Goal: Use online tool/utility: Utilize a website feature to perform a specific function

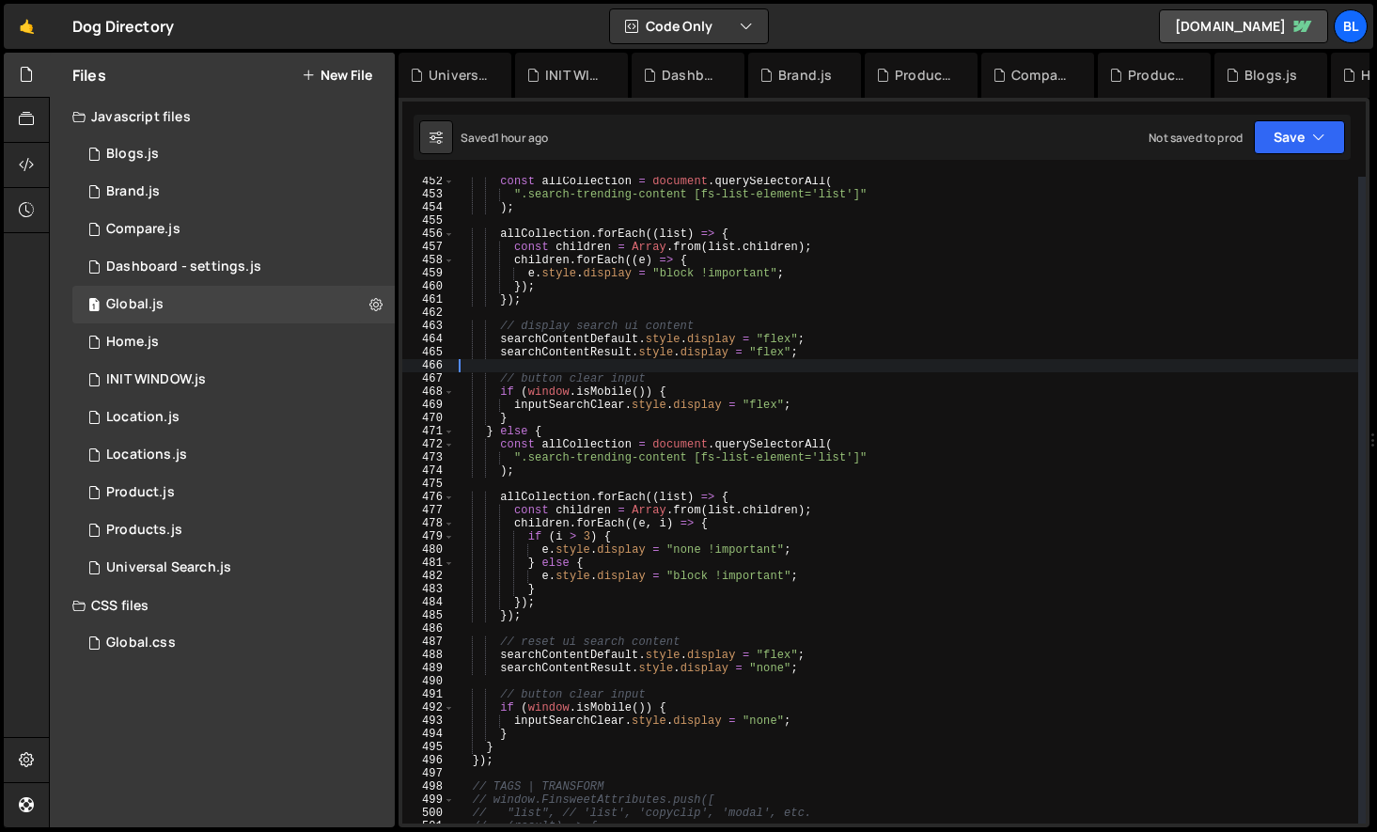
scroll to position [5948, 0]
click at [521, 749] on div "const allCollection = document . querySelectorAll ( ".search-trending-content […" at bounding box center [906, 511] width 903 height 673
click at [512, 753] on div "const allCollection = document . querySelectorAll ( ".search-trending-content […" at bounding box center [906, 511] width 903 height 673
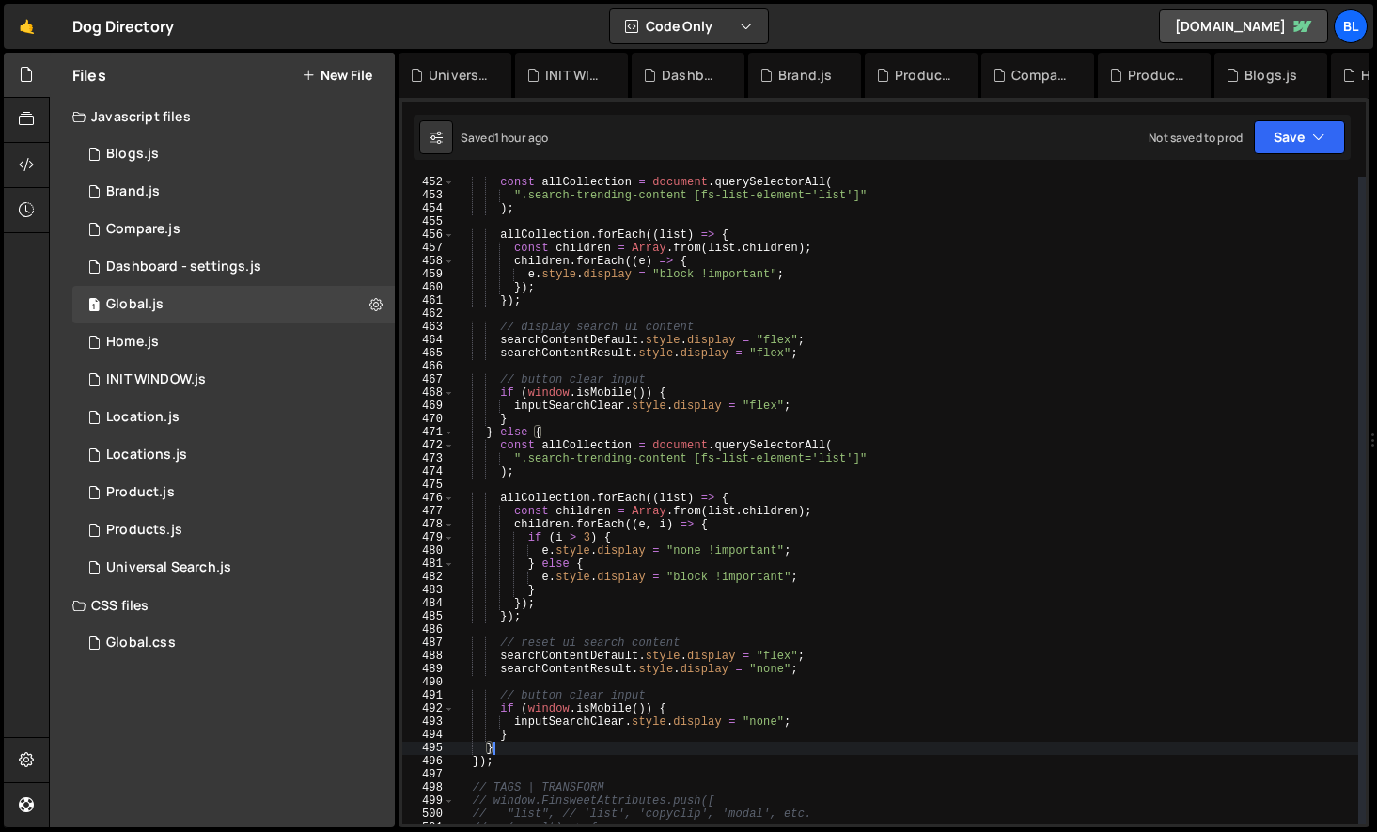
scroll to position [5944, 0]
click at [510, 760] on div "if ( value ) { const allCollection = document . querySelectorAll ( ".search-tre…" at bounding box center [906, 501] width 903 height 673
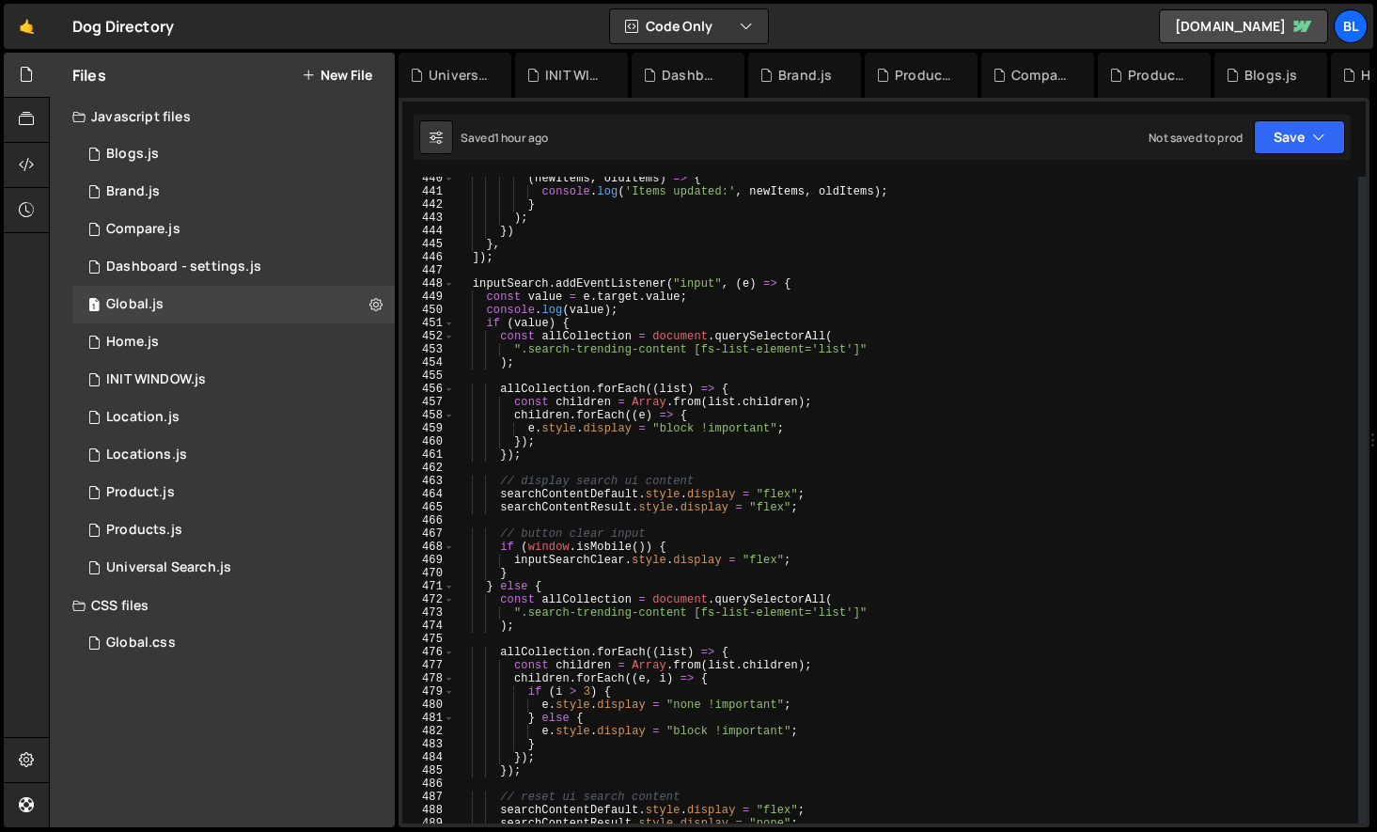
scroll to position [5793, 0]
click at [467, 288] on div "( newItems , oldItems ) => { console . log ( 'Items updated:' , newItems , oldI…" at bounding box center [906, 508] width 903 height 673
type textarea "inputSearch.addEventListener("input", (e) => { const value = e.target.value;"
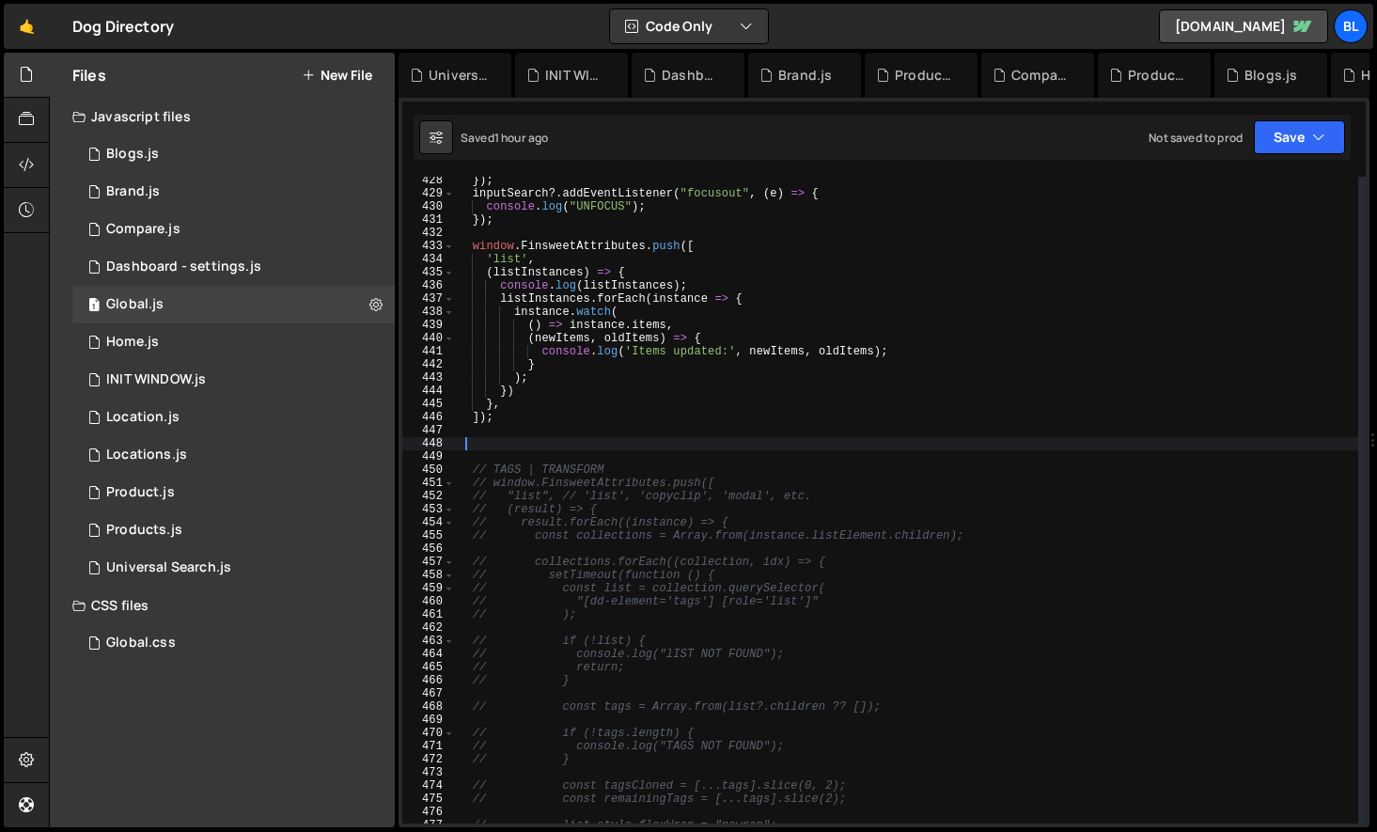
scroll to position [5633, 0]
click at [494, 302] on div "}) ; inputSearch ?. addEventListener ( "focusout" , ( e ) => { console . log ( …" at bounding box center [906, 510] width 903 height 673
type textarea "listInstances.forEach(instance => {"
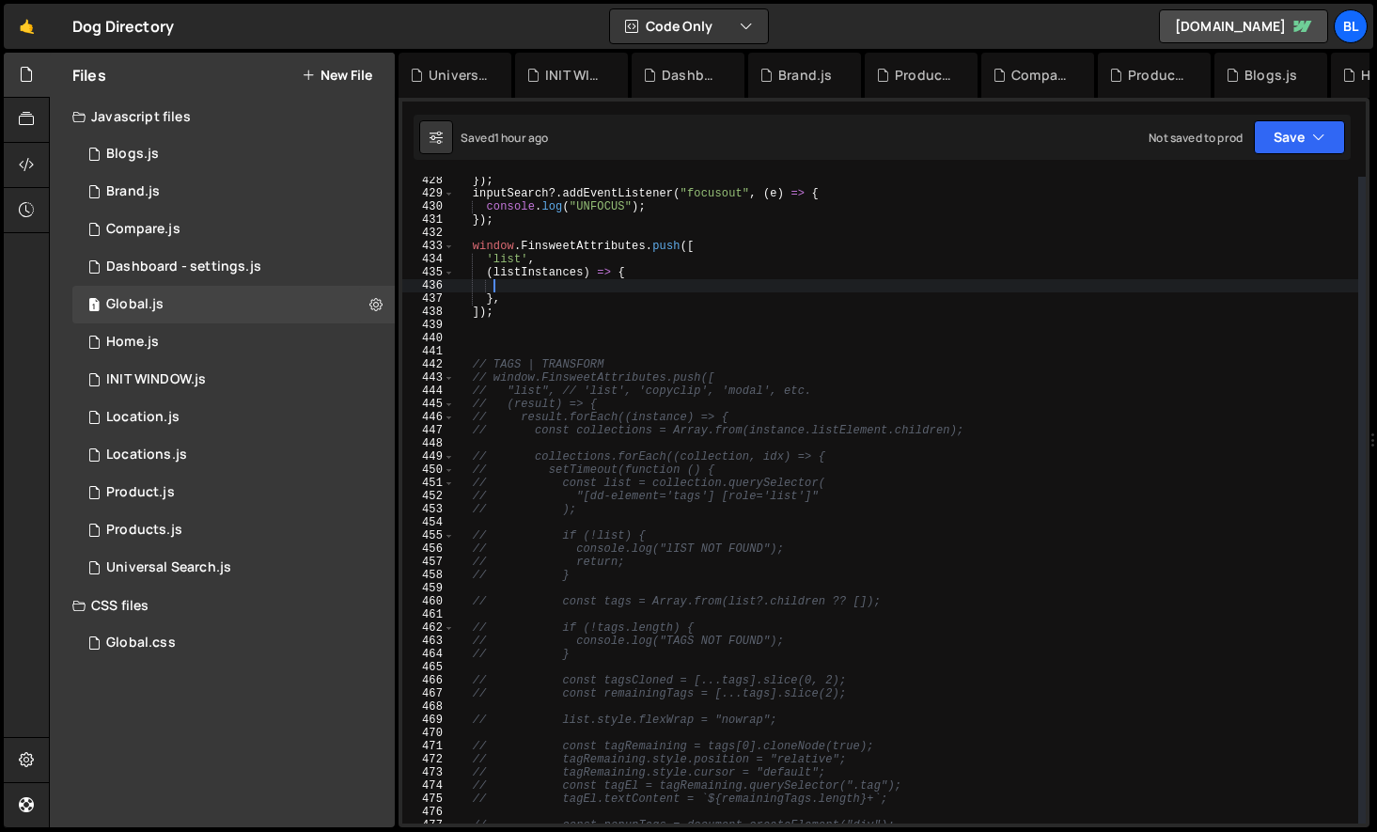
drag, startPoint x: 493, startPoint y: 290, endPoint x: 554, endPoint y: 389, distance: 116.0
click at [554, 389] on div "}) ; inputSearch ?. addEventListener ( "focusout" , ( e ) => { console . log ( …" at bounding box center [906, 510] width 903 height 673
type textarea "});"
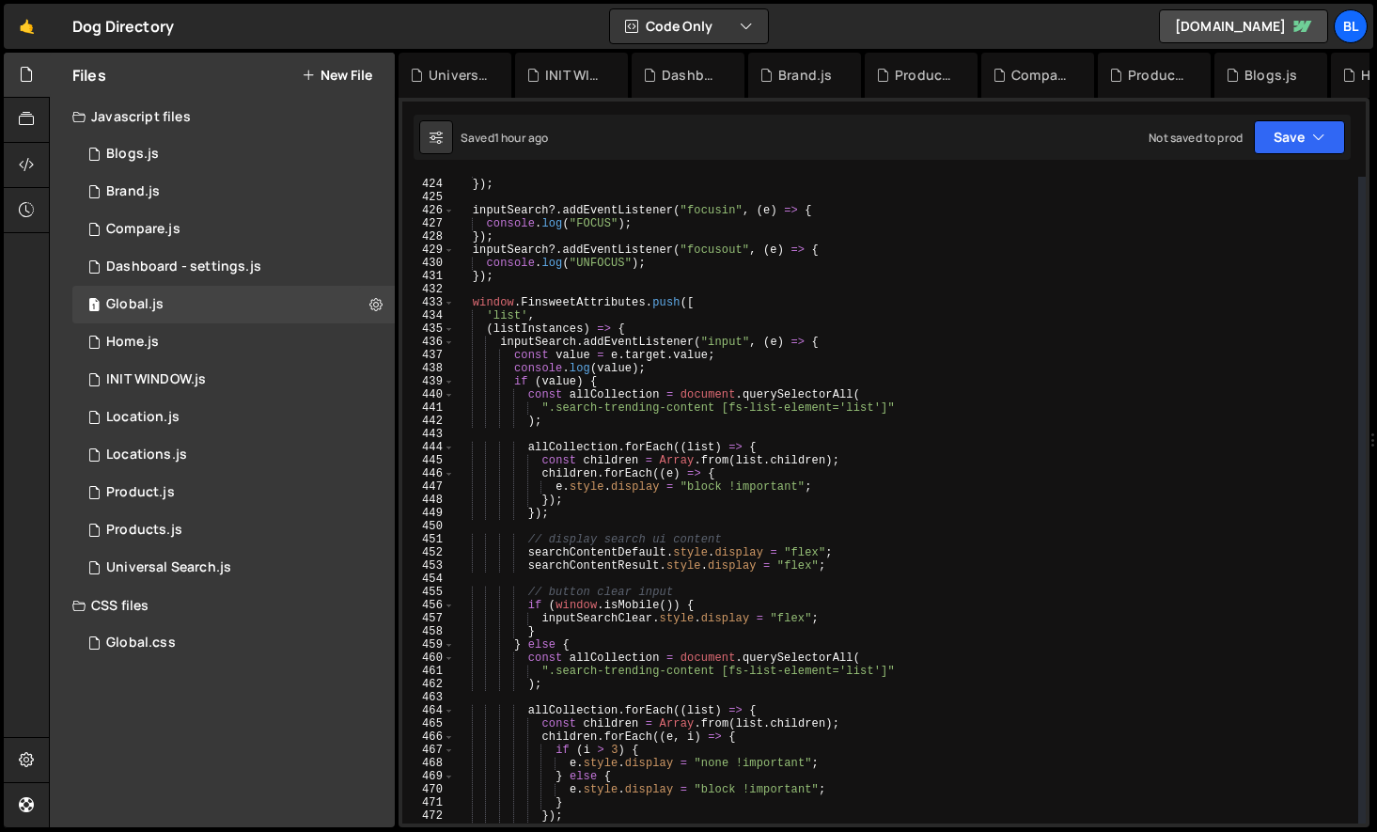
scroll to position [5539, 0]
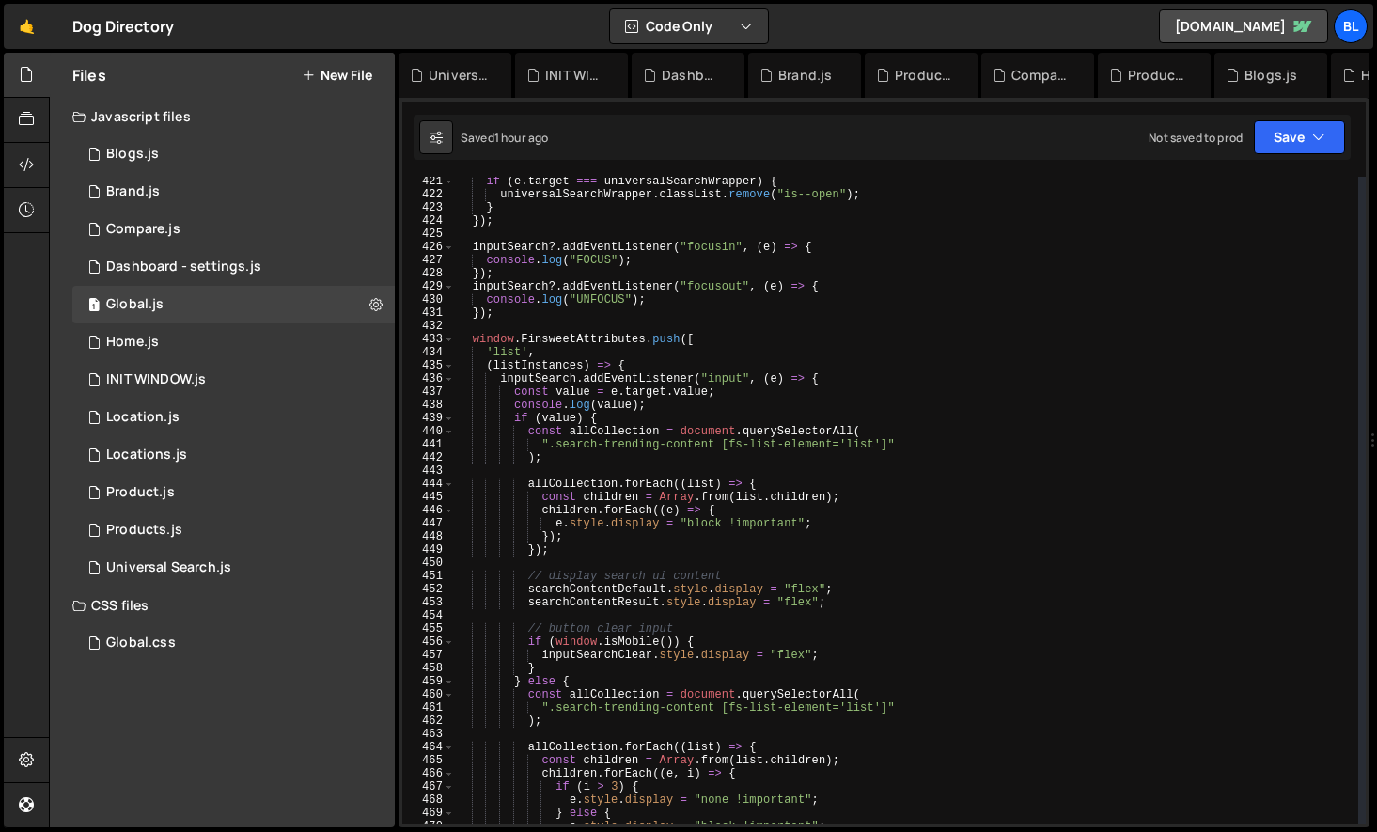
click at [471, 335] on div "if ( e . target === universalSearchWrapper ) { universalSearchWrapper . classLi…" at bounding box center [906, 511] width 903 height 673
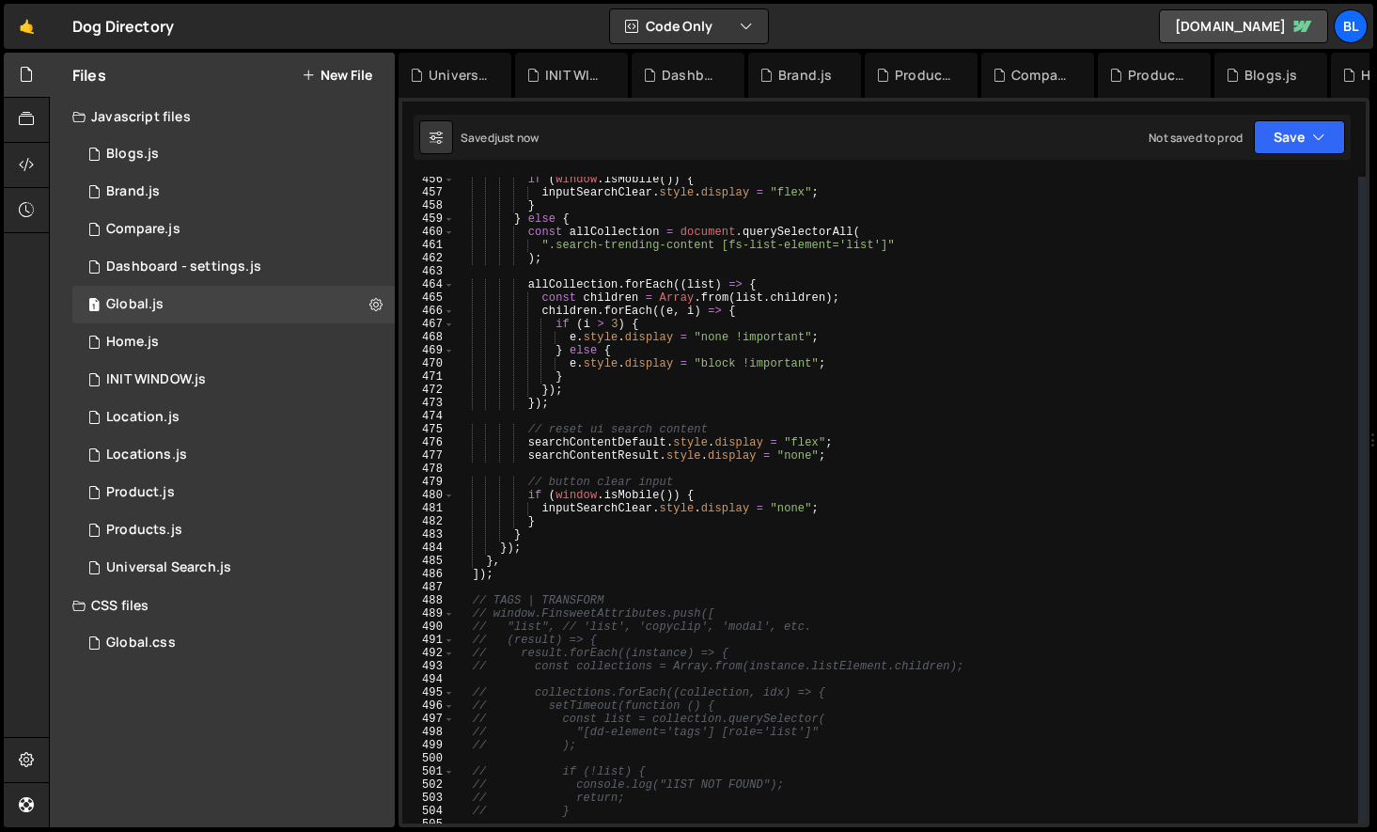
scroll to position [6002, 0]
click at [506, 577] on div "if ( window . isMobile ( )) { inputSearchClear . style . display = "flex" ; } }…" at bounding box center [906, 509] width 903 height 673
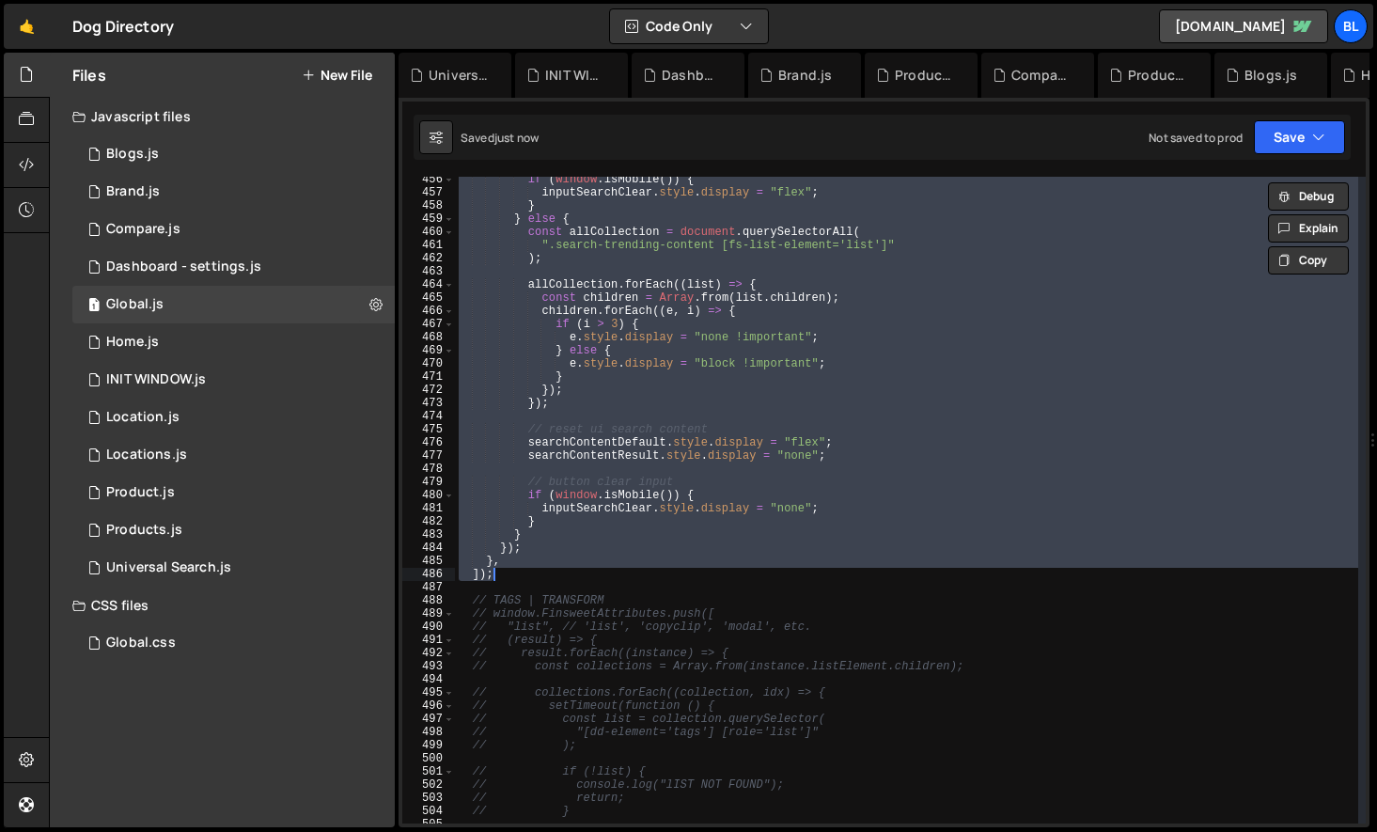
click at [569, 541] on div "if ( window . isMobile ( )) { inputSearchClear . style . display = "flex" ; } }…" at bounding box center [906, 509] width 903 height 673
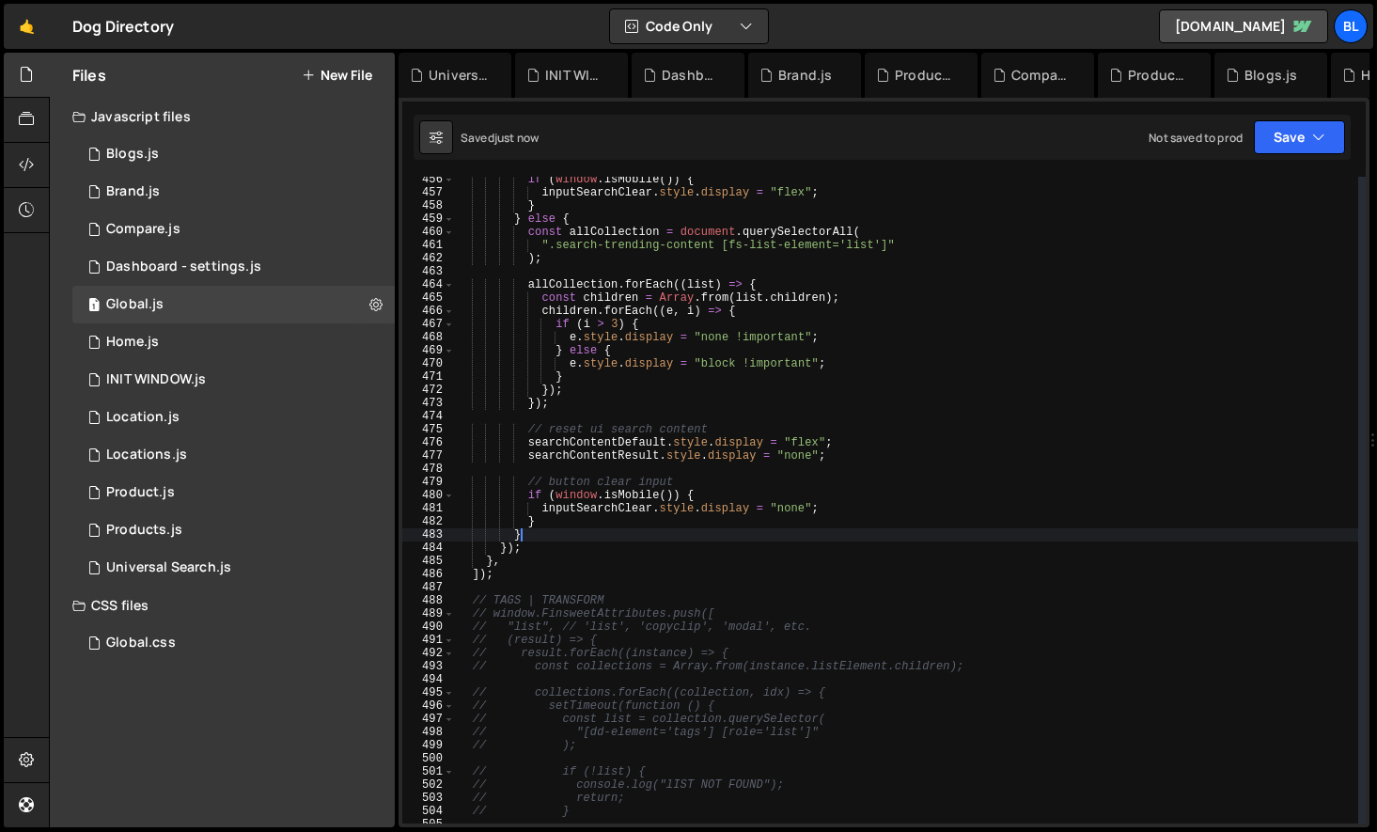
type textarea "}"
click at [586, 592] on div "if ( window . isMobile ( )) { inputSearchClear . style . display = "flex" ; } }…" at bounding box center [906, 509] width 903 height 673
click at [584, 580] on div "if ( window . isMobile ( )) { inputSearchClear . style . display = "flex" ; } }…" at bounding box center [906, 509] width 903 height 673
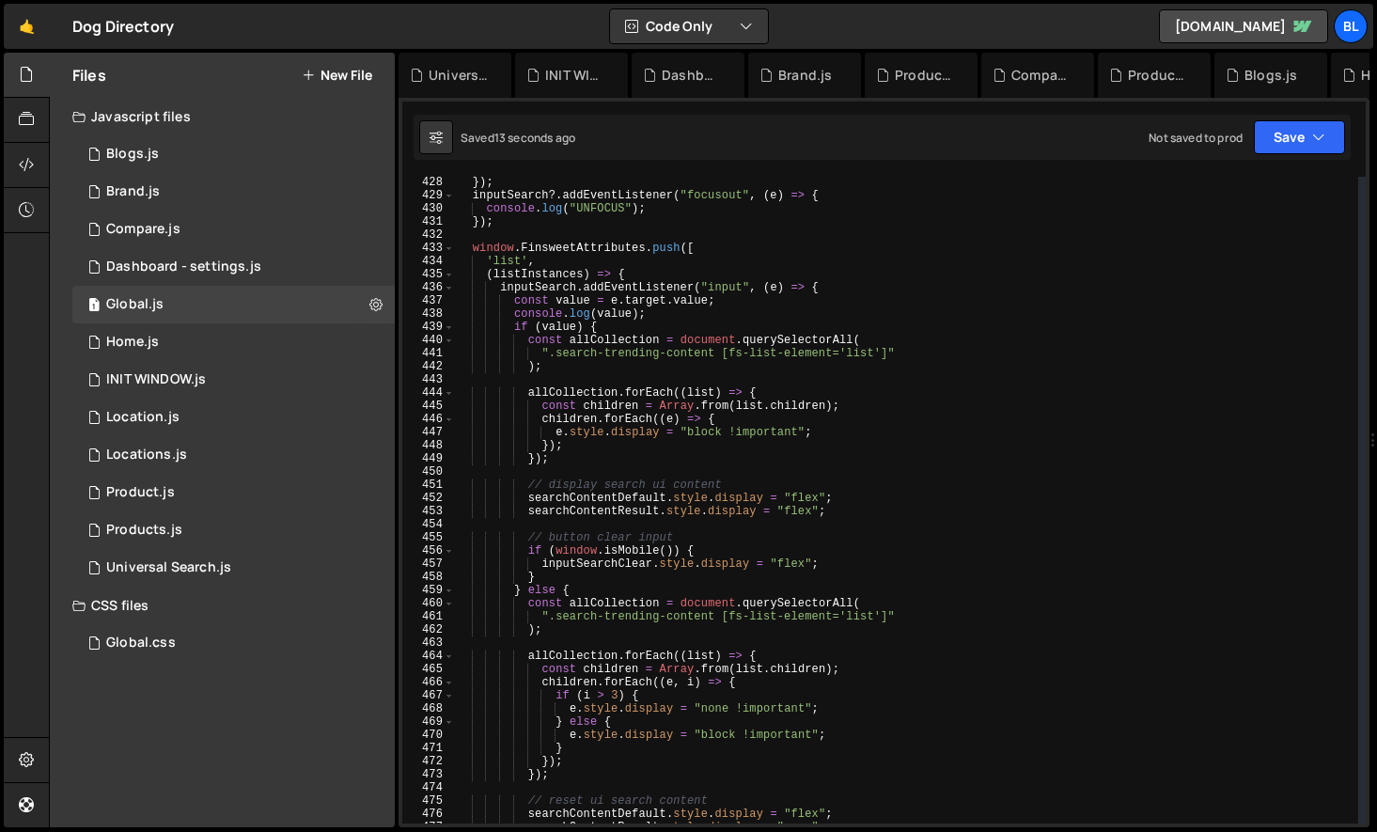
scroll to position [5630, 0]
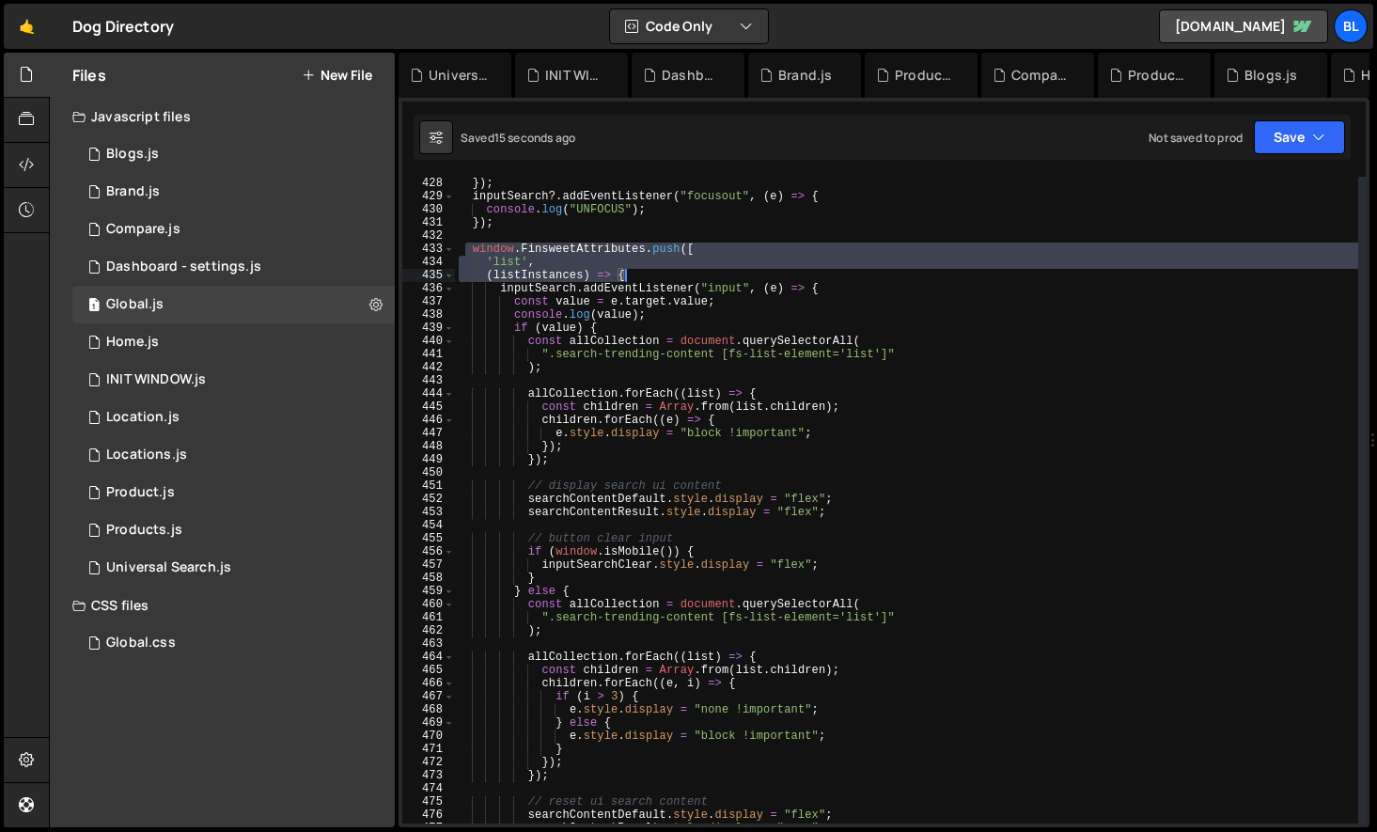
drag, startPoint x: 467, startPoint y: 246, endPoint x: 635, endPoint y: 279, distance: 171.4
click at [635, 279] on div "console . log ( "FOCUS" ) ; }) ; inputSearch ?. addEventListener ( "focusout" ,…" at bounding box center [906, 500] width 903 height 673
click at [618, 410] on div "console . log ( "FOCUS" ) ; }) ; inputSearch ?. addEventListener ( "focusout" ,…" at bounding box center [906, 500] width 903 height 673
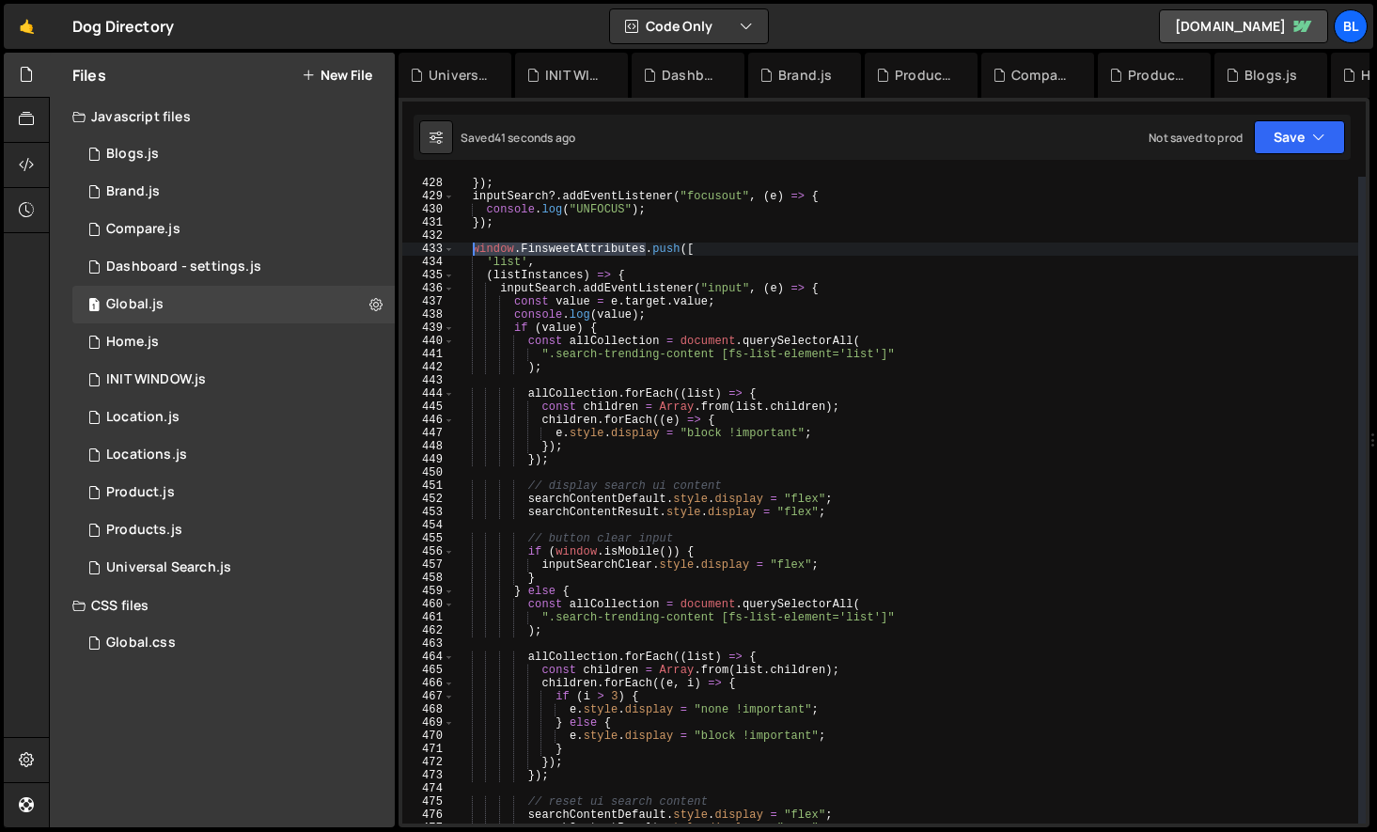
type textarea "window.FinsweetAttributes.push(["
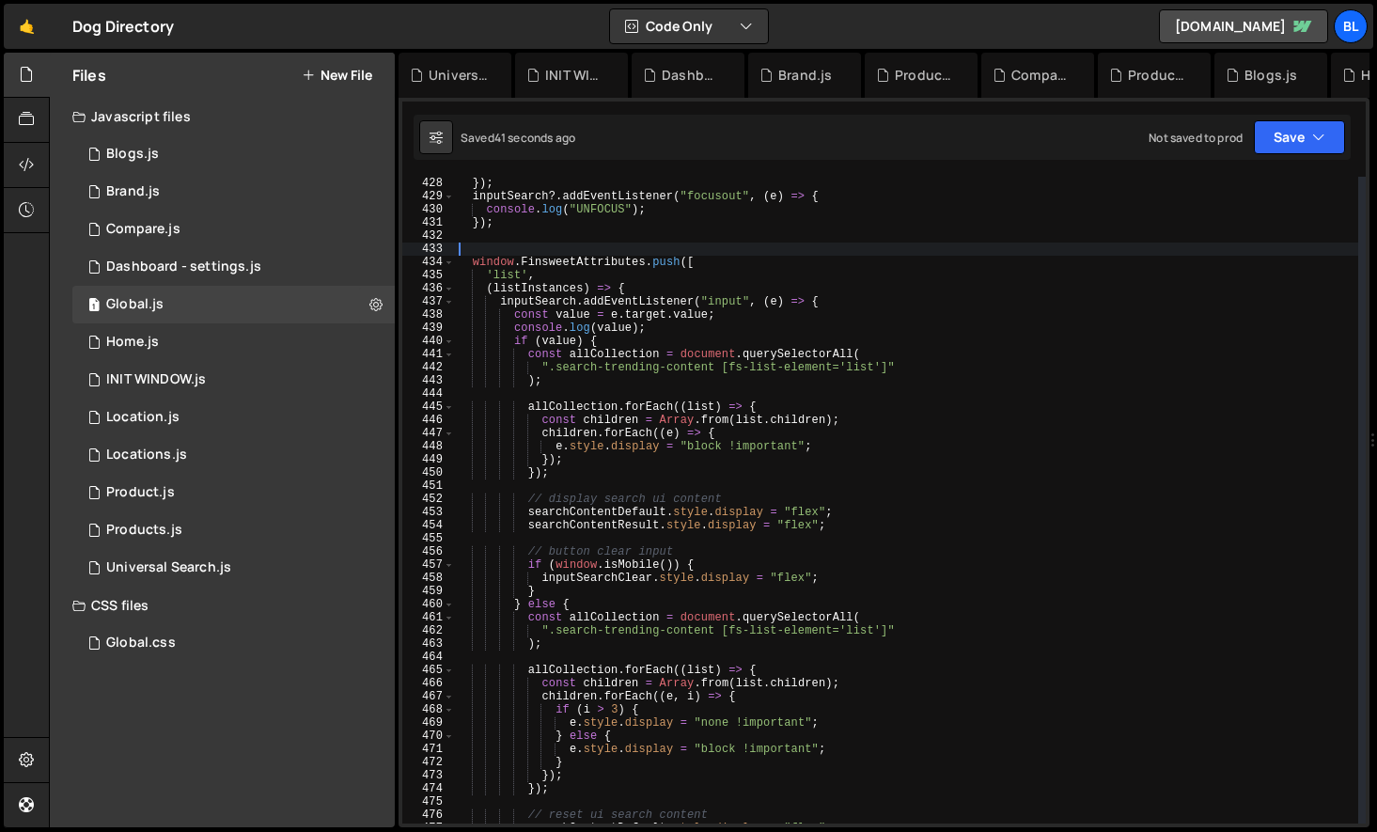
drag, startPoint x: 648, startPoint y: 247, endPoint x: 471, endPoint y: 246, distance: 177.6
click at [471, 246] on div "console . log ( "FOCUS" ) ; }) ; inputSearch ?. addEventListener ( "focusout" ,…" at bounding box center [906, 500] width 903 height 673
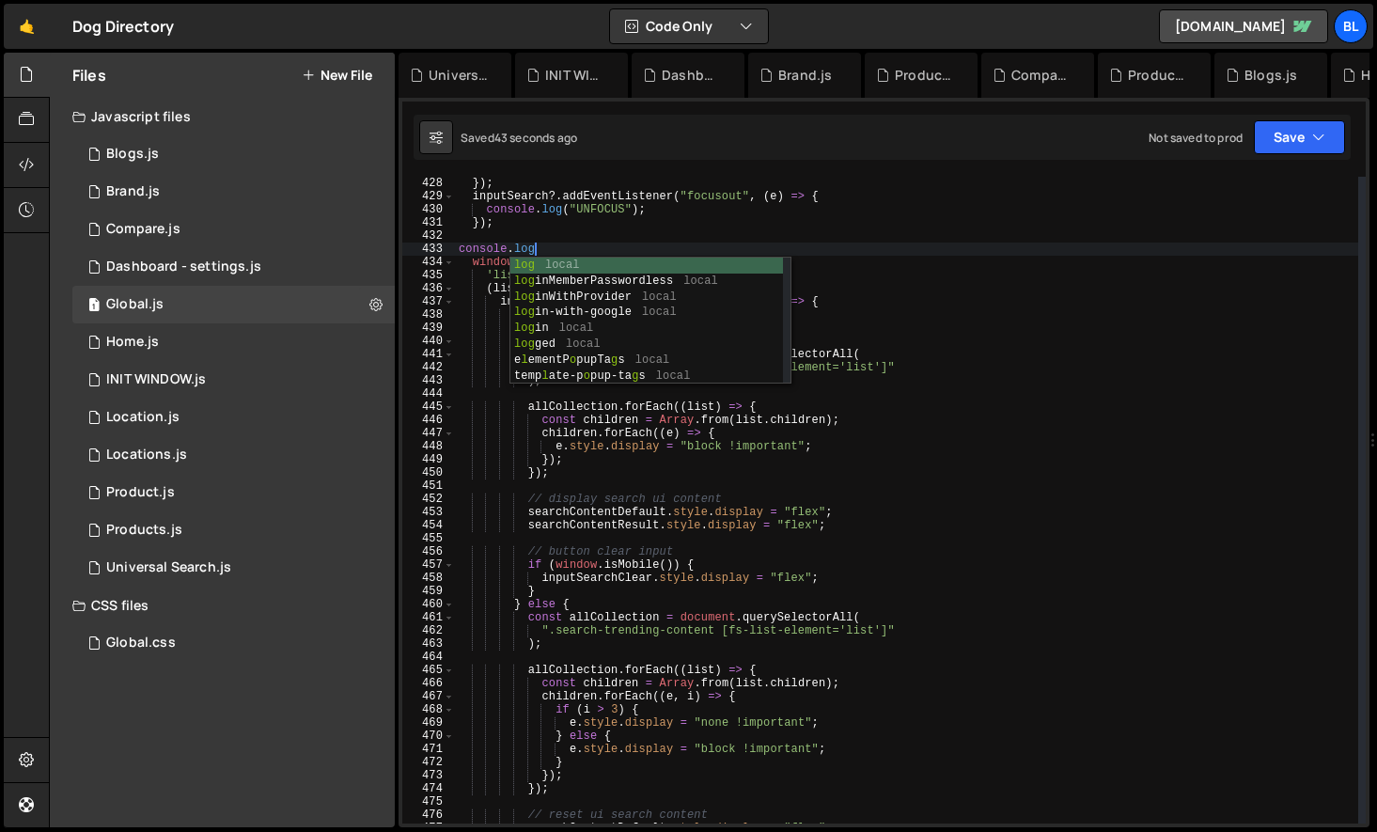
paste textarea "window.FinsweetAttributes)"
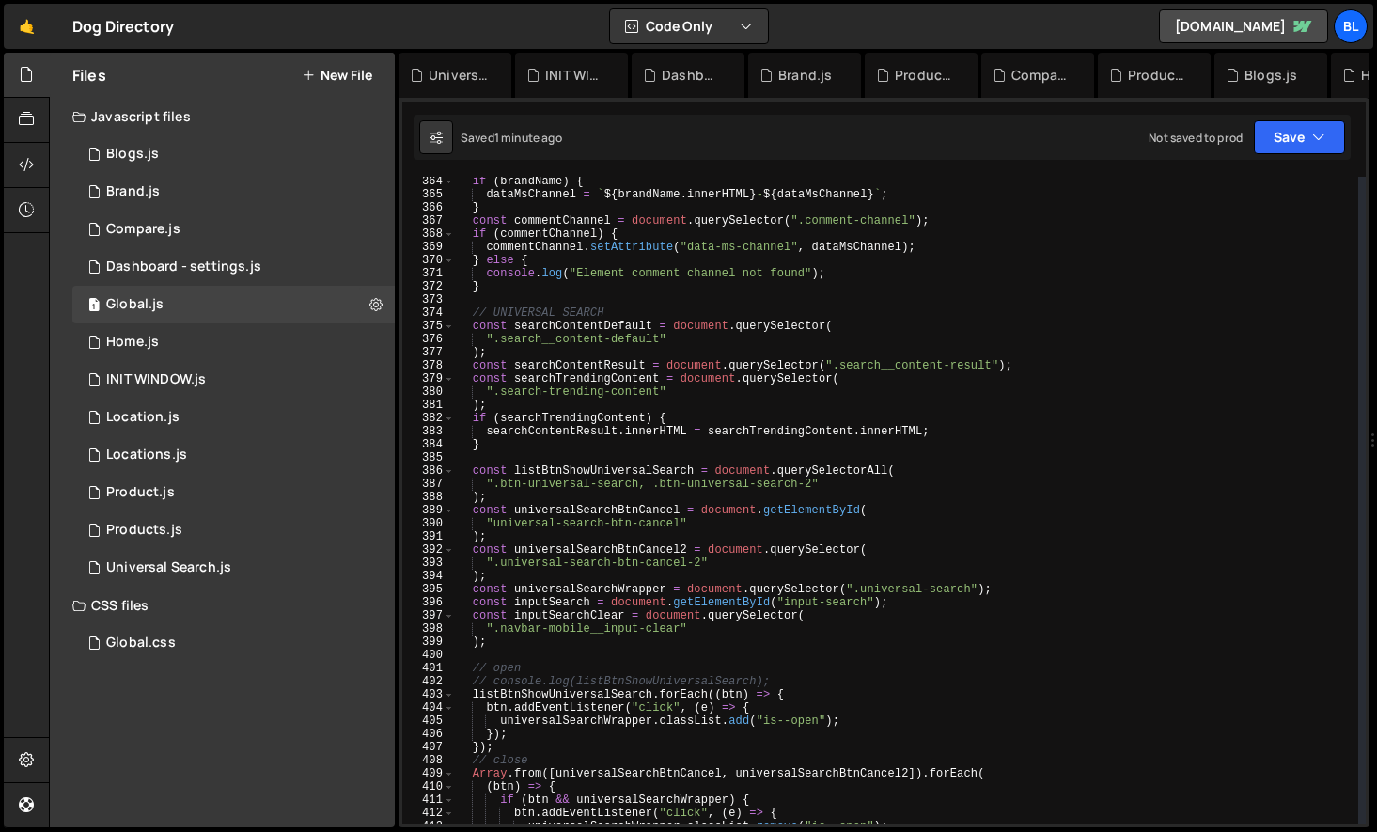
scroll to position [4793, 0]
click at [502, 429] on div "if ( brandName ) { dataMsChannel = ` ${ brandName . innerHTML } - ${ dataMsChan…" at bounding box center [906, 508] width 903 height 673
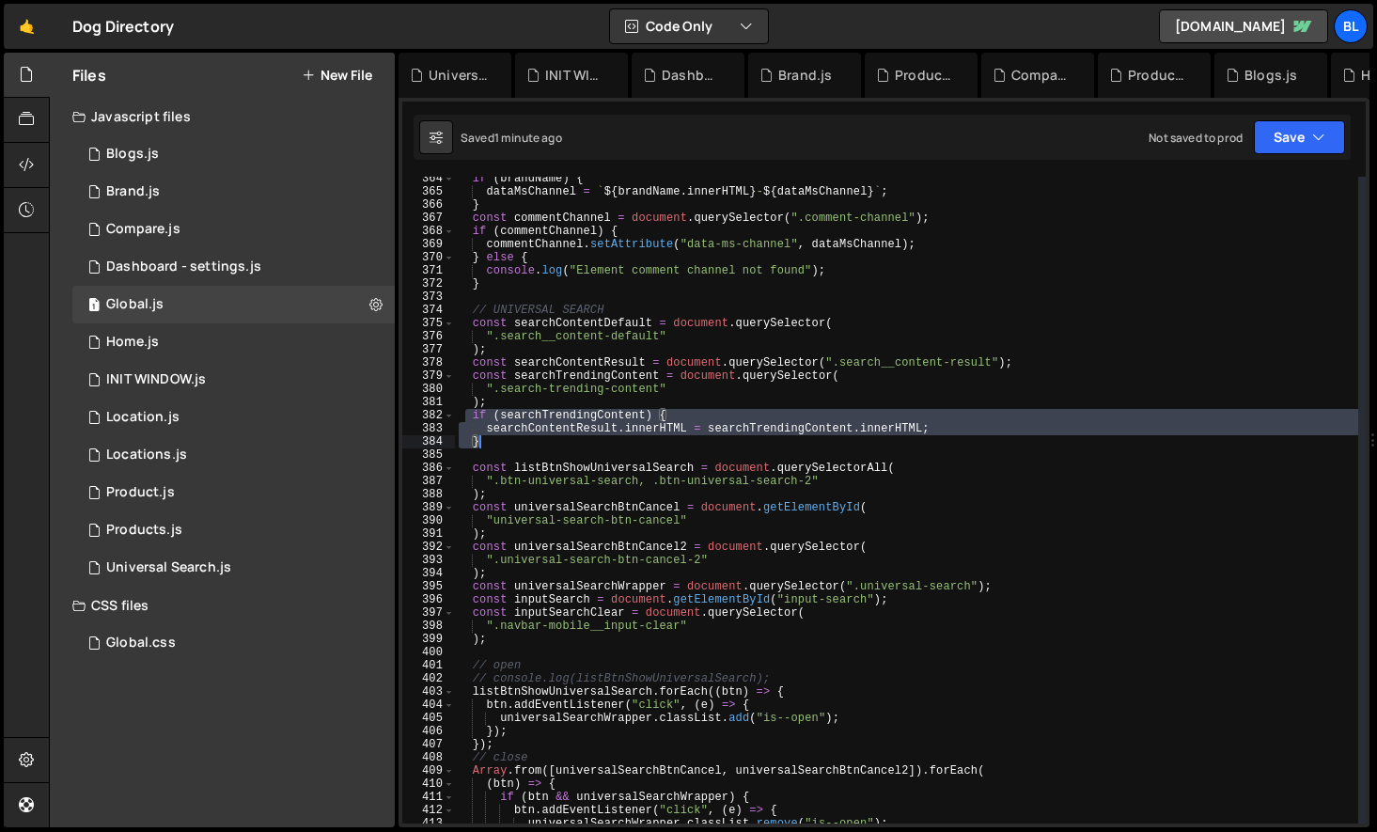
drag, startPoint x: 465, startPoint y: 421, endPoint x: 490, endPoint y: 438, distance: 29.7
click at [490, 438] on div "if ( brandName ) { dataMsChannel = ` ${ brandName . innerHTML } - ${ dataMsChan…" at bounding box center [906, 508] width 903 height 673
click at [595, 445] on div "if ( brandName ) { dataMsChannel = ` ${ brandName . innerHTML } - ${ dataMsChan…" at bounding box center [906, 508] width 903 height 673
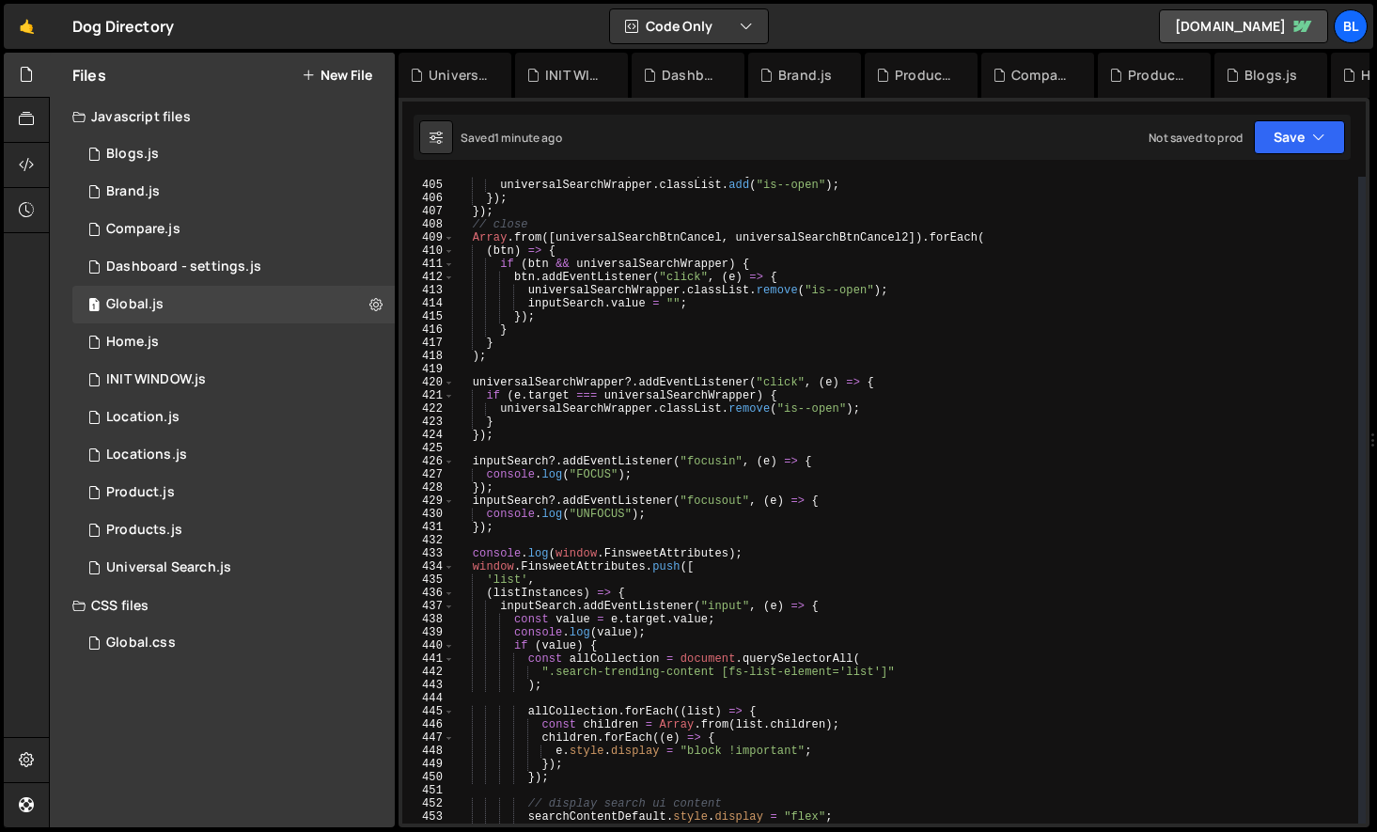
scroll to position [5325, 0]
click at [754, 552] on div "btn . addEventListener ( "click" , ( e ) => { universalSearchWrapper . classLis…" at bounding box center [906, 501] width 903 height 673
type textarea "console.log(window.FinsweetAttributes);"
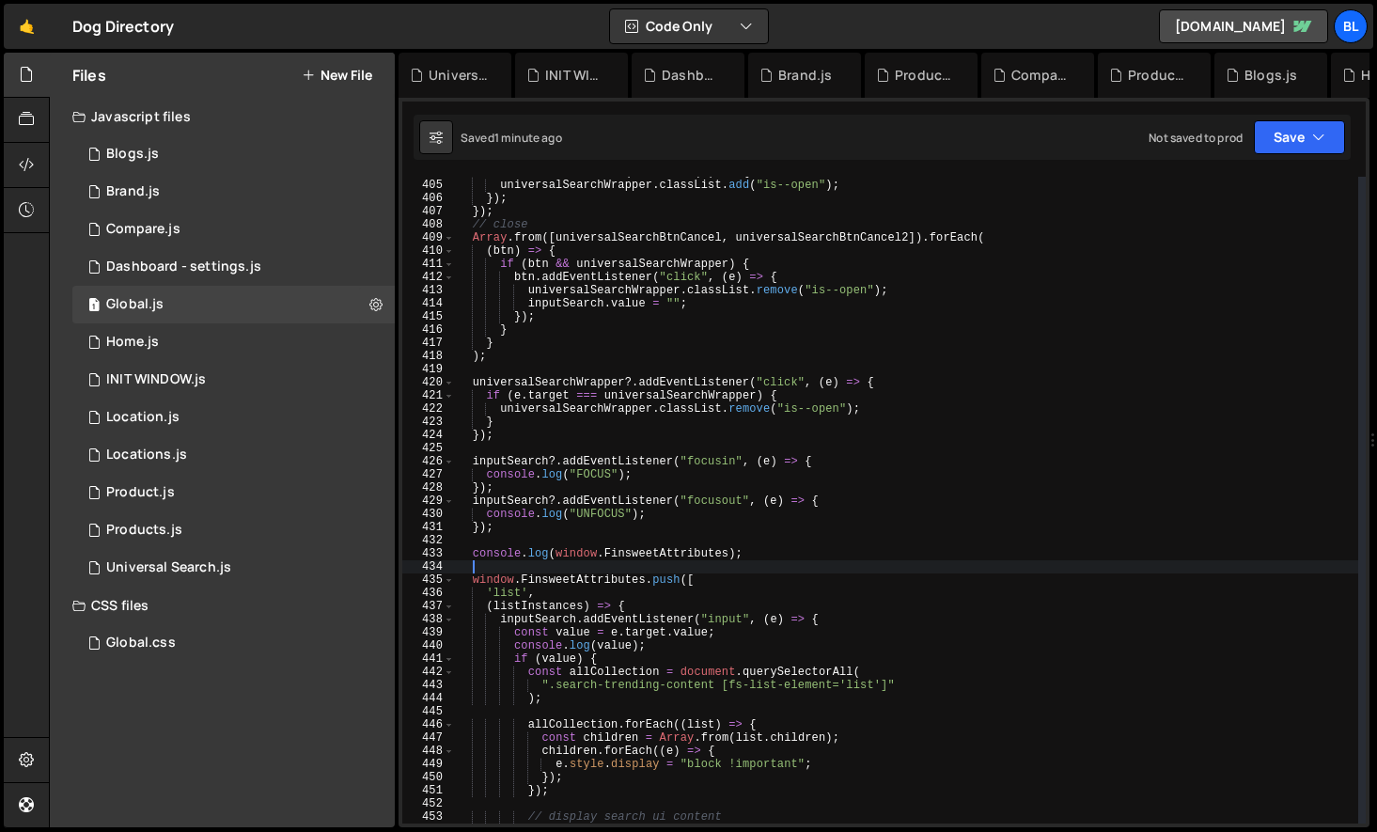
scroll to position [0, 0]
paste textarea "}"
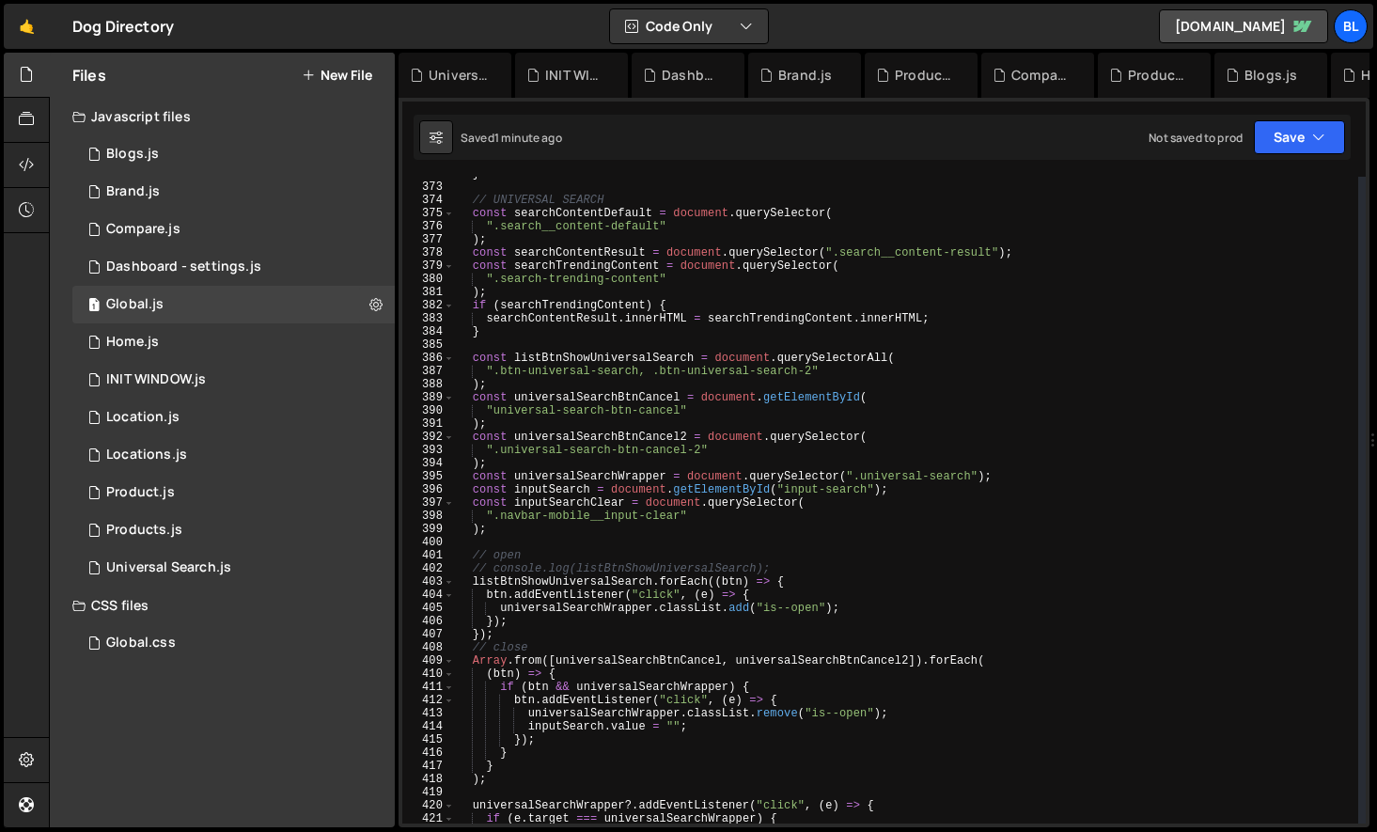
scroll to position [4902, 0]
click at [561, 309] on div "} // UNIVERSAL SEARCH const searchContentDefault = document . querySelector ( "…" at bounding box center [906, 503] width 903 height 673
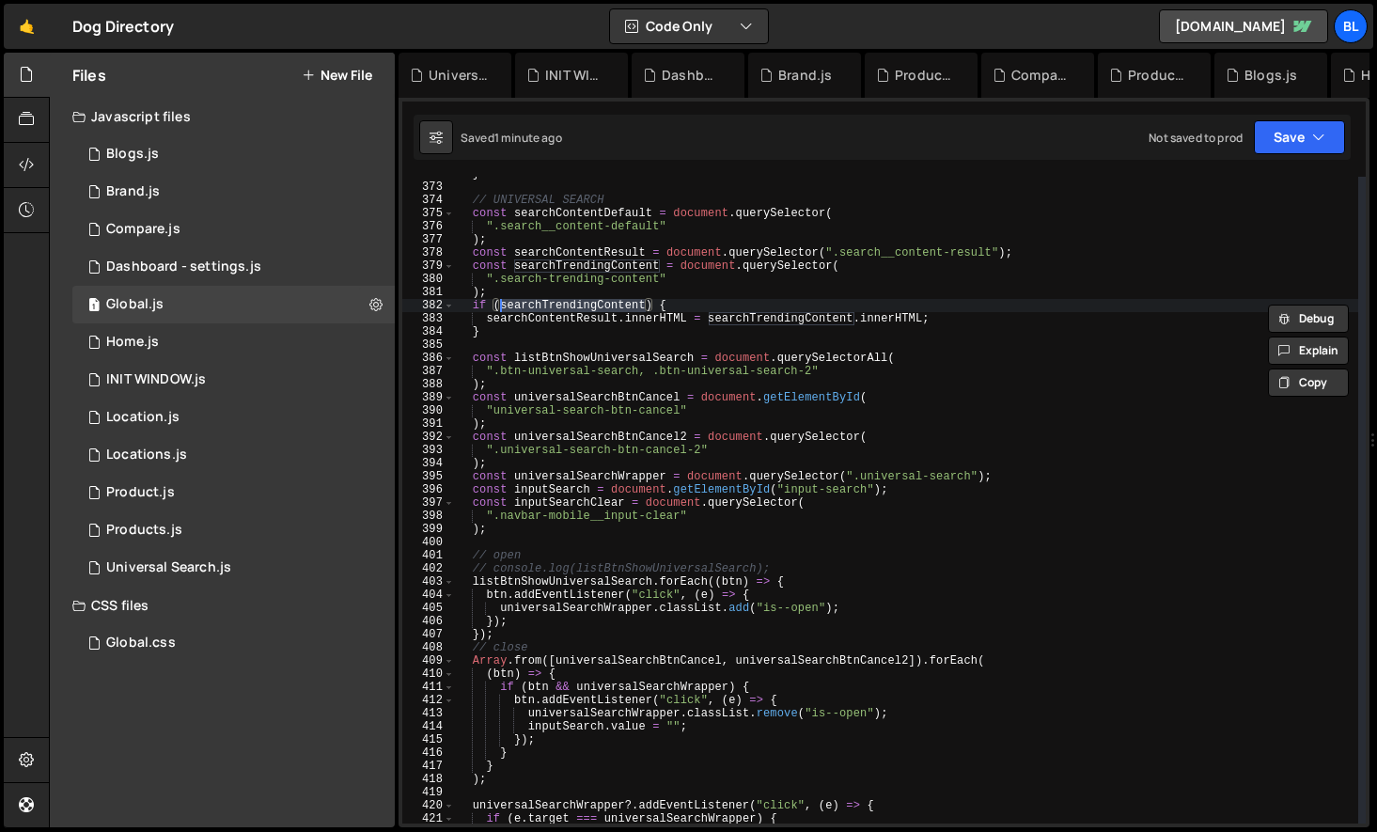
click at [563, 313] on div "} // UNIVERSAL SEARCH const searchContentDefault = document . querySelector ( "…" at bounding box center [906, 503] width 903 height 673
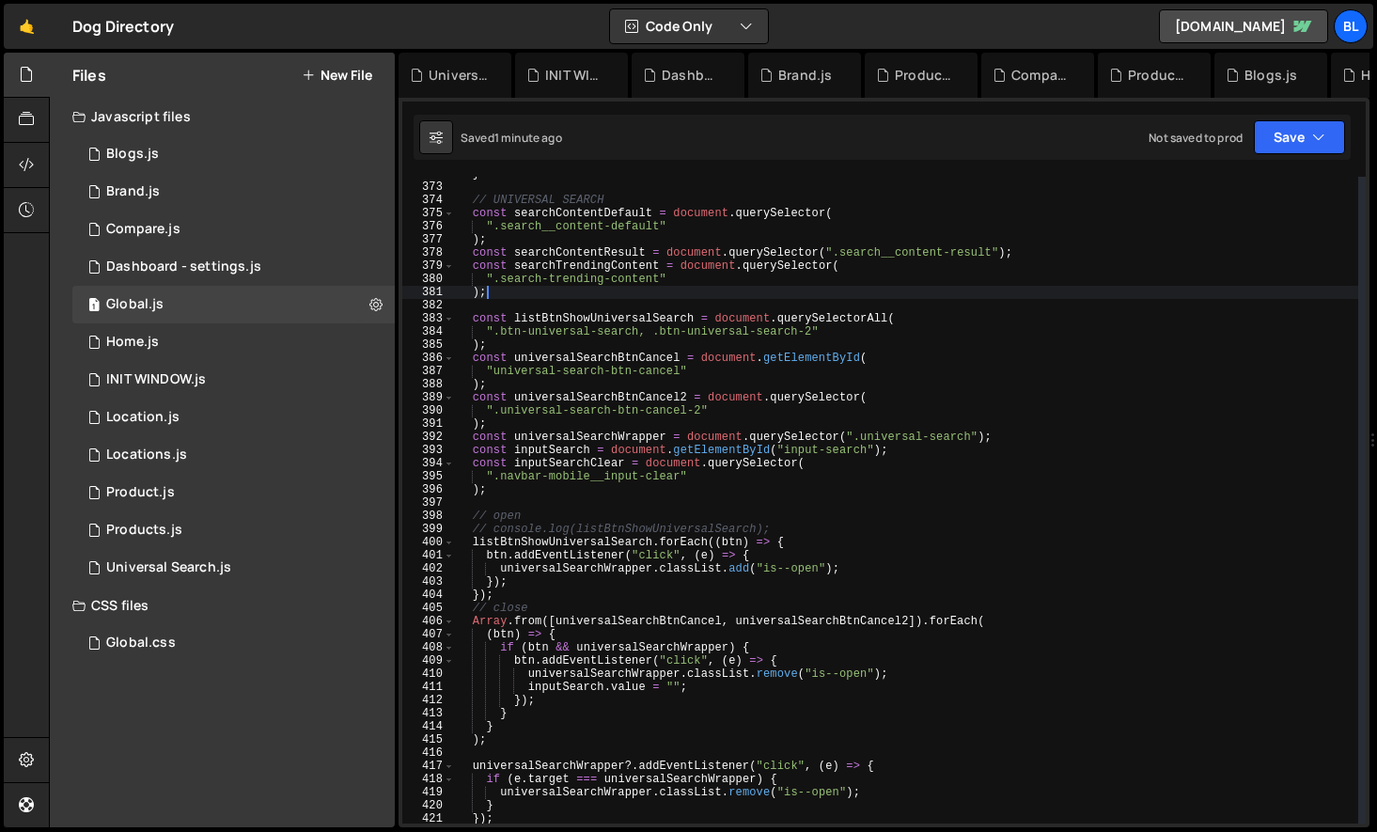
drag, startPoint x: 557, startPoint y: 334, endPoint x: 569, endPoint y: 293, distance: 41.9
click at [569, 293] on div "} // UNIVERSAL SEARCH const searchContentDefault = document . querySelector ( "…" at bounding box center [906, 503] width 903 height 673
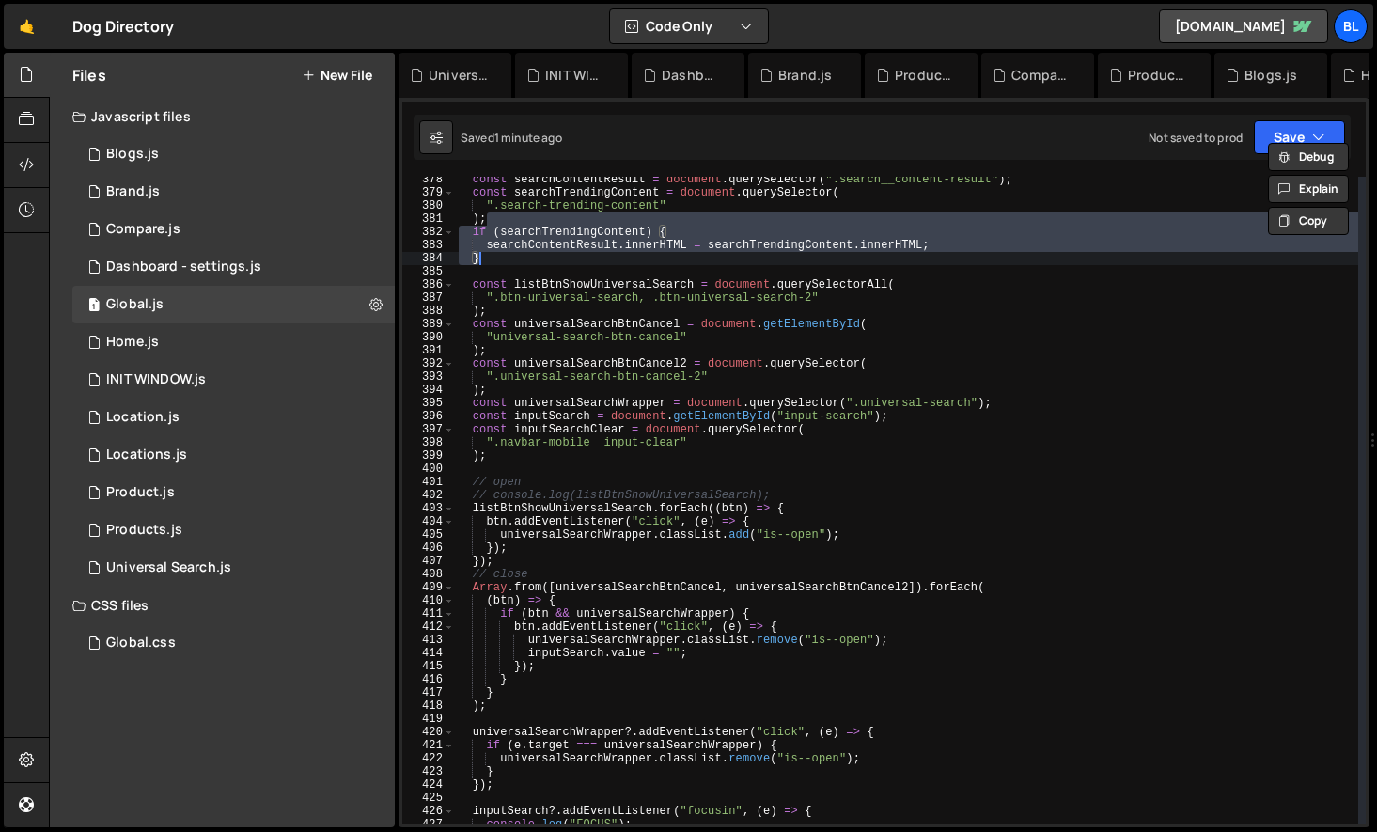
scroll to position [4955, 0]
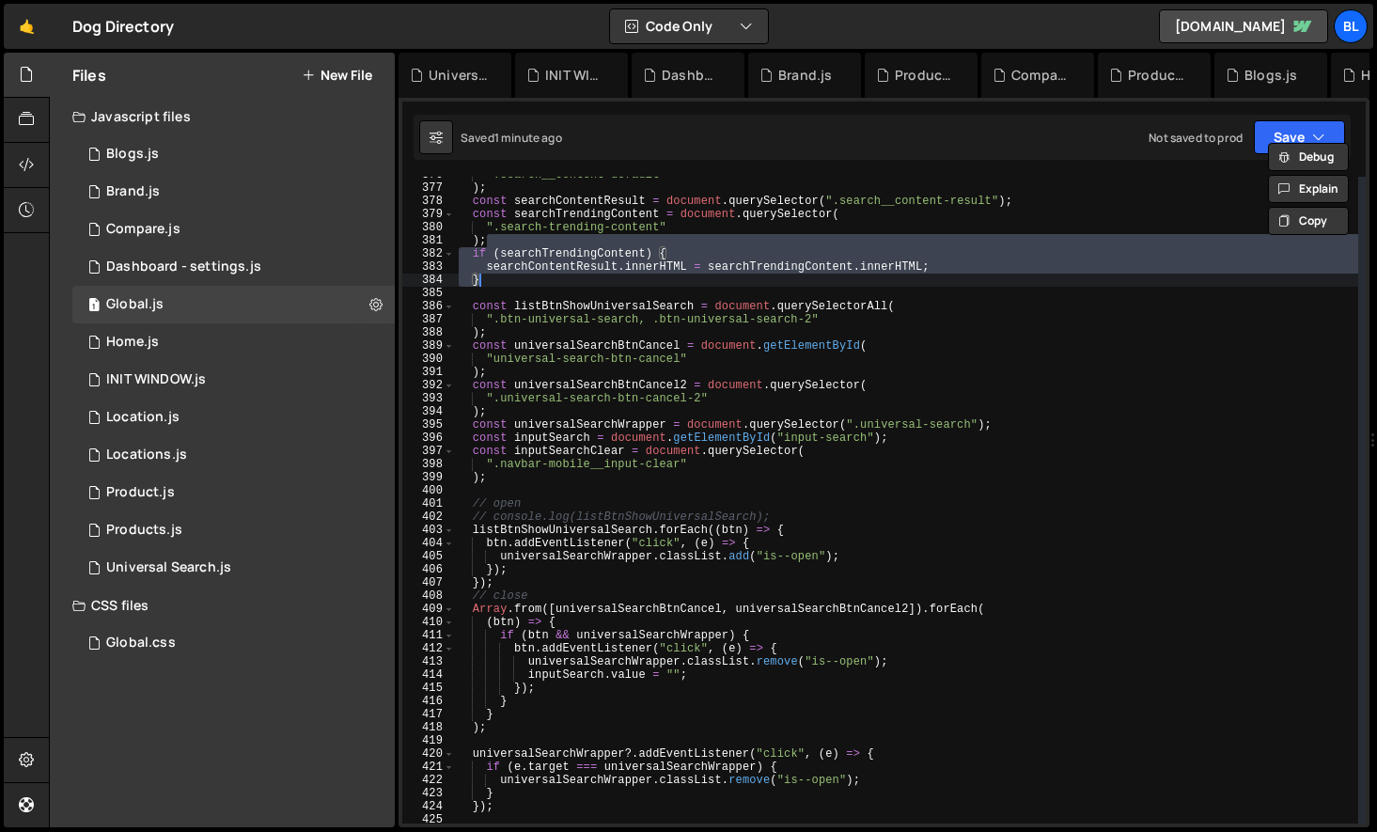
click at [578, 259] on div "".search__content-default" ) ; const searchContentResult = document . querySele…" at bounding box center [906, 504] width 903 height 673
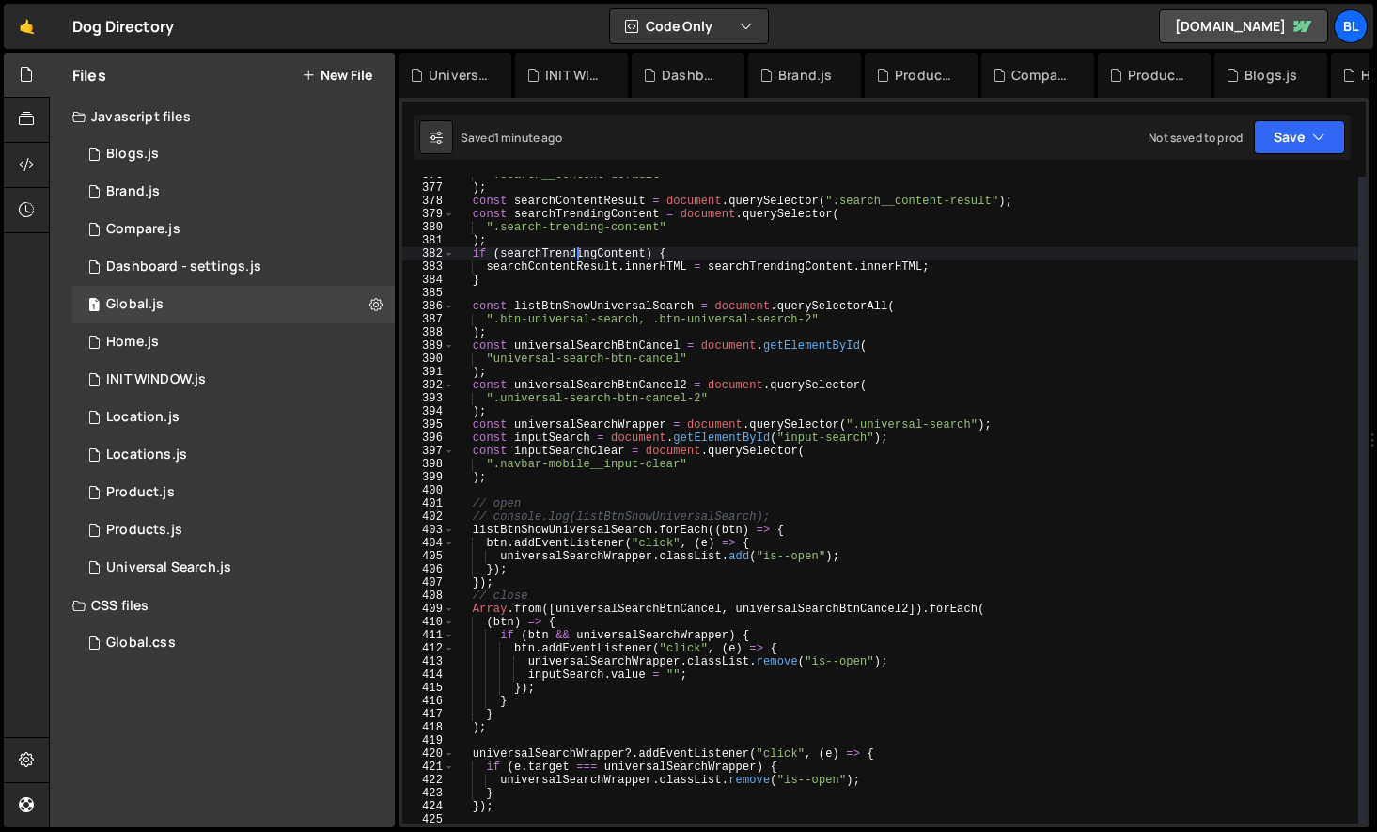
click at [528, 282] on div "".search__content-default" ) ; const searchContentResult = document . querySele…" at bounding box center [906, 504] width 903 height 673
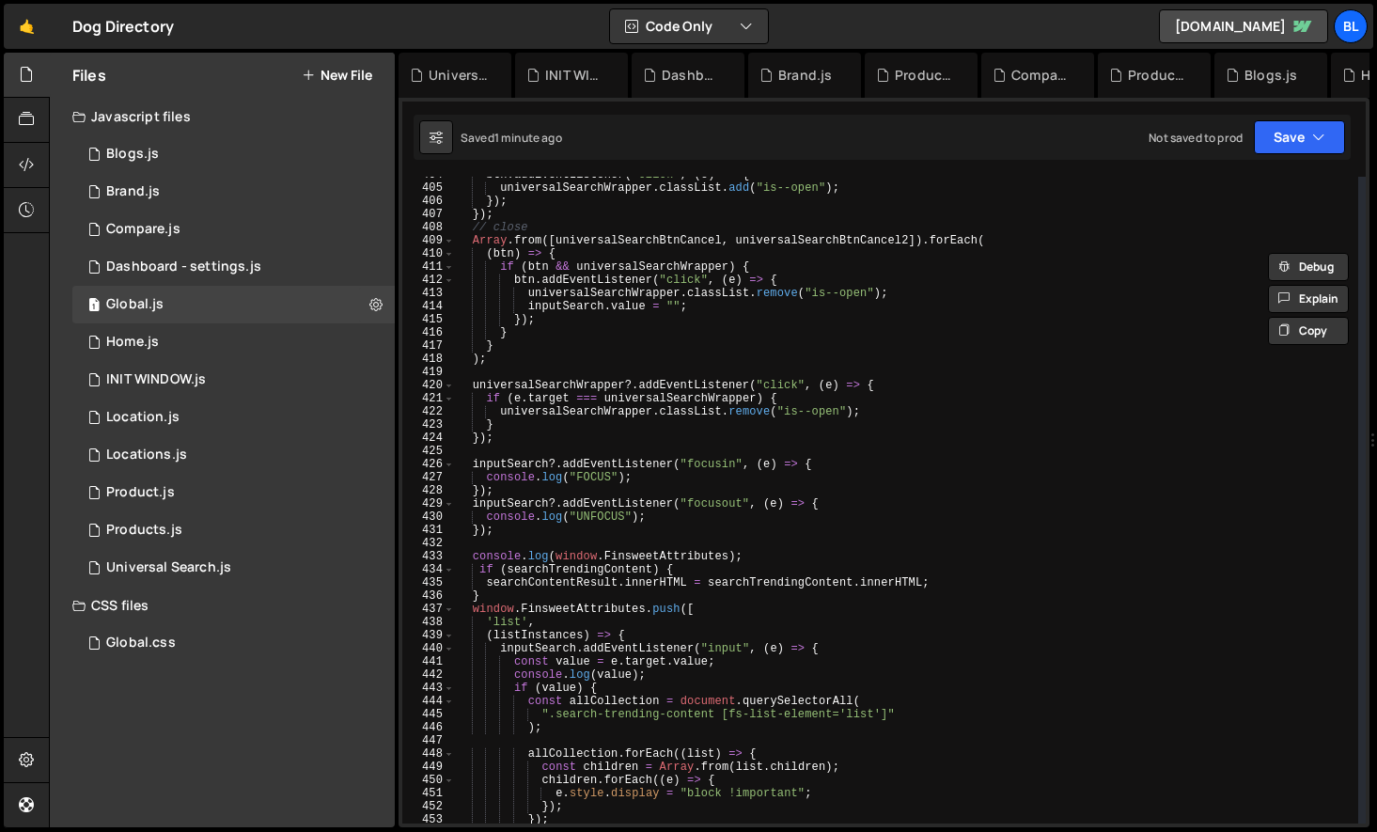
scroll to position [5327, 0]
click at [760, 562] on div "btn . addEventListener ( "click" , ( e ) => { universalSearchWrapper . classLis…" at bounding box center [906, 500] width 903 height 673
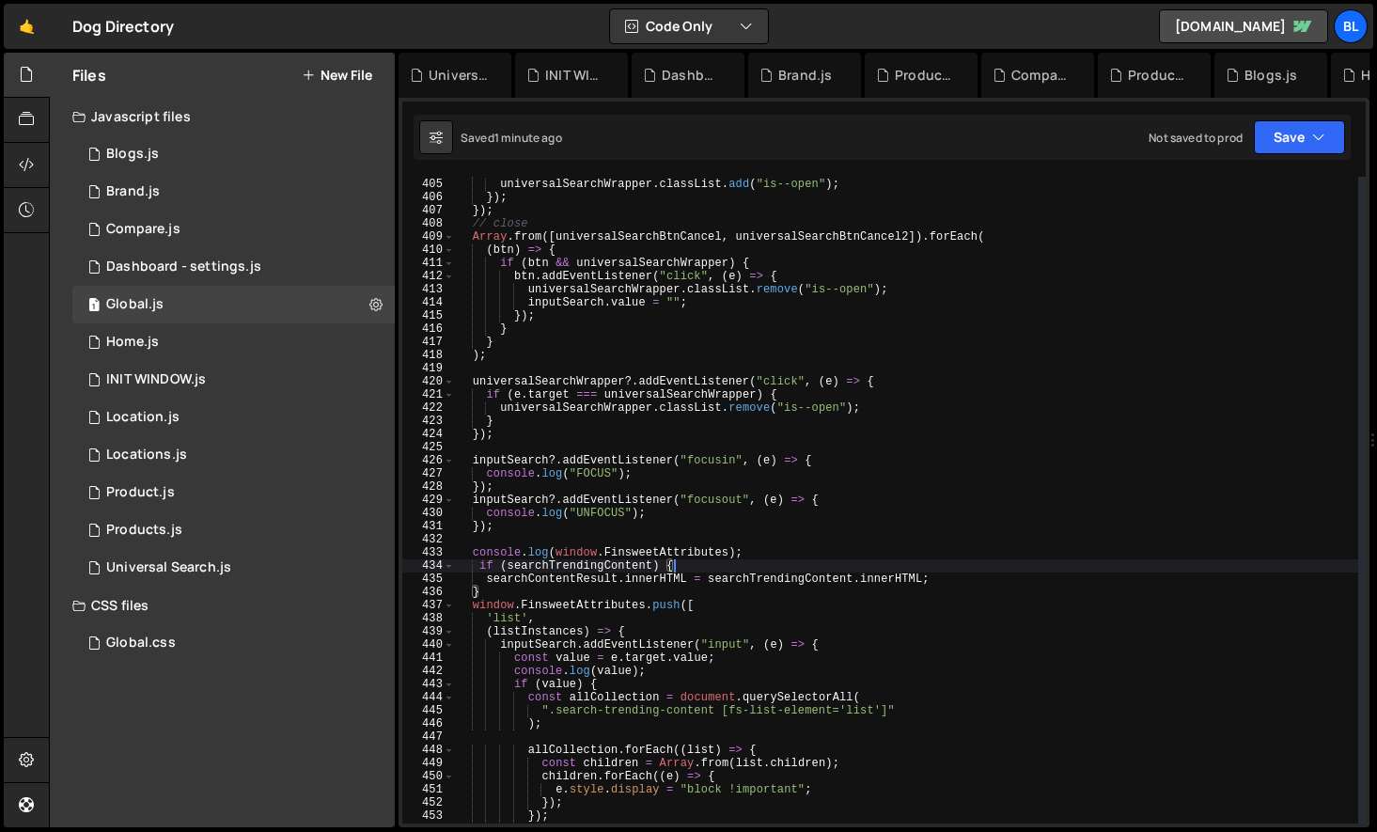
click at [765, 557] on div "btn . addEventListener ( "click" , ( e ) => { universalSearchWrapper . classLis…" at bounding box center [906, 500] width 903 height 673
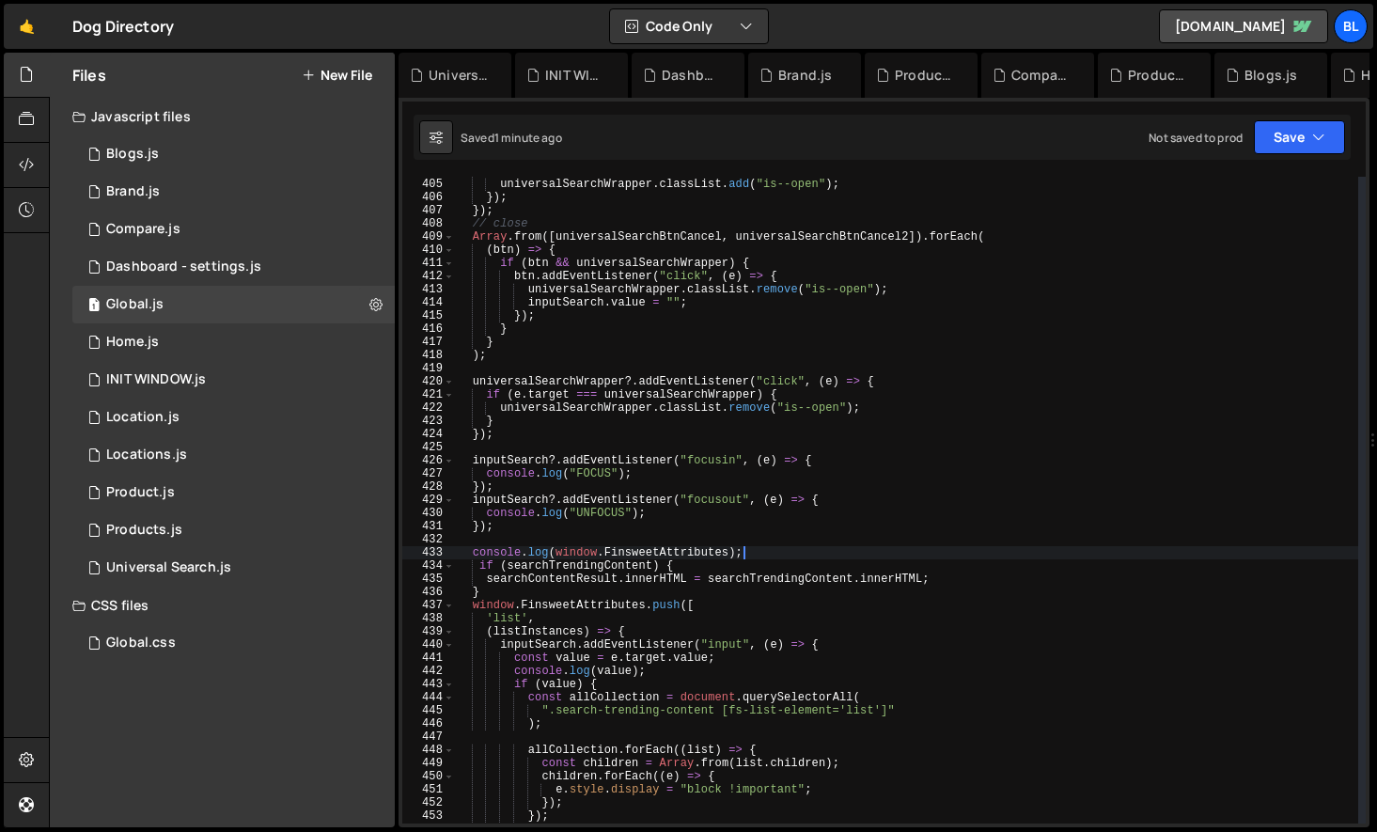
click at [725, 545] on div "btn . addEventListener ( "click" , ( e ) => { universalSearchWrapper . classLis…" at bounding box center [906, 500] width 903 height 673
type textarea "console.log(window.FinsweetAttributes);"
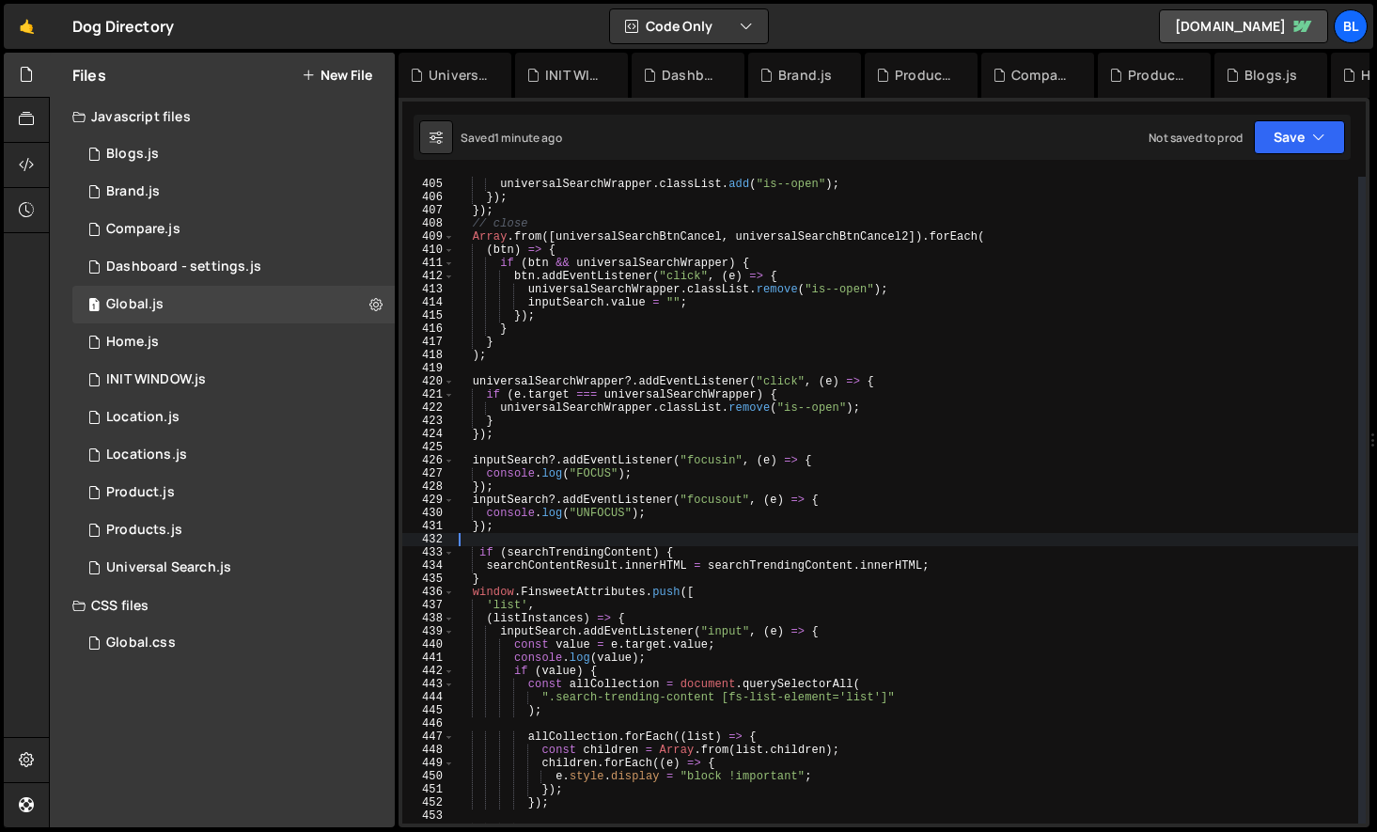
click at [959, 566] on div "btn . addEventListener ( "click" , ( e ) => { universalSearchWrapper . classLis…" at bounding box center [906, 500] width 903 height 673
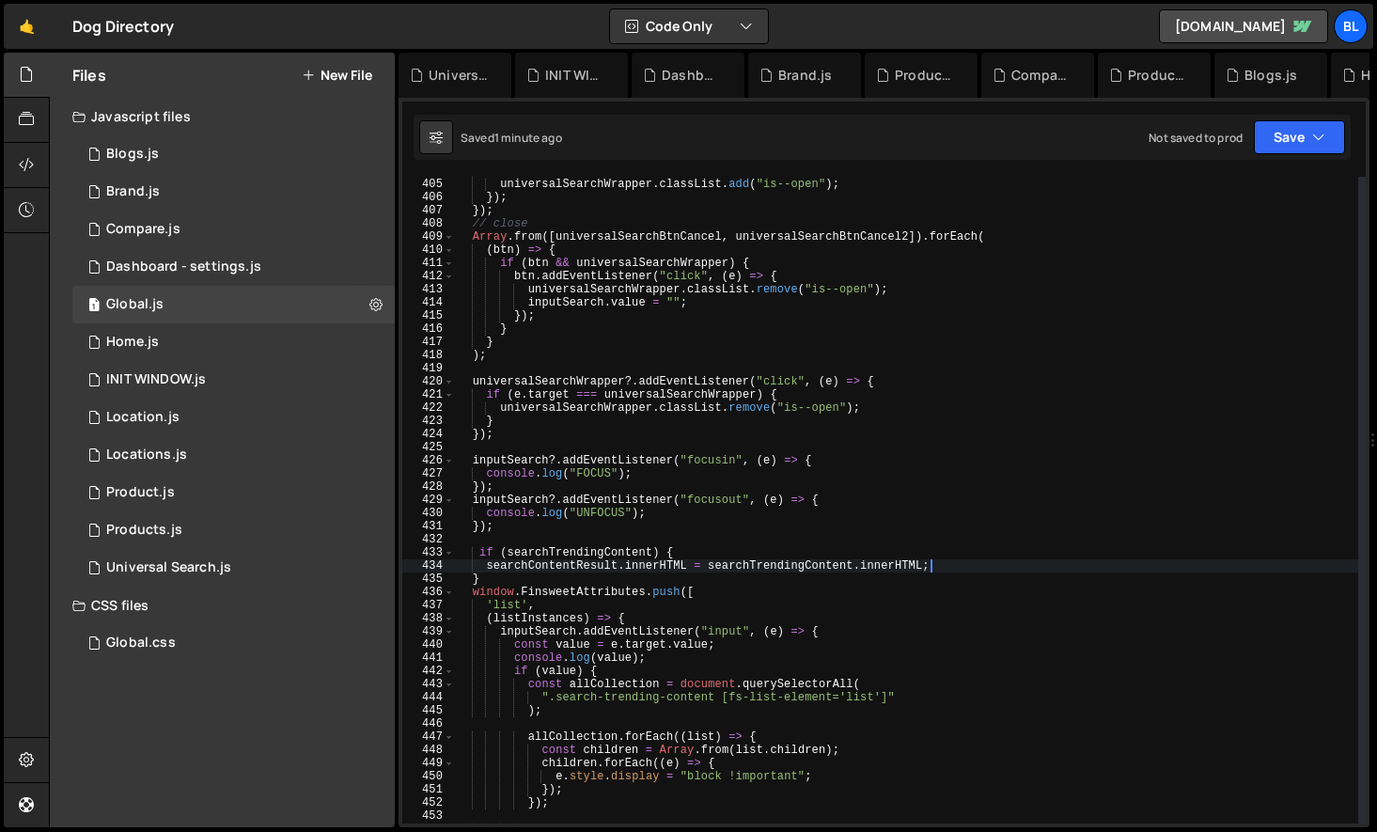
click at [731, 577] on div "btn . addEventListener ( "click" , ( e ) => { universalSearchWrapper . classLis…" at bounding box center [906, 500] width 903 height 673
type textarea "}"
click at [456, 579] on div "btn . addEventListener ( "click" , ( e ) => { universalSearchWrapper . classLis…" at bounding box center [906, 500] width 903 height 673
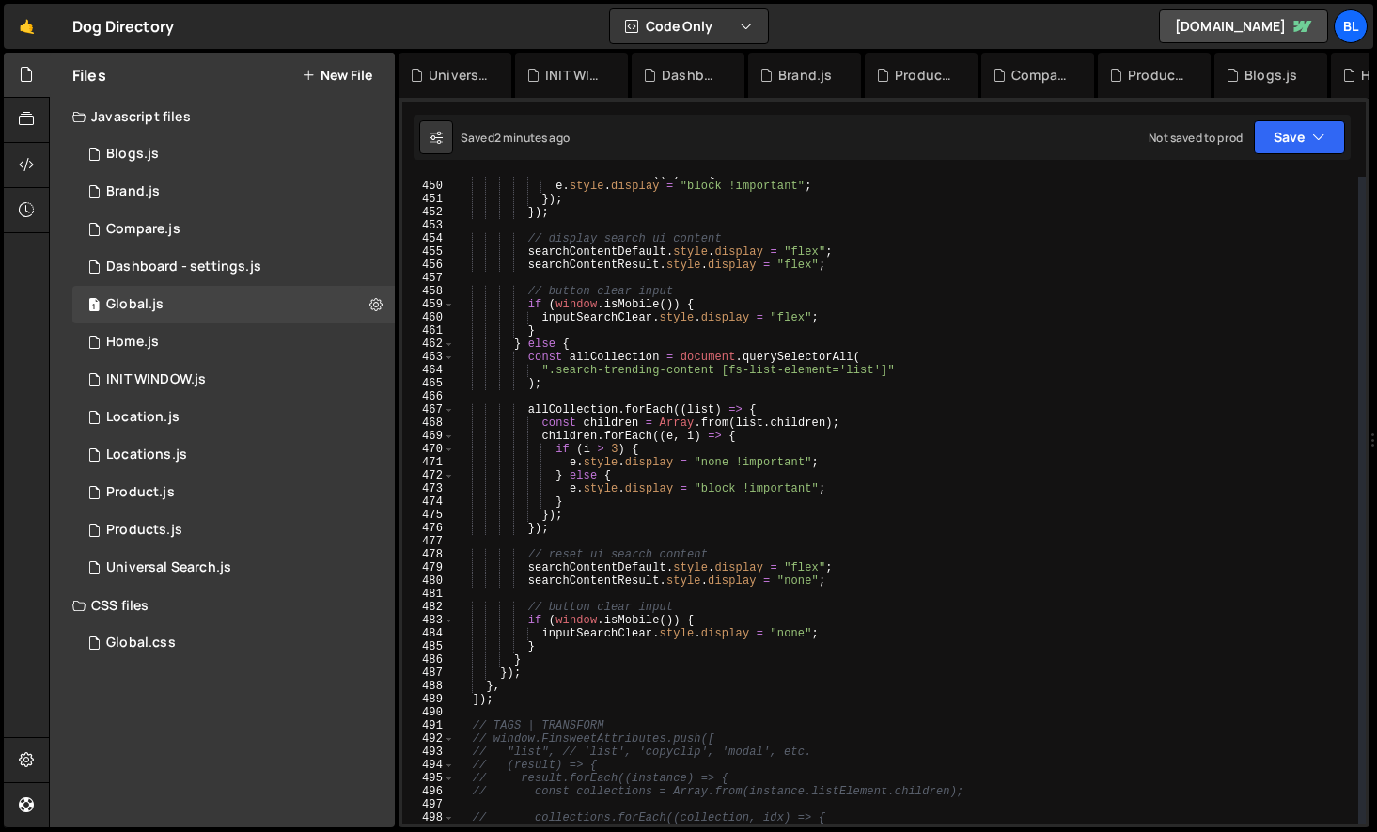
scroll to position [5954, 0]
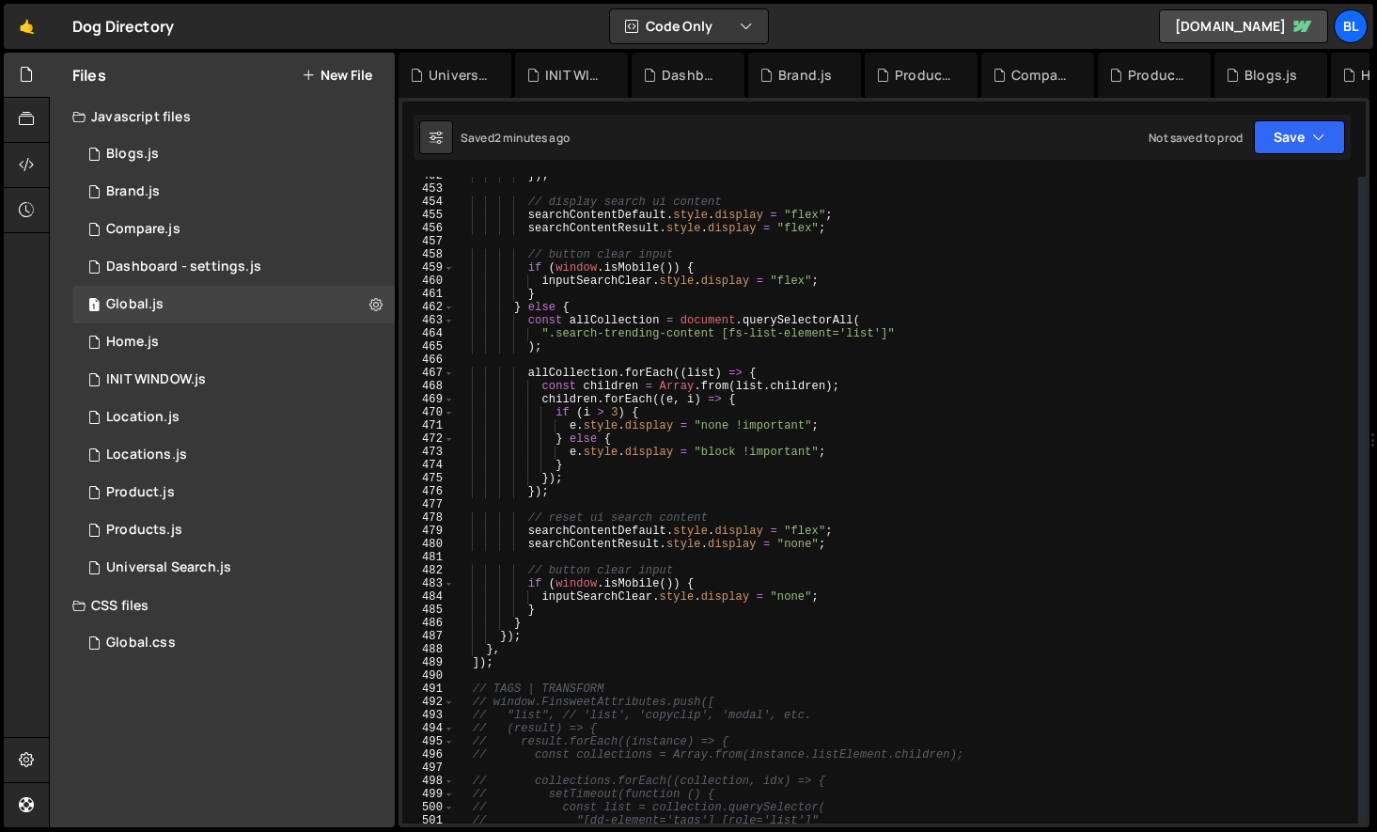
click at [529, 677] on div "}) ; // display search ui content searchContentDefault . style . display = "fle…" at bounding box center [906, 505] width 903 height 673
paste textarea "}"
type textarea "}"
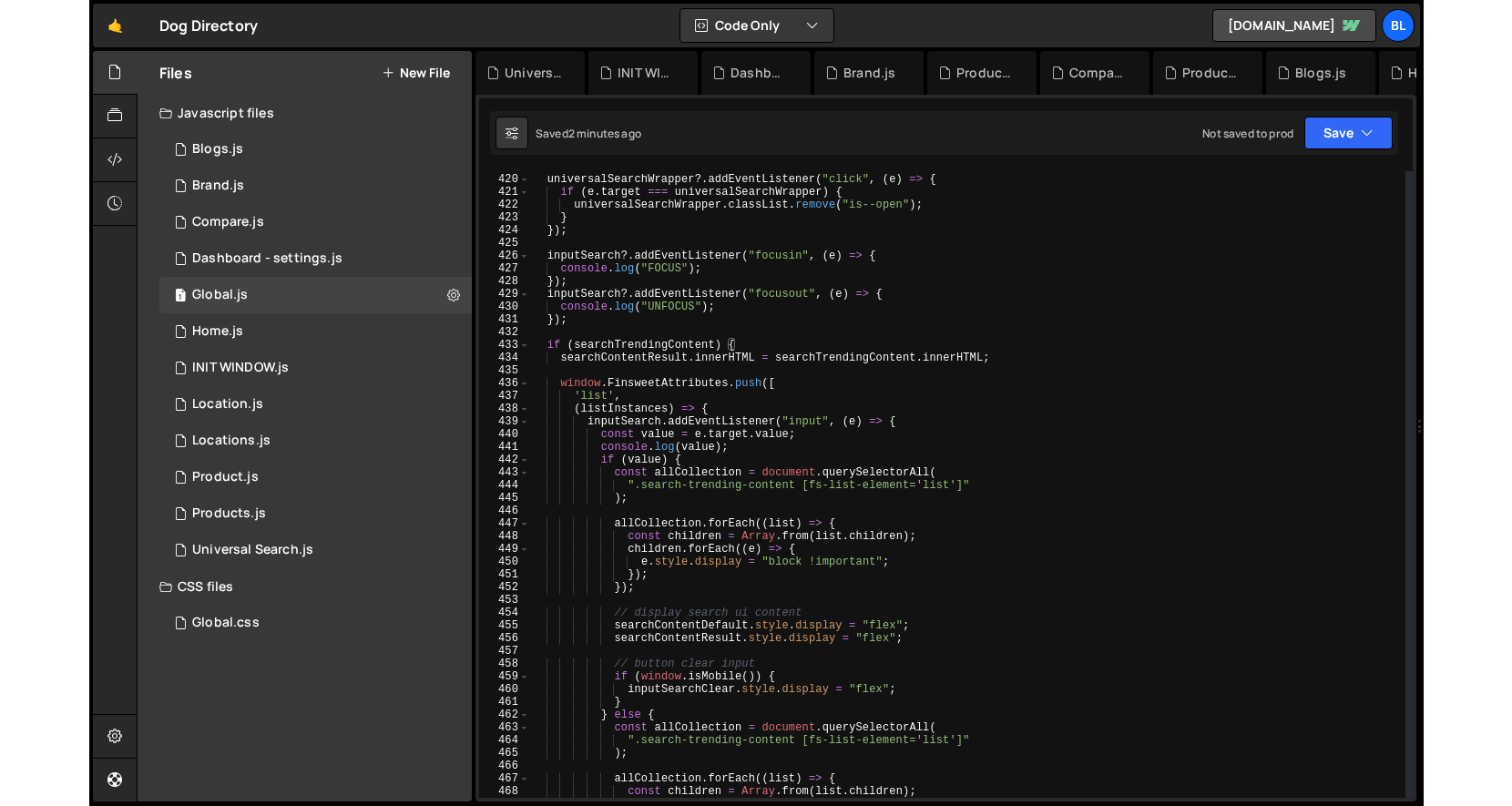
scroll to position [5350, 0]
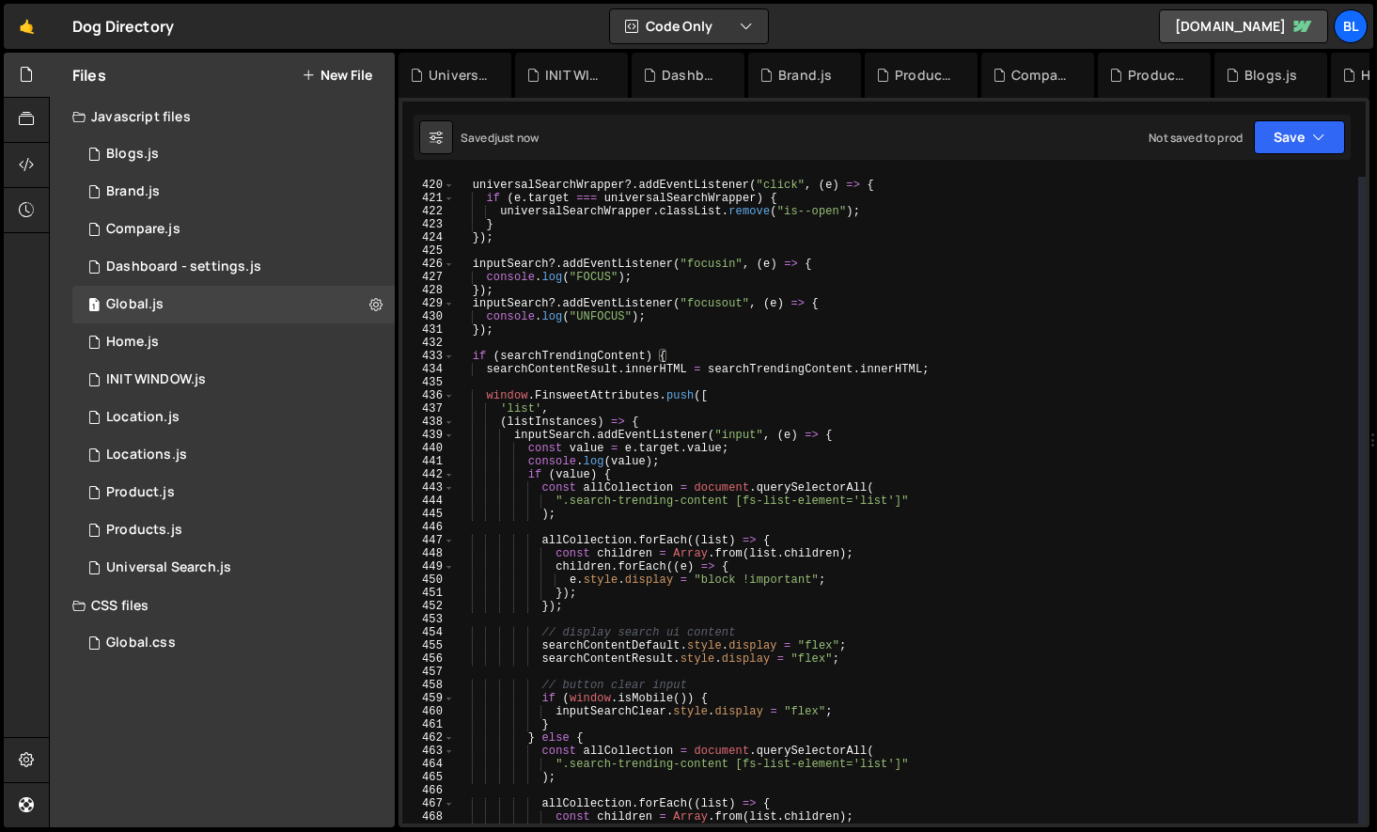
click at [538, 385] on div "universalSearchWrapper ?. addEventListener ( "click" , ( e ) => { if ( e . targ…" at bounding box center [906, 501] width 903 height 673
click at [459, 354] on div "universalSearchWrapper ?. addEventListener ( "click" , ( e ) => { if ( e . targ…" at bounding box center [906, 501] width 903 height 673
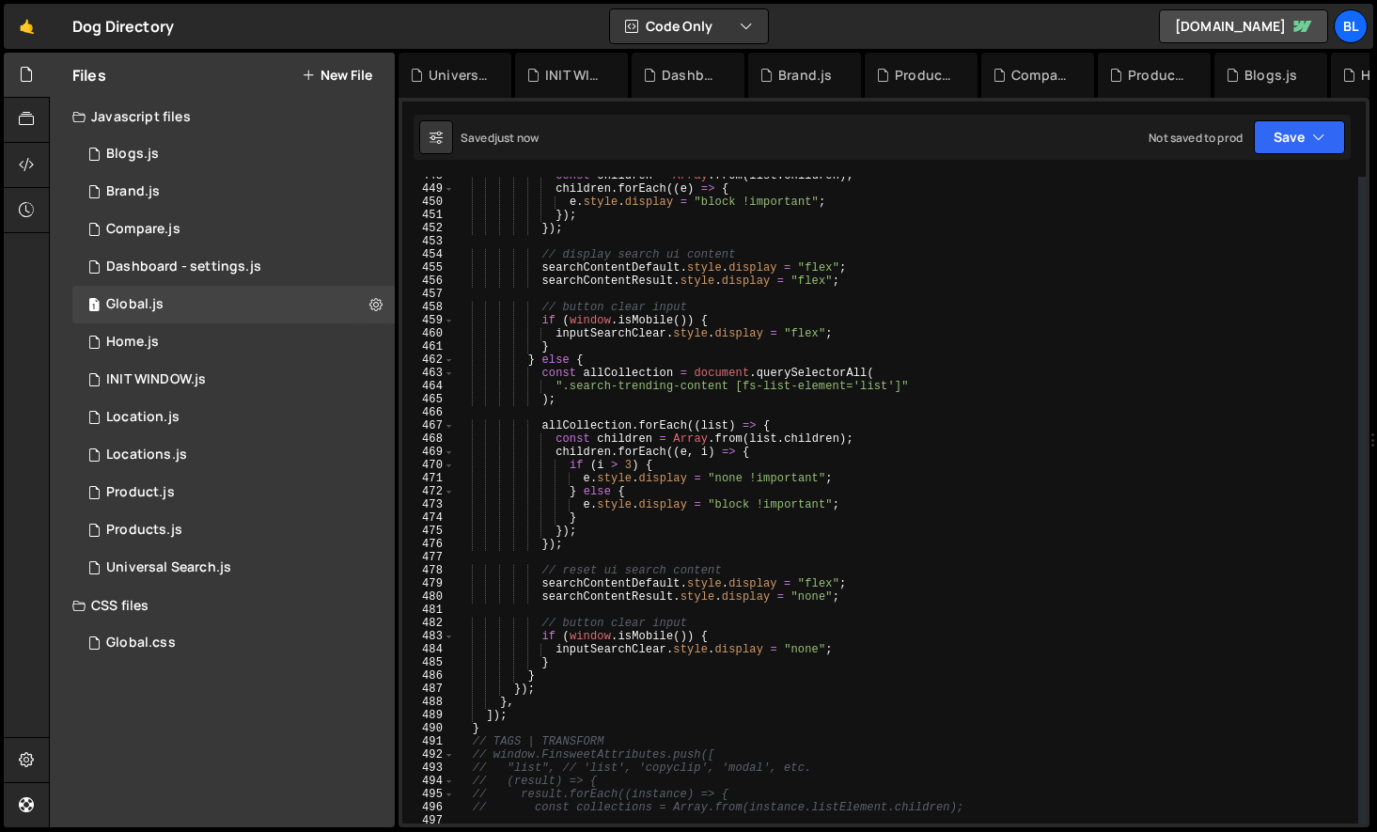
scroll to position [5922, 0]
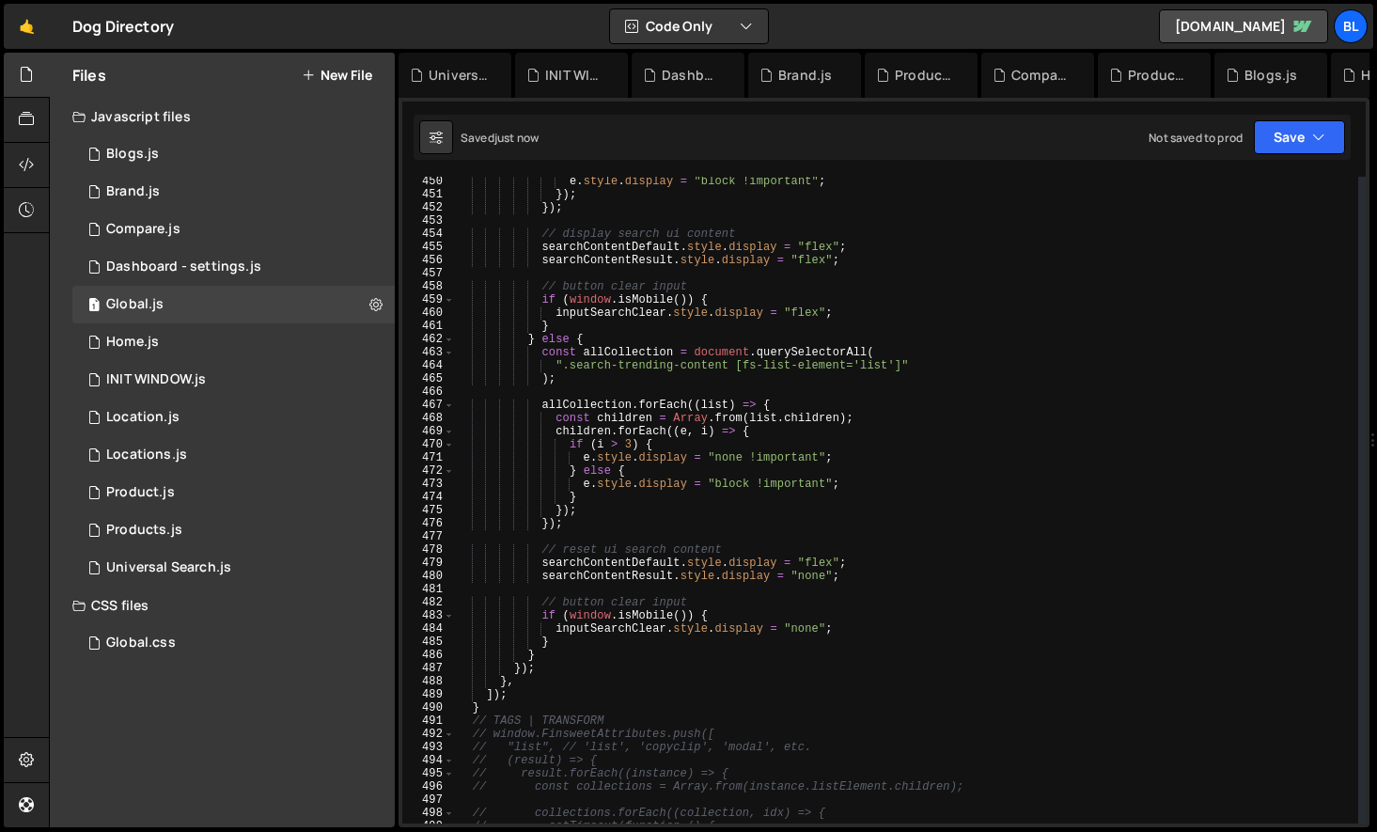
click at [500, 706] on div "e . style . display = "block !important" ; }) ; }) ; // display search ui conte…" at bounding box center [906, 511] width 903 height 673
type textarea "]); }"
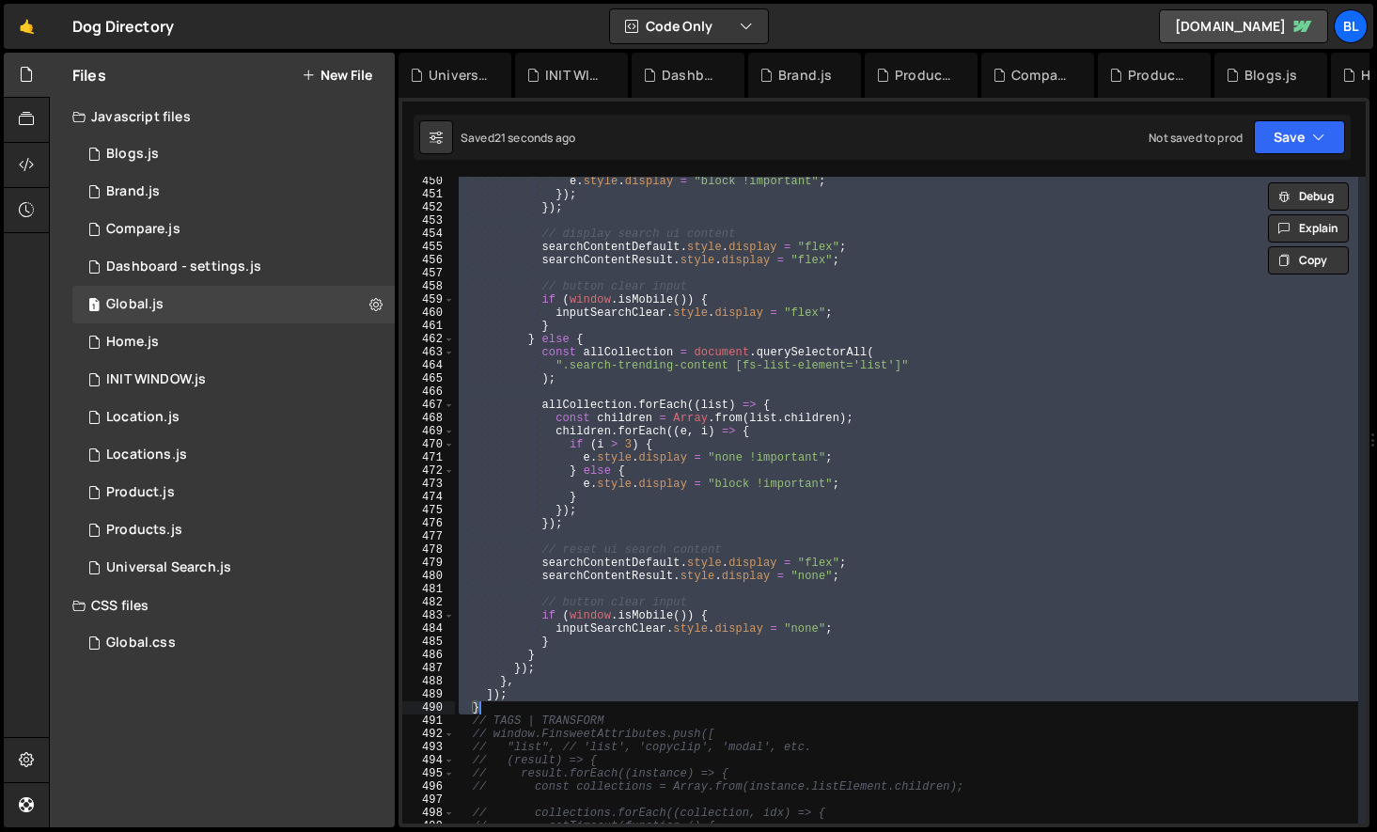
click at [527, 386] on div "e . style . display = "block !important" ; }) ; }) ; // display search ui conte…" at bounding box center [906, 511] width 903 height 673
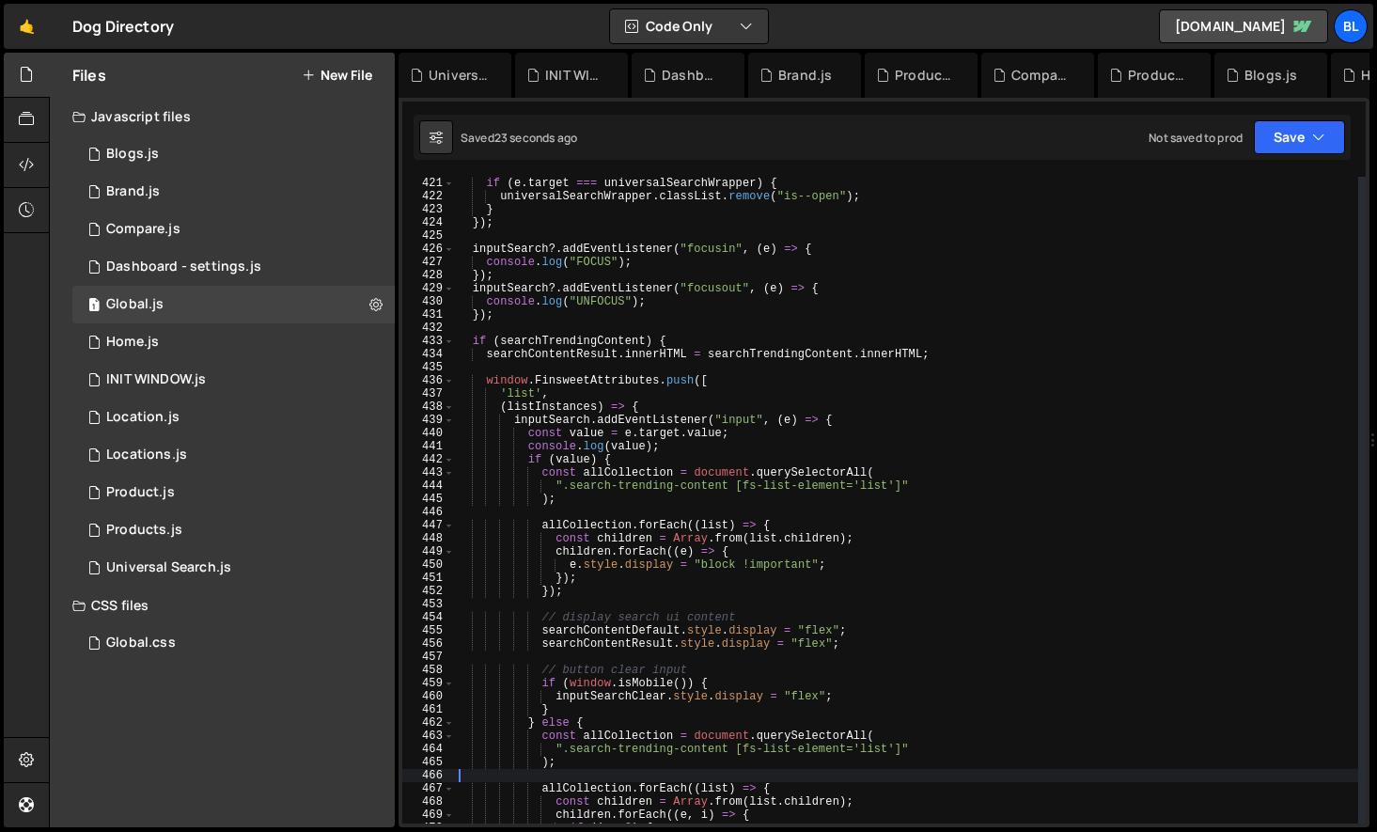
scroll to position [5548, 0]
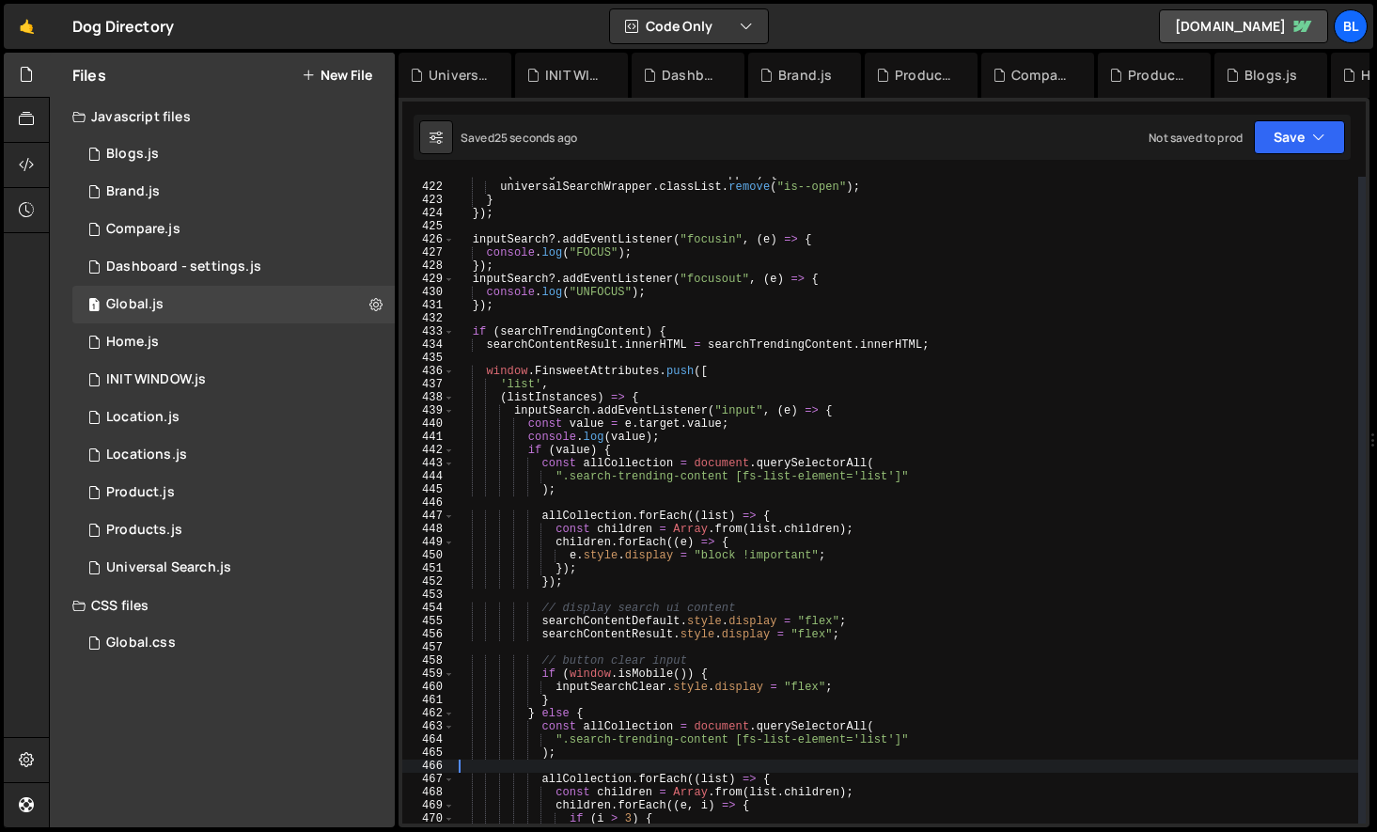
click at [511, 414] on div "if ( e . target === universalSearchWrapper ) { universalSearchWrapper . classLi…" at bounding box center [906, 503] width 903 height 673
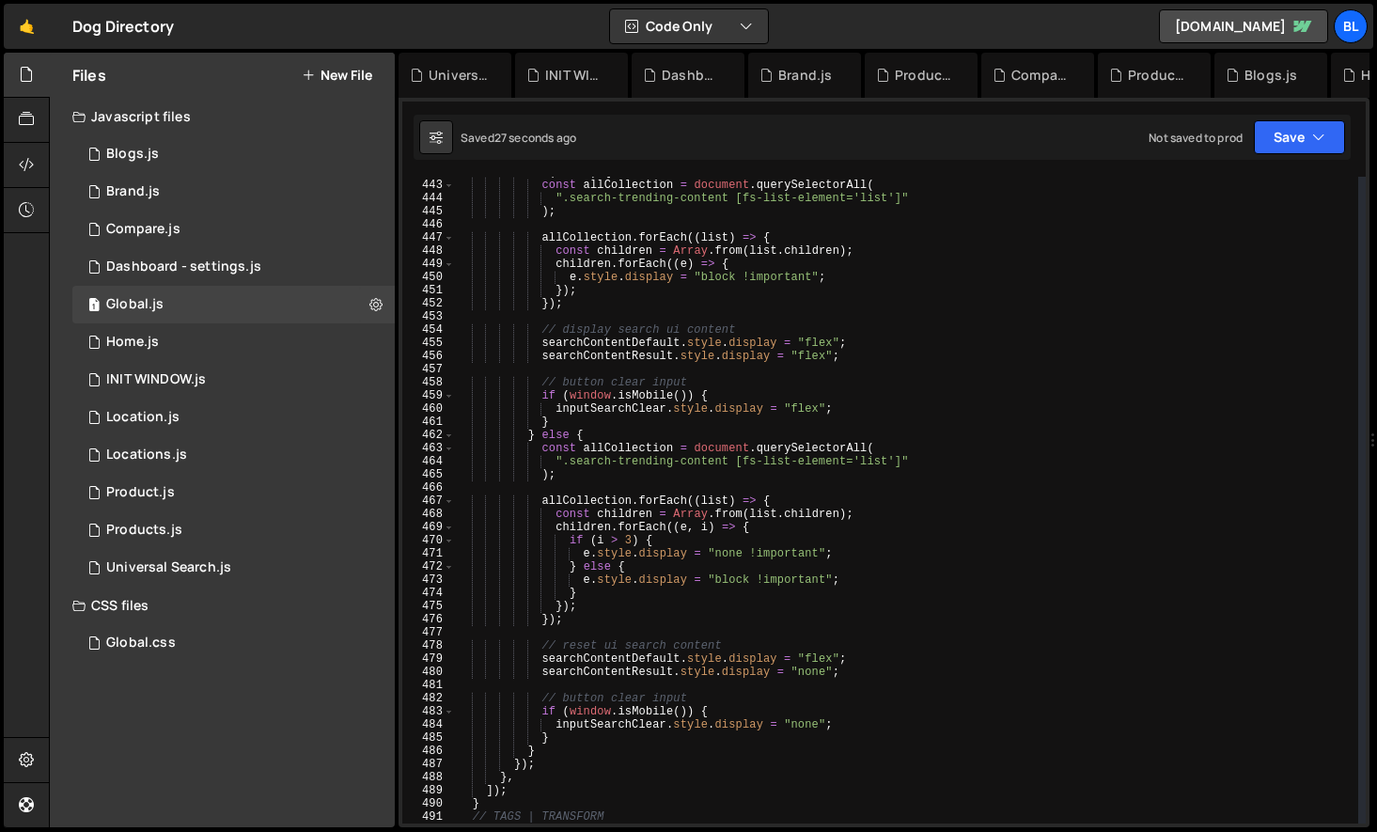
scroll to position [5849, 0]
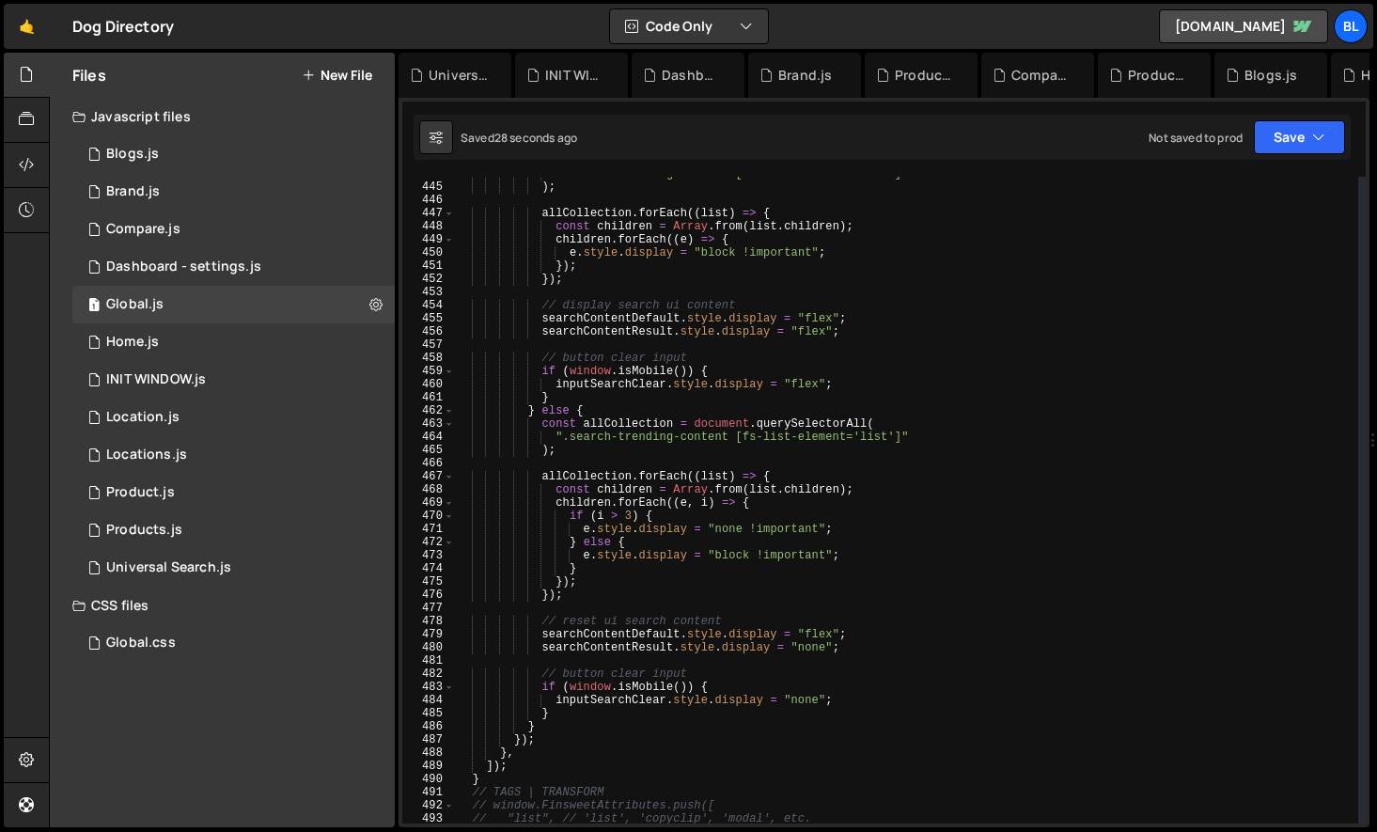
click at [523, 755] on div "".search-trending-content [fs-list-element='list']" ) ; allCollection . forEach…" at bounding box center [906, 503] width 903 height 673
type textarea "}); },"
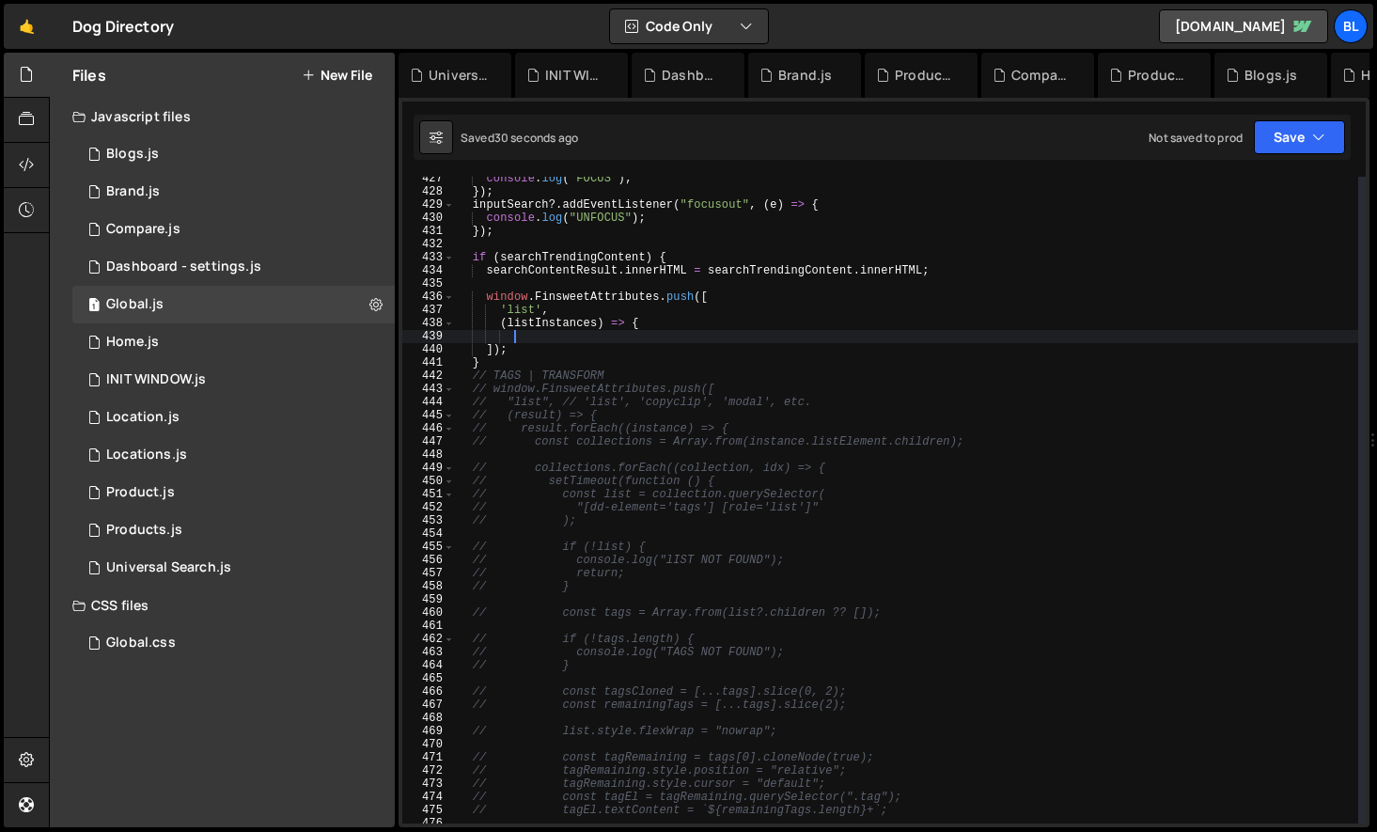
scroll to position [5622, 0]
click at [508, 365] on div "console . log ( "FOCUS" ) ; }) ; inputSearch ?. addEventListener ( "focusout" ,…" at bounding box center [906, 508] width 903 height 673
type textarea "}"
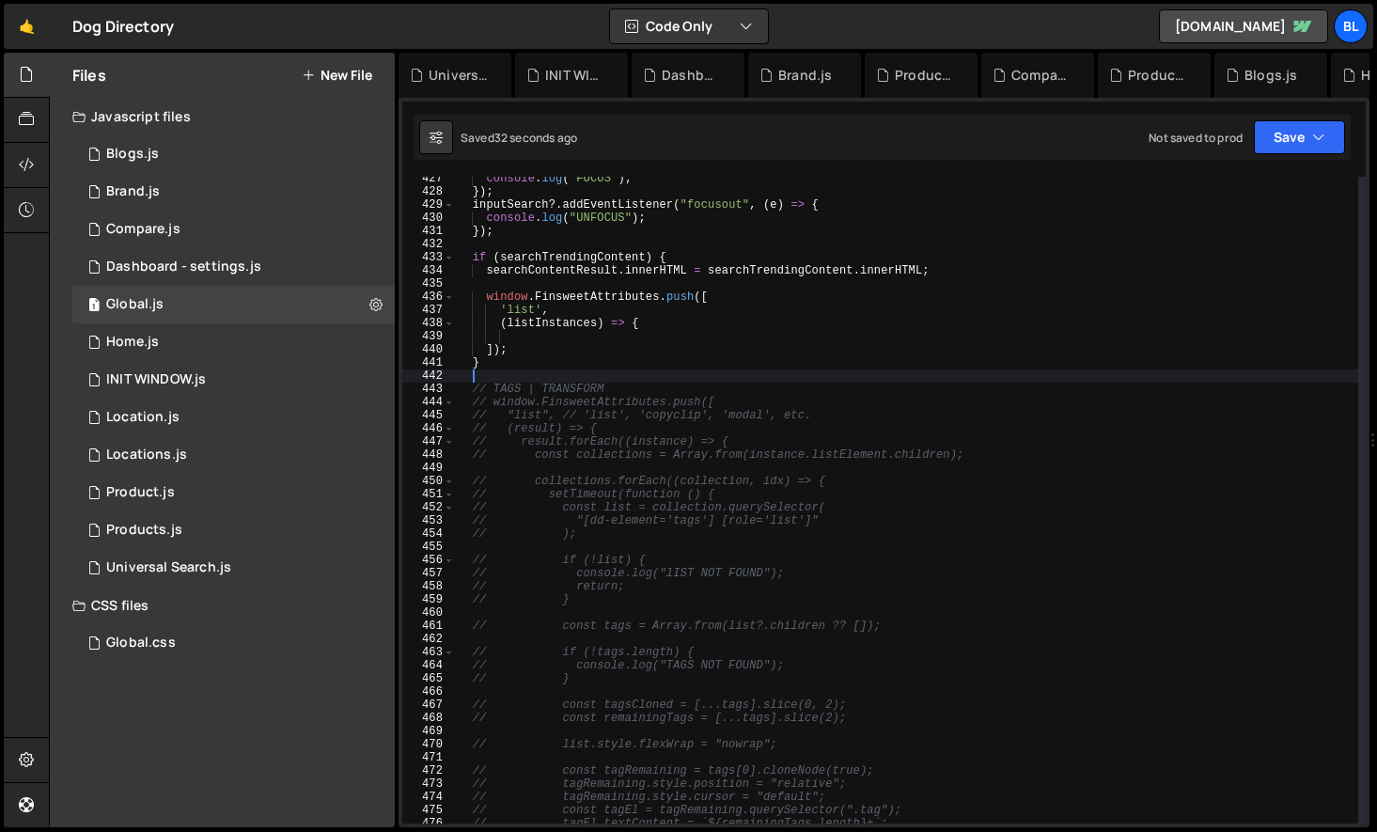
paste textarea "},"
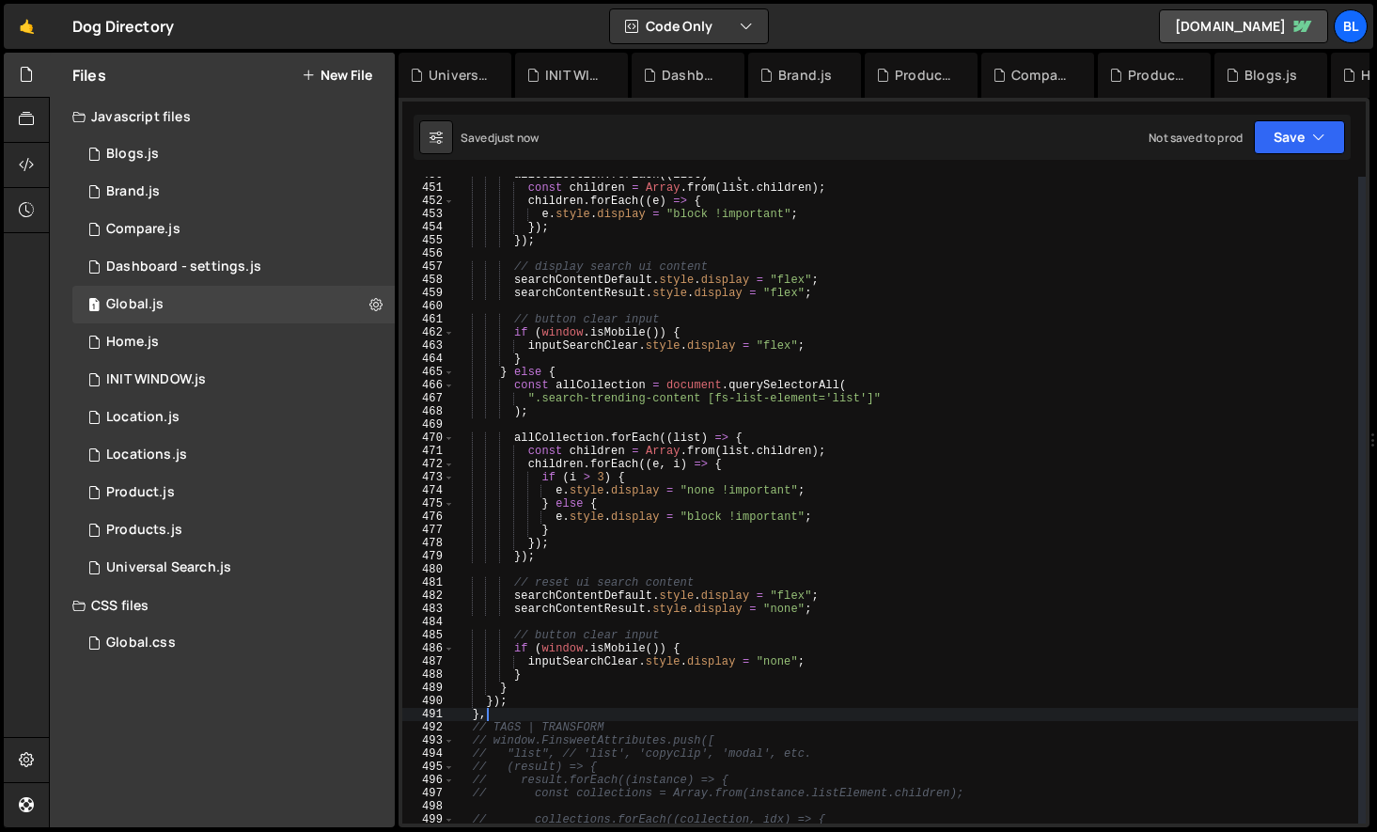
scroll to position [5952, 0]
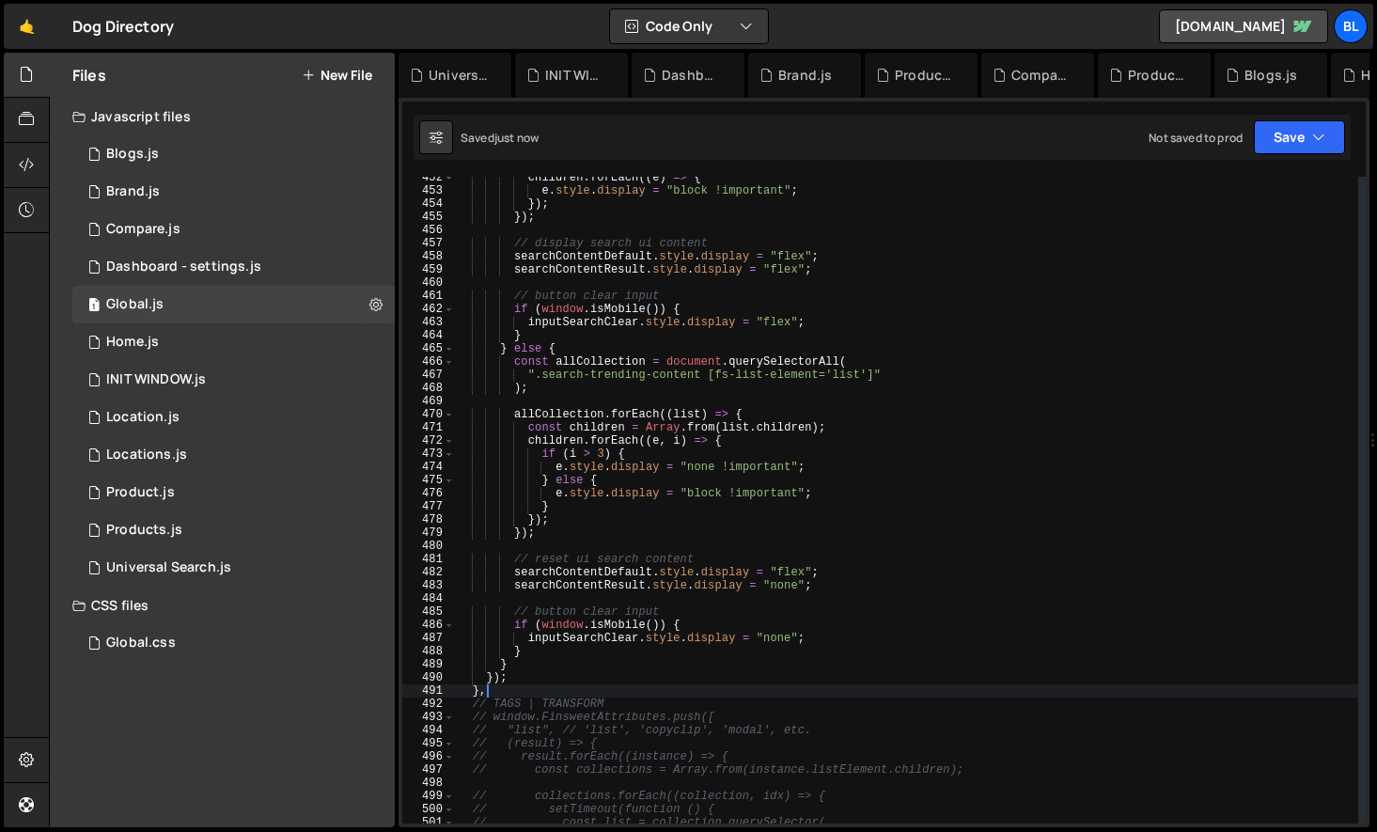
click at [521, 680] on div "children . forEach (( e ) => { e . style . display = "block !important" ; }) ; …" at bounding box center [906, 507] width 903 height 673
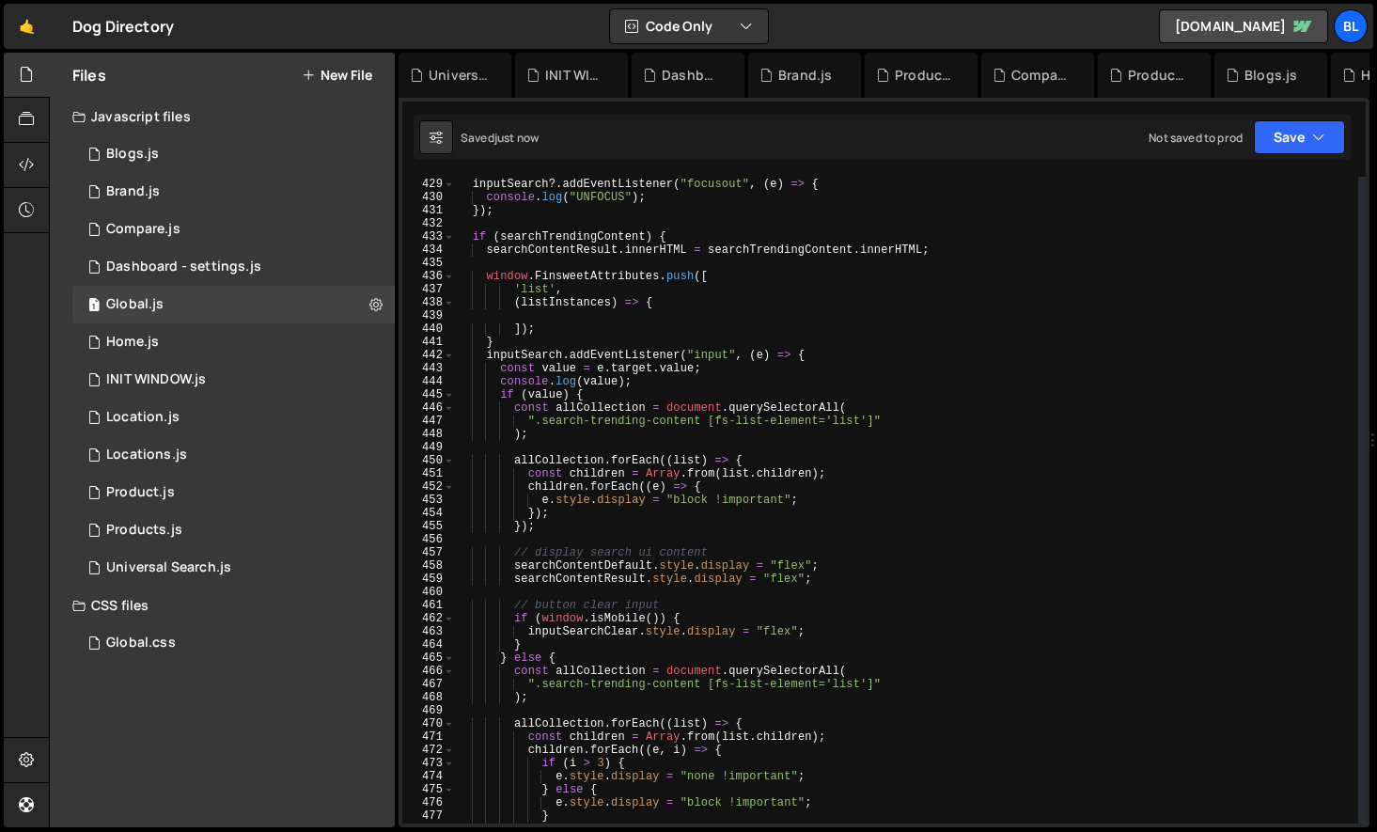
scroll to position [5638, 0]
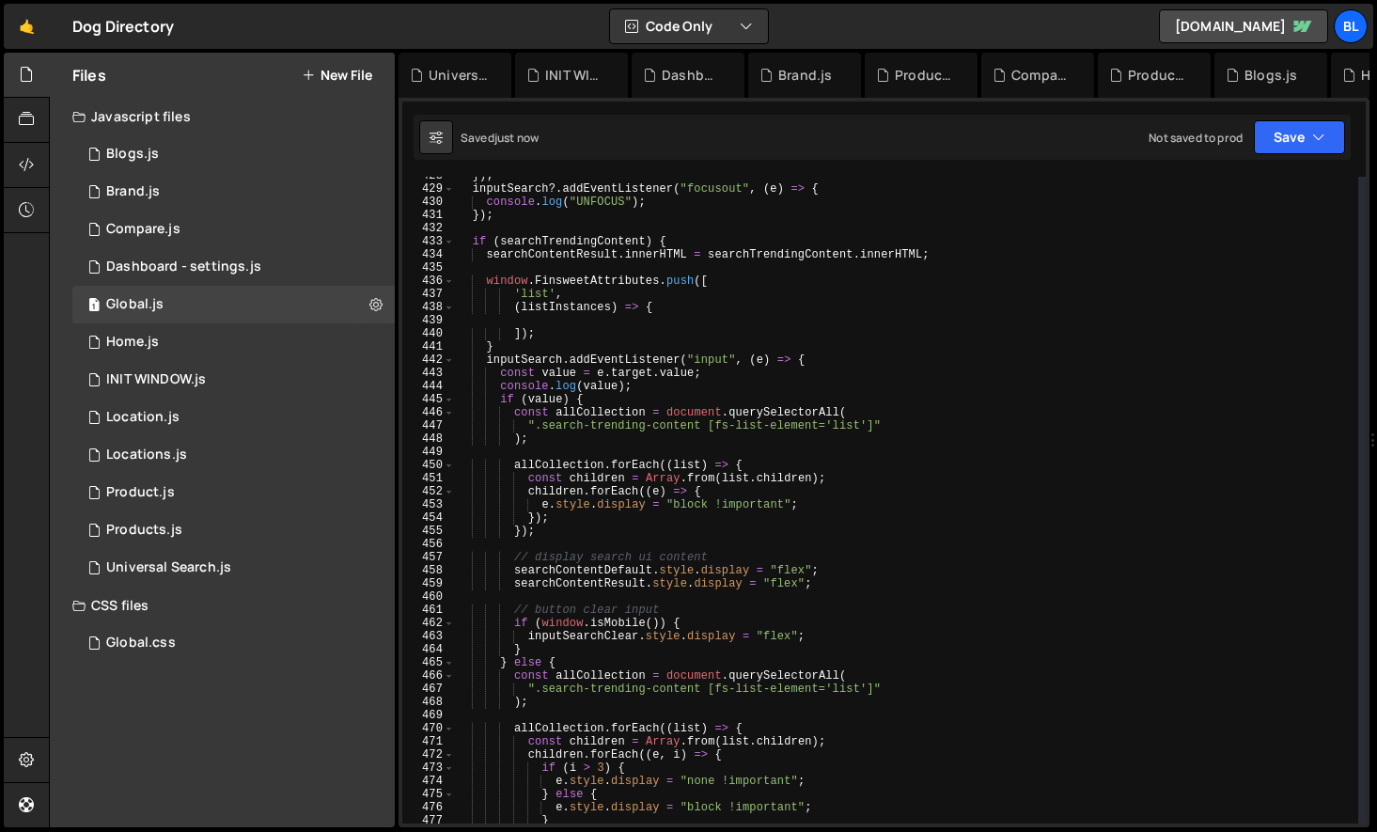
click at [534, 351] on div "}) ; inputSearch ?. addEventListener ( "focusout" , ( e ) => { console . log ( …" at bounding box center [906, 505] width 903 height 673
click at [481, 281] on div "}) ; inputSearch ?. addEventListener ( "focusout" , ( e ) => { console . log ( …" at bounding box center [906, 505] width 903 height 673
type textarea "window.FinsweetAttributes.push([ 'list',"
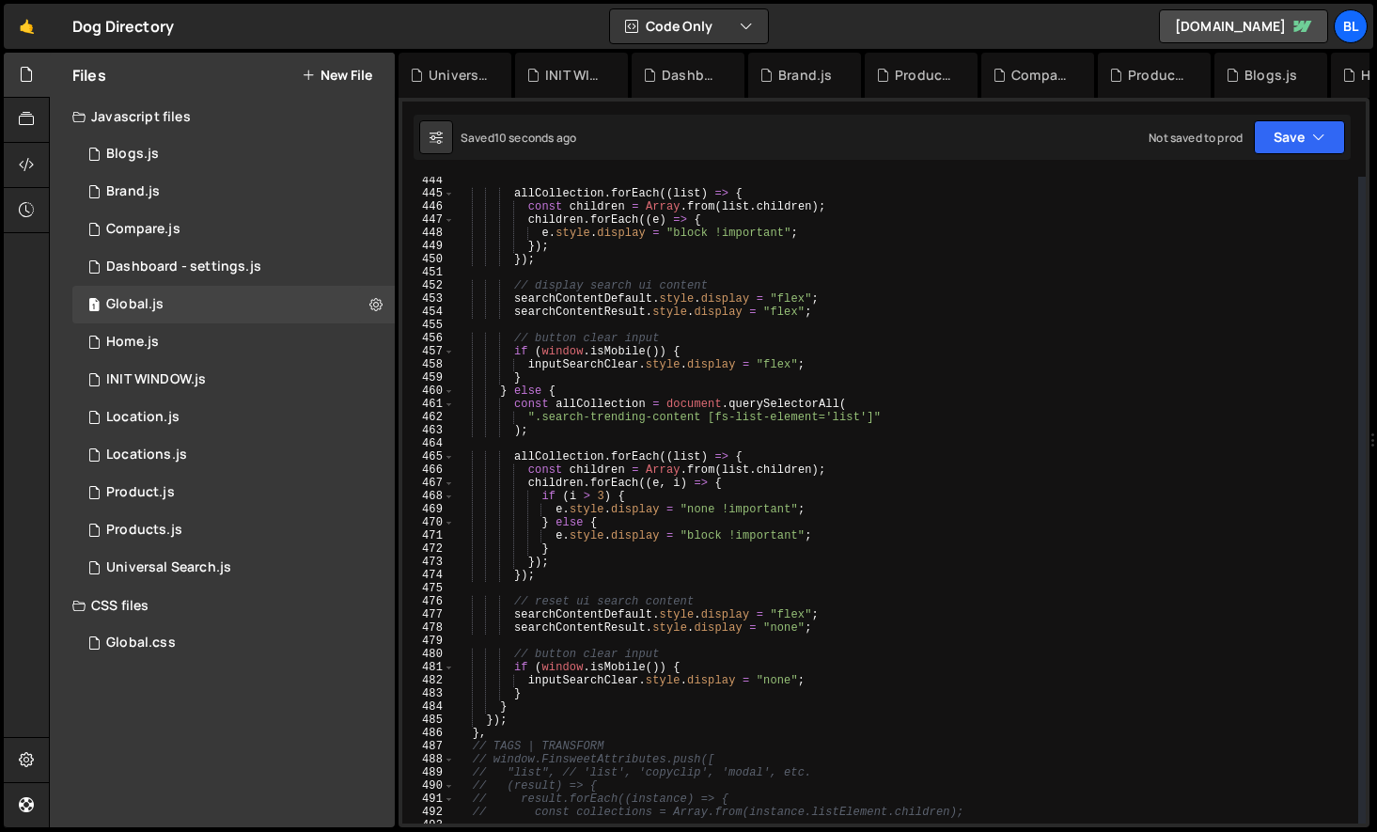
scroll to position [5843, 0]
click at [505, 723] on div "allCollection . forEach (( list ) => { const children = Array . from ( list . c…" at bounding box center [906, 510] width 903 height 673
type textarea "}"
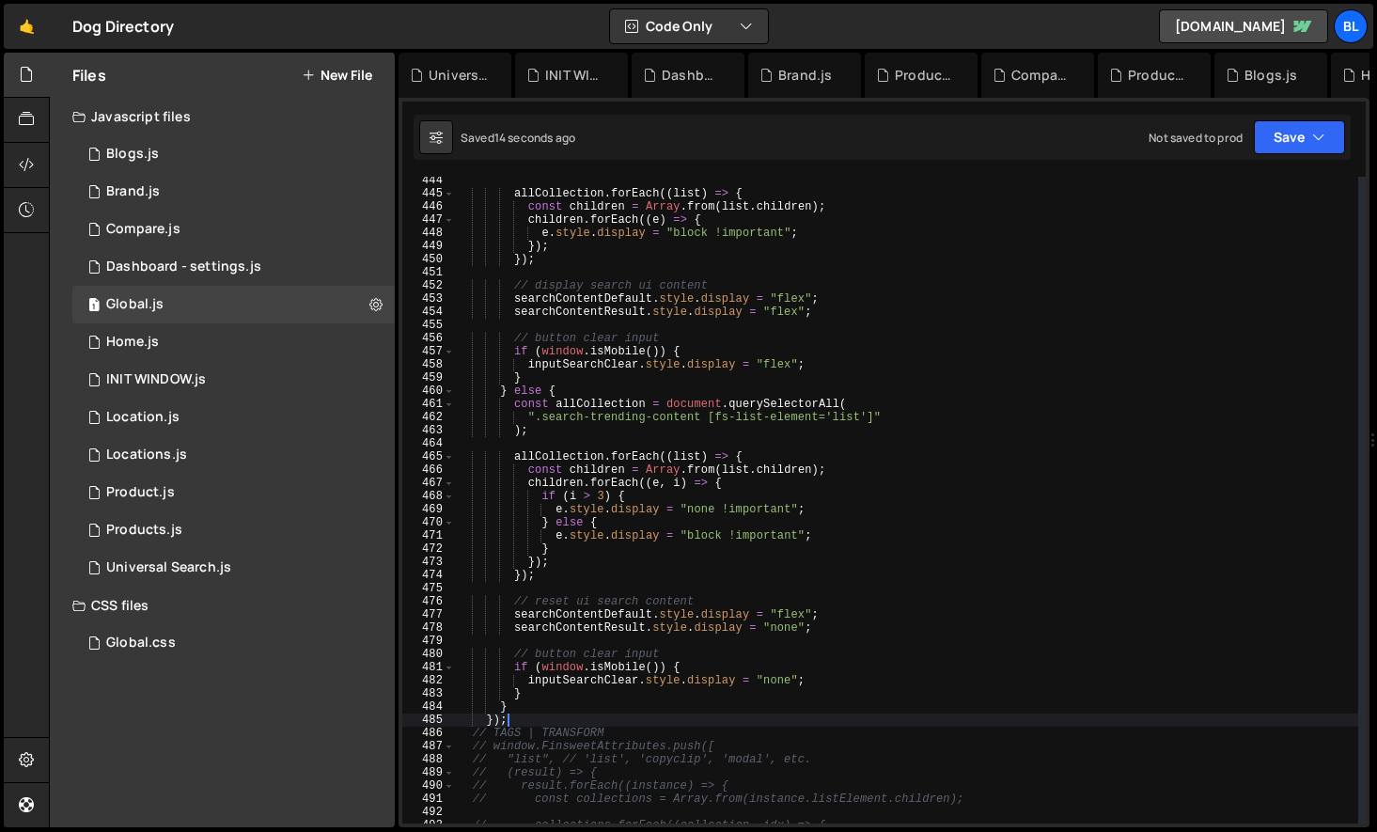
type textarea "});"
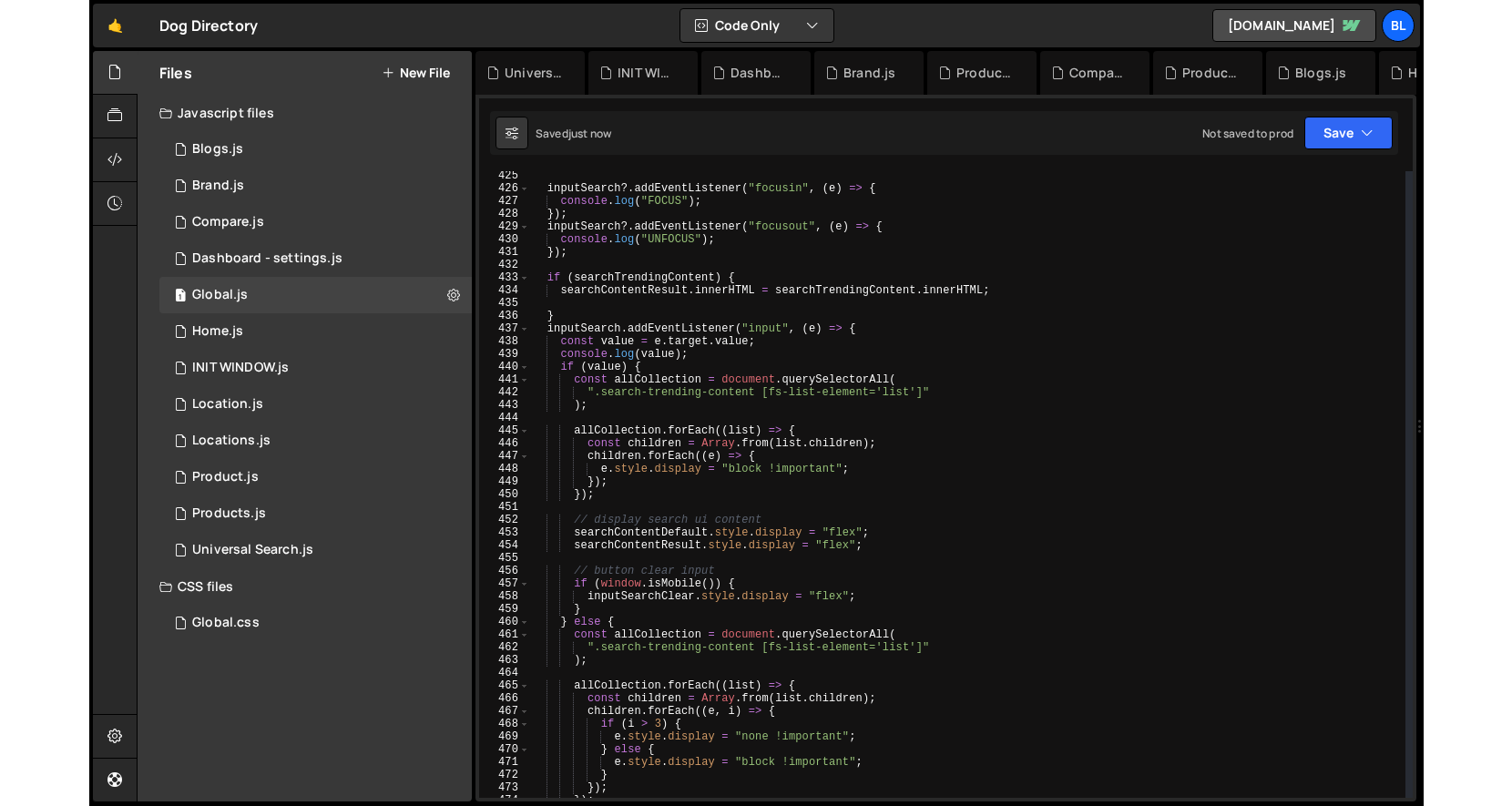
scroll to position [5410, 0]
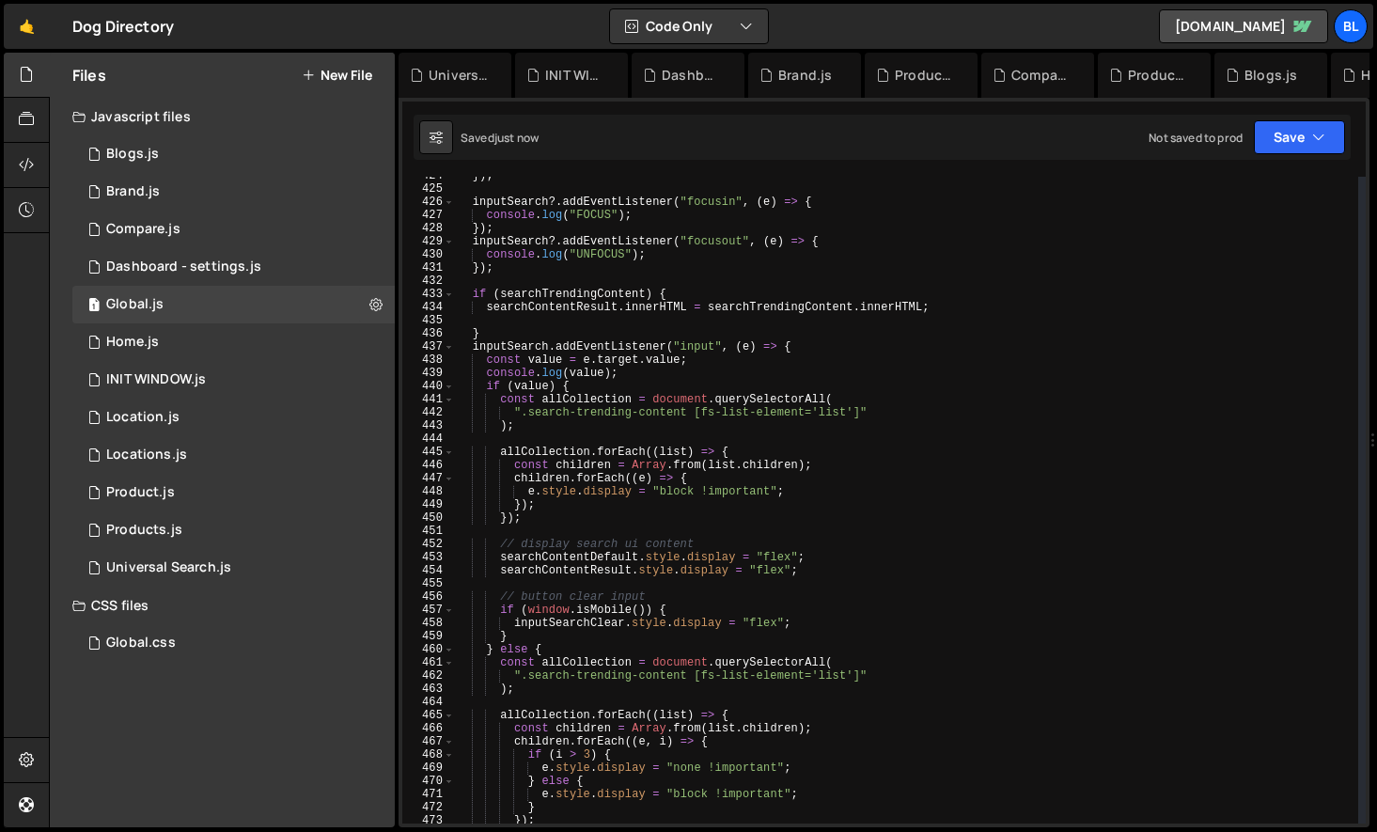
click at [522, 324] on div "}) ; inputSearch ?. addEventListener ( "focusin" , ( e ) => { console . log ( "…" at bounding box center [906, 505] width 903 height 673
paste textarea "}"
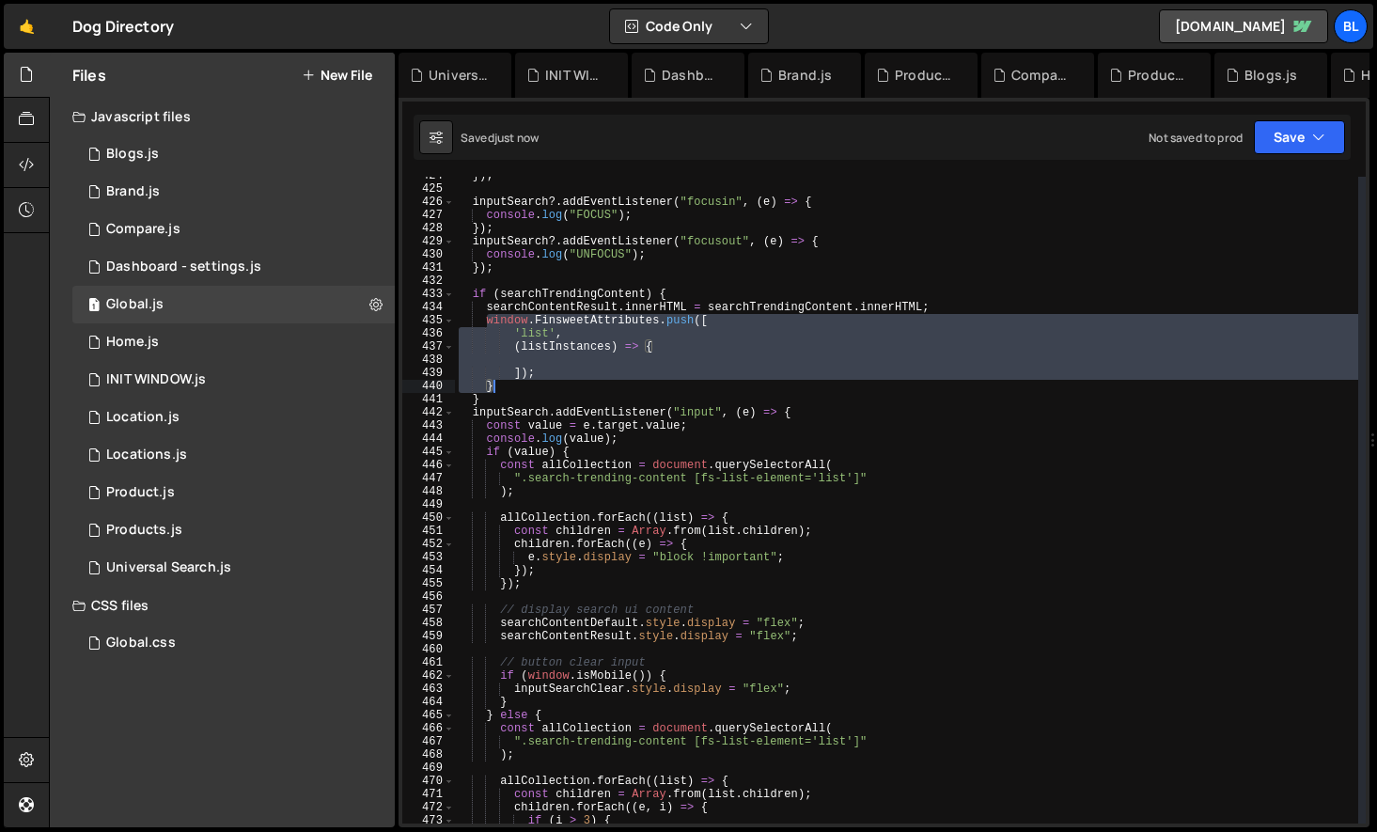
paste textarea "]);"
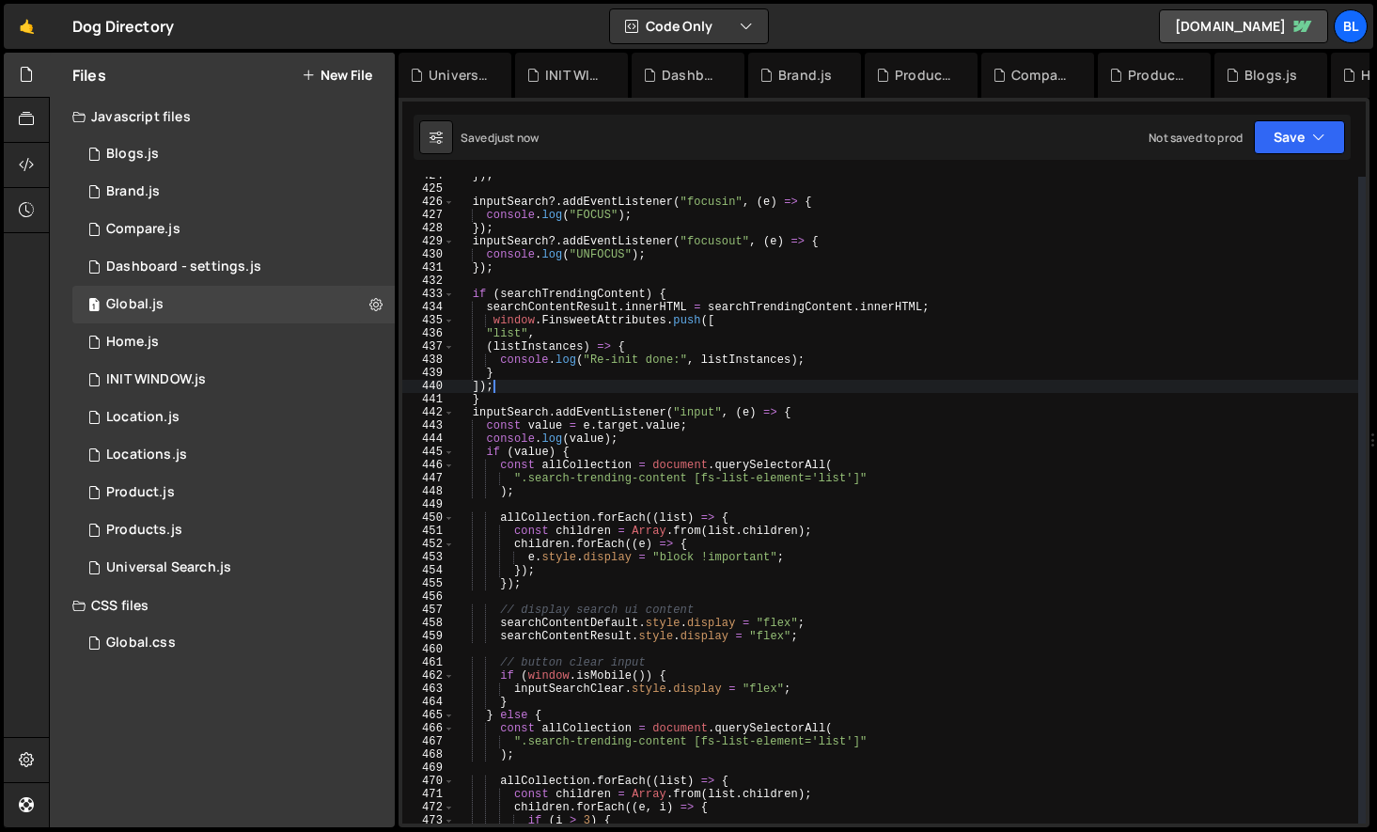
type textarea "]);"
drag, startPoint x: 487, startPoint y: 322, endPoint x: 539, endPoint y: 388, distance: 84.2
click at [539, 388] on div "}) ; inputSearch ?. addEventListener ( "focusin" , ( e ) => { console . log ( "…" at bounding box center [906, 505] width 903 height 673
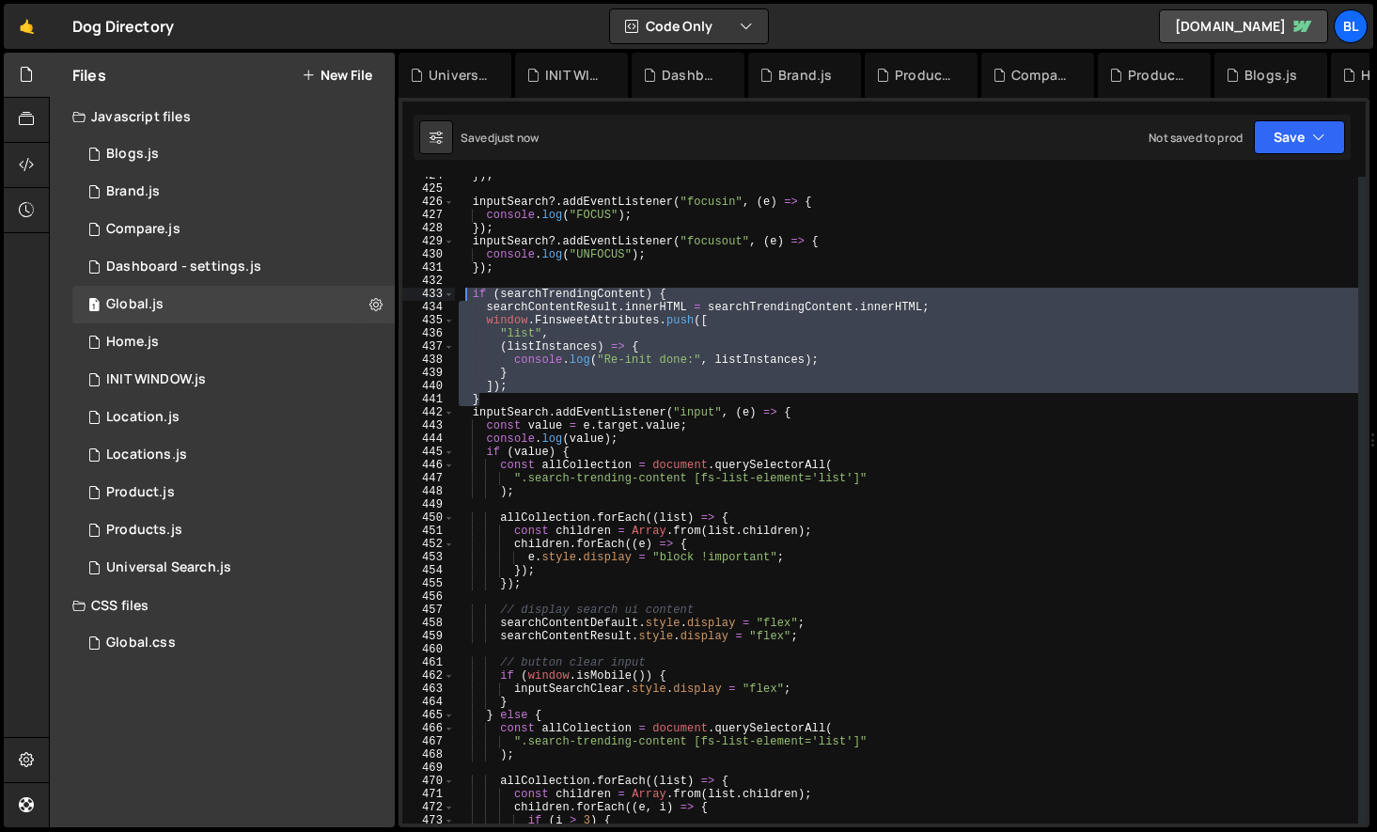
drag, startPoint x: 491, startPoint y: 396, endPoint x: 464, endPoint y: 288, distance: 110.3
click at [464, 288] on div "}) ; inputSearch ?. addEventListener ( "focusin" , ( e ) => { console . log ( "…" at bounding box center [906, 505] width 903 height 673
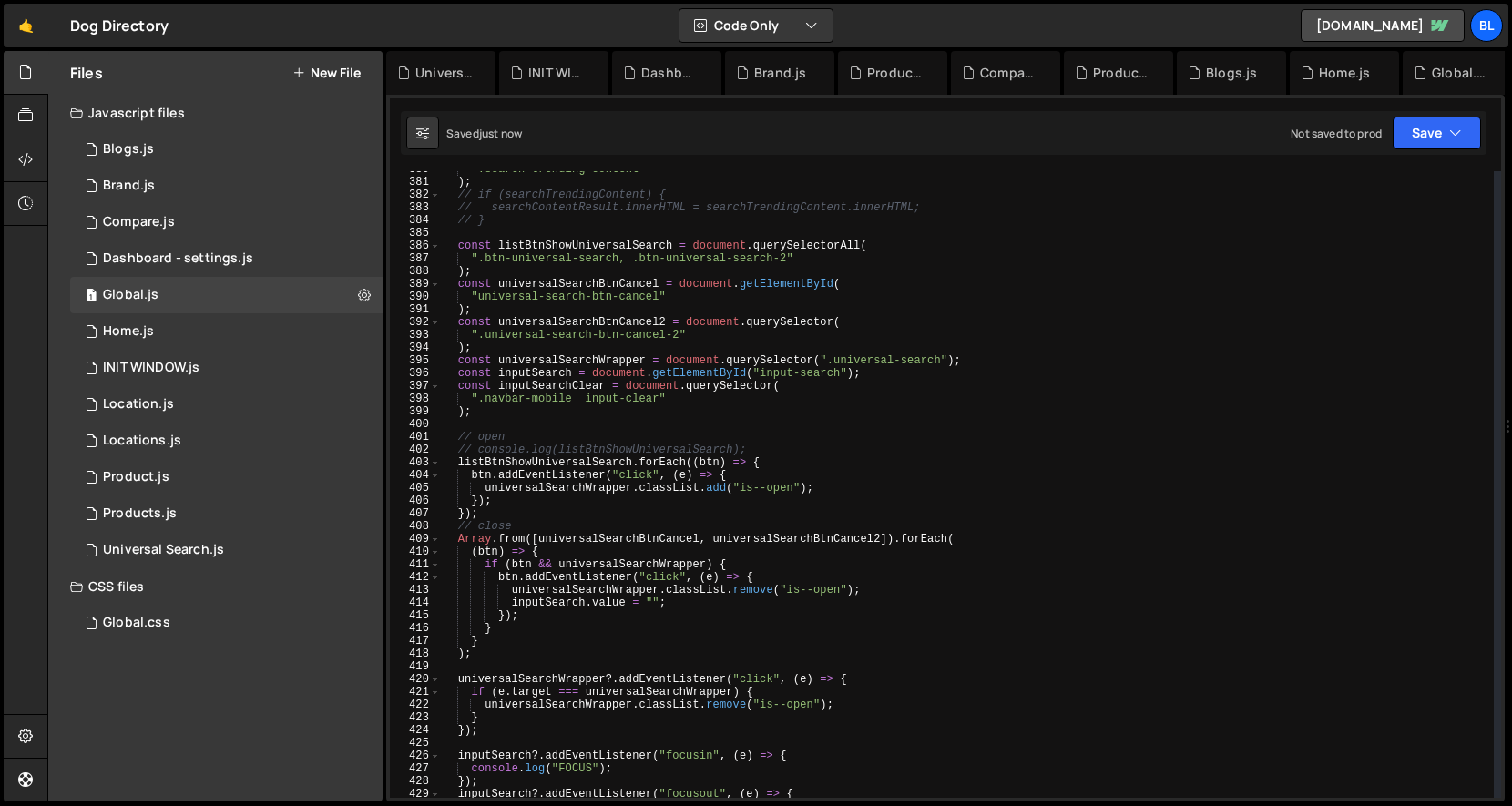
scroll to position [4820, 0]
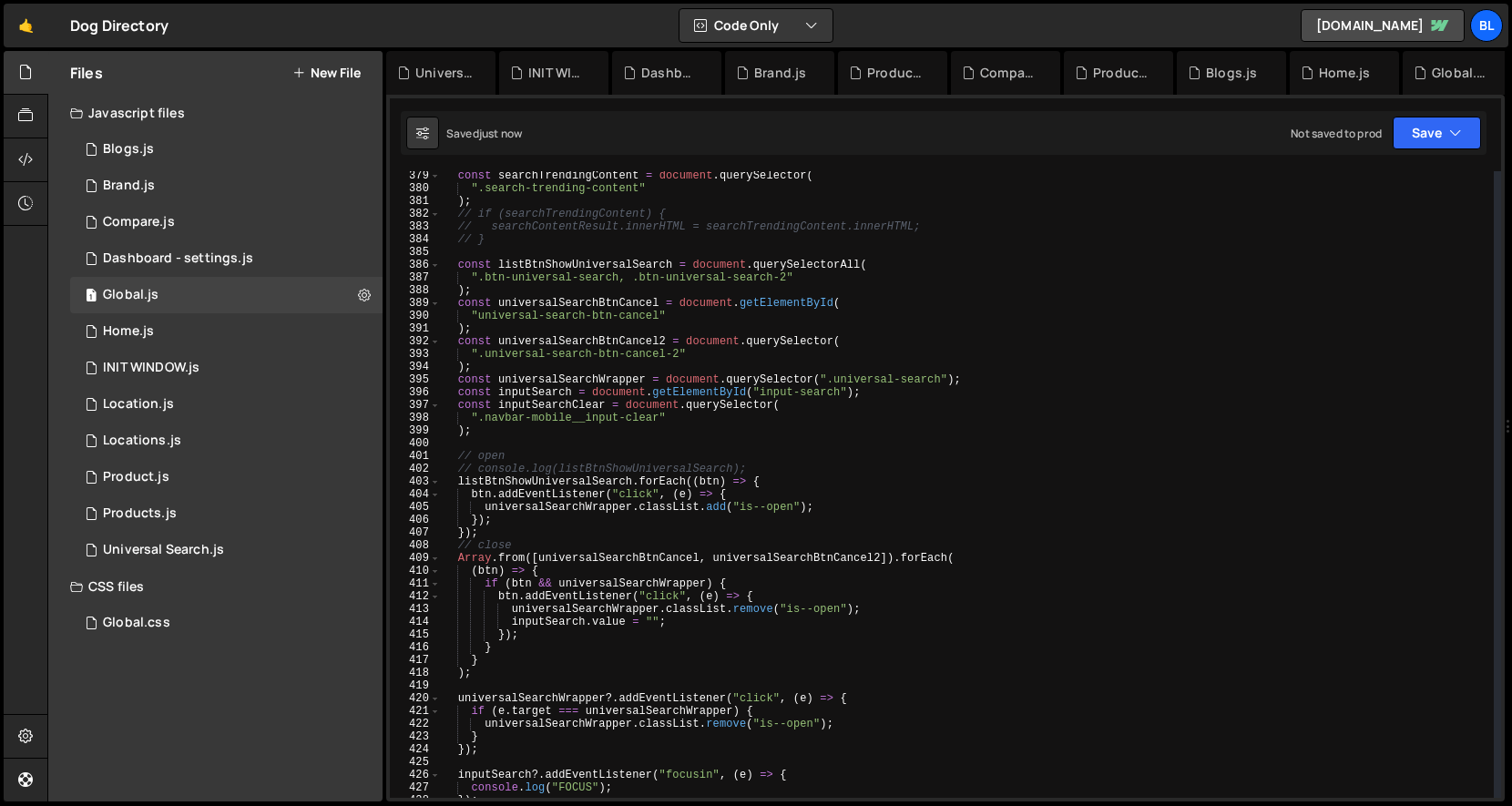
click at [614, 429] on div "const searchTrendingContent = document . querySelector ( ".search-trending-cont…" at bounding box center [967, 495] width 1053 height 652
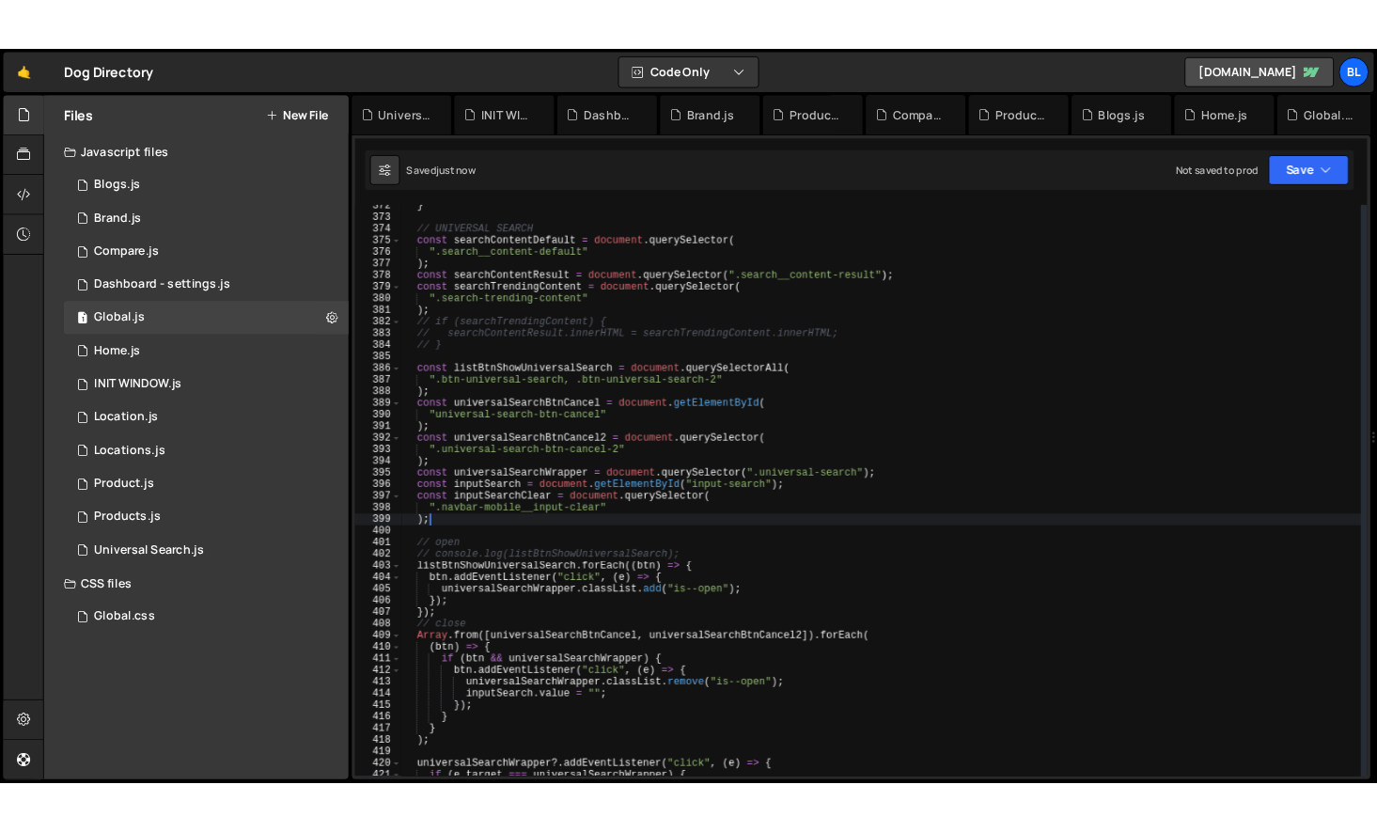
scroll to position [4884, 0]
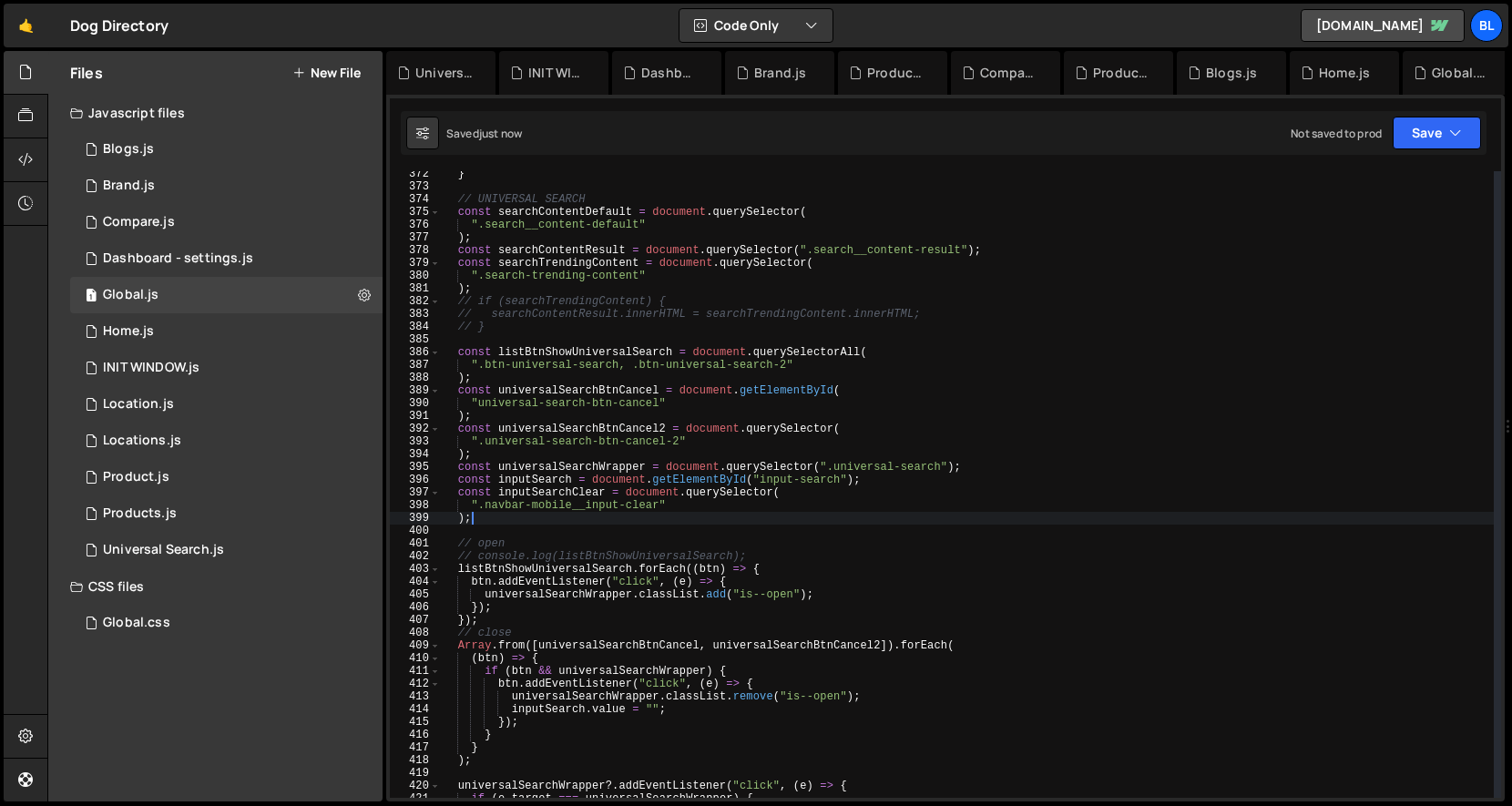
click at [508, 327] on div "} // UNIVERSAL SEARCH const searchContentDefault = document . querySelector ( "…" at bounding box center [967, 493] width 1053 height 652
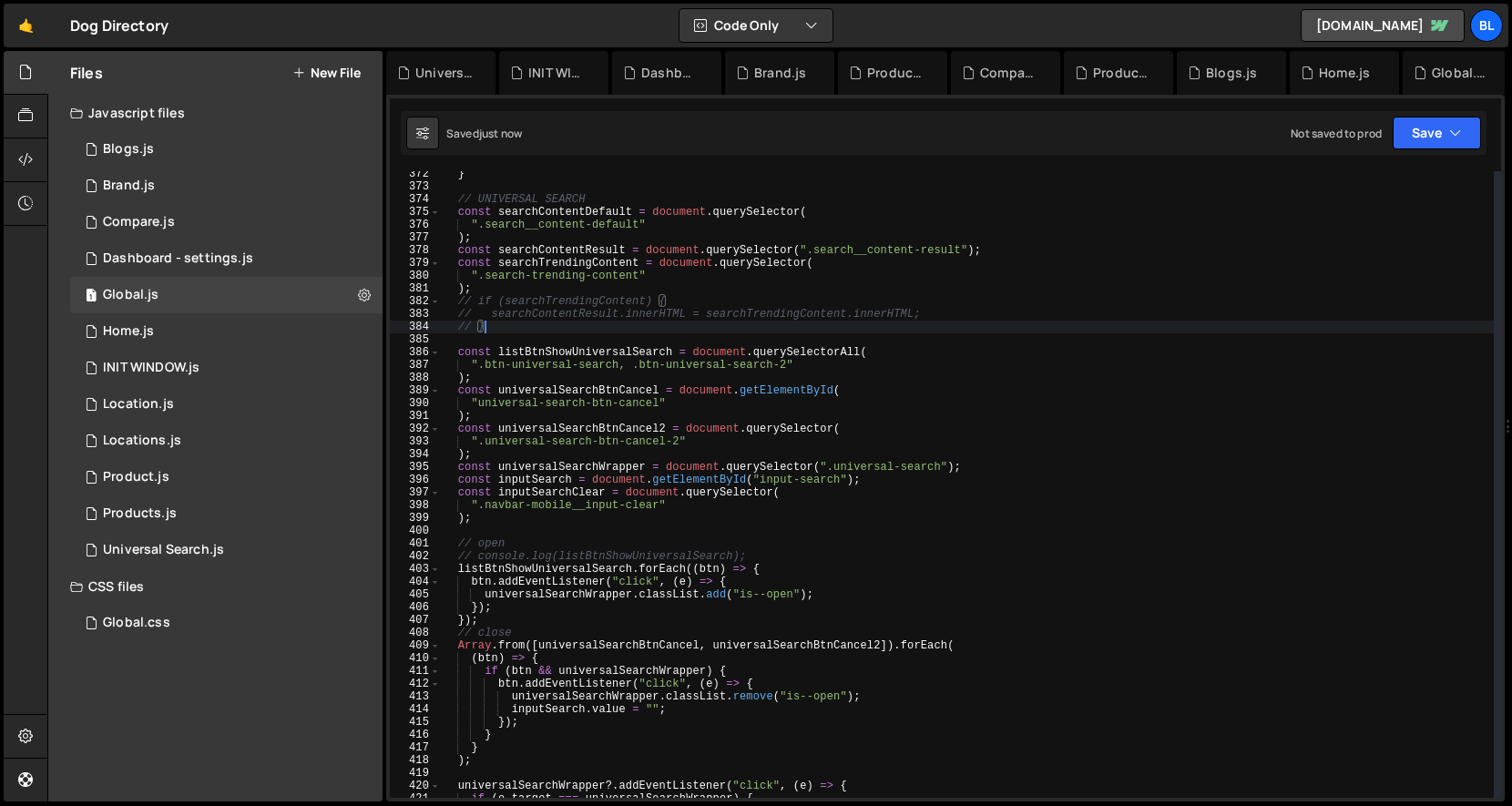
click at [456, 302] on div "} // UNIVERSAL SEARCH const searchContentDefault = document . querySelector ( "…" at bounding box center [967, 493] width 1053 height 652
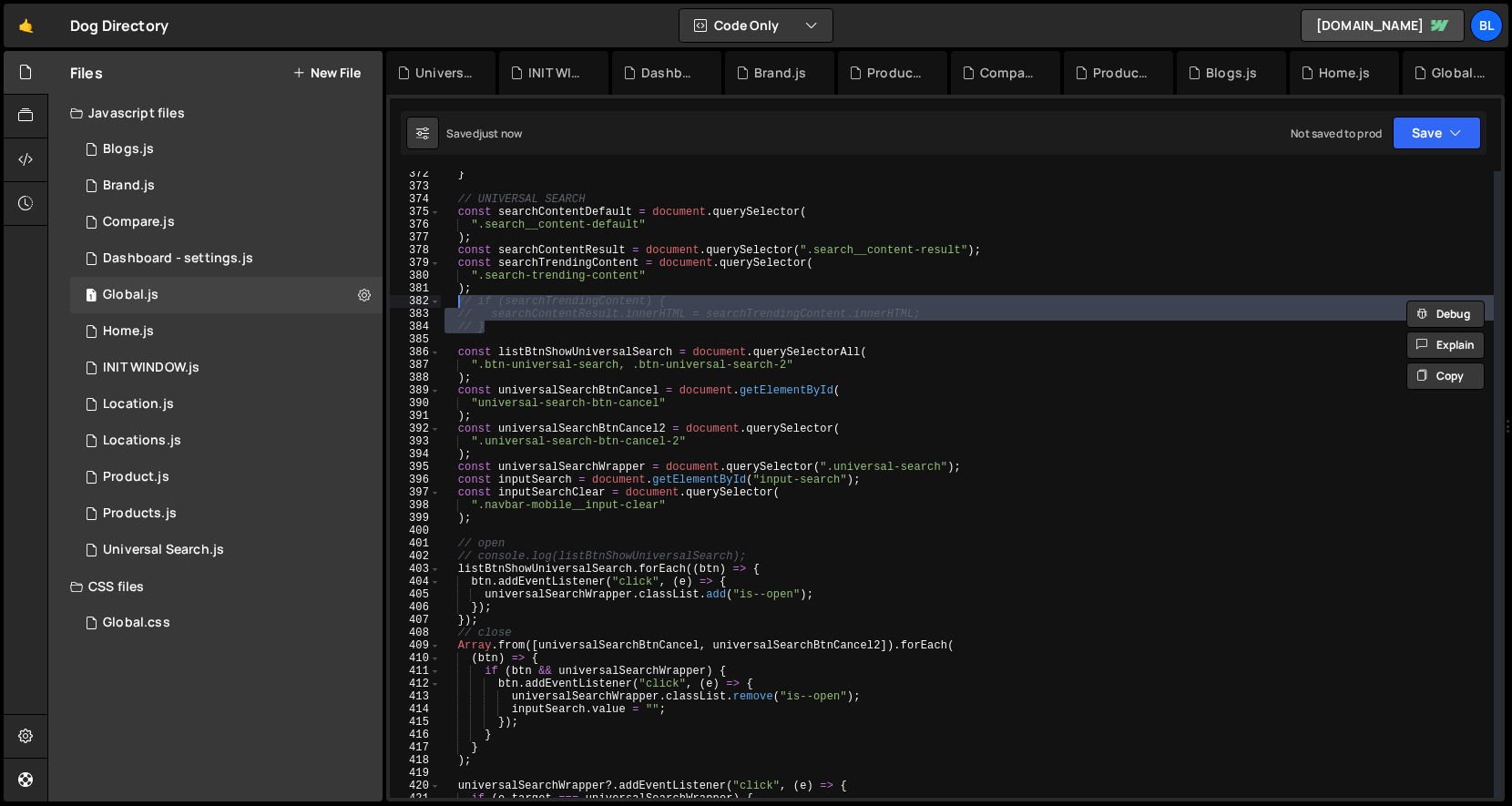
paste textarea "}"
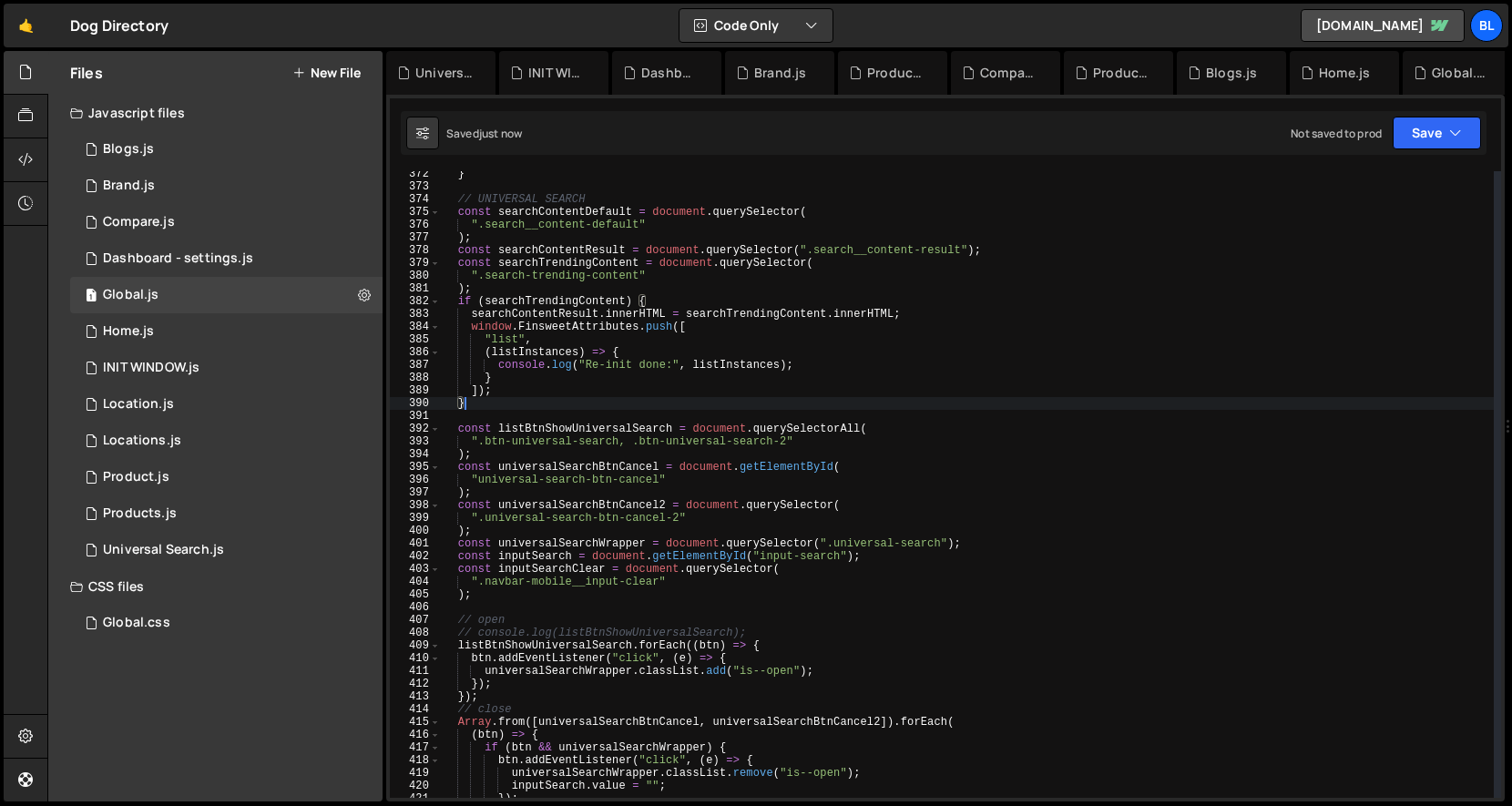
click at [553, 400] on div "} // UNIVERSAL SEARCH const searchContentDefault = document . querySelector ( "…" at bounding box center [967, 493] width 1053 height 652
click at [575, 379] on div "} // UNIVERSAL SEARCH const searchContentDefault = document . querySelector ( "…" at bounding box center [967, 493] width 1053 height 652
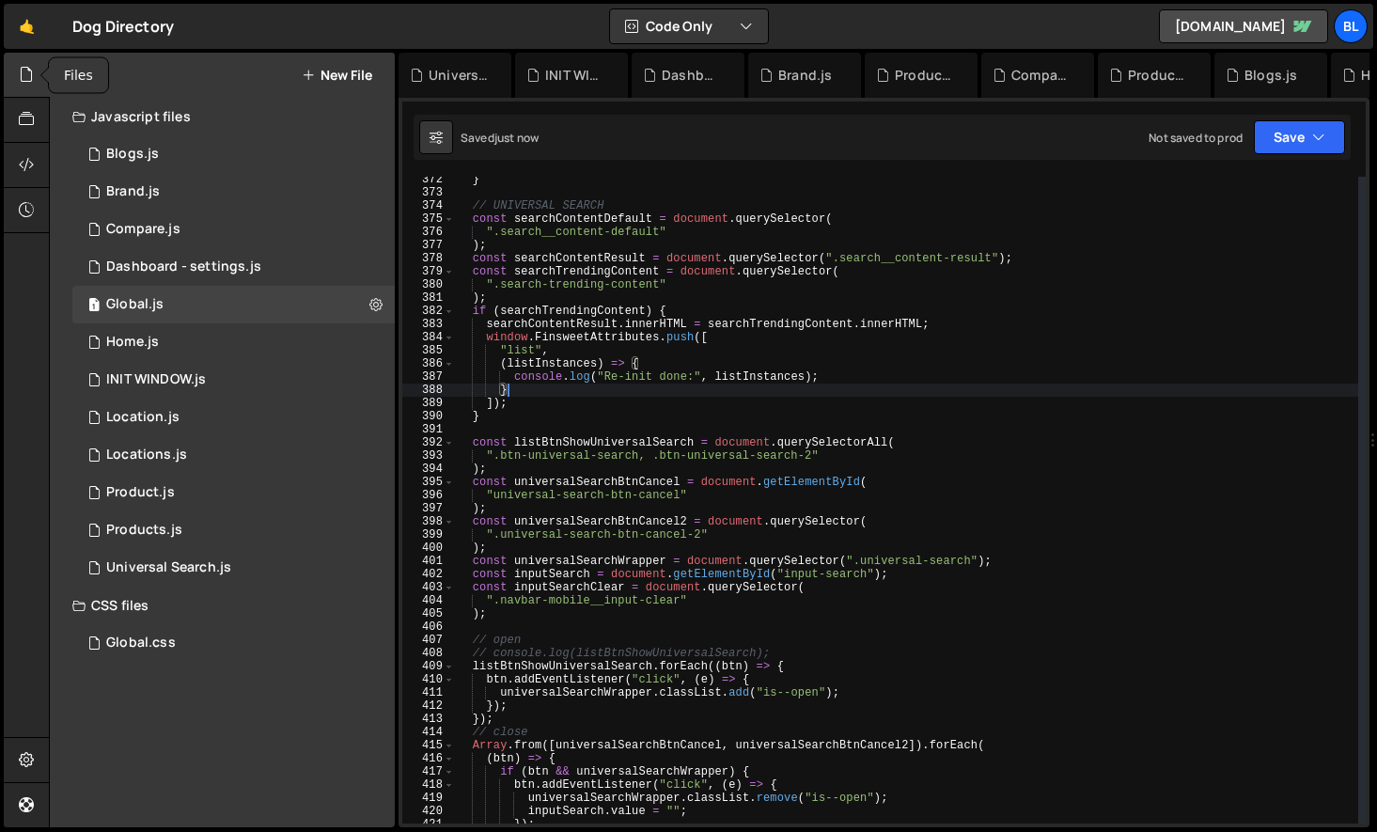
scroll to position [4898, 0]
click at [589, 405] on div "} // UNIVERSAL SEARCH const searchContentDefault = document . querySelector ( "…" at bounding box center [906, 509] width 903 height 673
drag, startPoint x: 556, startPoint y: 402, endPoint x: 553, endPoint y: 393, distance: 9.8
click at [554, 401] on div "} // UNIVERSAL SEARCH const searchContentDefault = document . querySelector ( "…" at bounding box center [906, 509] width 903 height 673
click at [514, 402] on div "} // UNIVERSAL SEARCH const searchContentDefault = document . querySelector ( "…" at bounding box center [906, 509] width 903 height 673
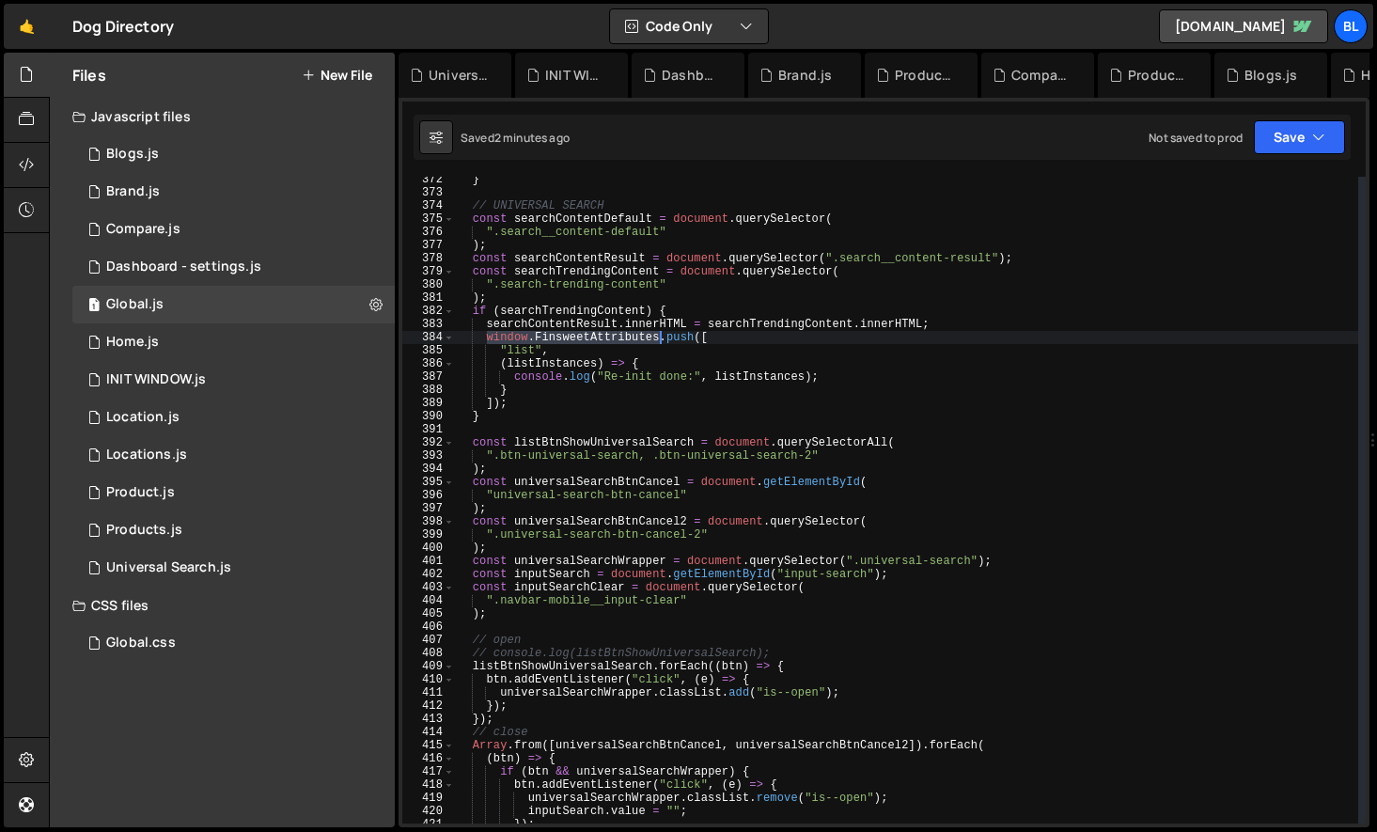
drag, startPoint x: 485, startPoint y: 340, endPoint x: 660, endPoint y: 338, distance: 174.8
click at [660, 338] on div "} // UNIVERSAL SEARCH const searchContentDefault = document . querySelector ( "…" at bounding box center [906, 509] width 903 height 673
paste textarea "aasdsa"
type textarea "window.FinsweetAttributes.push(["
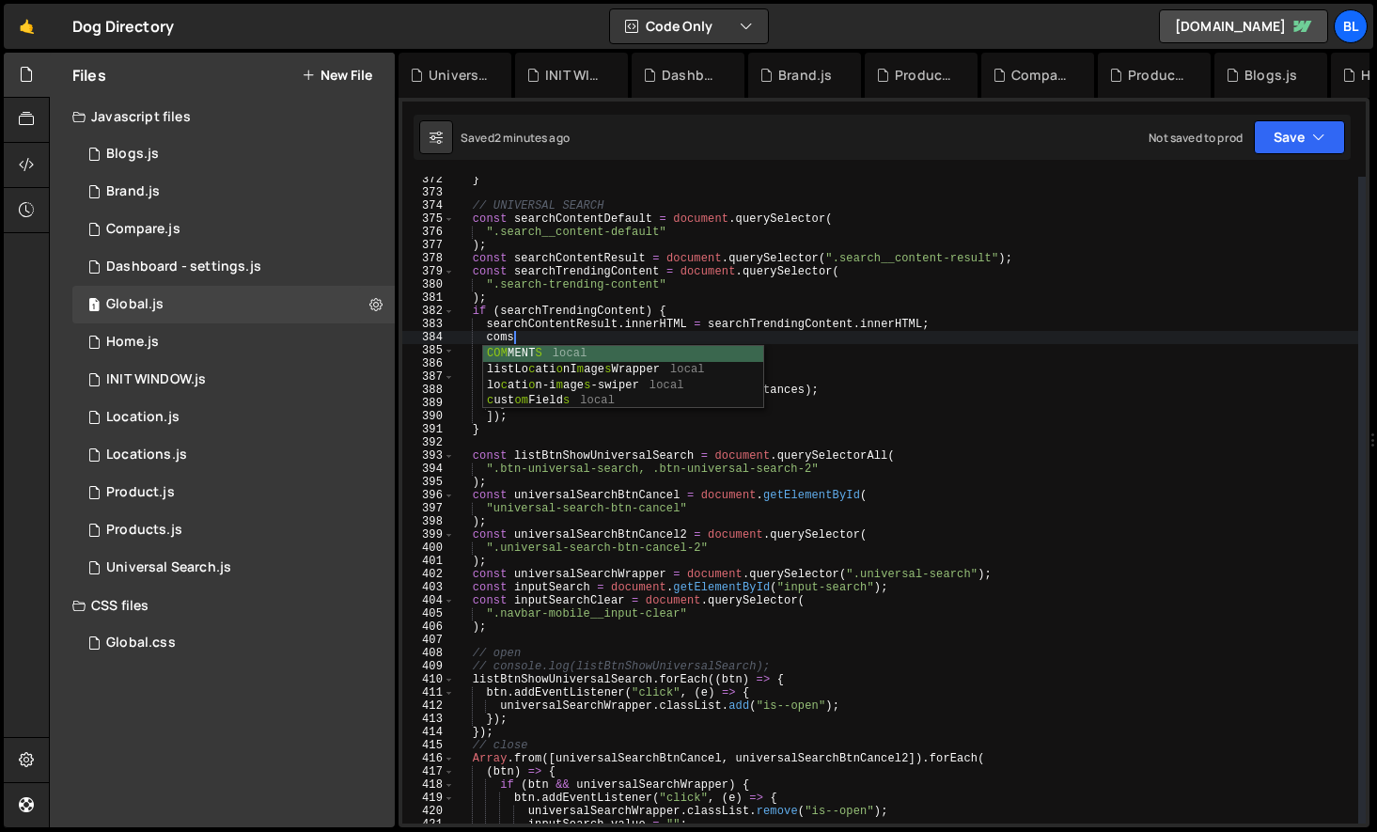
type textarea "COMMENTS"
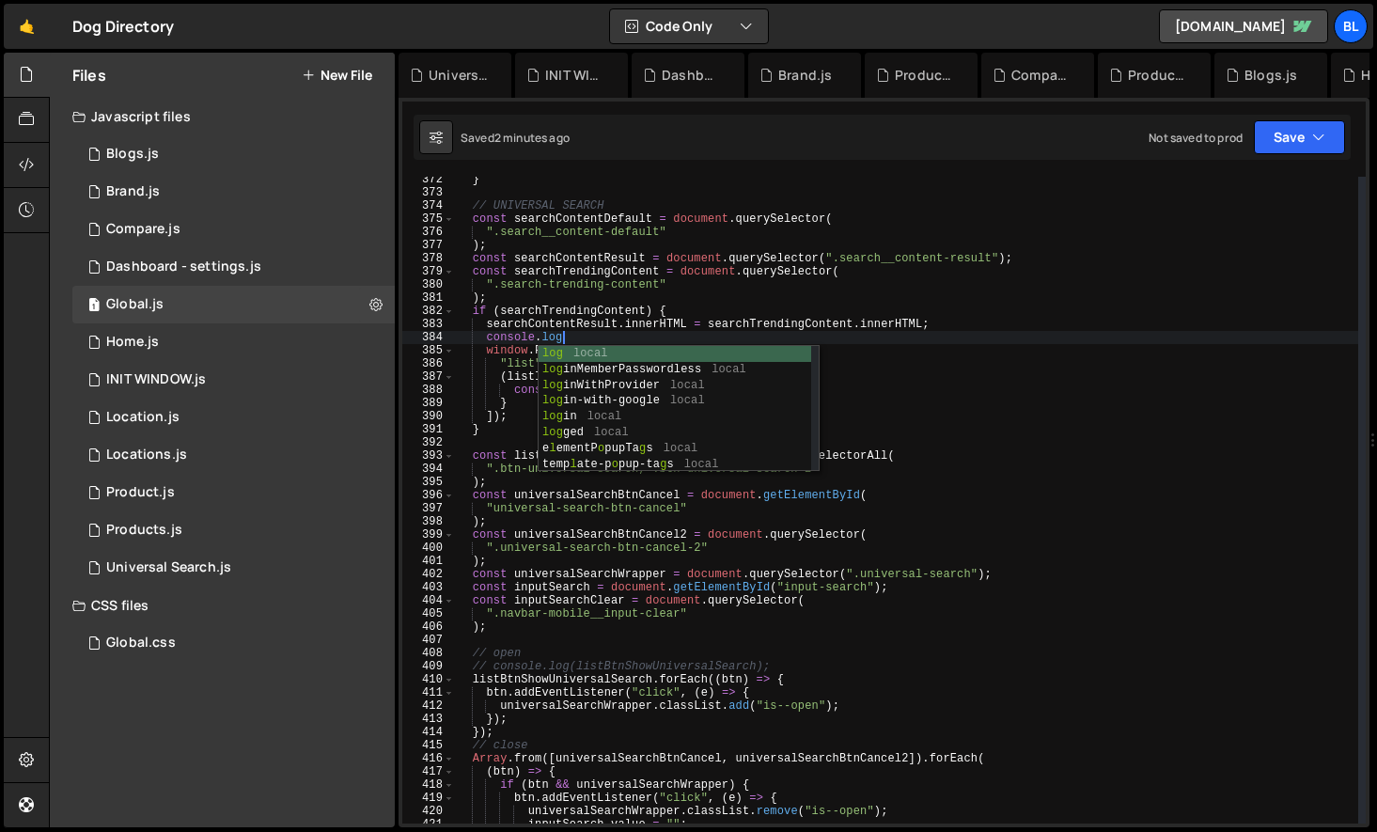
paste textarea "window.FinsweetAttributes)"
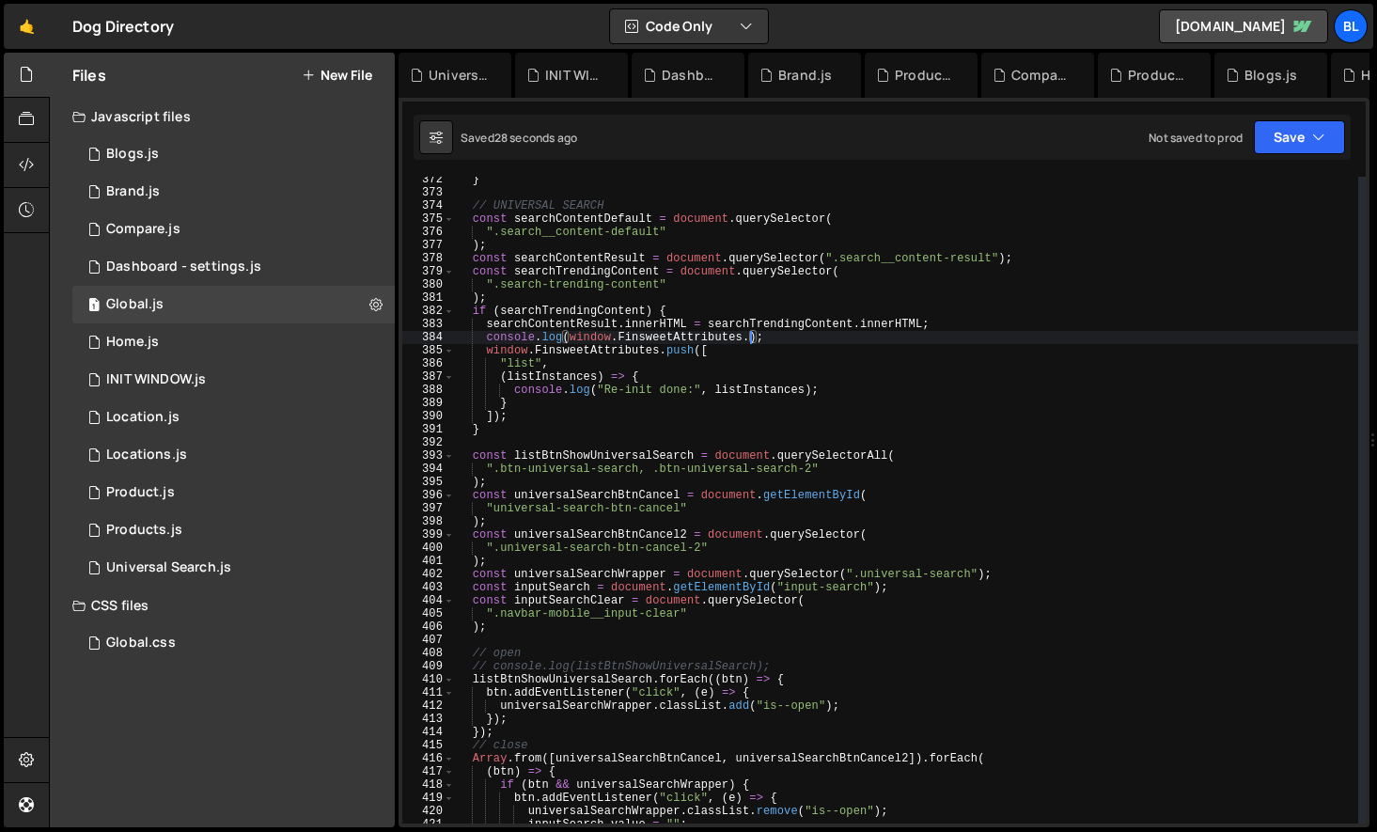
paste textarea "destroy"
click at [571, 339] on div "} // UNIVERSAL SEARCH const searchContentDefault = document . querySelector ( "…" at bounding box center [906, 509] width 903 height 673
type textarea "console.log();"
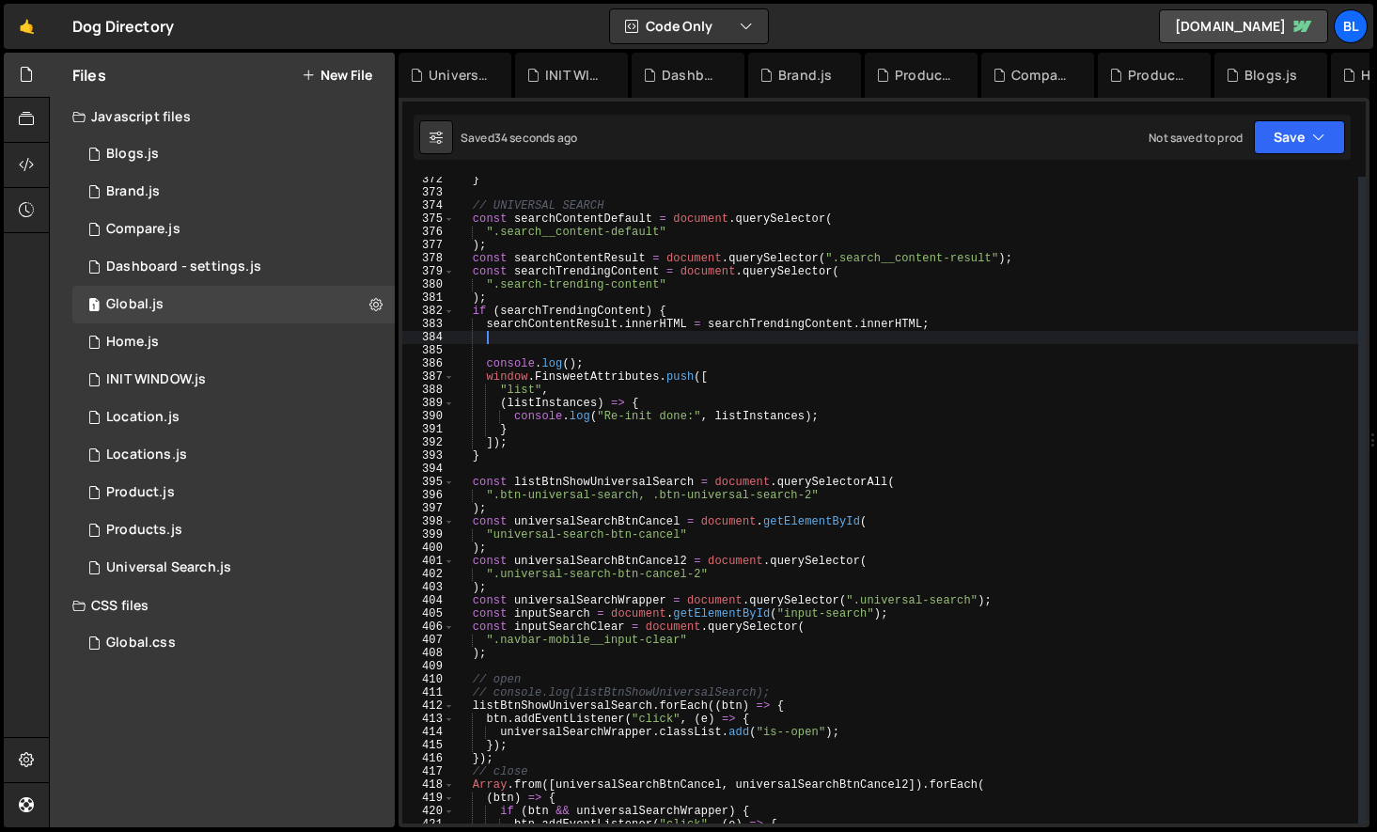
paste textarea "window.FinsweetAttributes.destroy()"
click at [692, 339] on div "} // UNIVERSAL SEARCH const searchContentDefault = document . querySelector ( "…" at bounding box center [906, 509] width 903 height 673
paste textarea "restart()"
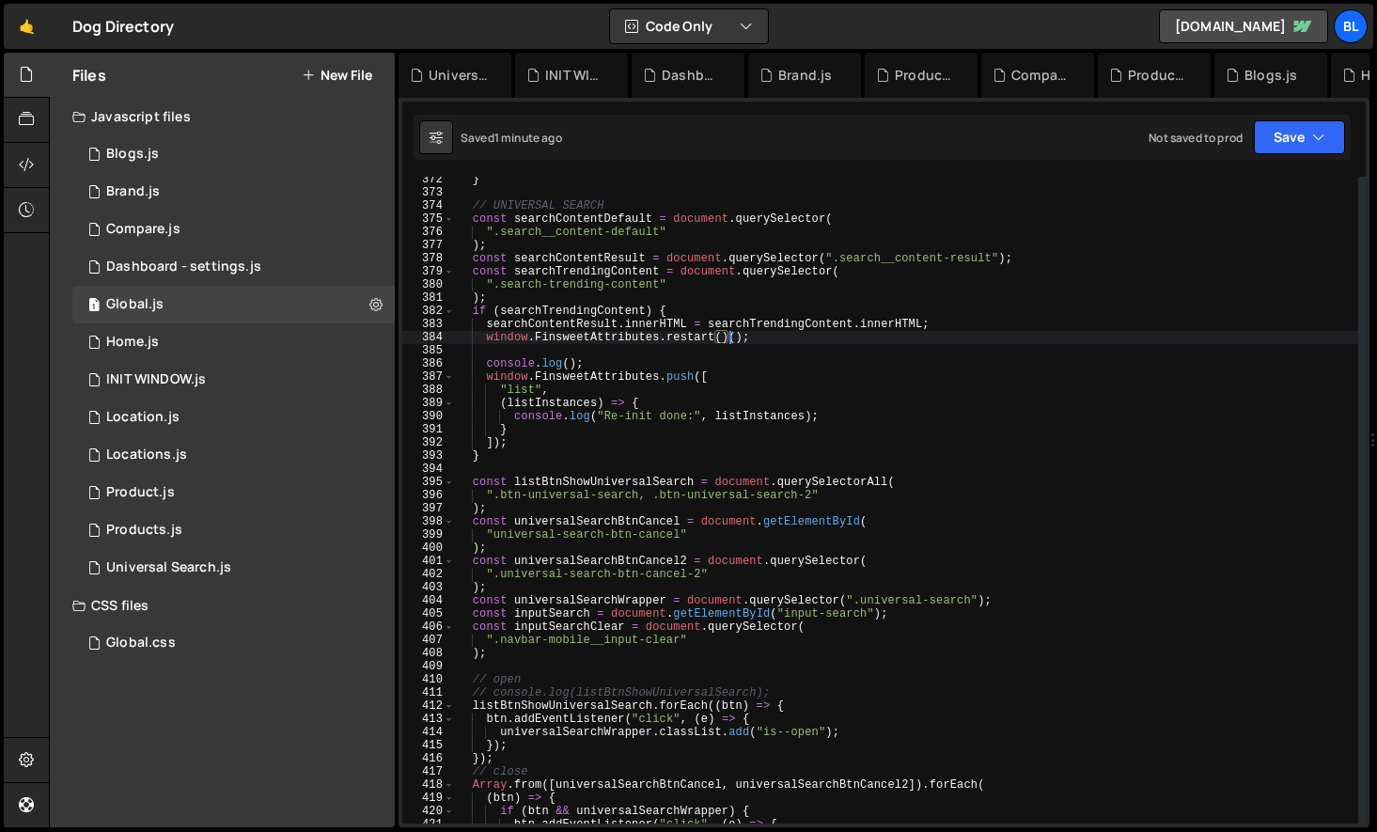
click at [716, 337] on div "} // UNIVERSAL SEARCH const searchContentDefault = document . querySelector ( "…" at bounding box center [906, 509] width 903 height 673
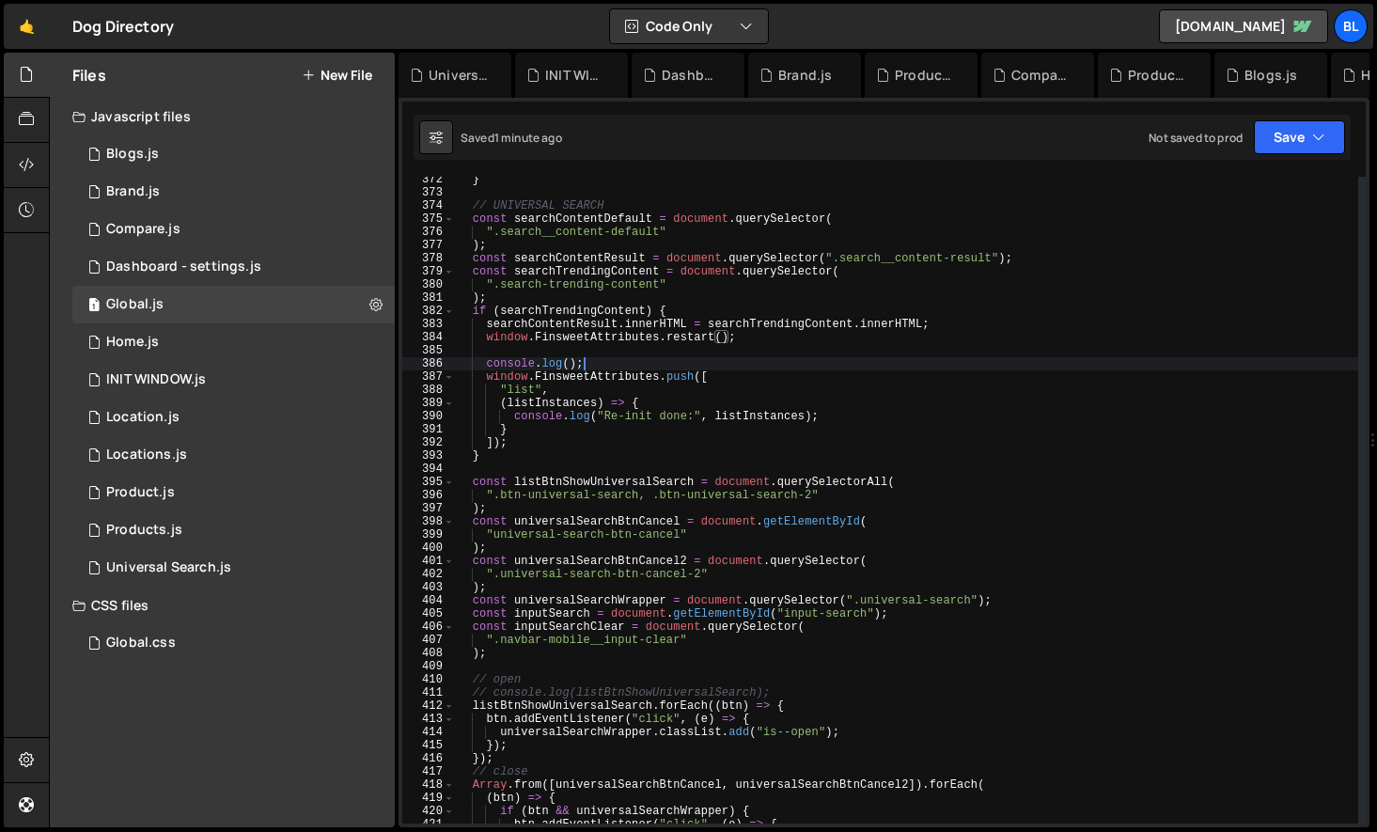
click at [597, 369] on div "} // UNIVERSAL SEARCH const searchContentDefault = document . querySelector ( "…" at bounding box center [906, 509] width 903 height 673
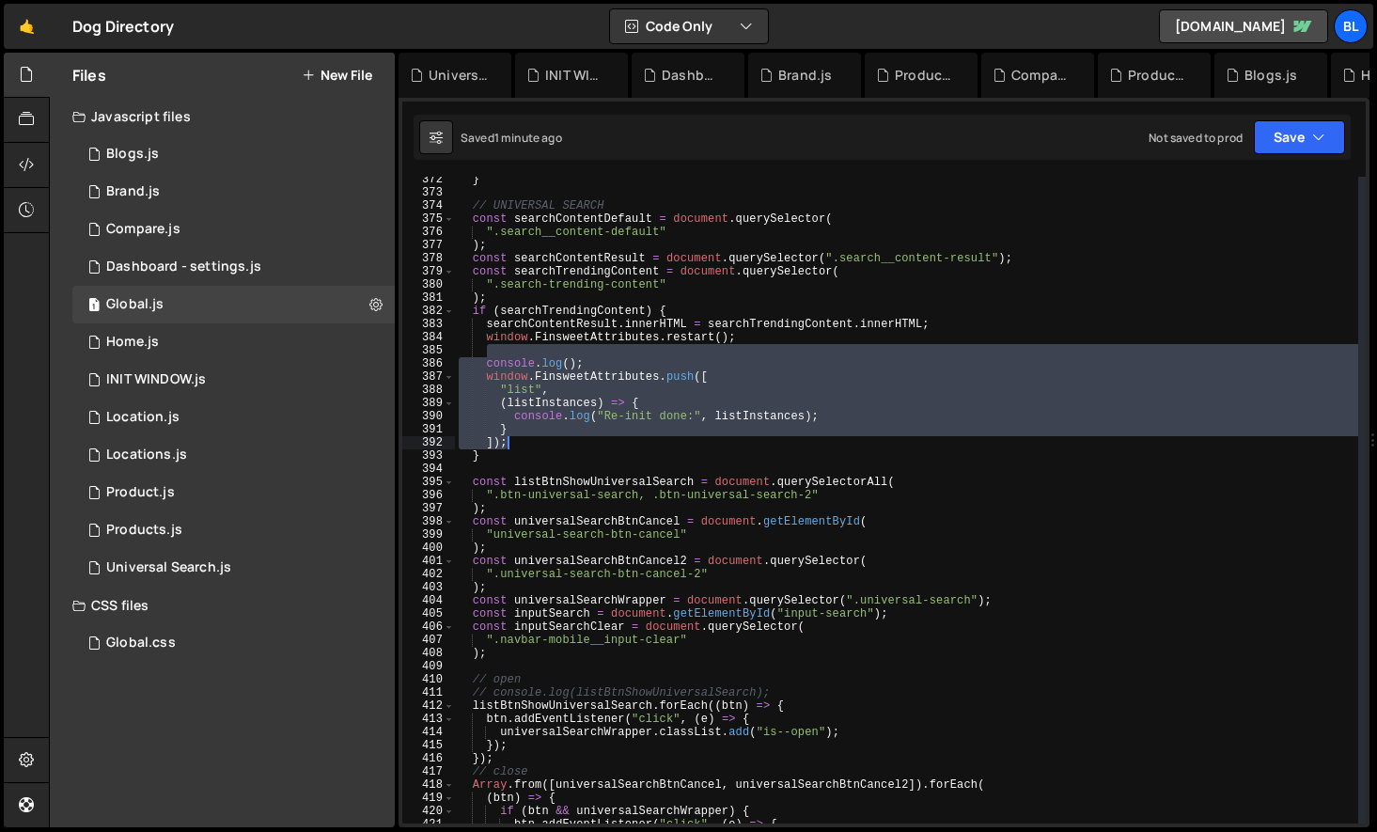
drag, startPoint x: 487, startPoint y: 354, endPoint x: 533, endPoint y: 442, distance: 98.8
click at [533, 442] on div "} // UNIVERSAL SEARCH const searchContentDefault = document . querySelector ( "…" at bounding box center [906, 509] width 903 height 673
type textarea "} ]);"
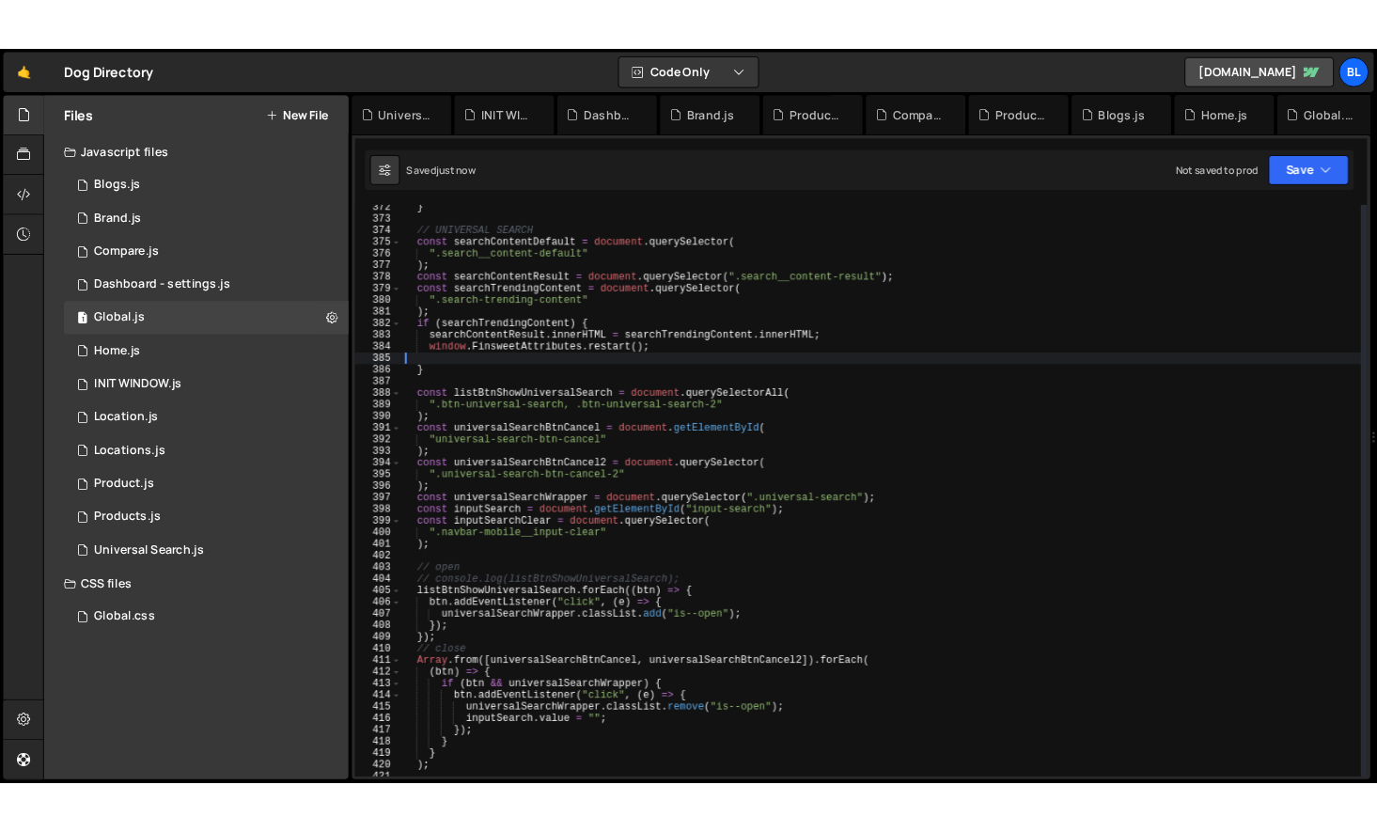
scroll to position [4898, 0]
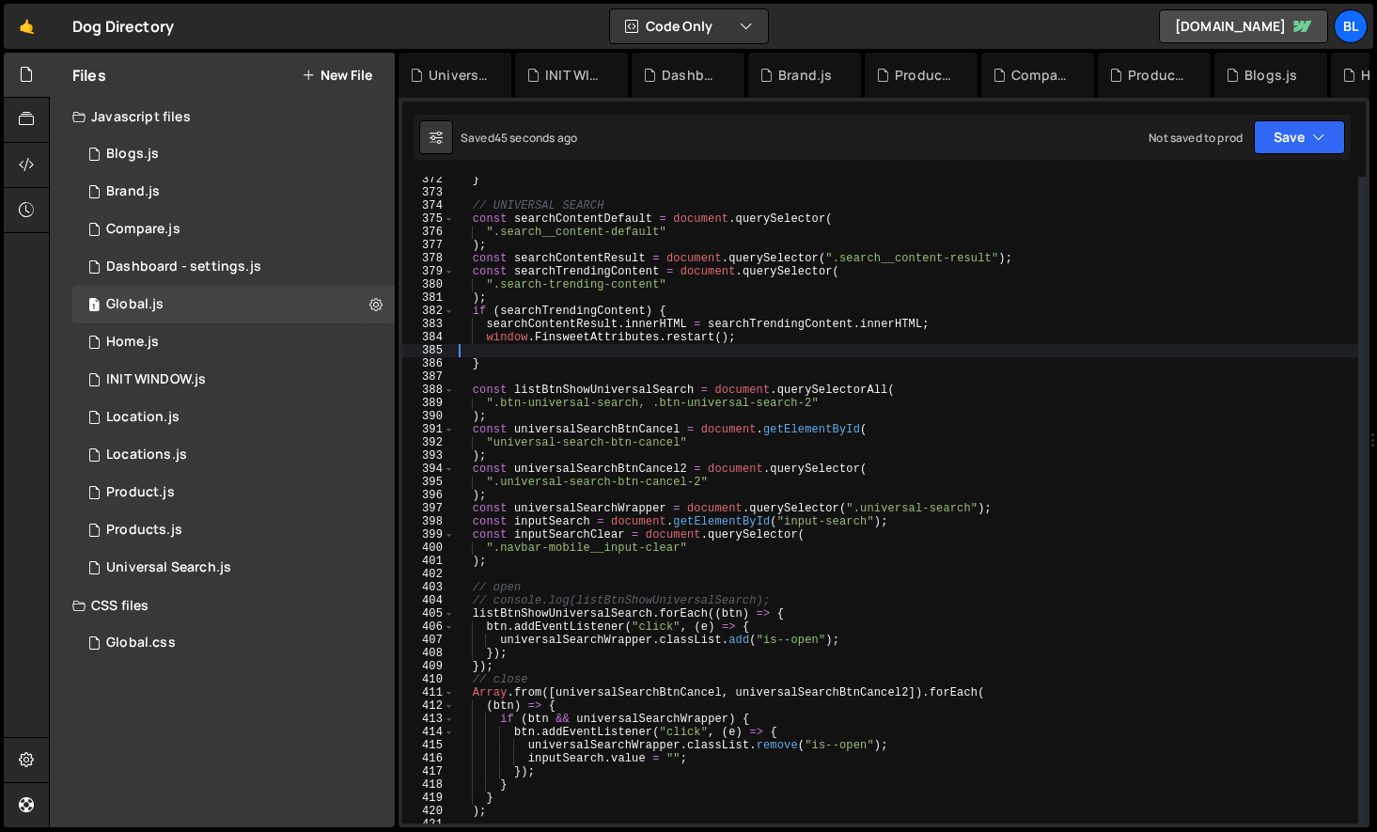
click at [680, 344] on div "} // UNIVERSAL SEARCH const searchContentDefault = document . querySelector ( "…" at bounding box center [906, 509] width 903 height 673
click at [694, 337] on div "} // UNIVERSAL SEARCH const searchContentDefault = document . querySelector ( "…" at bounding box center [906, 509] width 903 height 673
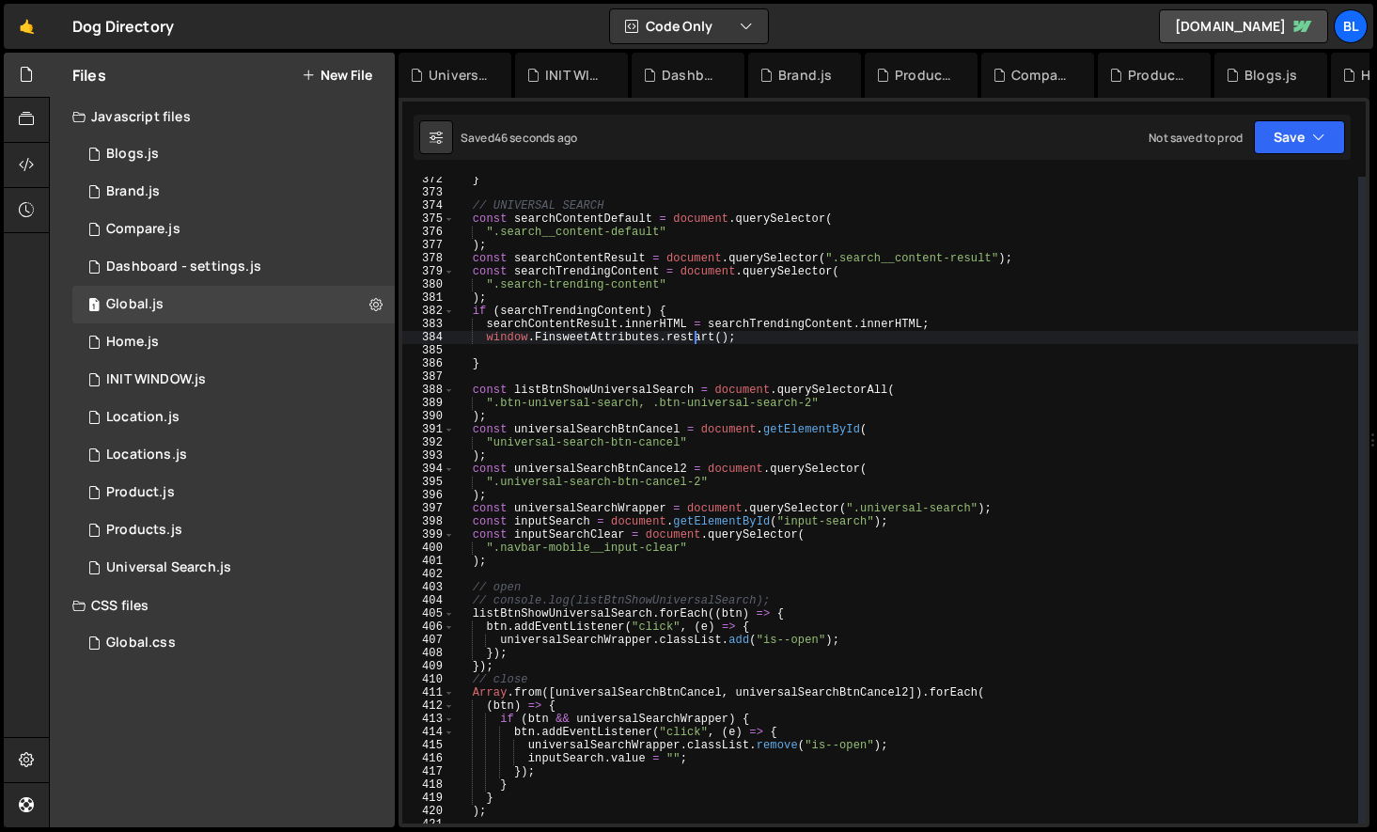
click at [694, 337] on div "} // UNIVERSAL SEARCH const searchContentDefault = document . querySelector ( "…" at bounding box center [906, 509] width 903 height 673
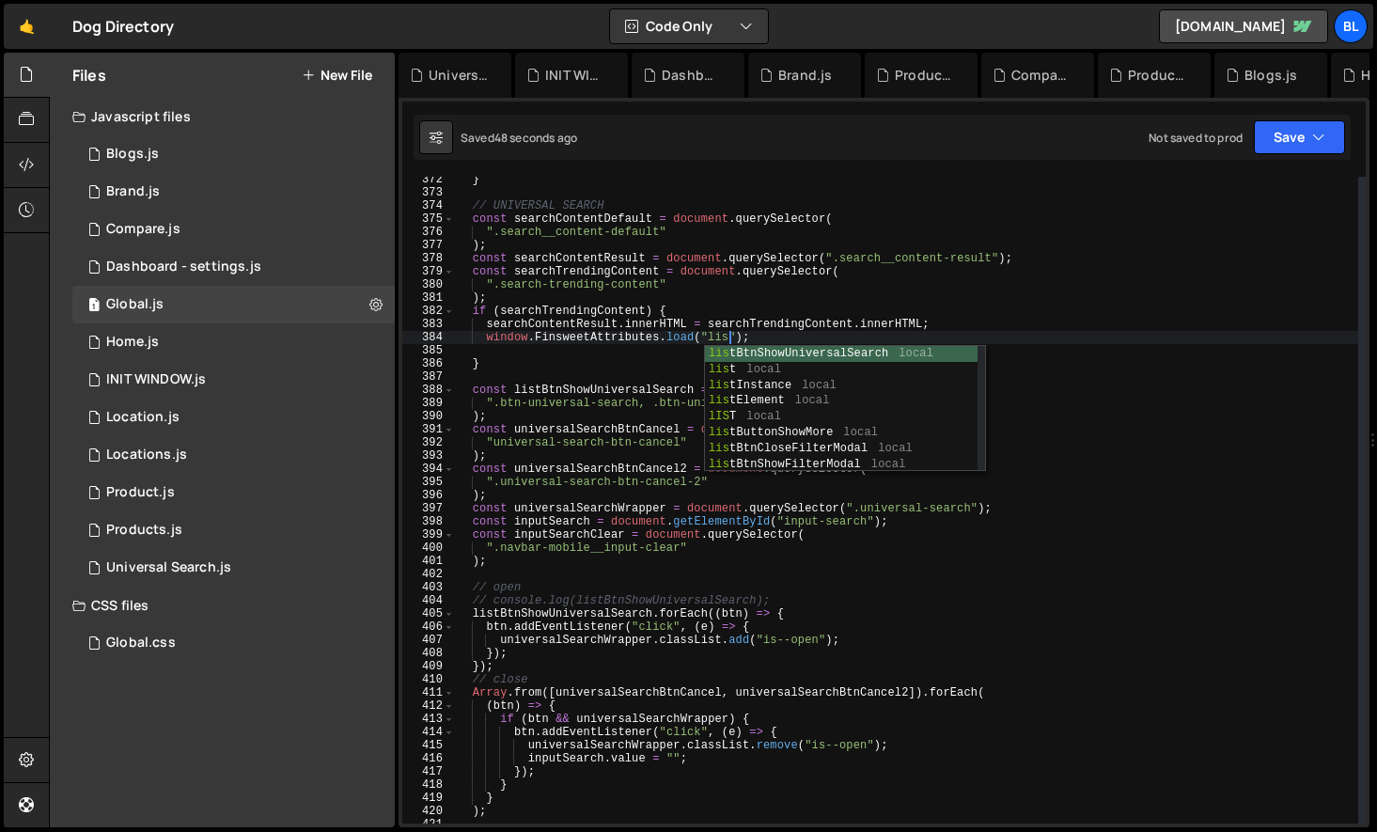
scroll to position [0, 22]
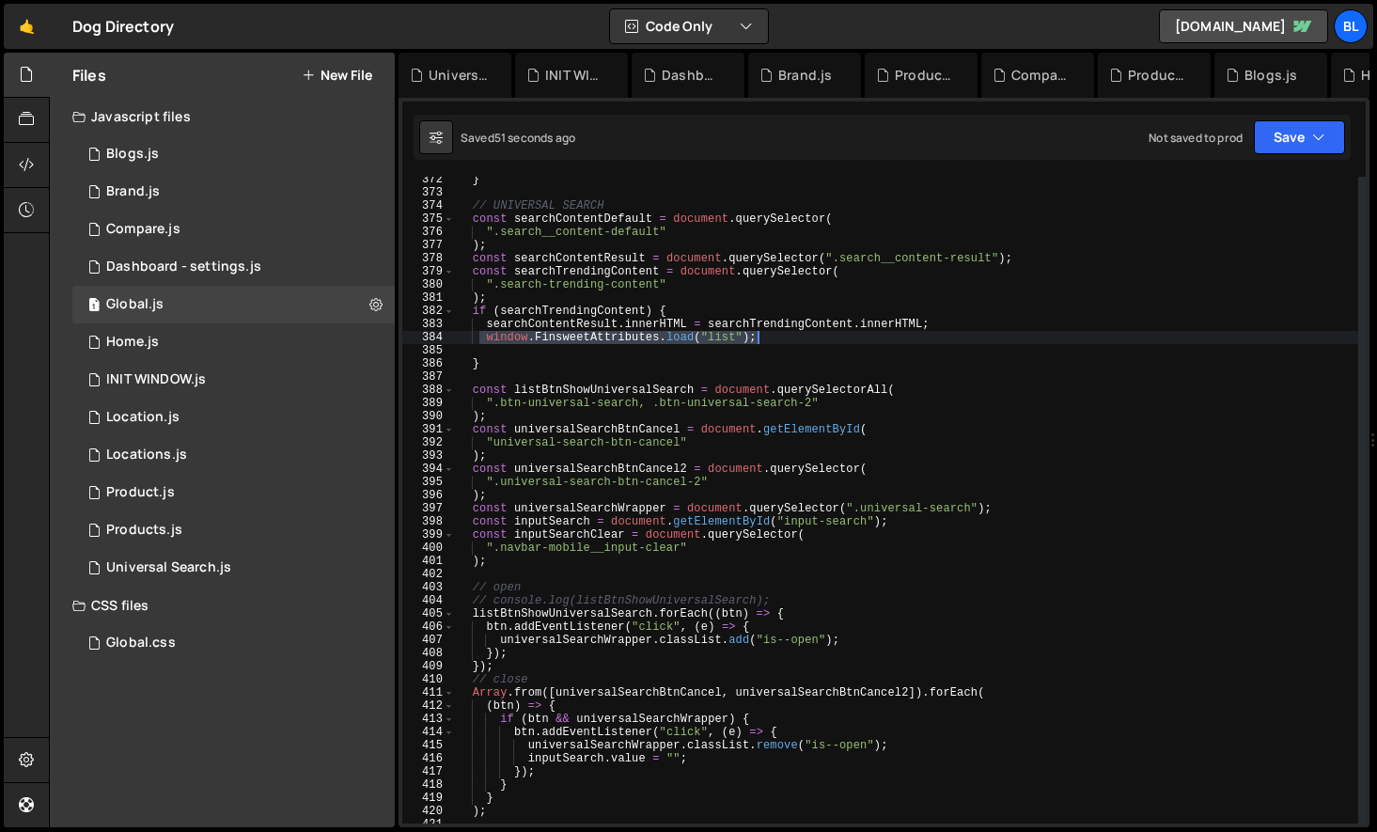
type textarea "window.FinsweetAttributes.load("list");"
drag, startPoint x: 482, startPoint y: 333, endPoint x: 805, endPoint y: 335, distance: 323.3
click at [805, 335] on div "} // UNIVERSAL SEARCH const searchContentDefault = document . querySelector ( "…" at bounding box center [906, 509] width 903 height 673
click at [756, 349] on div "} // UNIVERSAL SEARCH const searchContentDefault = document . querySelector ( "…" at bounding box center [906, 509] width 903 height 673
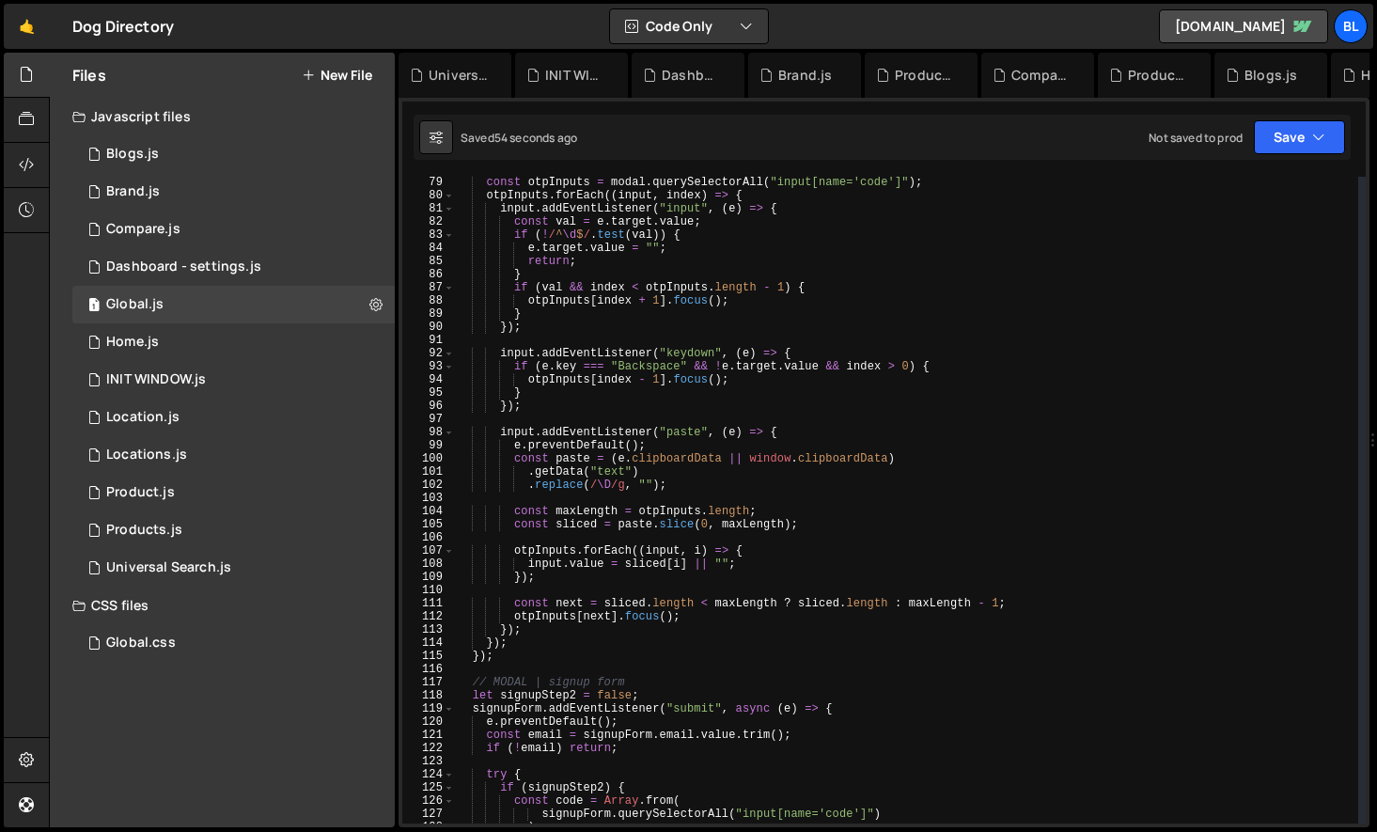
scroll to position [0, 0]
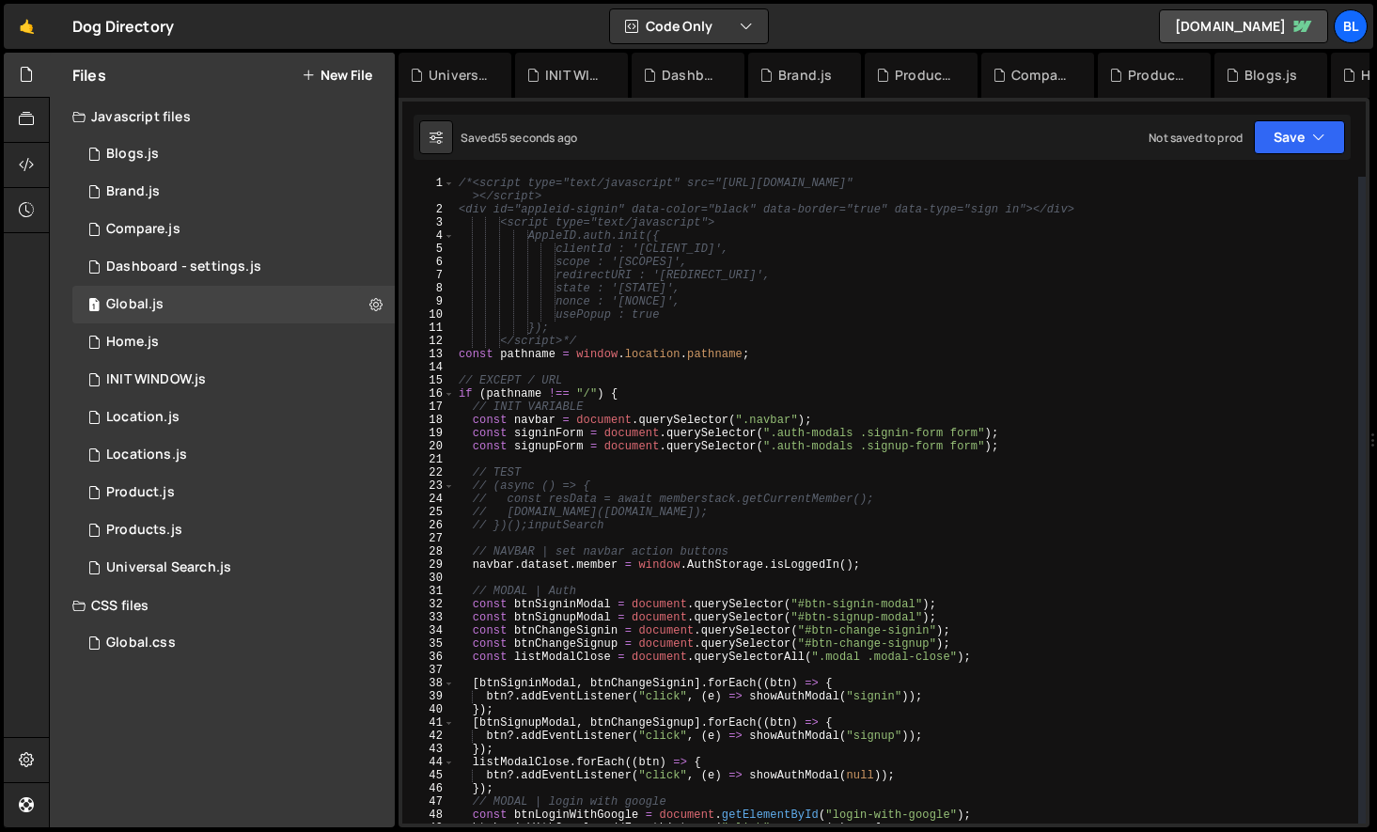
click at [651, 398] on div "/*<script type="text/javascript" src="[URL][DOMAIN_NAME]" ></script> <div id="a…" at bounding box center [906, 520] width 903 height 686
type textarea "if (pathname !== "/") {"
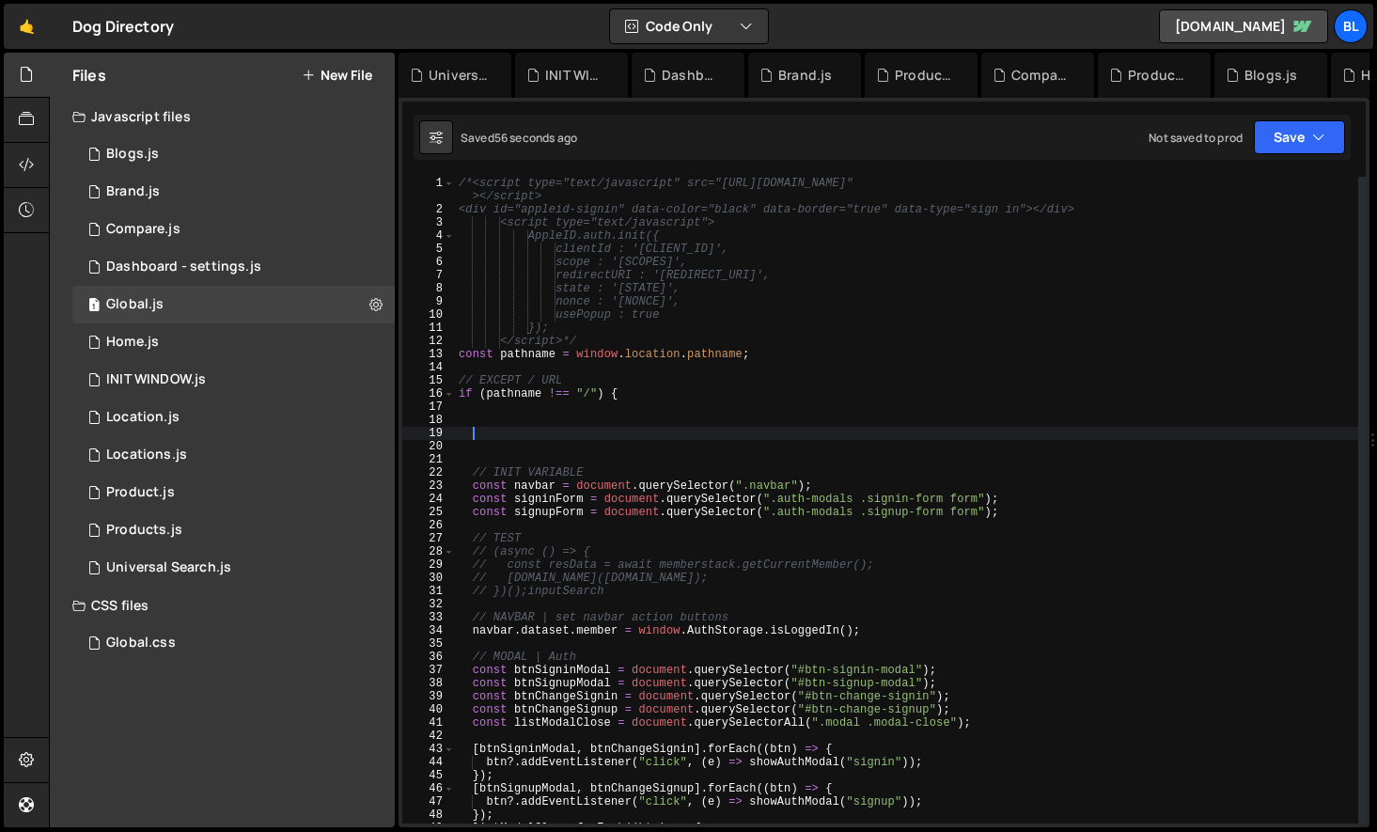
paste textarea "window.FinsweetAttributes.load("list");"
click at [672, 436] on div "/*<script type="text/javascript" src="[URL][DOMAIN_NAME]" ></script> <div id="a…" at bounding box center [906, 520] width 903 height 686
type textarea "window.FinsweetAttributes.destroy();"
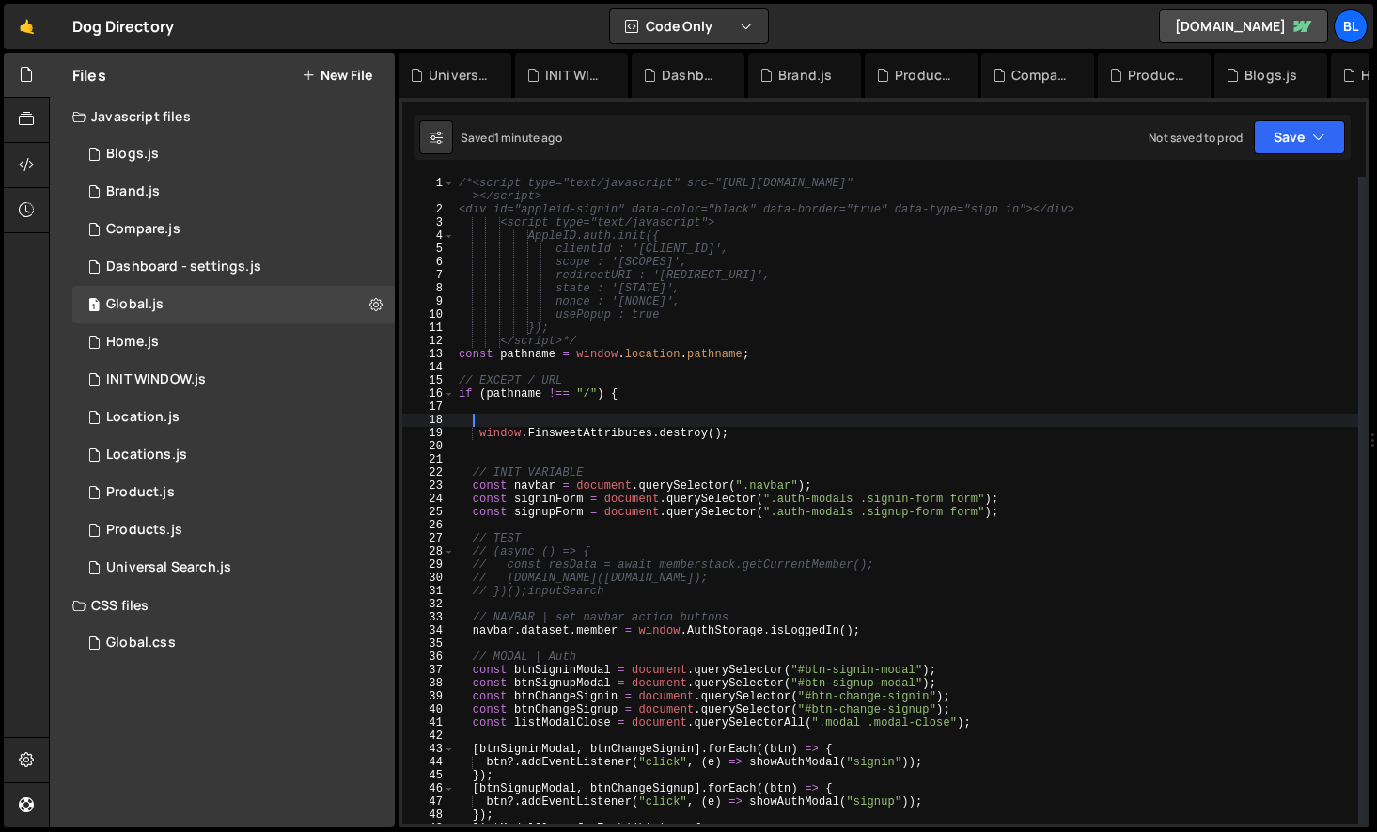
scroll to position [0, 0]
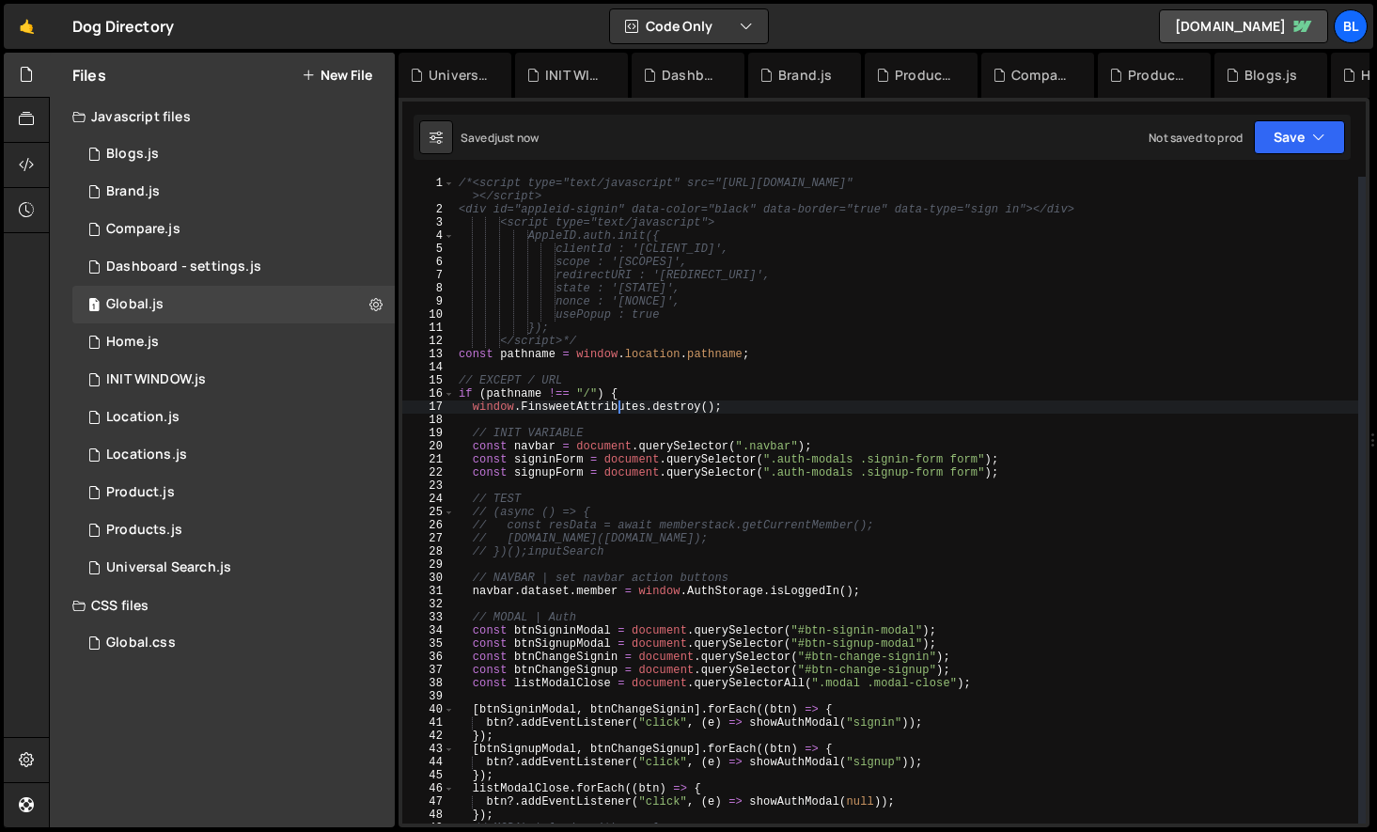
type textarea "window.FinsweetAttributes.destroy();"
click at [623, 416] on div "/*<script type="text/javascript" src="[URL][DOMAIN_NAME]" ></script> <div id="a…" at bounding box center [906, 520] width 903 height 686
click at [623, 395] on div "/*<script type="text/javascript" src="[URL][DOMAIN_NAME]" ></script> <div id="a…" at bounding box center [906, 520] width 903 height 686
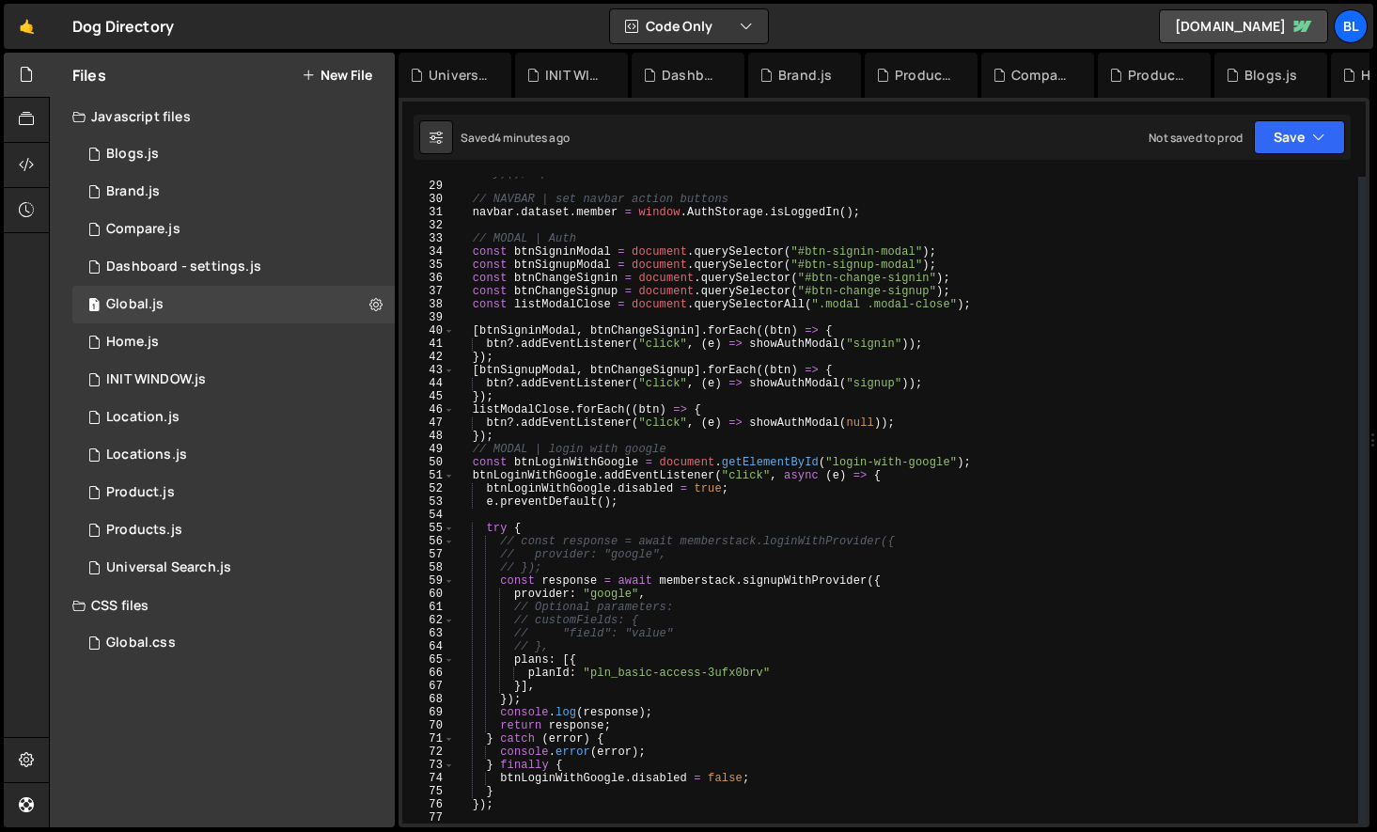
scroll to position [54, 0]
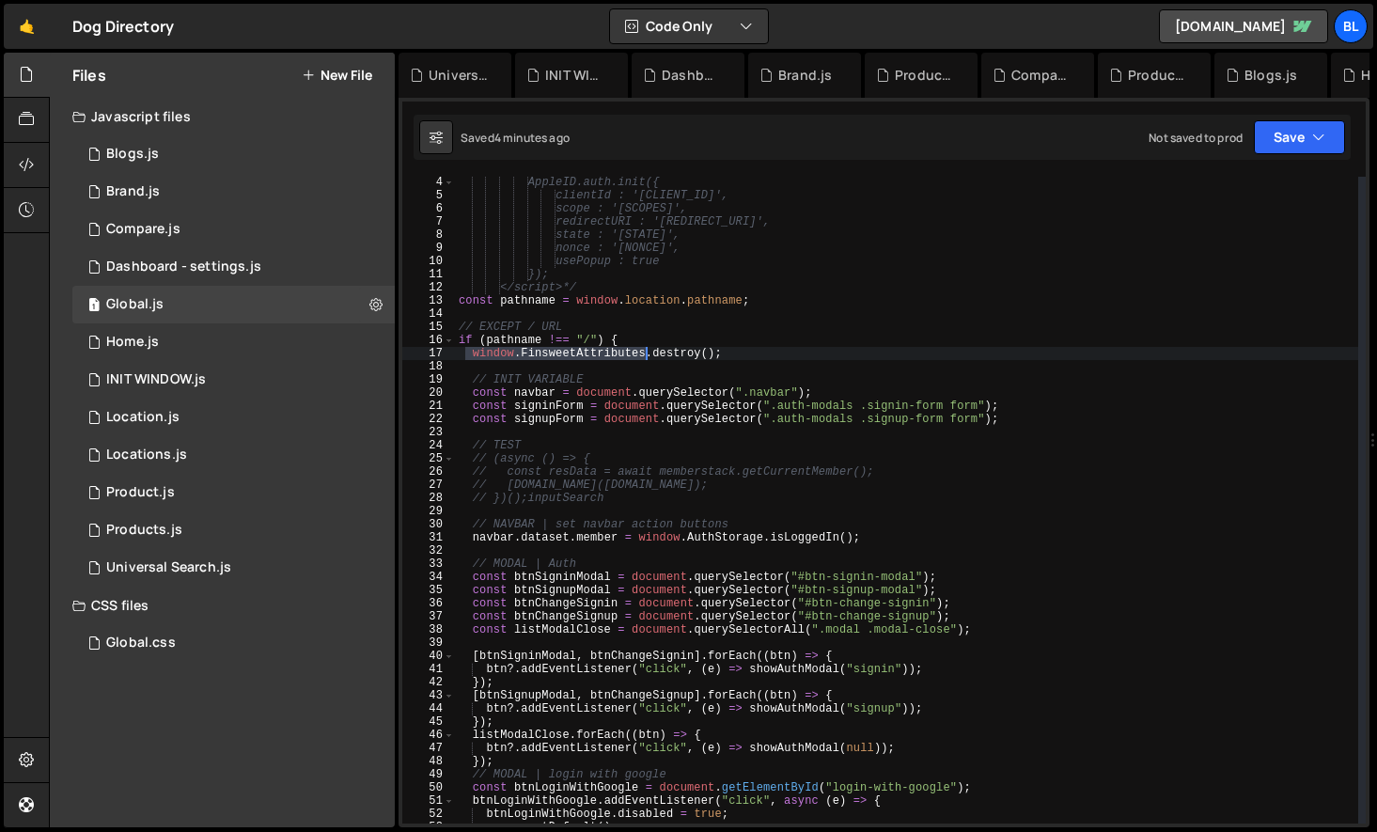
drag, startPoint x: 468, startPoint y: 354, endPoint x: 644, endPoint y: 355, distance: 175.7
click at [644, 355] on div "AppleID.auth.init({ clientId : '[CLIENT_ID]', scope : '[SCOPES]', redirectURI :…" at bounding box center [906, 512] width 903 height 673
type textarea "window.FinsweetAttributes.destroy();"
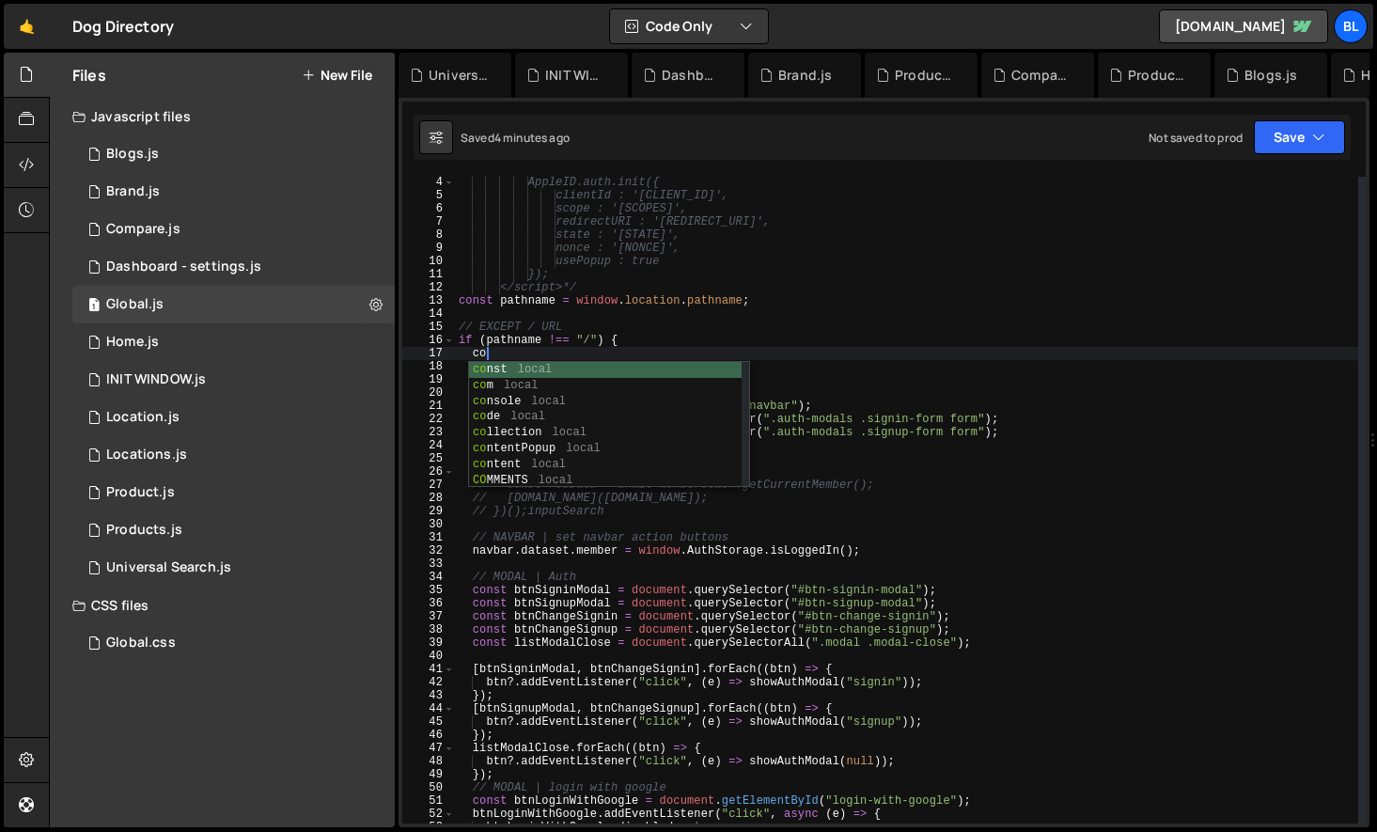
scroll to position [0, 2]
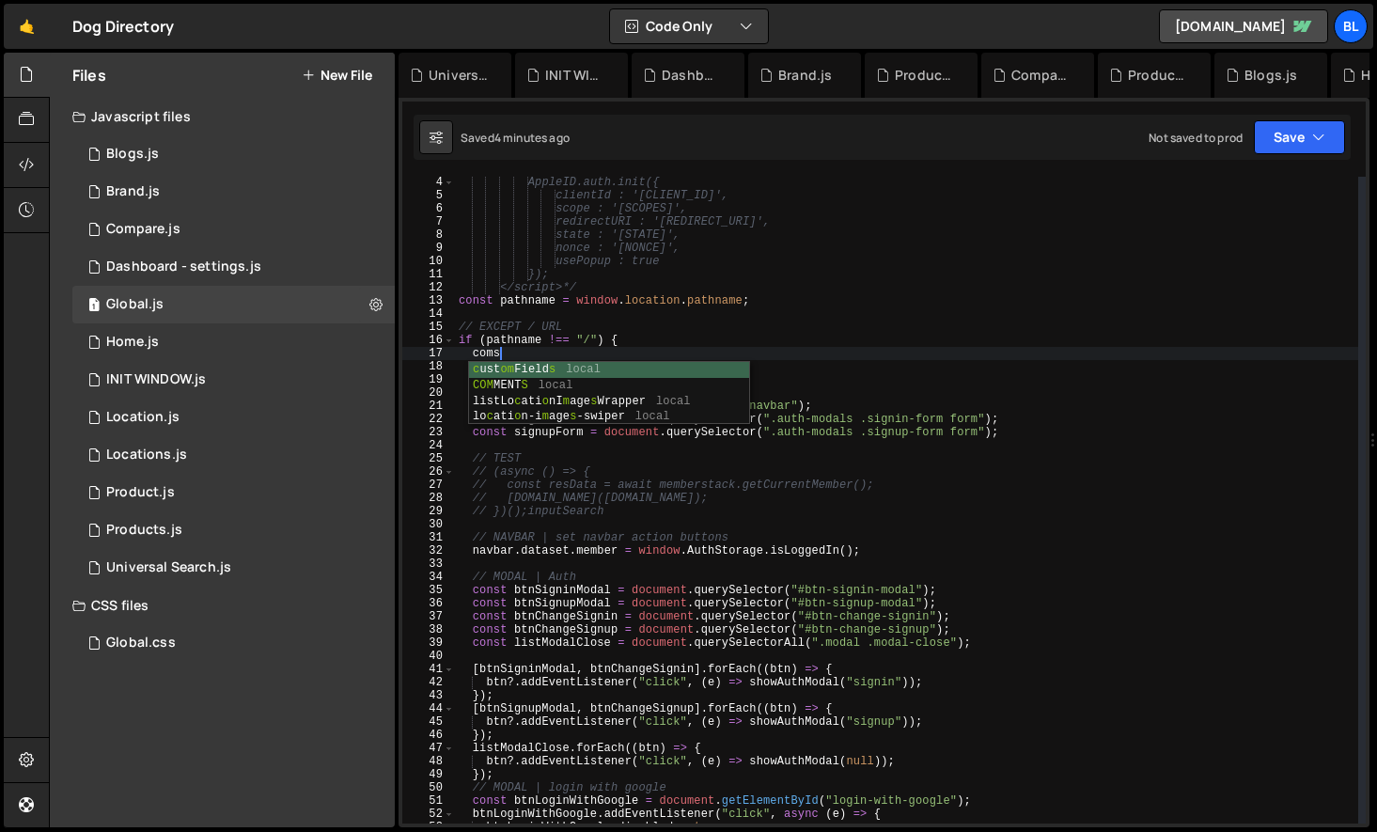
type textarea "customFields"
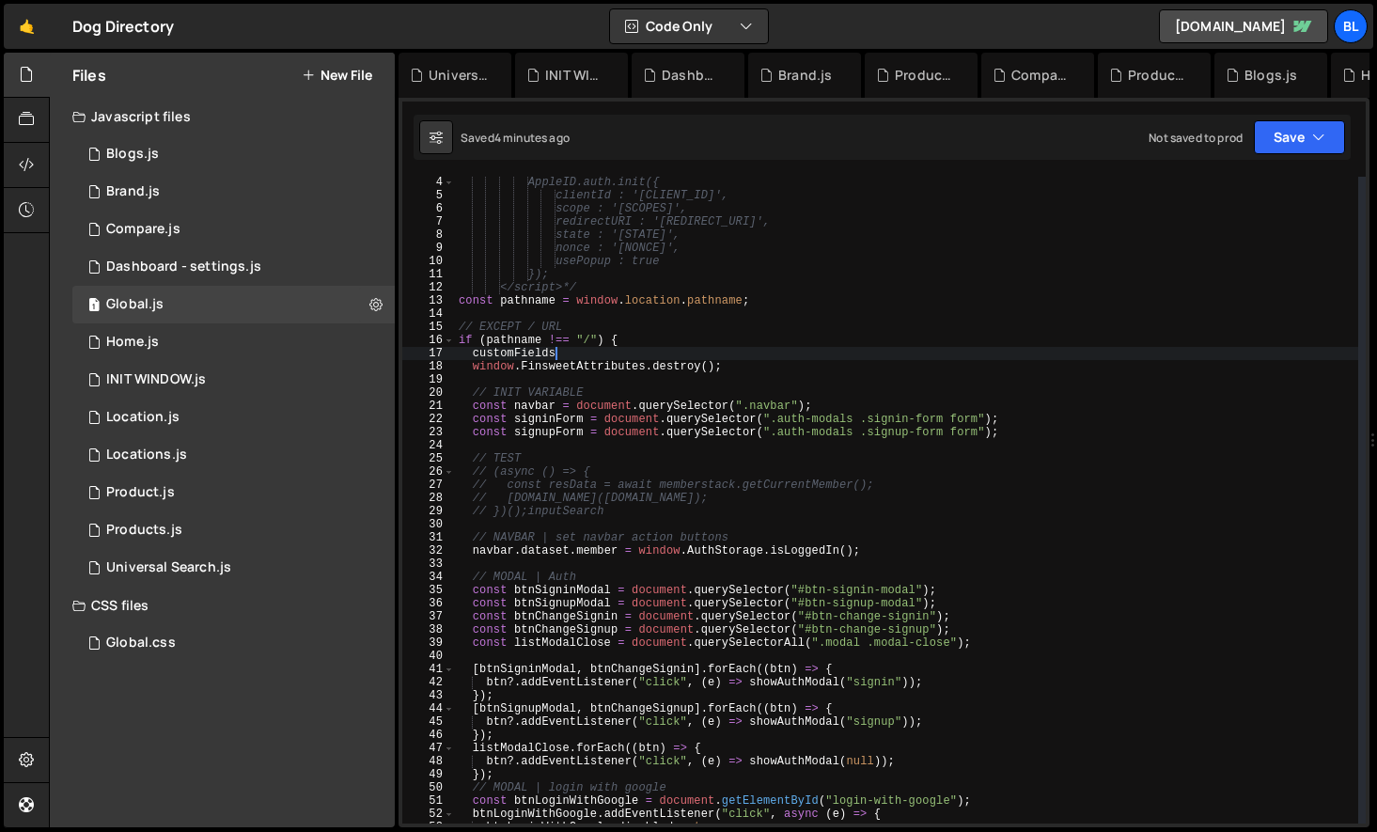
scroll to position [0, 0]
type textarea "cpms"
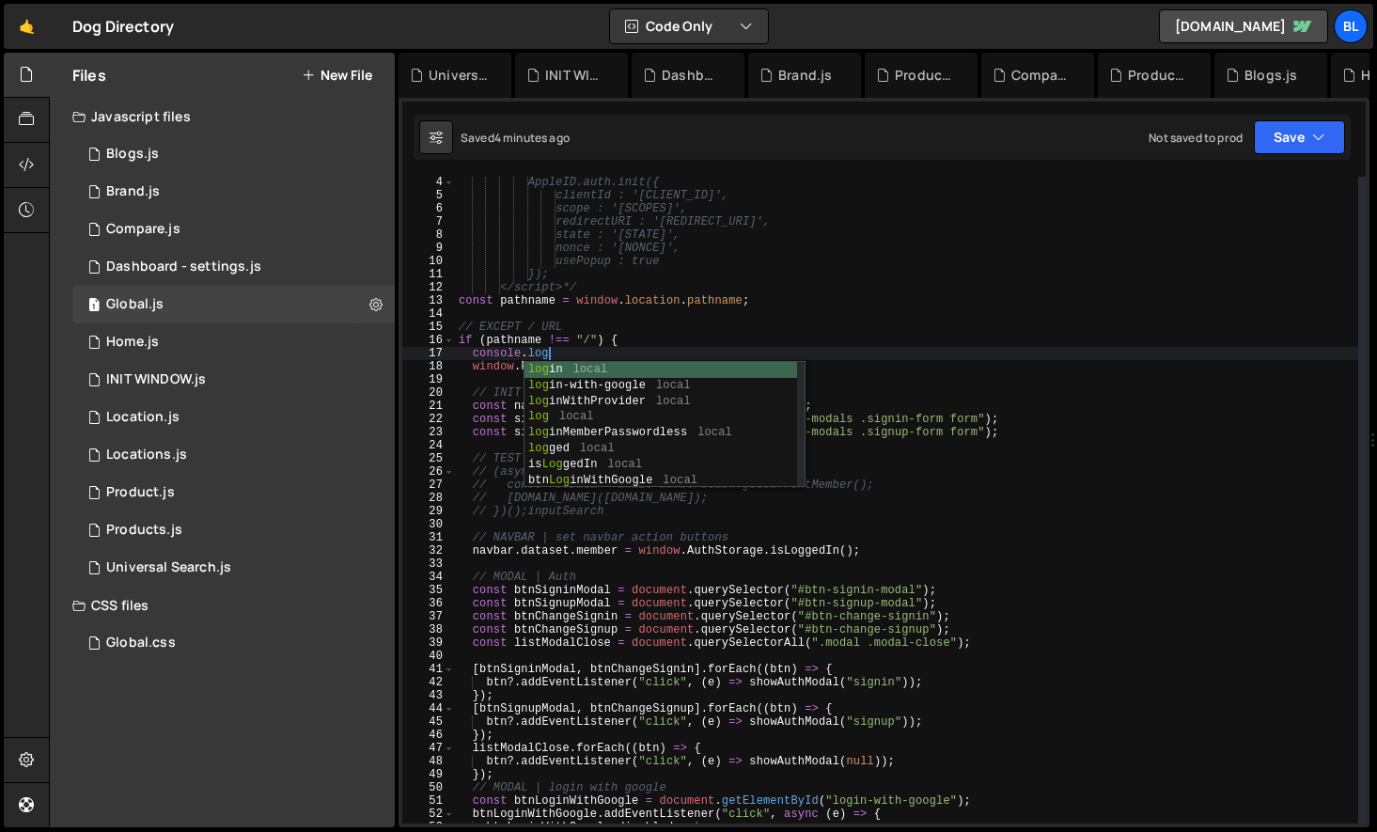
paste textarea "window.FinsweetAttributes)"
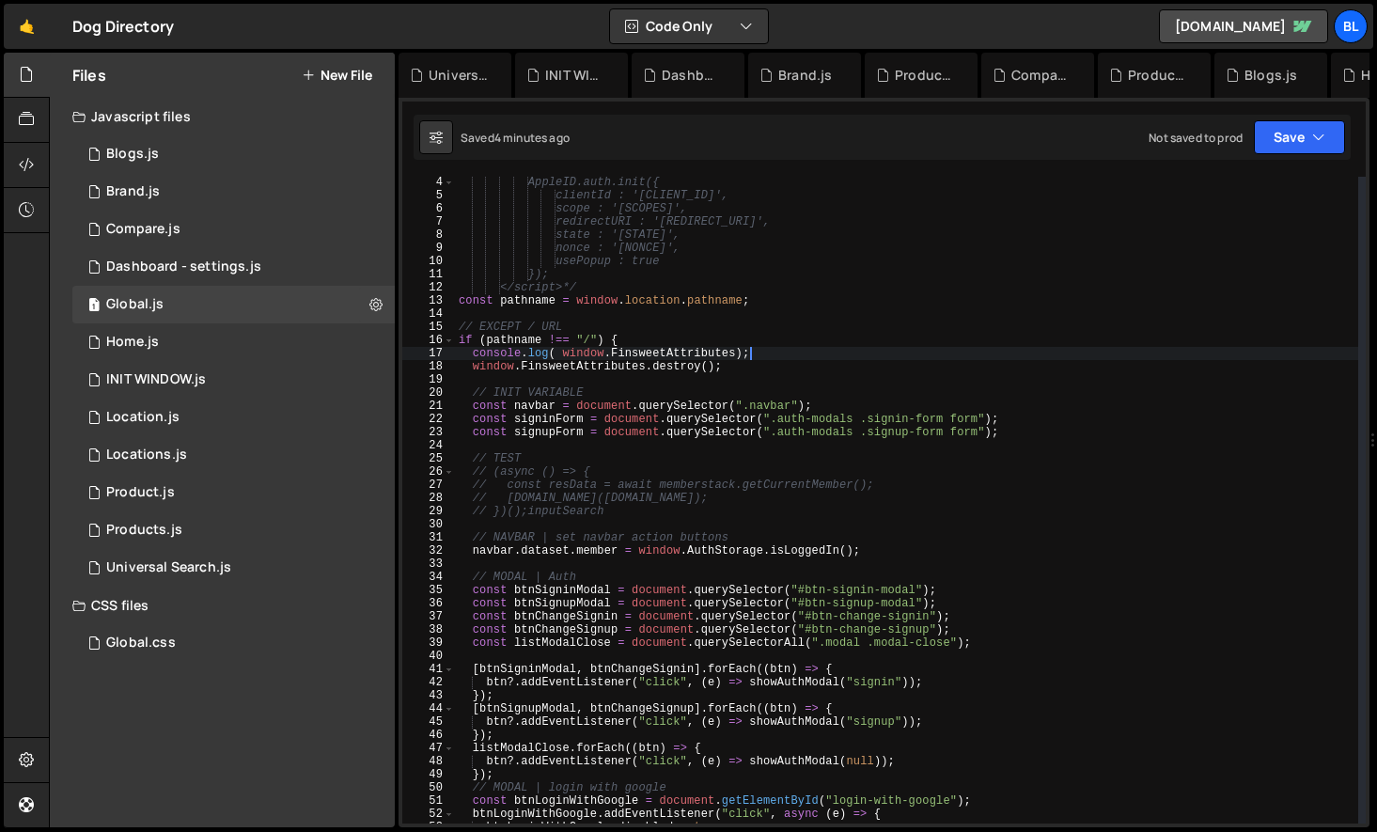
scroll to position [0, 22]
click at [694, 354] on div "AppleID.auth.init({ clientId : '[CLIENT_ID]', scope : '[SCOPES]', redirectURI :…" at bounding box center [906, 512] width 903 height 673
click at [615, 368] on div "AppleID.auth.init({ clientId : '[CLIENT_ID]', scope : '[SCOPES]', redirectURI :…" at bounding box center [906, 512] width 903 height 673
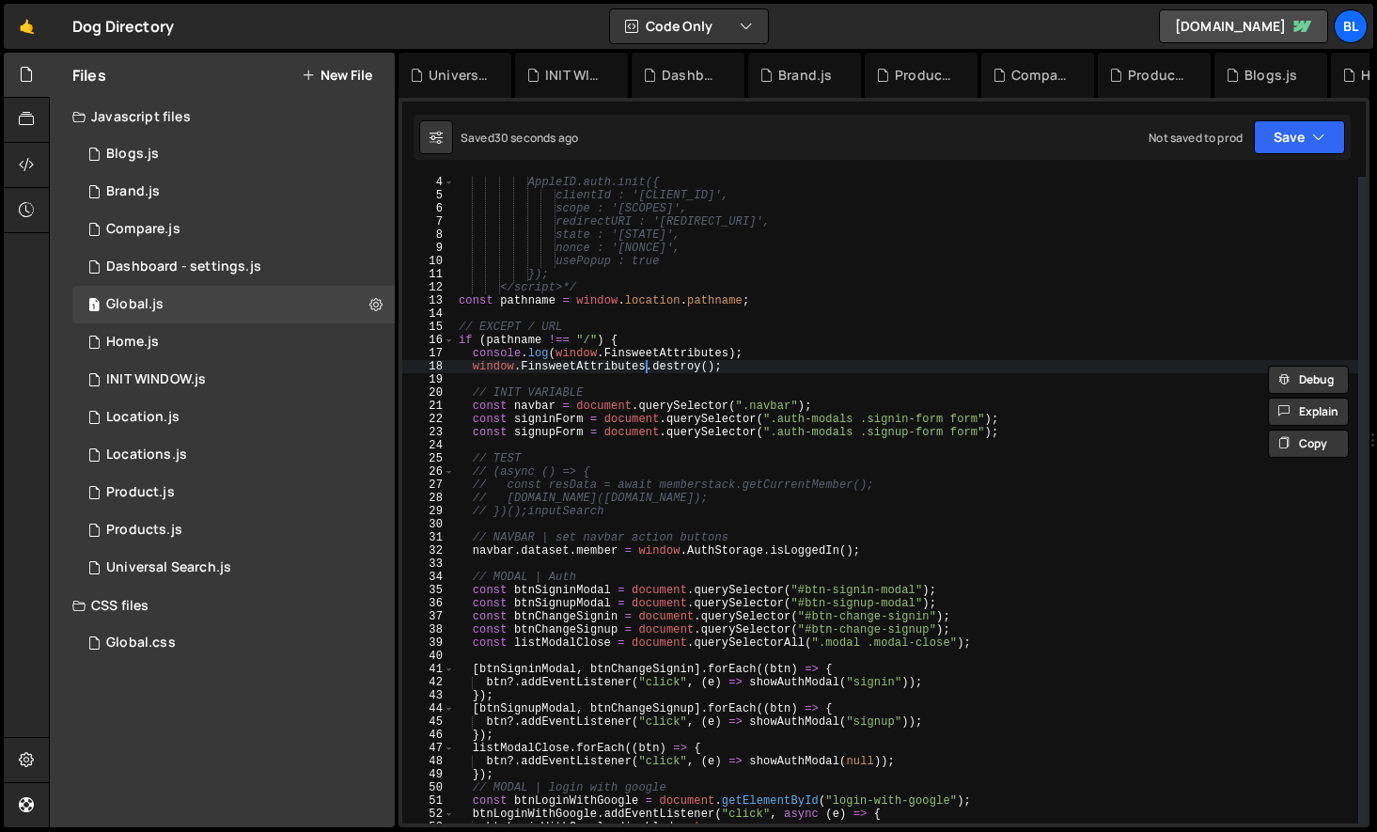
scroll to position [0, 16]
paste textarea "modules"
click at [469, 371] on div "AppleID.auth.init({ clientId : '[CLIENT_ID]', scope : '[SCOPES]', redirectURI :…" at bounding box center [906, 512] width 903 height 673
click at [678, 350] on div "AppleID.auth.init({ clientId : '[CLIENT_ID]', scope : '[SCOPES]', redirectURI :…" at bounding box center [906, 512] width 903 height 673
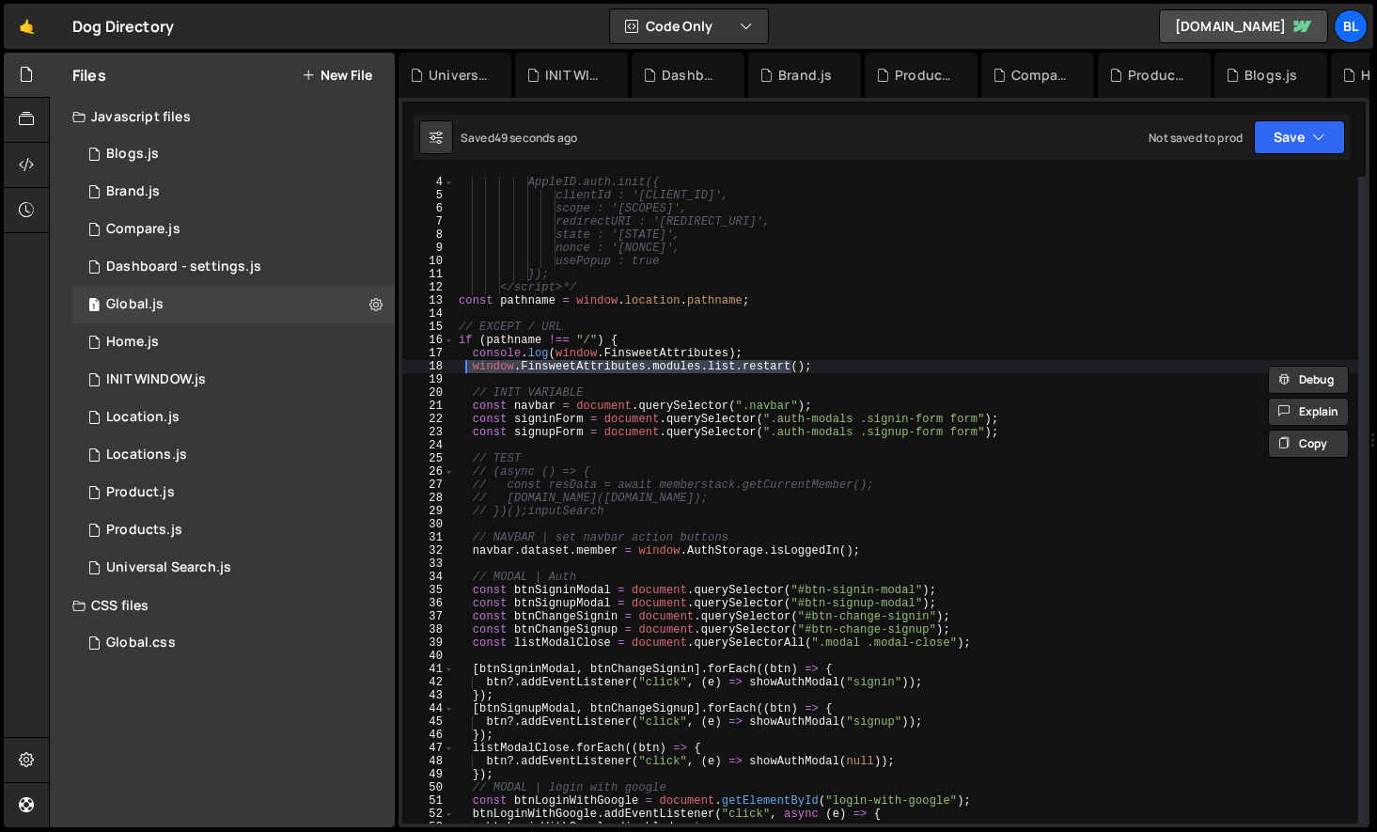
click at [678, 350] on div "AppleID.auth.init({ clientId : '[CLIENT_ID]', scope : '[SCOPES]', redirectURI :…" at bounding box center [906, 512] width 903 height 673
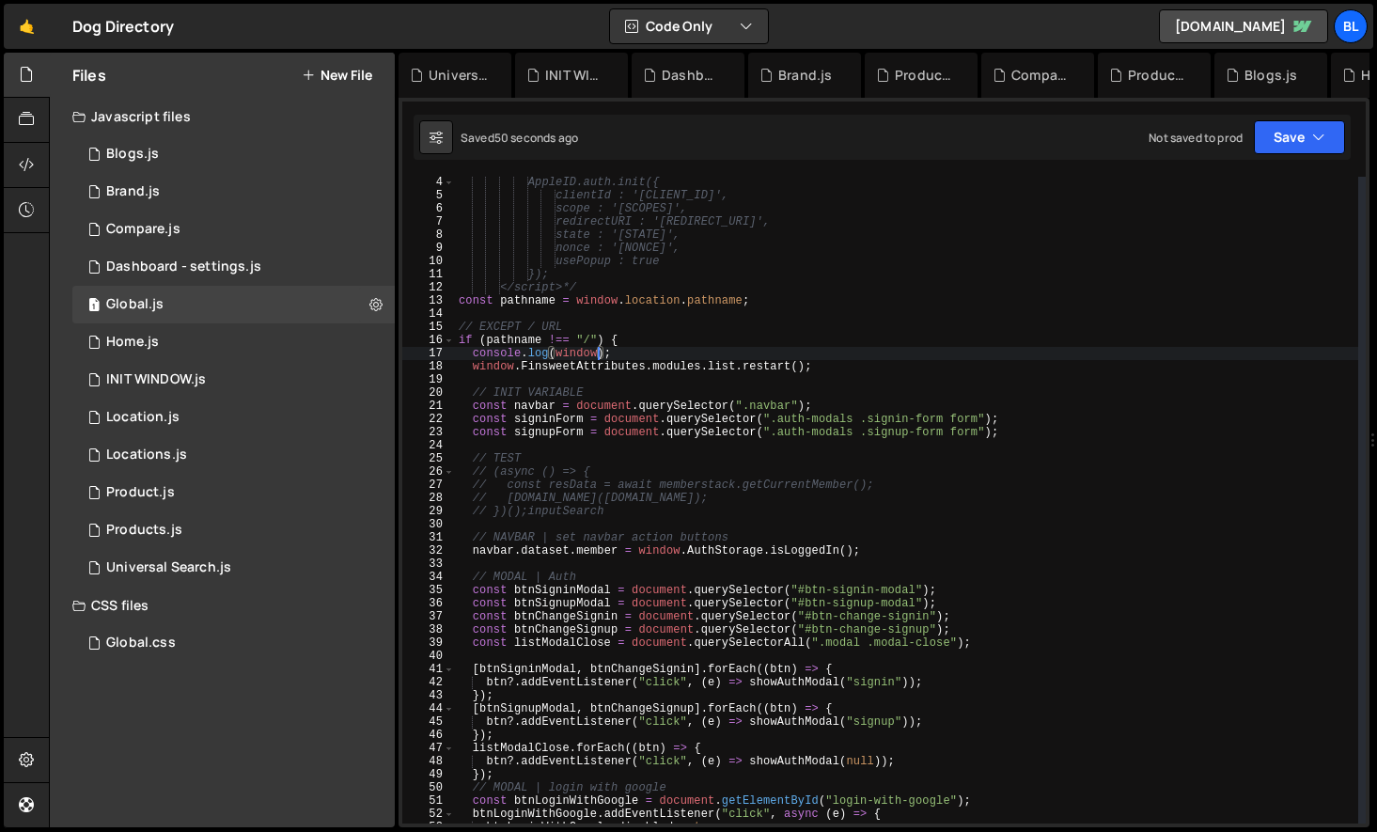
scroll to position [0, 8]
paste textarea "window.FinsweetAttributes.modules.list.restart"
click at [722, 413] on div "AppleID.auth.init({ clientId : '[CLIENT_ID]', scope : '[SCOPES]', redirectURI :…" at bounding box center [906, 512] width 903 height 673
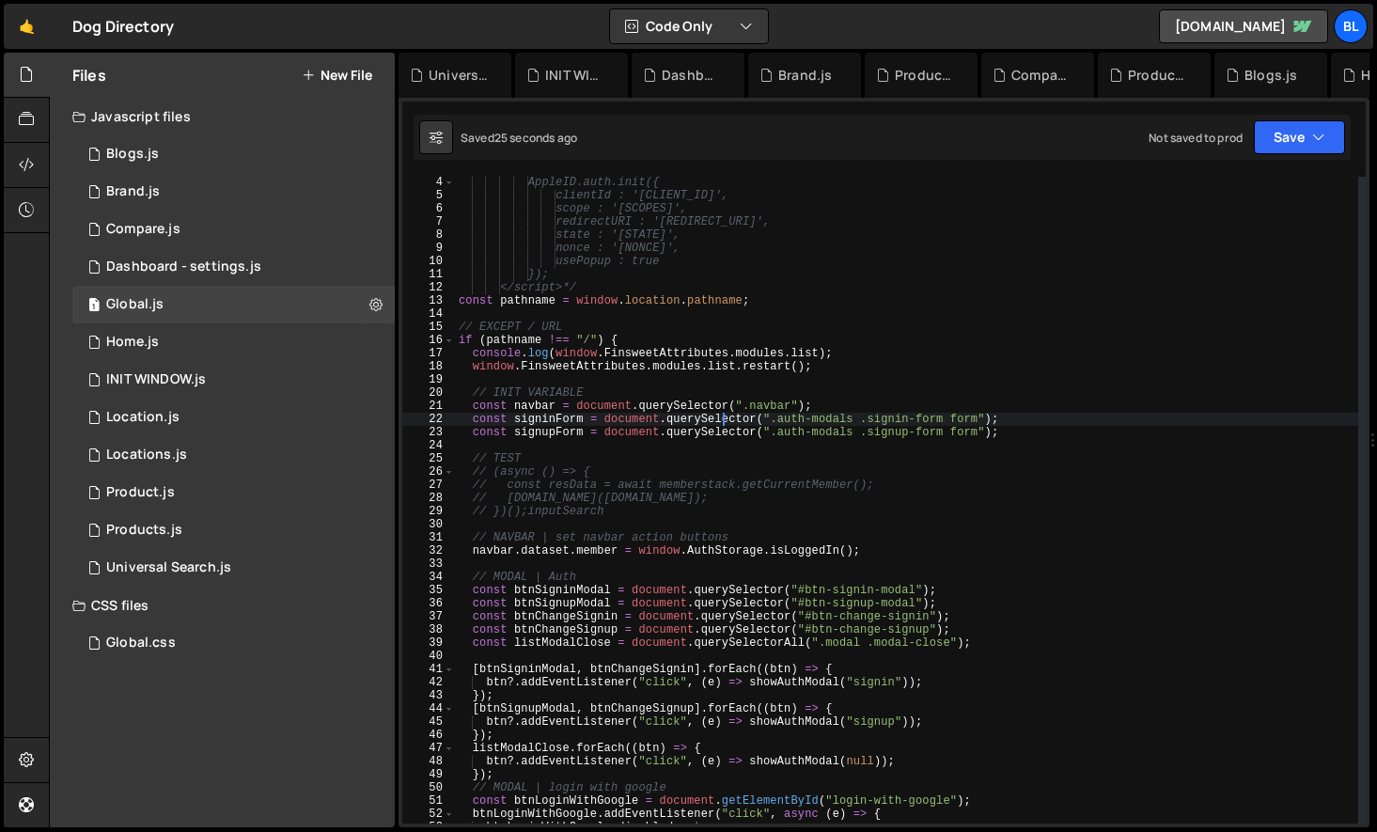
click at [851, 409] on div "AppleID.auth.init({ clientId : '[CLIENT_ID]', scope : '[SCOPES]', redirectURI :…" at bounding box center [906, 512] width 903 height 673
click at [837, 360] on div "AppleID.auth.init({ clientId : '[CLIENT_ID]', scope : '[SCOPES]', redirectURI :…" at bounding box center [906, 512] width 903 height 673
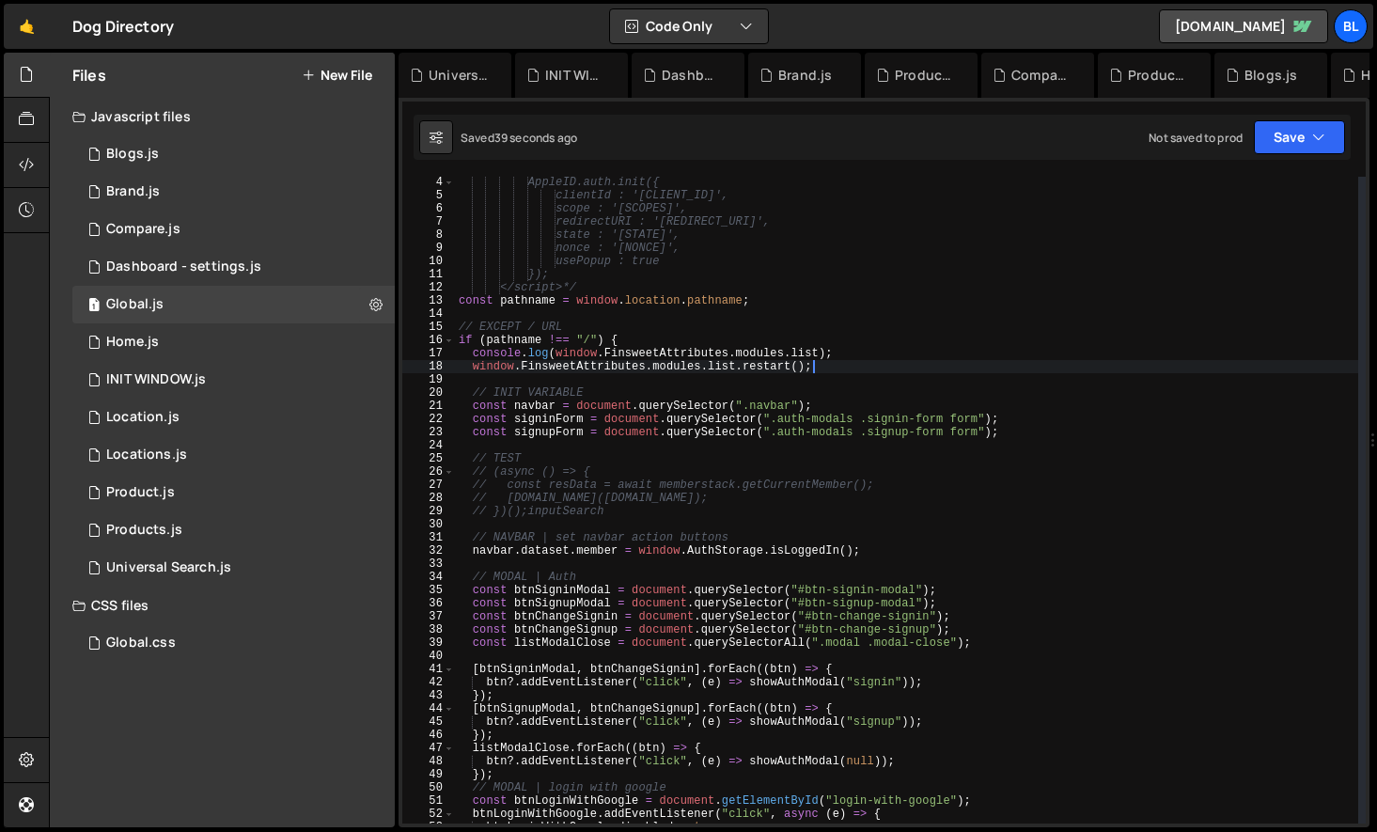
click at [774, 340] on div "AppleID.auth.init({ clientId : '[CLIENT_ID]', scope : '[SCOPES]', redirectURI :…" at bounding box center [906, 512] width 903 height 673
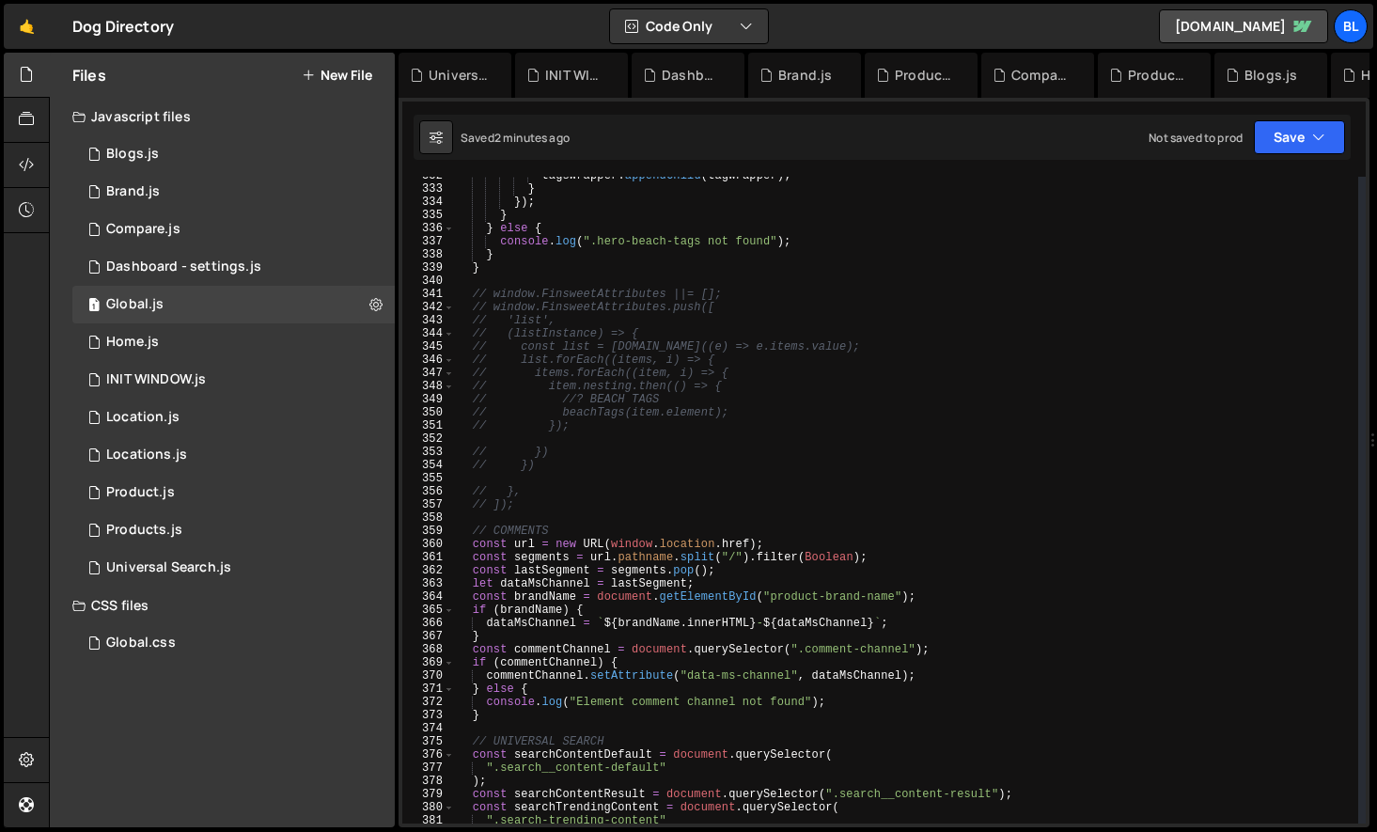
scroll to position [4374, 0]
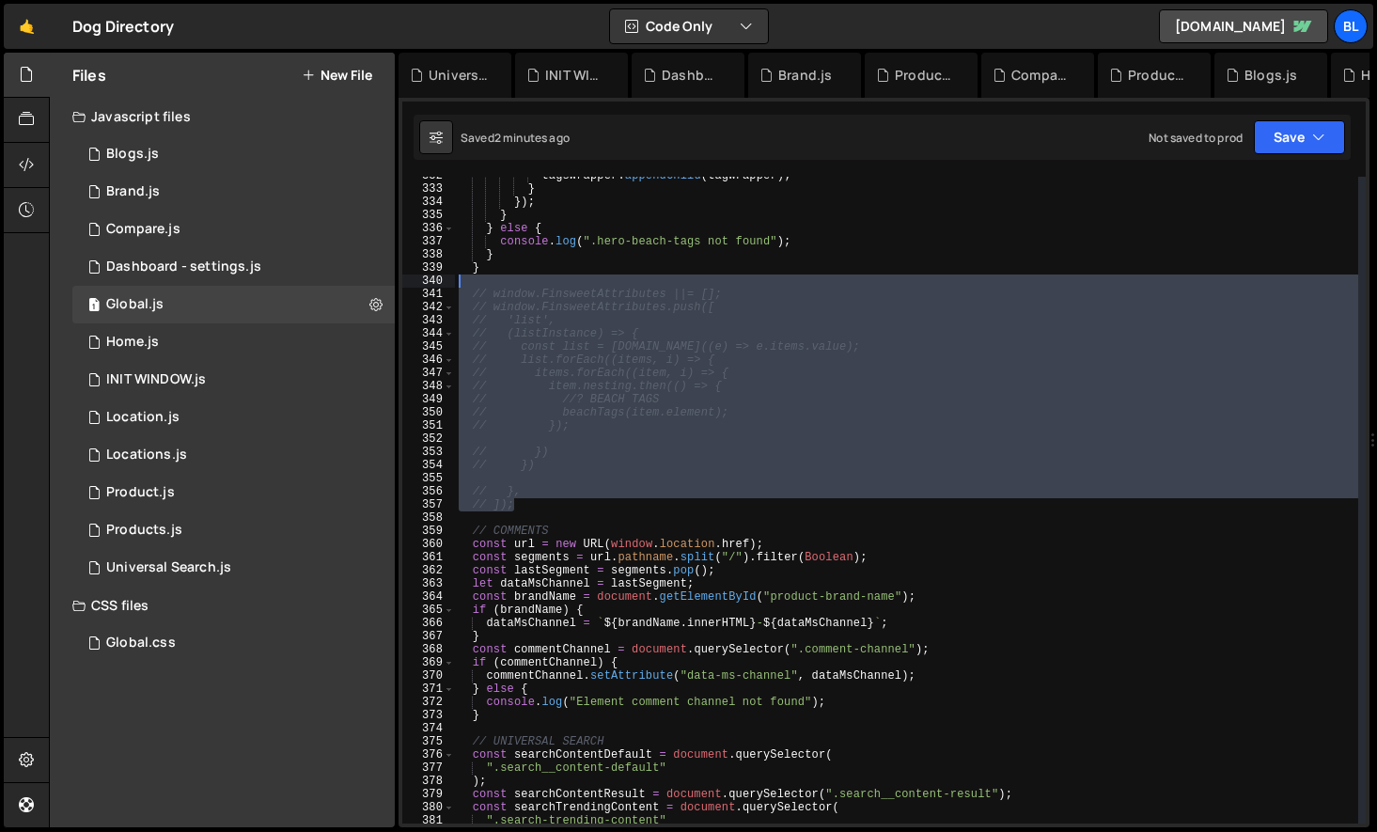
drag, startPoint x: 534, startPoint y: 507, endPoint x: 466, endPoint y: 286, distance: 231.9
click at [466, 286] on div "tagsWrapper . appendChild ( tagWrapper ) ; } }) ; } } else { console . log ( ".…" at bounding box center [906, 505] width 903 height 673
type textarea "// window.FinsweetAttributes ||= [];"
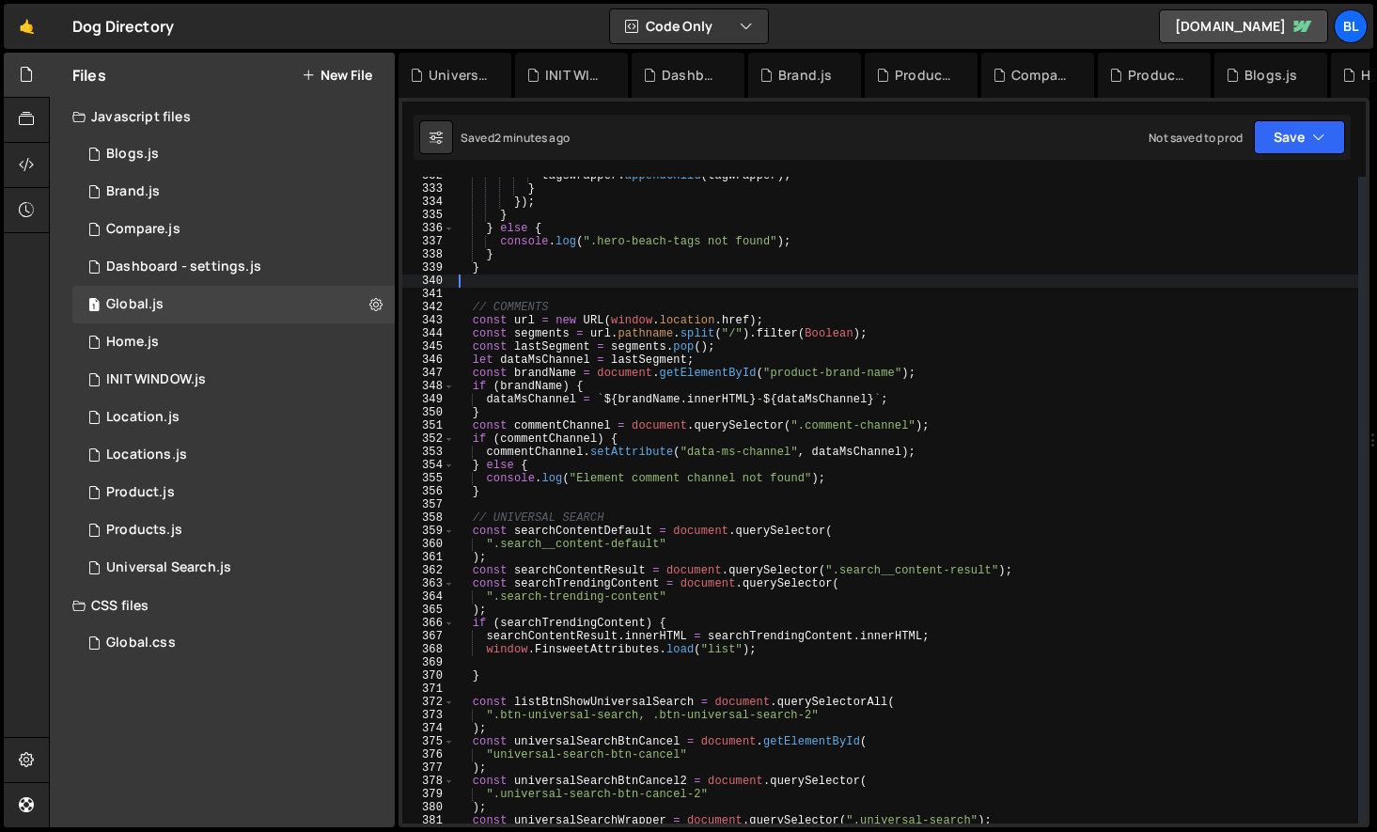
type textarea "// }, // ]);"
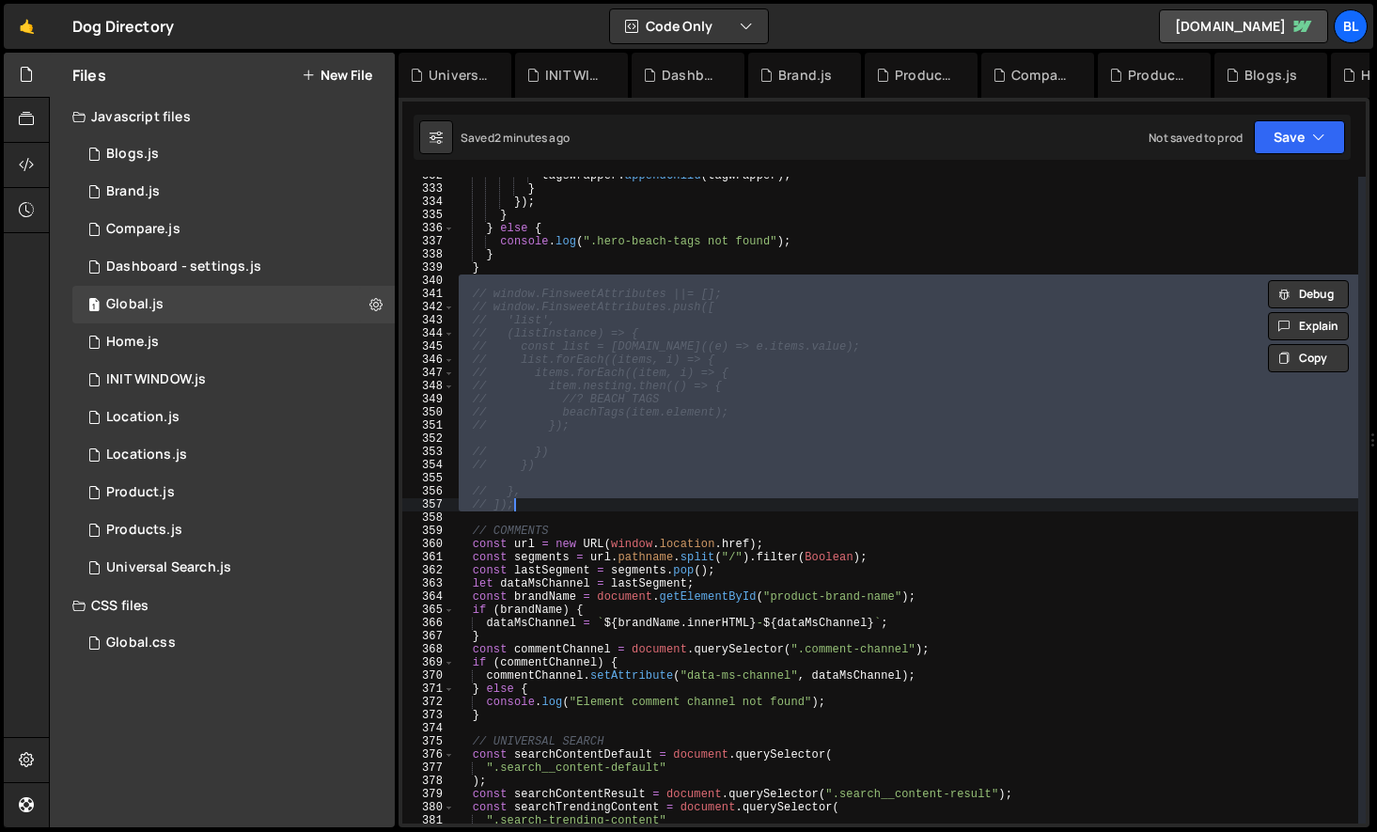
click at [688, 434] on div "tagsWrapper . appendChild ( tagWrapper ) ; } }) ; } } else { console . log ( ".…" at bounding box center [906, 500] width 903 height 646
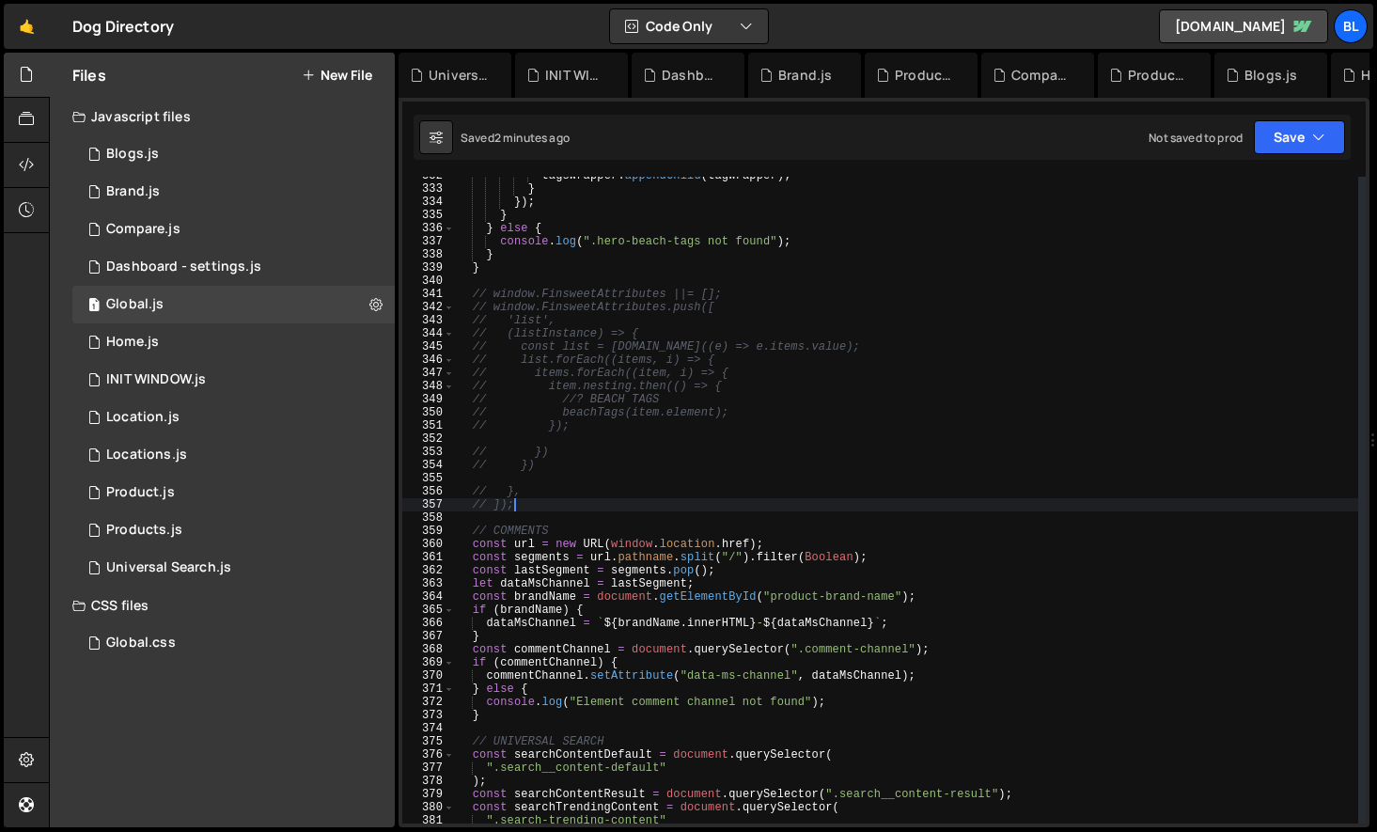
click at [588, 511] on div "tagsWrapper . appendChild ( tagWrapper ) ; } }) ; } } else { console . log ( ".…" at bounding box center [906, 505] width 903 height 673
click at [589, 503] on div "tagsWrapper . appendChild ( tagWrapper ) ; } }) ; } } else { console . log ( ".…" at bounding box center [906, 505] width 903 height 673
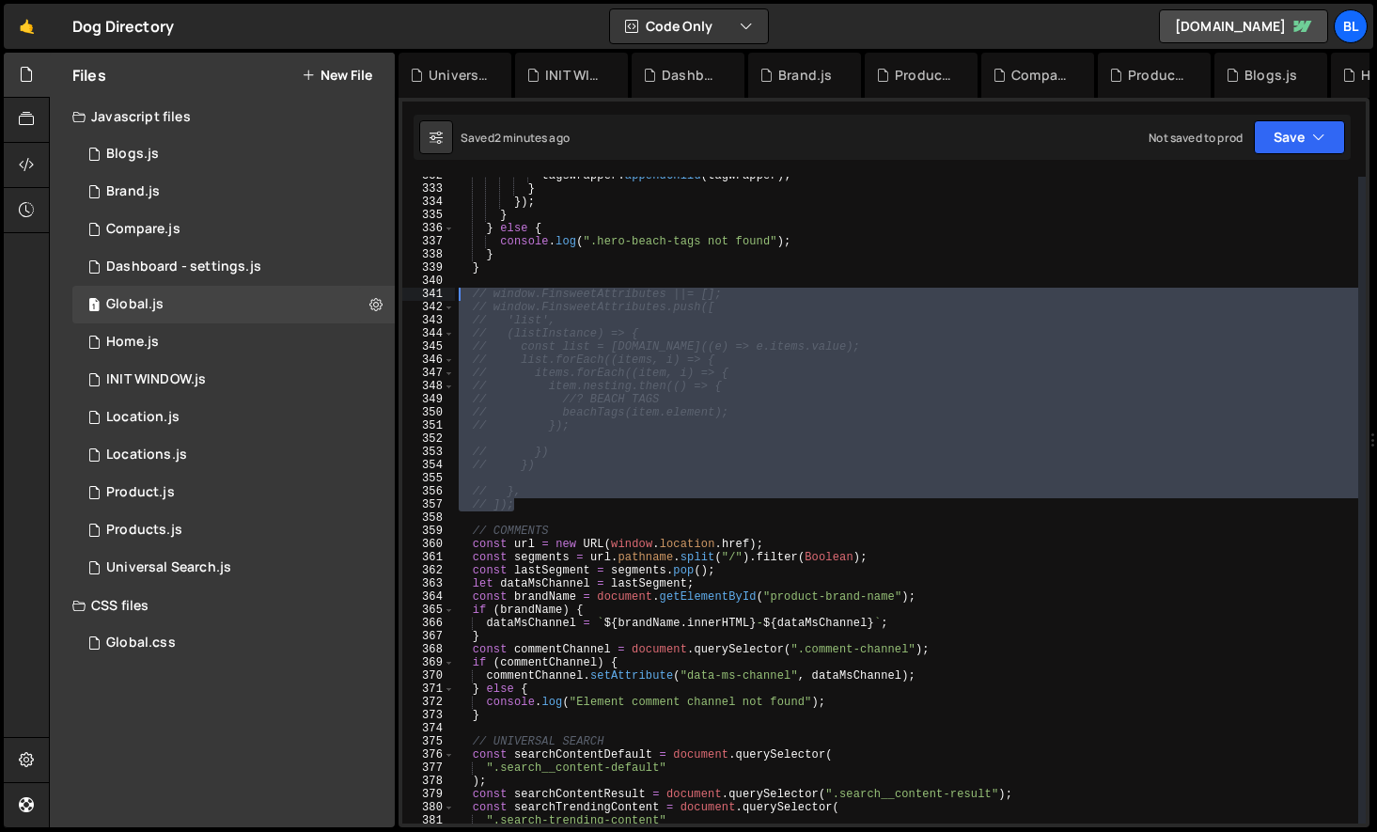
drag, startPoint x: 535, startPoint y: 478, endPoint x: 459, endPoint y: 288, distance: 204.5
click at [459, 288] on div "tagsWrapper . appendChild ( tagWrapper ) ; } }) ; } } else { console . log ( ".…" at bounding box center [906, 505] width 903 height 673
type textarea "// window.FinsweetAttributes ||= []; // window.FinsweetAttributes.push(["
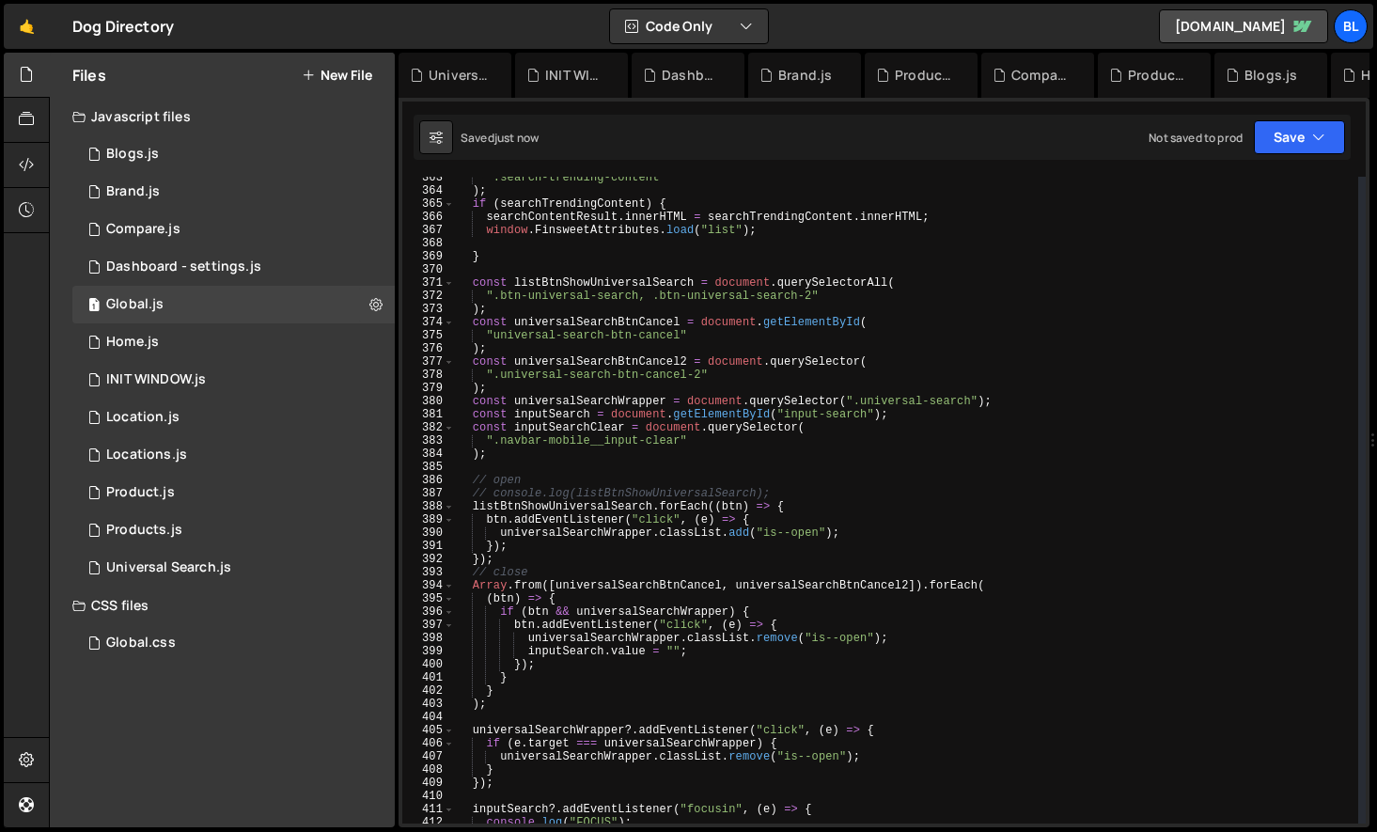
scroll to position [4988, 0]
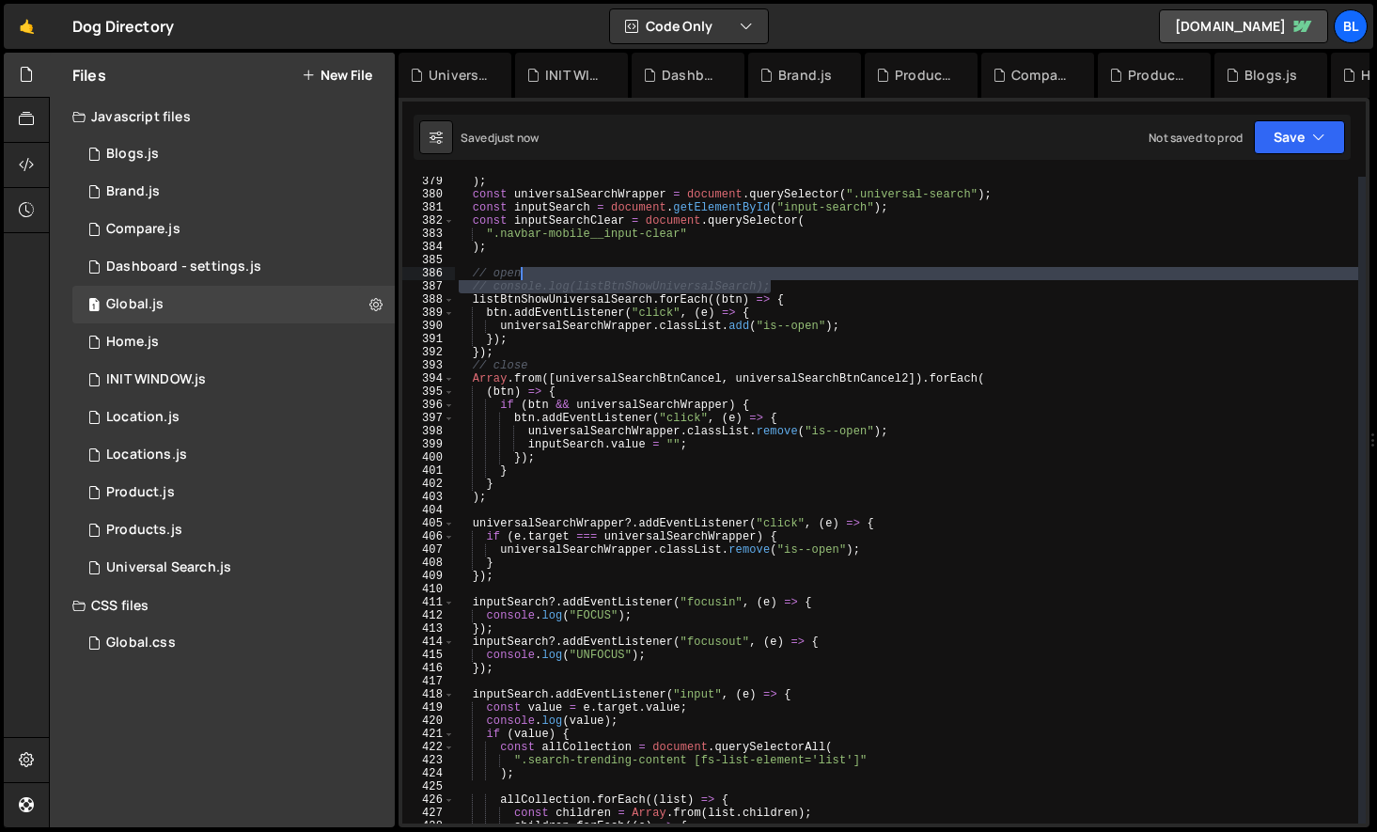
drag, startPoint x: 786, startPoint y: 286, endPoint x: 783, endPoint y: 273, distance: 13.5
click at [783, 273] on div ") ; const universalSearchWrapper = document . querySelector ( ".universal-searc…" at bounding box center [906, 511] width 903 height 673
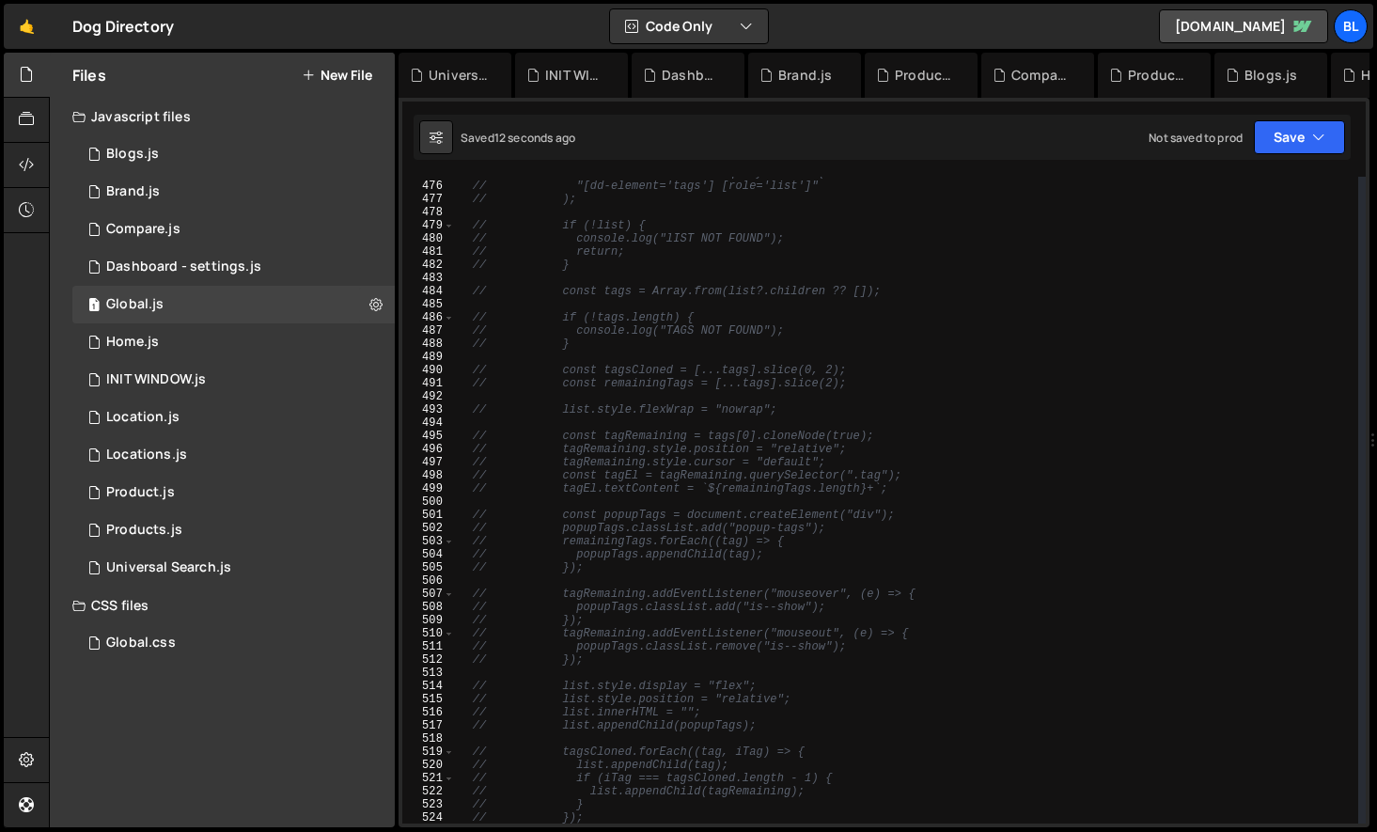
scroll to position [6604, 0]
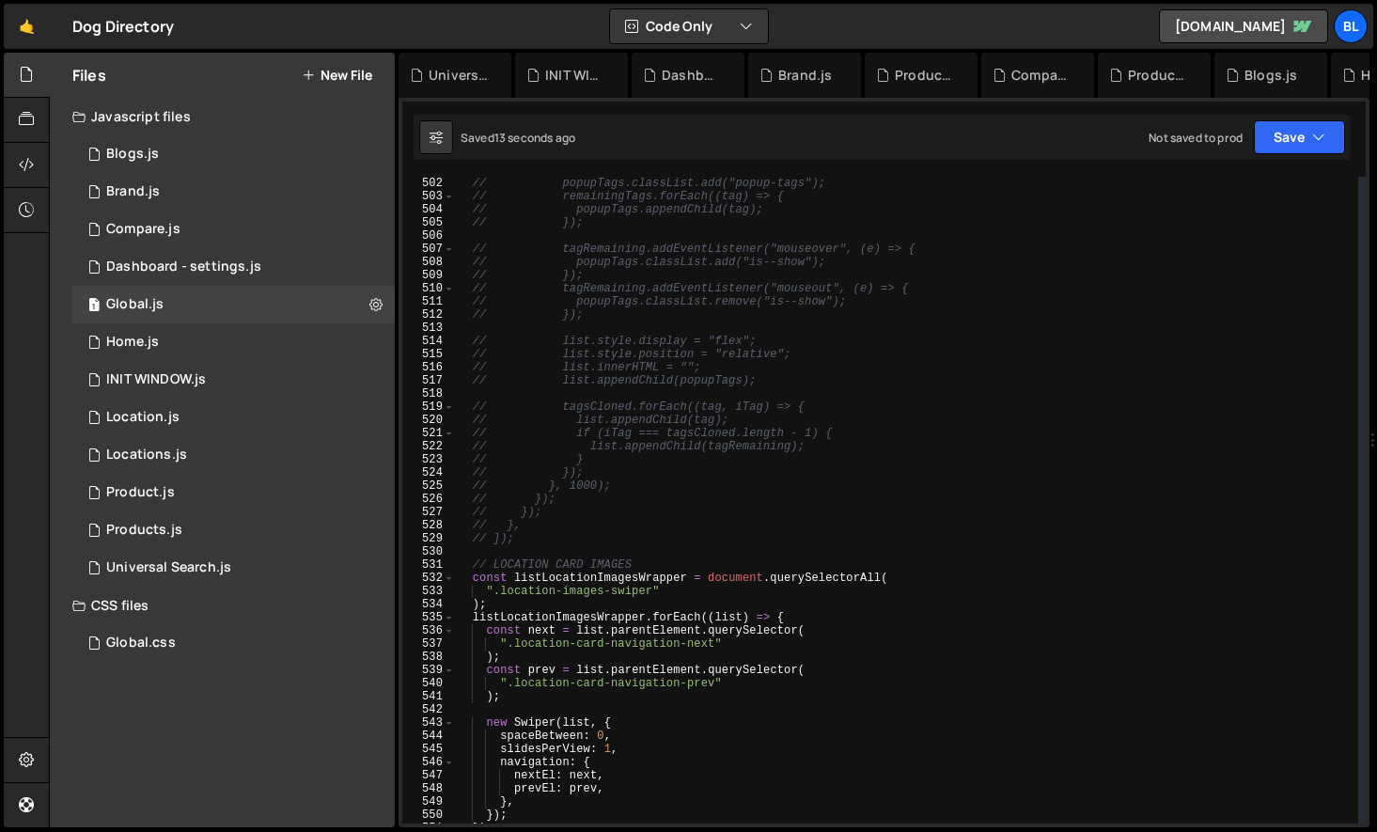
click at [549, 538] on div "// const popupTags = document.createElement("div"); // popupTags.classList.add(…" at bounding box center [906, 500] width 903 height 673
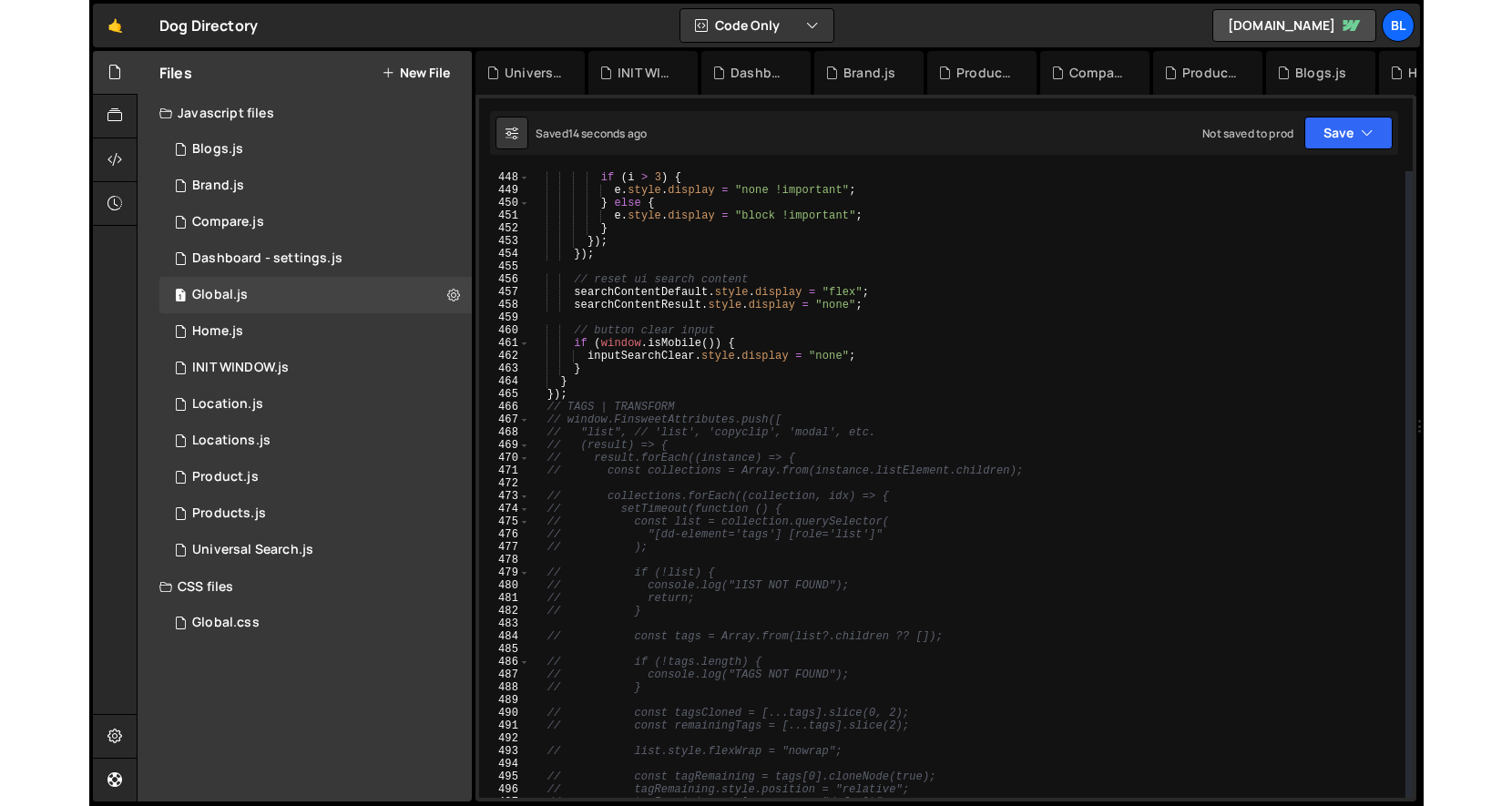
scroll to position [5634, 0]
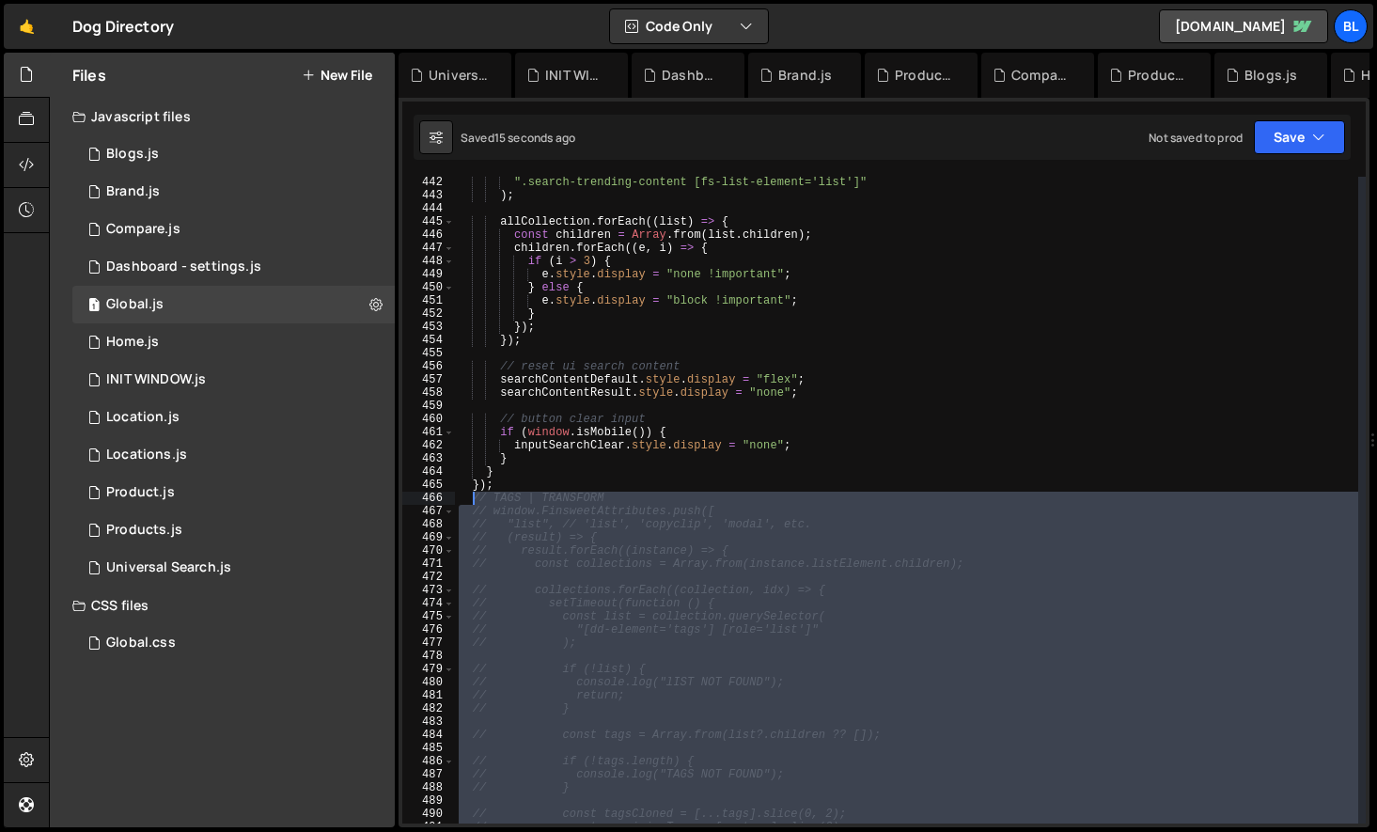
click at [472, 503] on div "".search-trending-content [fs-list-element='list']" ) ; allCollection . forEach…" at bounding box center [906, 512] width 903 height 673
click at [471, 515] on div "".search-trending-content [fs-list-element='list']" ) ; allCollection . forEach…" at bounding box center [906, 512] width 903 height 673
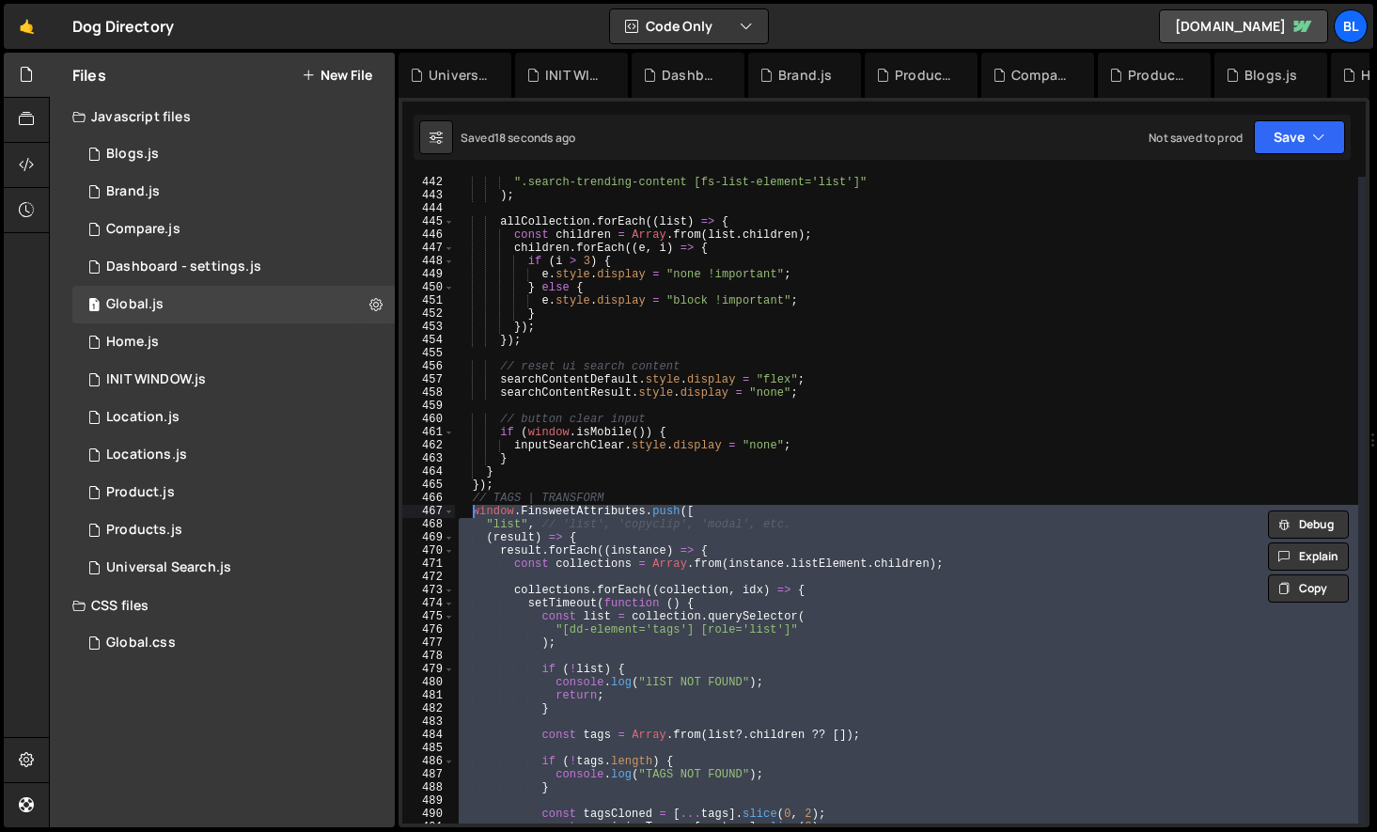
click at [659, 553] on div "".search-trending-content [fs-list-element='list']" ) ; allCollection . forEach…" at bounding box center [906, 512] width 903 height 673
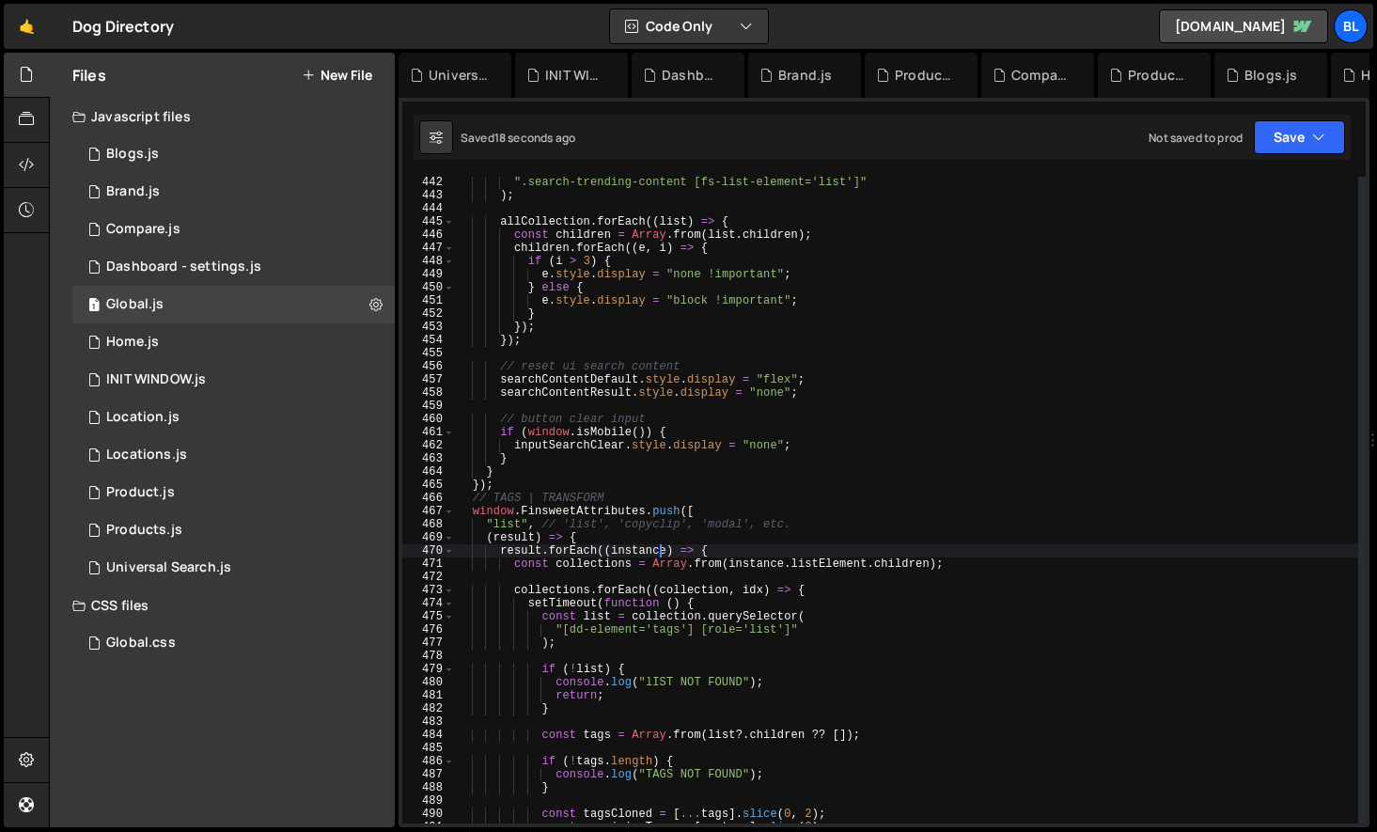
click at [740, 597] on div "".search-trending-content [fs-list-element='list']" ) ; allCollection . forEach…" at bounding box center [906, 512] width 903 height 673
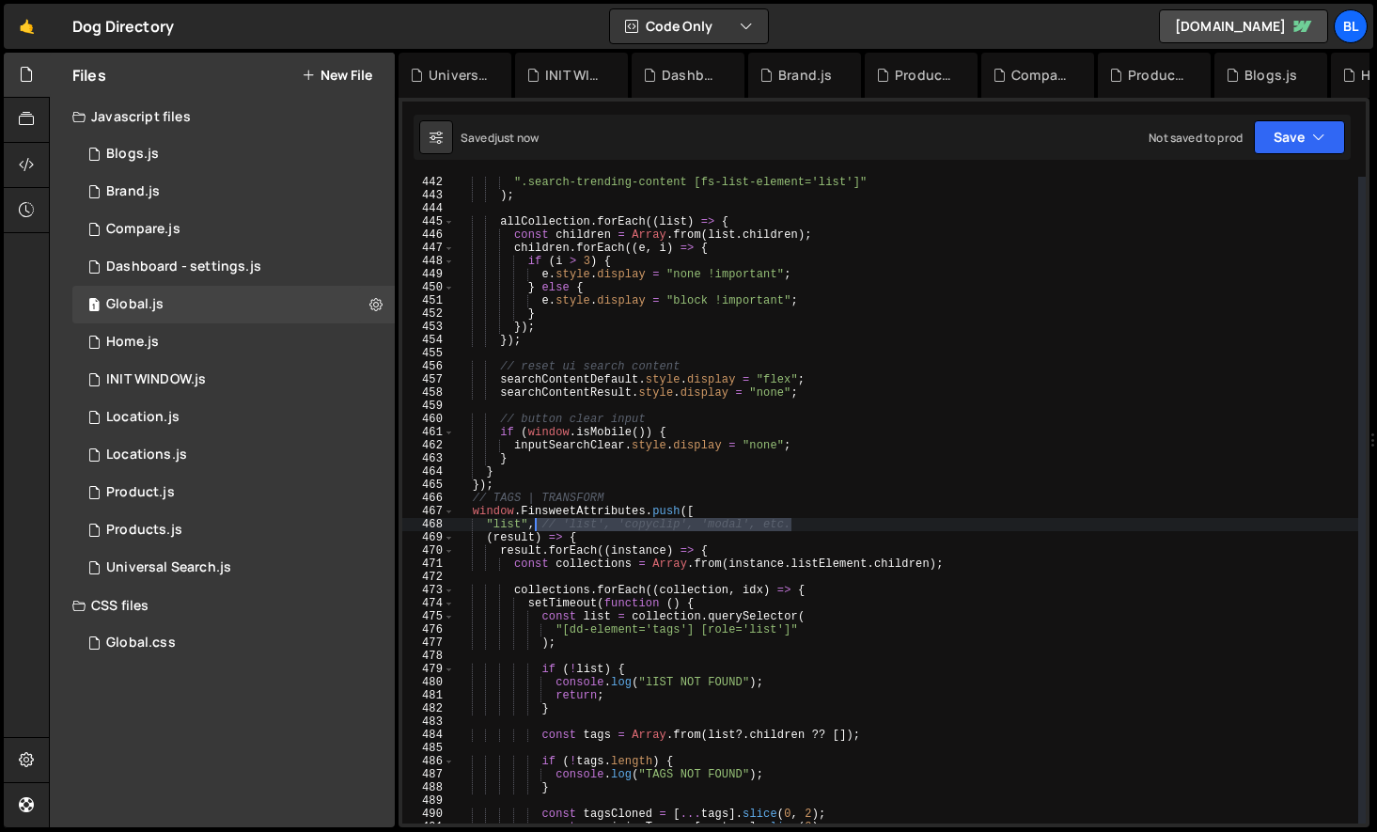
drag, startPoint x: 814, startPoint y: 521, endPoint x: 537, endPoint y: 527, distance: 276.3
click at [537, 527] on div "".search-trending-content [fs-list-element='list']" ) ; allCollection . forEach…" at bounding box center [906, 512] width 903 height 673
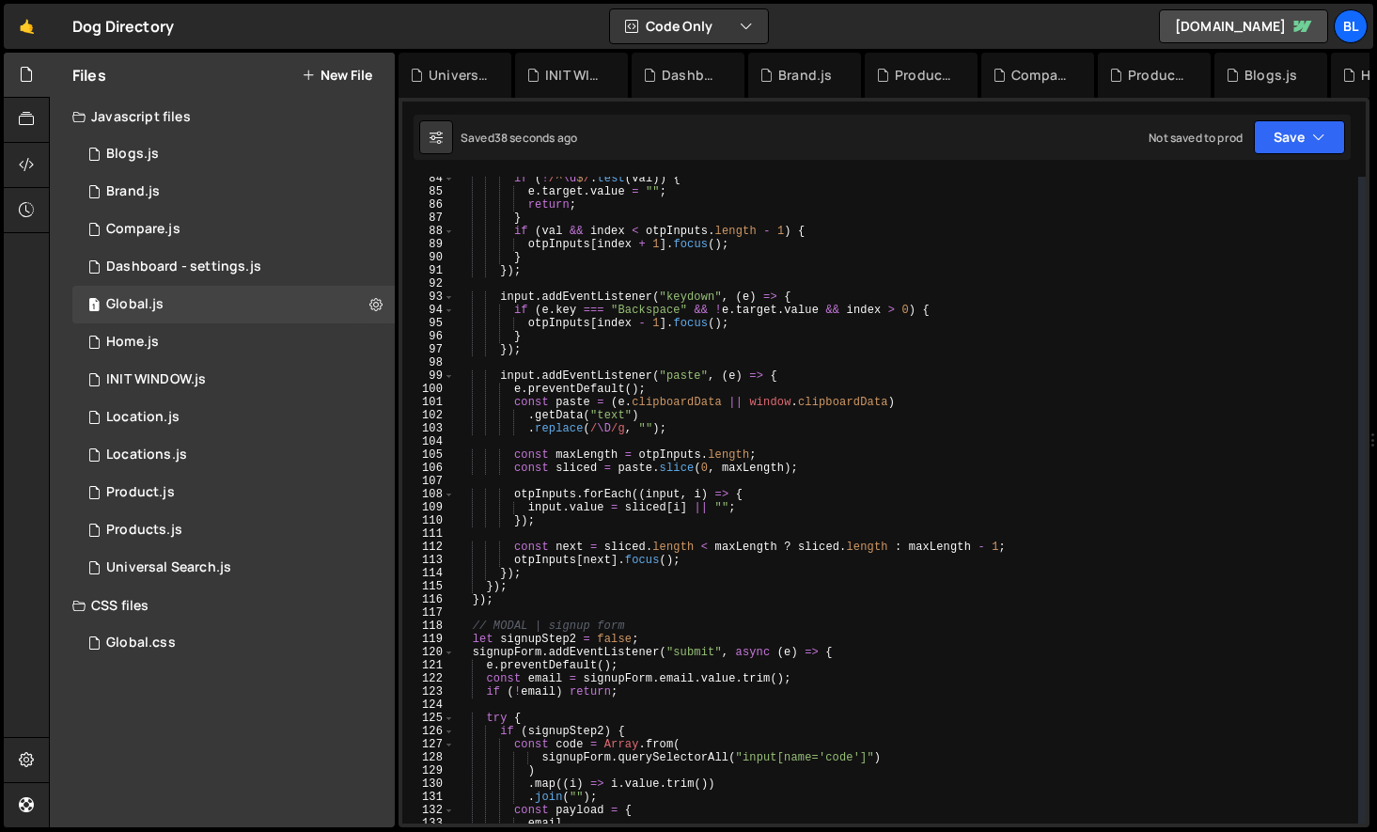
scroll to position [1042, 0]
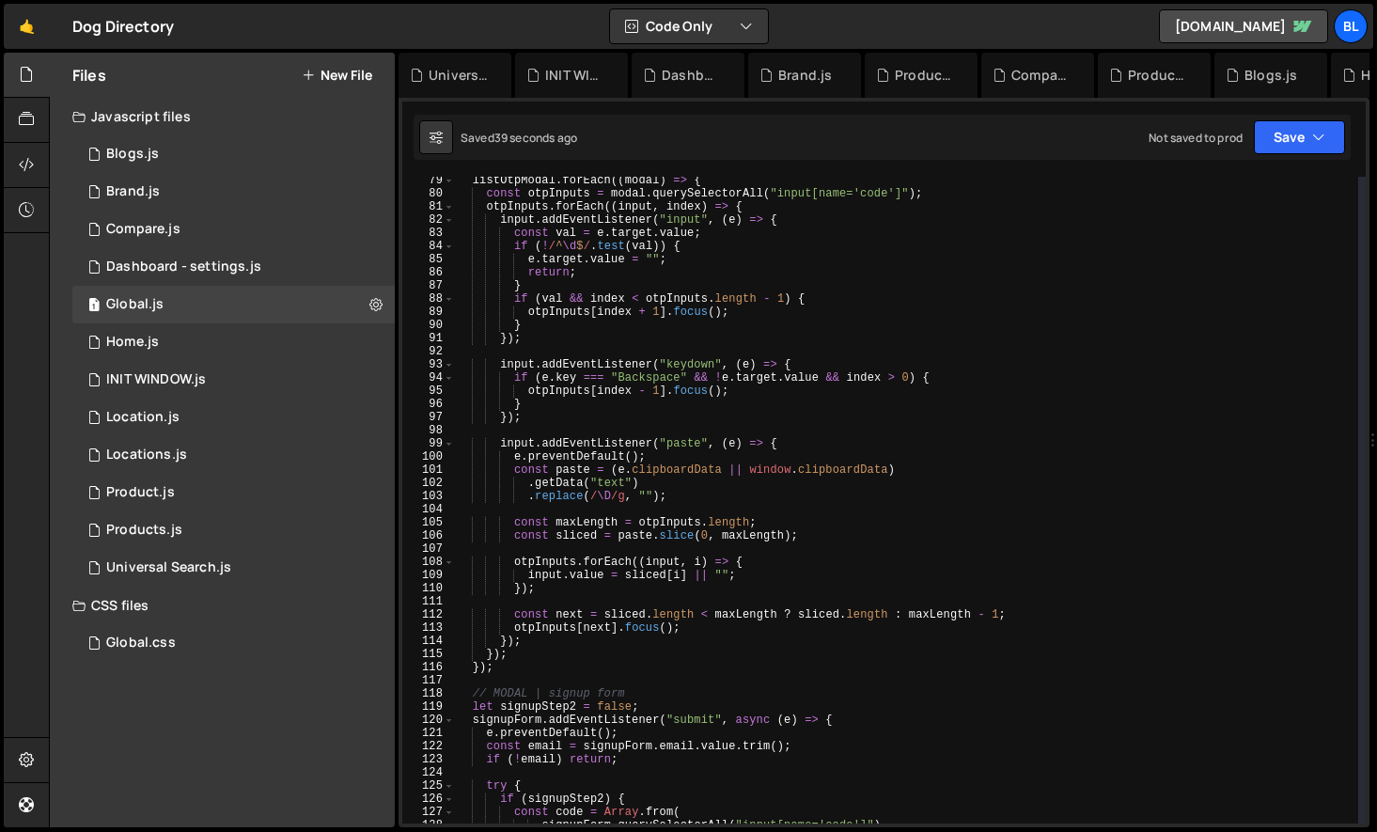
click at [647, 609] on div "listOtpModal . forEach (( modal ) => { const otpInputs = modal . querySelectorA…" at bounding box center [906, 510] width 903 height 673
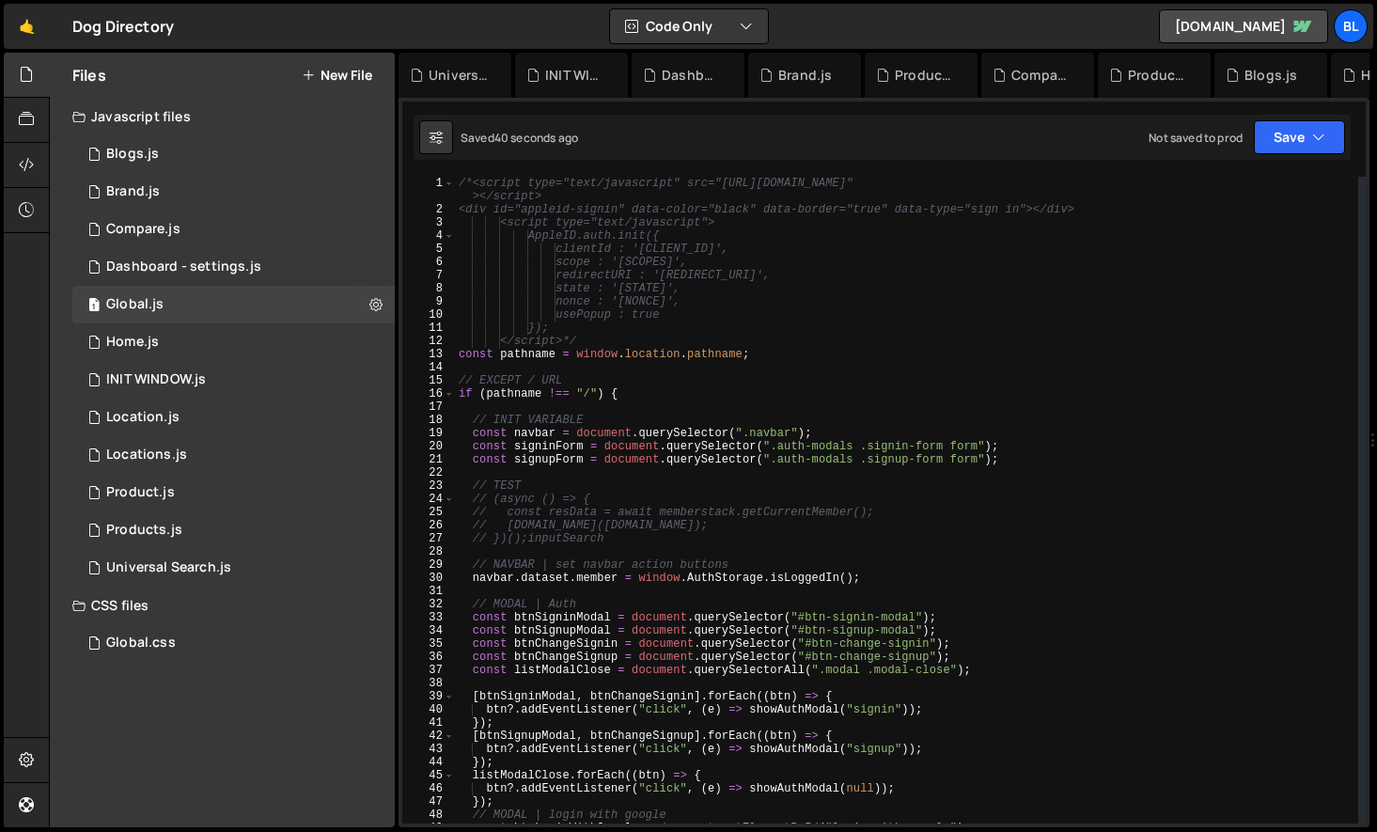
scroll to position [0, 0]
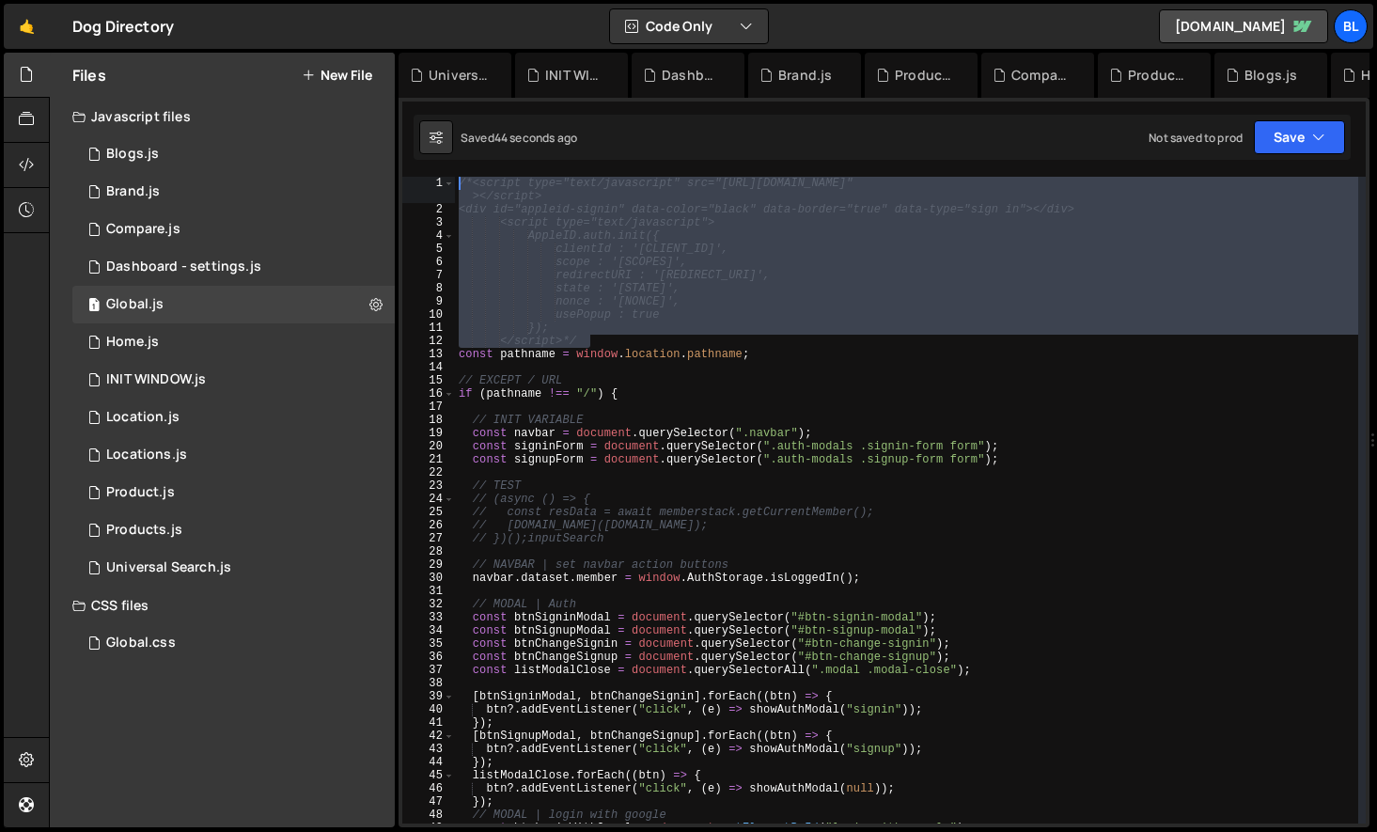
drag, startPoint x: 599, startPoint y: 340, endPoint x: 433, endPoint y: 183, distance: 228.0
click at [433, 183] on div "const next = sliced.length < maxLength ? sliced.length : maxLength - 1; 1 2 3 4…" at bounding box center [883, 500] width 963 height 646
type textarea "/*<script type="text/javascript" src="[URL][DOMAIN_NAME]"></script> <div id="ap…"
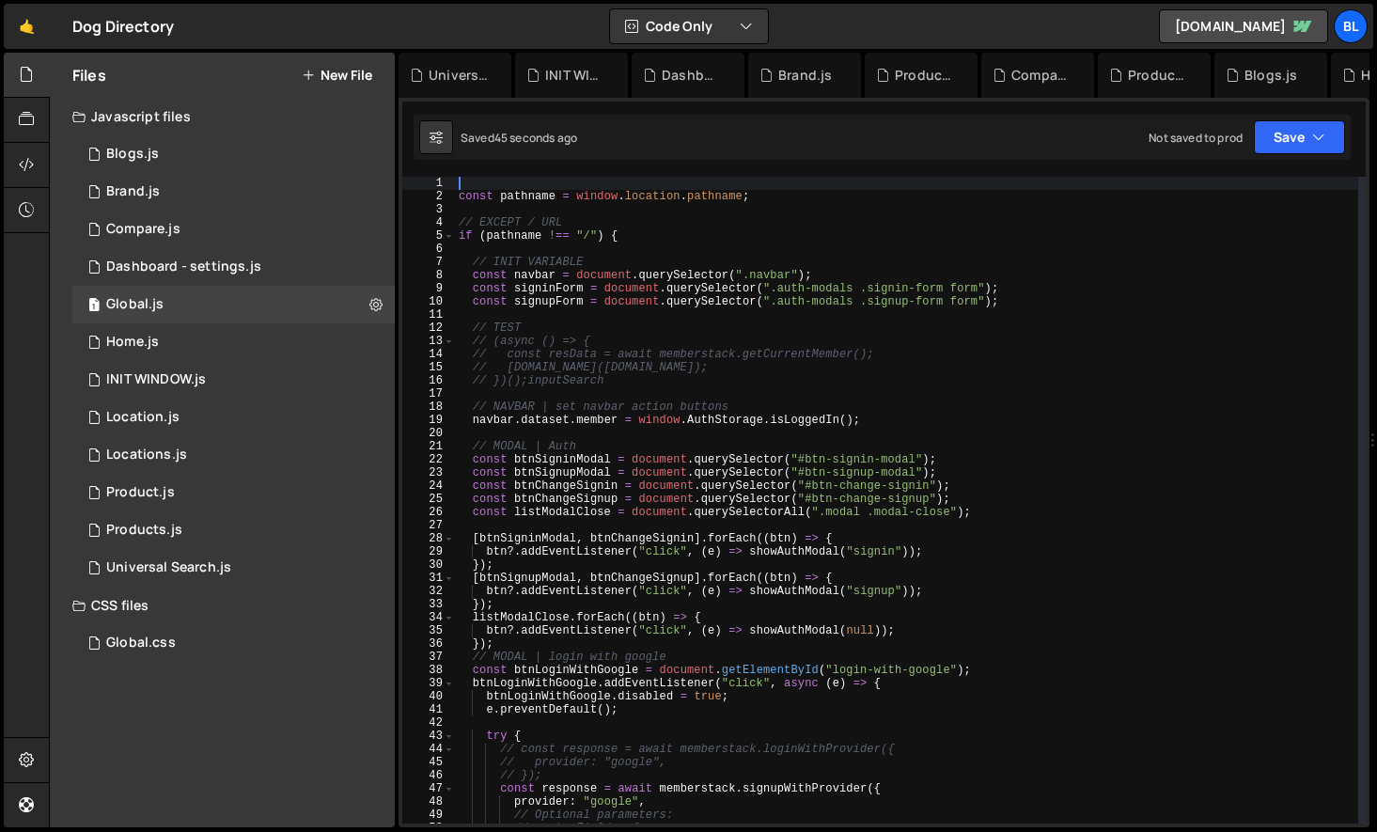
click at [632, 330] on div "const pathname = window . location . pathname ; // EXCEPT / URL if ( pathname !…" at bounding box center [906, 513] width 903 height 673
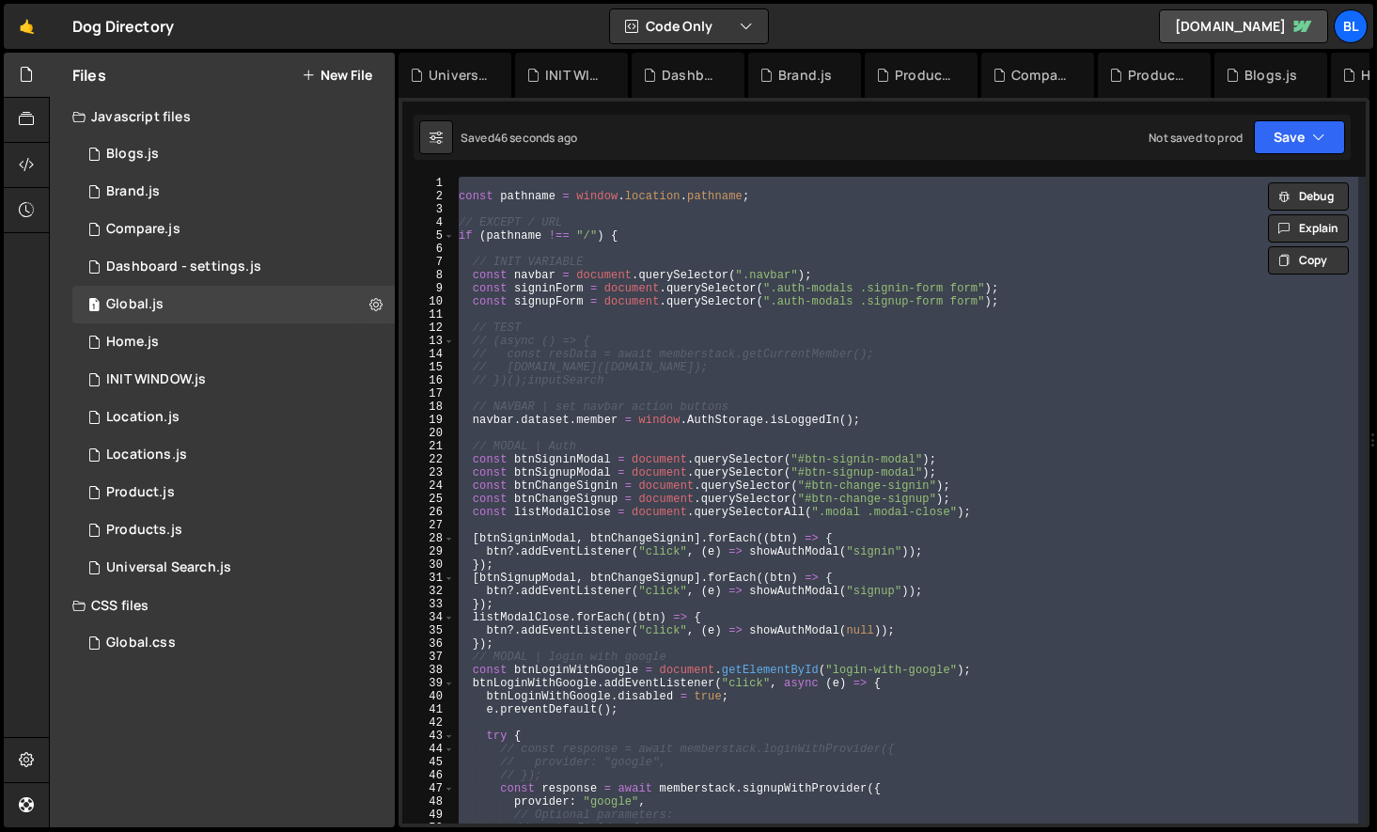
click at [641, 409] on div "const pathname = window . location . pathname ; // EXCEPT / URL if ( pathname !…" at bounding box center [906, 500] width 903 height 646
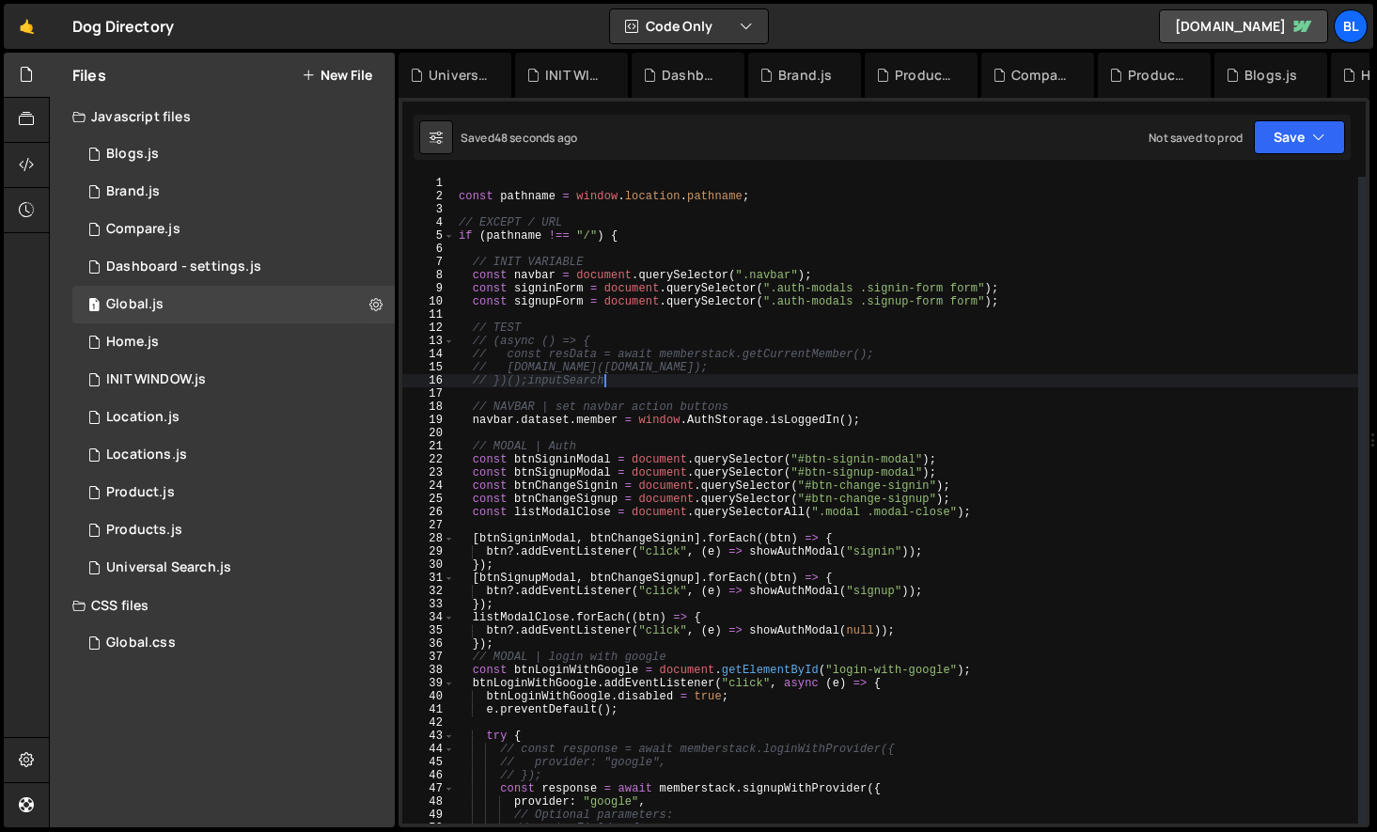
drag, startPoint x: 629, startPoint y: 382, endPoint x: 594, endPoint y: 353, distance: 45.4
click at [628, 382] on div "const pathname = window . location . pathname ; // EXCEPT / URL if ( pathname !…" at bounding box center [906, 513] width 903 height 673
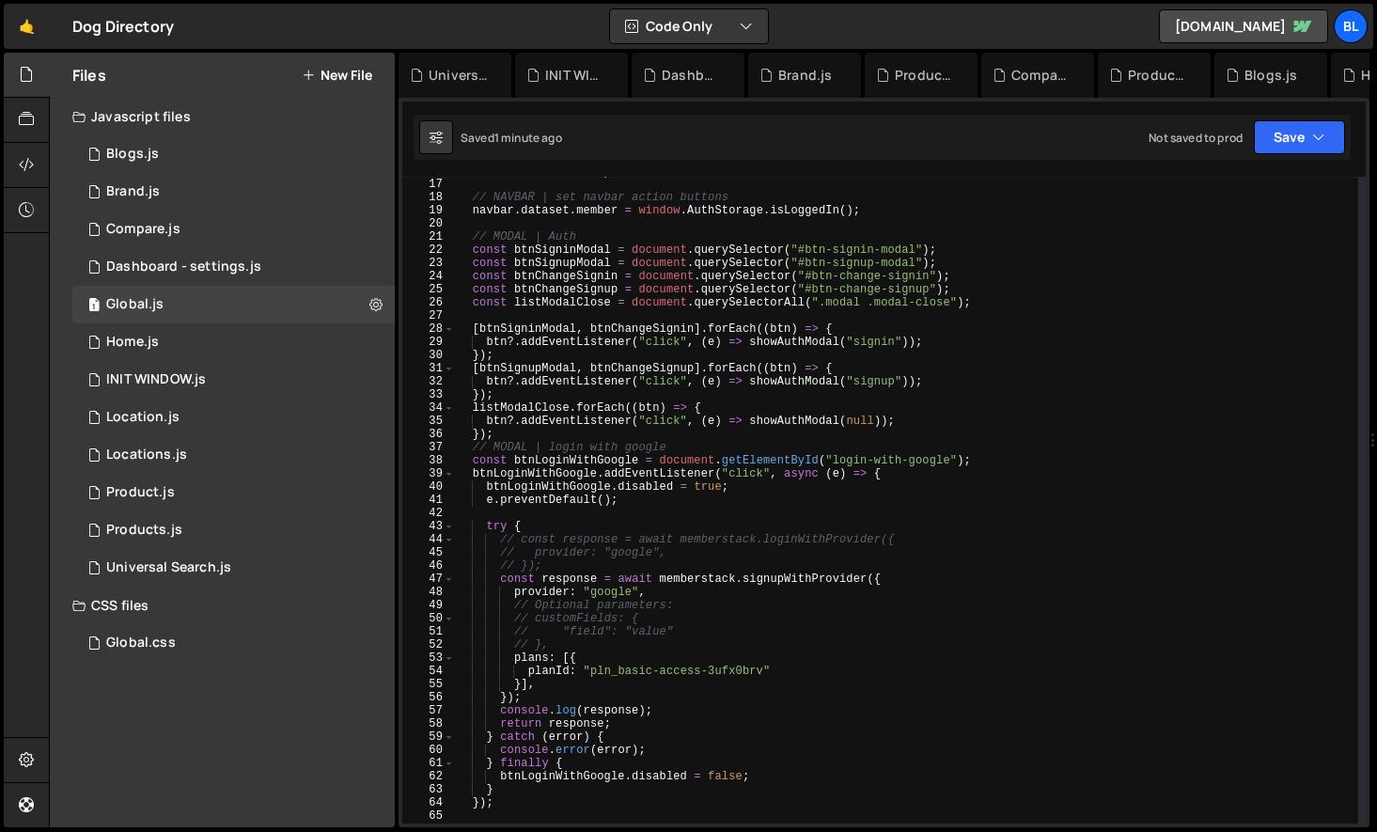
scroll to position [570, 0]
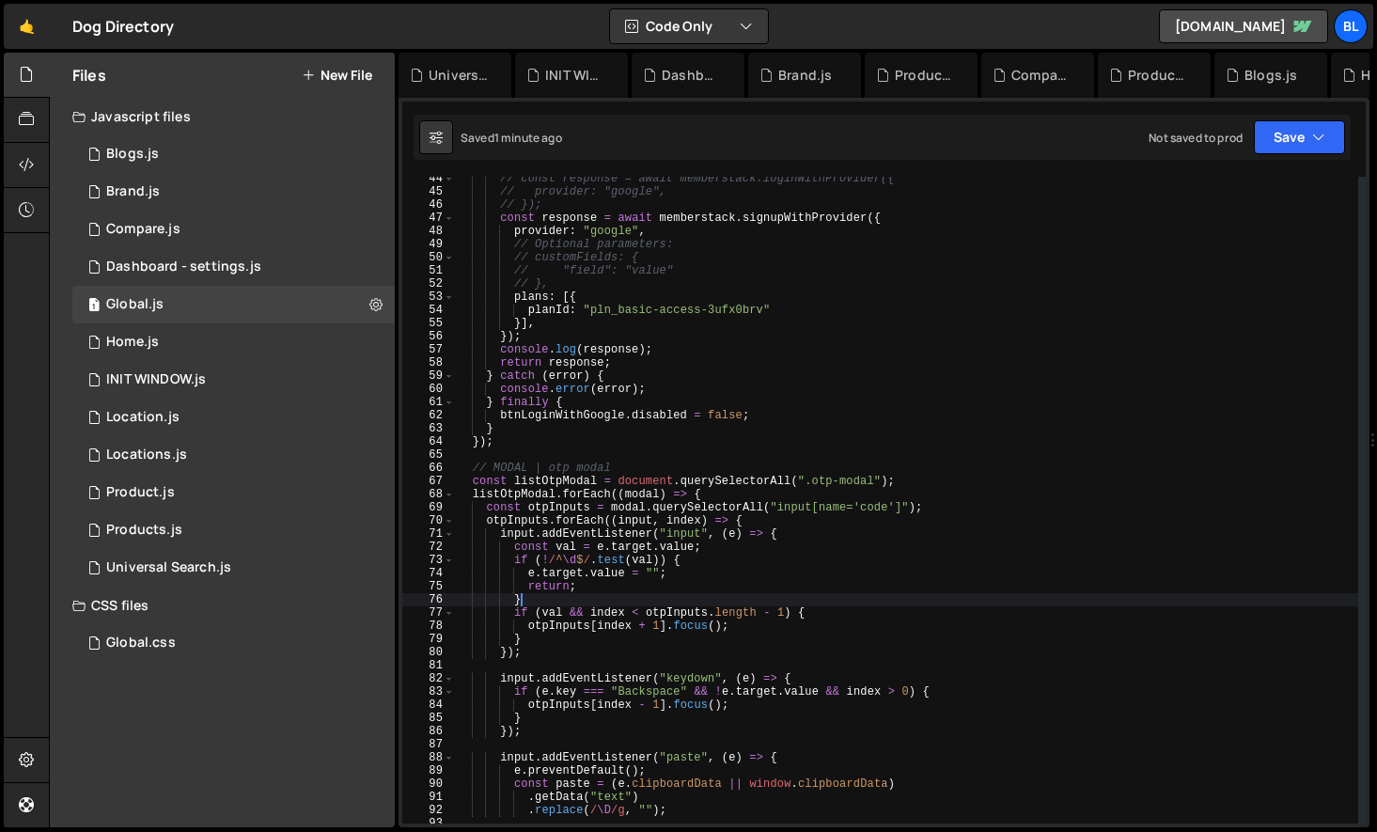
click at [667, 593] on div "// const response = await memberstack.loginWithProvider({ // provider: "google"…" at bounding box center [906, 508] width 903 height 673
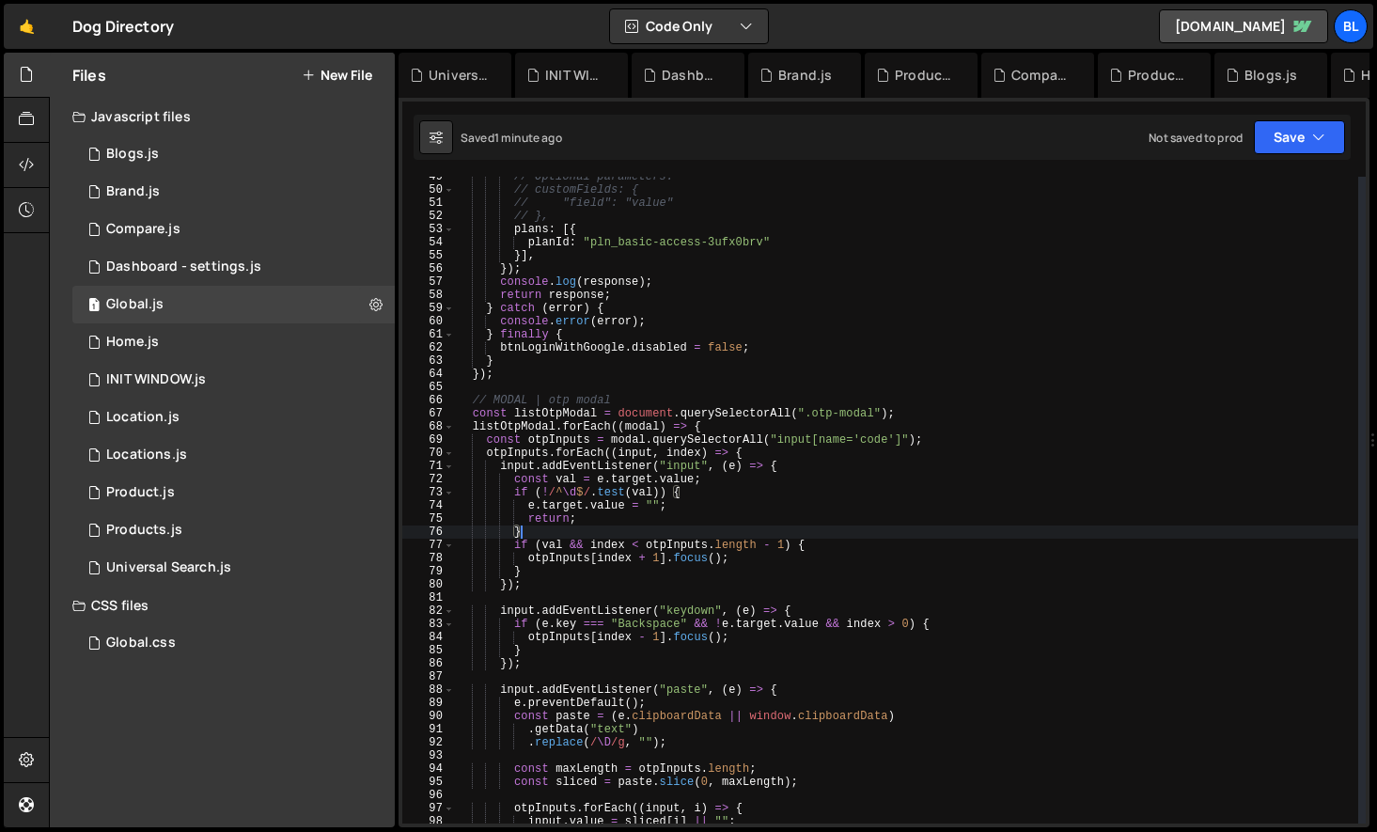
scroll to position [773, 0]
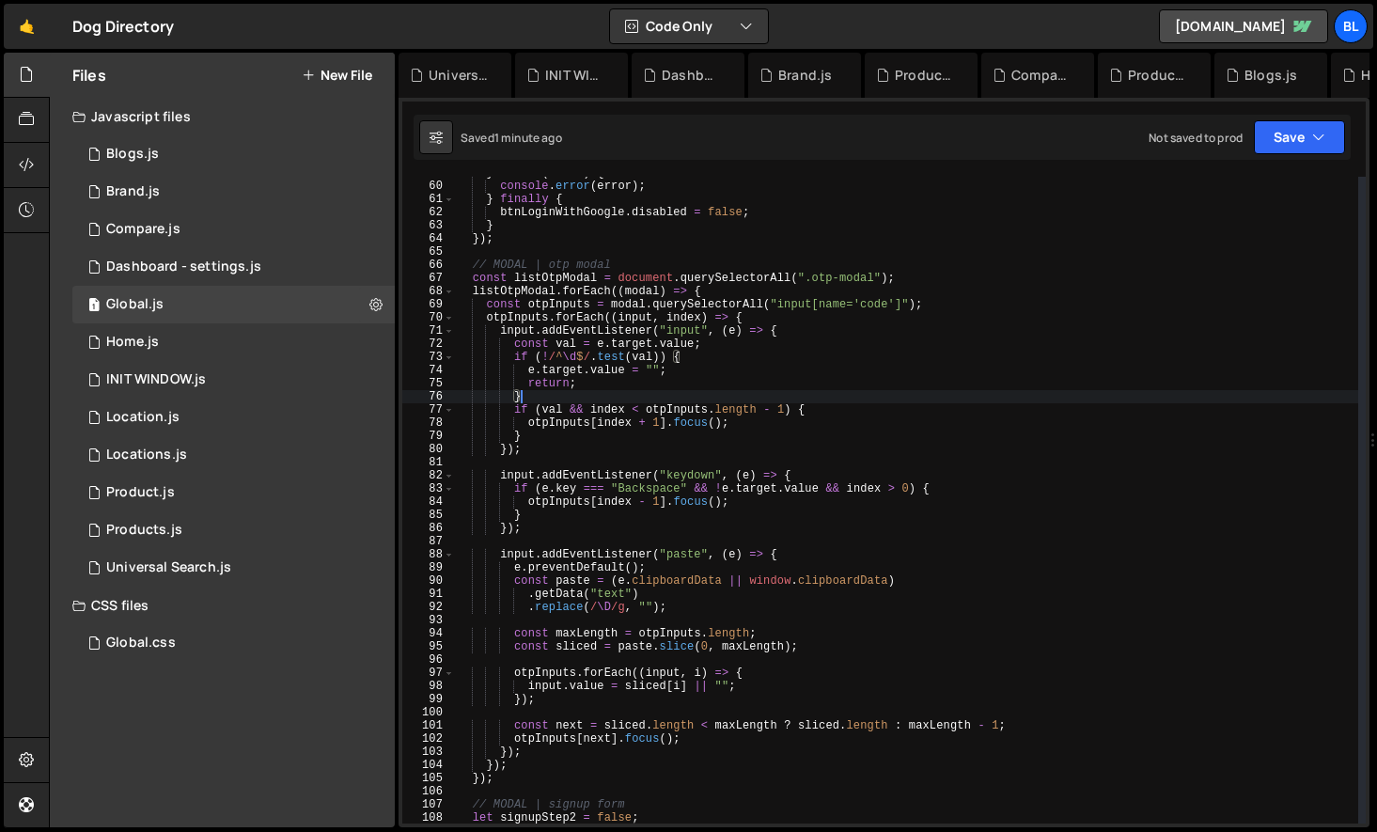
drag, startPoint x: 721, startPoint y: 636, endPoint x: 717, endPoint y: 646, distance: 11.0
click at [721, 637] on div "} catch ( error ) { console . error ( error ) ; } finally { btnLoginWithGoogle …" at bounding box center [906, 502] width 903 height 673
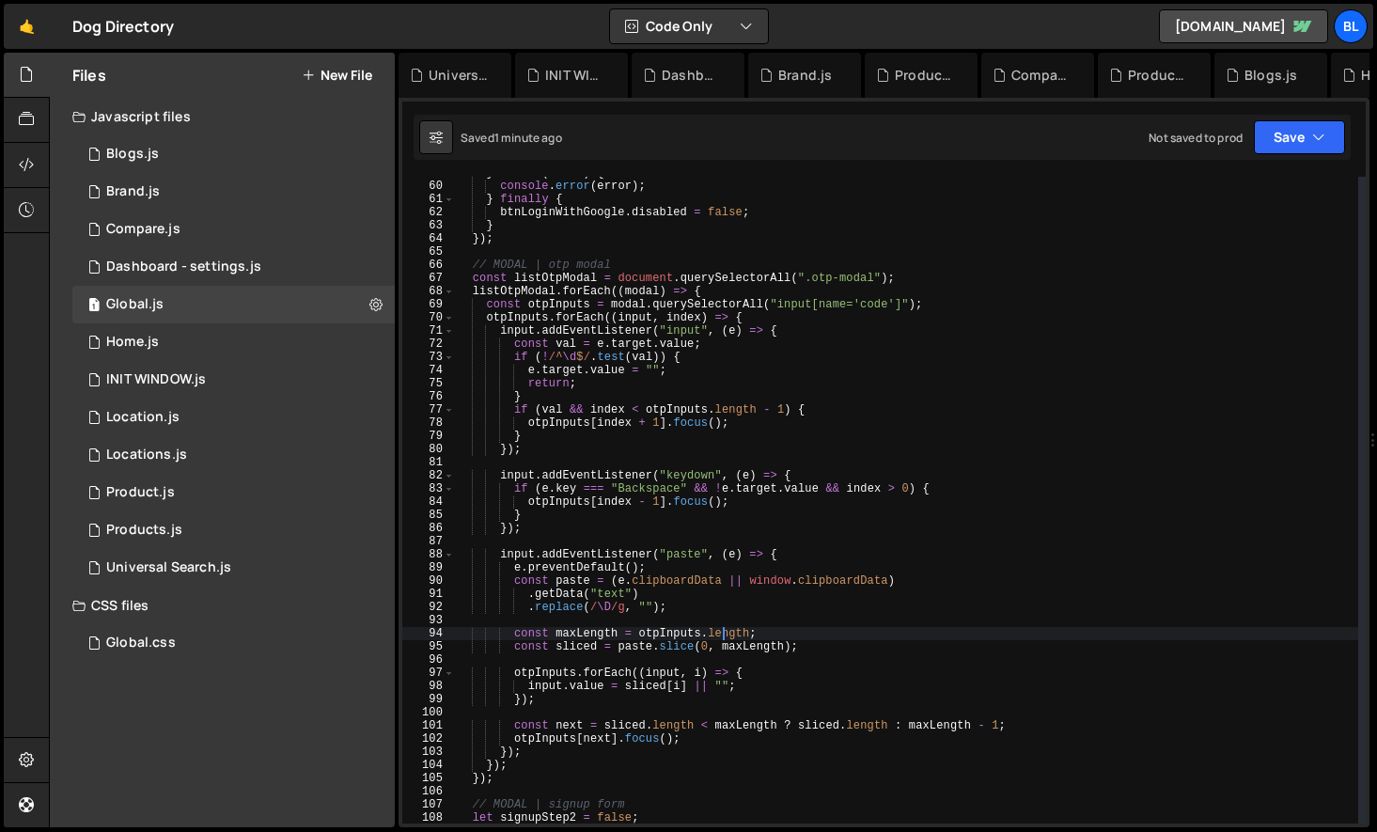
click at [670, 699] on div "} catch ( error ) { console . error ( error ) ; } finally { btnLoginWithGoogle …" at bounding box center [906, 502] width 903 height 673
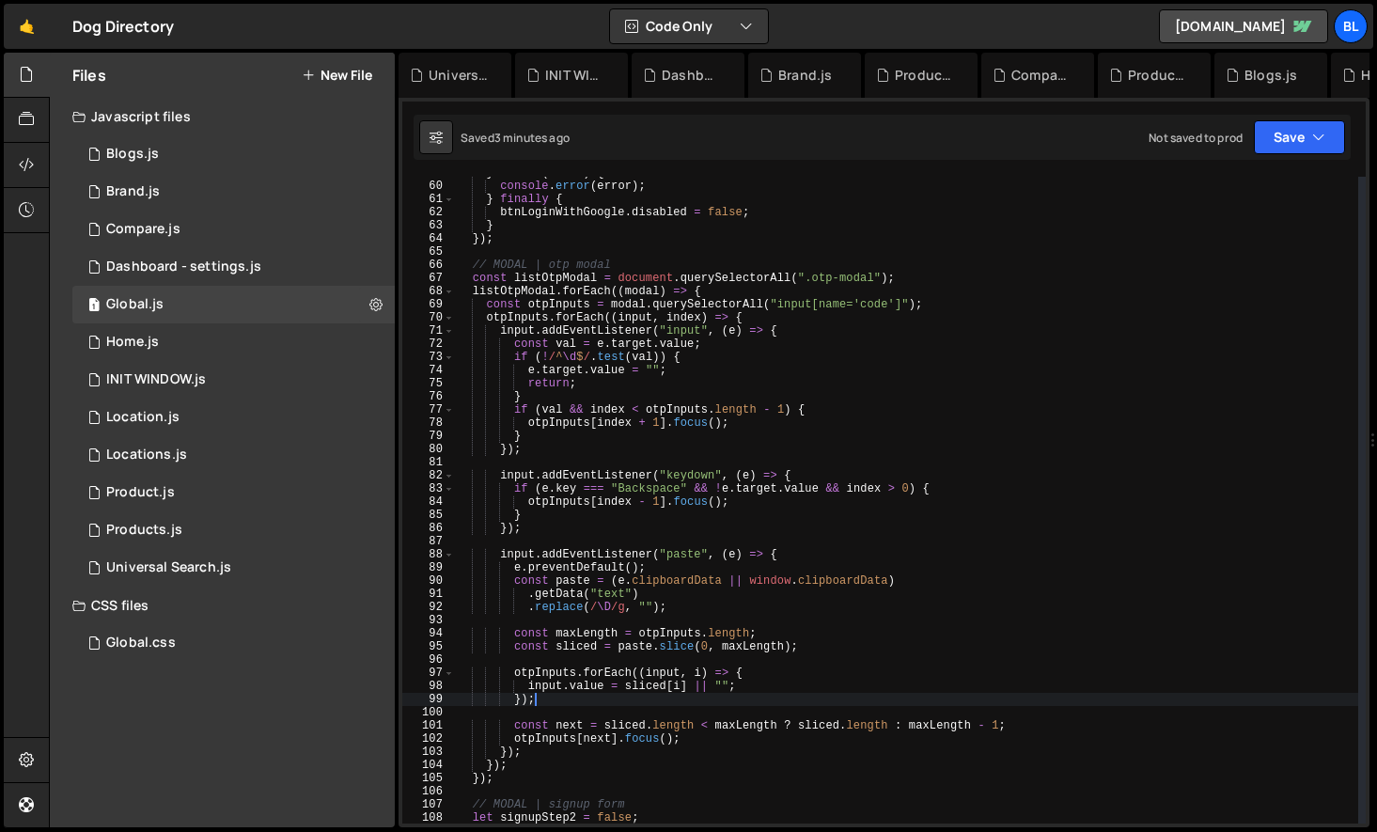
click at [650, 438] on div "} catch ( error ) { console . error ( error ) ; } finally { btnLoginWithGoogle …" at bounding box center [906, 502] width 903 height 673
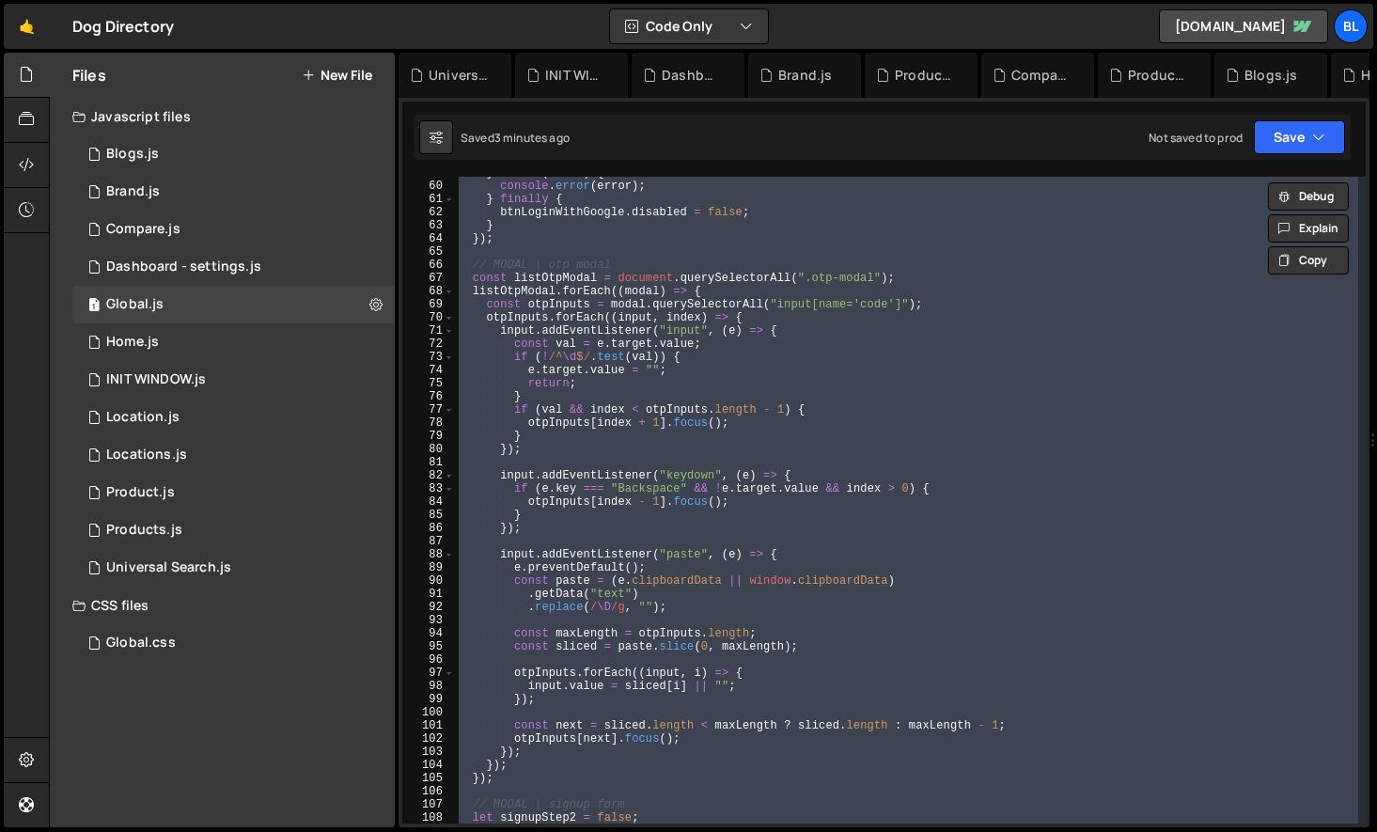
paste textarea "}"
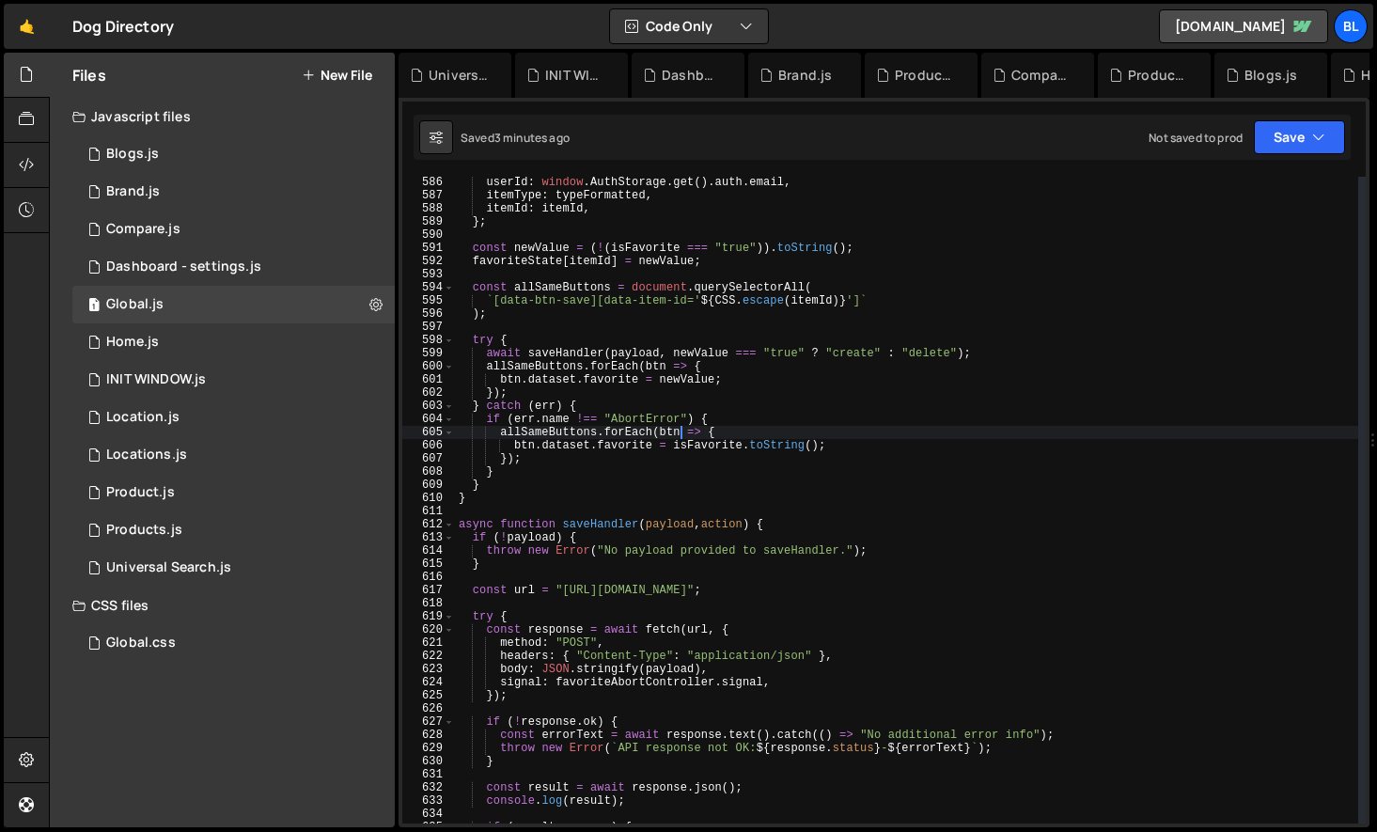
click at [678, 429] on div "userId : window . AuthStorage . get ( ) . auth . email , itemType : typeFormatt…" at bounding box center [906, 512] width 903 height 673
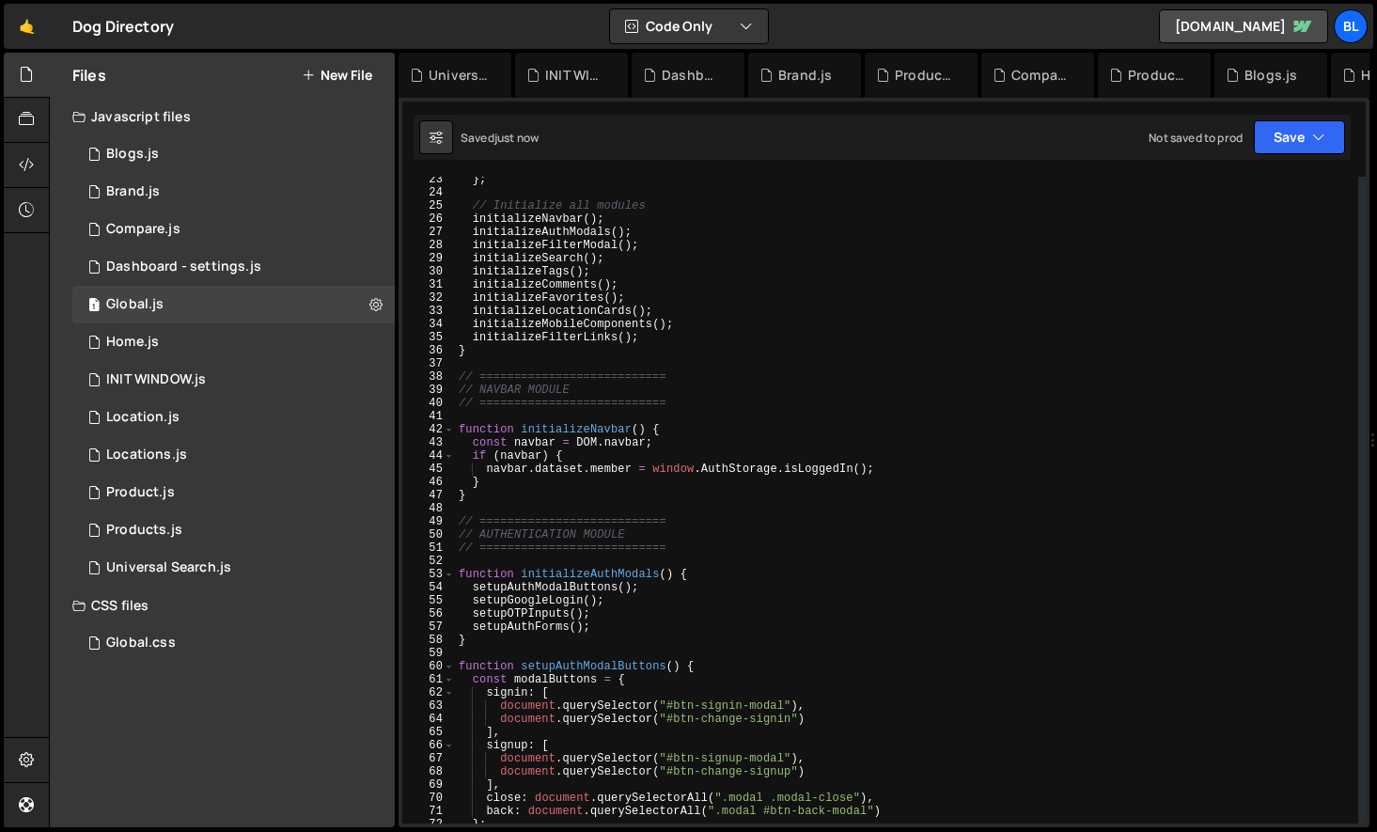
scroll to position [0, 0]
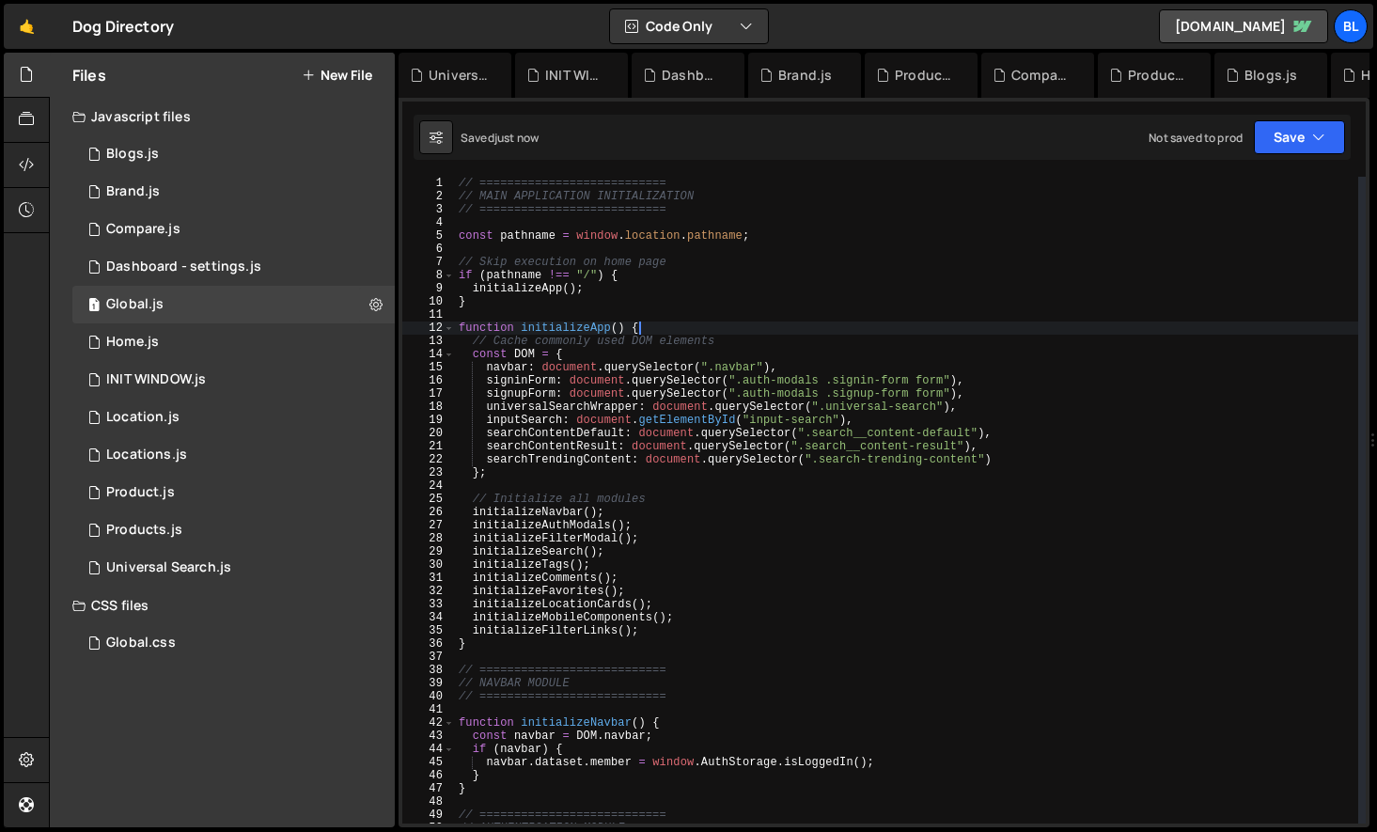
click at [662, 319] on div "// =========================== // MAIN APPLICATION INITIALIZATION // ==========…" at bounding box center [906, 513] width 903 height 673
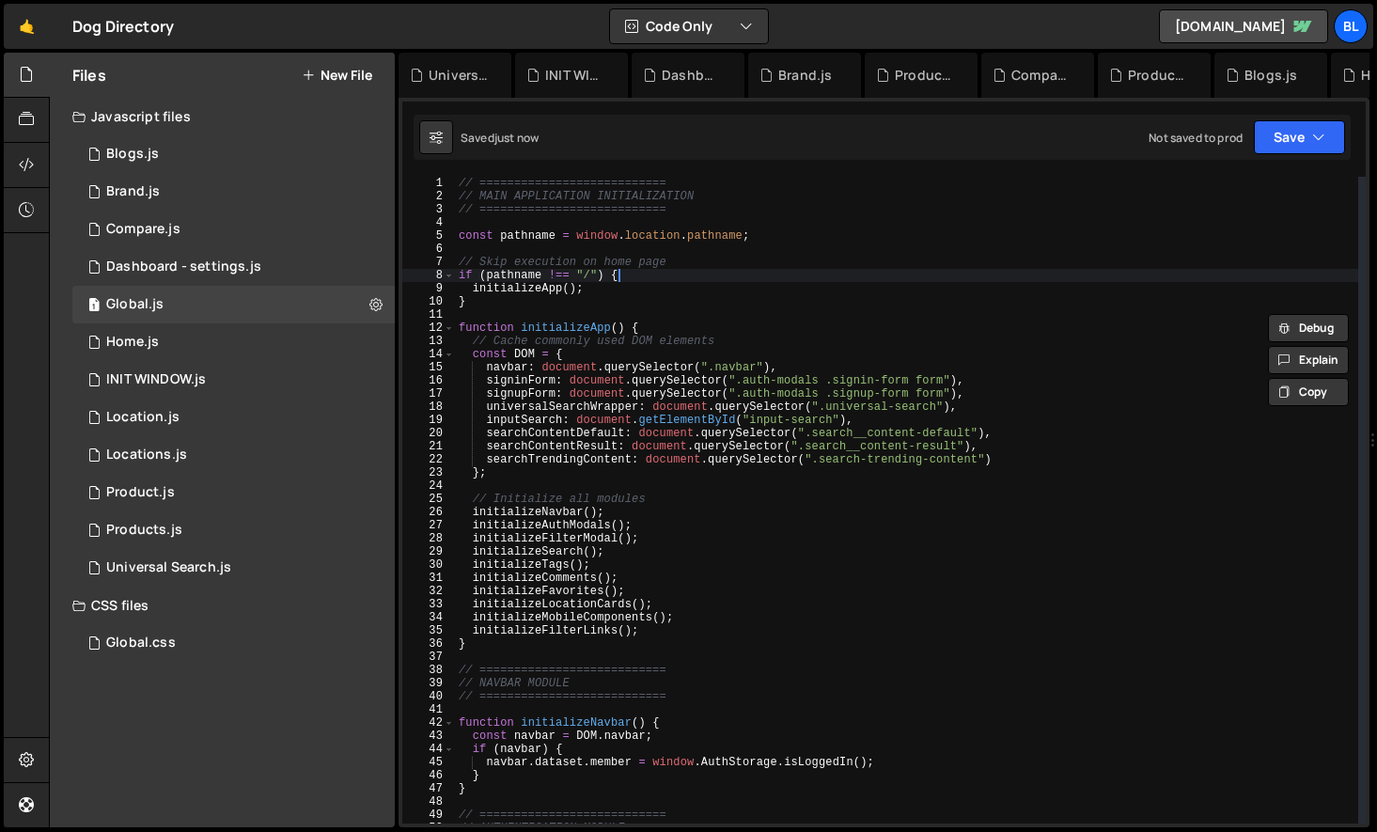
click at [662, 271] on div "// =========================== // MAIN APPLICATION INITIALIZATION // ==========…" at bounding box center [906, 513] width 903 height 673
type textarea "if (pathname !== "/") {"
click at [669, 251] on div "// =========================== // MAIN APPLICATION INITIALIZATION // ==========…" at bounding box center [906, 513] width 903 height 673
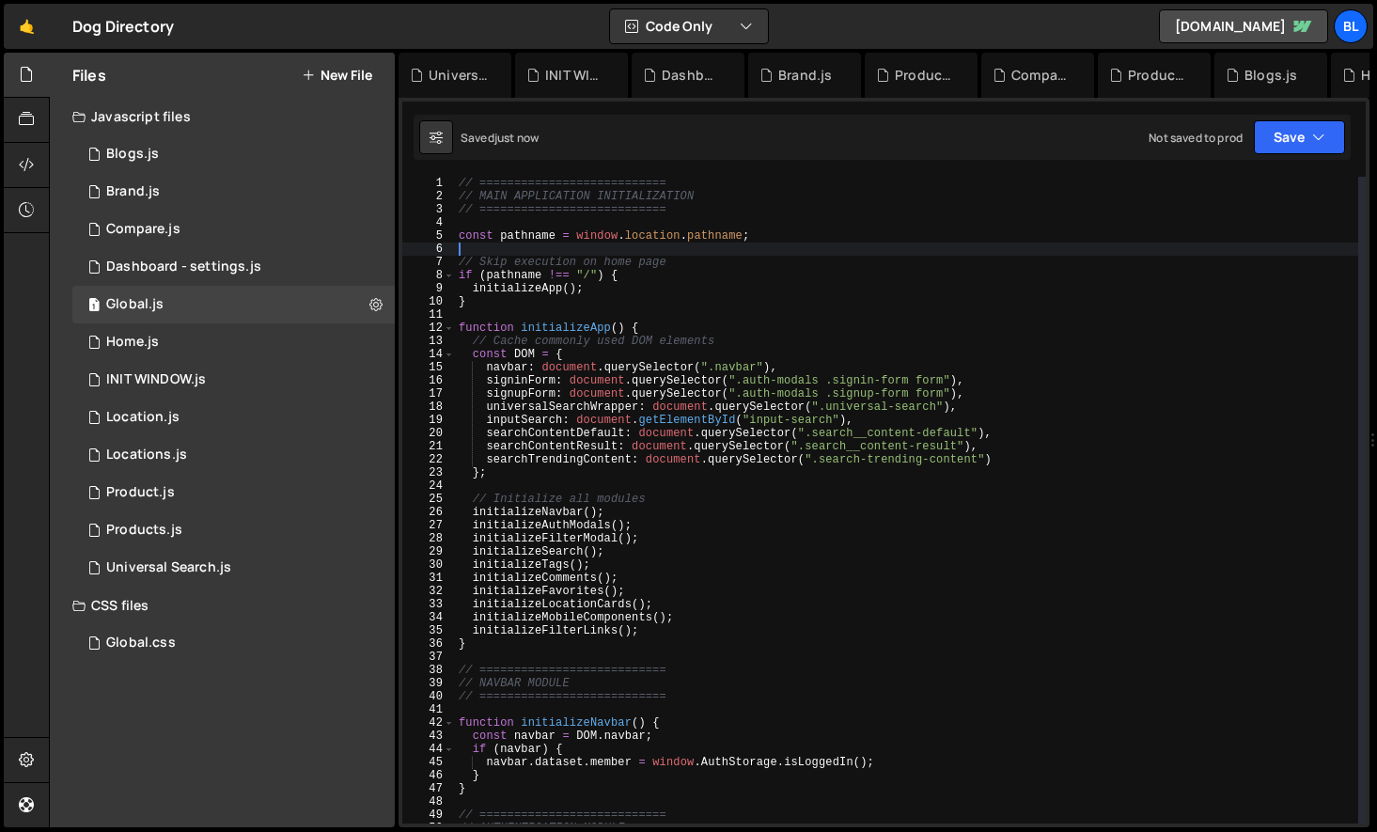
click at [838, 270] on div "// =========================== // MAIN APPLICATION INITIALIZATION // ==========…" at bounding box center [906, 513] width 903 height 673
click at [834, 304] on div "// =========================== // MAIN APPLICATION INITIALIZATION // ==========…" at bounding box center [906, 513] width 903 height 673
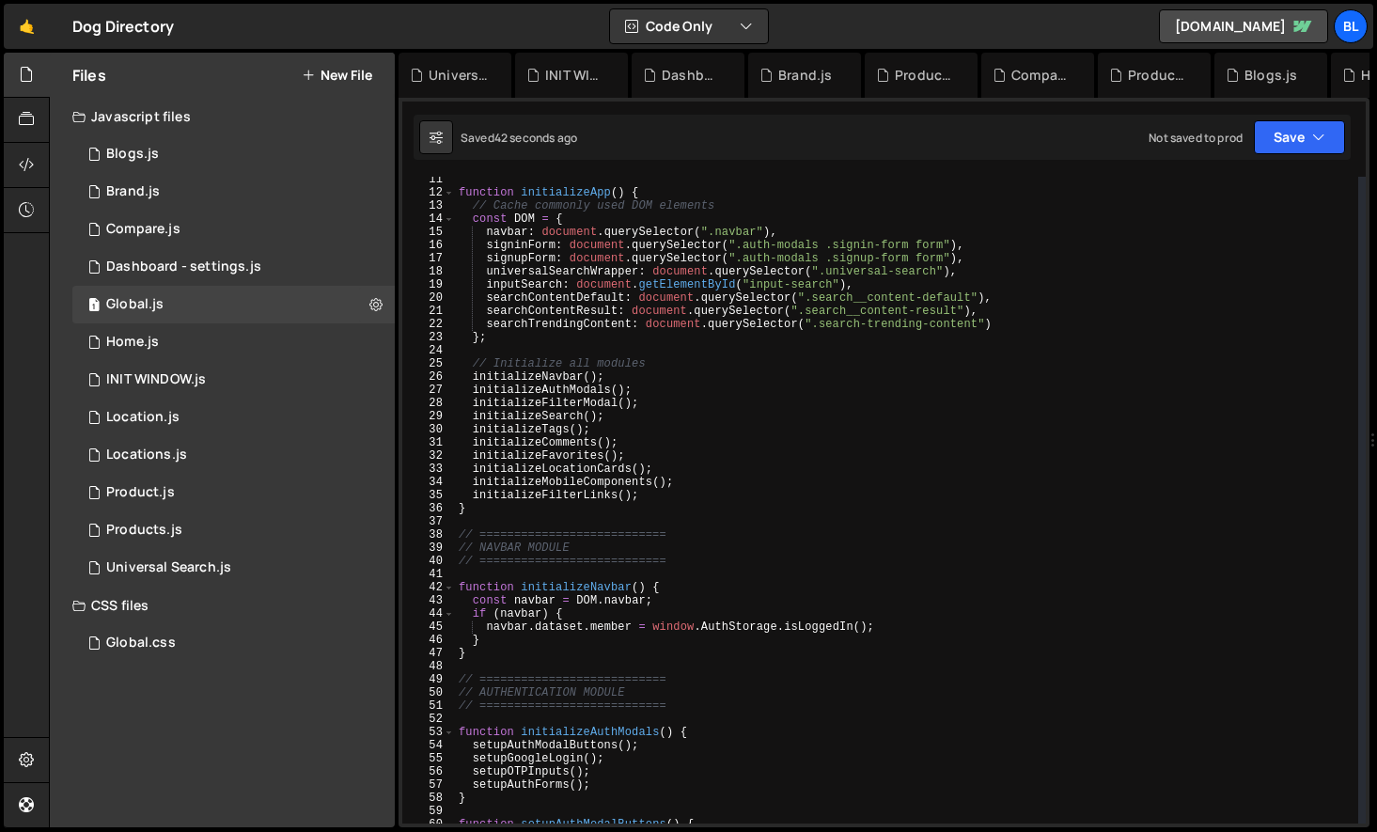
scroll to position [271, 0]
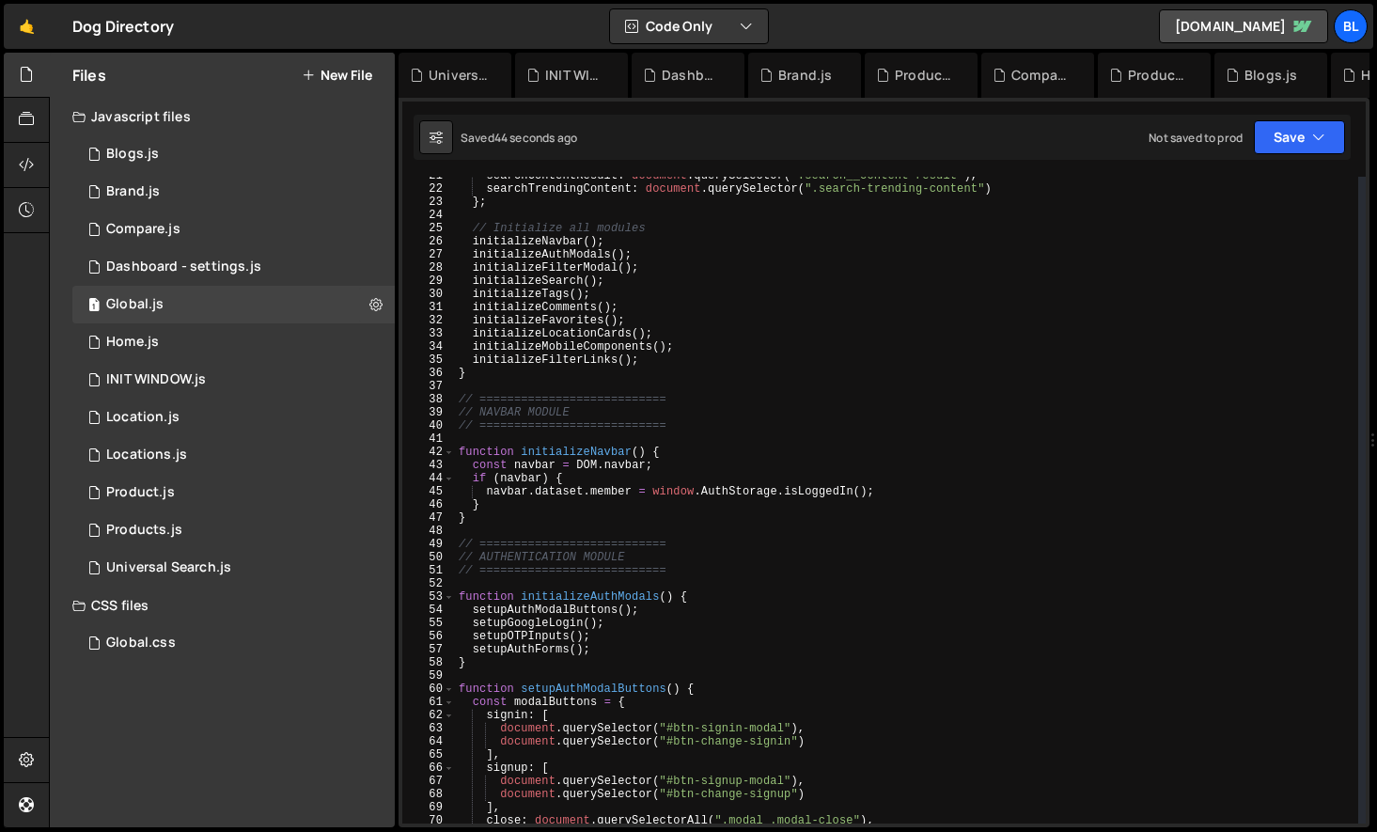
click at [586, 601] on div "searchContentResult : document . querySelector ( ".search__content-result" ) , …" at bounding box center [906, 505] width 903 height 673
type textarea "function initializeAuthModals() {"
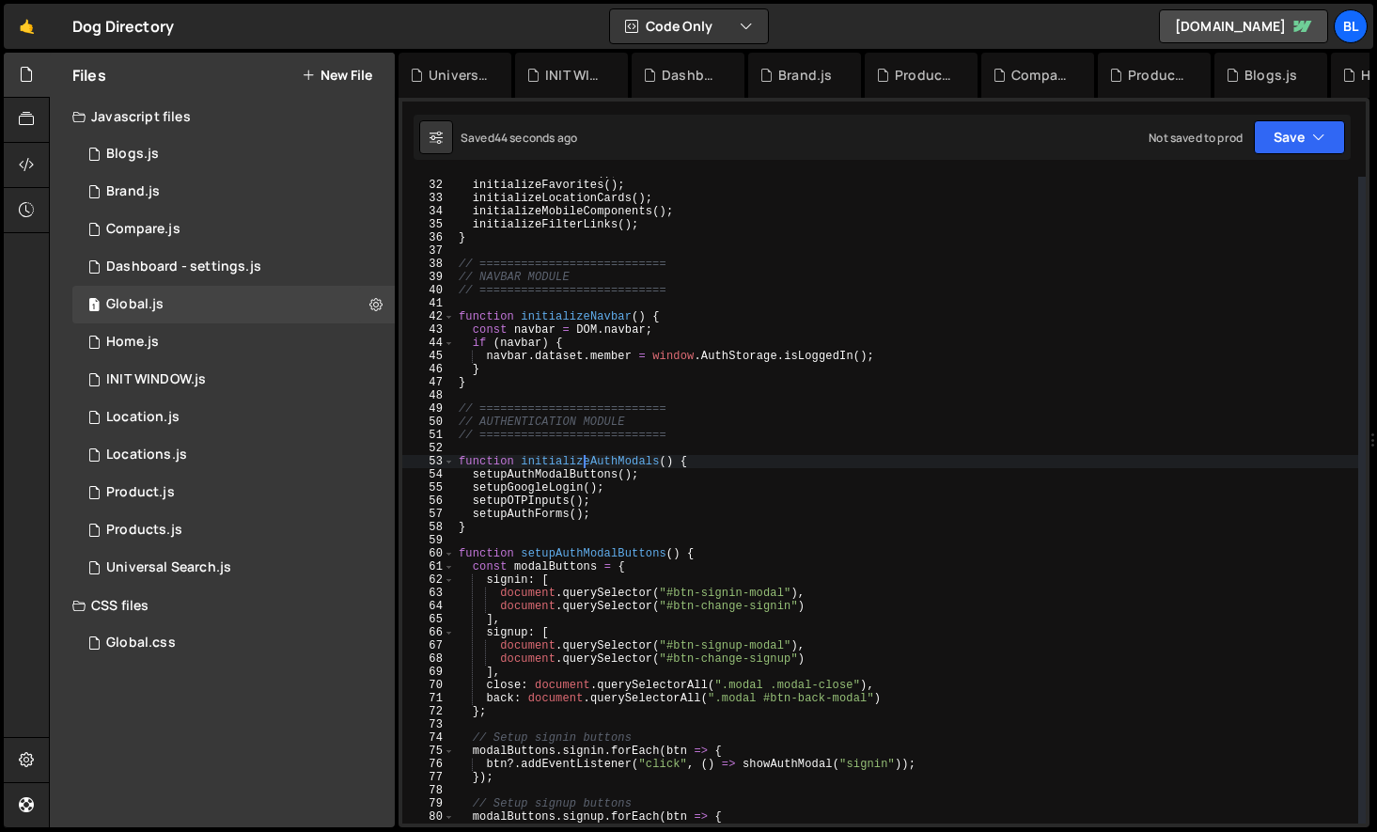
scroll to position [406, 0]
click at [605, 545] on div "initializeComments ( ) ; initializeFavorites ( ) ; initializeLocationCards ( ) …" at bounding box center [906, 501] width 903 height 673
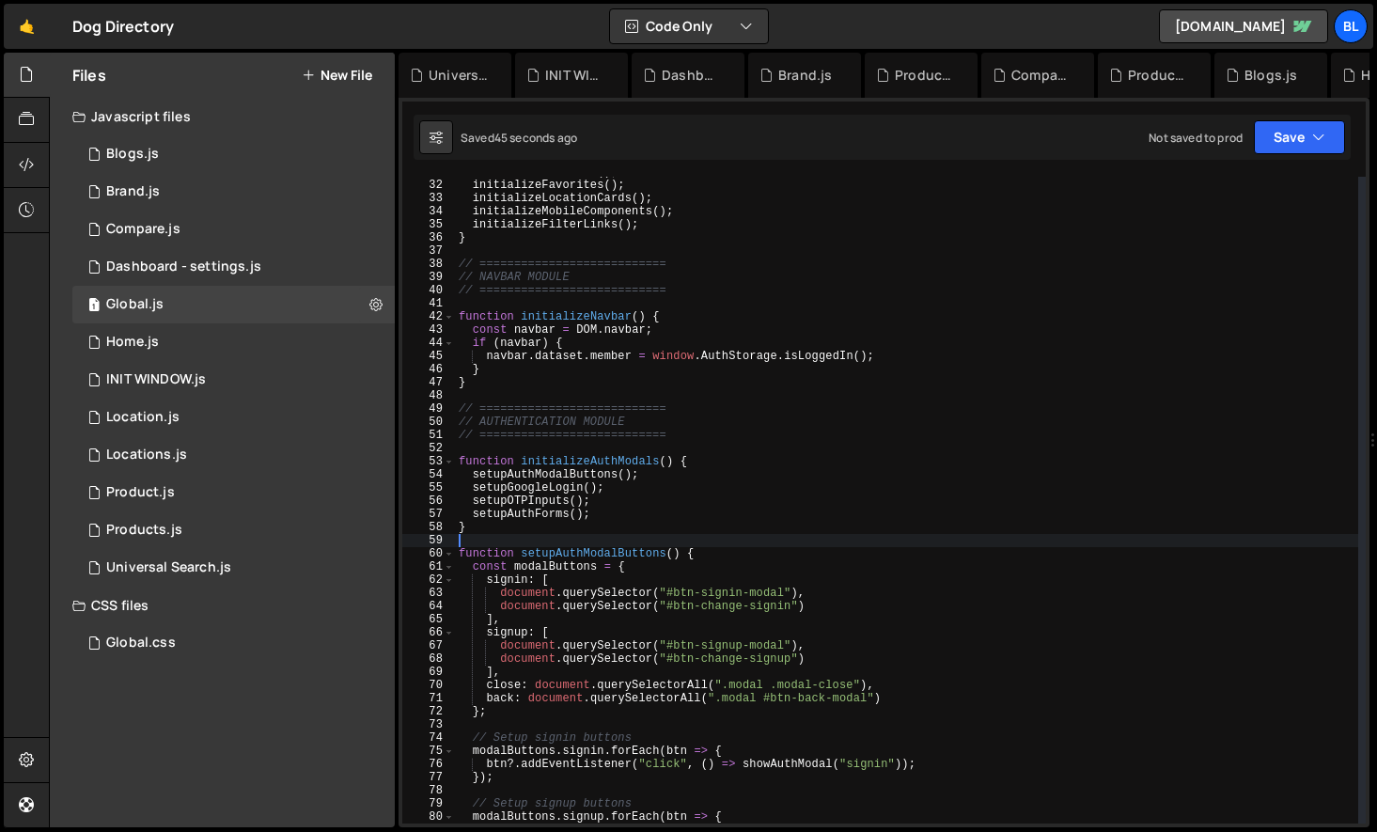
click at [605, 545] on div "initializeComments ( ) ; initializeFavorites ( ) ; initializeLocationCards ( ) …" at bounding box center [906, 501] width 903 height 673
click at [609, 551] on div "initializeComments ( ) ; initializeFavorites ( ) ; initializeLocationCards ( ) …" at bounding box center [906, 501] width 903 height 673
type textarea "function setupAuthModalButtons() {"
click at [609, 551] on div "initializeComments ( ) ; initializeFavorites ( ) ; initializeLocationCards ( ) …" at bounding box center [906, 501] width 903 height 673
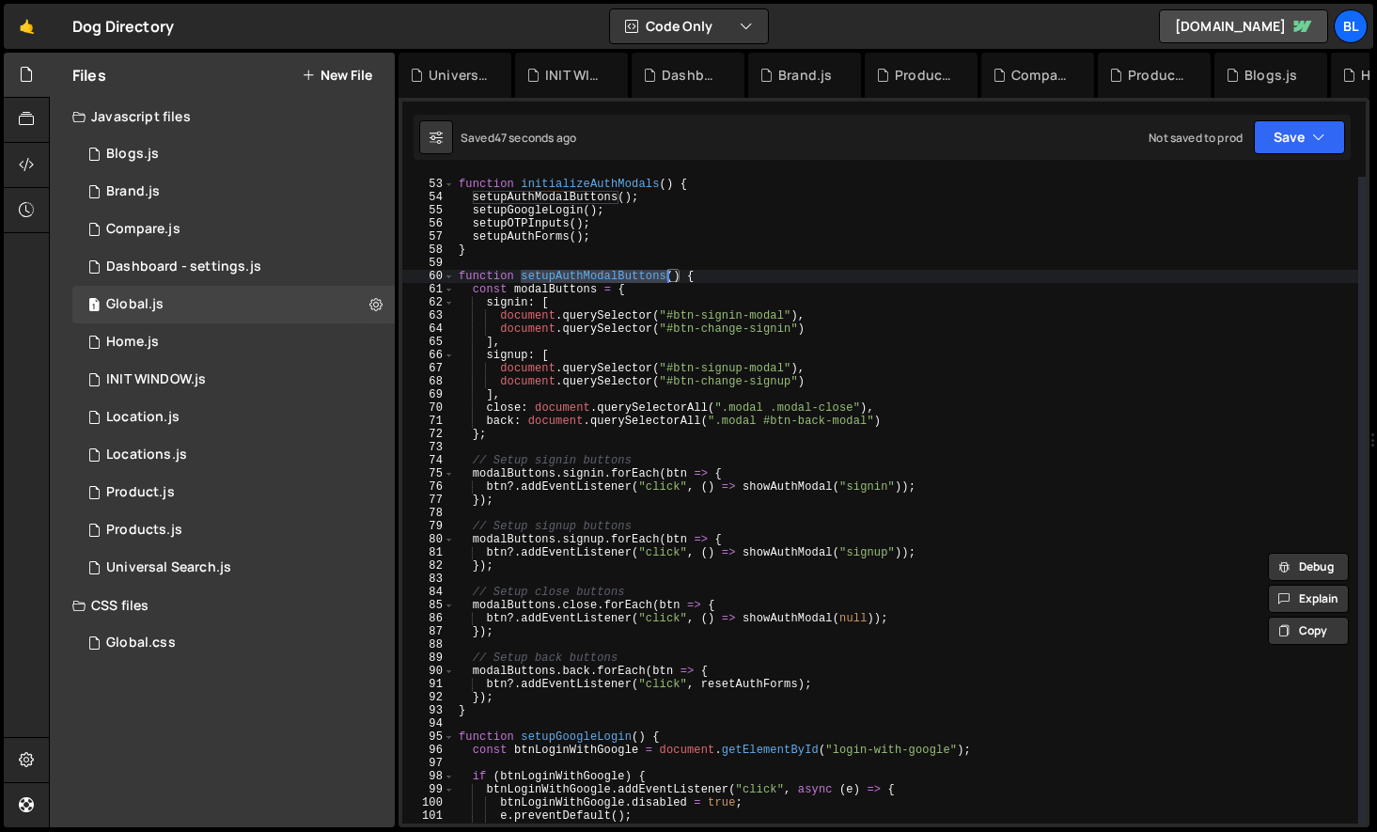
scroll to position [682, 0]
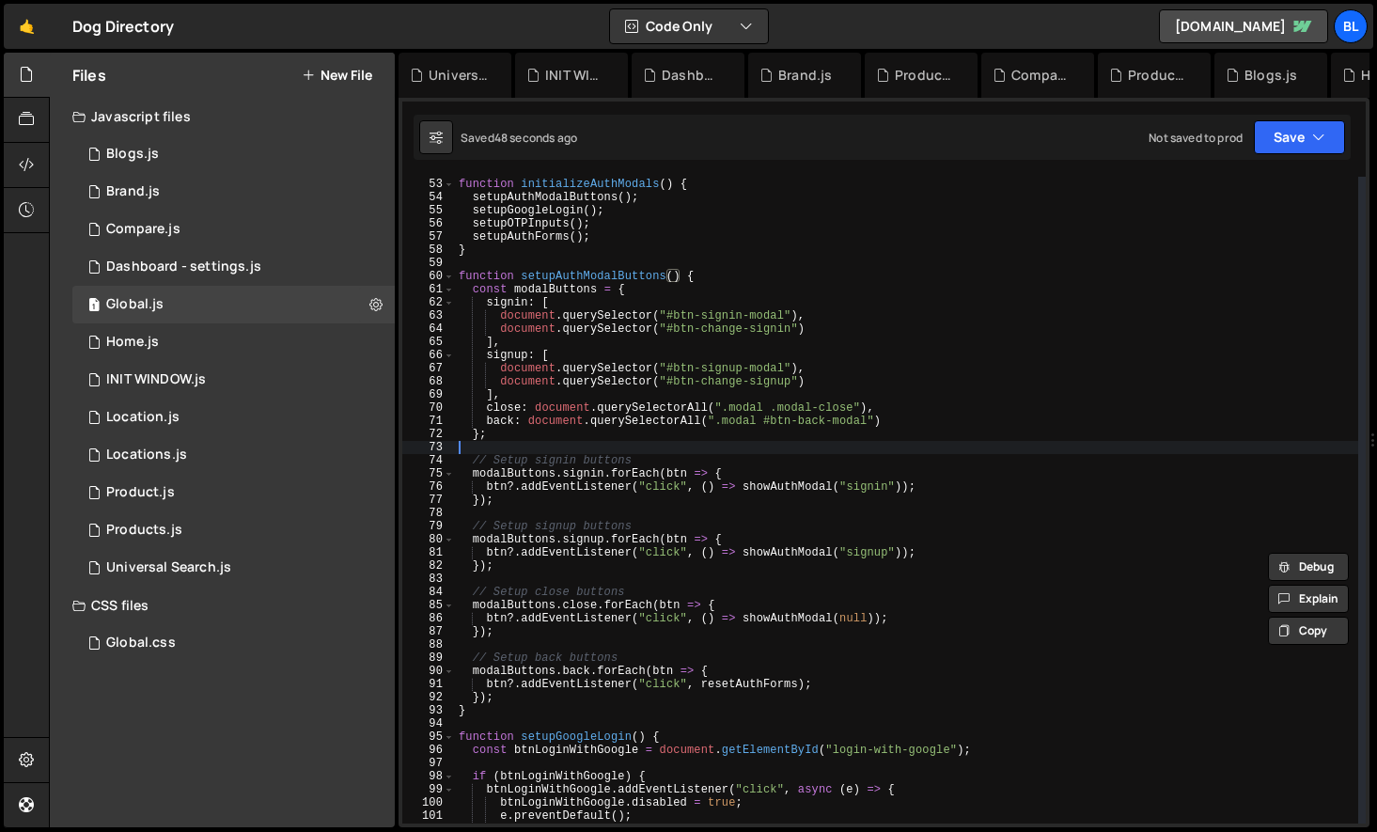
click at [533, 446] on div "function initializeAuthModals ( ) { setupAuthModalButtons ( ) ; setupGoogleLogi…" at bounding box center [906, 500] width 903 height 673
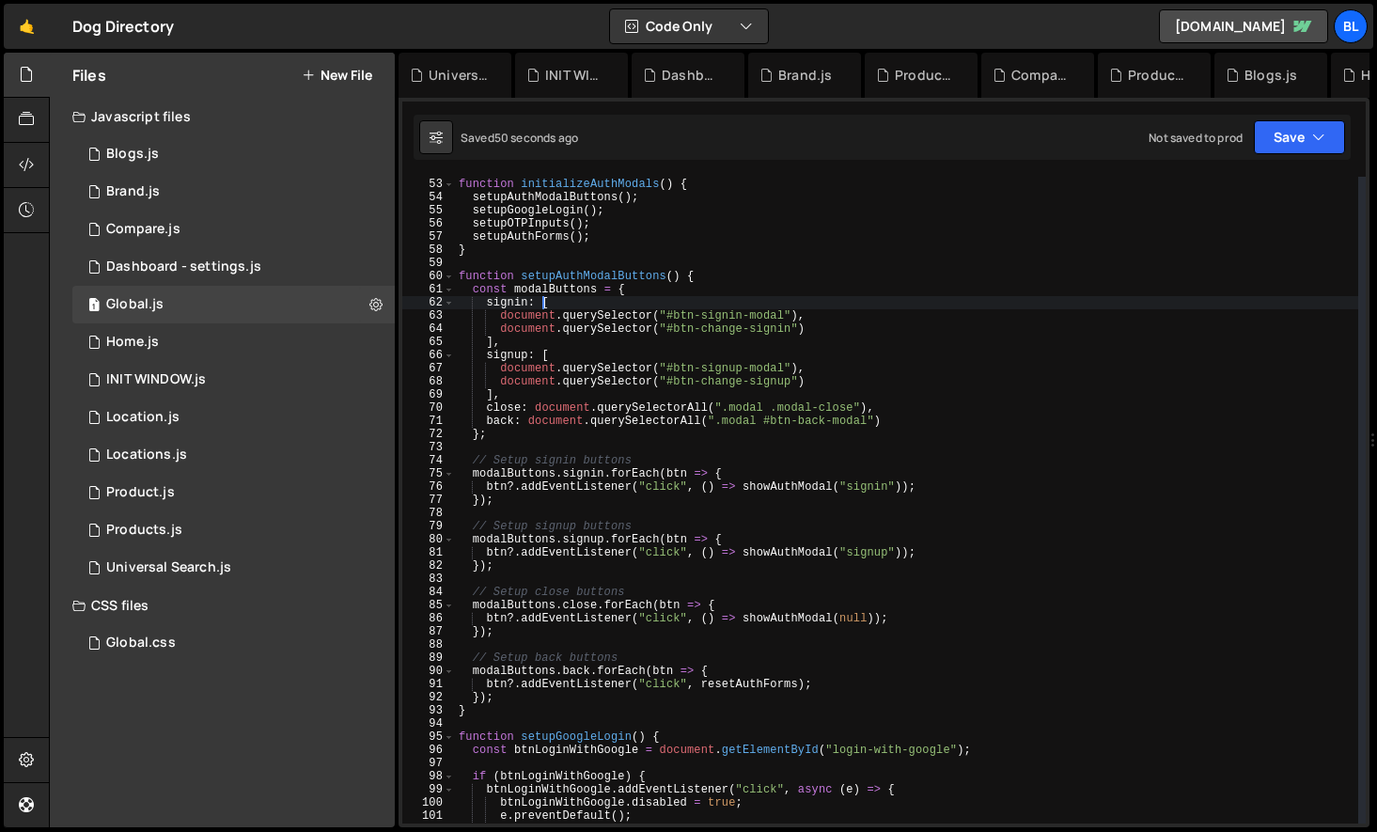
click at [540, 303] on div "function initializeAuthModals ( ) { setupAuthModalButtons ( ) ; setupGoogleLogi…" at bounding box center [906, 500] width 903 height 673
click at [548, 289] on div "function initializeAuthModals ( ) { setupAuthModalButtons ( ) ; setupGoogleLogi…" at bounding box center [906, 500] width 903 height 673
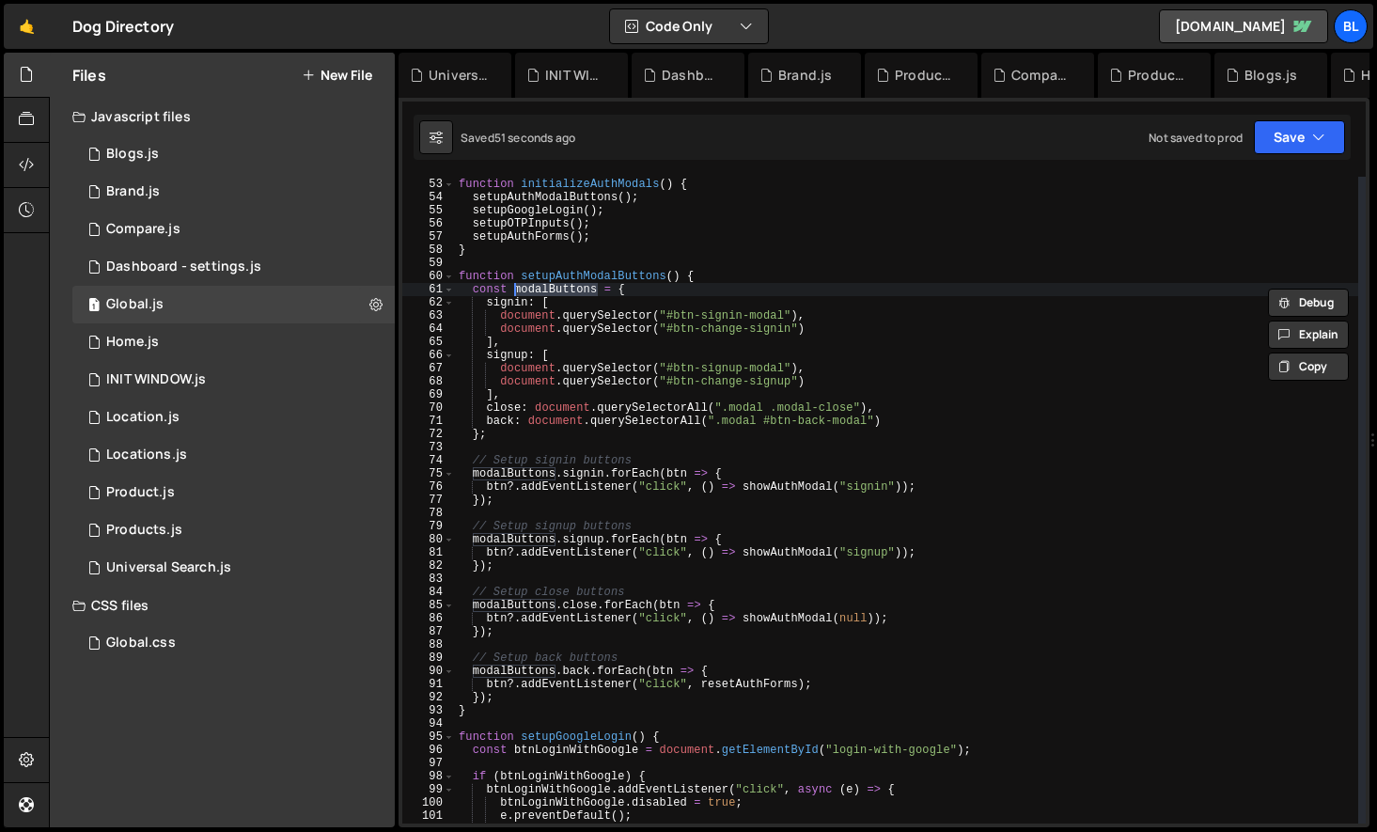
click at [568, 459] on div "function initializeAuthModals ( ) { setupAuthModalButtons ( ) ; setupGoogleLogi…" at bounding box center [906, 500] width 903 height 673
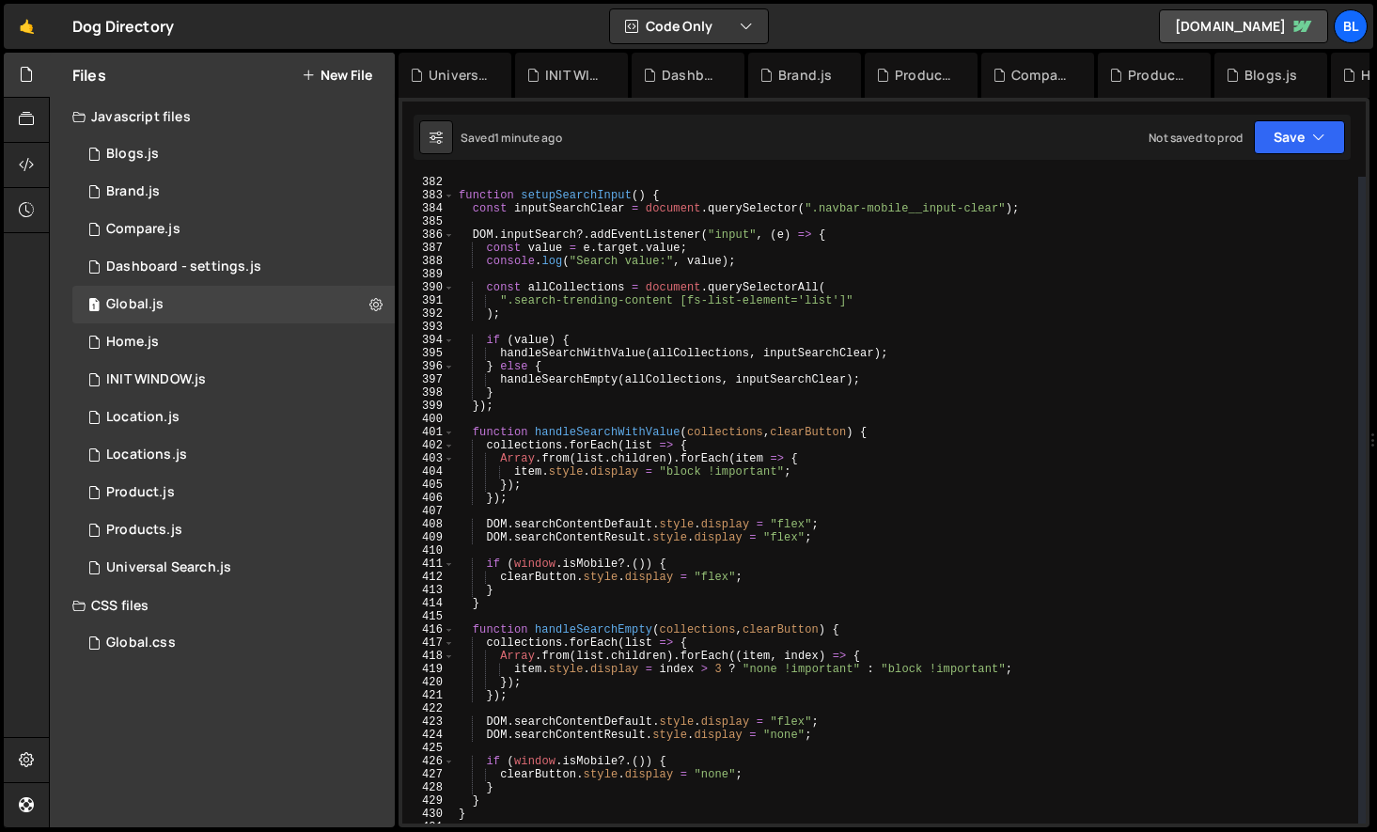
scroll to position [5013, 0]
click at [787, 540] on div "function setupSearchInput ( ) { const inputSearchClear = document . querySelect…" at bounding box center [906, 512] width 903 height 673
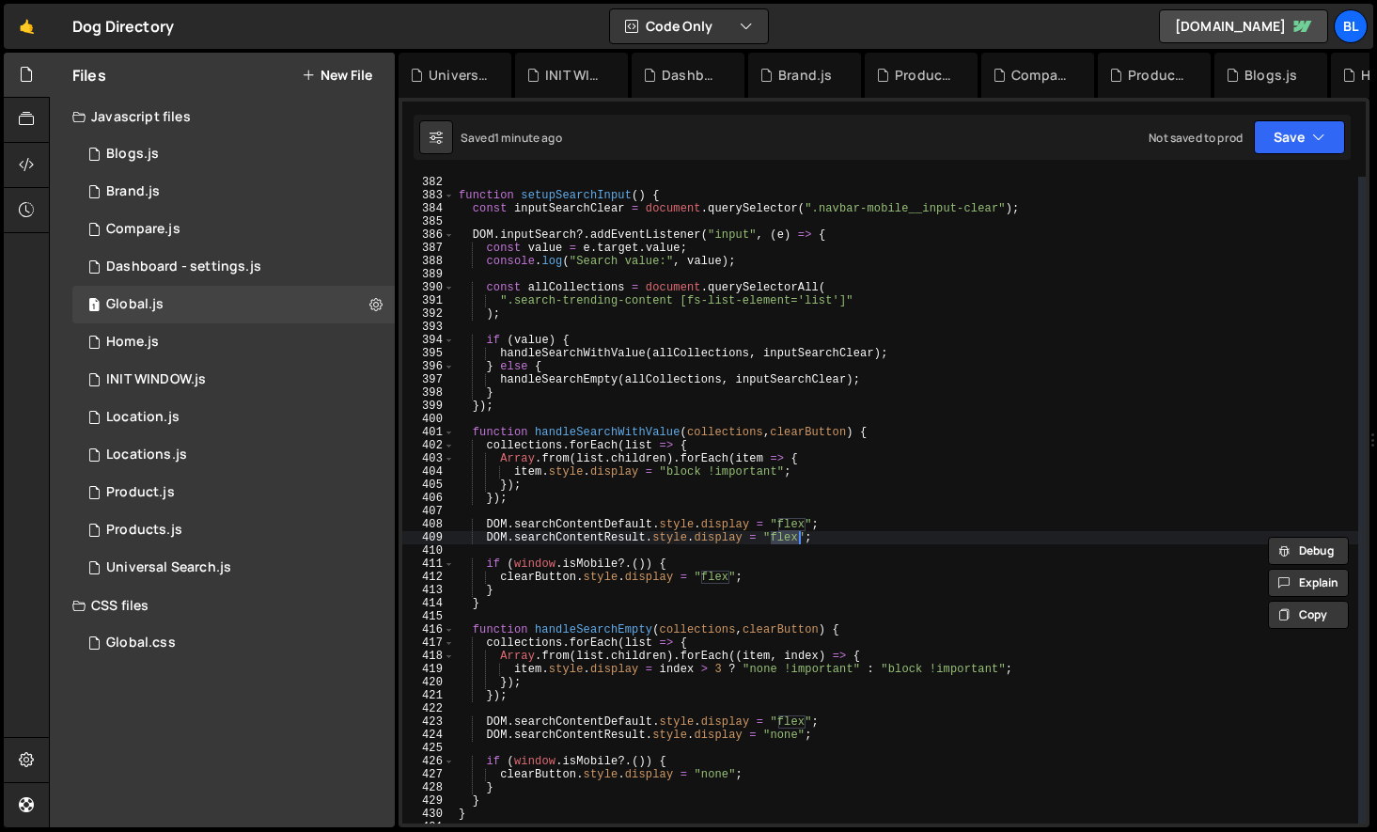
click at [792, 523] on div "function setupSearchInput ( ) { const inputSearchClear = document . querySelect…" at bounding box center [906, 512] width 903 height 673
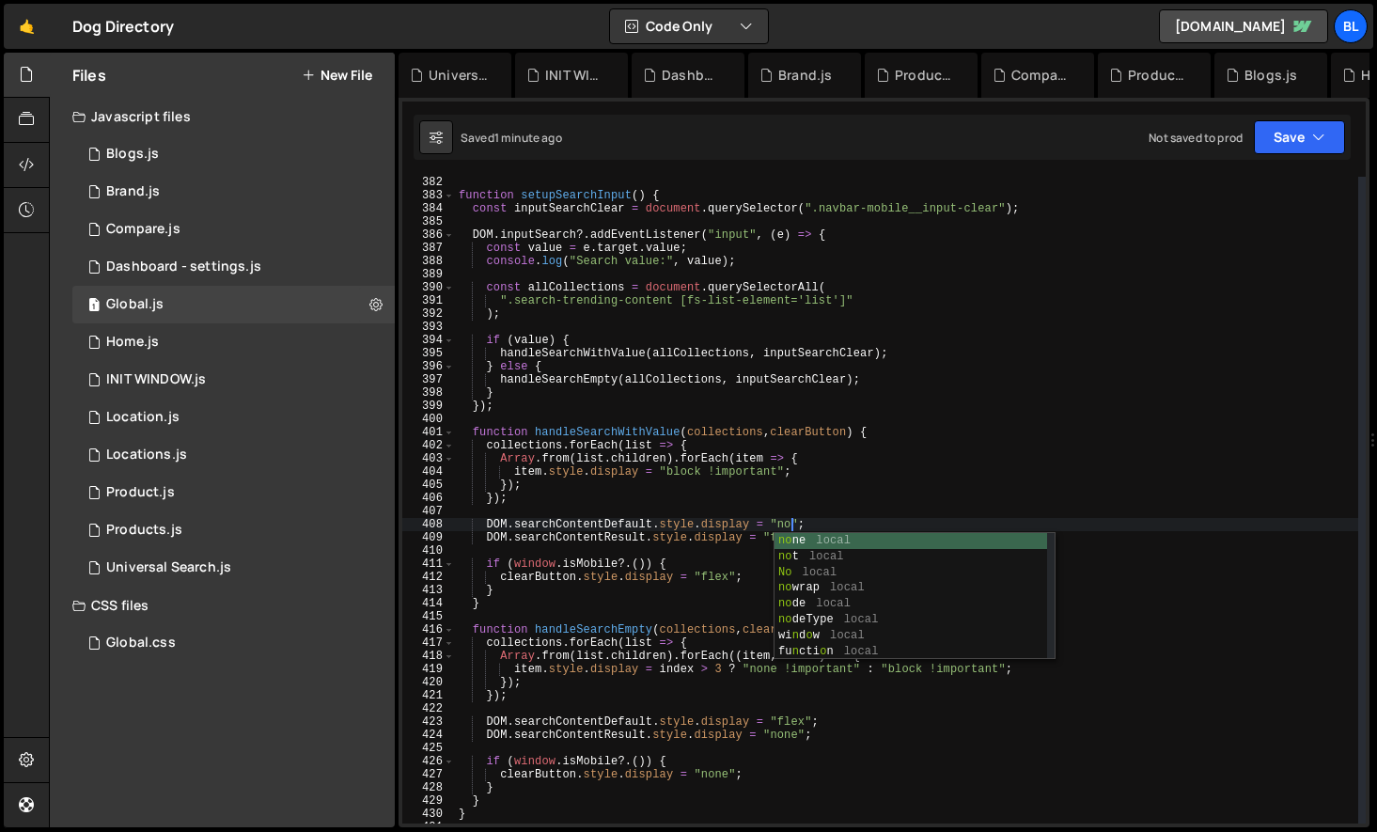
scroll to position [0, 27]
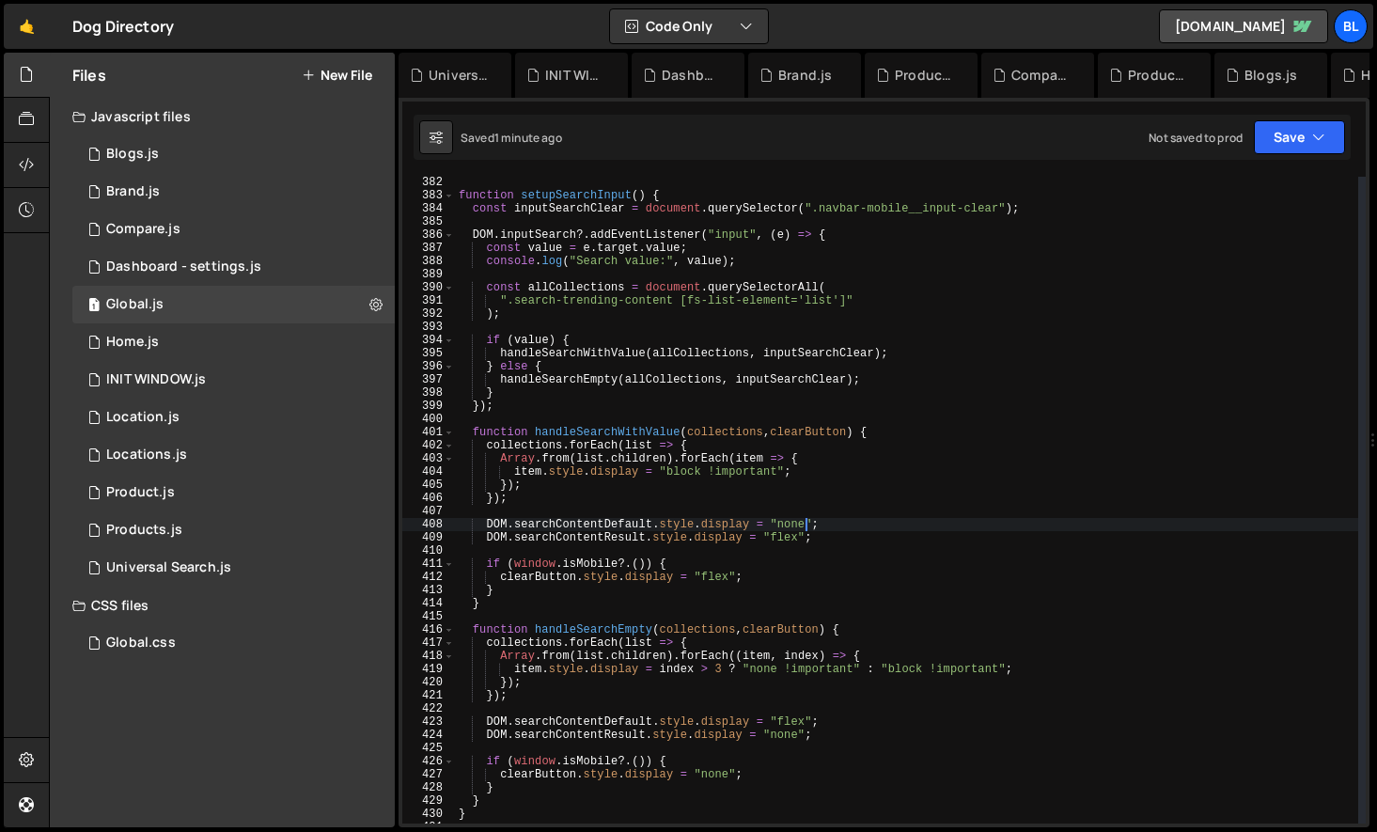
click at [714, 562] on div "function setupSearchInput ( ) { const inputSearchClear = document . querySelect…" at bounding box center [906, 512] width 903 height 673
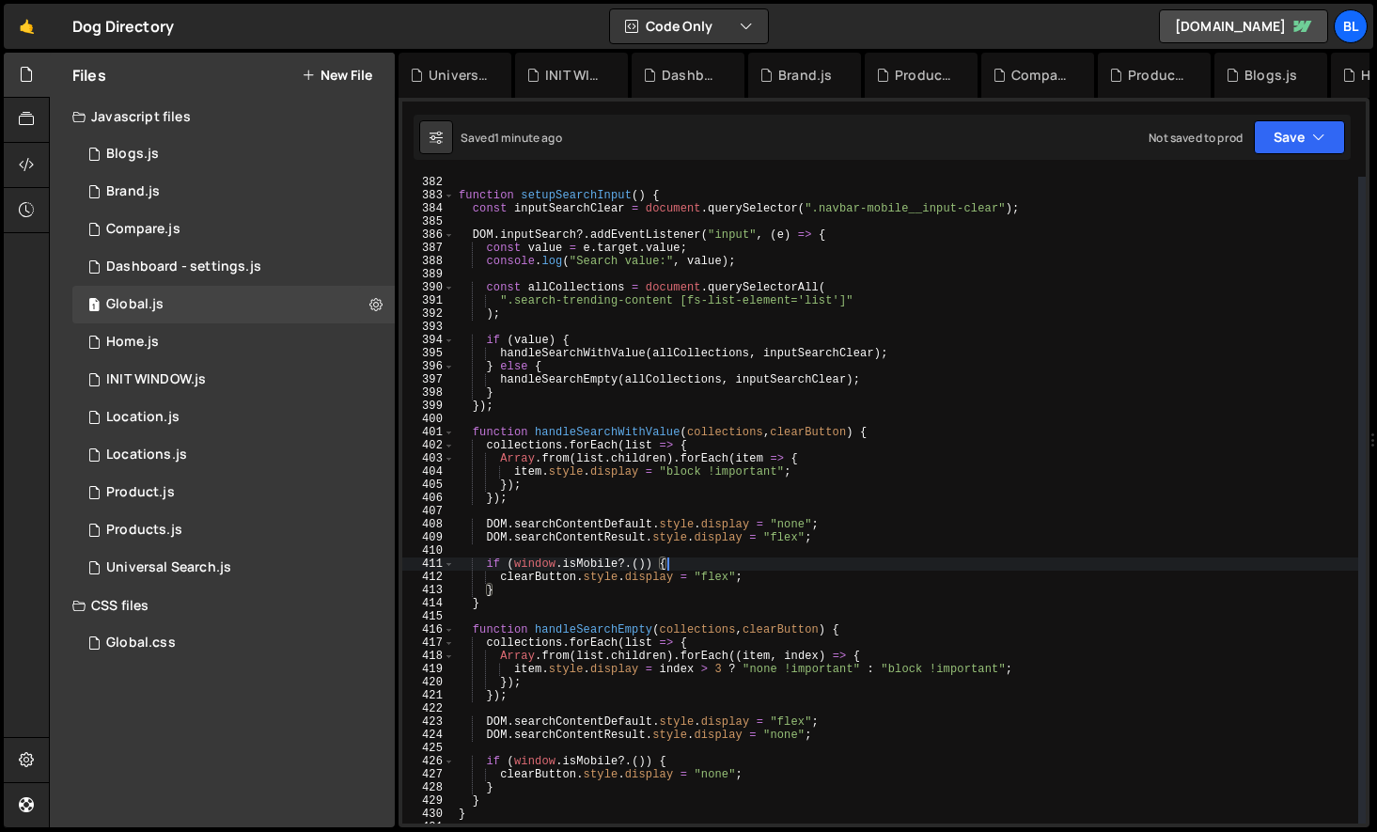
click at [716, 600] on div "function setupSearchInput ( ) { const inputSearchClear = document . querySelect…" at bounding box center [906, 512] width 903 height 673
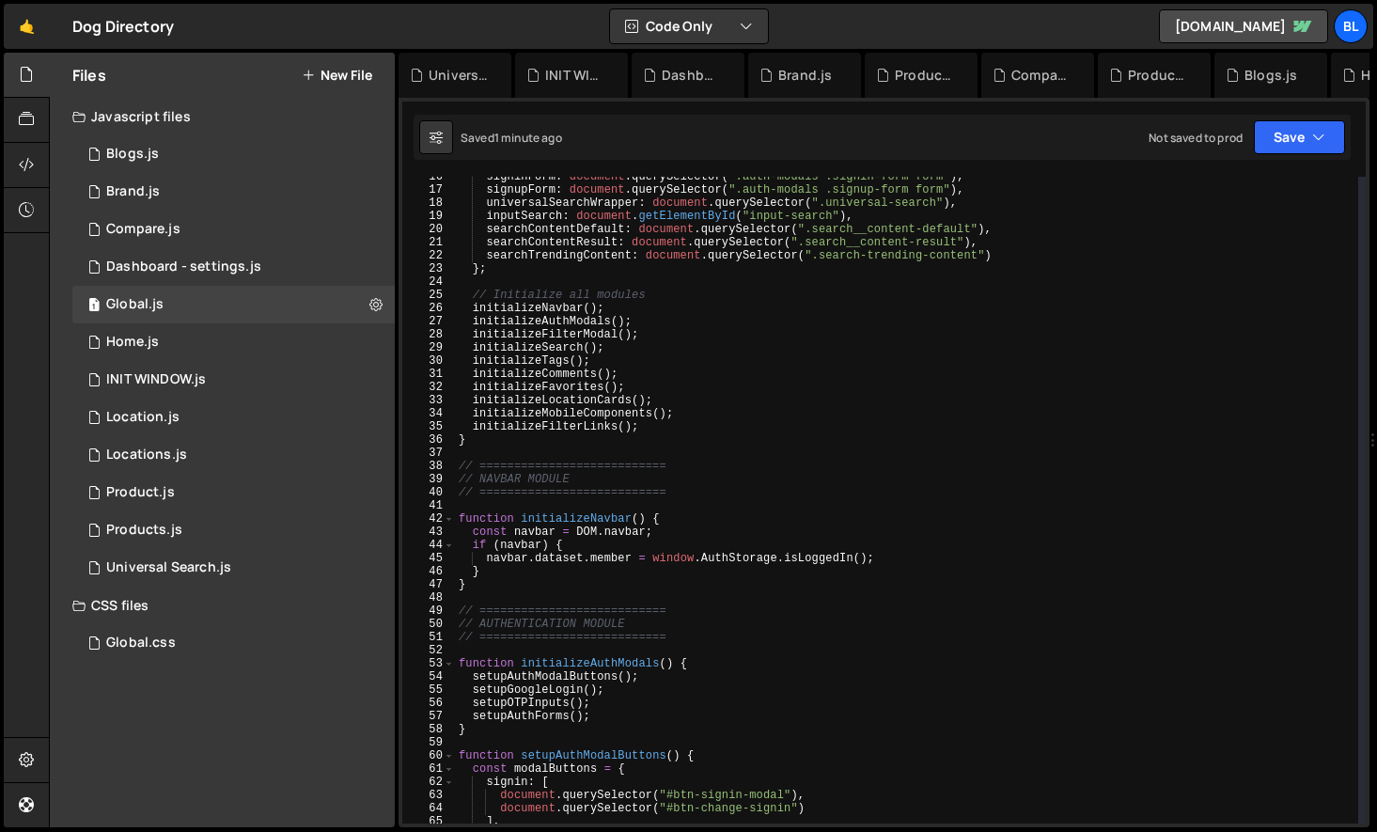
scroll to position [0, 0]
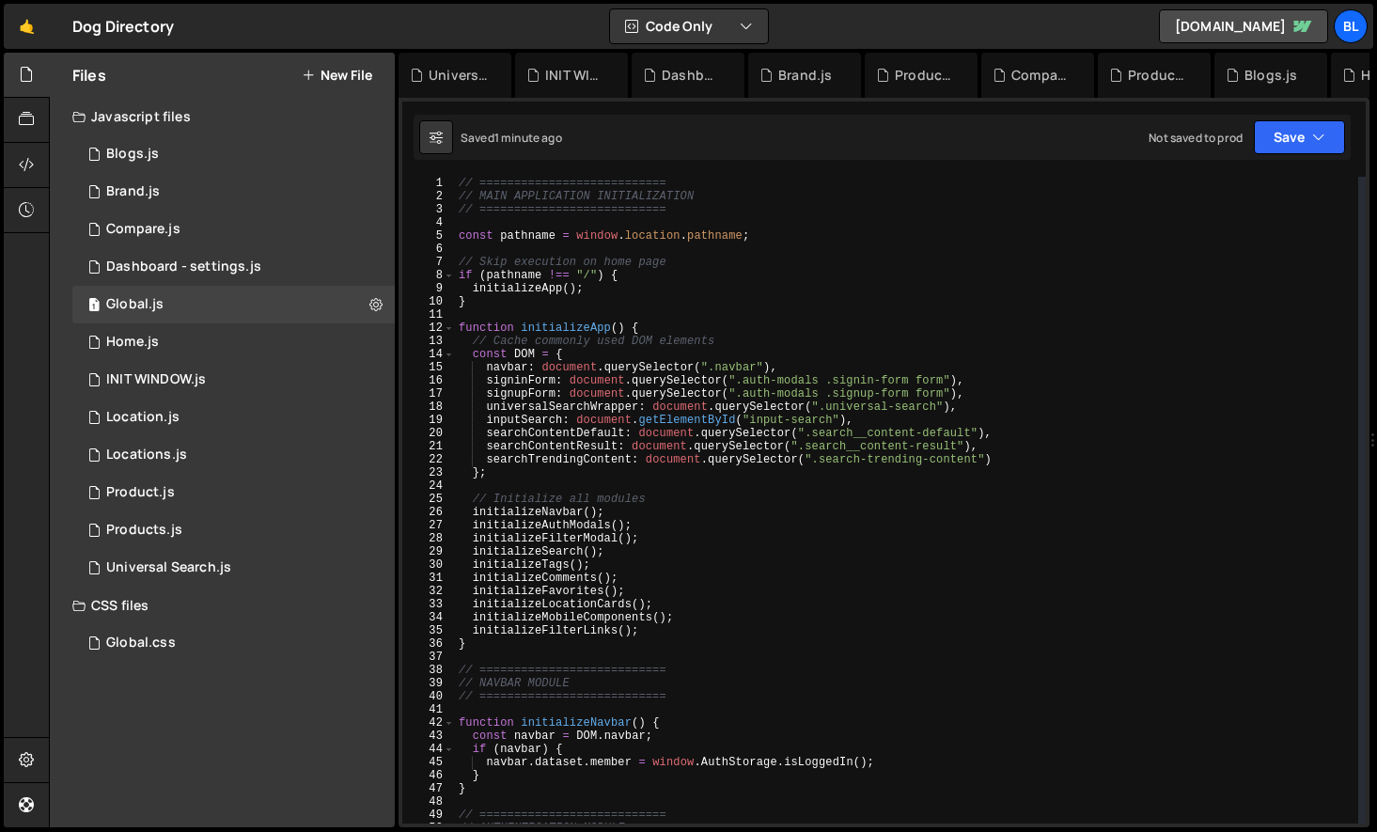
click at [529, 353] on div "// =========================== // MAIN APPLICATION INITIALIZATION // ==========…" at bounding box center [906, 513] width 903 height 673
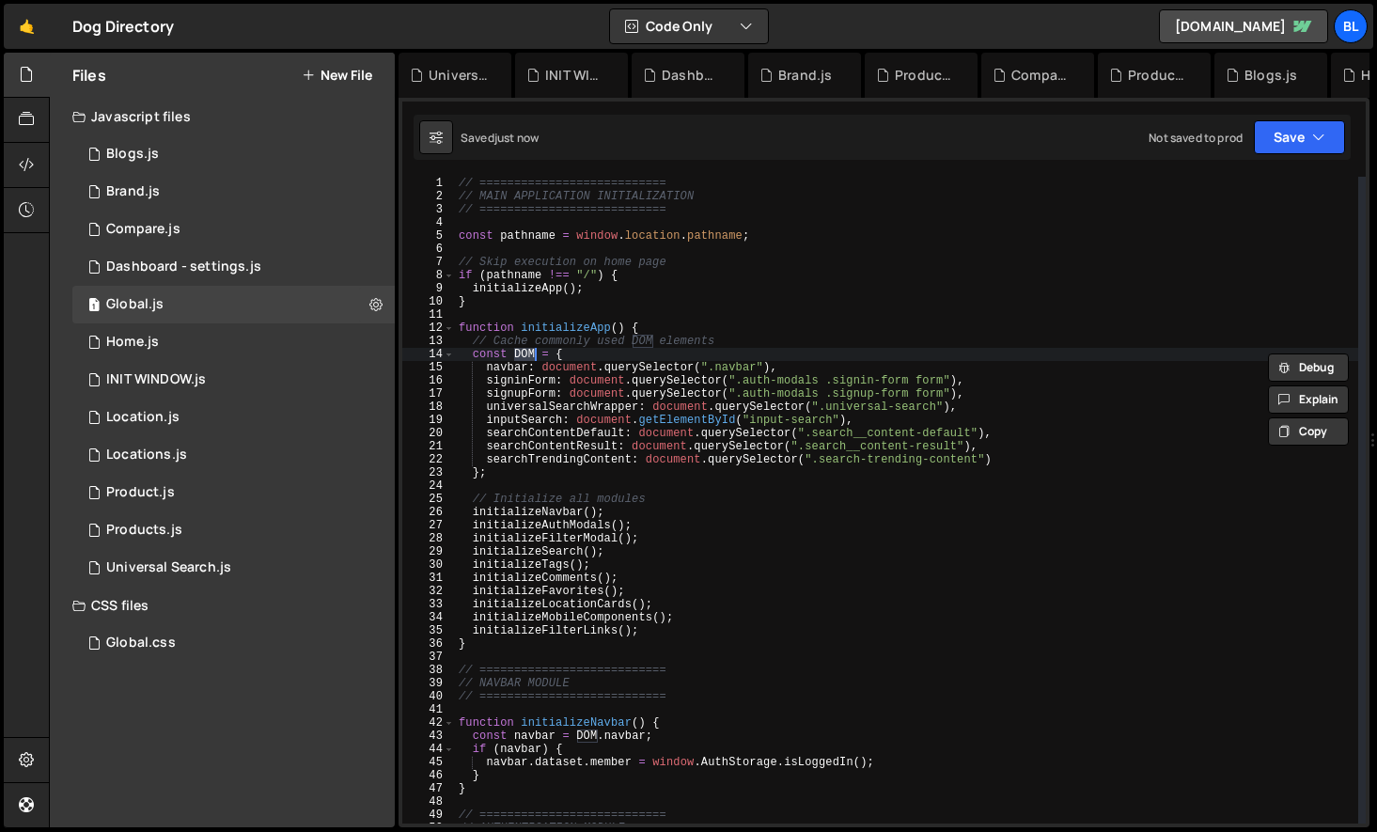
click at [692, 718] on div "// =========================== // MAIN APPLICATION INITIALIZATION // ==========…" at bounding box center [906, 513] width 903 height 673
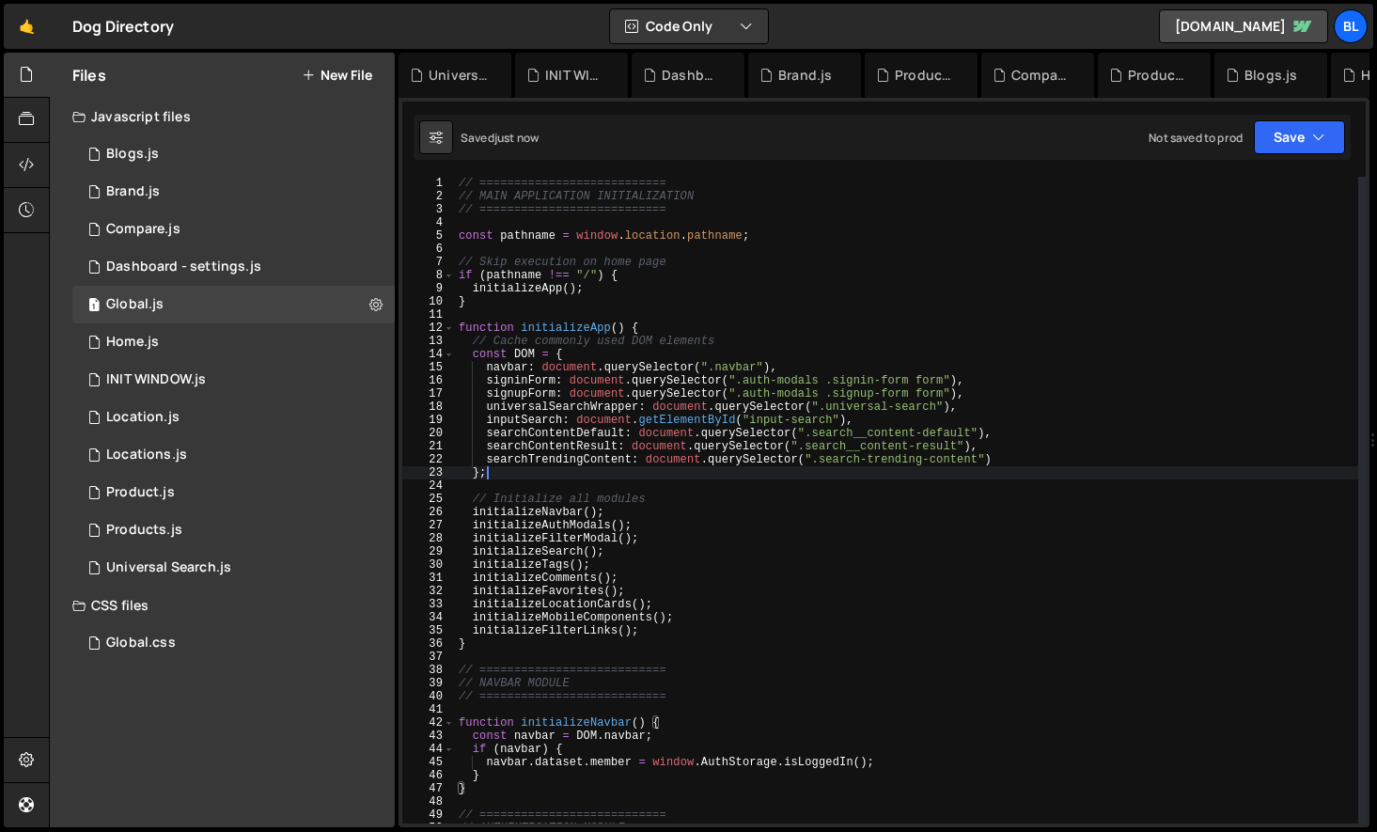
click at [511, 477] on div "// =========================== // MAIN APPLICATION INITIALIZATION // ==========…" at bounding box center [906, 513] width 903 height 673
click at [555, 324] on div "// =========================== // MAIN APPLICATION INITIALIZATION // ==========…" at bounding box center [906, 513] width 903 height 673
click at [576, 460] on div "// =========================== // MAIN APPLICATION INITIALIZATION // ==========…" at bounding box center [906, 513] width 903 height 673
click at [537, 477] on div "// =========================== // MAIN APPLICATION INITIALIZATION // ==========…" at bounding box center [906, 513] width 903 height 673
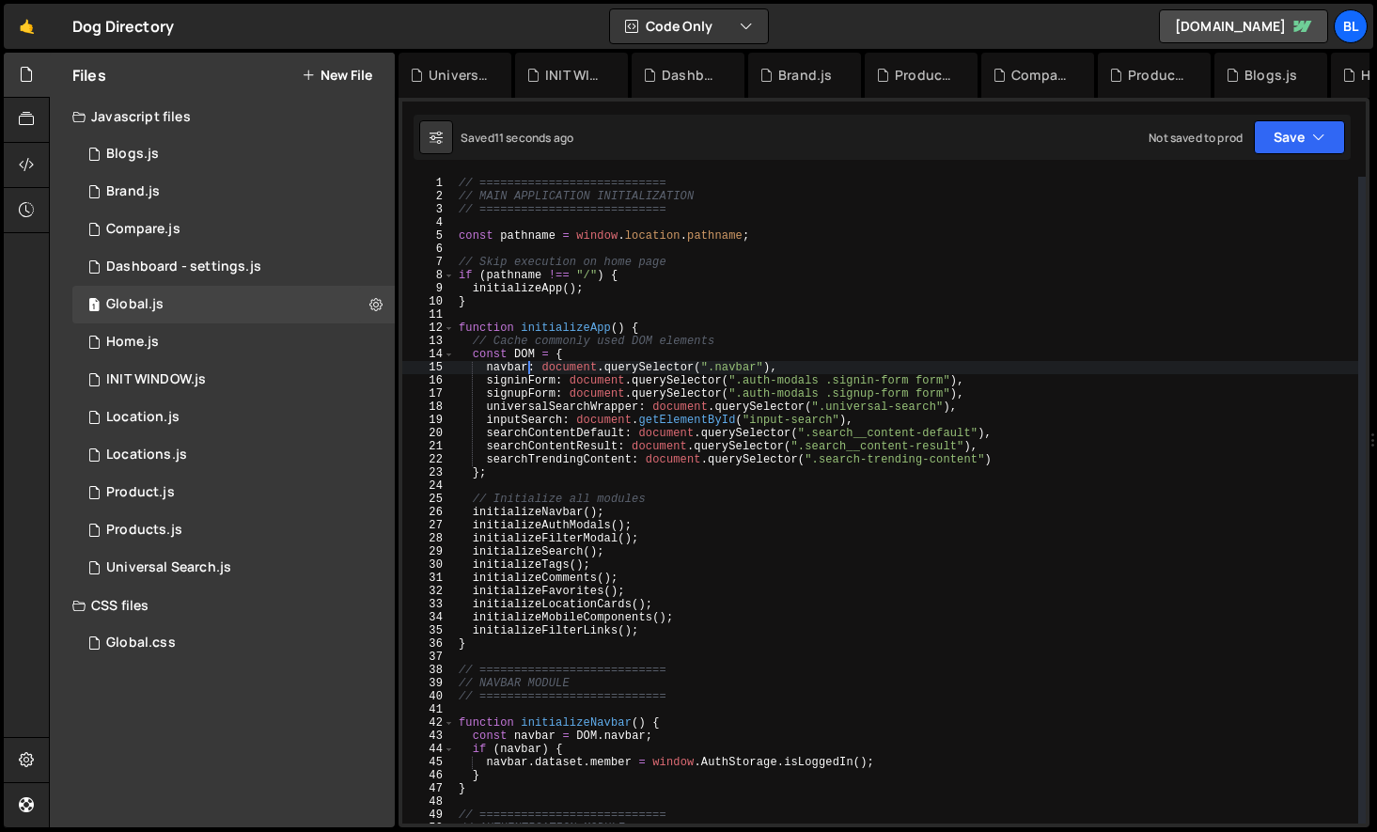
click at [529, 361] on div "// =========================== // MAIN APPLICATION INITIALIZATION // ==========…" at bounding box center [906, 513] width 903 height 673
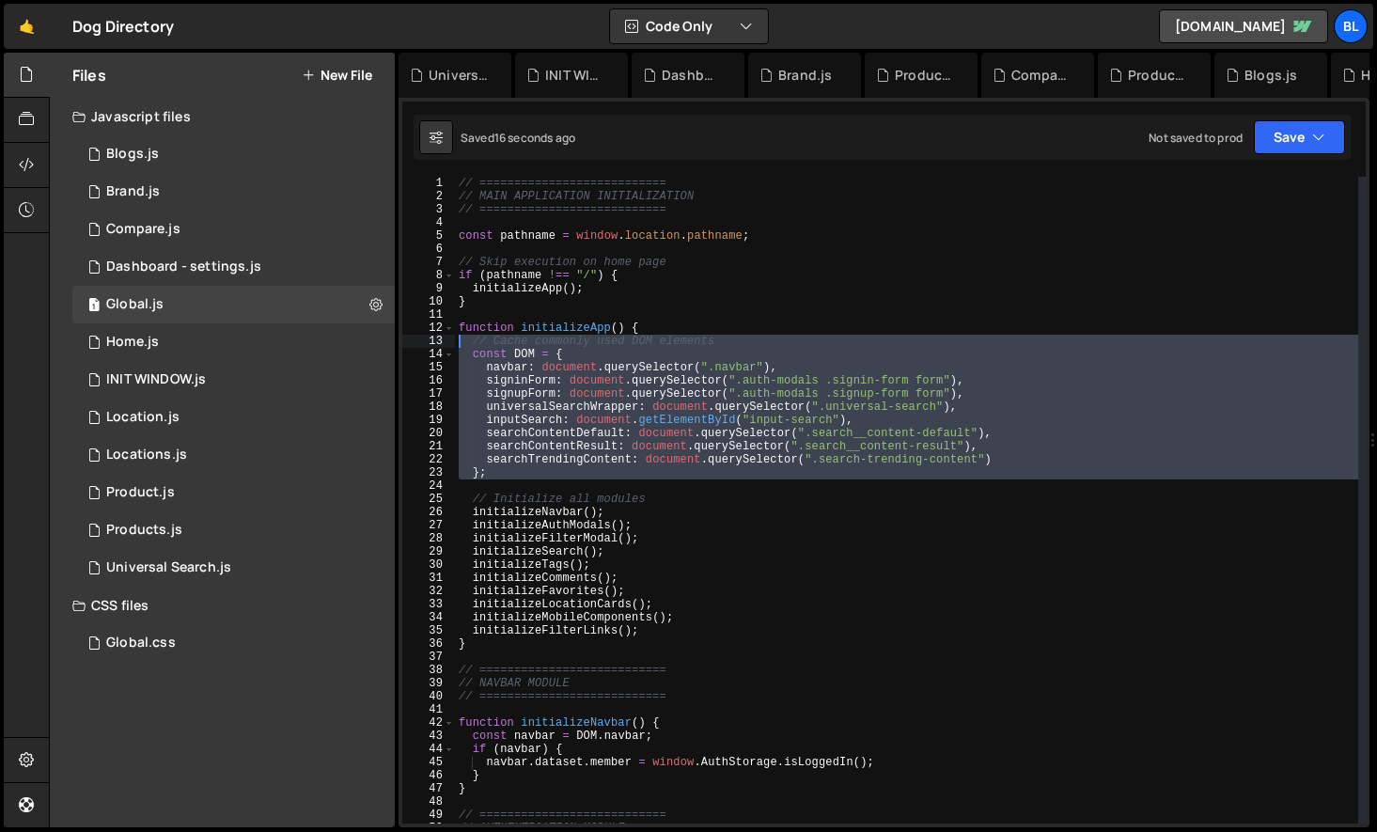
drag, startPoint x: 498, startPoint y: 485, endPoint x: 450, endPoint y: 339, distance: 153.3
click at [450, 339] on div "navbar: document.querySelector(".navbar"), 1 2 3 4 5 6 7 8 9 10 11 12 13 14 15 …" at bounding box center [883, 500] width 963 height 646
type textarea "// Cache commonly used DOM elements const DOM = {"
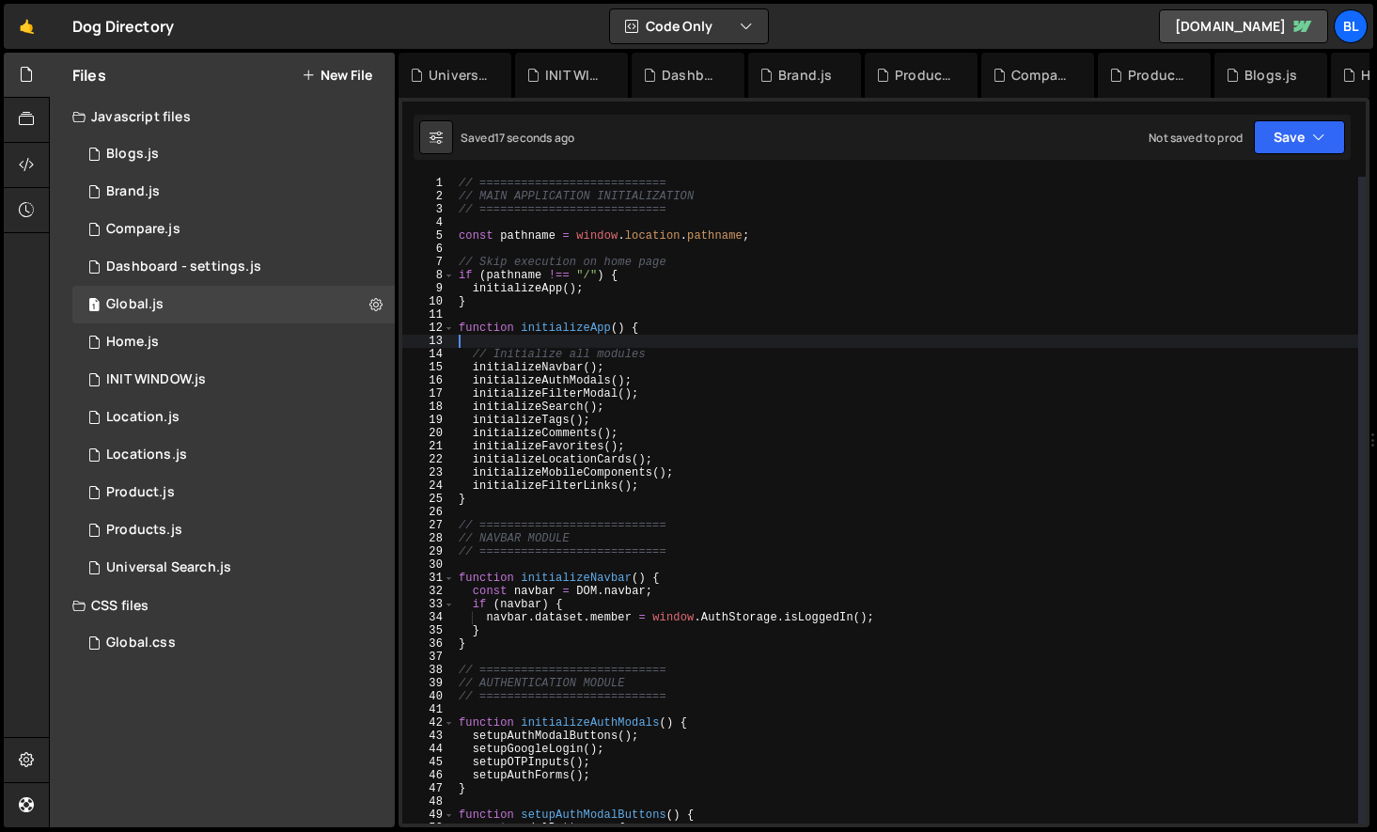
click at [636, 293] on div "// =========================== // MAIN APPLICATION INITIALIZATION // ==========…" at bounding box center [906, 513] width 903 height 673
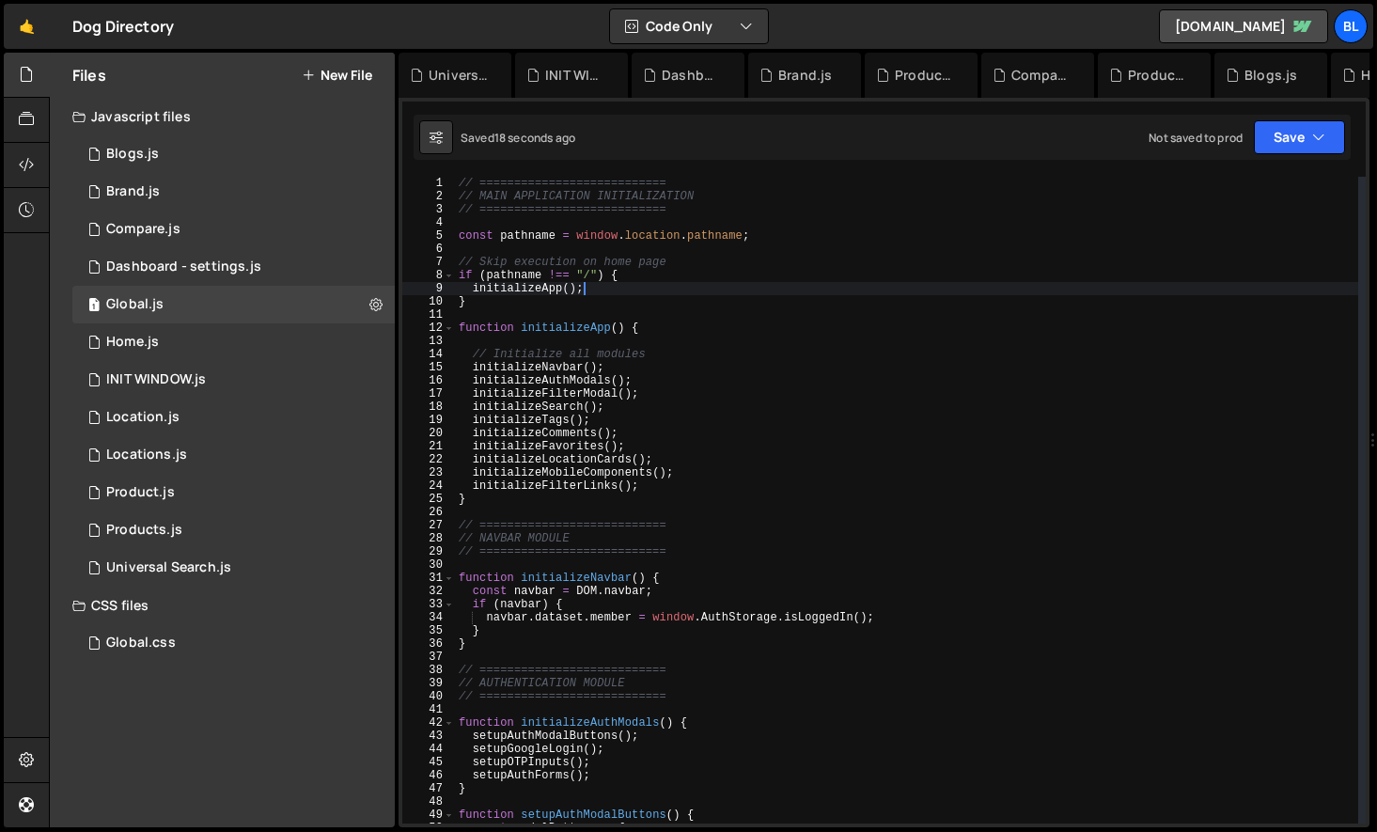
click at [672, 272] on div "// =========================== // MAIN APPLICATION INITIALIZATION // ==========…" at bounding box center [906, 513] width 903 height 673
type textarea "// Skip execution on home page"
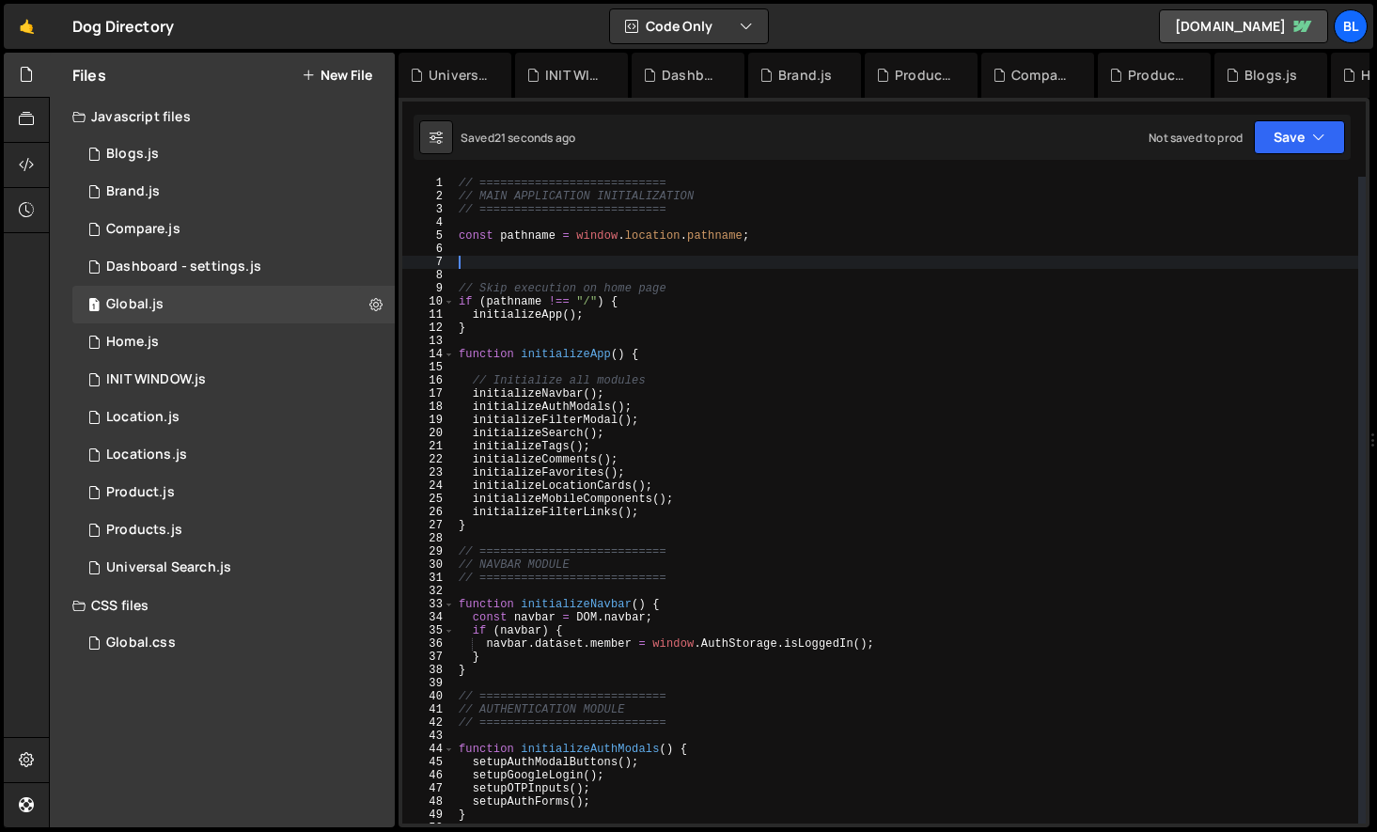
paste textarea "function initializeApp() {"
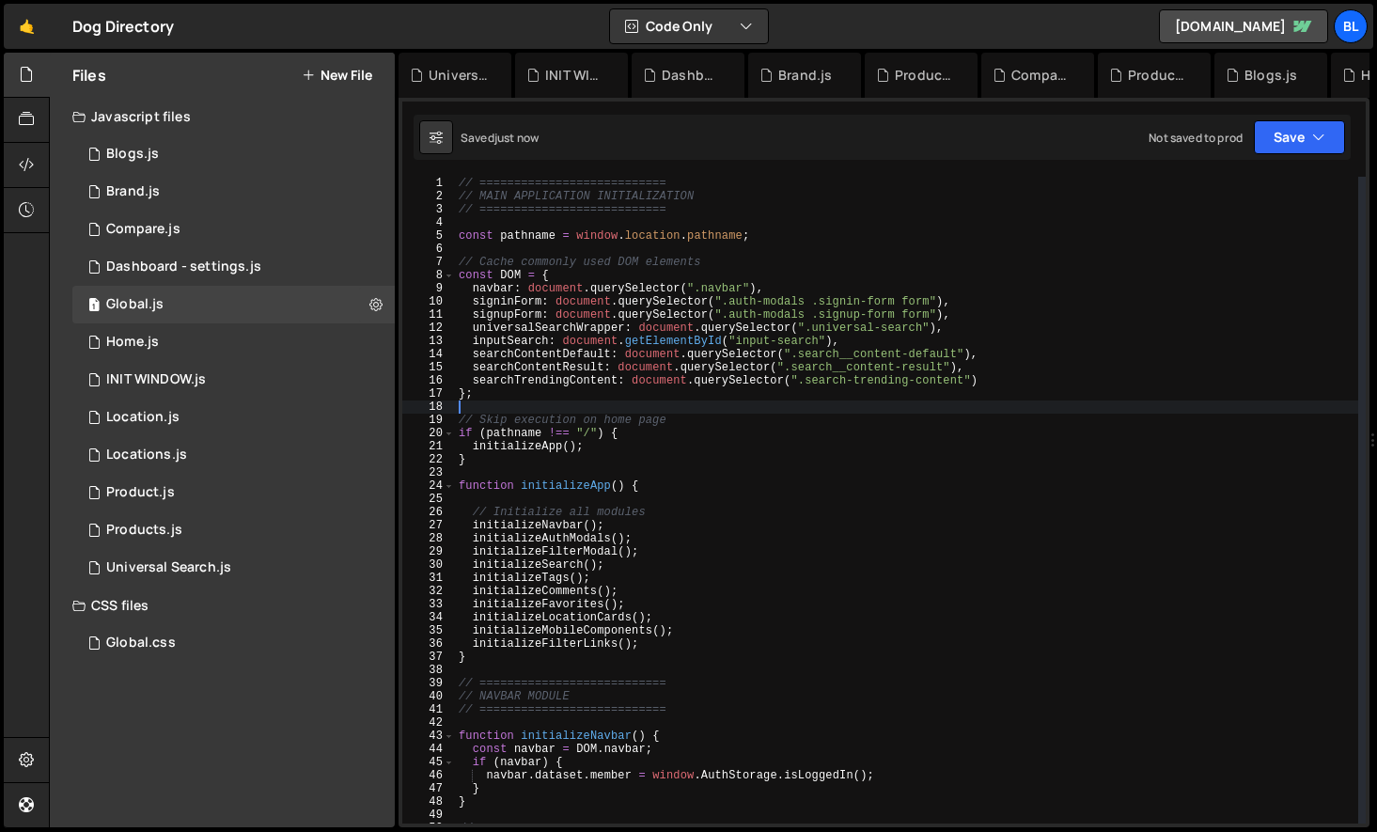
click at [548, 485] on div "// =========================== // MAIN APPLICATION INITIALIZATION // ==========…" at bounding box center [906, 513] width 903 height 673
type textarea "function initializeApp() {"
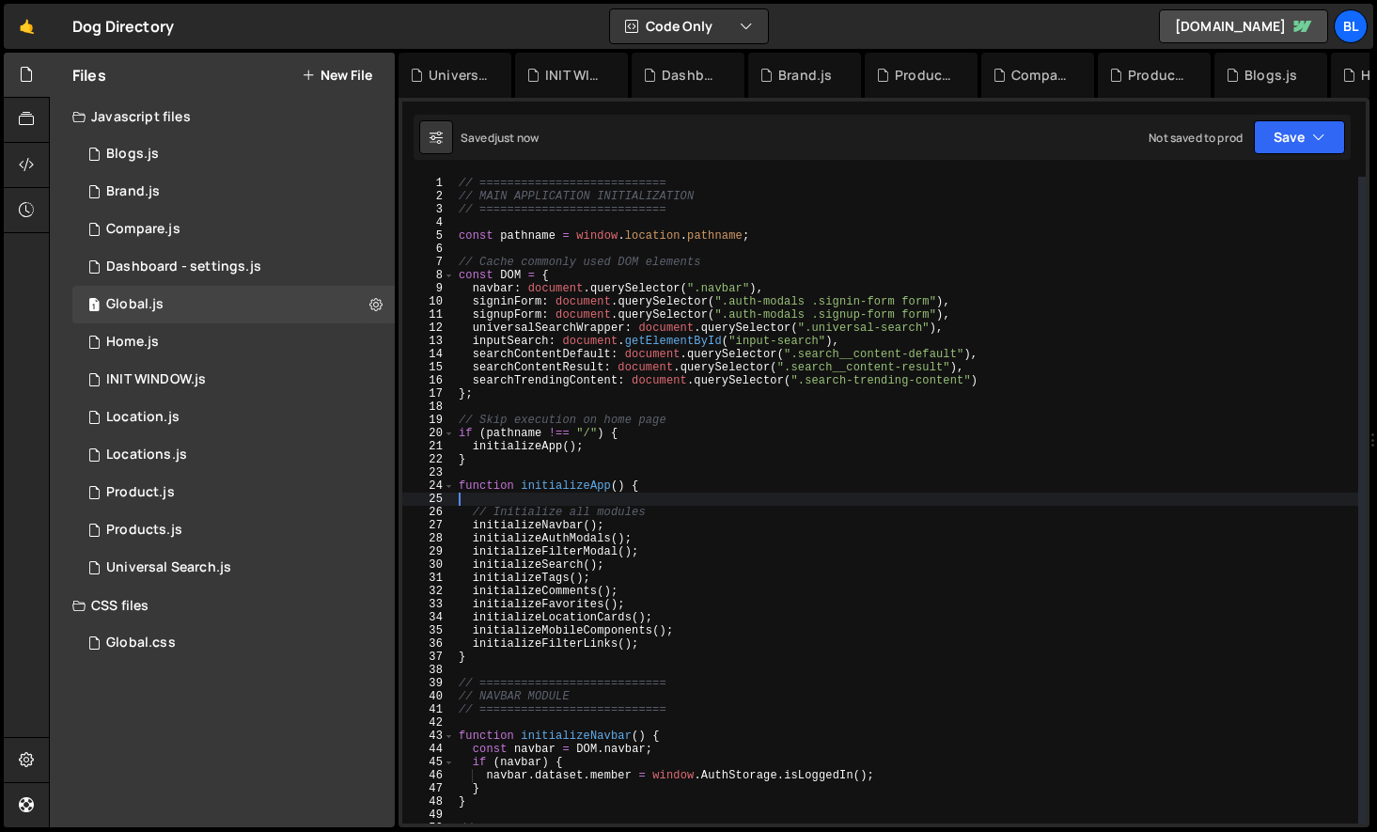
click at [546, 499] on div "// =========================== // MAIN APPLICATION INITIALIZATION // ==========…" at bounding box center [906, 513] width 903 height 673
type textarea "function initializeApp() {"
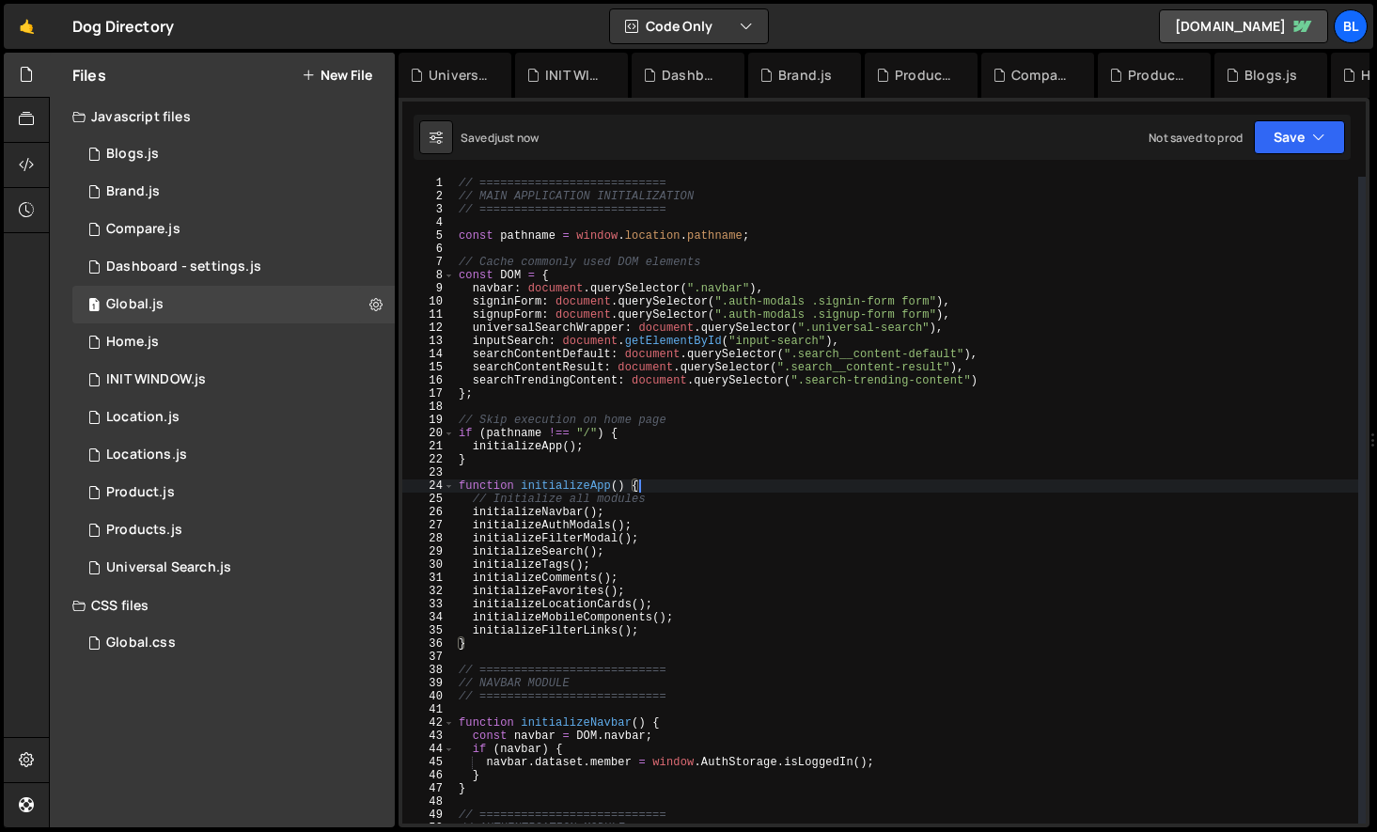
click at [563, 473] on div "// =========================== // MAIN APPLICATION INITIALIZATION // ==========…" at bounding box center [906, 513] width 903 height 673
click at [563, 485] on div "// =========================== // MAIN APPLICATION INITIALIZATION // ==========…" at bounding box center [906, 513] width 903 height 673
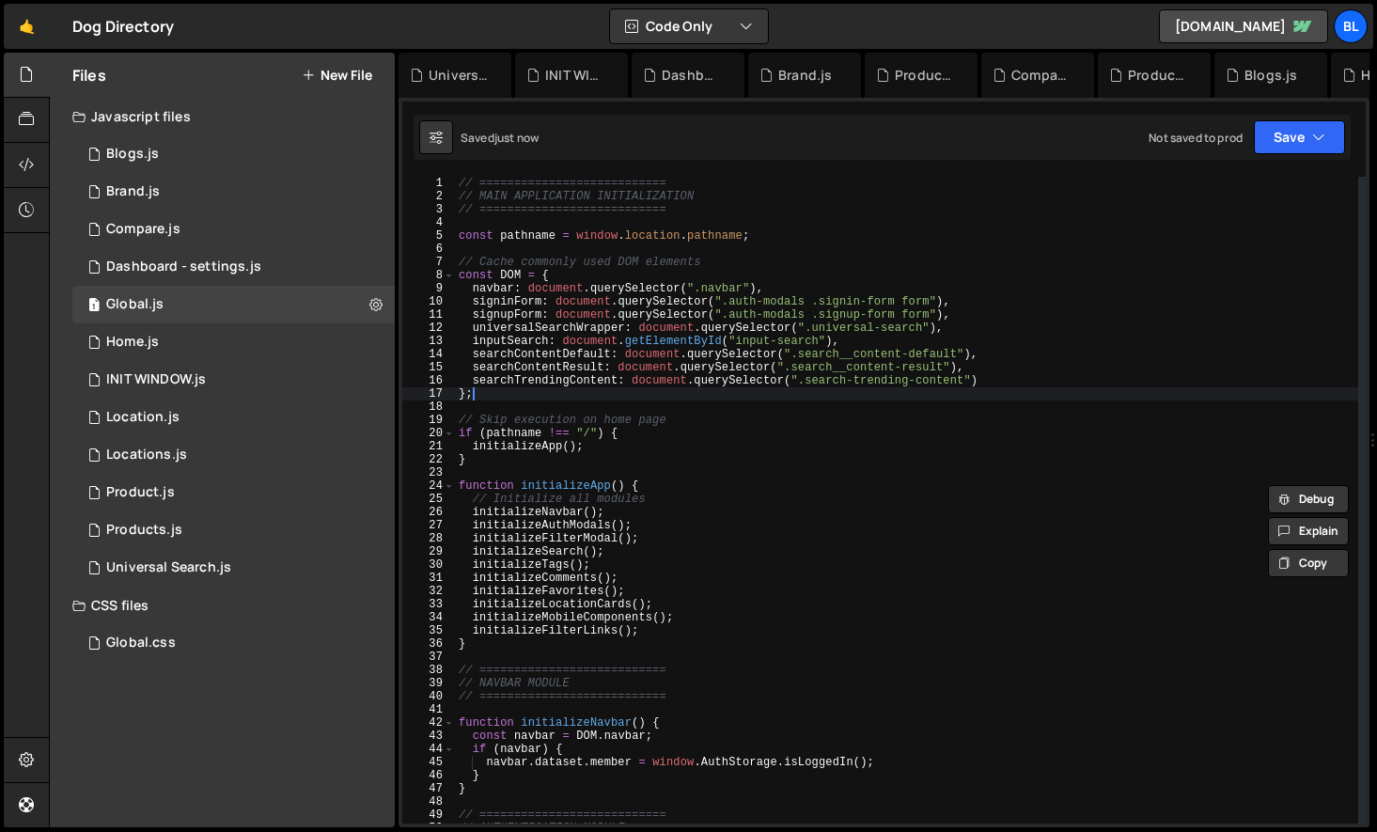
click at [489, 397] on div "// =========================== // MAIN APPLICATION INITIALIZATION // ==========…" at bounding box center [906, 513] width 903 height 673
click at [471, 281] on div "// =========================== // MAIN APPLICATION INITIALIZATION // ==========…" at bounding box center [906, 513] width 903 height 673
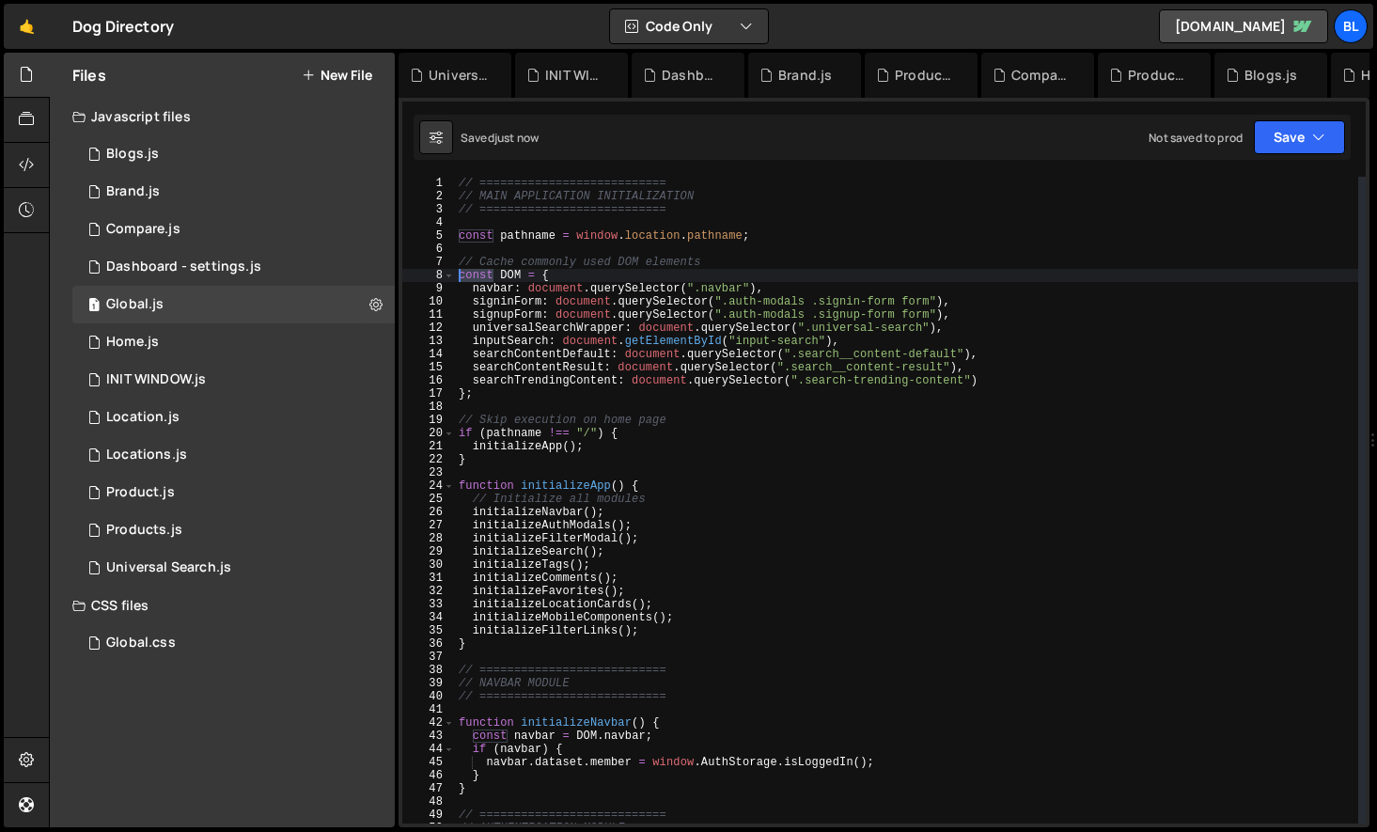
click at [471, 281] on div "// =========================== // MAIN APPLICATION INITIALIZATION // ==========…" at bounding box center [906, 513] width 903 height 673
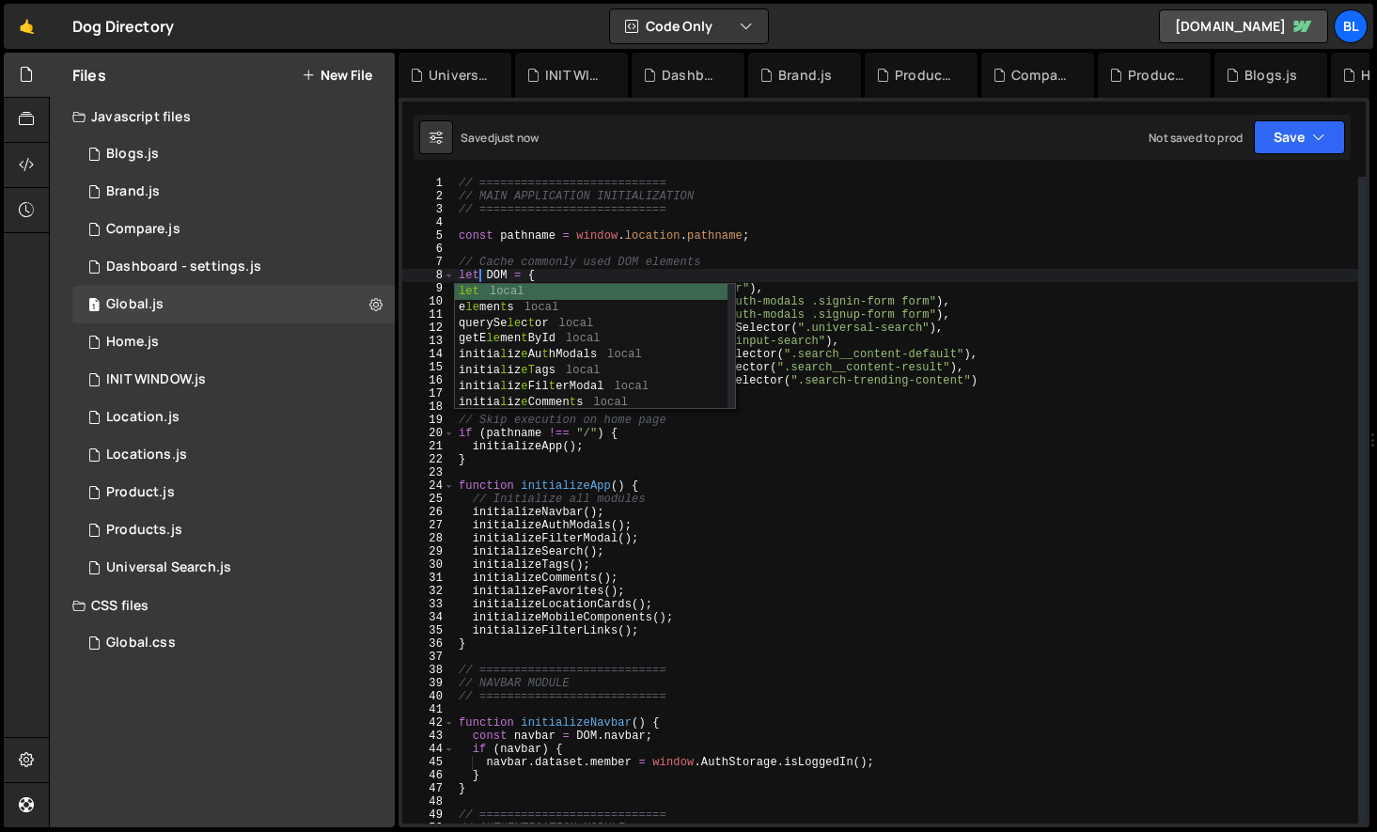
click at [515, 274] on div "// =========================== // MAIN APPLICATION INITIALIZATION // ==========…" at bounding box center [906, 513] width 903 height 673
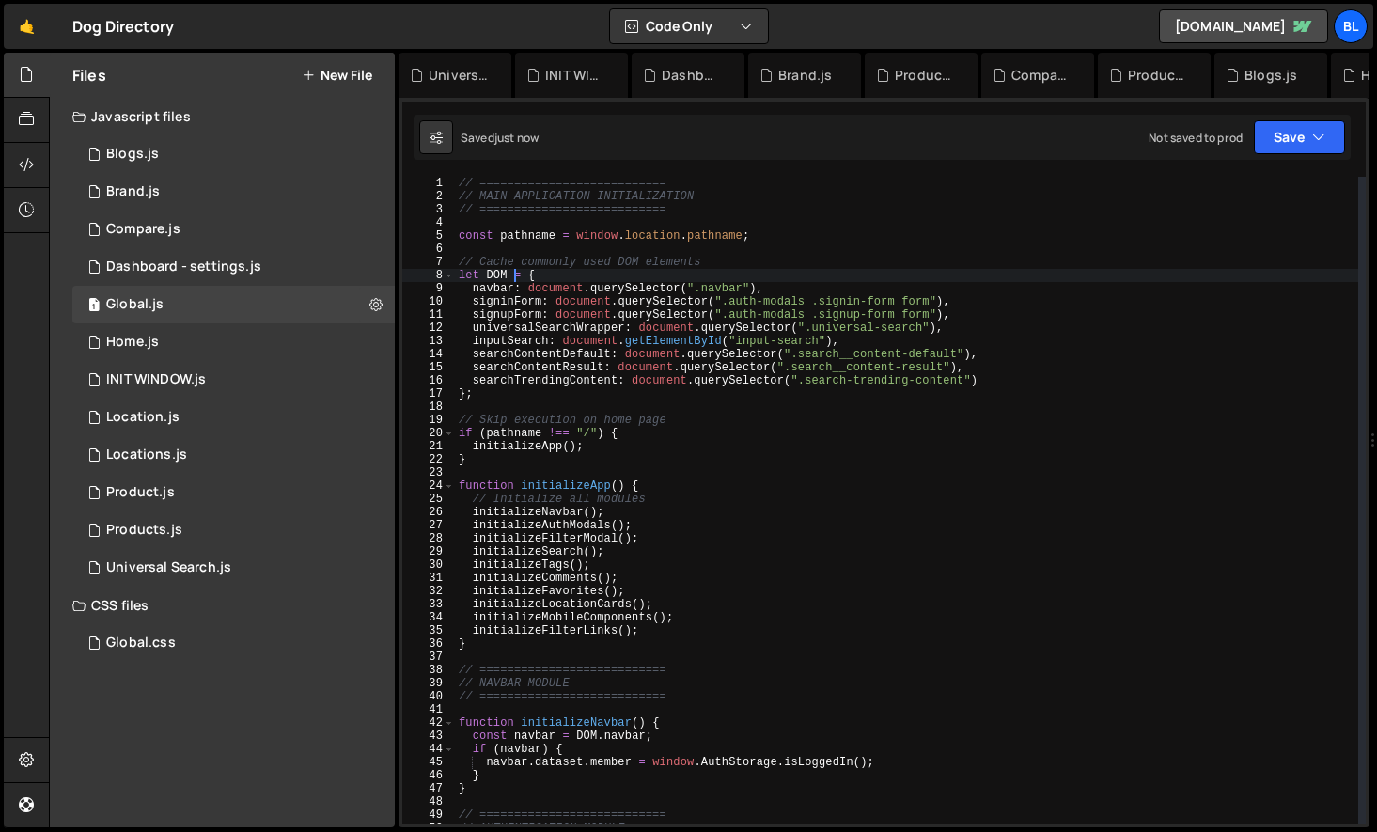
click at [475, 396] on div "// =========================== // MAIN APPLICATION INITIALIZATION // ==========…" at bounding box center [906, 513] width 903 height 673
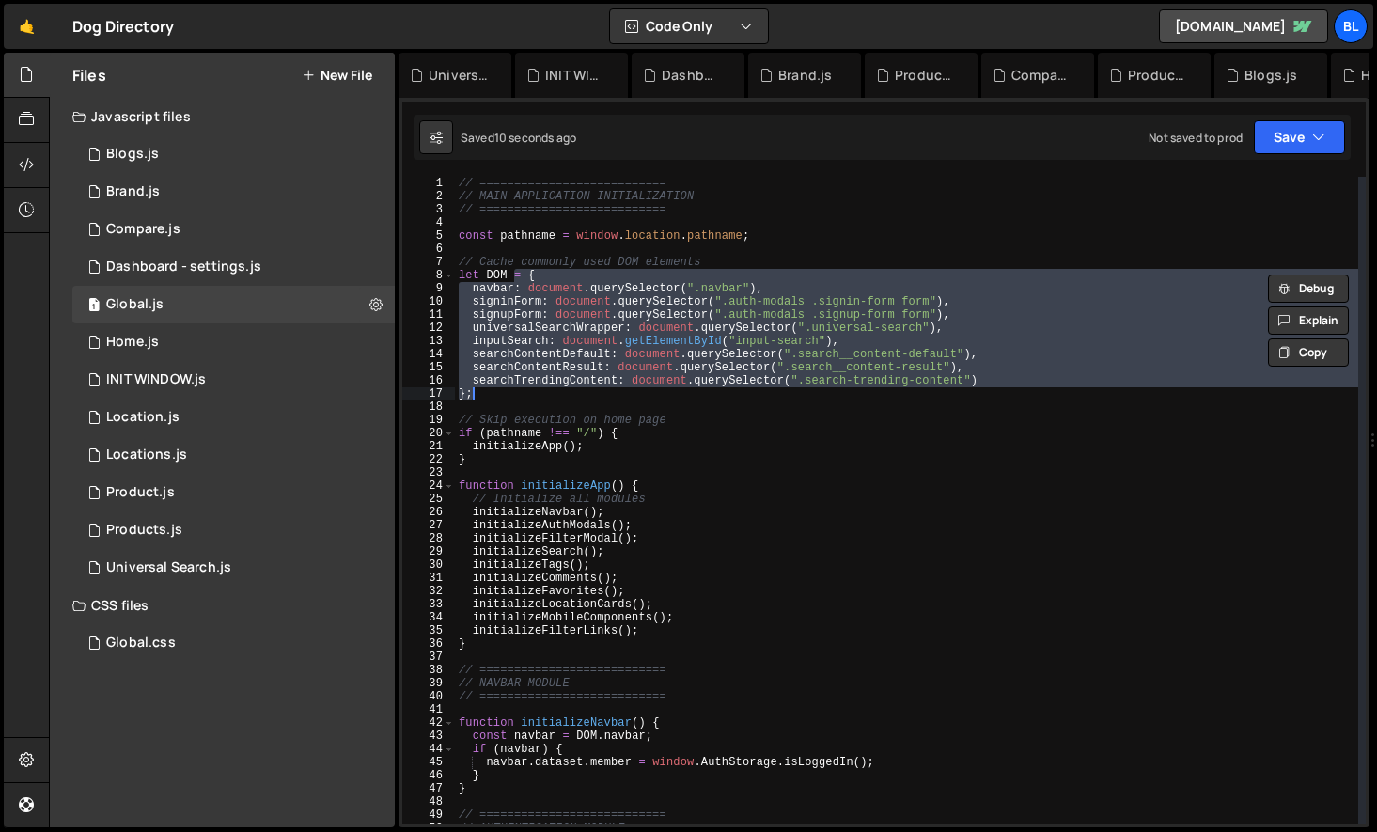
click at [484, 273] on div "// =========================== // MAIN APPLICATION INITIALIZATION // ==========…" at bounding box center [906, 513] width 903 height 673
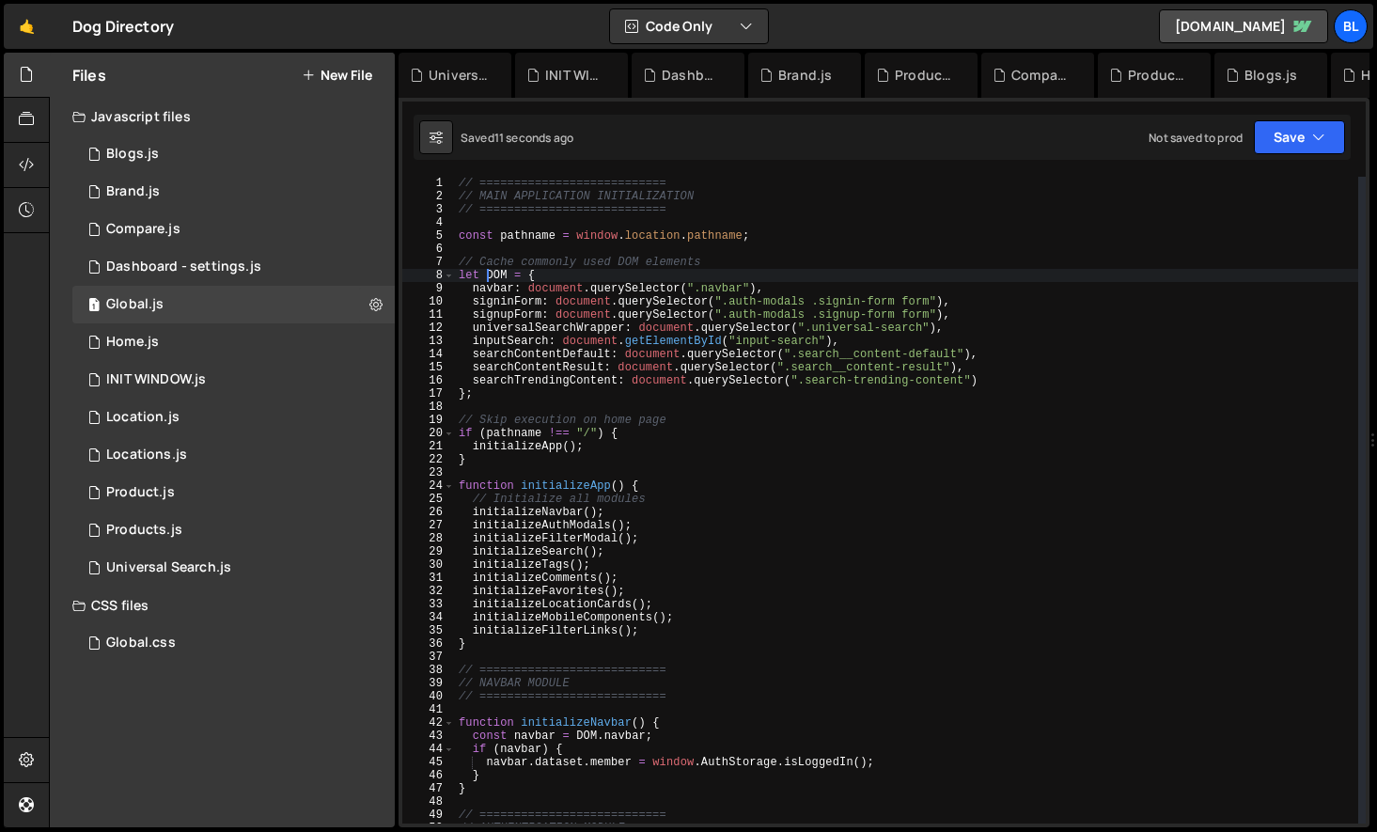
click at [480, 397] on div "// =========================== // MAIN APPLICATION INITIALIZATION // ==========…" at bounding box center [906, 513] width 903 height 673
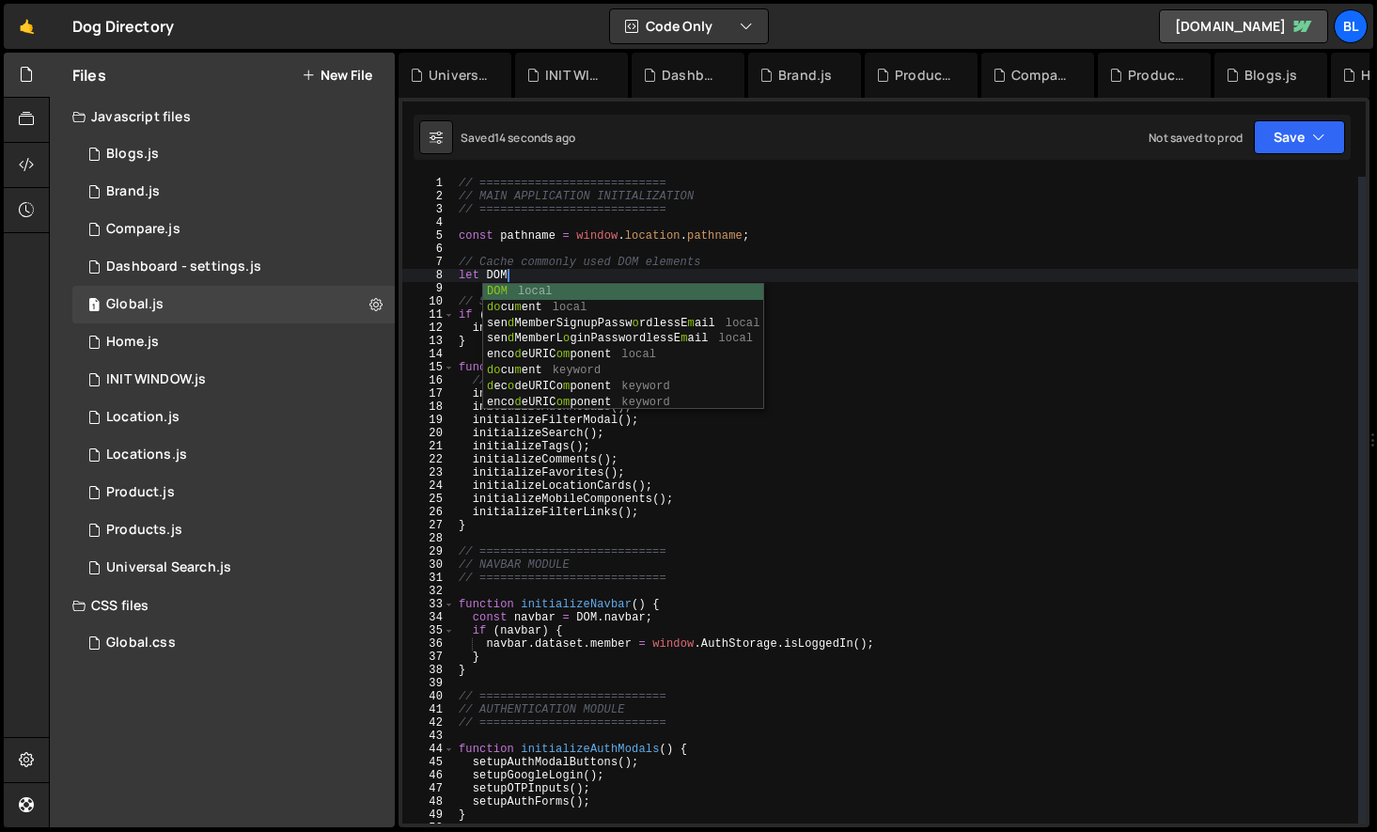
scroll to position [0, 3]
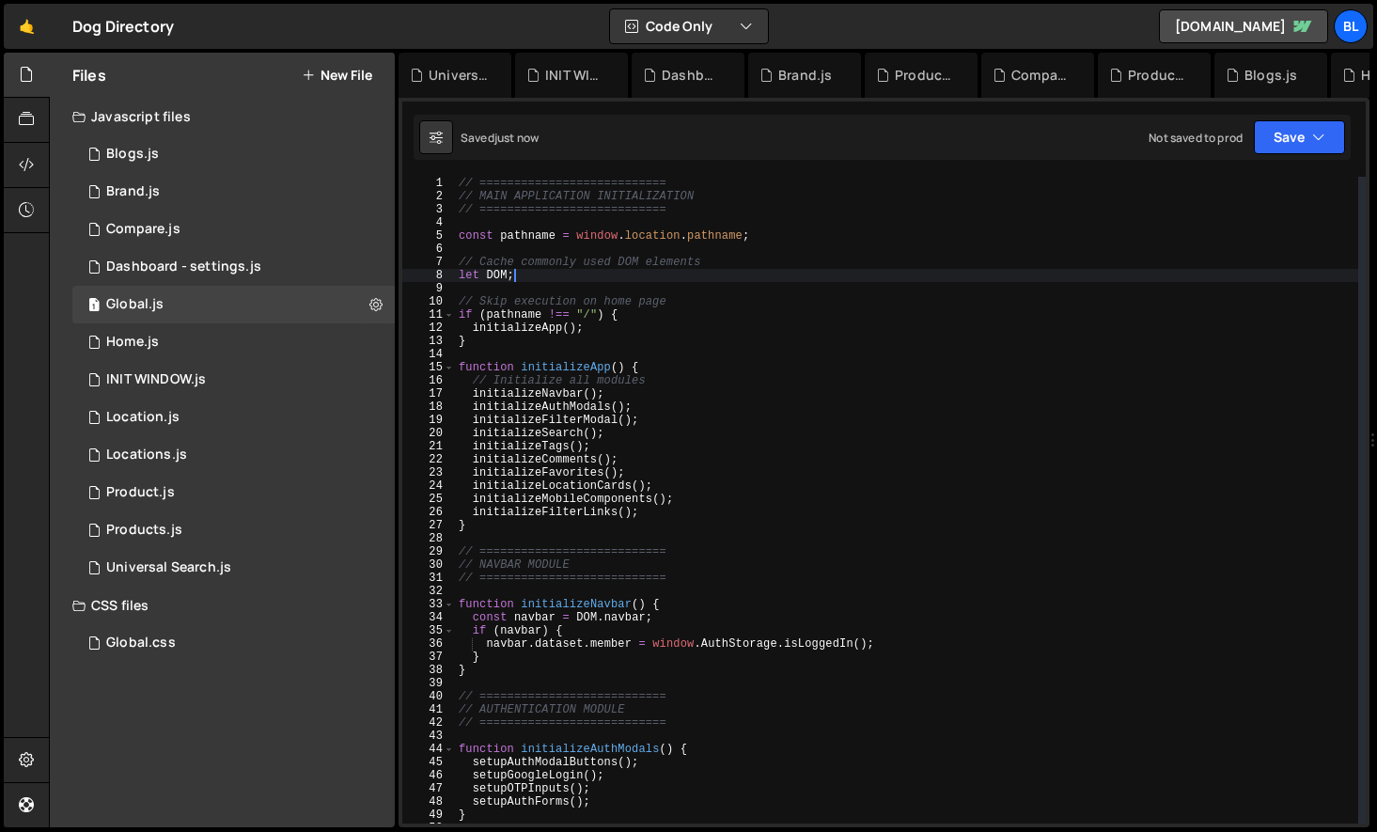
click at [654, 373] on div "// =========================== // MAIN APPLICATION INITIALIZATION // ==========…" at bounding box center [906, 513] width 903 height 673
type textarea "function initializeApp() {"
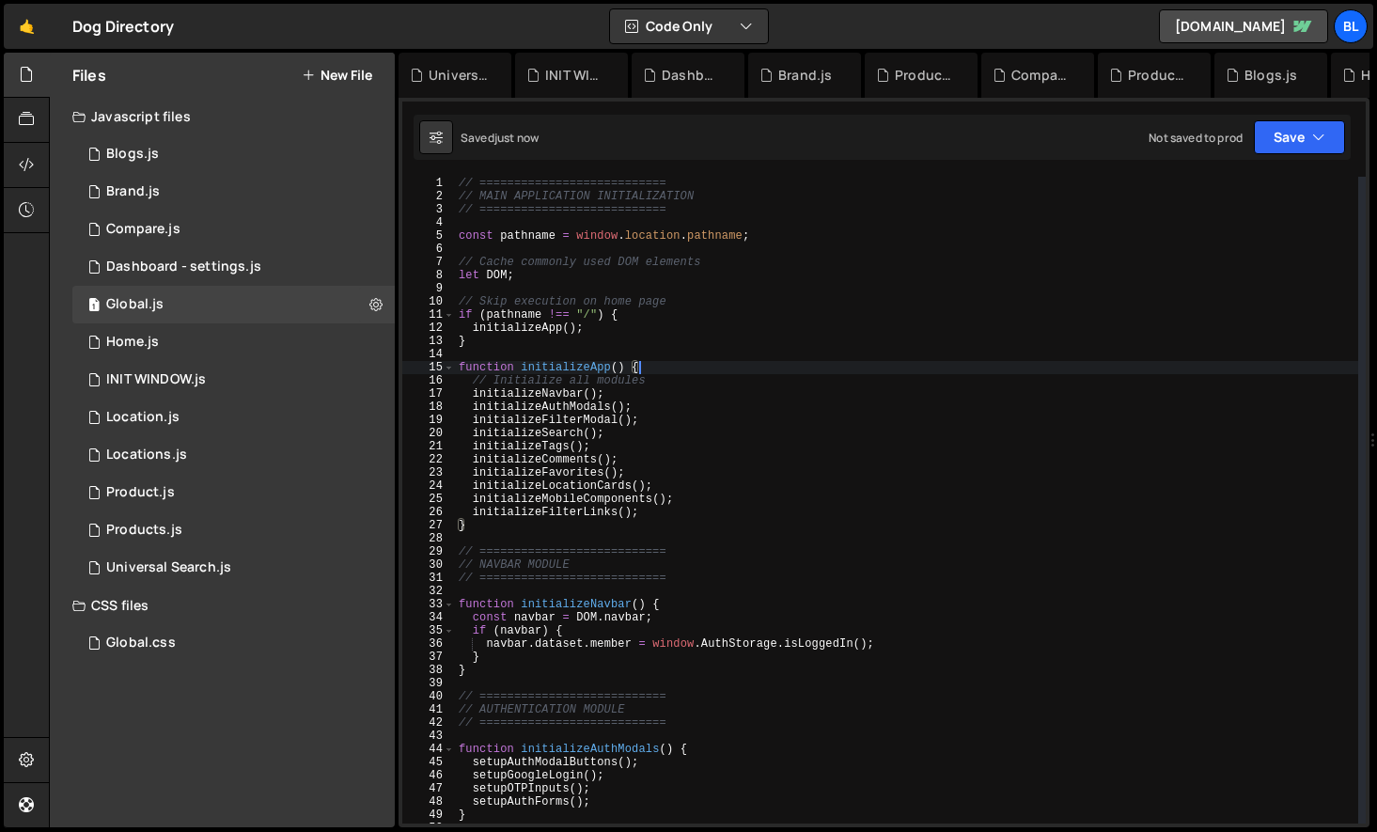
scroll to position [0, 0]
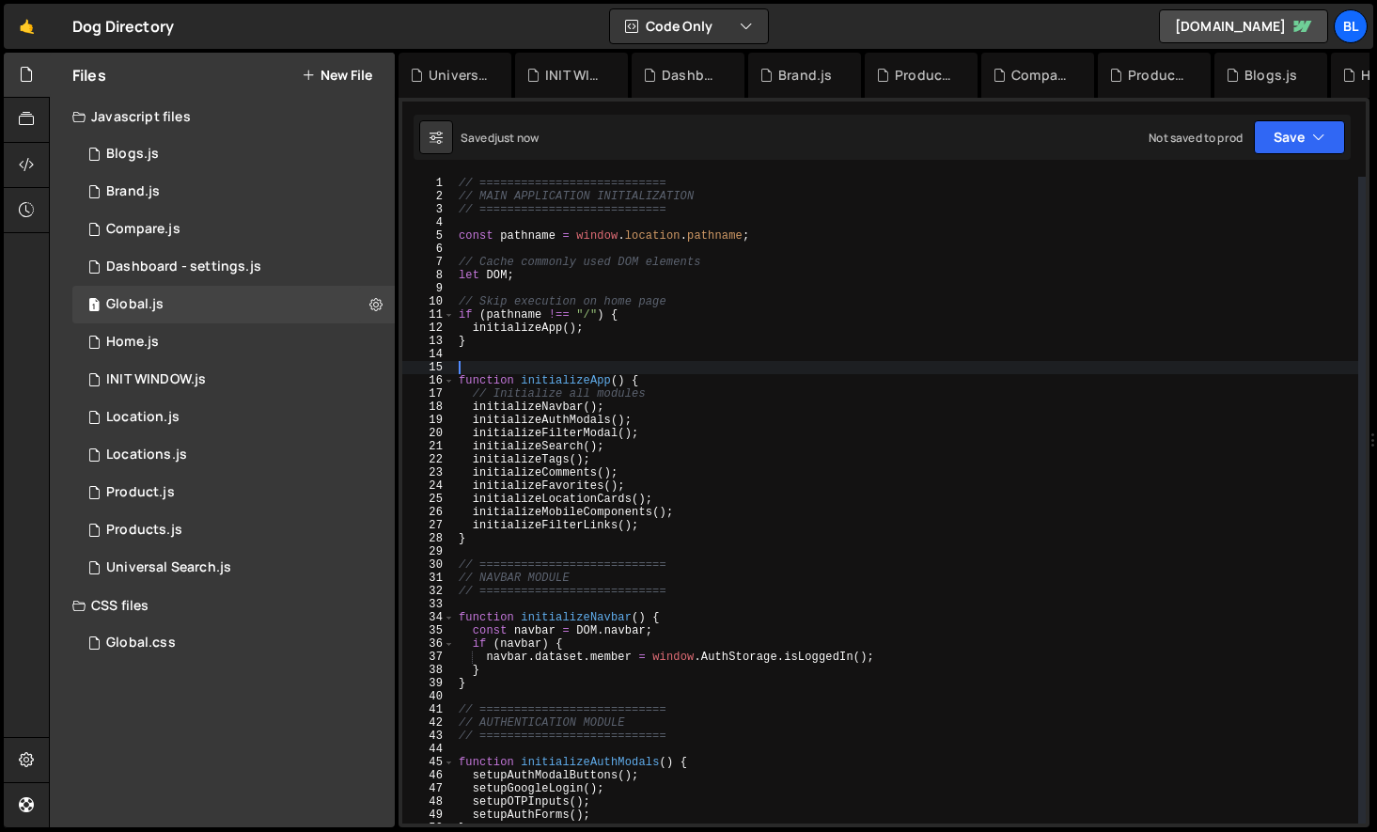
paste textarea "};"
type textarea "};"
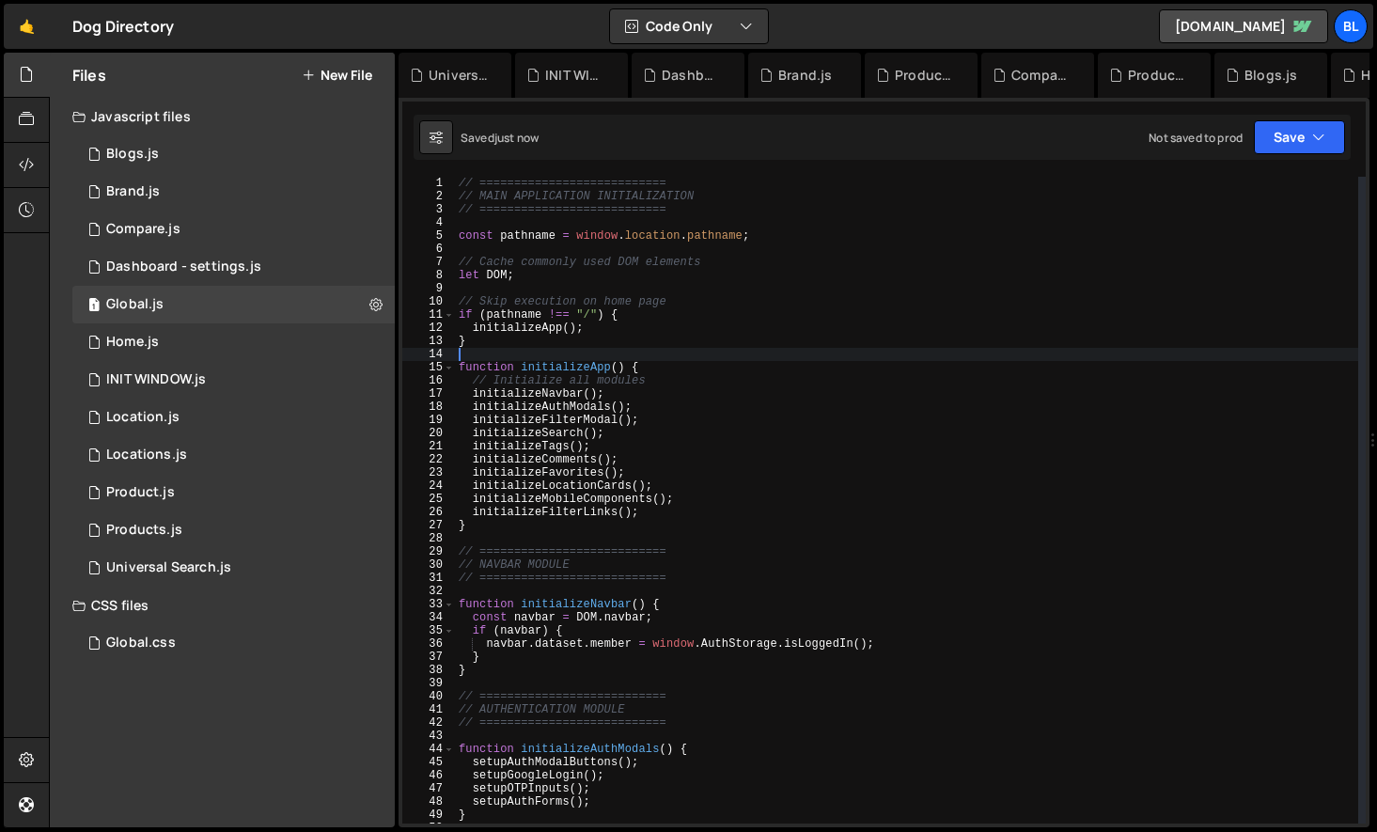
type textarea "function initializeApp() {"
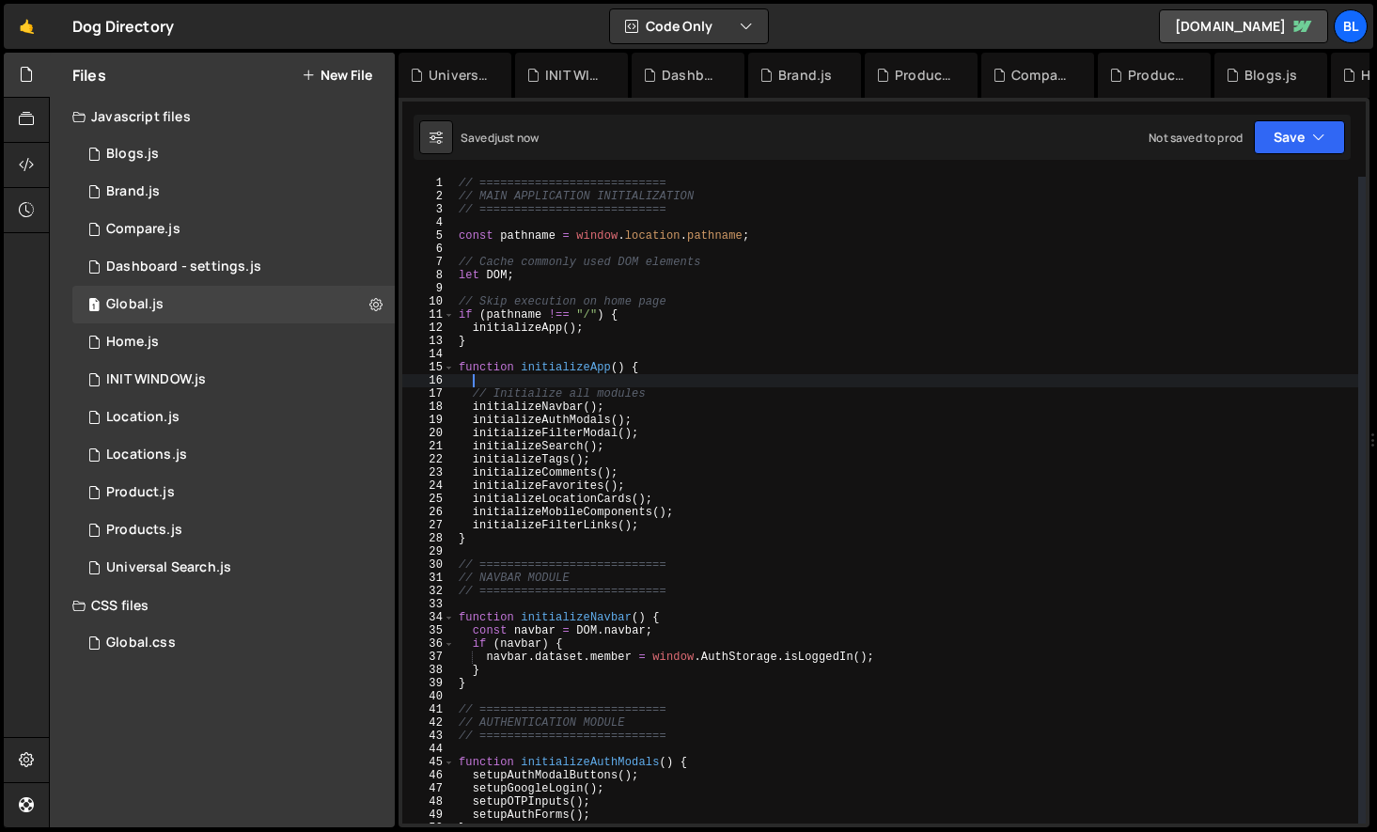
paste textarea "};"
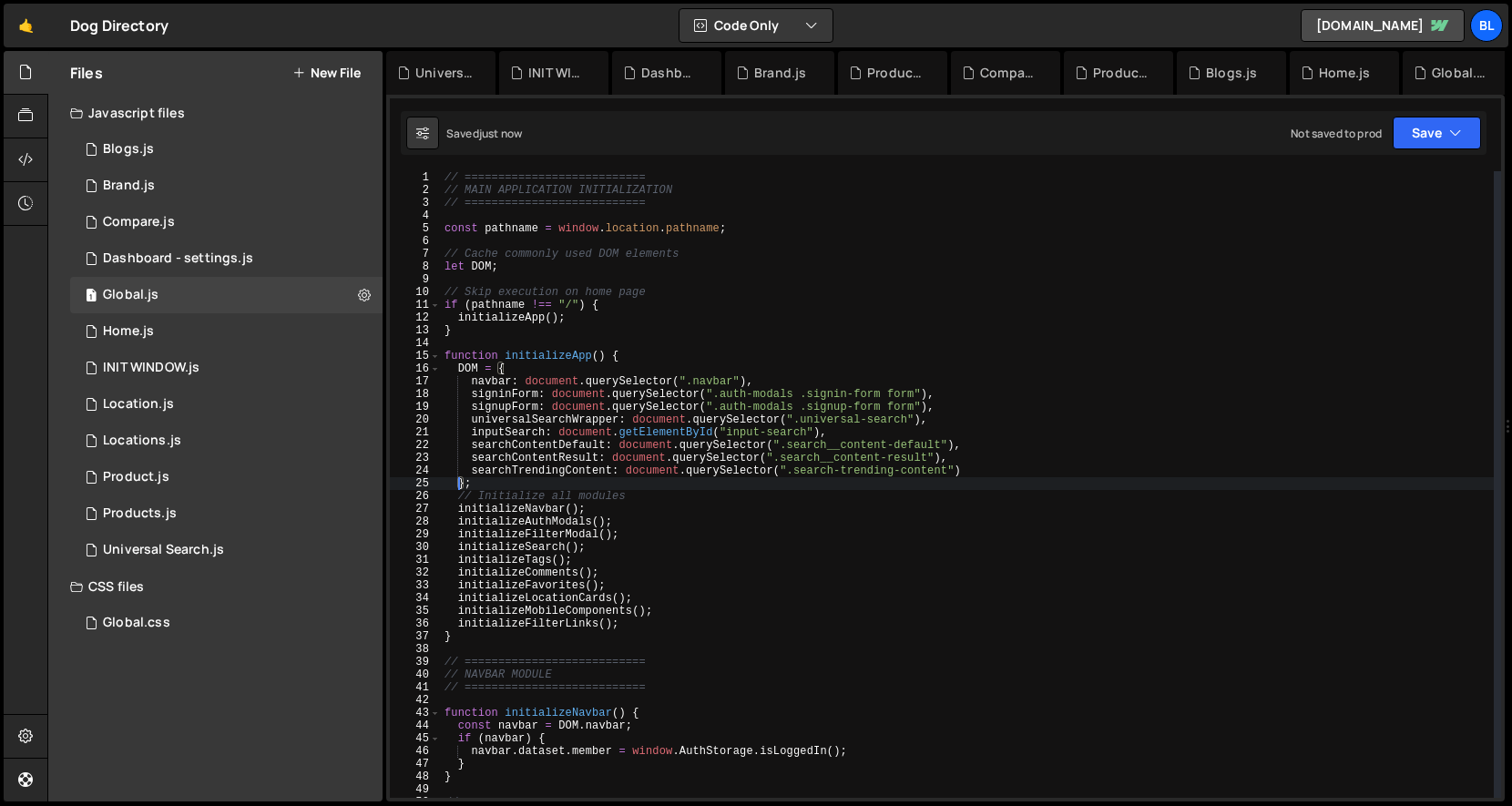
click at [702, 255] on div "// =========================== // MAIN APPLICATION INITIALIZATION // ==========…" at bounding box center [967, 497] width 1053 height 652
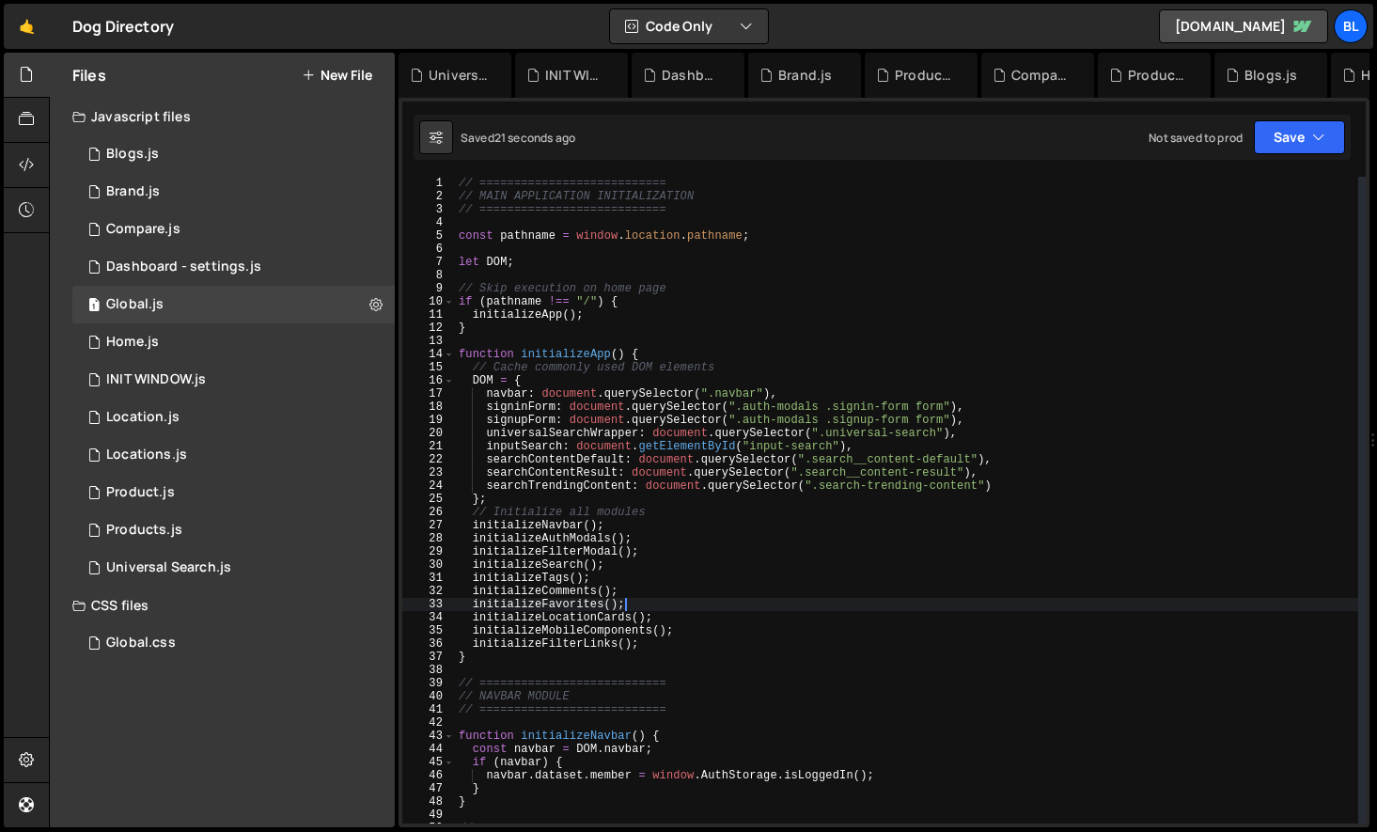
click at [670, 611] on div "// =========================== // MAIN APPLICATION INITIALIZATION // ==========…" at bounding box center [906, 513] width 903 height 673
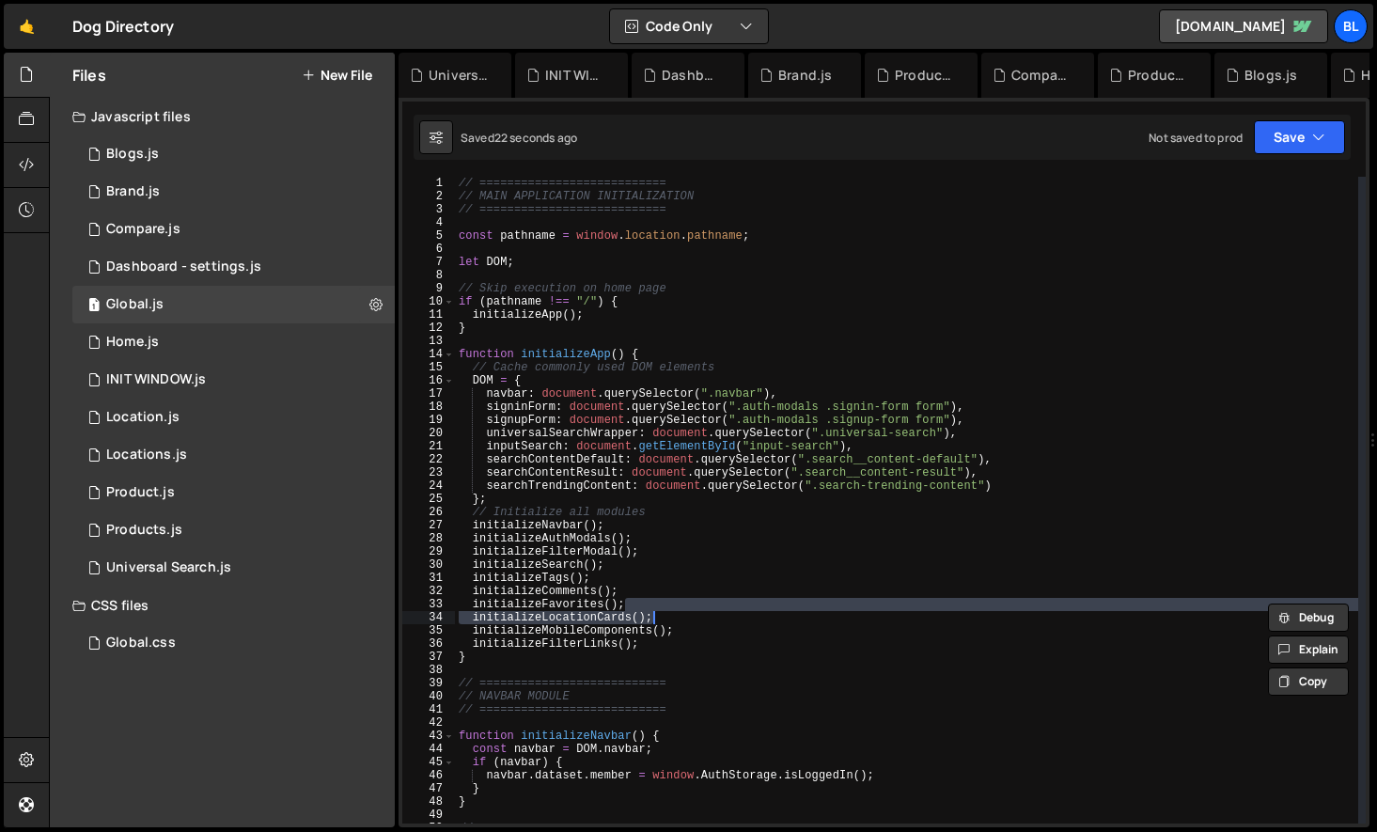
click at [663, 563] on div "// =========================== // MAIN APPLICATION INITIALIZATION // ==========…" at bounding box center [906, 513] width 903 height 673
type textarea "initializeSearch();"
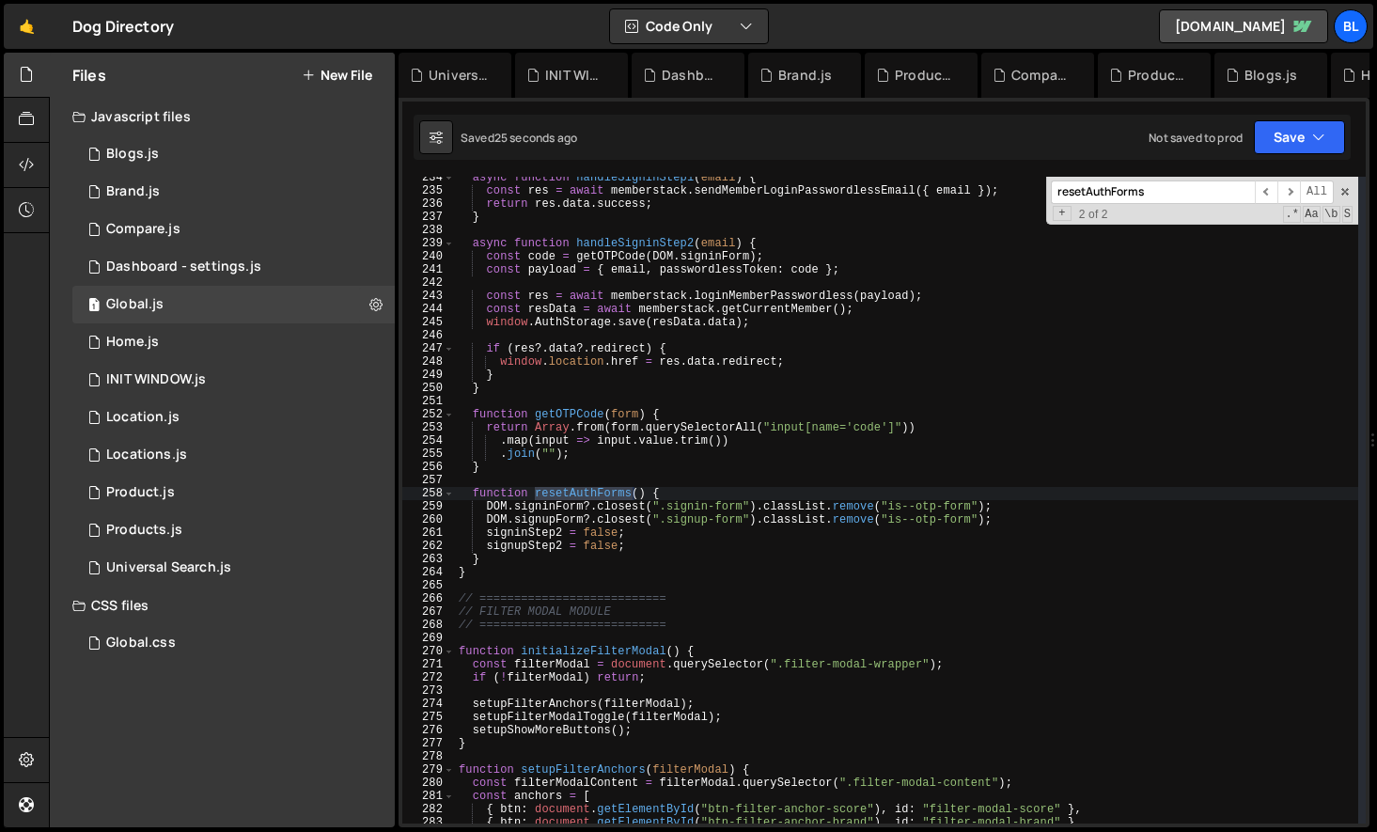
scroll to position [3071, 0]
type input "resetAuthForms"
click at [586, 496] on div "async function handleSigninStep1 ( email ) { const res = await memberstack . se…" at bounding box center [906, 500] width 903 height 646
click at [586, 496] on div "async function handleSigninStep1 ( email ) { const res = await memberstack . se…" at bounding box center [906, 507] width 903 height 673
type textarea "btn?.addEventListener("click", resetAuthForms);"
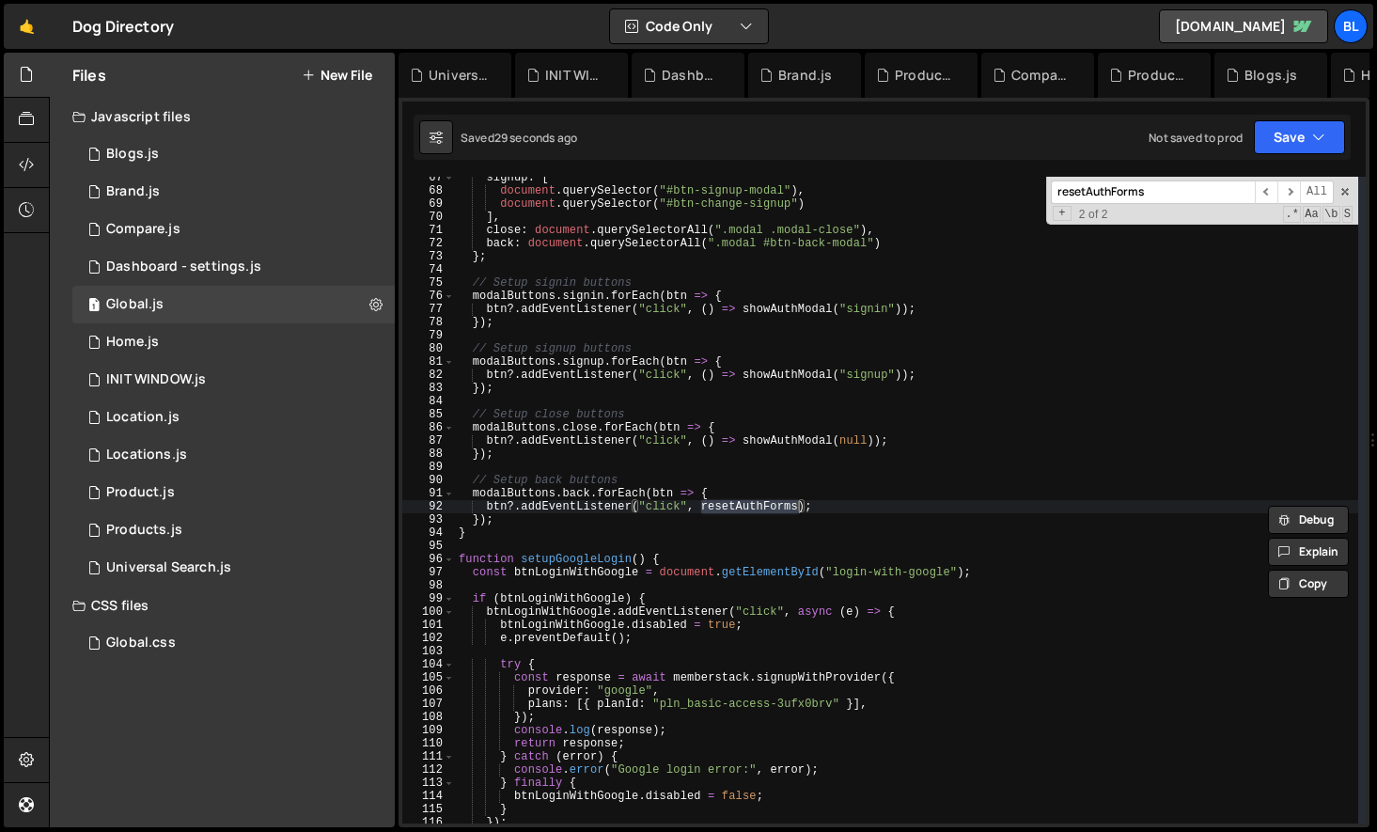
scroll to position [874, 0]
click at [448, 556] on span at bounding box center [449, 559] width 10 height 13
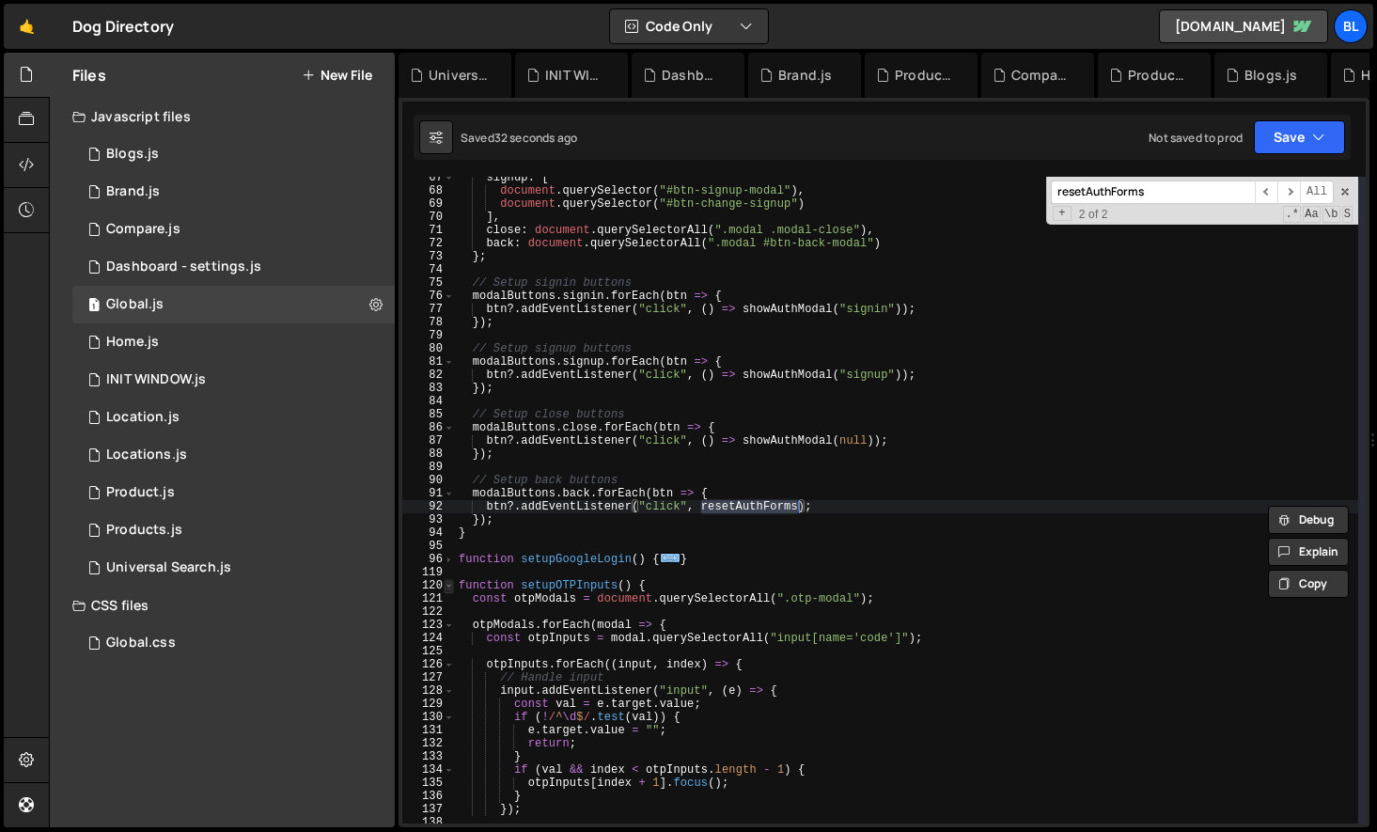
click at [447, 584] on span at bounding box center [449, 585] width 10 height 13
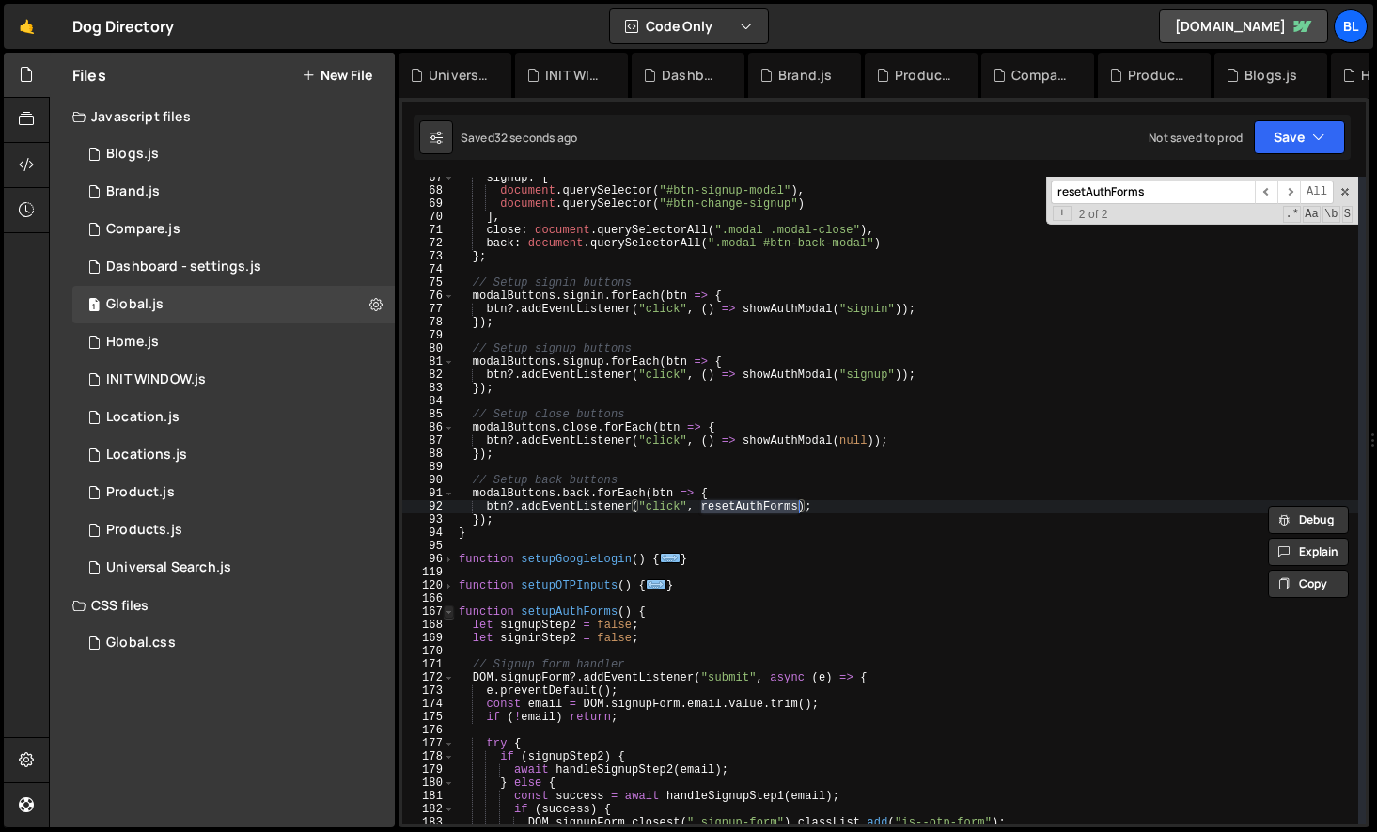
click at [447, 607] on span at bounding box center [449, 611] width 10 height 13
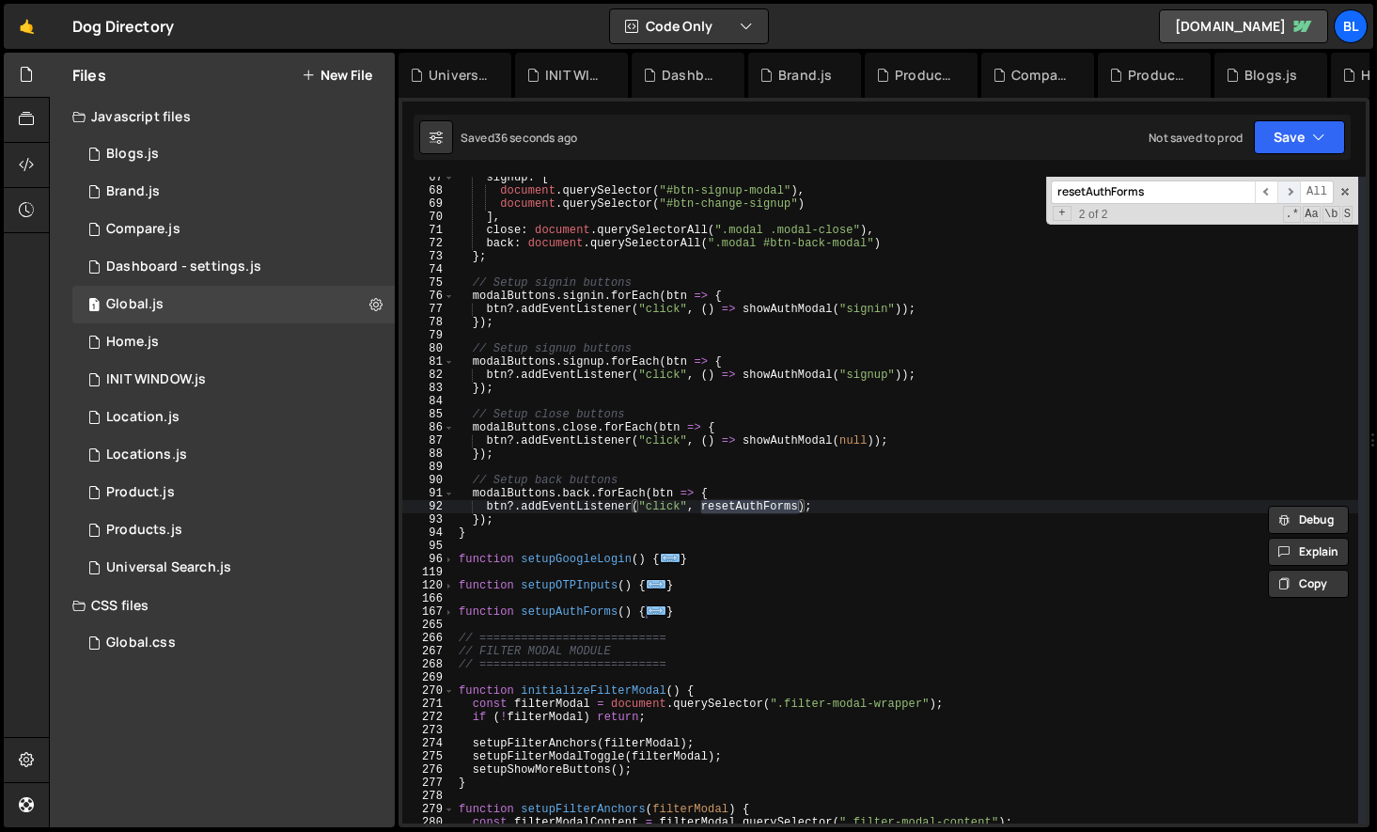
click at [1288, 195] on span "​" at bounding box center [1288, 191] width 23 height 23
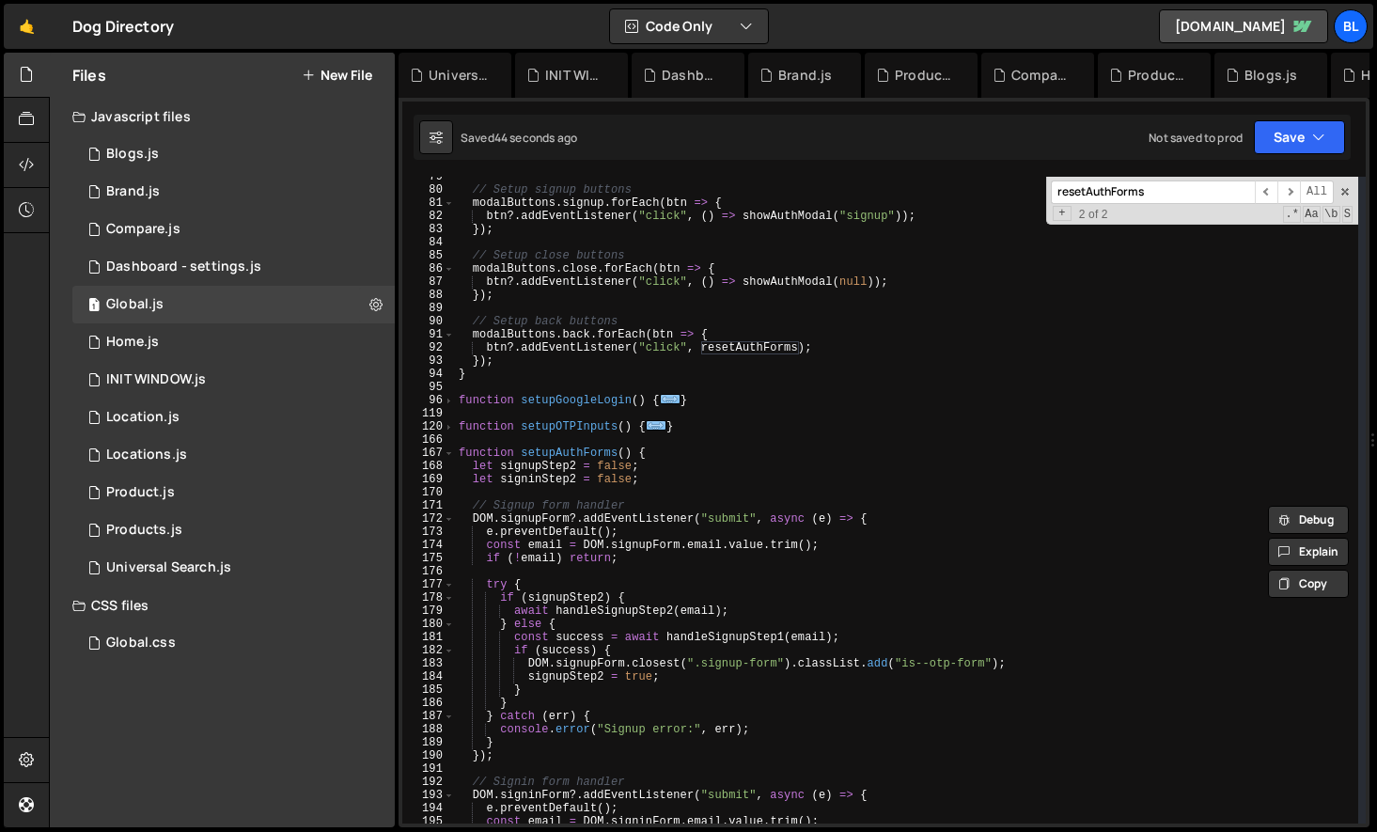
scroll to position [1032, 0]
click at [637, 444] on div "// Setup signup buttons modalButtons . signup . forEach ( btn => { btn ?. addEv…" at bounding box center [906, 506] width 903 height 673
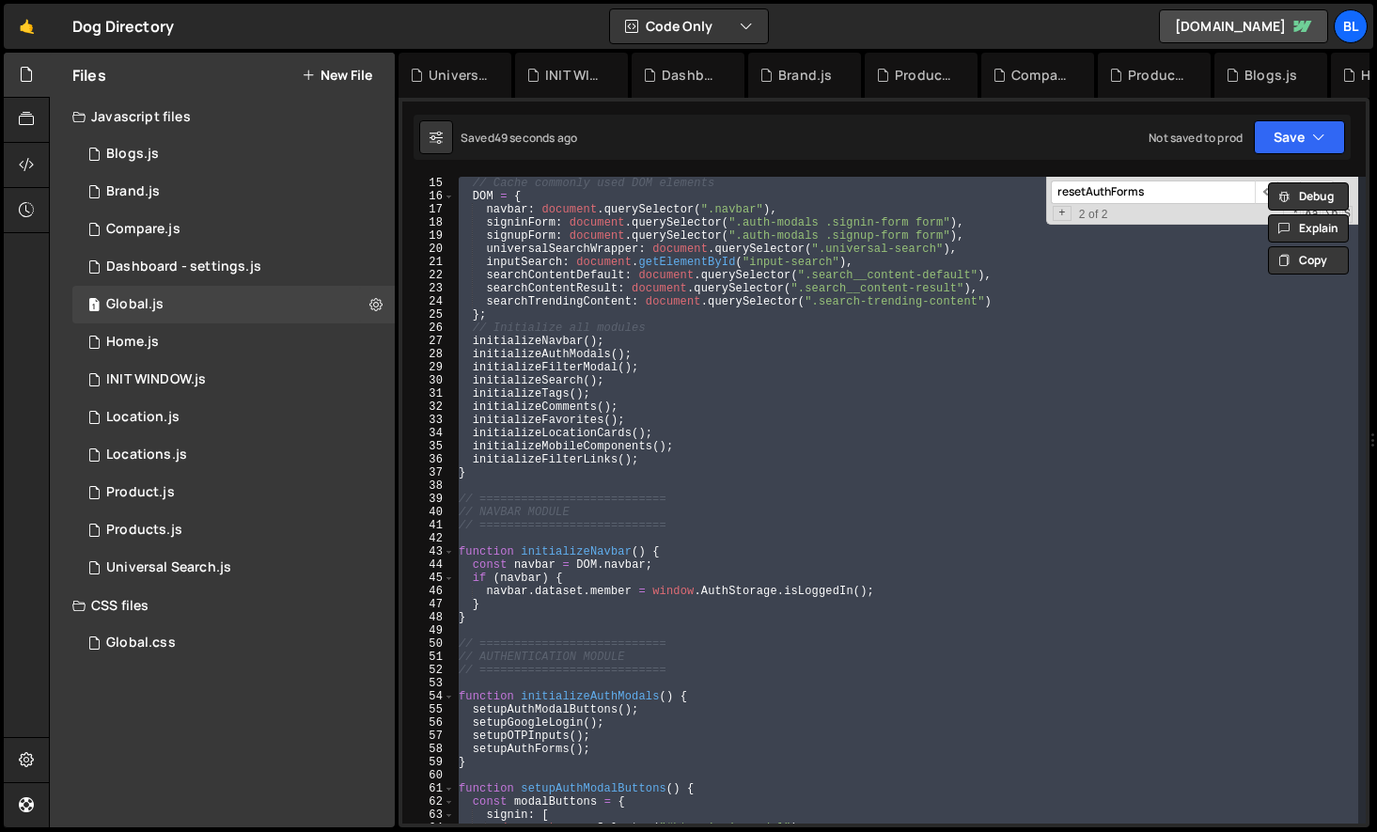
scroll to position [0, 0]
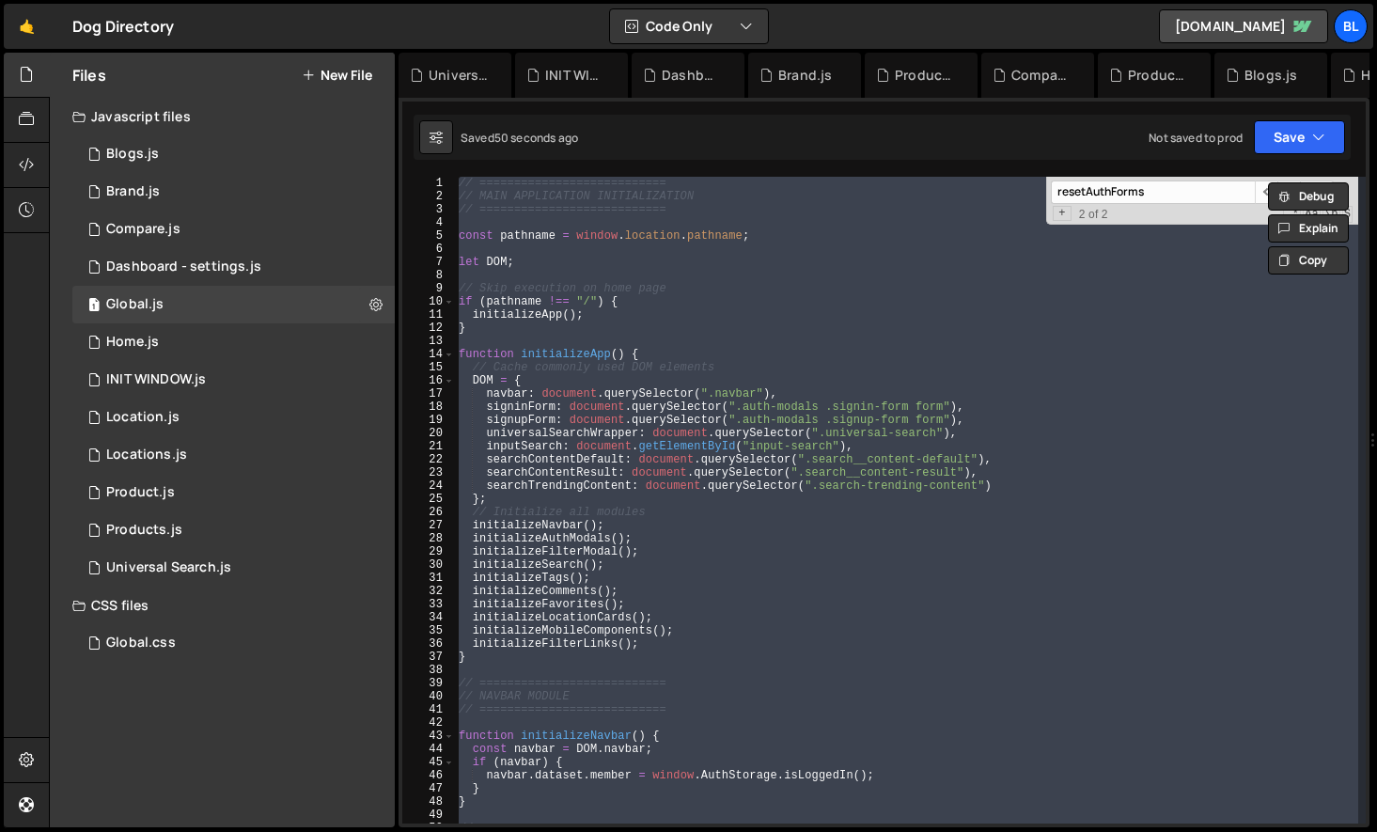
click at [582, 311] on div "// =========================== // MAIN APPLICATION INITIALIZATION // ==========…" at bounding box center [906, 500] width 903 height 646
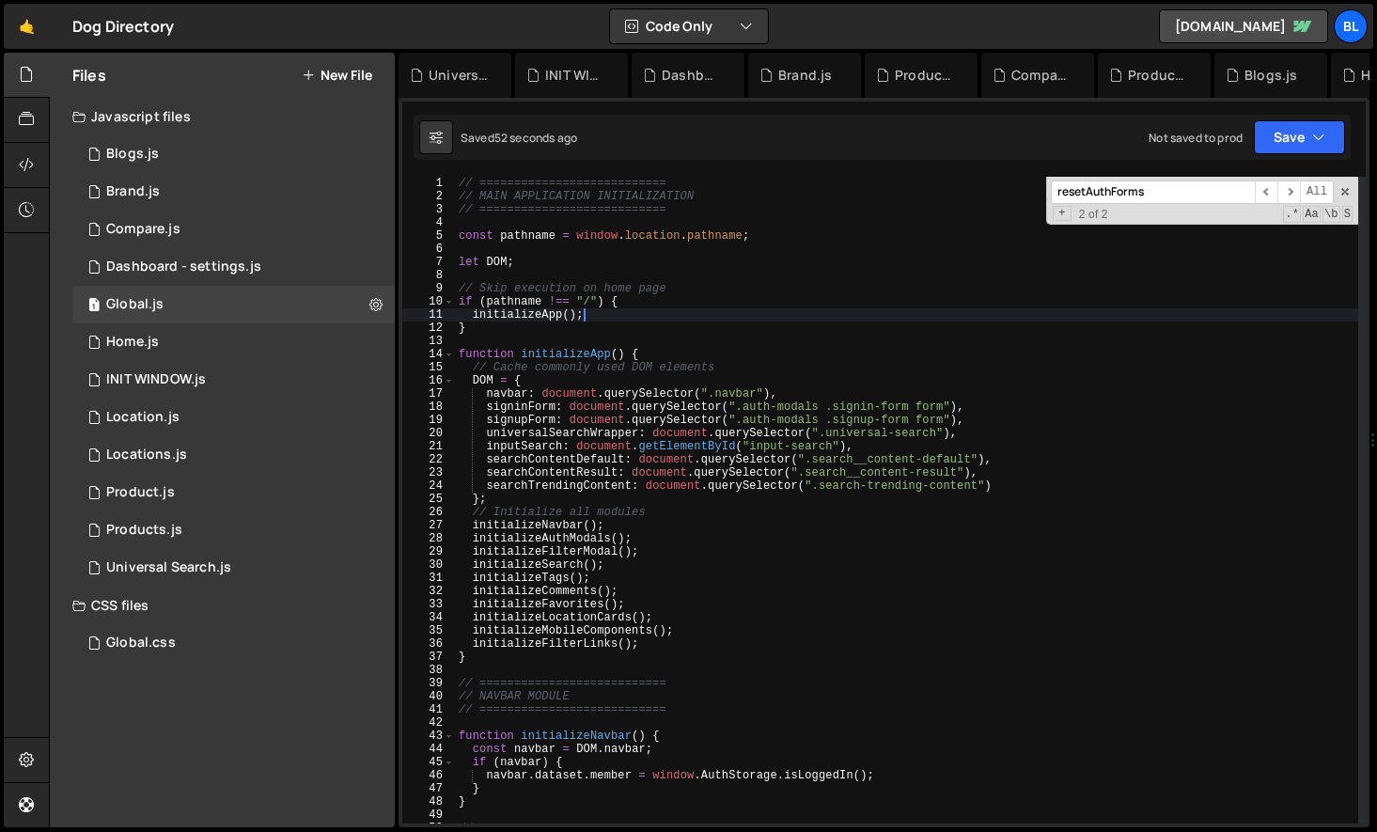
click at [471, 379] on div "// =========================== // MAIN APPLICATION INITIALIZATION // ==========…" at bounding box center [906, 513] width 903 height 673
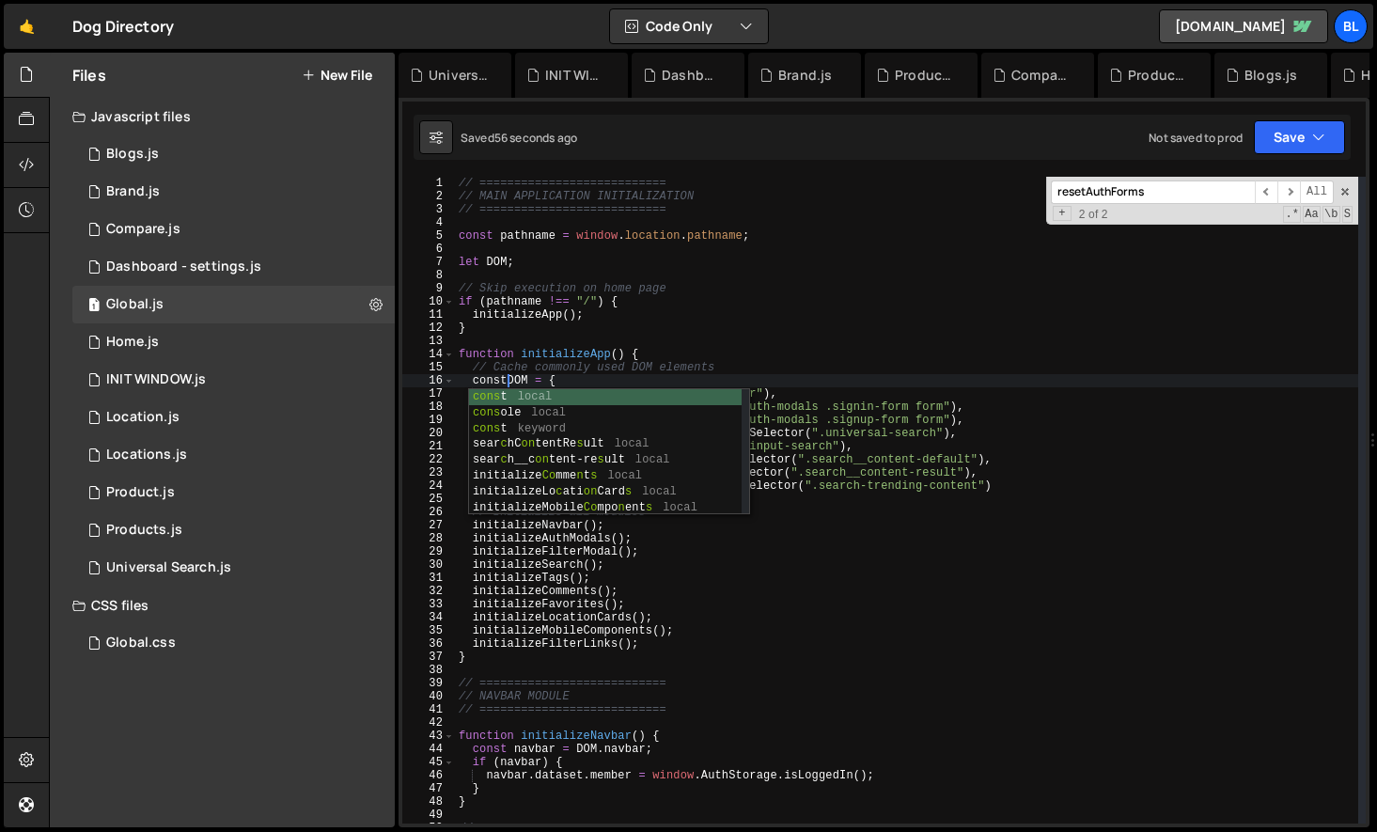
scroll to position [0, 4]
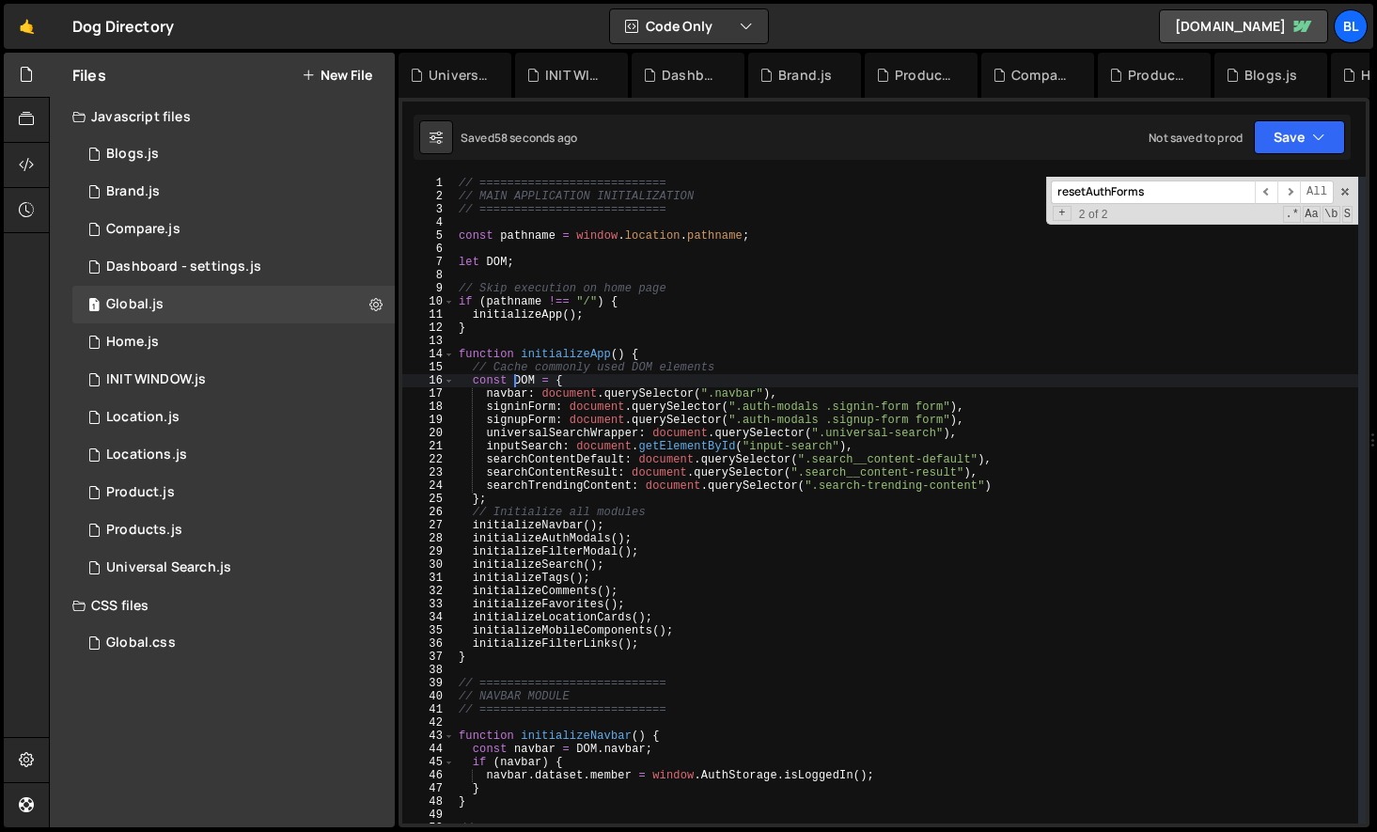
click at [600, 268] on div "// =========================== // MAIN APPLICATION INITIALIZATION // ==========…" at bounding box center [906, 513] width 903 height 673
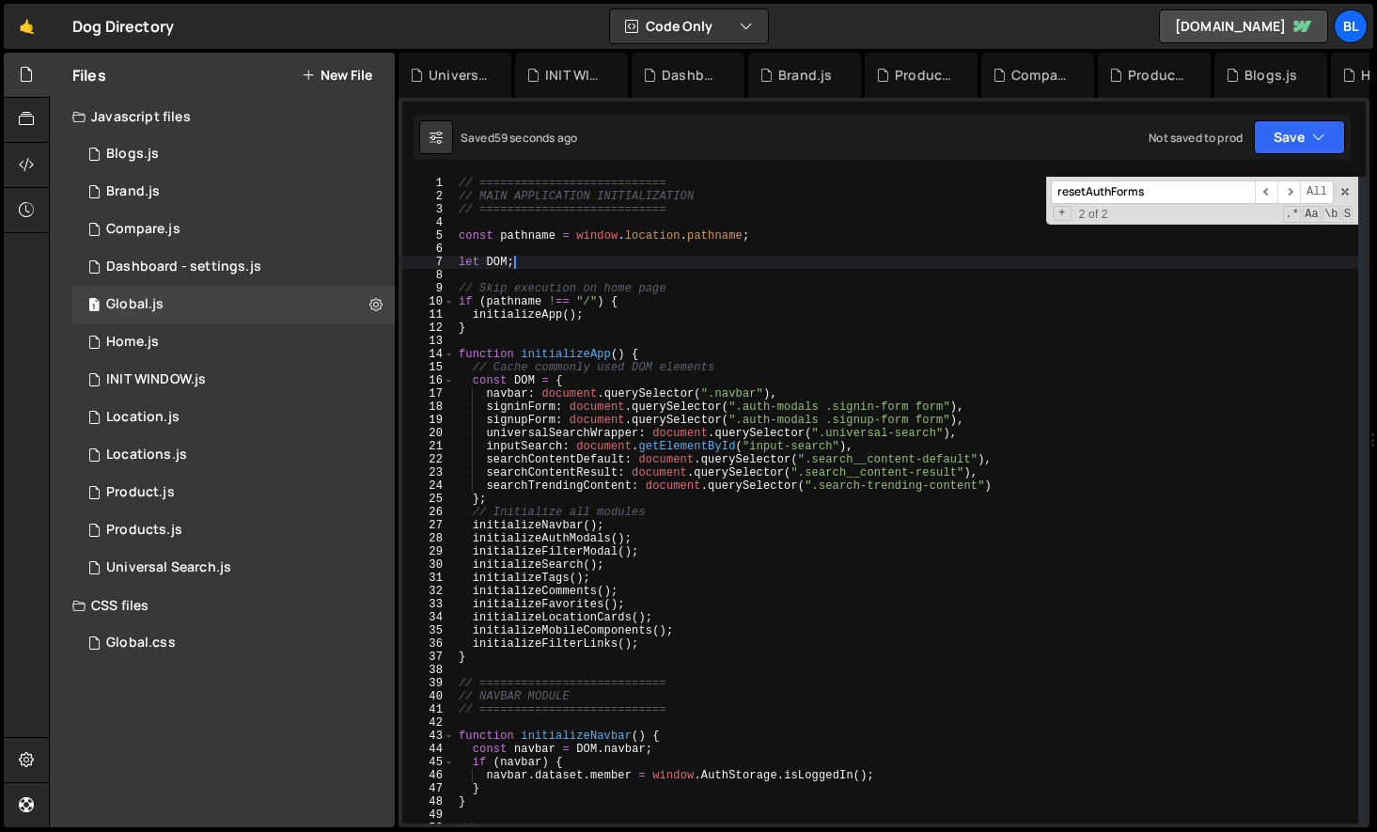
click at [536, 253] on div "// =========================== // MAIN APPLICATION INITIALIZATION // ==========…" at bounding box center [906, 513] width 903 height 673
type textarea "let DOM;"
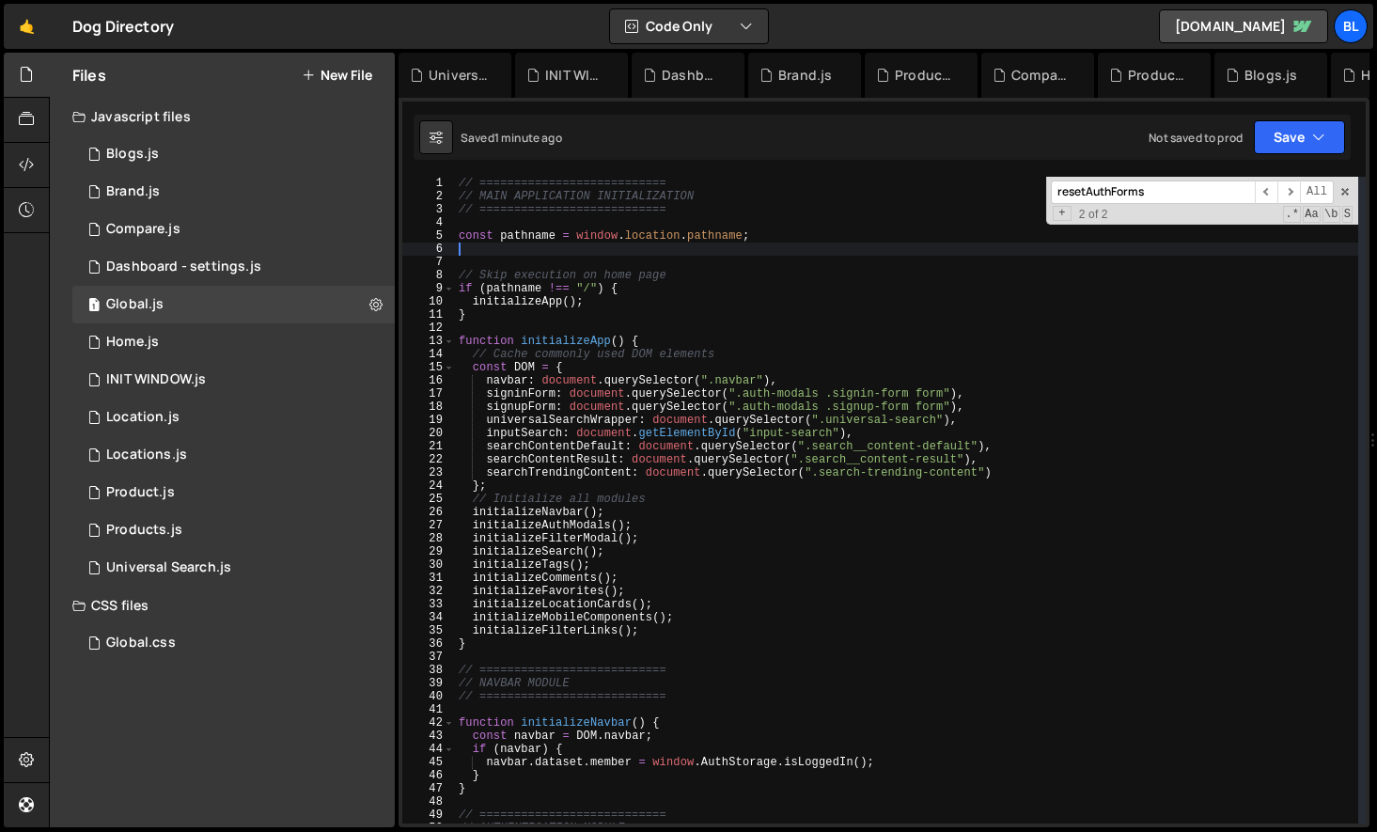
scroll to position [0, 0]
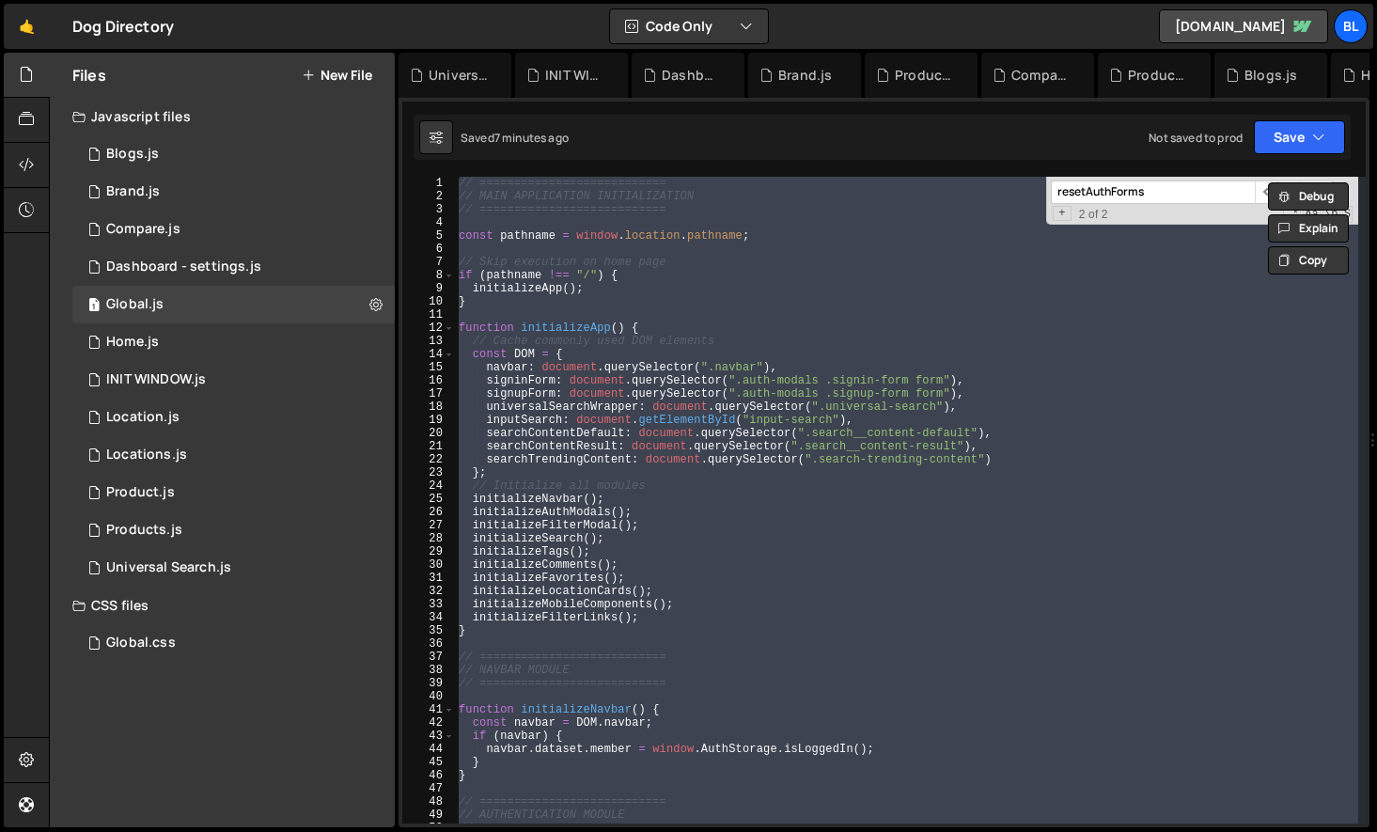
click at [639, 479] on div "// =========================== // MAIN APPLICATION INITIALIZATION // ==========…" at bounding box center [906, 500] width 903 height 646
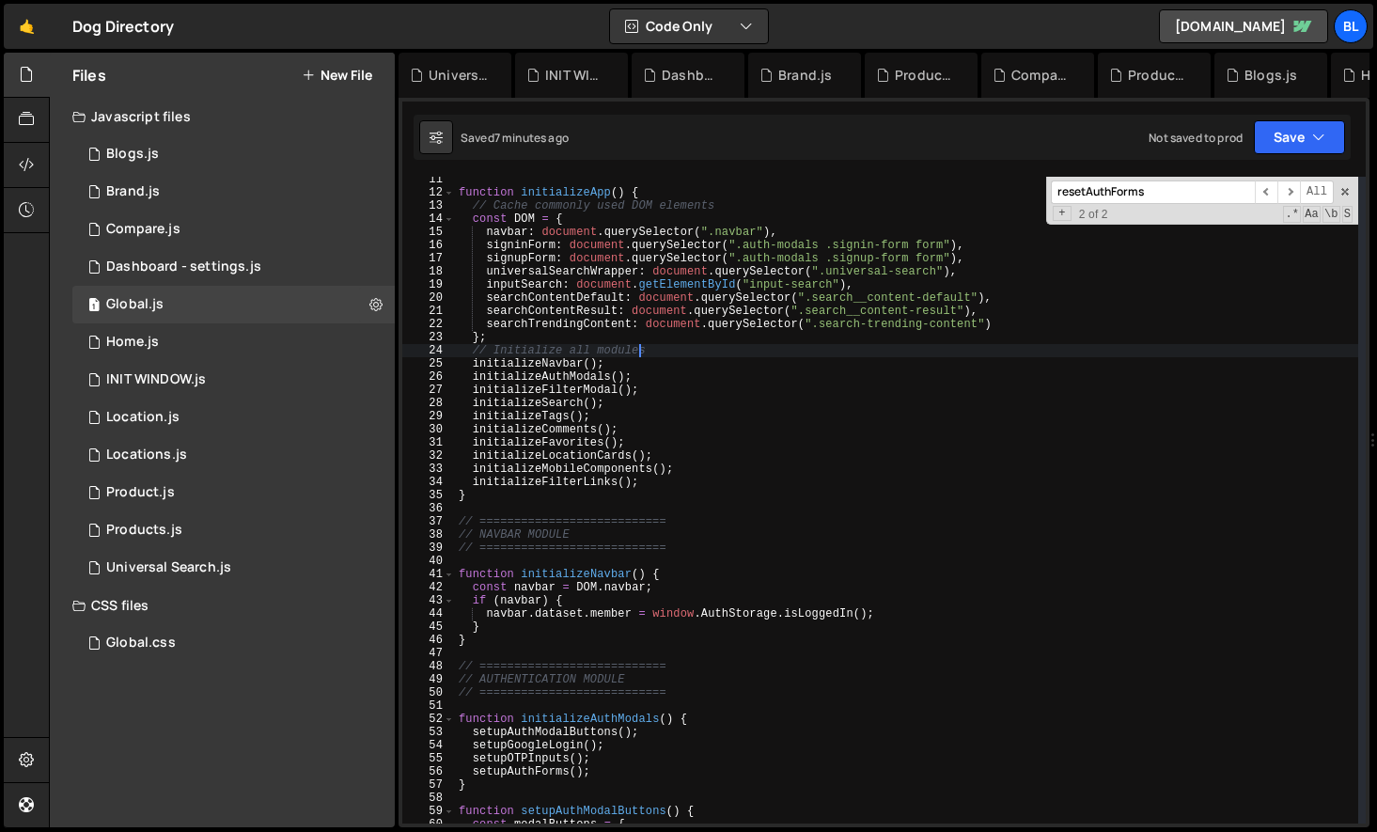
scroll to position [259, 0]
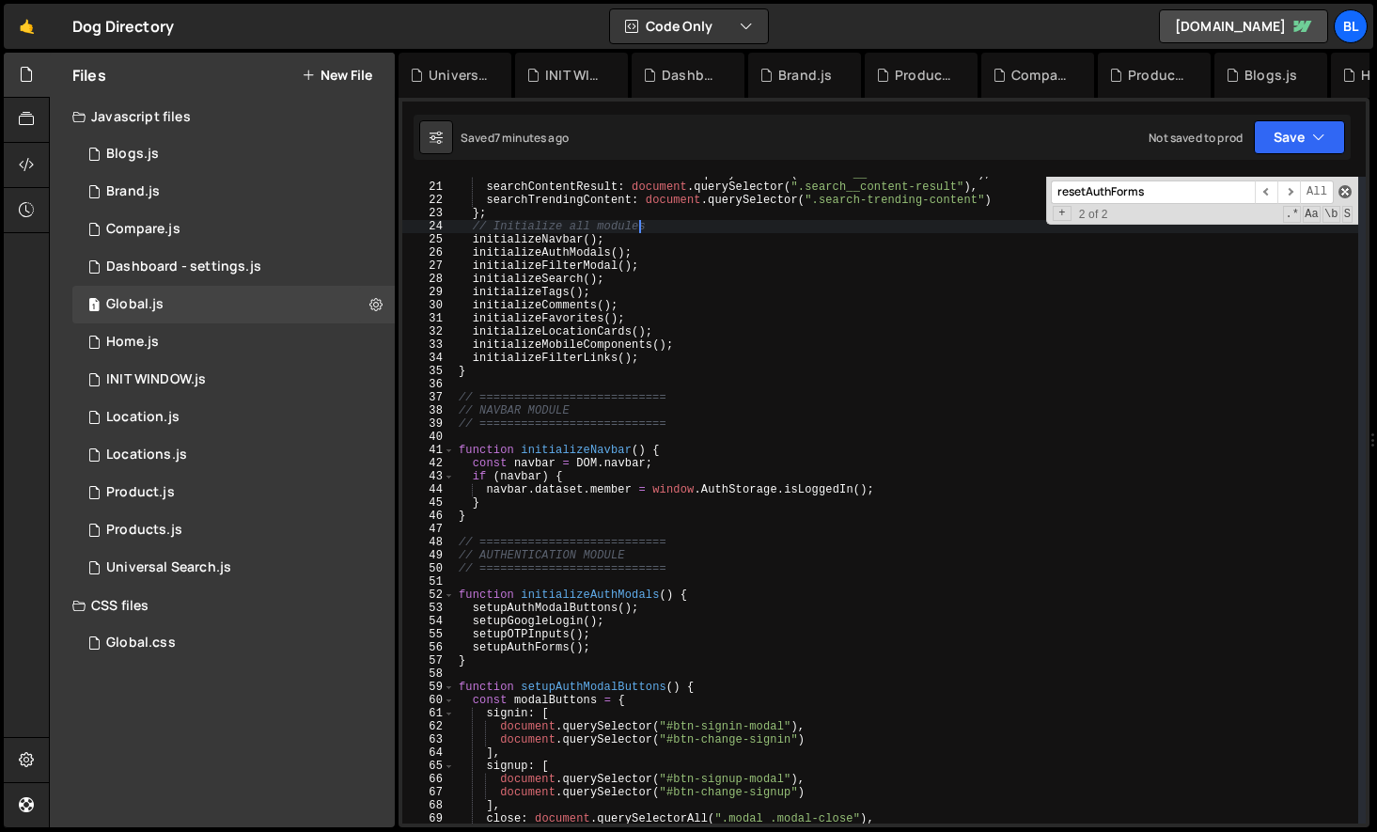
click at [1340, 190] on span at bounding box center [1344, 191] width 13 height 13
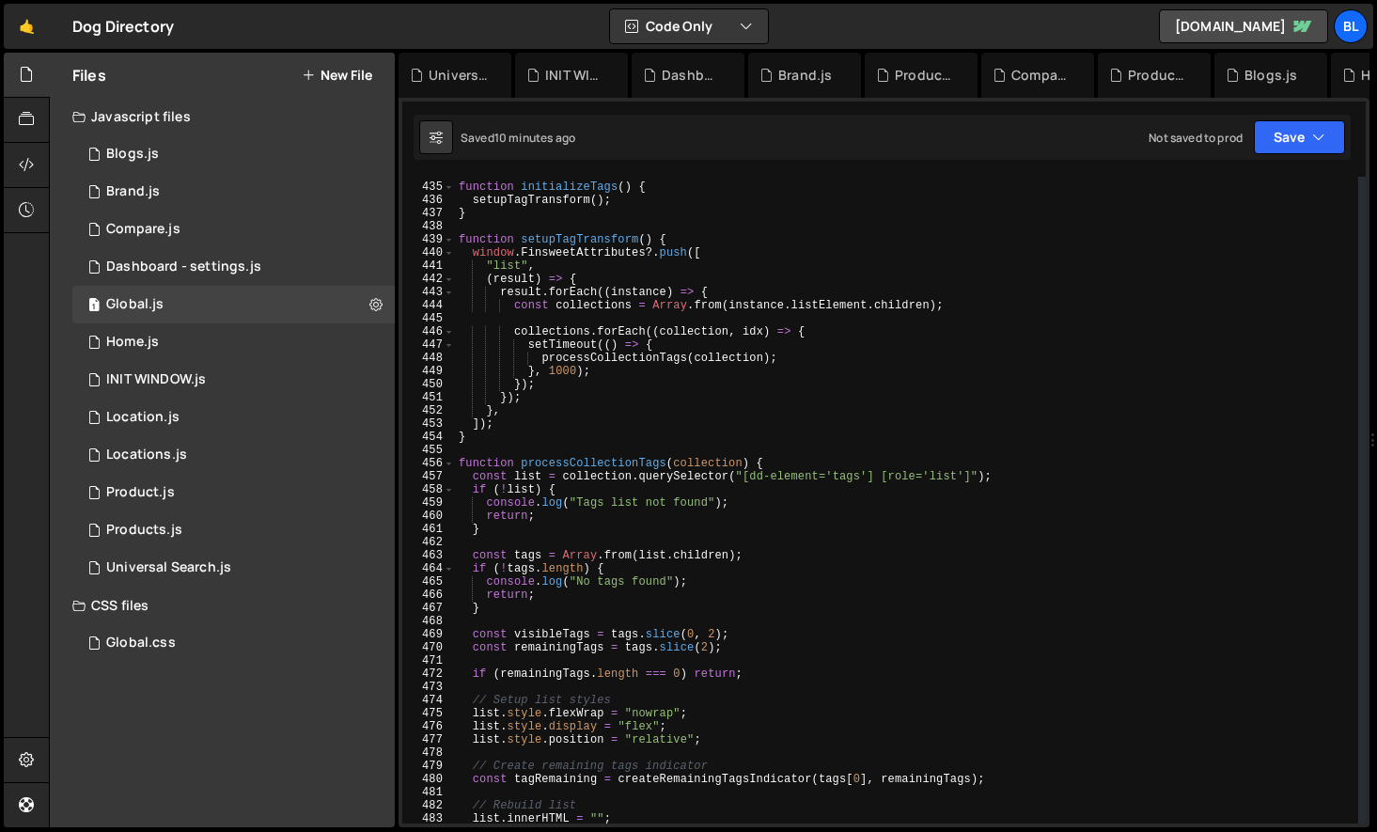
scroll to position [5570, 0]
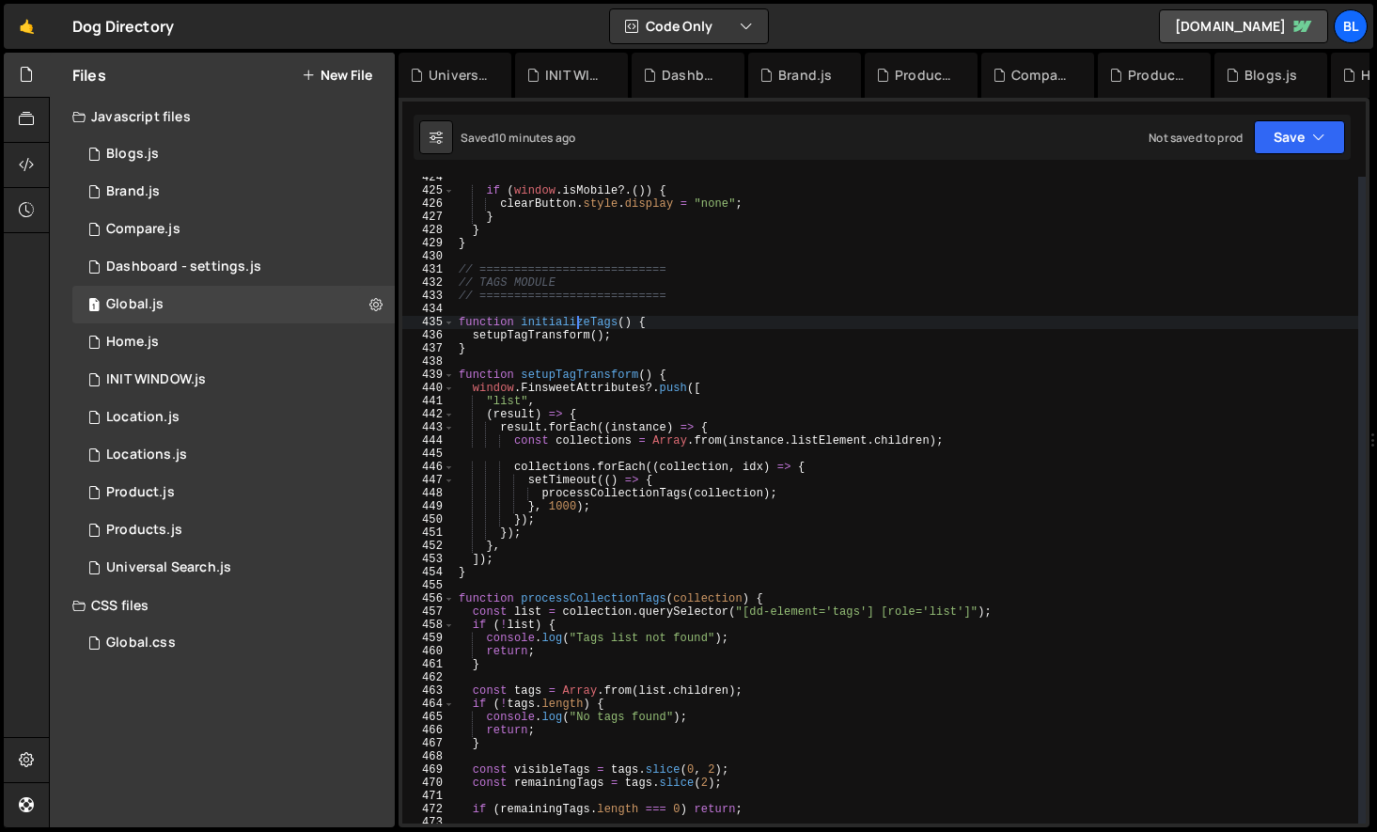
click at [578, 322] on div "if ( window . isMobile ?. ( )) { clearButton . style . display = "none" ; } } }…" at bounding box center [906, 507] width 903 height 673
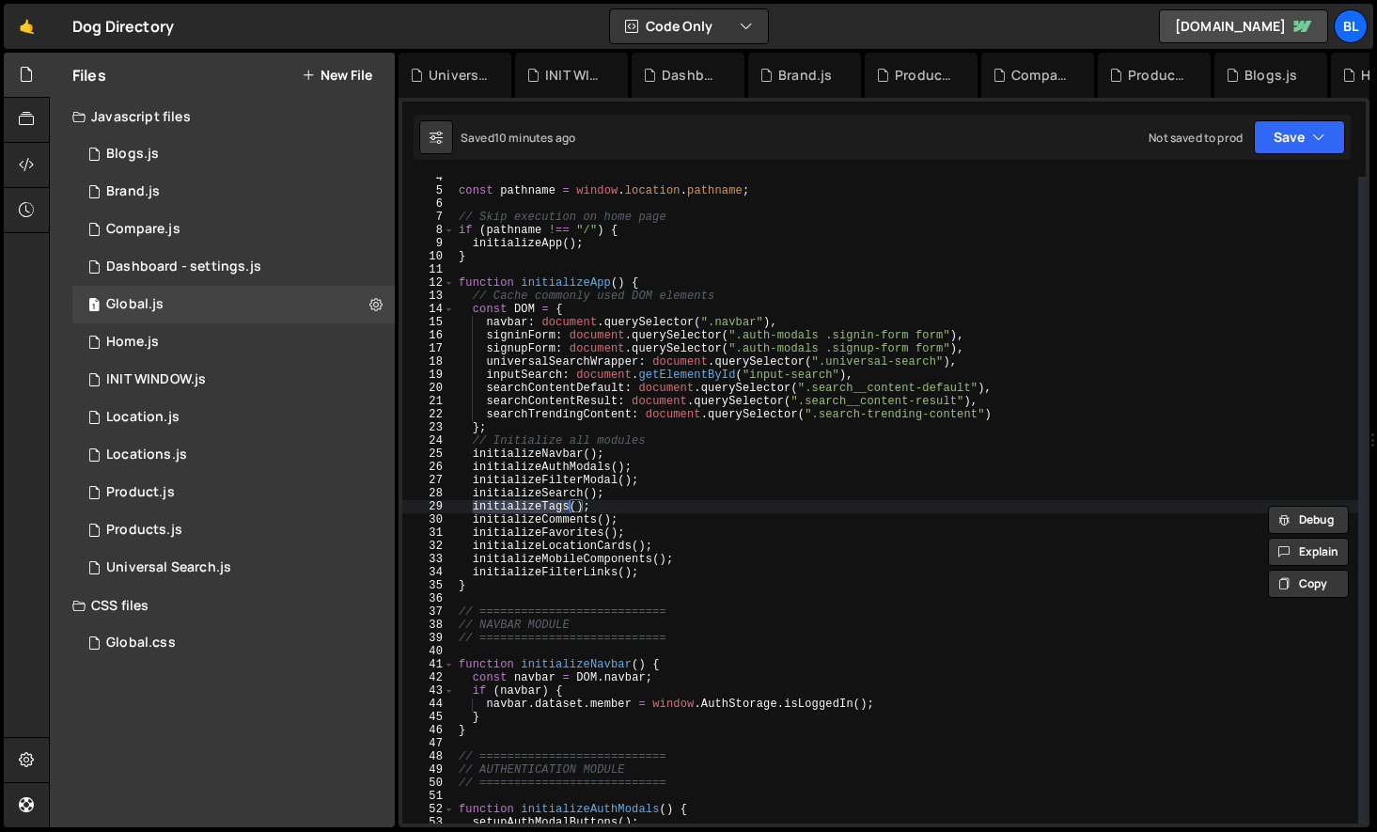
click at [507, 502] on div "const pathname = window . location . pathname ; // Skip execution on home page …" at bounding box center [906, 500] width 903 height 646
click at [507, 502] on div "const pathname = window . location . pathname ; // Skip execution on home page …" at bounding box center [906, 507] width 903 height 673
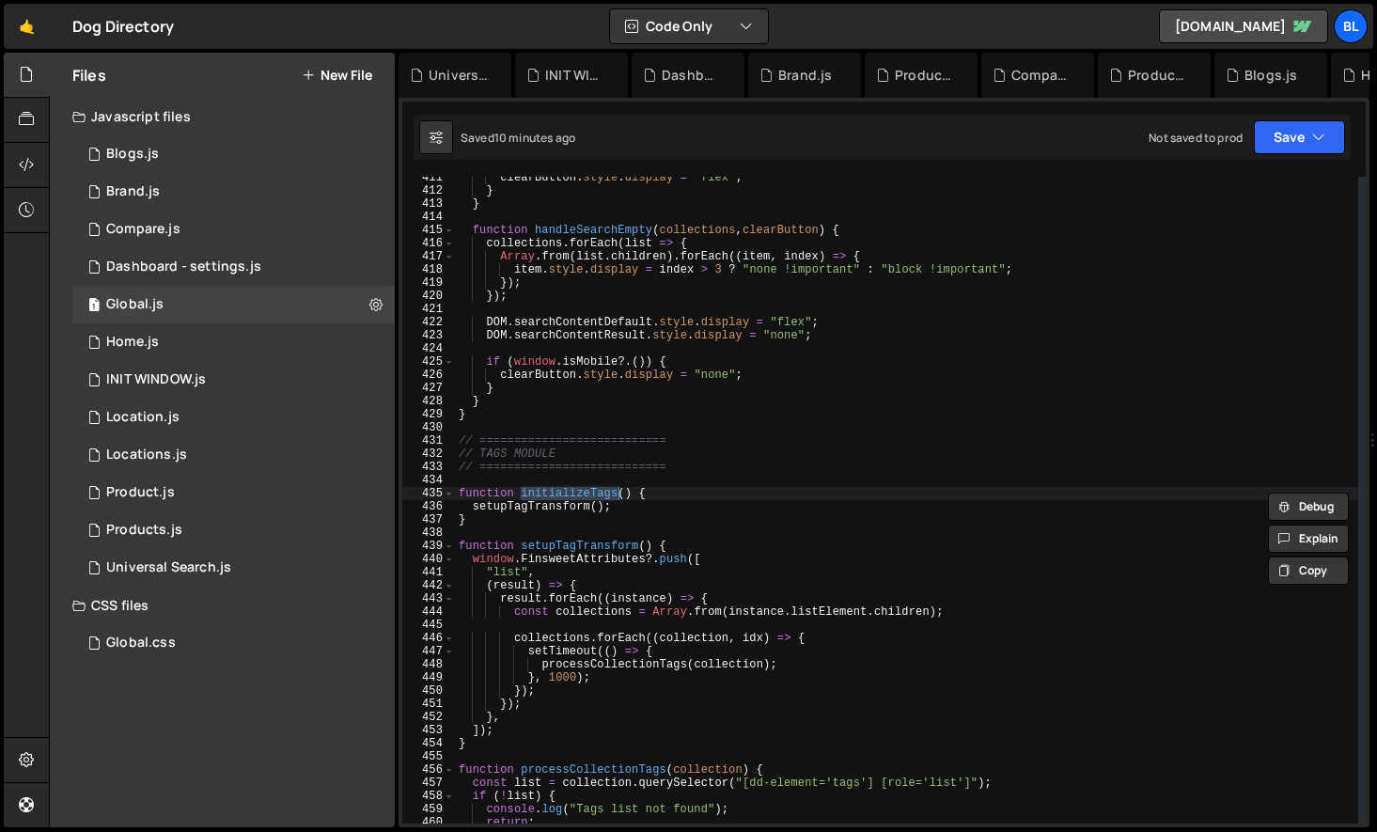
scroll to position [5399, 0]
click at [539, 508] on div "clearButton . style . display = "flex" ; } } function handleSearchEmpty ( colle…" at bounding box center [906, 507] width 903 height 673
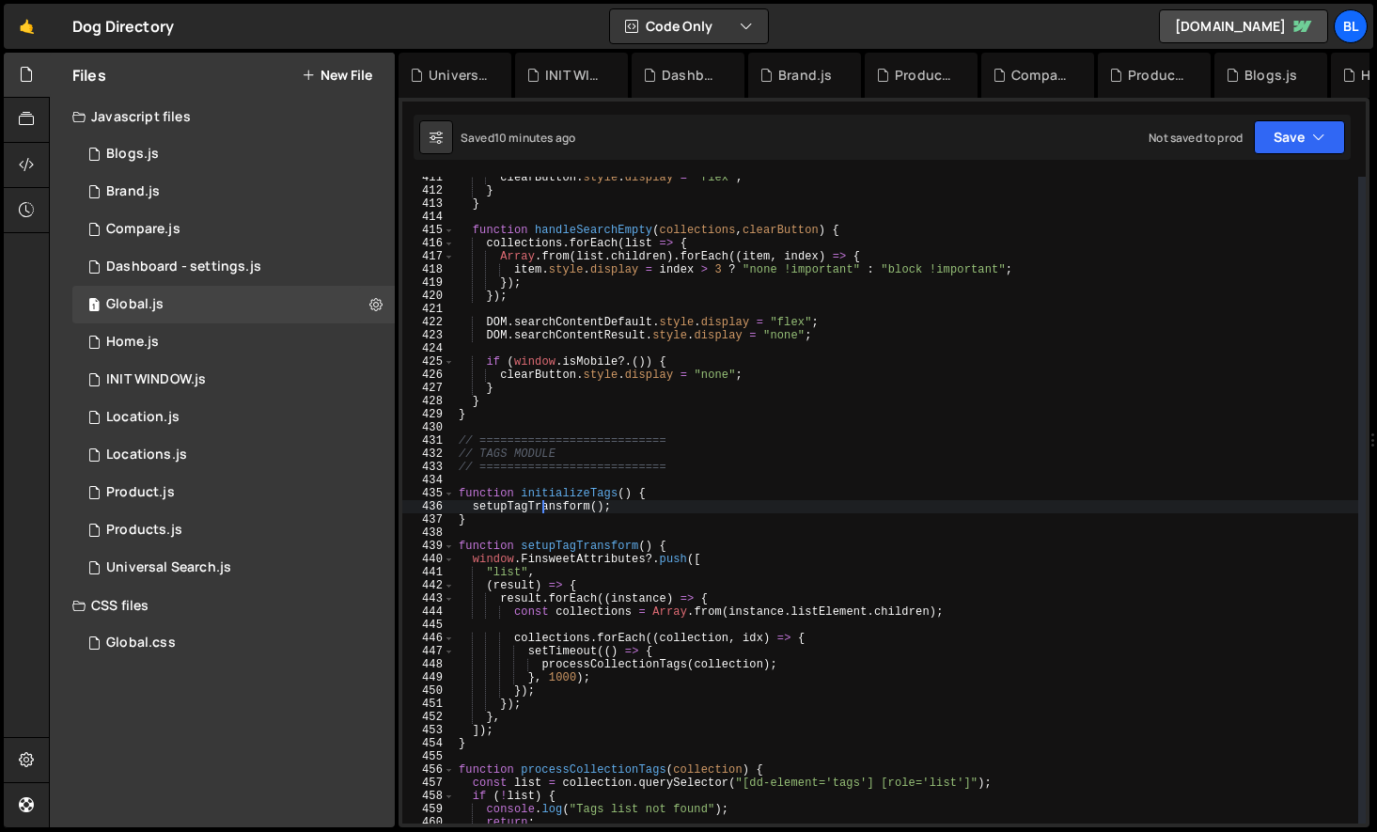
click at [539, 508] on div "clearButton . style . display = "flex" ; } } function handleSearchEmpty ( colle…" at bounding box center [906, 507] width 903 height 673
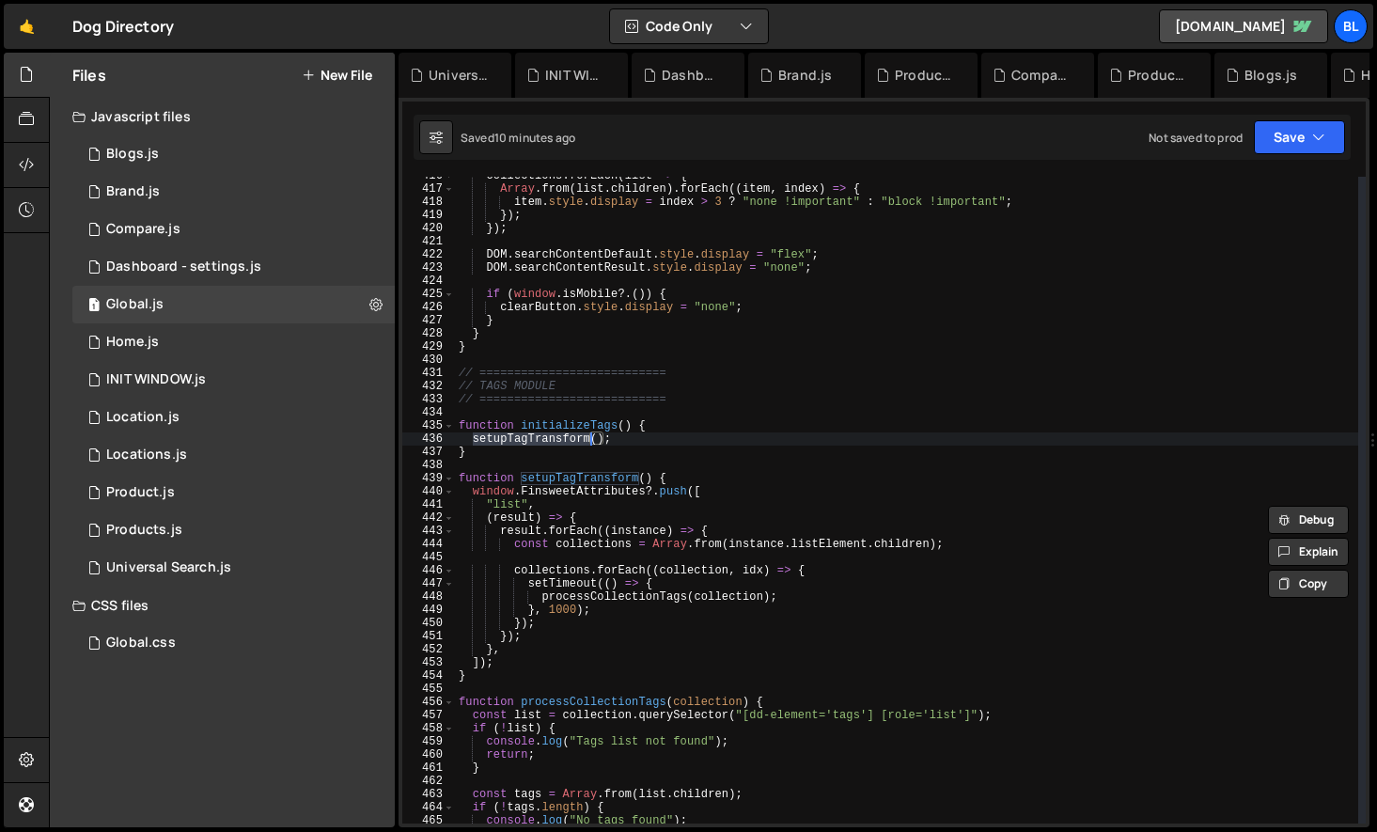
scroll to position [5467, 0]
click at [665, 587] on div "collections . forEach ( list => { Array . from ( list . children ) . forEach ((…" at bounding box center [906, 505] width 903 height 673
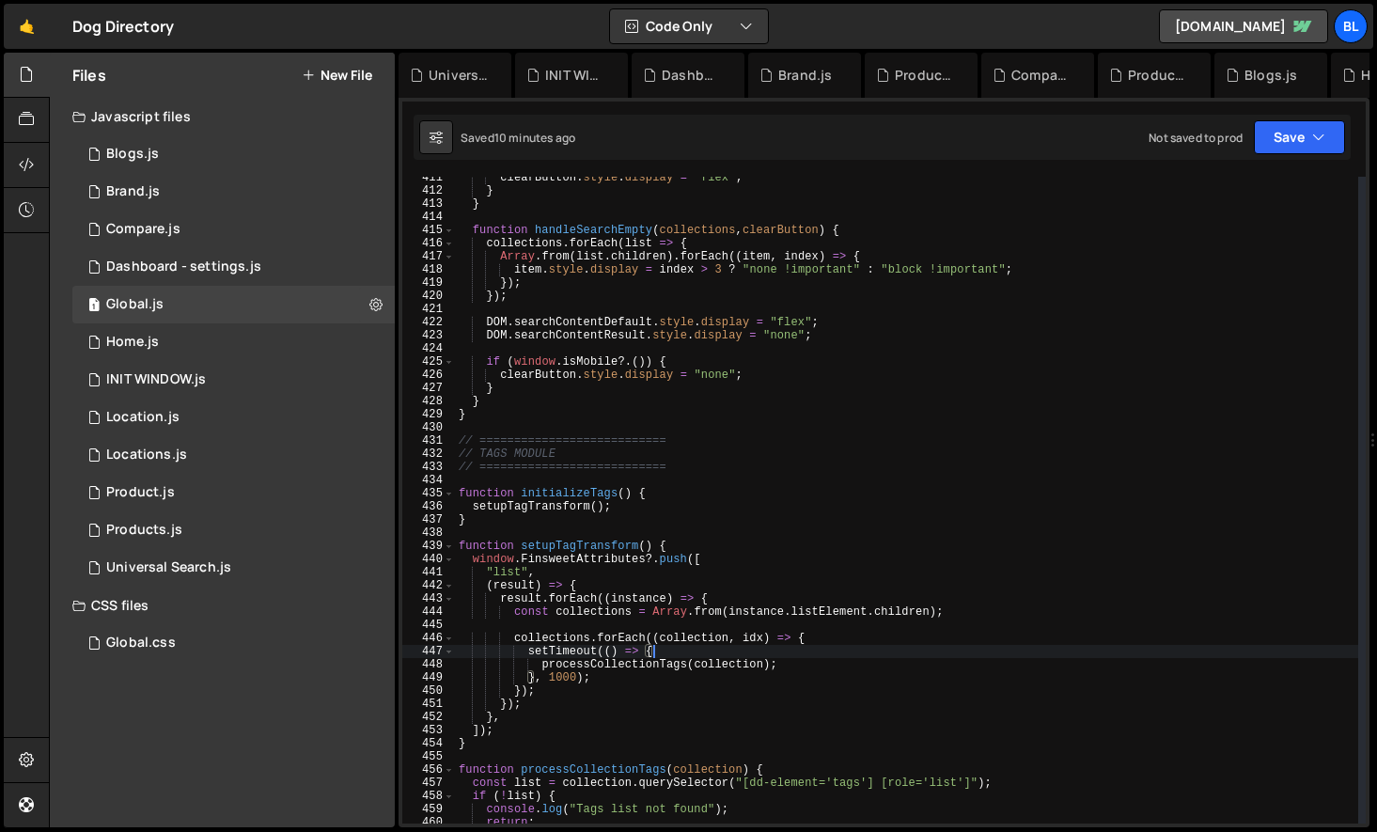
scroll to position [5264, 0]
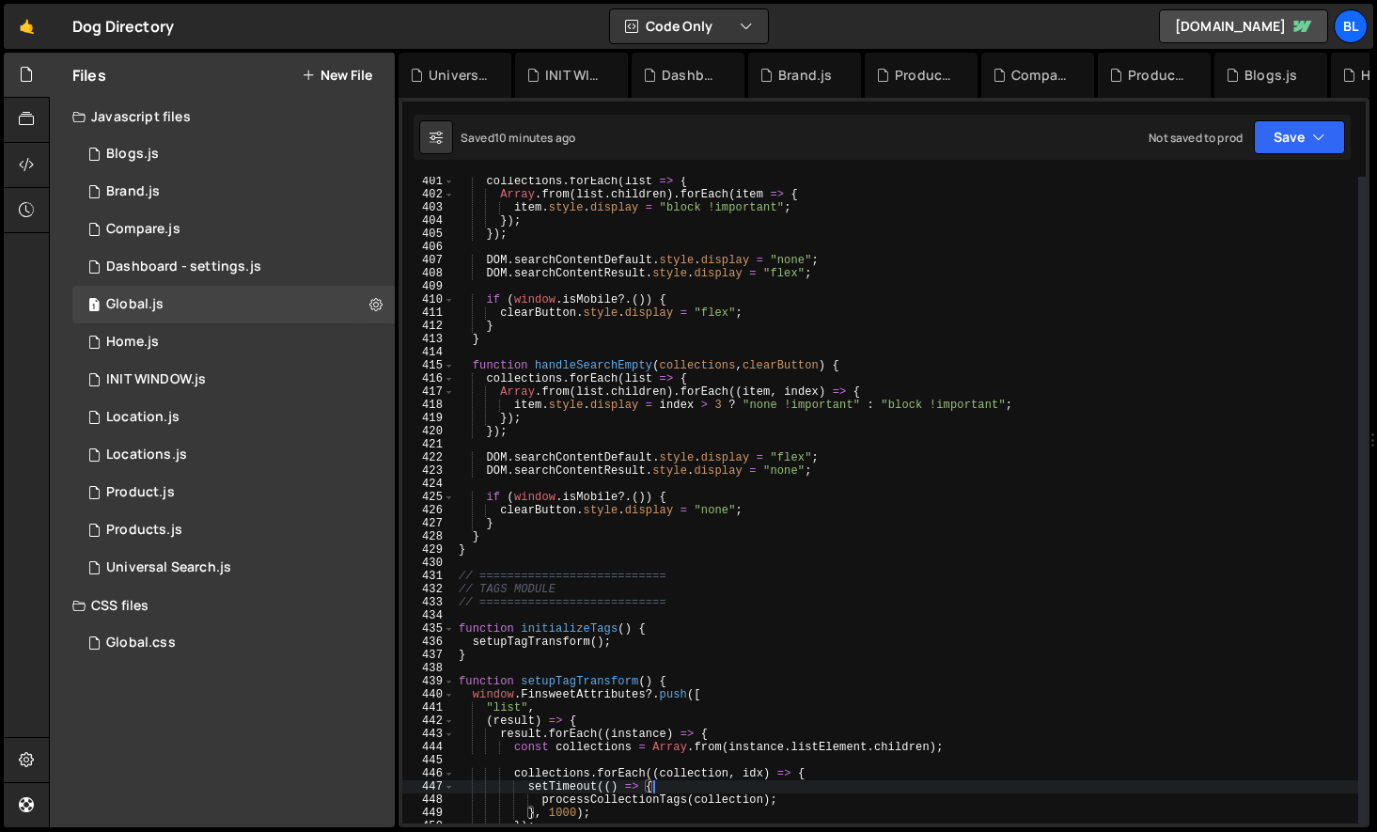
click at [588, 457] on div "collections . forEach ( list => { Array . from ( list . children ) . forEach ( …" at bounding box center [906, 511] width 903 height 673
click at [587, 457] on div "collections . forEach ( list => { Array . from ( list . children ) . forEach ( …" at bounding box center [906, 511] width 903 height 673
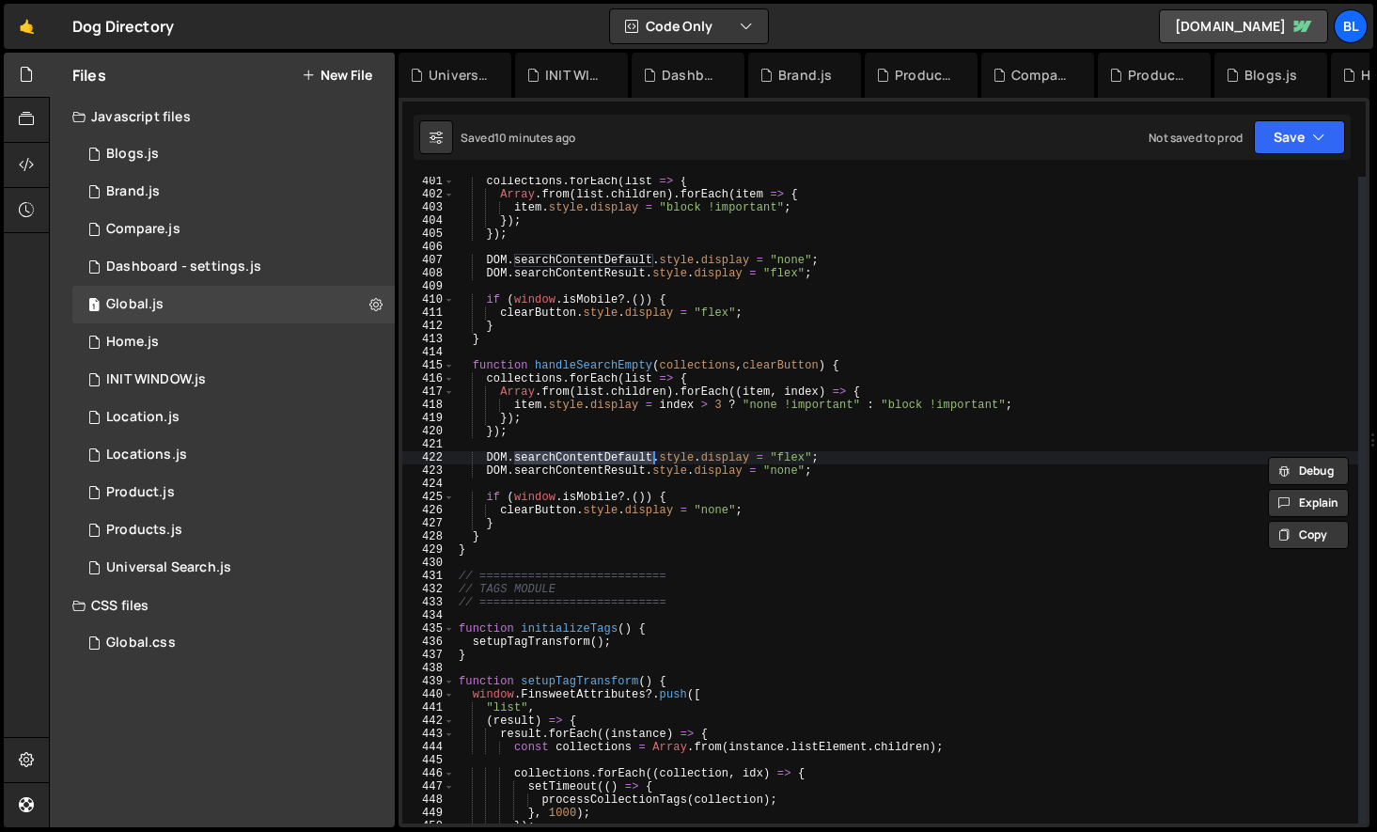
scroll to position [0, 0]
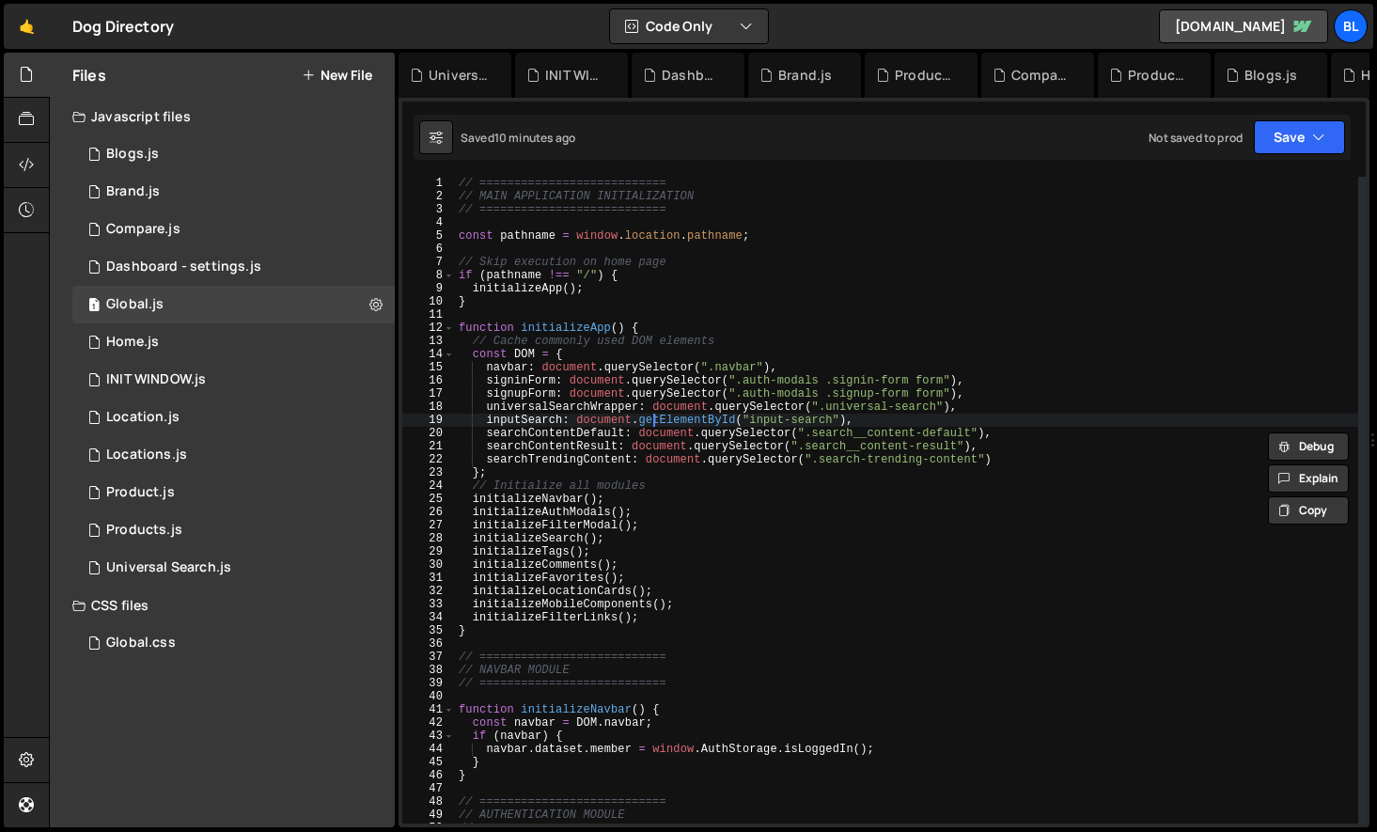
click at [650, 414] on div "// =========================== // MAIN APPLICATION INITIALIZATION // ==========…" at bounding box center [906, 513] width 903 height 673
click at [1019, 433] on div "// =========================== // MAIN APPLICATION INITIALIZATION // ==========…" at bounding box center [906, 513] width 903 height 673
click at [1011, 465] on div "// =========================== // MAIN APPLICATION INITIALIZATION // ==========…" at bounding box center [906, 513] width 903 height 673
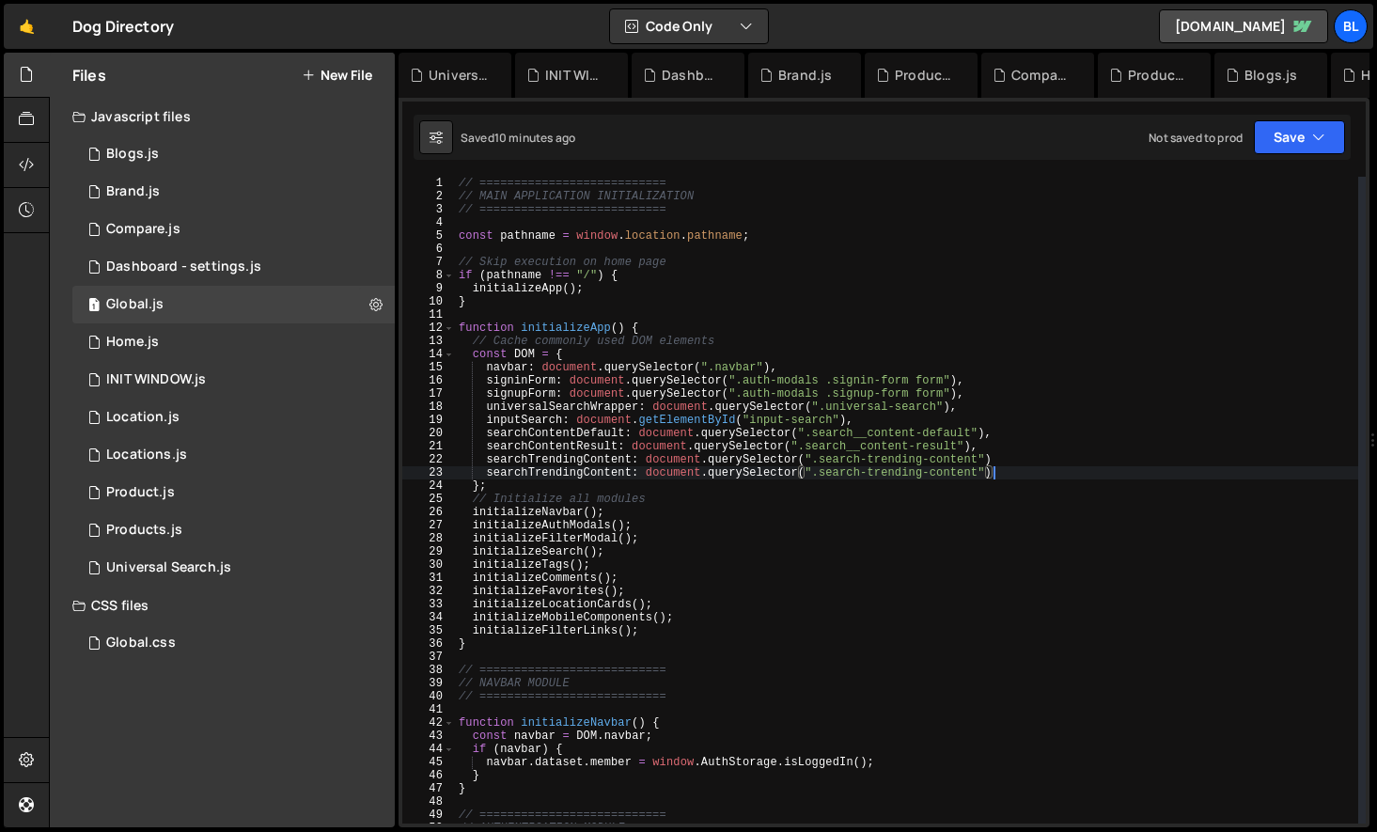
click at [580, 475] on div "// =========================== // MAIN APPLICATION INITIALIZATION // ==========…" at bounding box center [906, 513] width 903 height 673
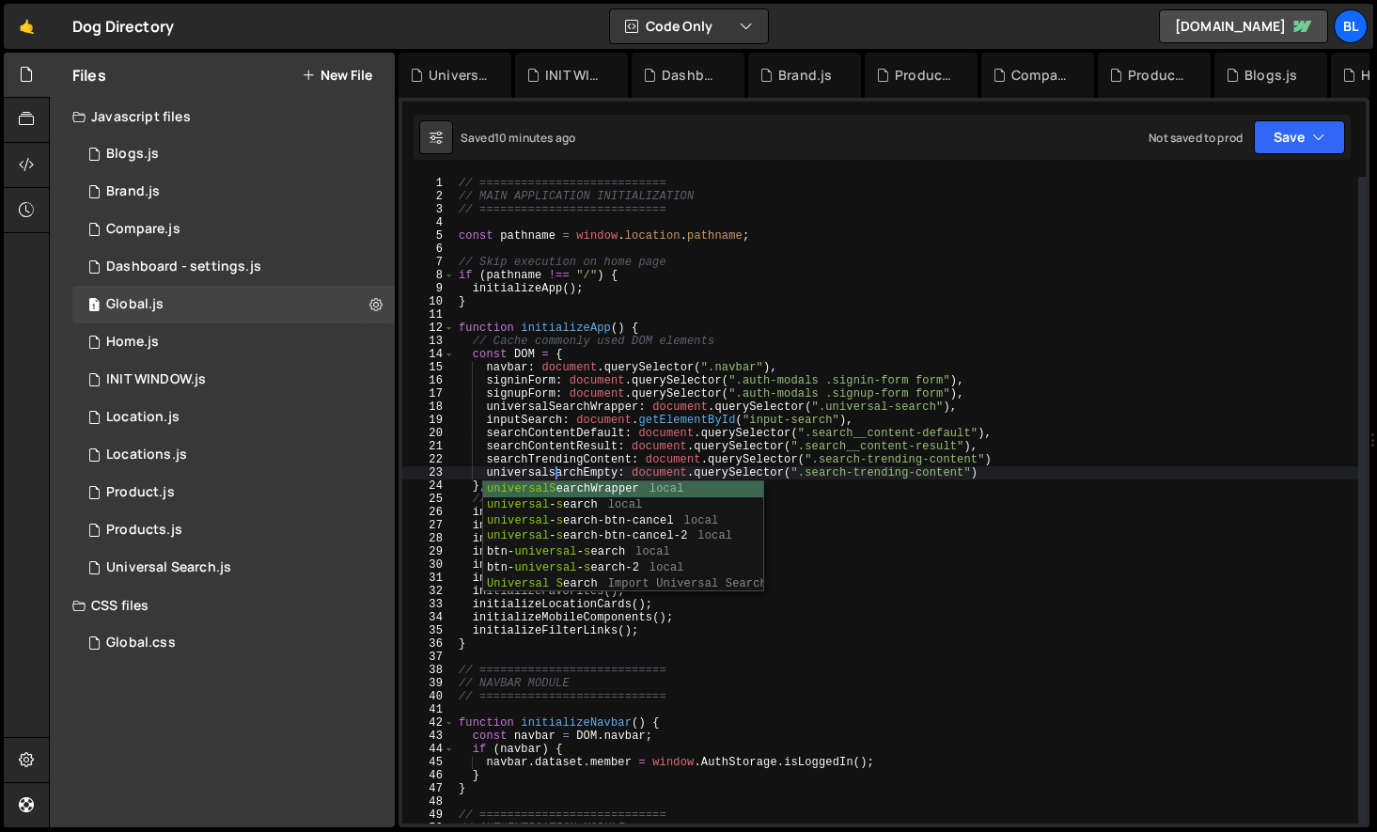
scroll to position [0, 8]
click at [572, 477] on div "// =========================== // MAIN APPLICATION INITIALIZATION // ==========…" at bounding box center [906, 513] width 903 height 673
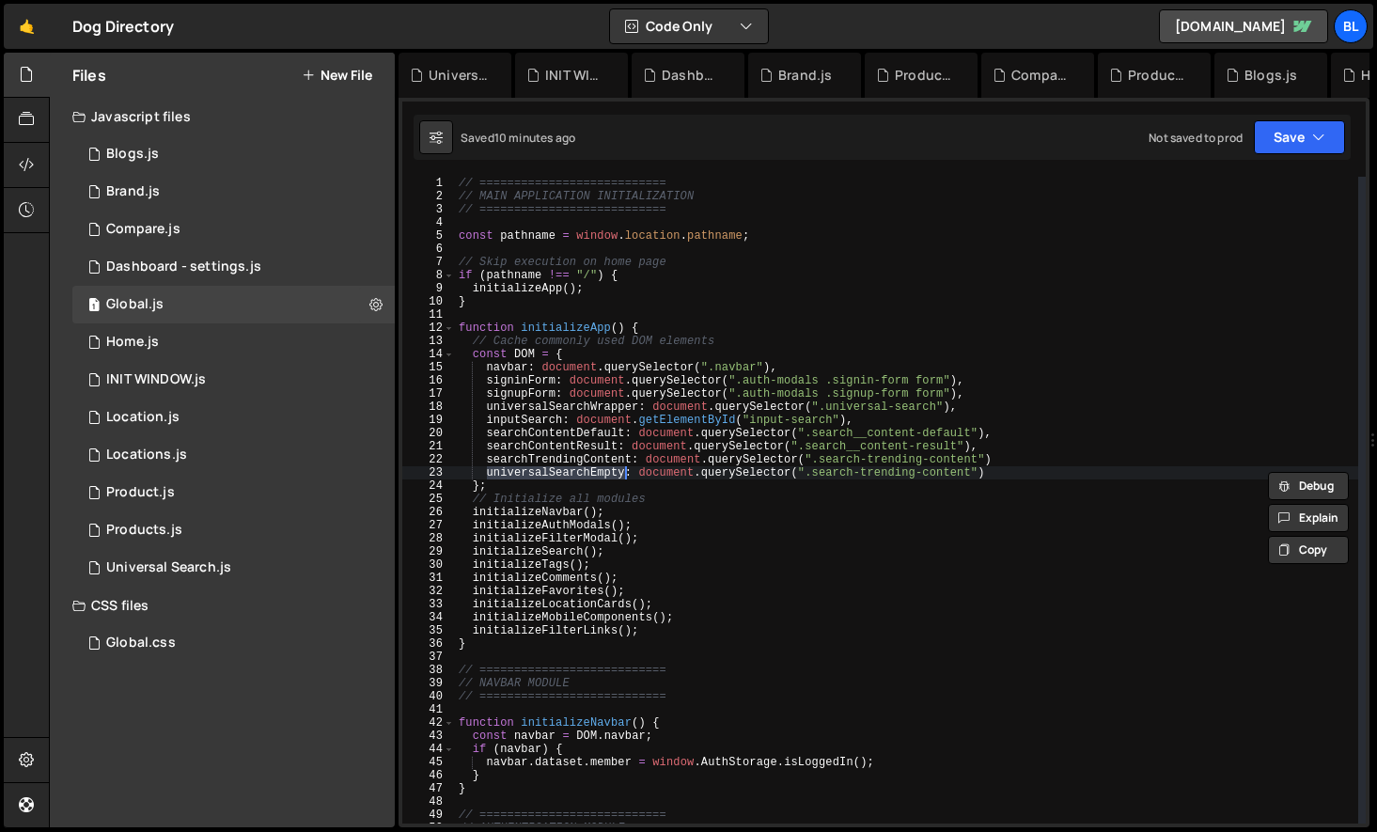
click at [934, 481] on div "// =========================== // MAIN APPLICATION INITIALIZATION // ==========…" at bounding box center [906, 513] width 903 height 673
click at [955, 479] on div "// =========================== // MAIN APPLICATION INITIALIZATION // ==========…" at bounding box center [906, 513] width 903 height 673
click at [966, 472] on div "// =========================== // MAIN APPLICATION INITIALIZATION // ==========…" at bounding box center [906, 513] width 903 height 673
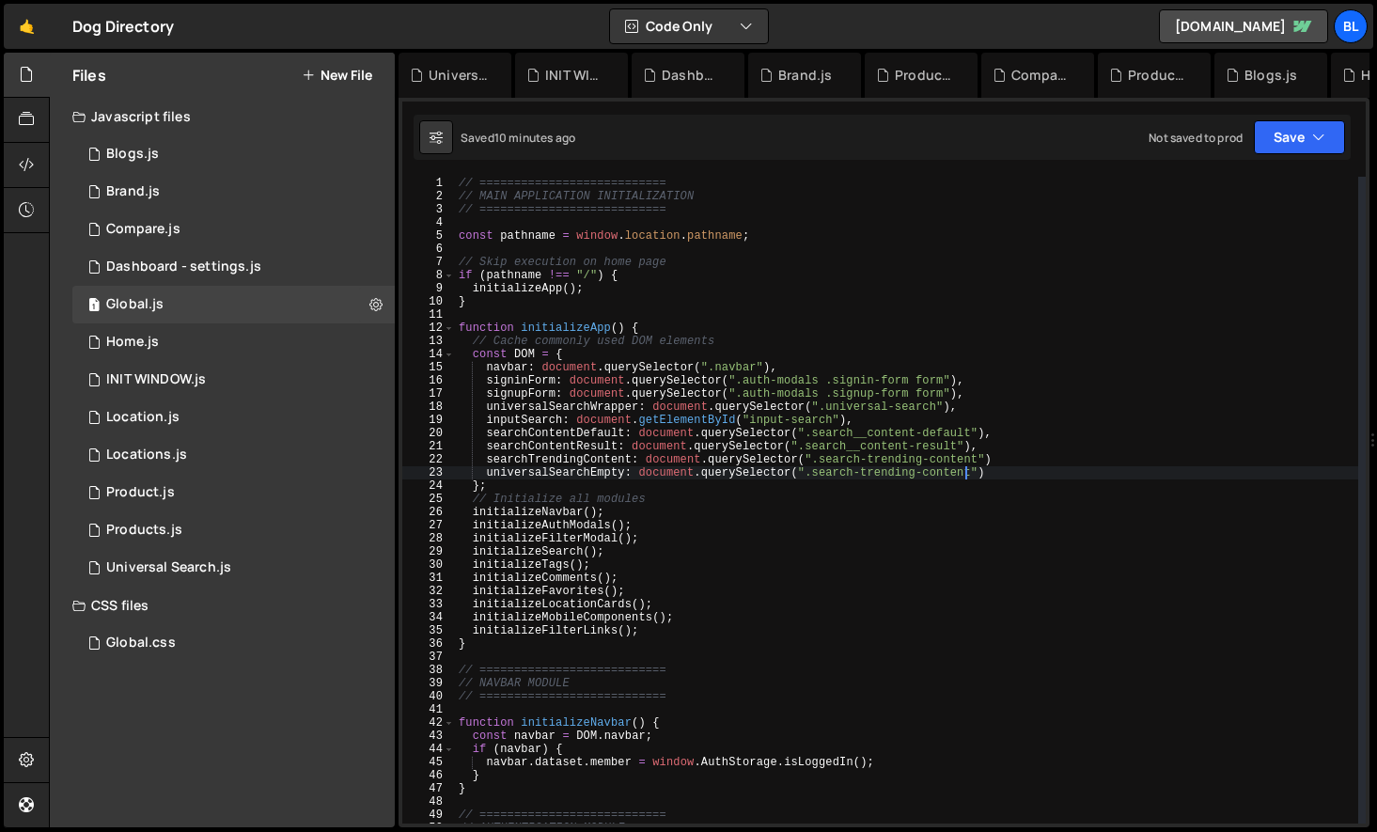
click at [966, 472] on div "// =========================== // MAIN APPLICATION INITIALIZATION // ==========…" at bounding box center [906, 513] width 903 height 673
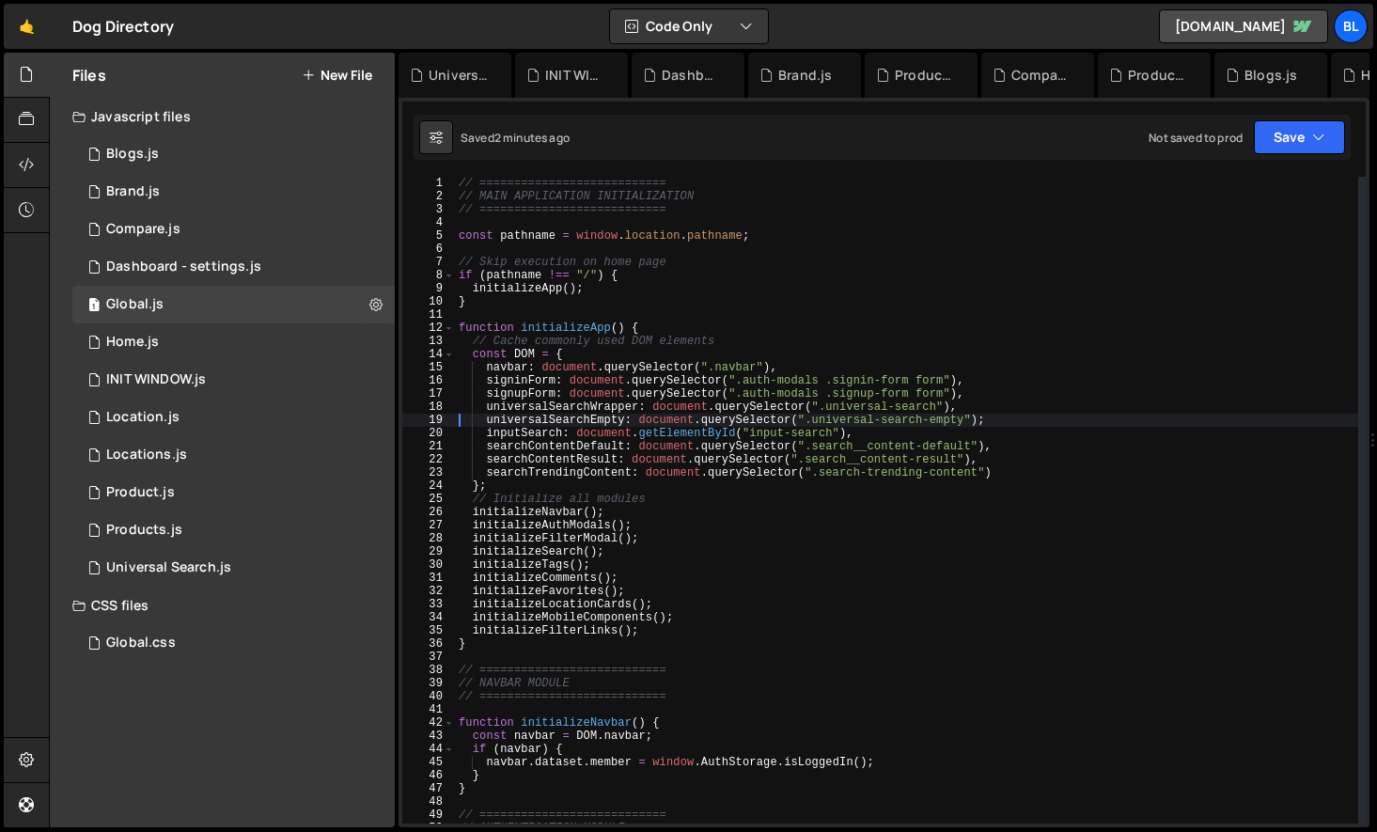
click at [577, 425] on div "// =========================== // MAIN APPLICATION INITIALIZATION // ==========…" at bounding box center [906, 513] width 903 height 673
click at [859, 450] on div "// =========================== // MAIN APPLICATION INITIALIZATION // ==========…" at bounding box center [906, 513] width 903 height 673
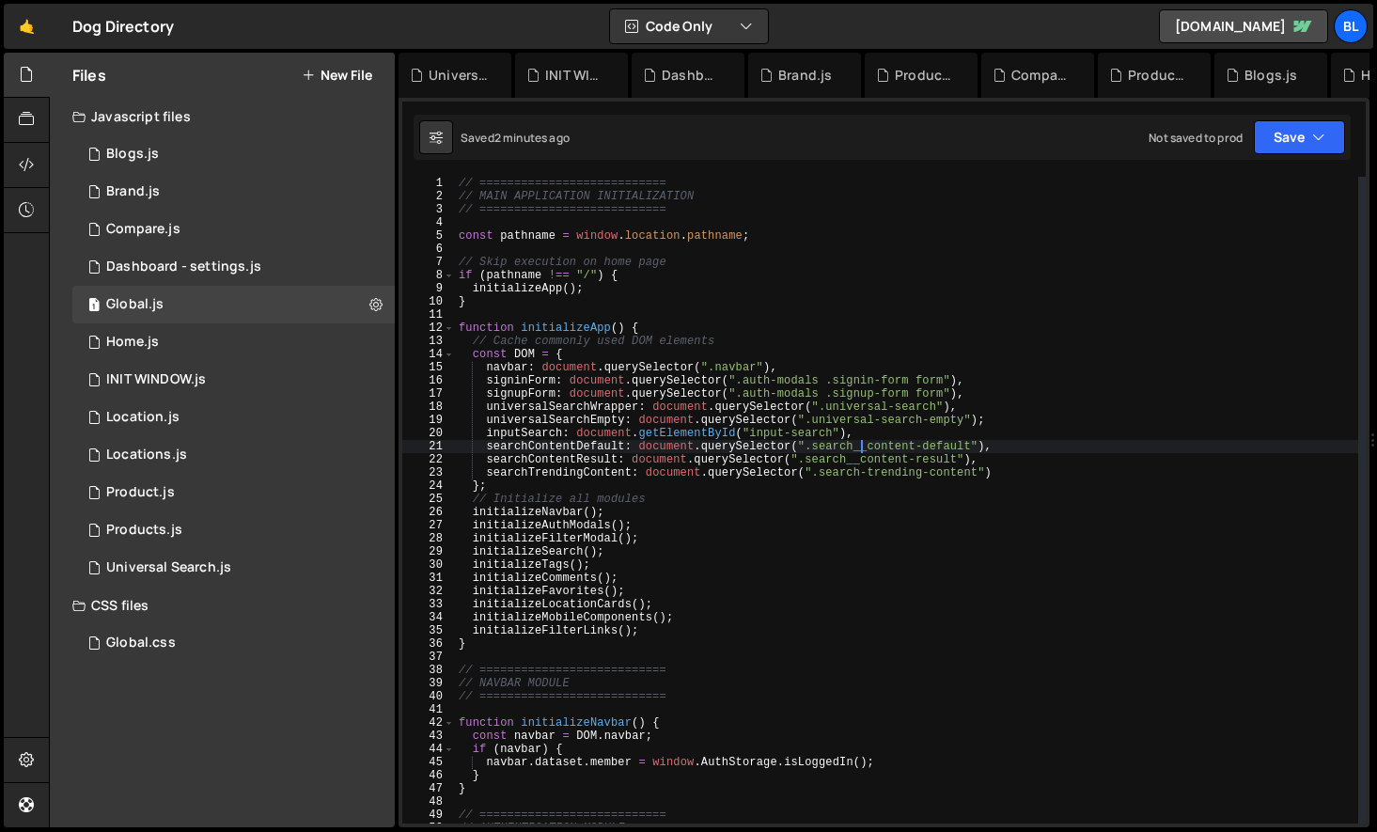
click at [599, 424] on div "// =========================== // MAIN APPLICATION INITIALIZATION // ==========…" at bounding box center [906, 513] width 903 height 673
click at [537, 474] on div "// =========================== // MAIN APPLICATION INITIALIZATION // ==========…" at bounding box center [906, 513] width 903 height 673
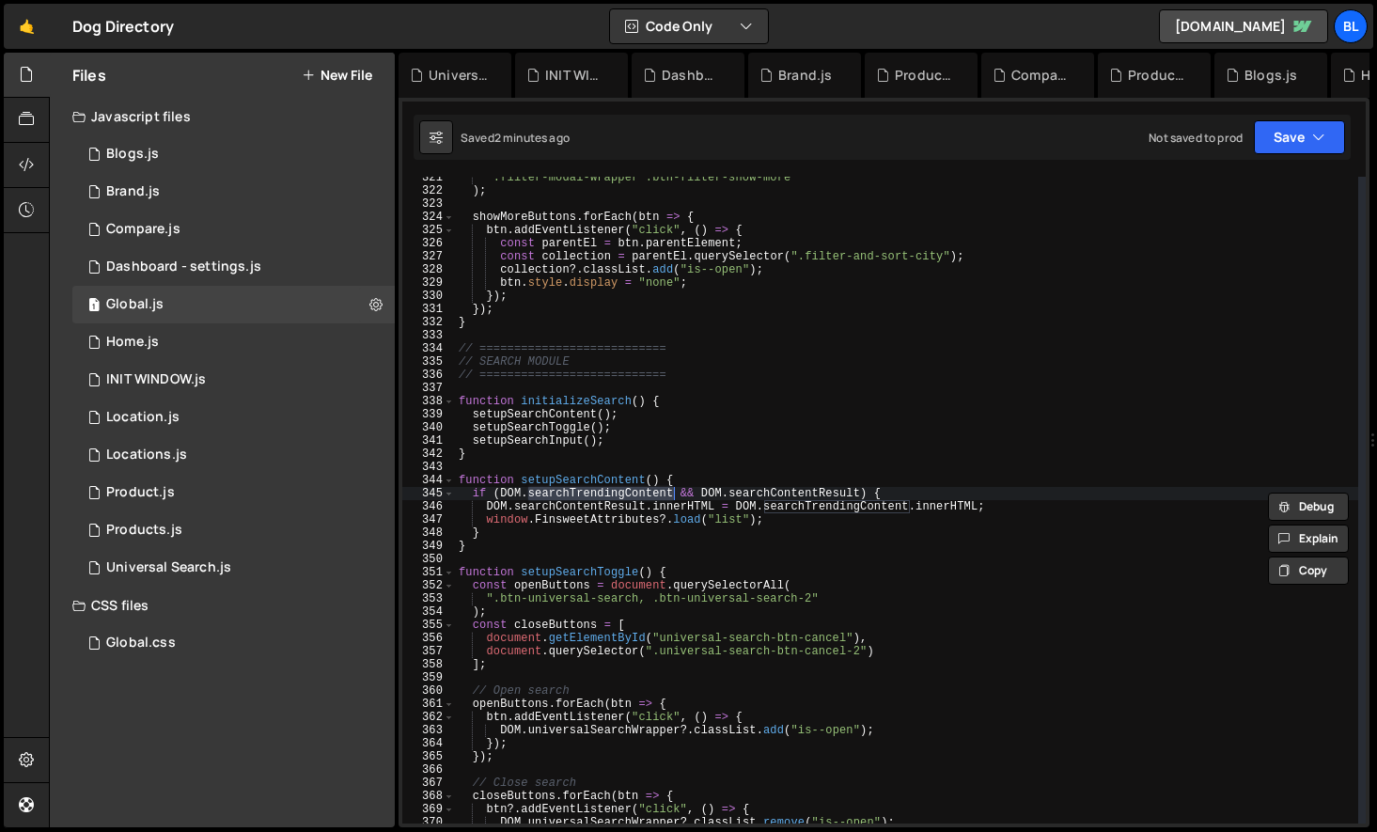
scroll to position [4215, 0]
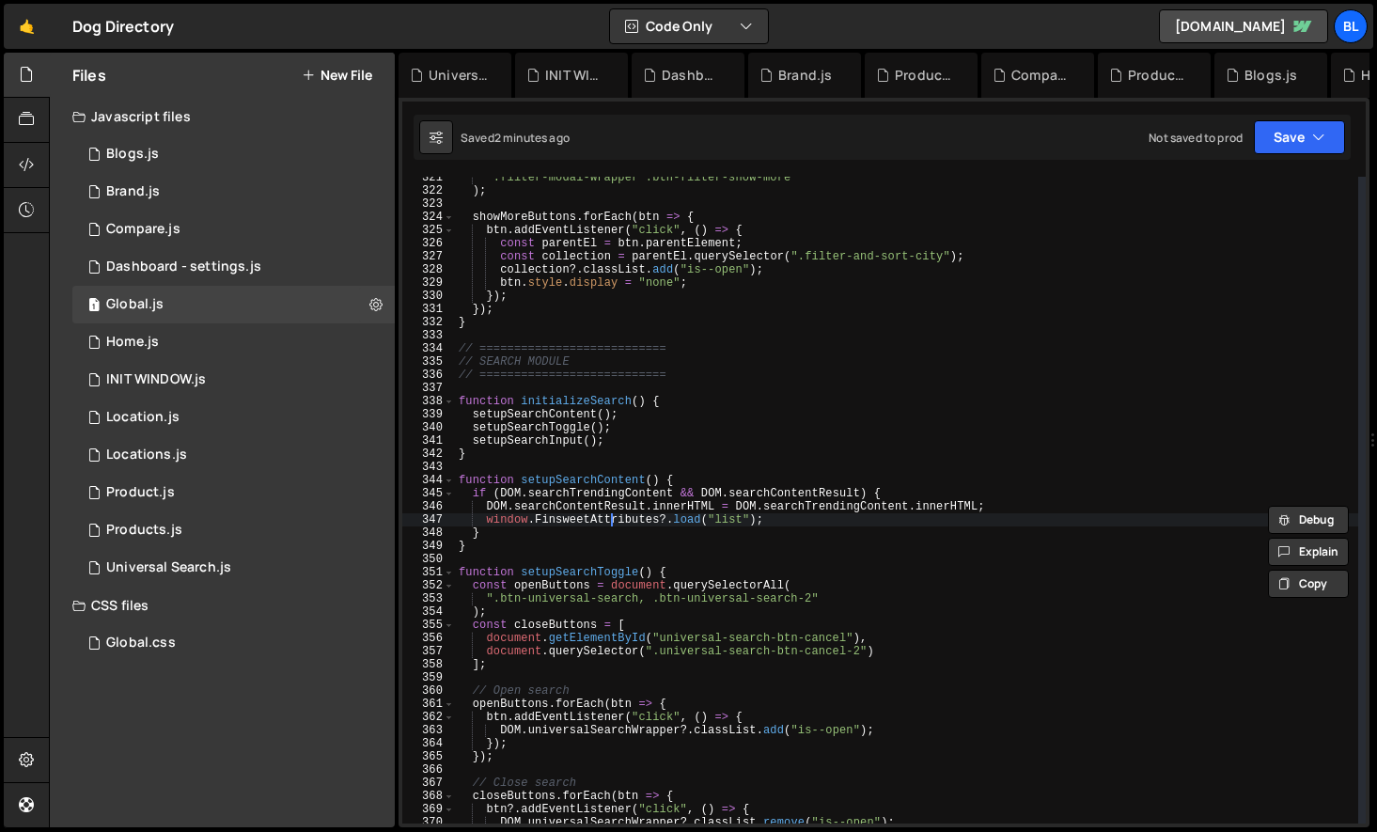
click at [613, 522] on div "".filter-modal-wrapper .btn-filter-show-more" ) ; showMoreButtons . forEach ( b…" at bounding box center [906, 507] width 903 height 673
click at [562, 527] on div "".filter-modal-wrapper .btn-filter-show-more" ) ; showMoreButtons . forEach ( b…" at bounding box center [906, 507] width 903 height 673
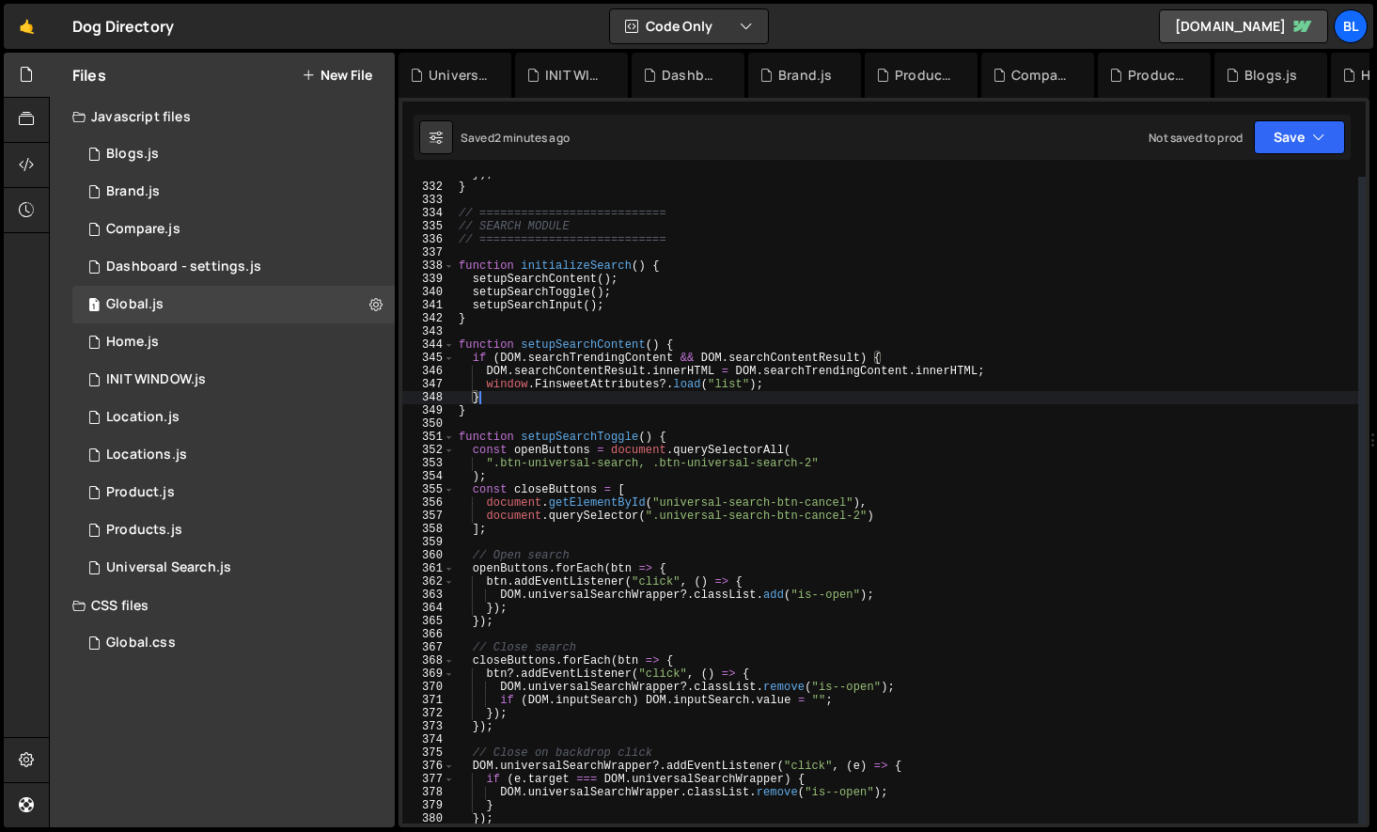
scroll to position [4418, 0]
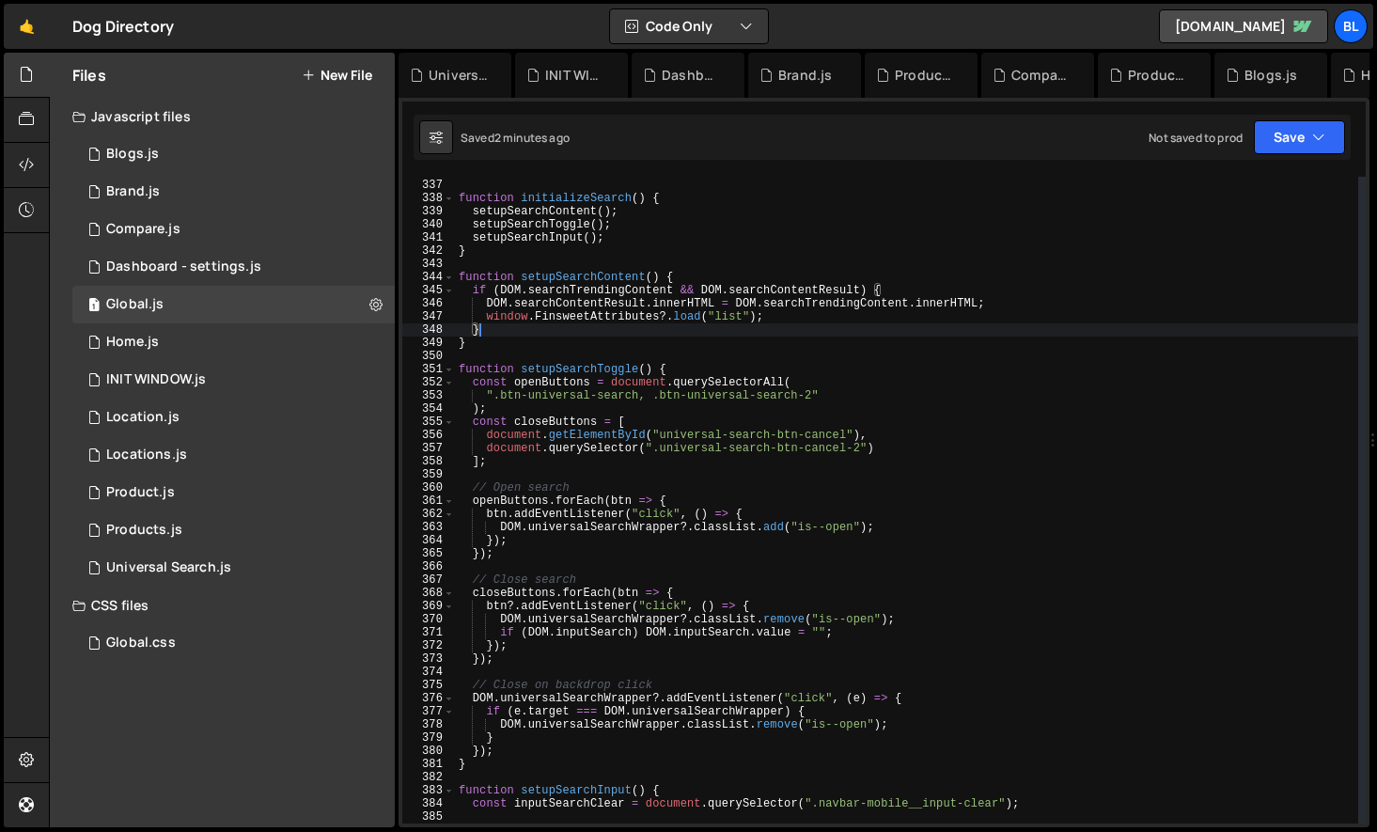
click at [503, 595] on div "// =========================== function initializeSearch ( ) { setupSearchConte…" at bounding box center [906, 501] width 903 height 673
click at [506, 587] on div "// =========================== function initializeSearch ( ) { setupSearchConte…" at bounding box center [906, 501] width 903 height 673
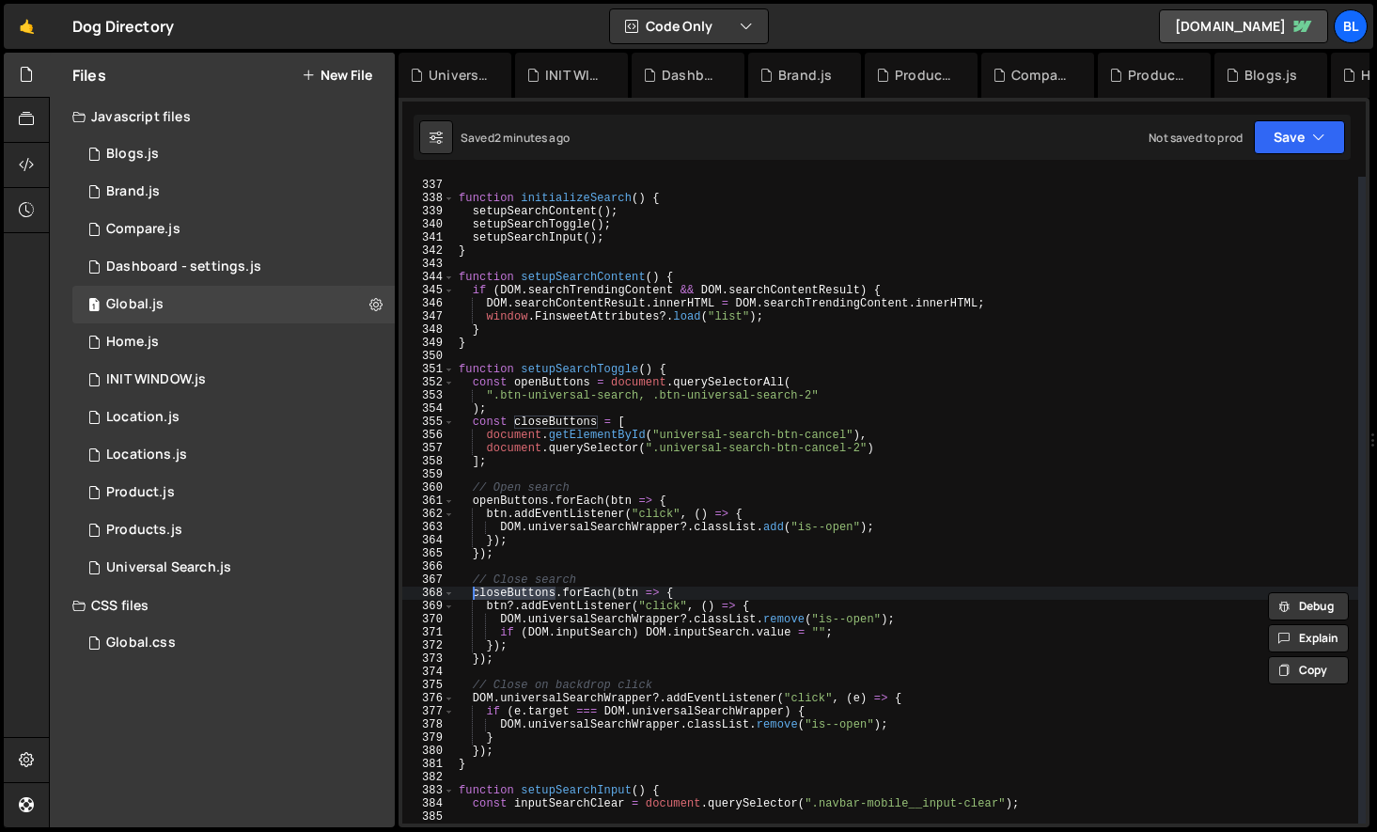
type textarea "const closeButtons = document.querySelectorAll("
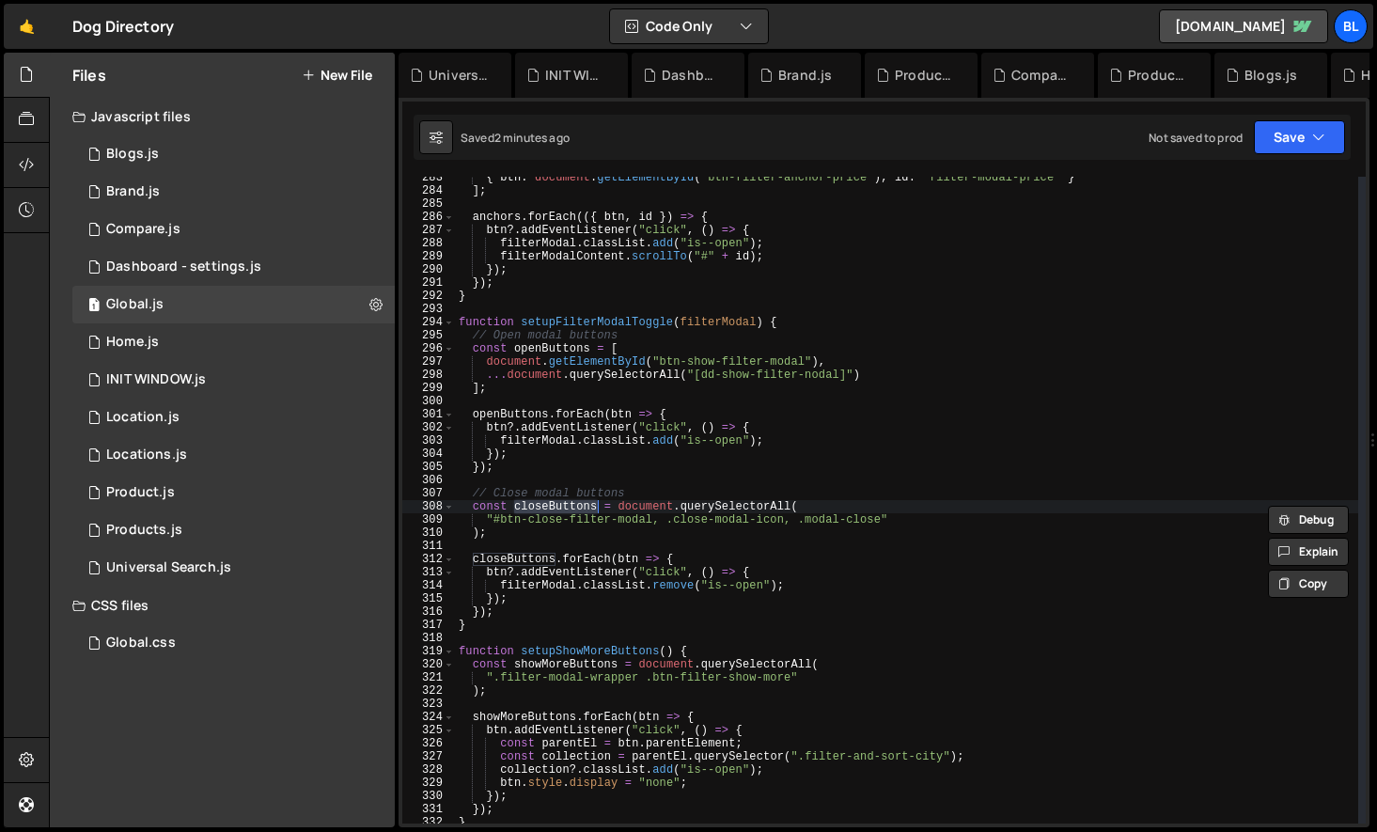
click at [602, 540] on div "{ btn : document . getElementById ( "btn-filter-anchor-price" ) , id : "filter-…" at bounding box center [906, 507] width 903 height 673
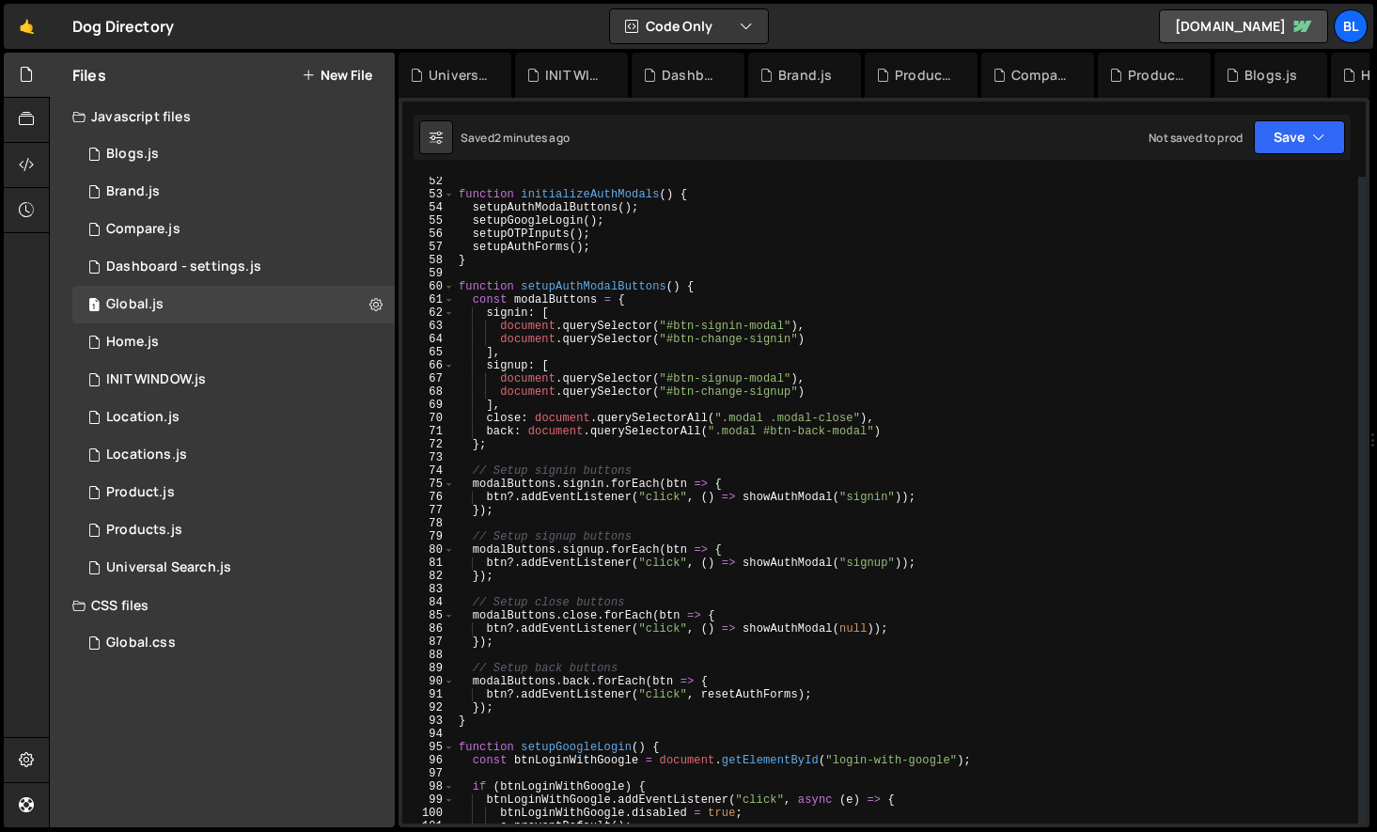
scroll to position [0, 0]
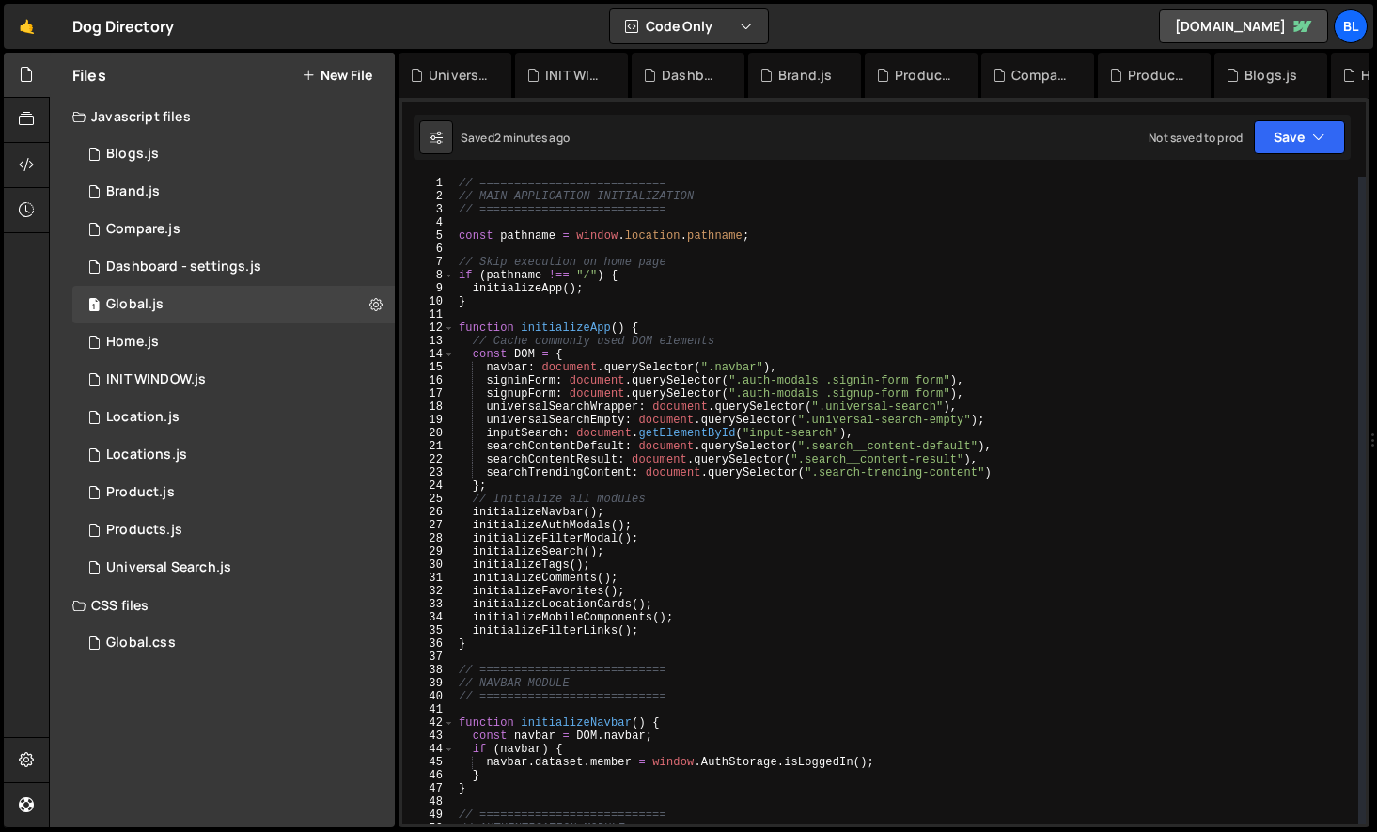
click at [987, 419] on div "// =========================== // MAIN APPLICATION INITIALIZATION // ==========…" at bounding box center [906, 513] width 903 height 673
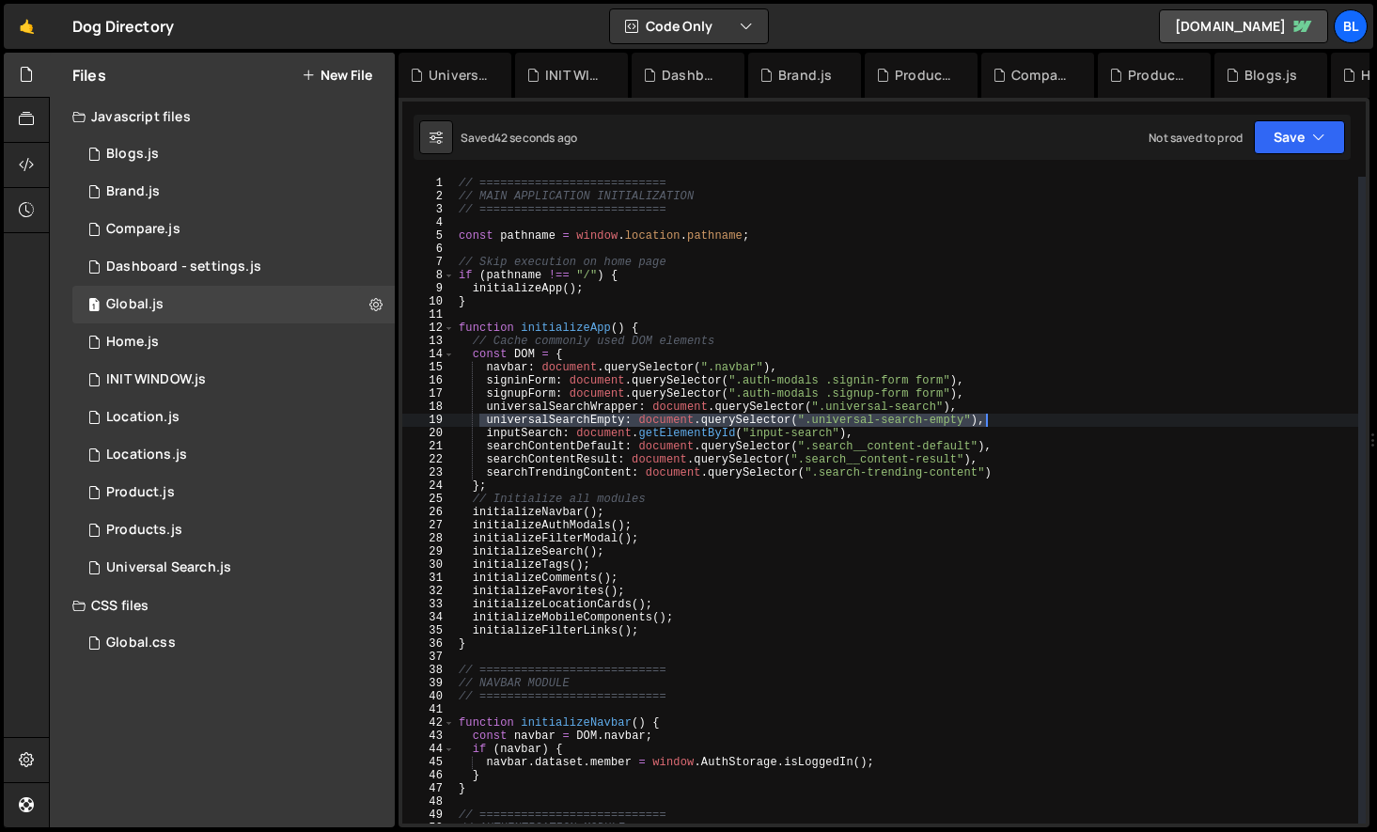
drag, startPoint x: 478, startPoint y: 419, endPoint x: 1009, endPoint y: 425, distance: 530.9
click at [1009, 425] on div "// =========================== // MAIN APPLICATION INITIALIZATION // ==========…" at bounding box center [906, 513] width 903 height 673
click at [652, 510] on div "// =========================== // MAIN APPLICATION INITIALIZATION // ==========…" at bounding box center [906, 513] width 903 height 673
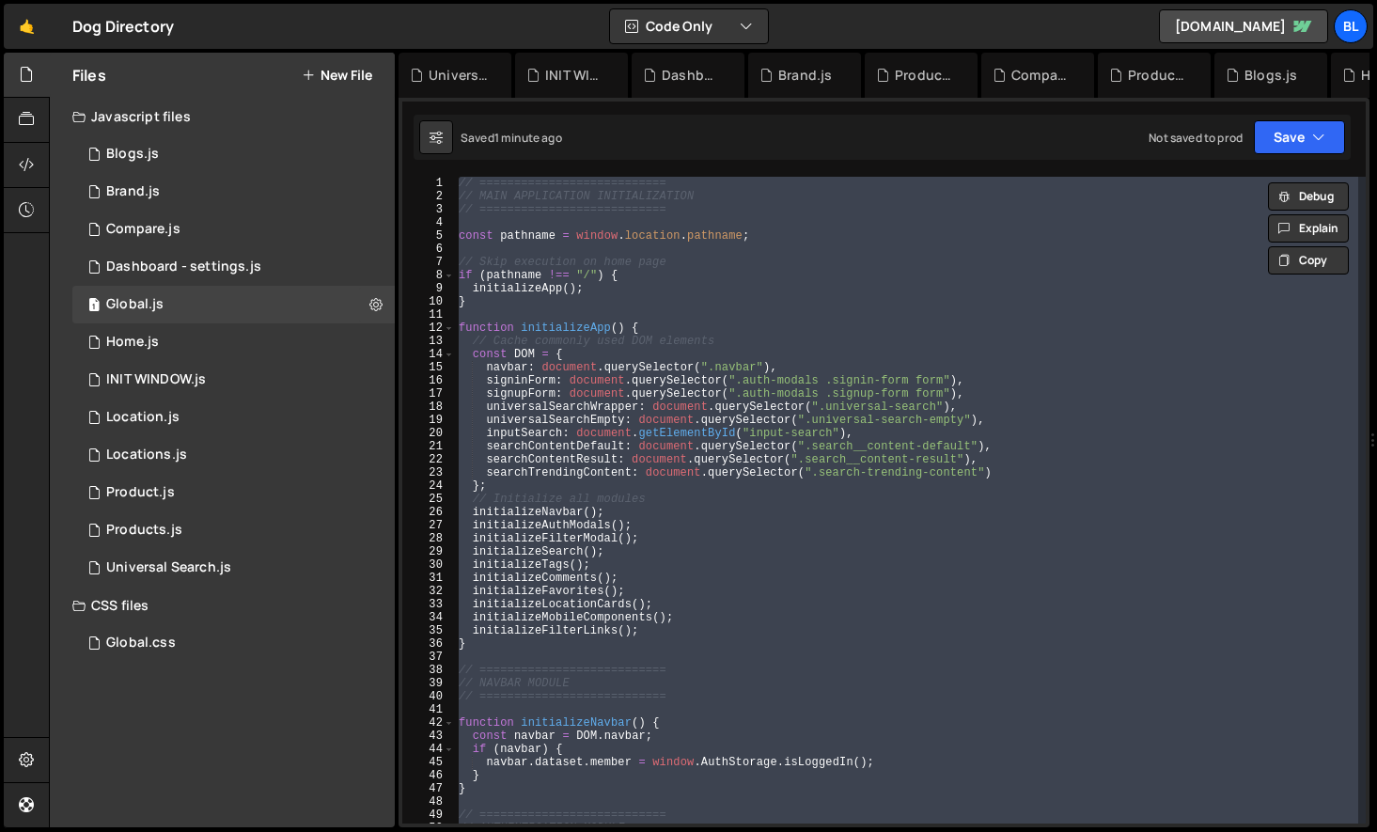
scroll to position [0, 0]
paste textarea
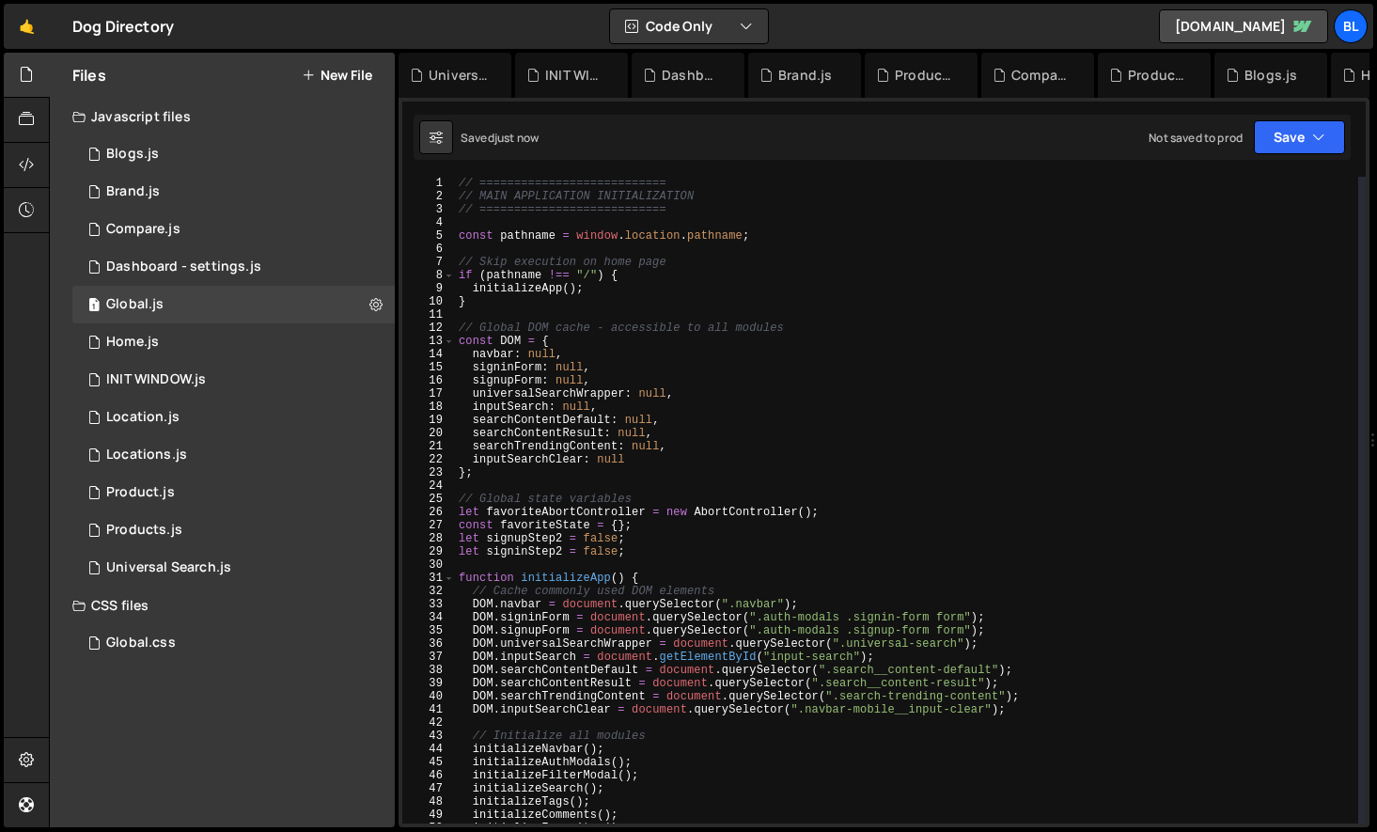
click at [611, 707] on div "// =========================== // MAIN APPLICATION INITIALIZATION // ==========…" at bounding box center [906, 513] width 903 height 673
click at [684, 574] on div "// =========================== // MAIN APPLICATION INITIALIZATION // ==========…" at bounding box center [906, 513] width 903 height 673
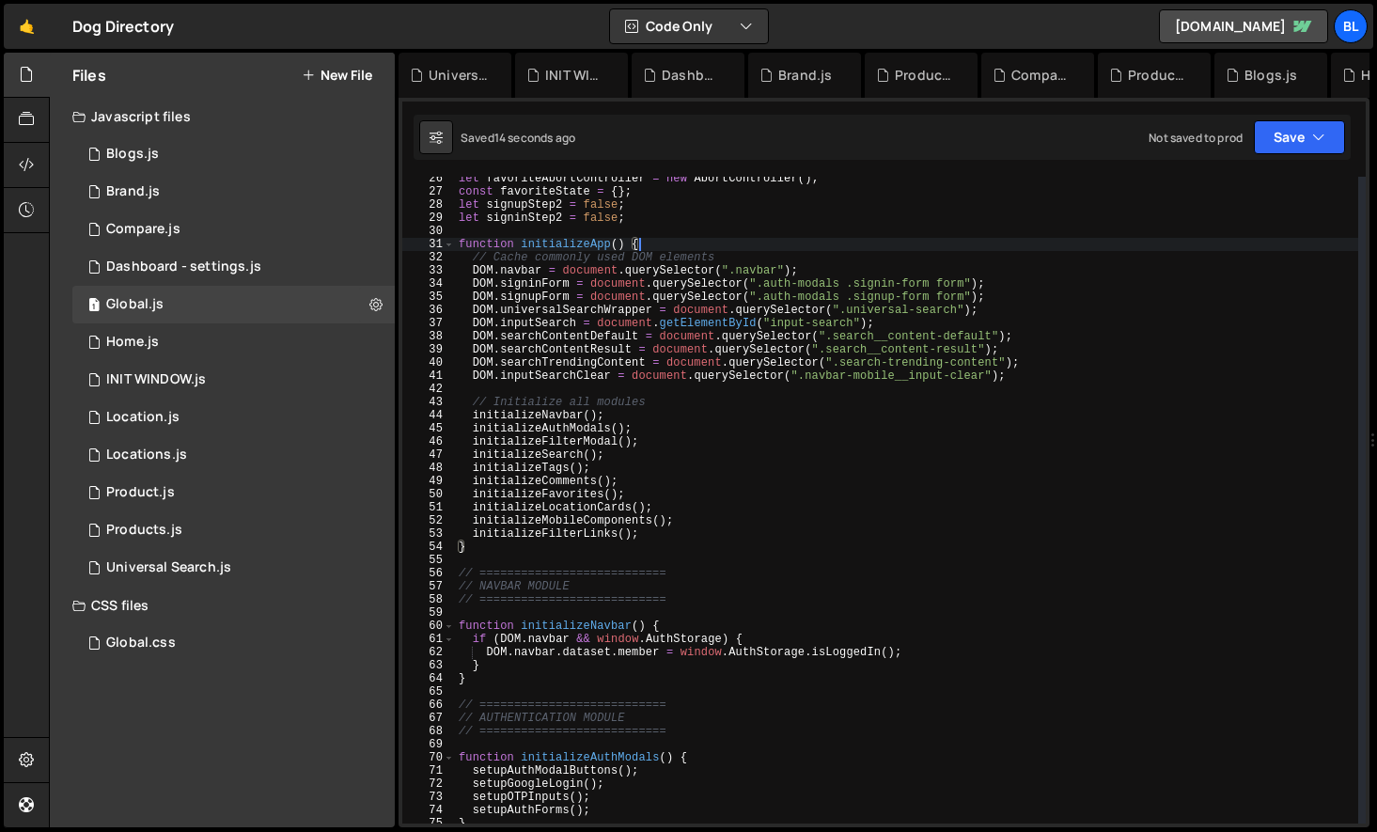
scroll to position [334, 0]
click at [677, 662] on div "let favoriteAbortController = new AbortController ( ) ; const favoriteState = {…" at bounding box center [906, 508] width 903 height 673
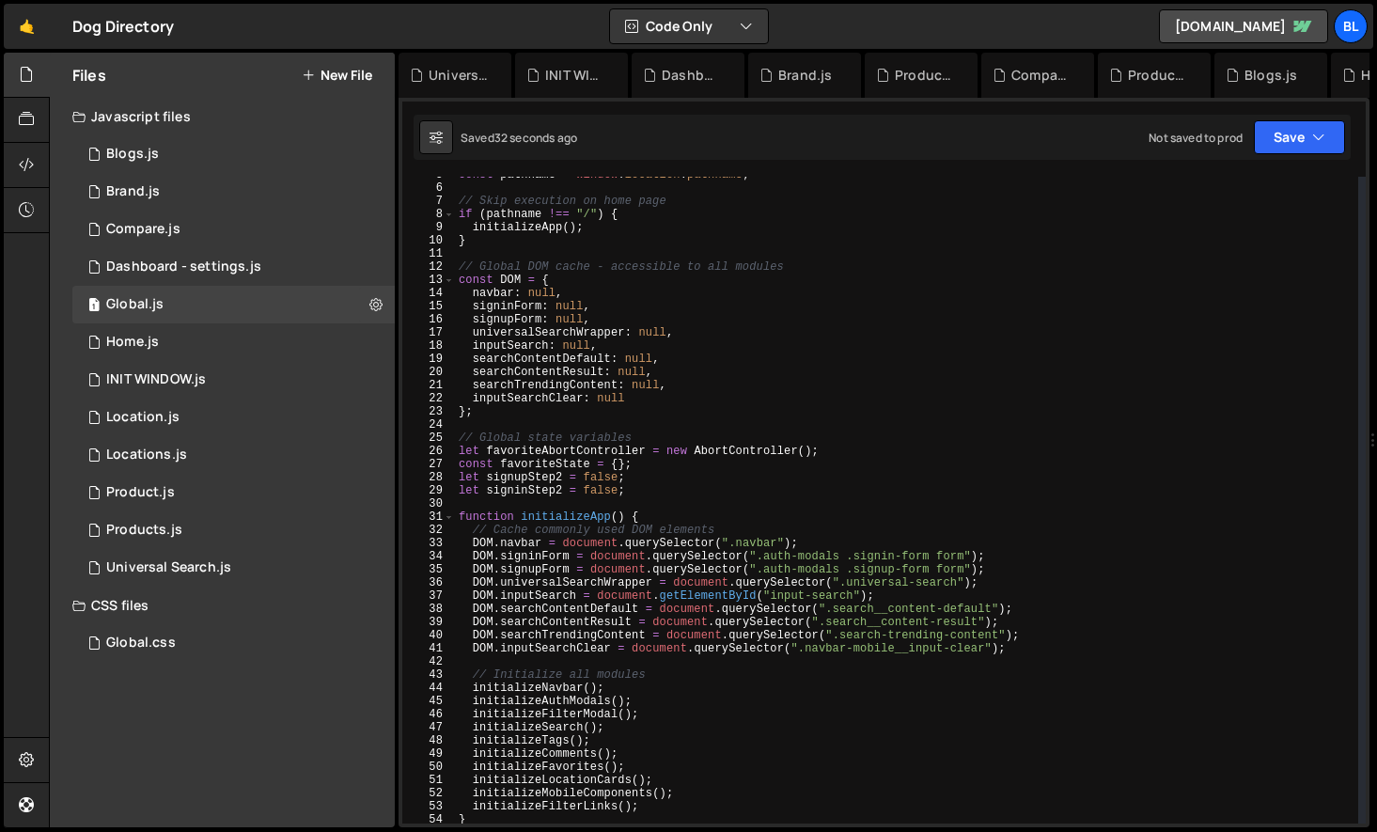
scroll to position [50, 0]
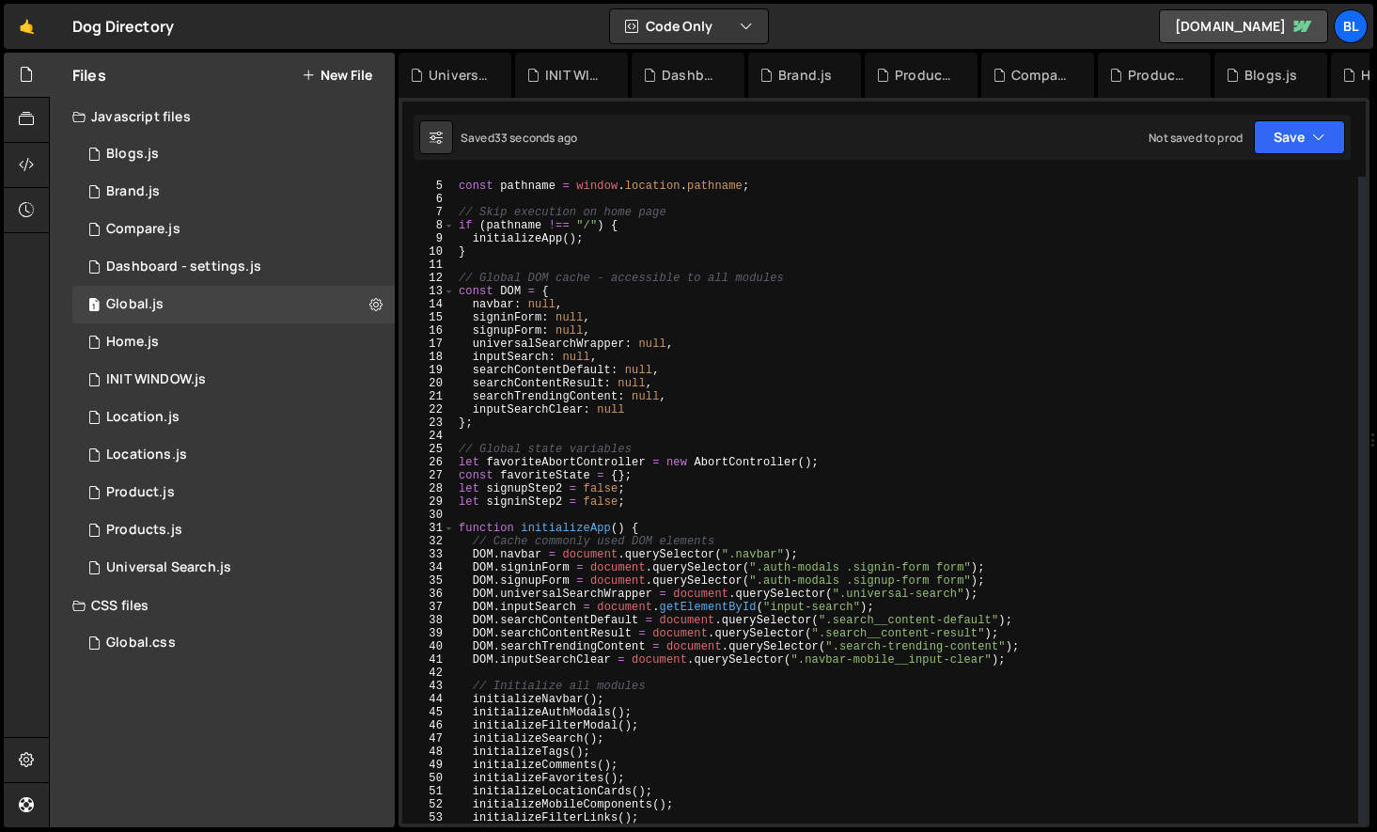
click at [519, 557] on div "const pathname = window . location . pathname ; // Skip execution on home page …" at bounding box center [906, 502] width 903 height 673
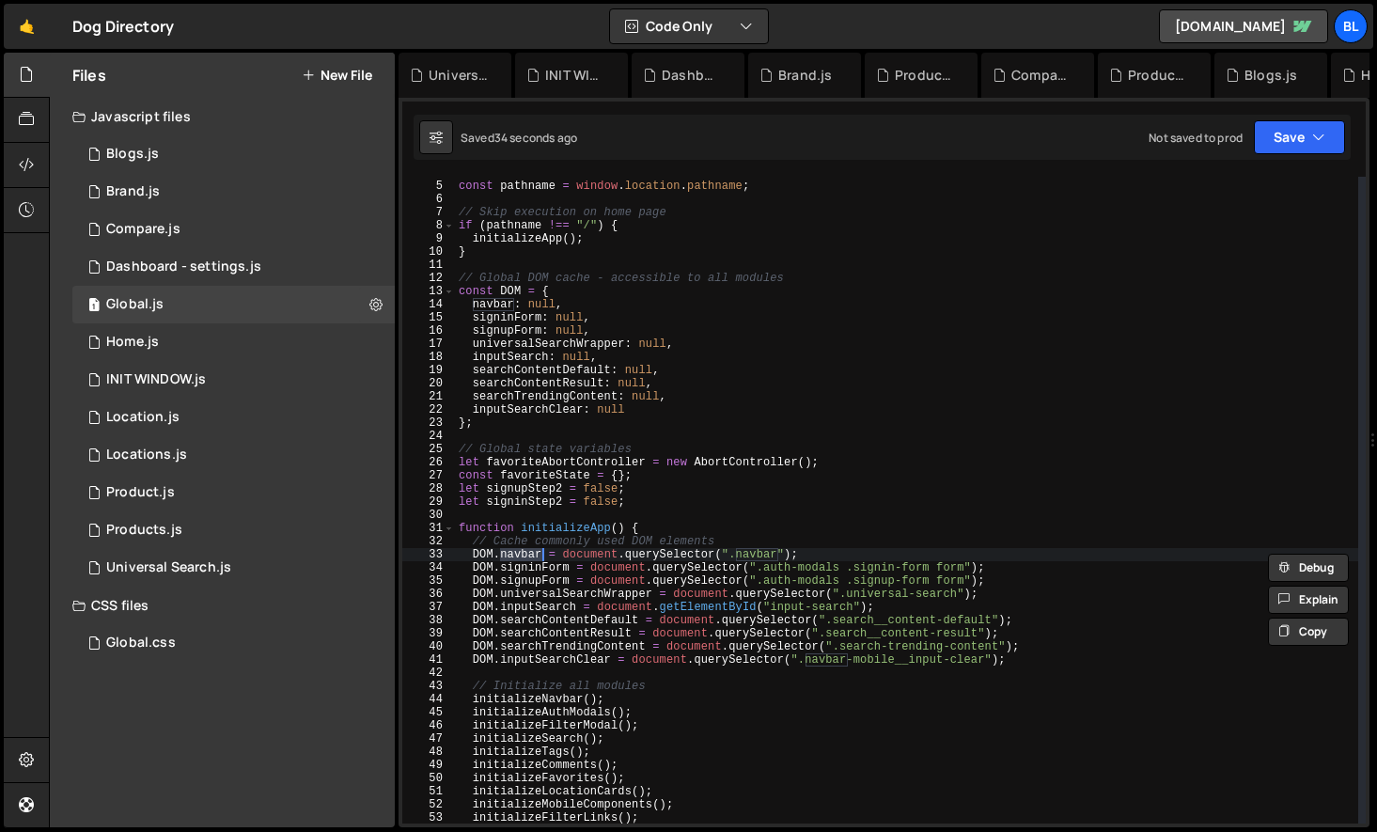
click at [470, 298] on div "const pathname = window . location . pathname ; // Skip execution on home page …" at bounding box center [906, 502] width 903 height 673
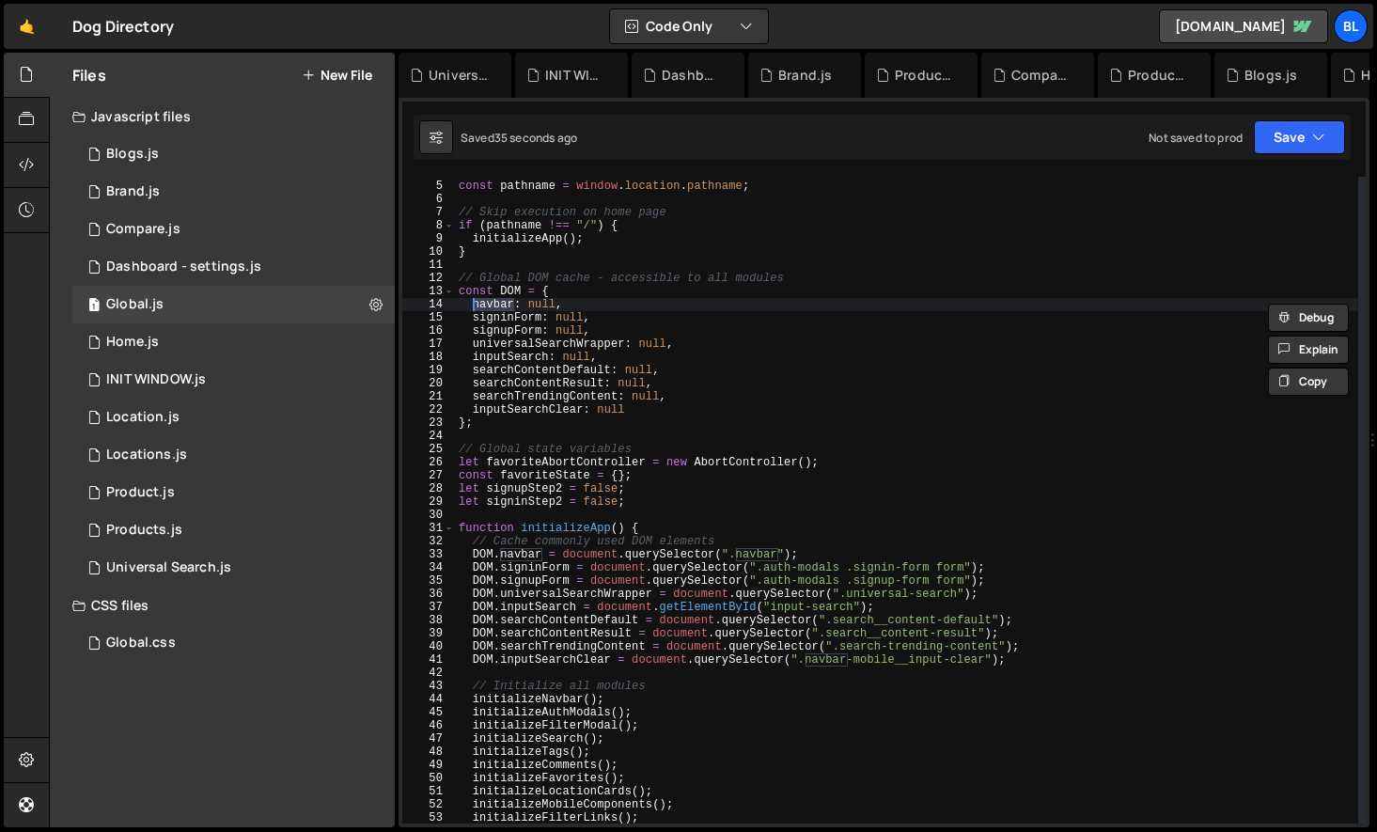
click at [478, 284] on div "const pathname = window . location . pathname ; // Skip execution on home page …" at bounding box center [906, 502] width 903 height 673
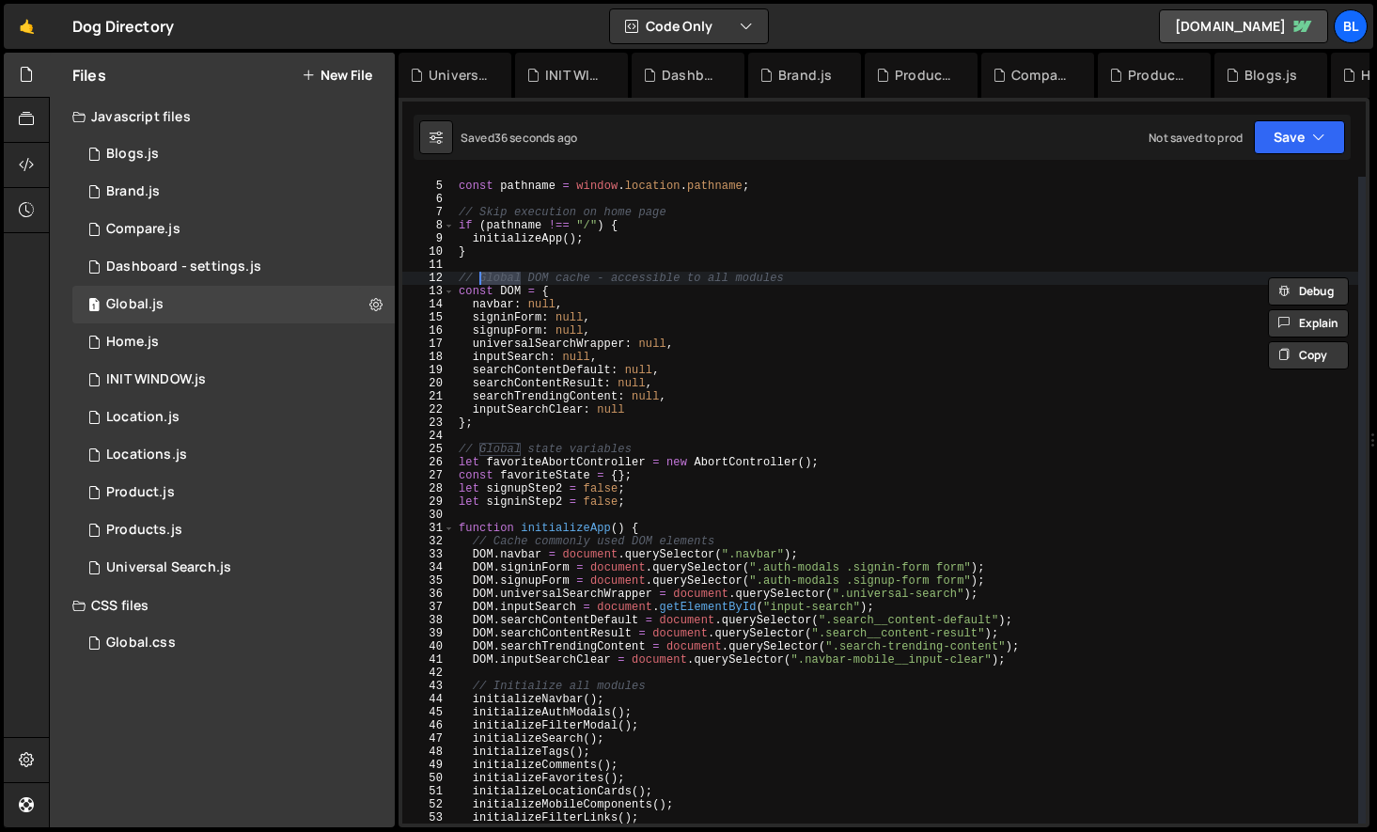
click at [456, 293] on div at bounding box center [456, 293] width 0 height 0
click at [487, 280] on div "const pathname = window . location . pathname ; // Skip execution on home page …" at bounding box center [906, 502] width 903 height 673
click at [475, 291] on div "const pathname = window . location . pathname ; // Skip execution on home page …" at bounding box center [906, 502] width 903 height 673
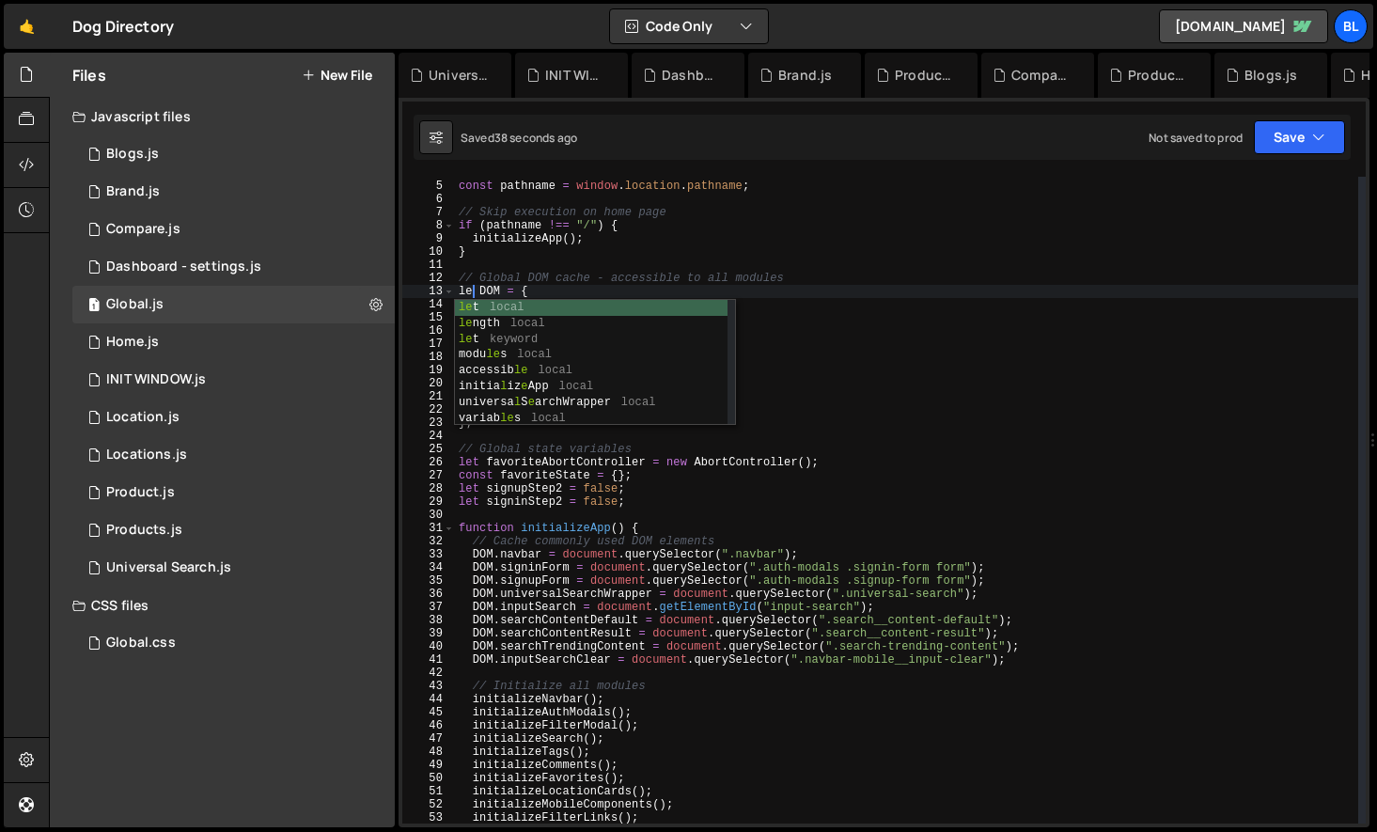
scroll to position [0, 1]
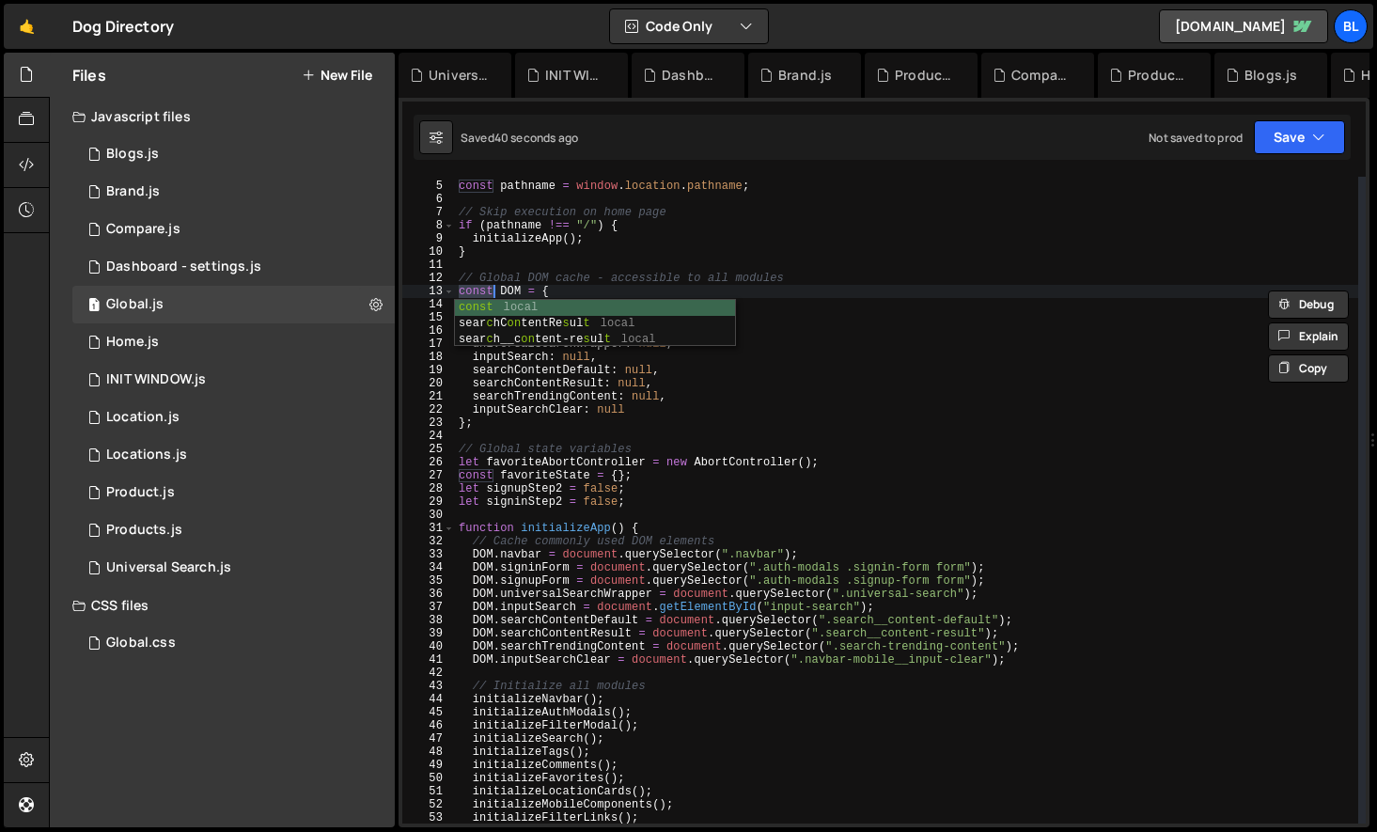
click at [503, 423] on div "const pathname = window . location . pathname ; // Skip execution on home page …" at bounding box center [906, 502] width 903 height 673
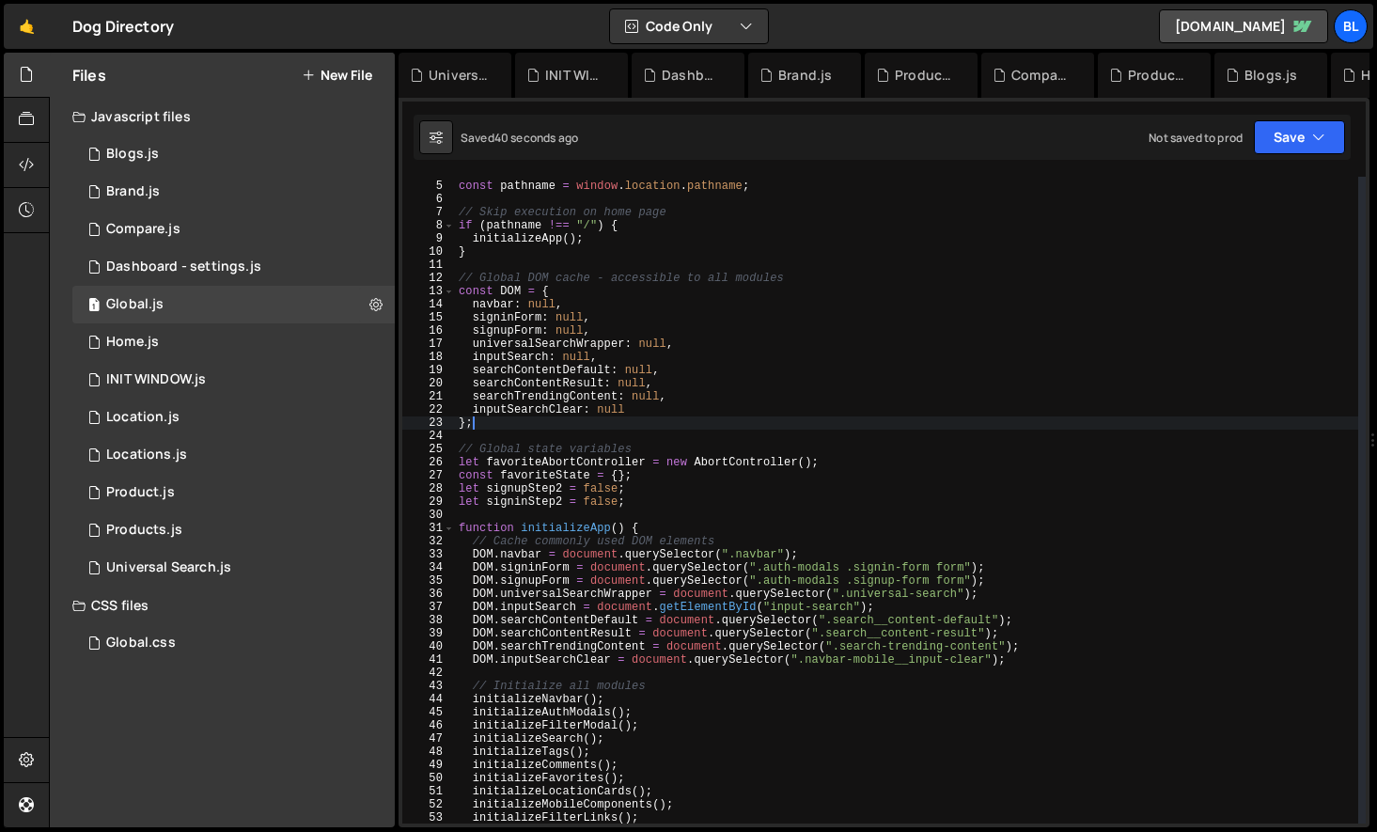
scroll to position [0, 0]
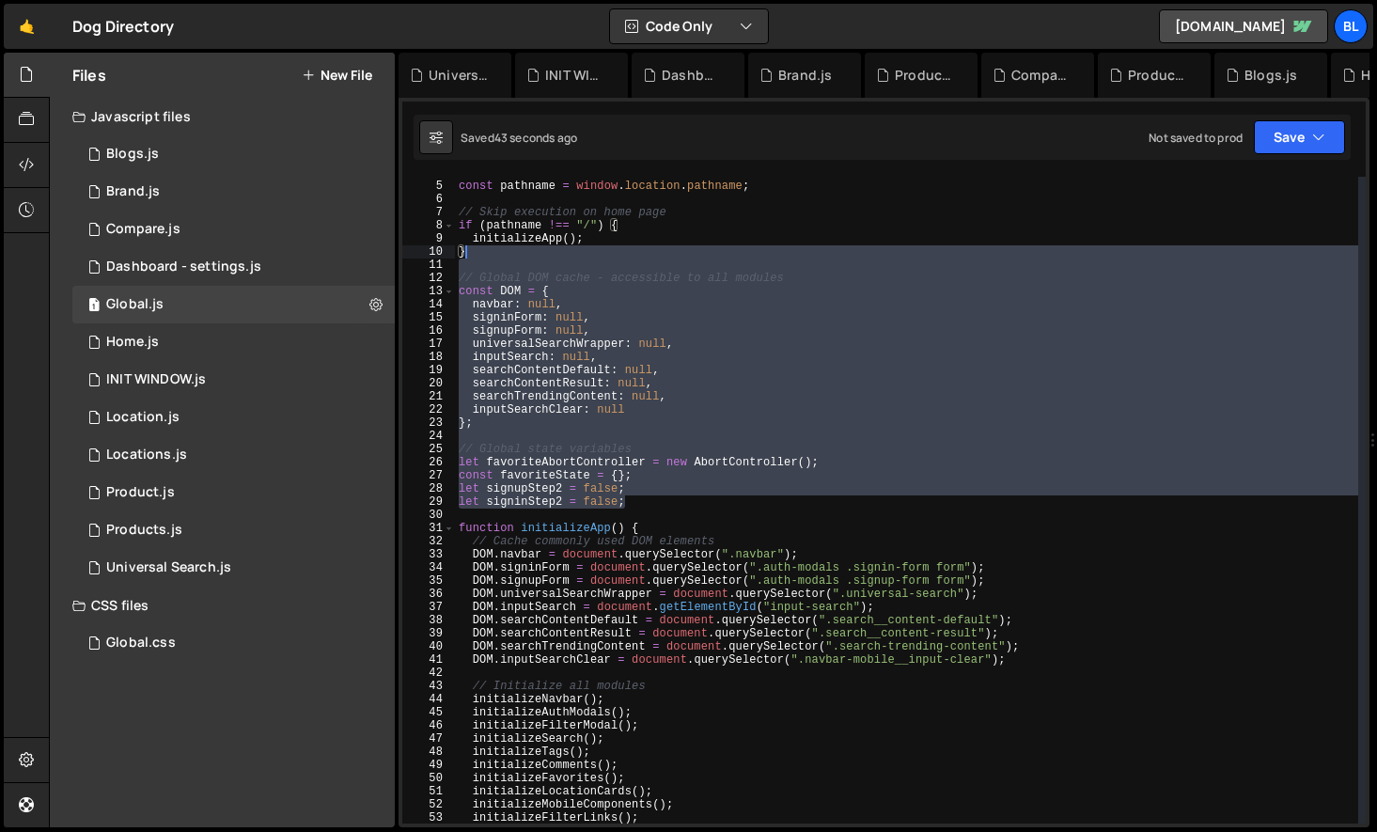
drag, startPoint x: 634, startPoint y: 500, endPoint x: 485, endPoint y: 251, distance: 290.4
click at [485, 251] on div "const pathname = window . location . pathname ; // Skip execution on home page …" at bounding box center [906, 502] width 903 height 673
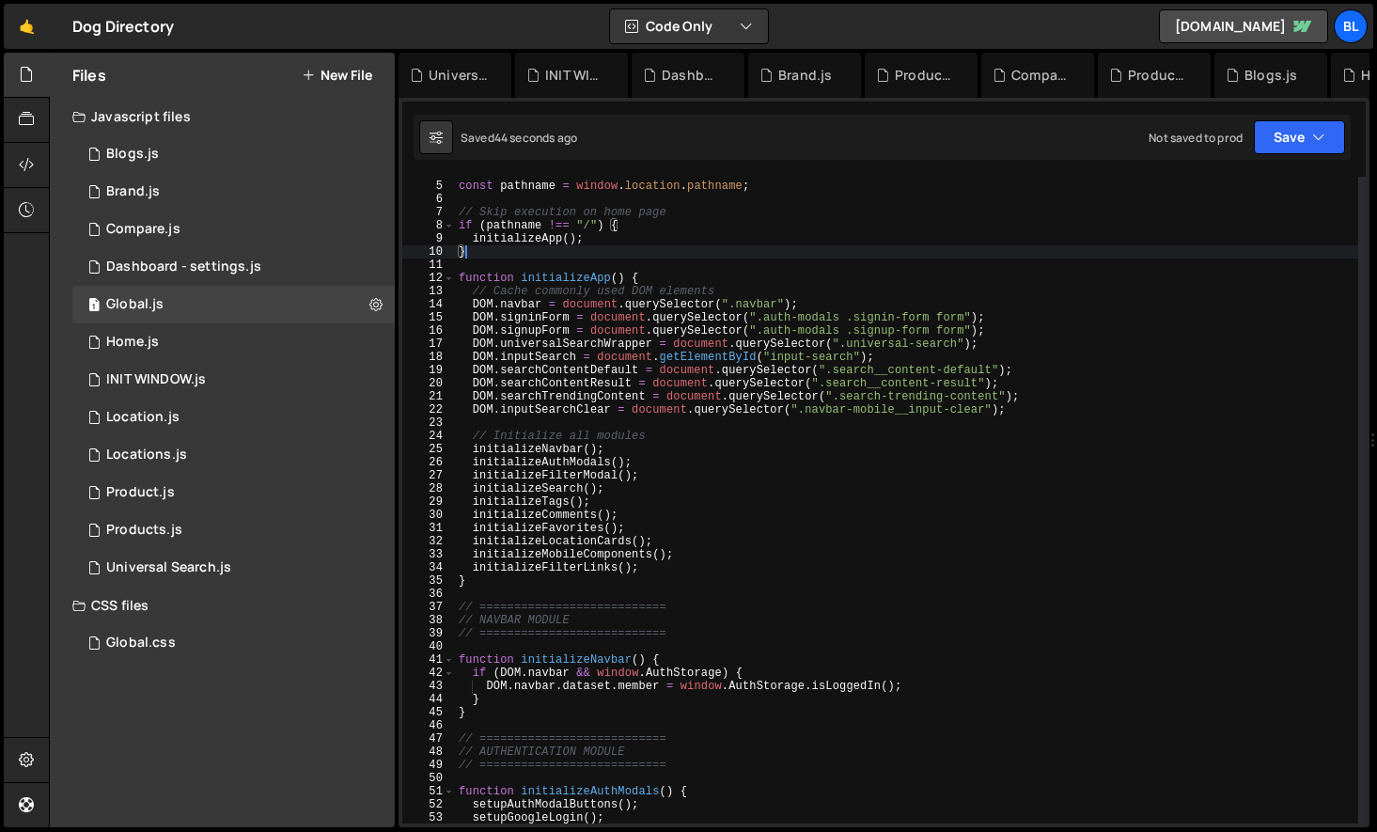
click at [517, 212] on div "const pathname = window . location . pathname ; // Skip execution on home page …" at bounding box center [906, 502] width 903 height 673
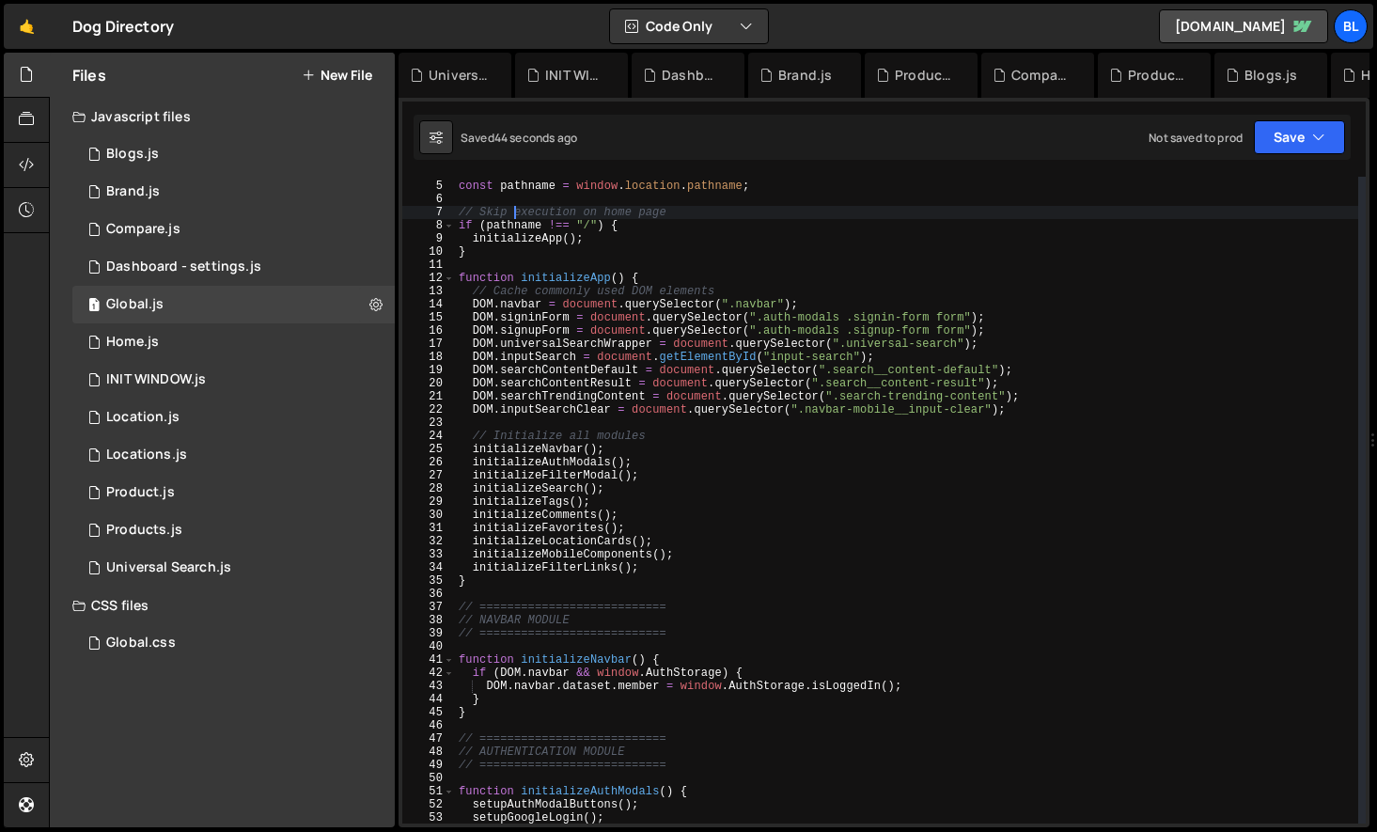
paste textarea "let signinStep2 = false;"
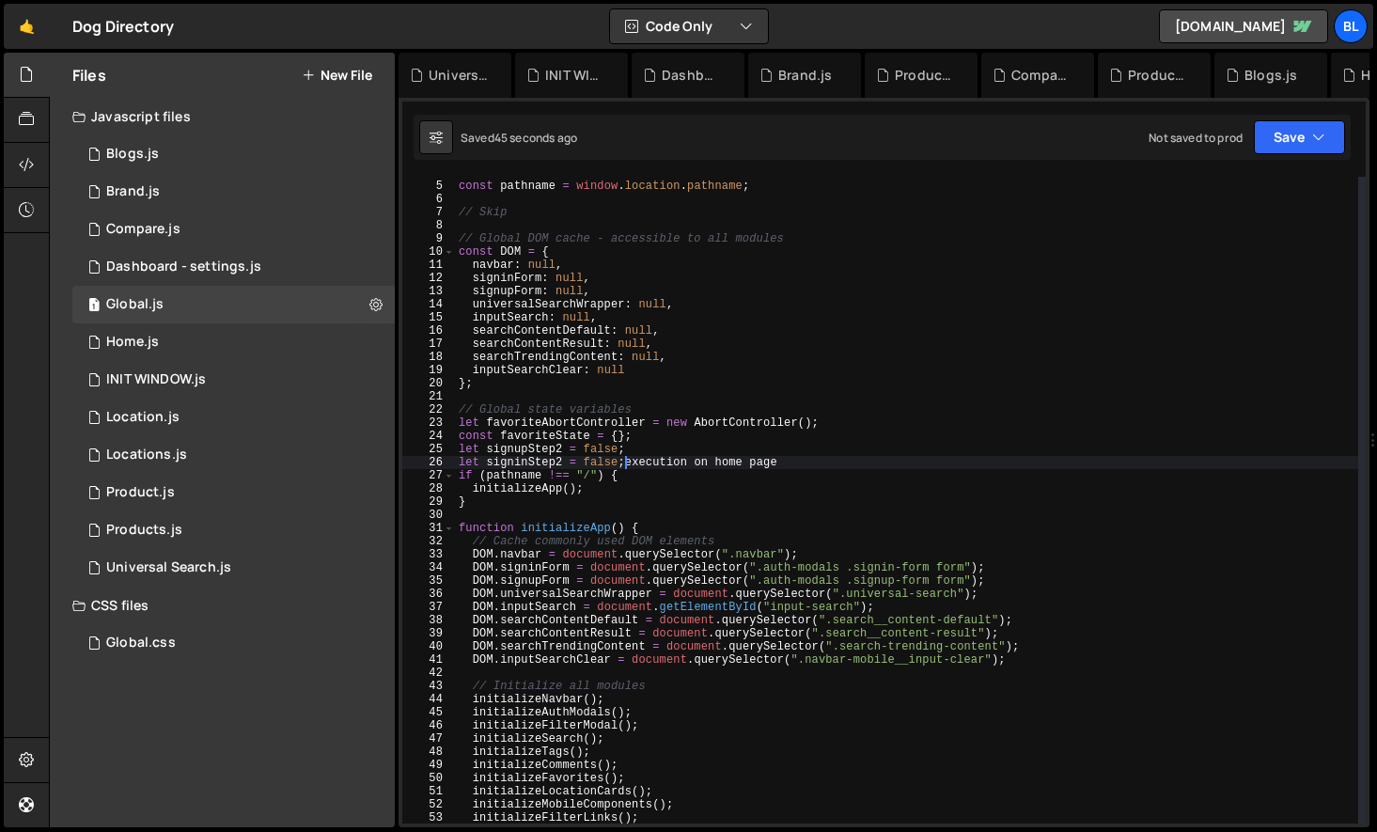
type textarea "// Skip execution on home page"
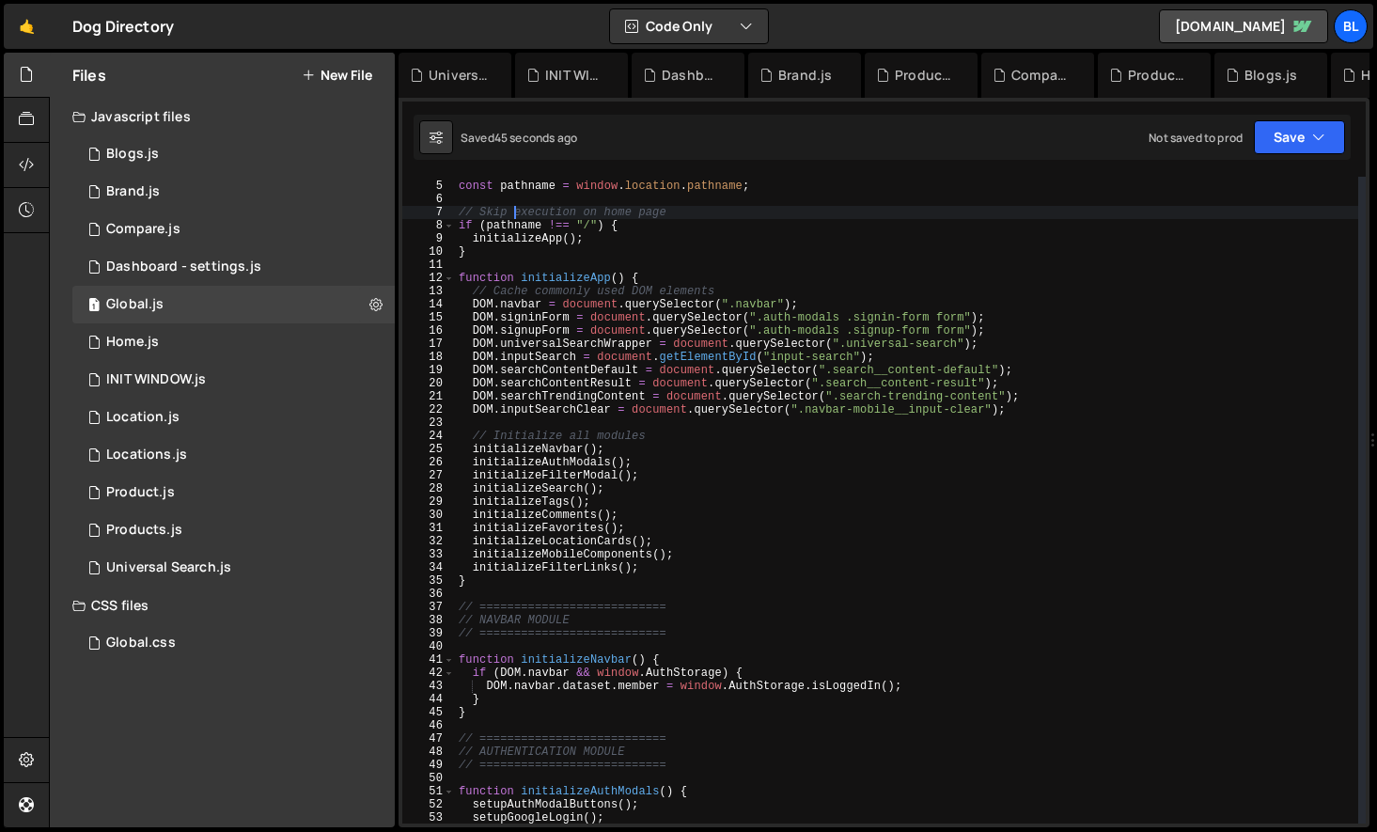
click at [491, 199] on div "const pathname = window . location . pathname ; // Skip execution on home page …" at bounding box center [906, 502] width 903 height 673
paste textarea "let signinStep2 = false;"
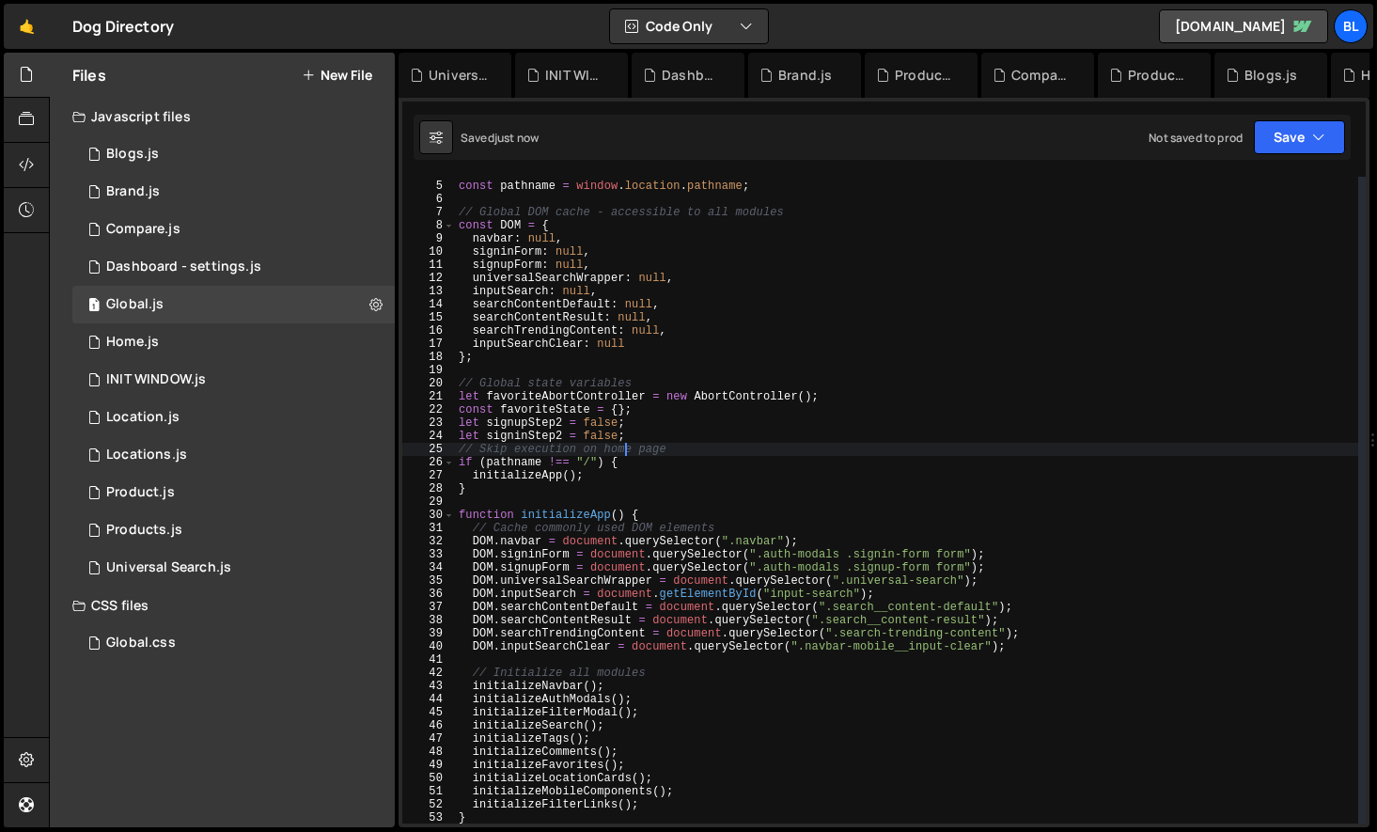
click at [642, 436] on div "const pathname = window . location . pathname ; // Global DOM cache - accessibl…" at bounding box center [906, 502] width 903 height 673
type textarea "let signinStep2 = false;"
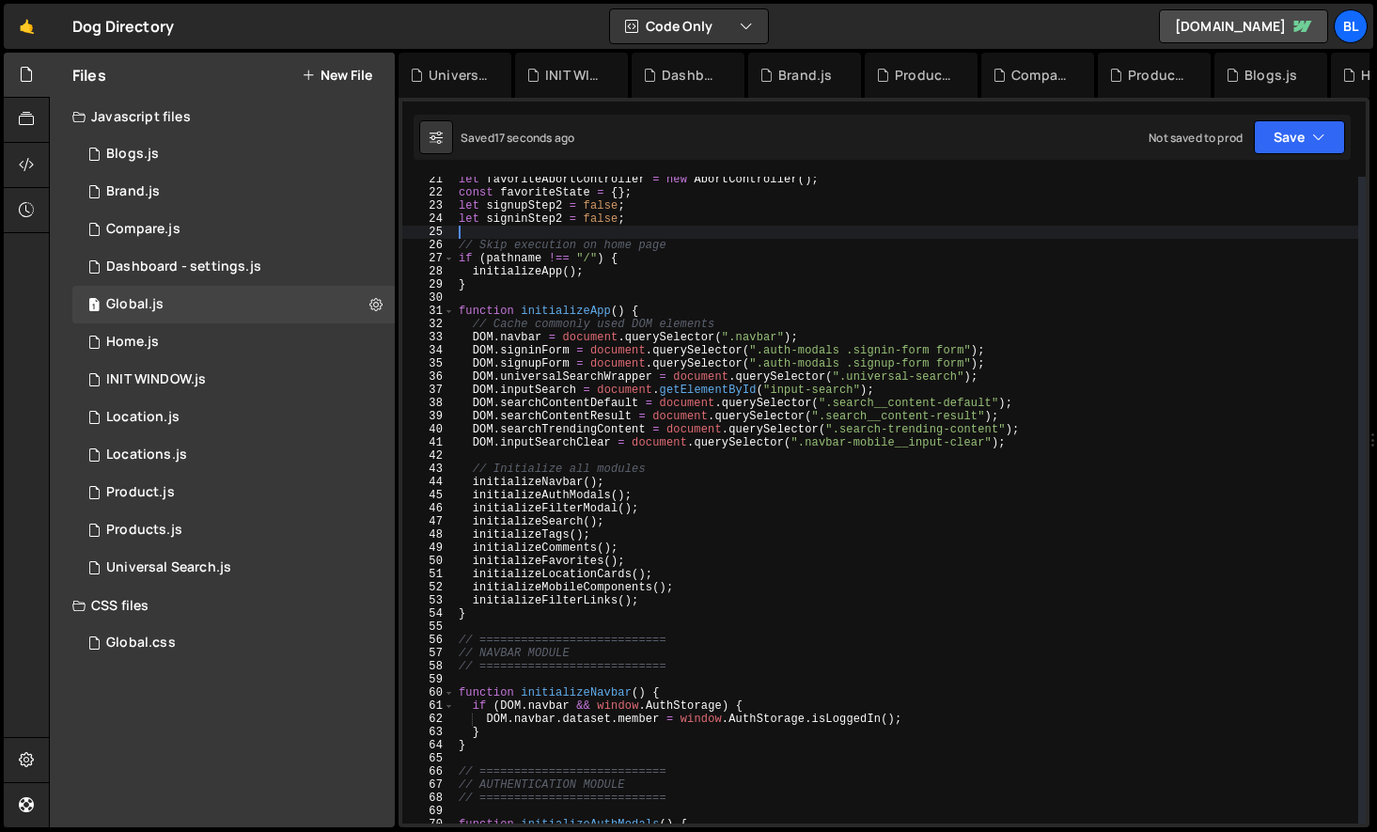
scroll to position [278, 0]
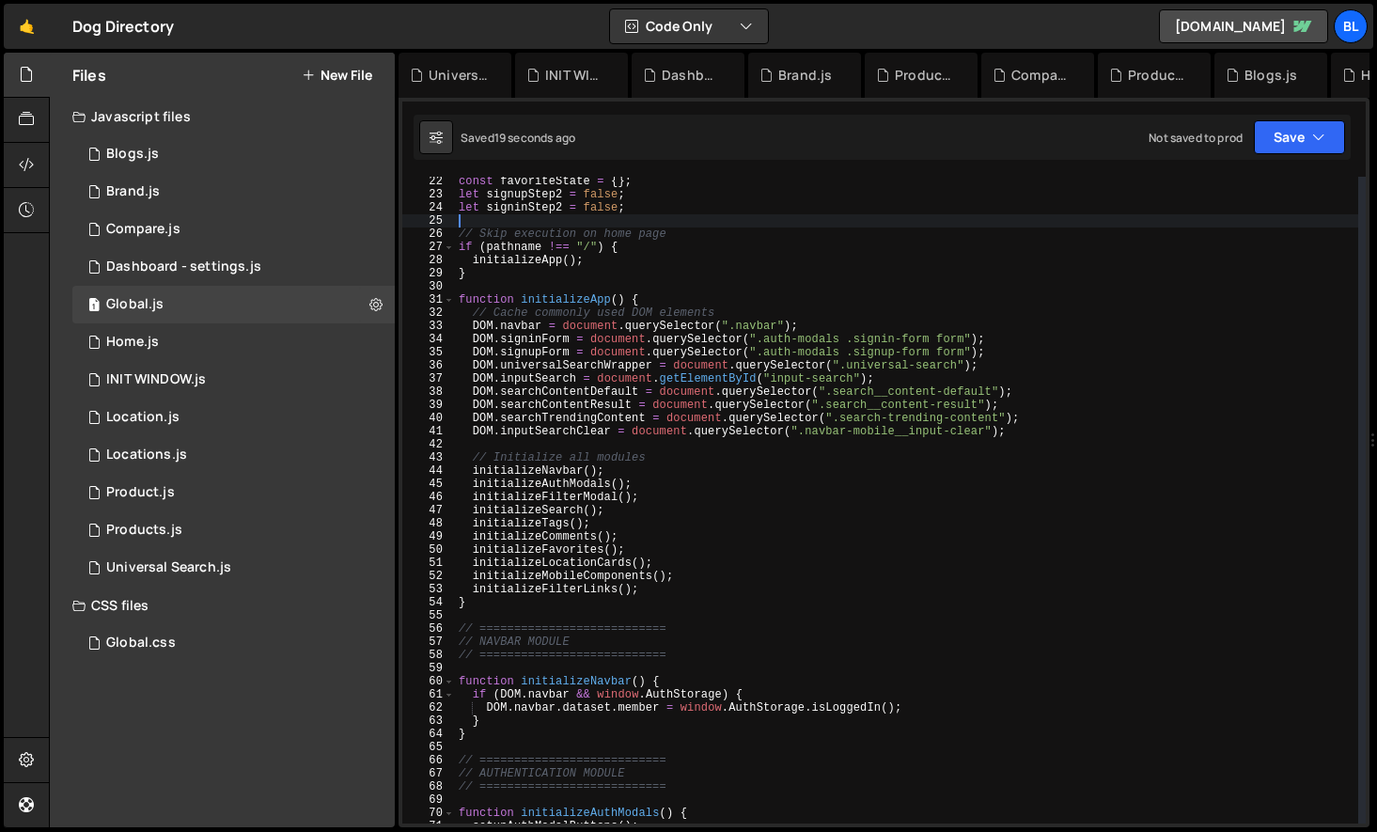
click at [552, 513] on div "const favoriteState = { } ; let signupStep2 = false ; let signinStep2 = false ;…" at bounding box center [906, 511] width 903 height 673
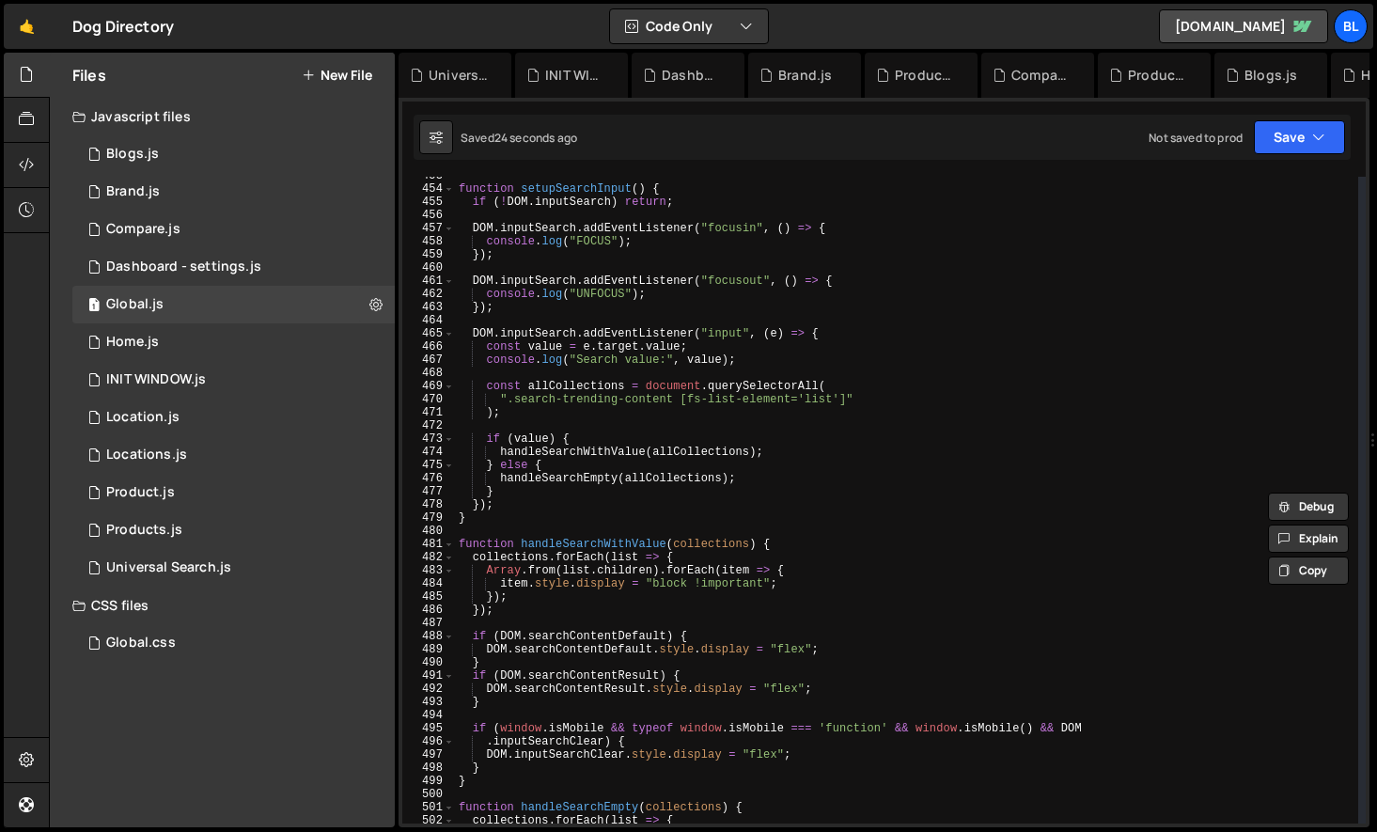
scroll to position [5954, 0]
click at [787, 649] on div "function setupSearchInput ( ) { if ( ! DOM . inputSearch ) return ; DOM . input…" at bounding box center [906, 505] width 903 height 673
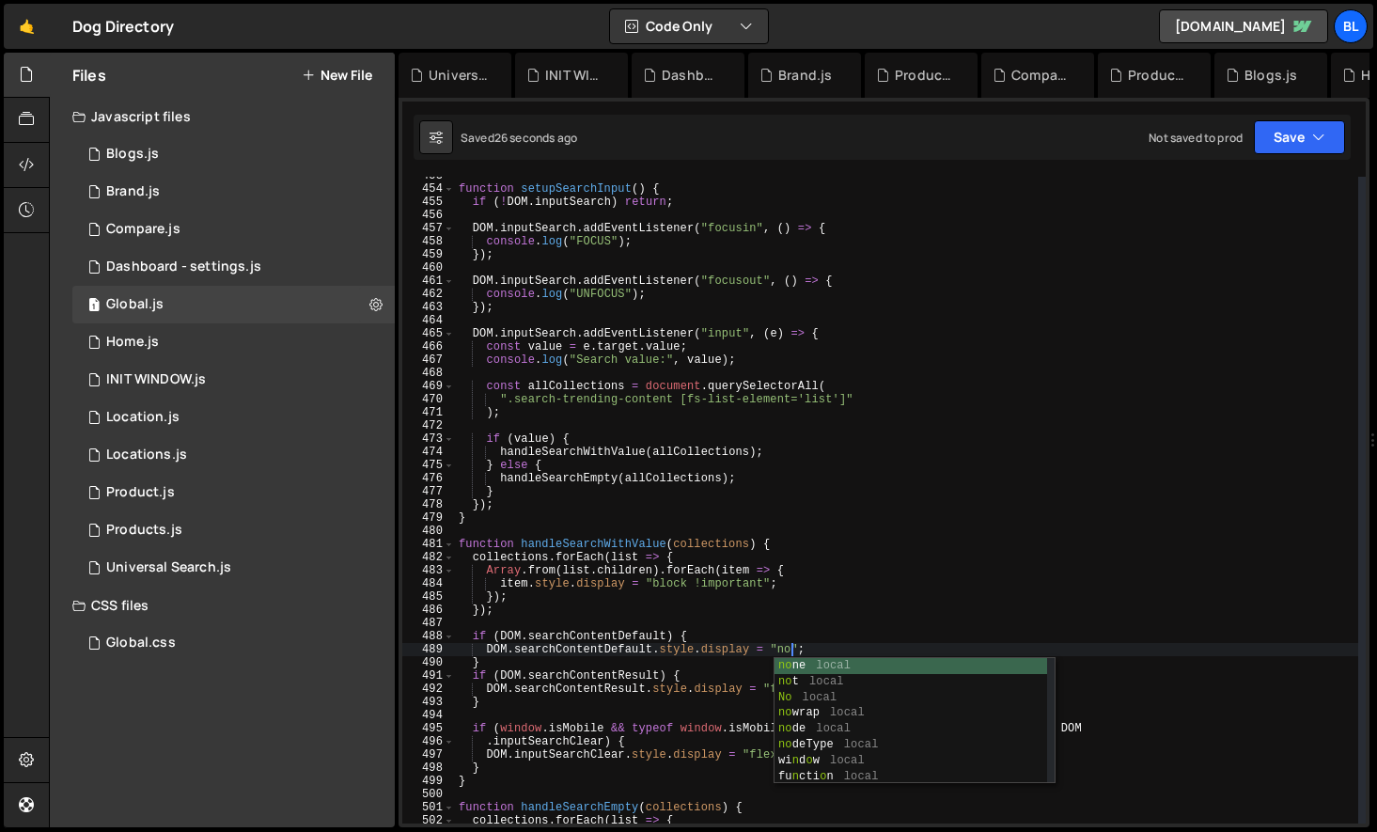
type textarea "DOM.searchContentDefault.style.display = "none";"
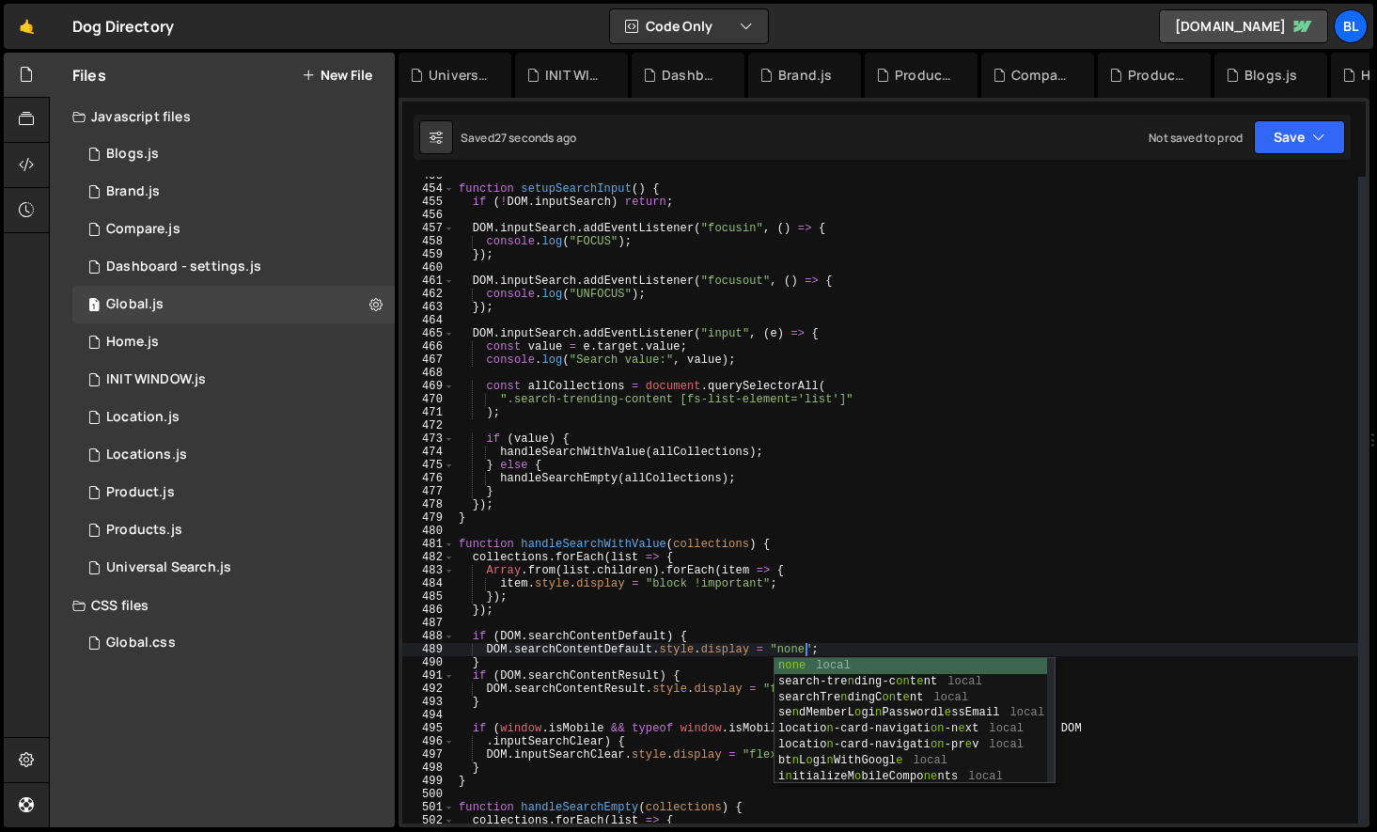
click at [791, 629] on div "function setupSearchInput ( ) { if ( ! DOM . inputSearch ) return ; DOM . input…" at bounding box center [906, 505] width 903 height 673
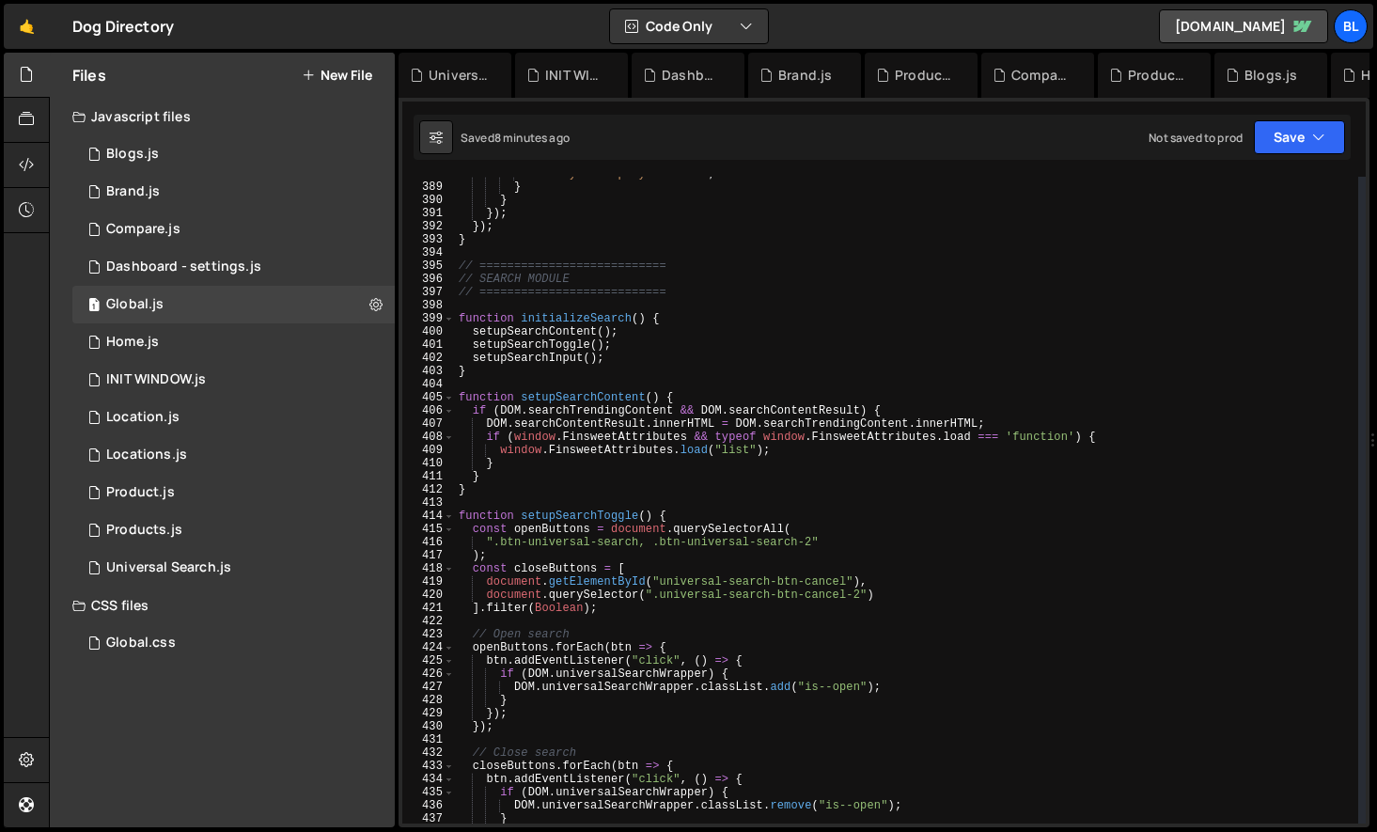
scroll to position [5101, 0]
click at [513, 373] on div "btn . style . display = "none" ; } } }) ; }) ; } // ===========================…" at bounding box center [906, 503] width 903 height 673
type textarea "}"
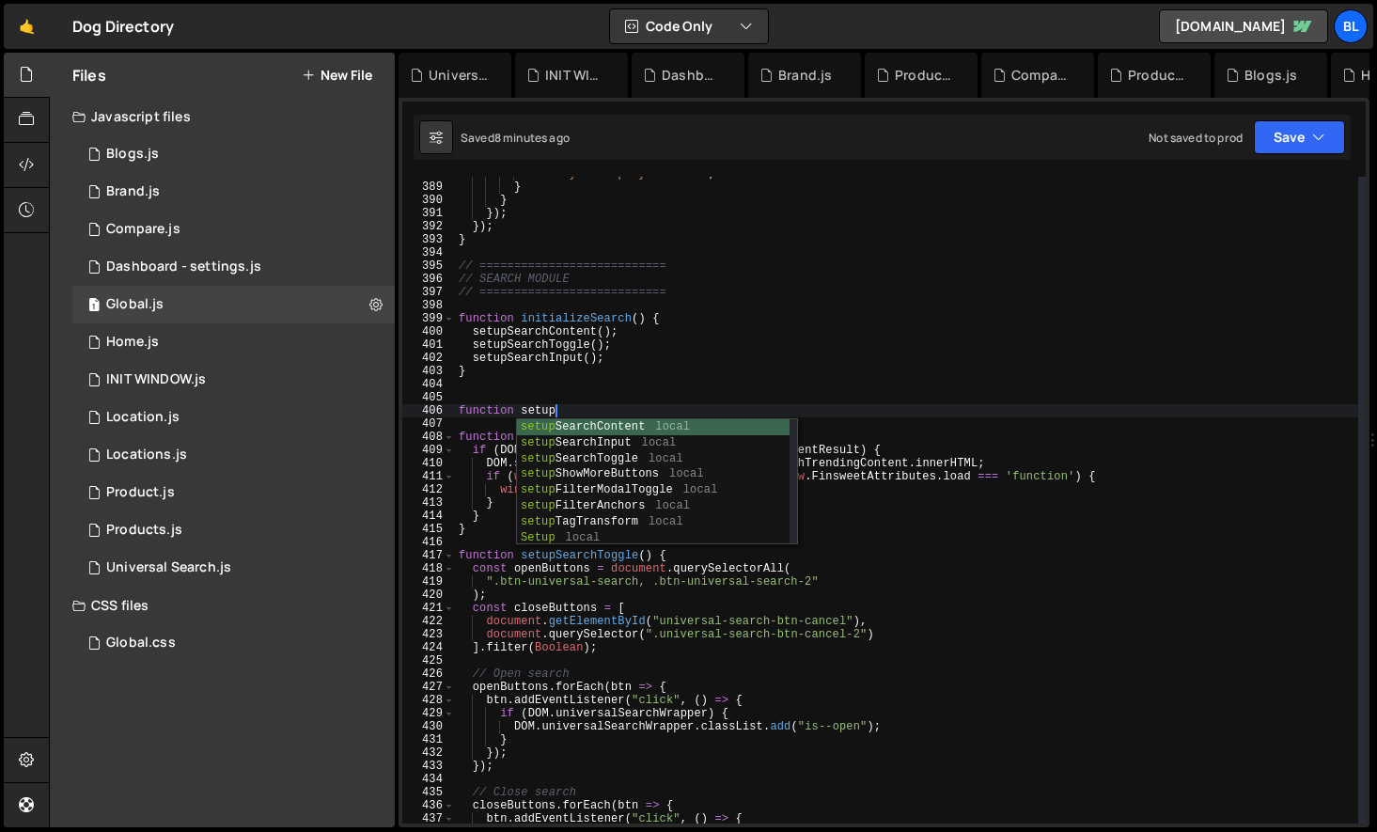
scroll to position [0, 7]
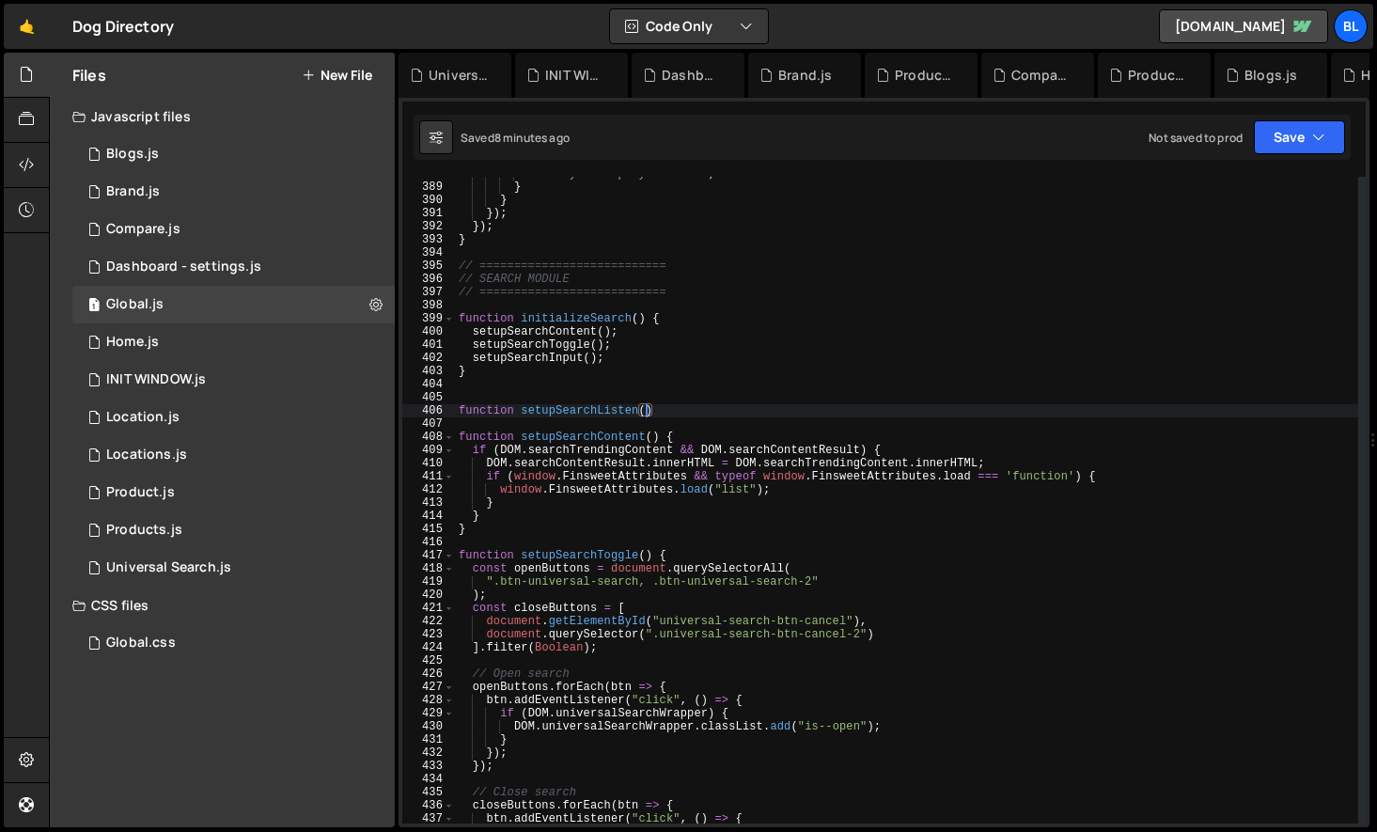
type textarea "function setupSearchListen(){"
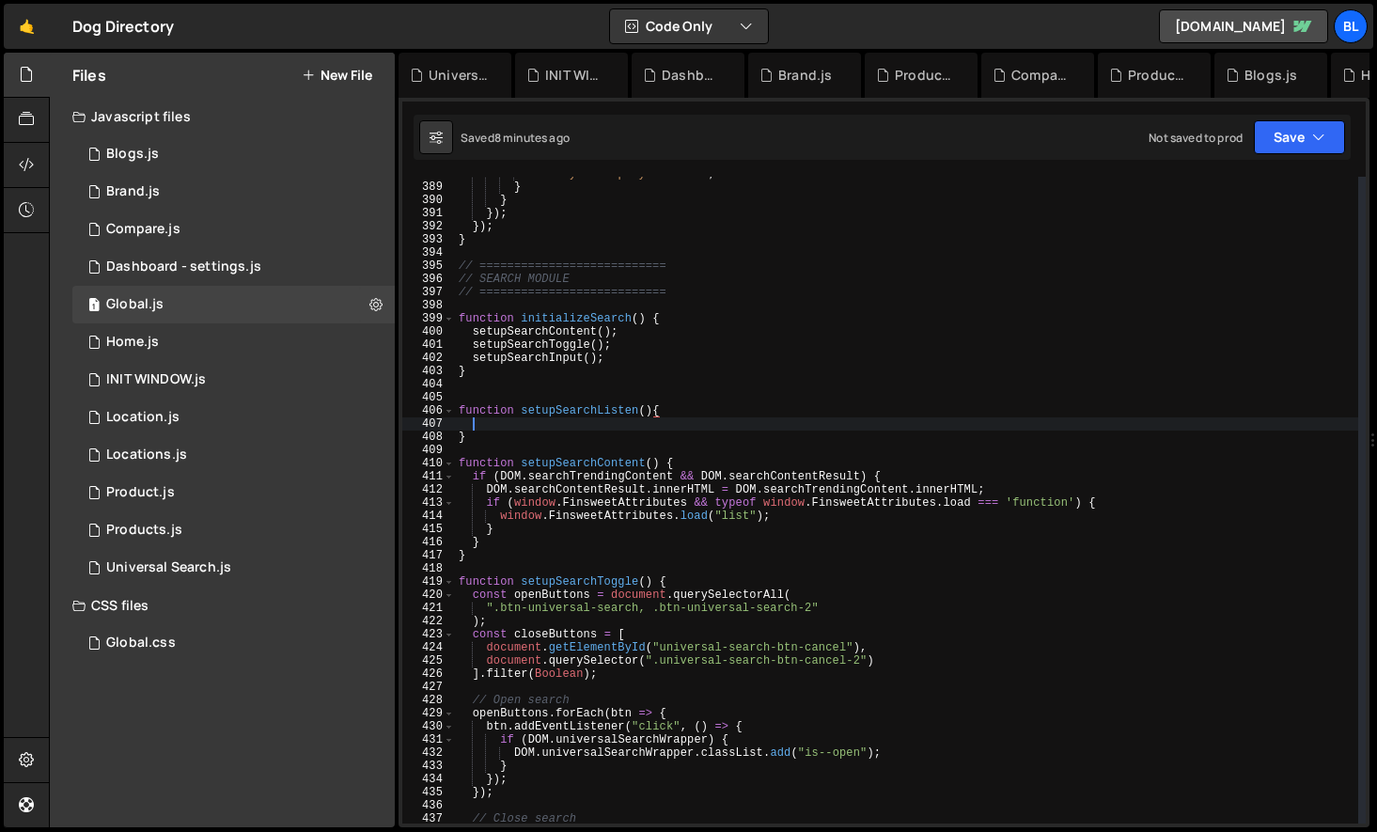
scroll to position [0, 0]
paste textarea "]);"
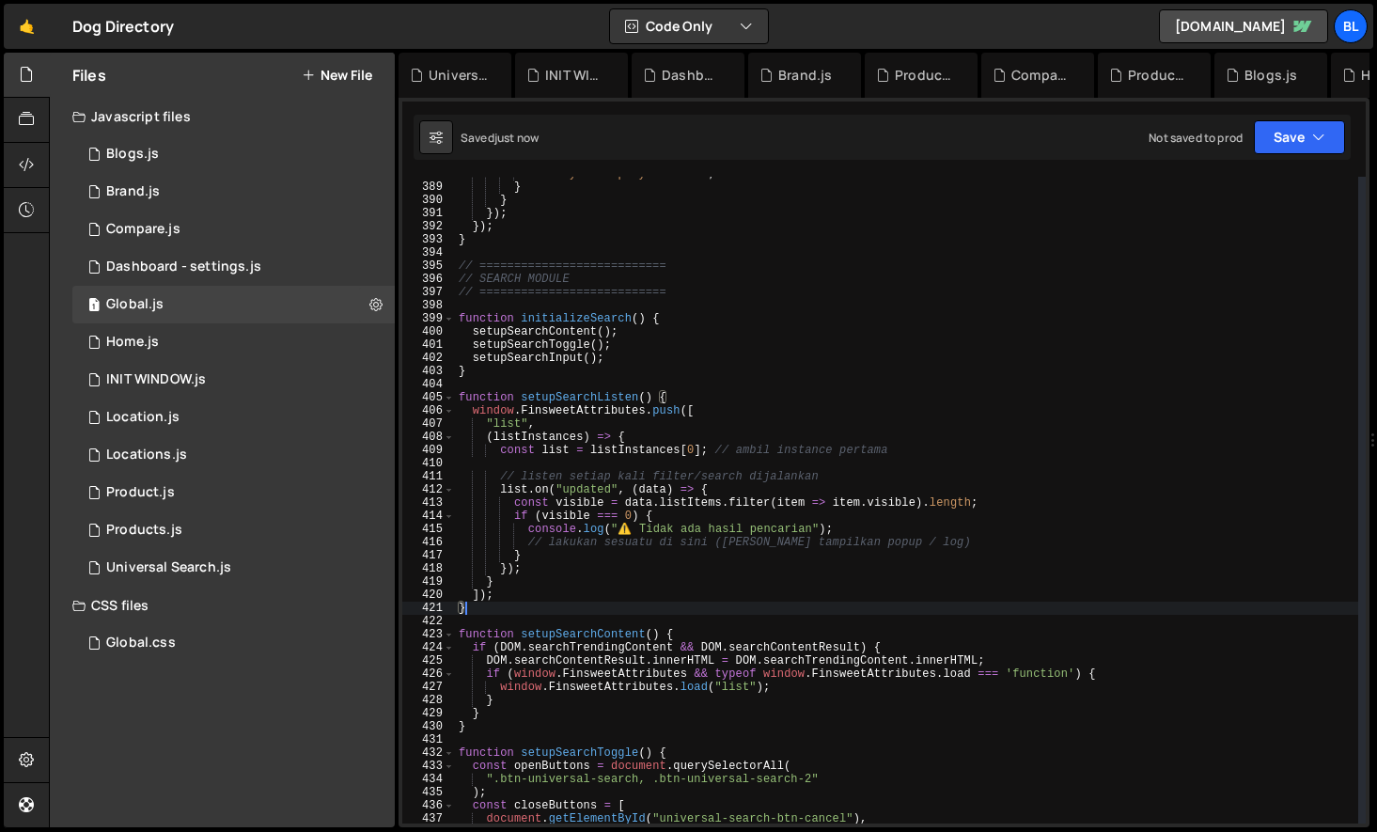
click at [552, 397] on div "btn . style . display = "none" ; } } }) ; }) ; } // ===========================…" at bounding box center [906, 503] width 903 height 673
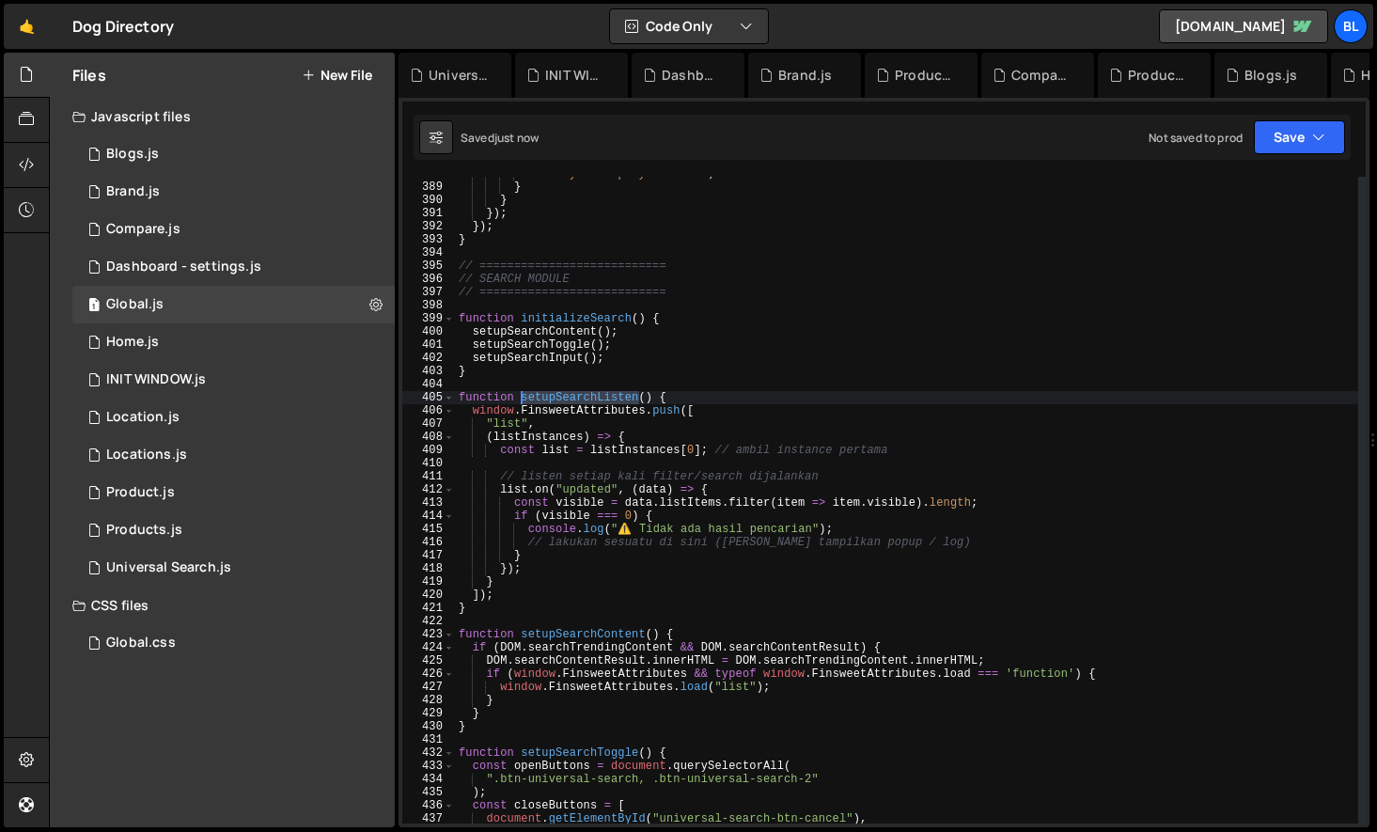
click at [552, 397] on div "btn . style . display = "none" ; } } }) ; }) ; } // ===========================…" at bounding box center [906, 503] width 903 height 673
click at [638, 327] on div "btn . style . display = "none" ; } } }) ; }) ; } // ===========================…" at bounding box center [906, 503] width 903 height 673
type textarea "setupSearchContent();"
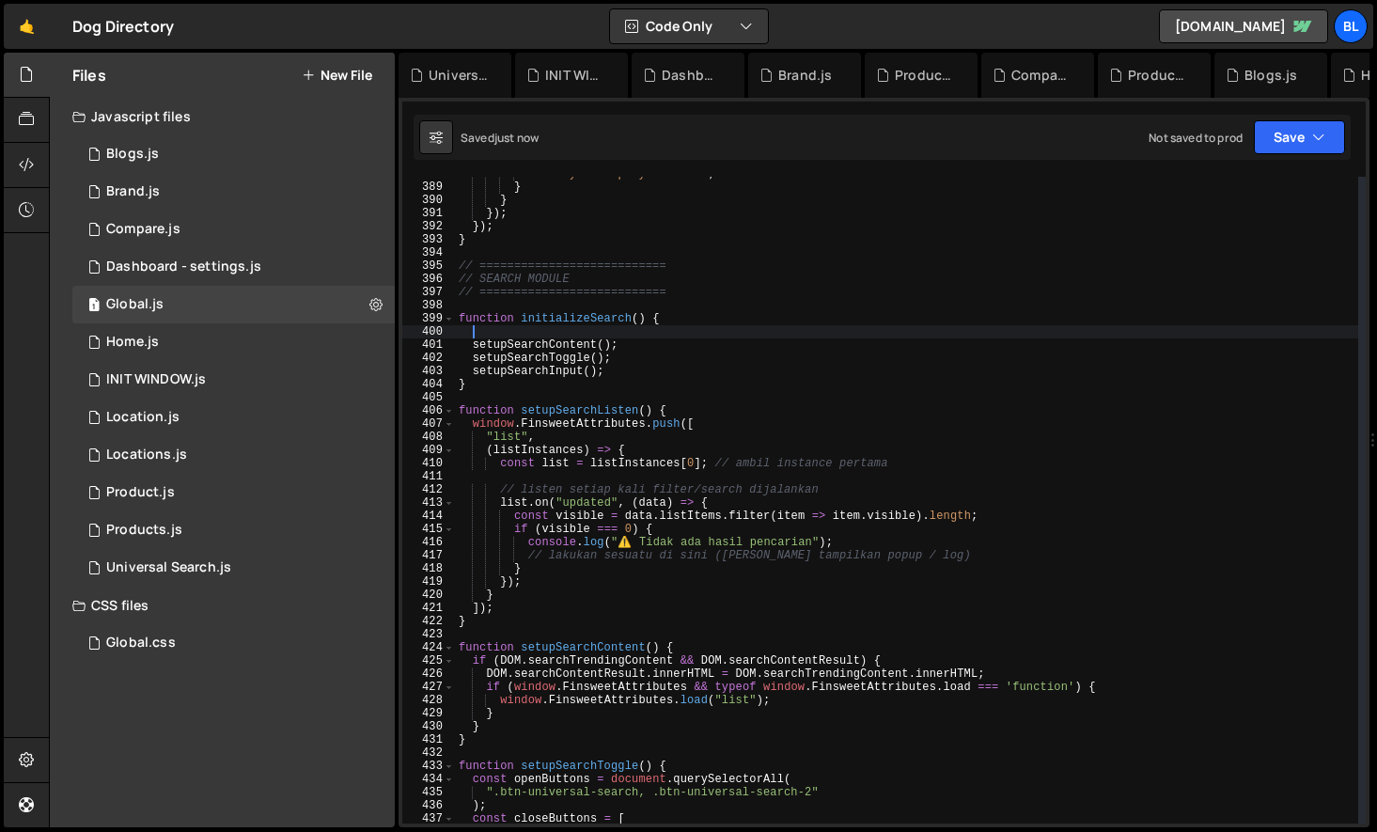
paste textarea "setupSearchListen"
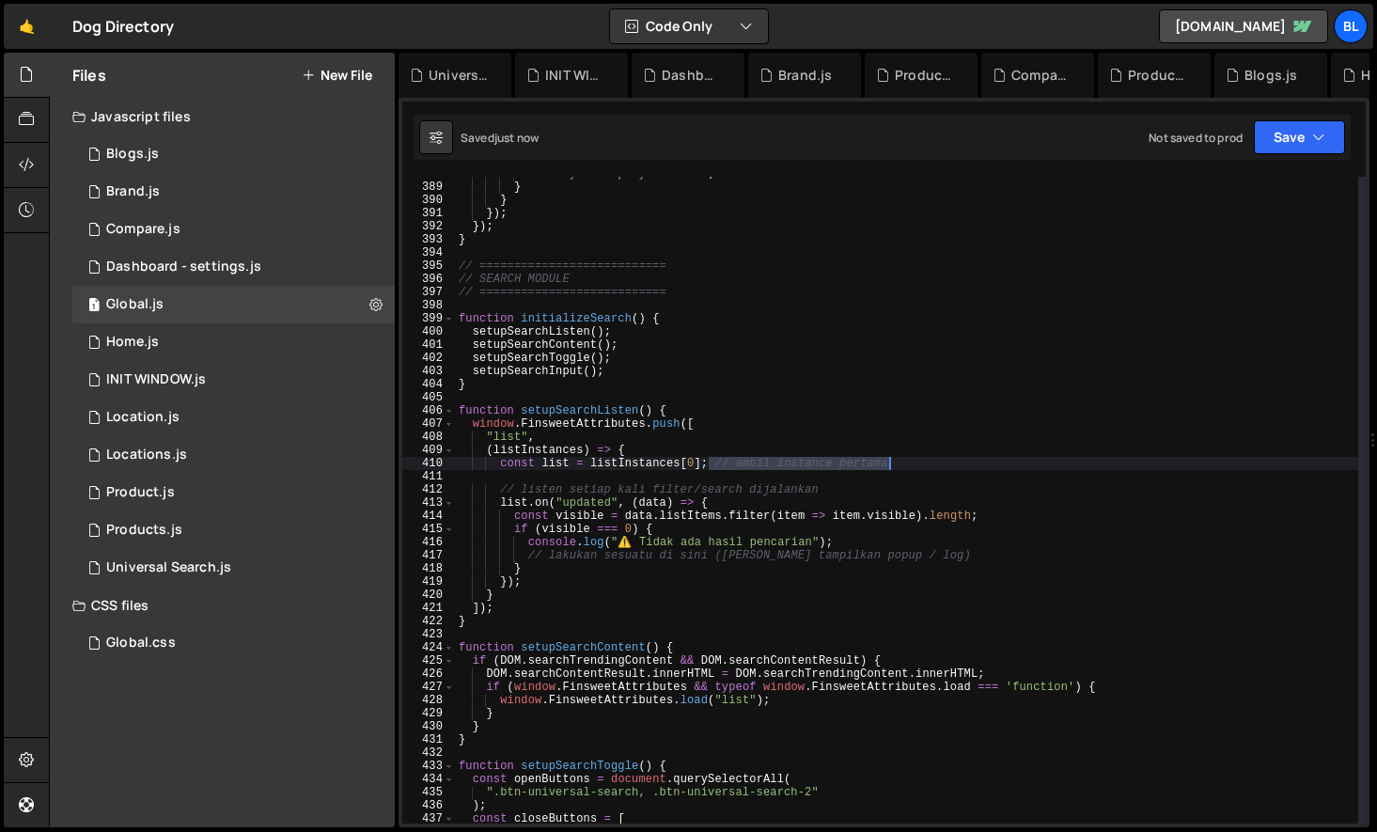
drag, startPoint x: 710, startPoint y: 461, endPoint x: 913, endPoint y: 468, distance: 203.1
click at [913, 468] on div "btn . style . display = "none" ; } } }) ; }) ; } // ===========================…" at bounding box center [906, 503] width 903 height 673
click at [513, 492] on div "btn . style . display = "none" ; } } }) ; }) ; } // ===========================…" at bounding box center [906, 503] width 903 height 673
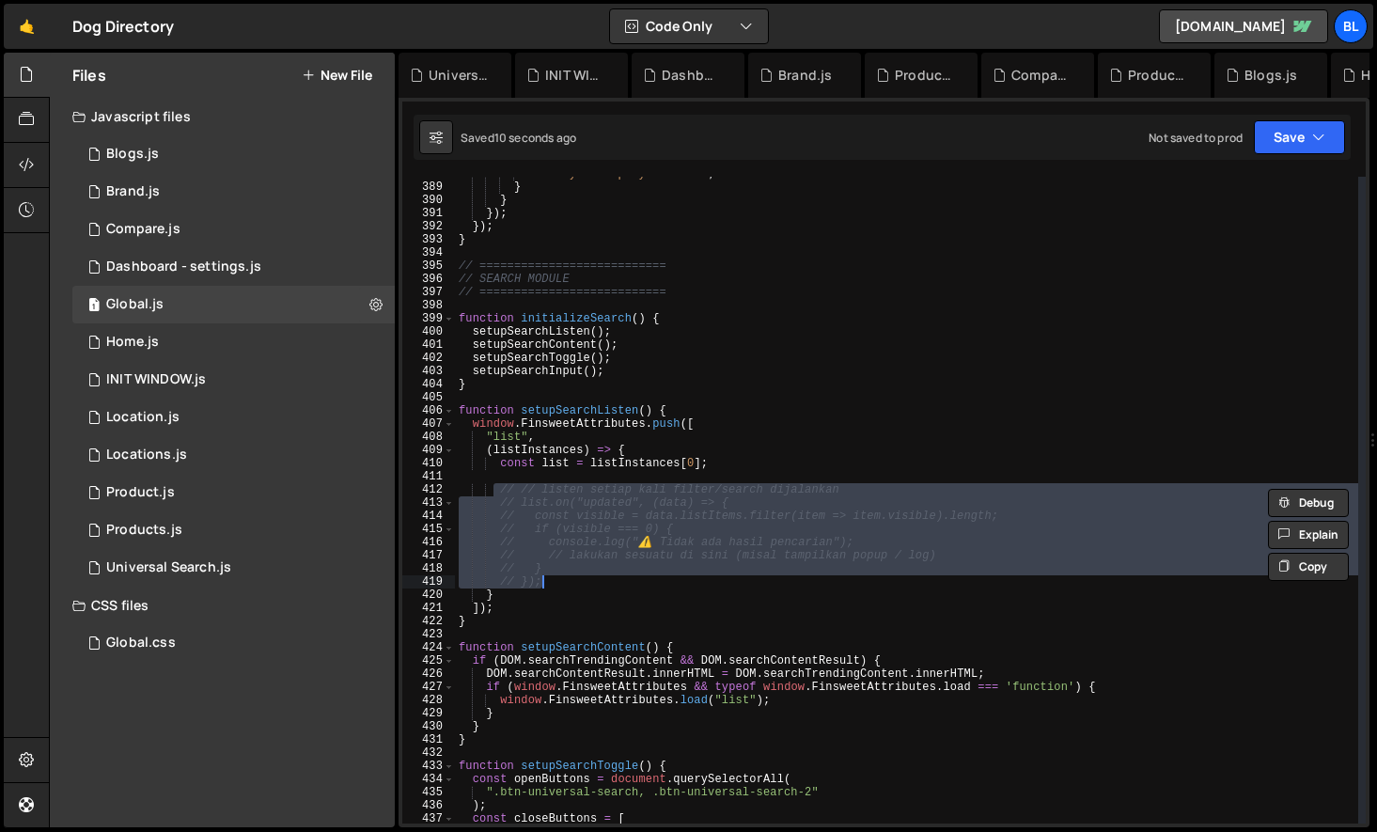
drag, startPoint x: 492, startPoint y: 491, endPoint x: 546, endPoint y: 582, distance: 104.9
click at [546, 582] on div "btn . style . display = "none" ; } } }) ; }) ; } // ===========================…" at bounding box center [906, 503] width 903 height 673
click at [647, 536] on div "btn . style . display = "none" ; } } }) ; }) ; } // ===========================…" at bounding box center [906, 503] width 903 height 673
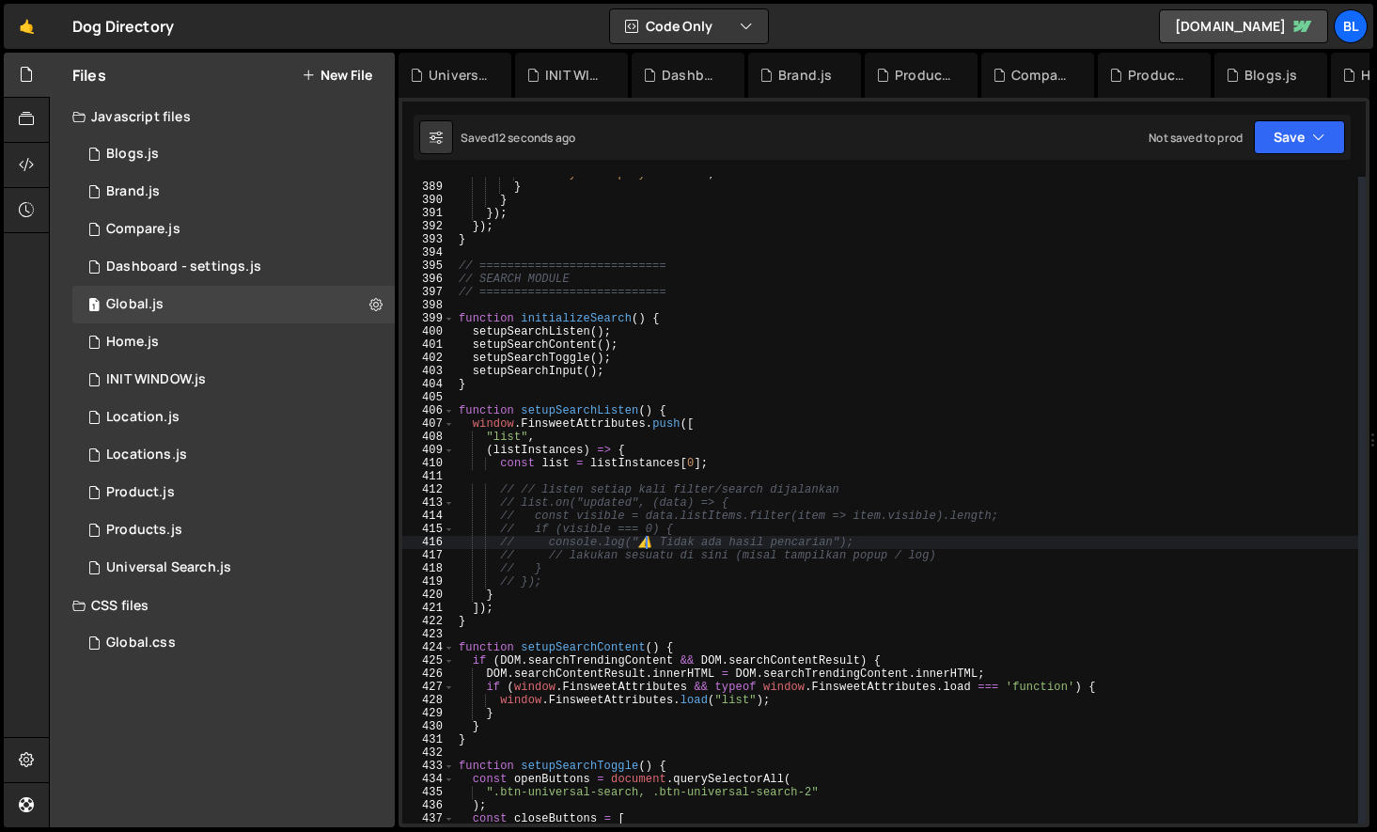
click at [629, 459] on div "btn . style . display = "none" ; } } }) ; }) ; } // ===========================…" at bounding box center [906, 503] width 903 height 673
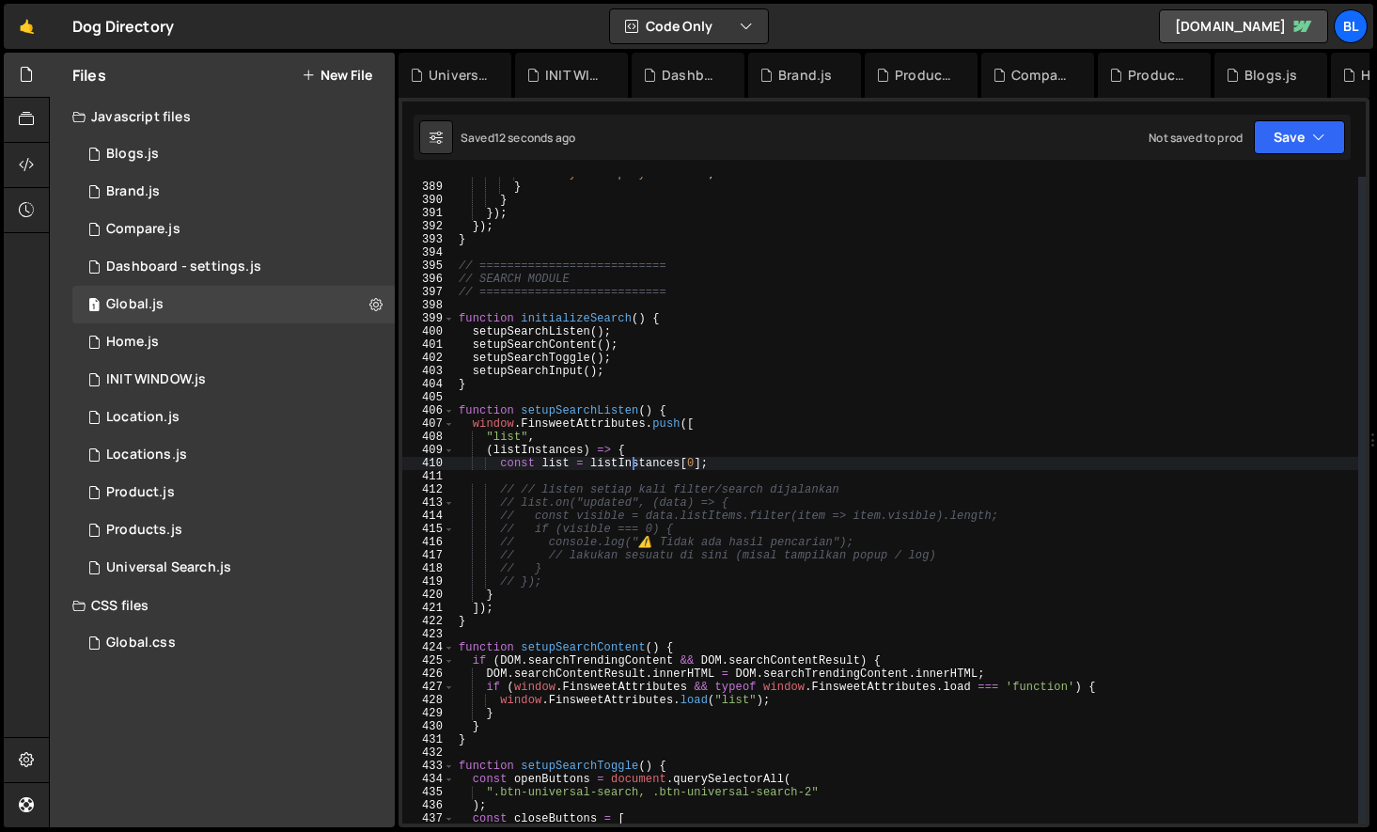
click at [613, 465] on div "btn . style . display = "none" ; } } }) ; }) ; } // ===========================…" at bounding box center [906, 503] width 903 height 673
click at [650, 453] on div "btn . style . display = "none" ; } } }) ; }) ; } // ===========================…" at bounding box center [906, 503] width 903 height 673
type textarea "(listInstances) => {"
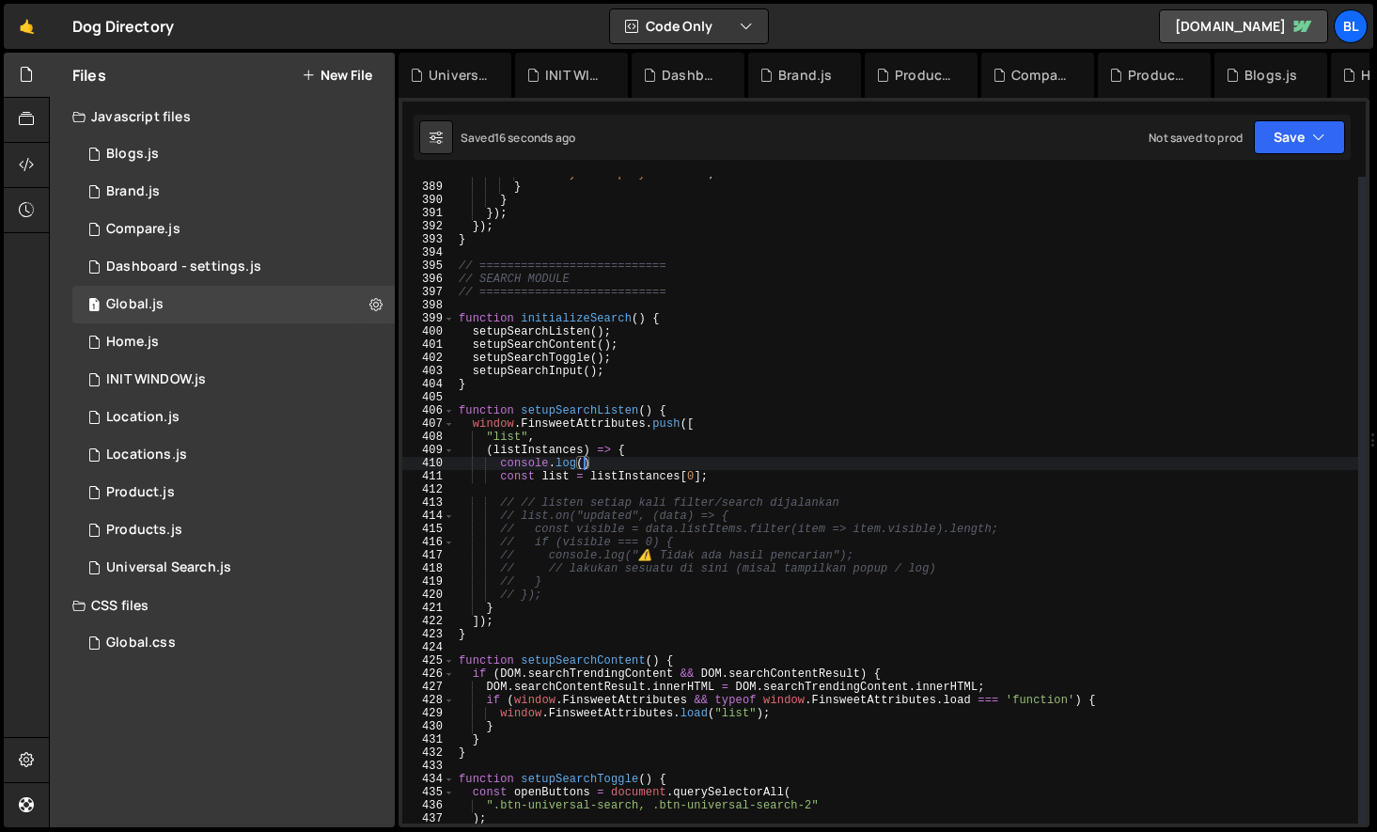
paste textarea "listInstances)"
click at [608, 481] on div "btn . style . display = "none" ; } } }) ; }) ; } // ===========================…" at bounding box center [906, 503] width 903 height 673
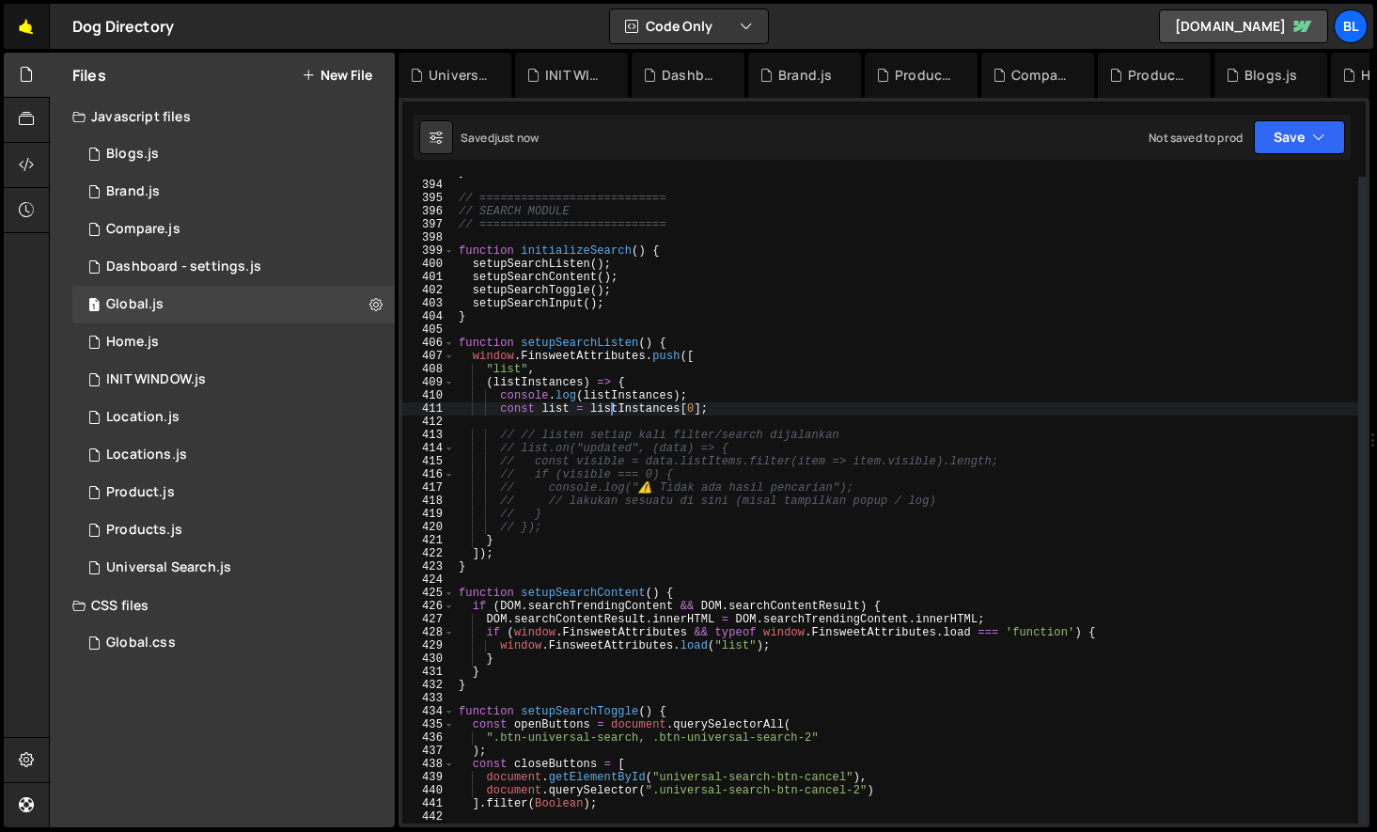
type textarea "const list = listInstances[0];"
click at [563, 335] on div "} // =========================== // SEARCH MODULE // ==========================…" at bounding box center [906, 501] width 903 height 673
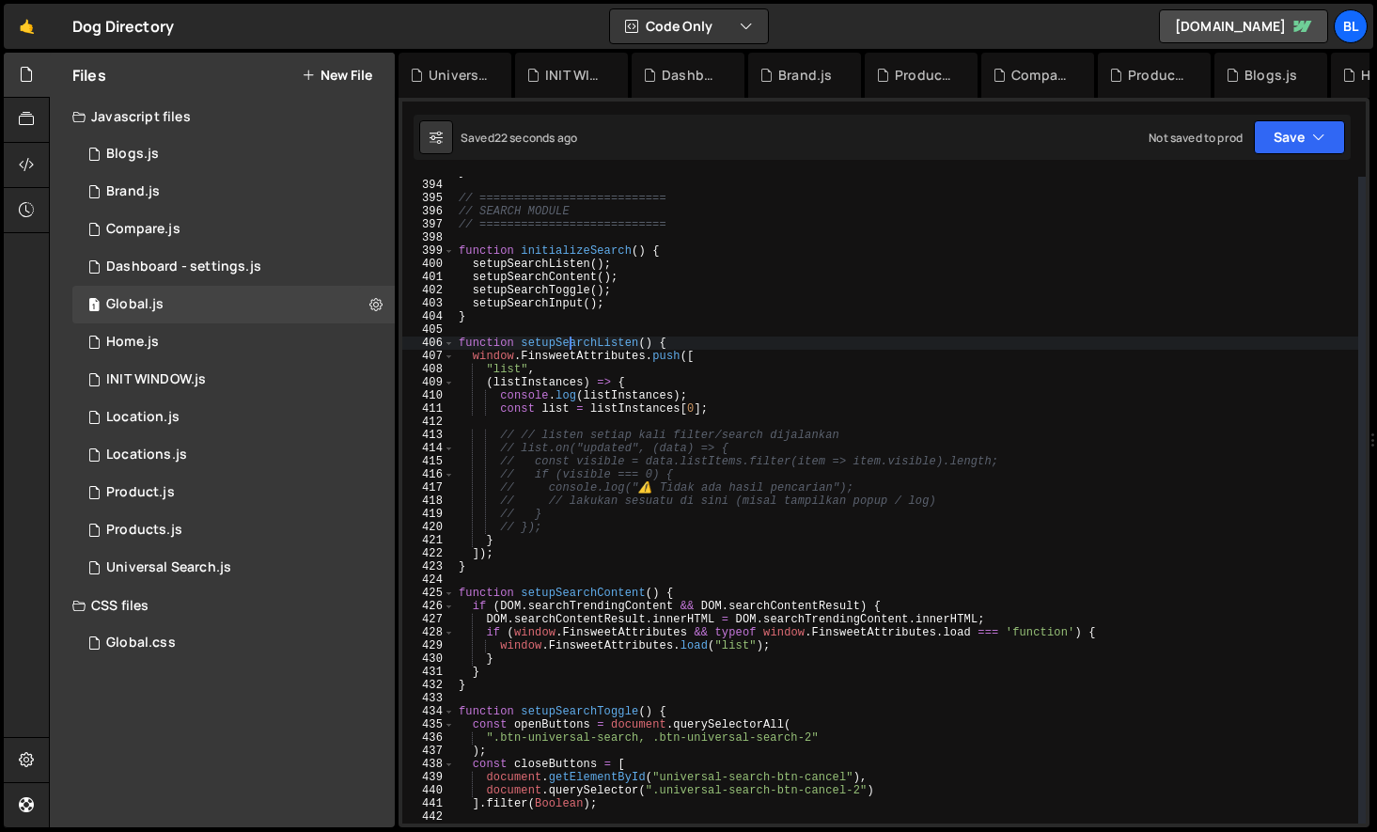
click at [569, 346] on div "} // =========================== // SEARCH MODULE // ==========================…" at bounding box center [906, 501] width 903 height 673
click at [628, 280] on div "} // =========================== // SEARCH MODULE // ==========================…" at bounding box center [906, 501] width 903 height 673
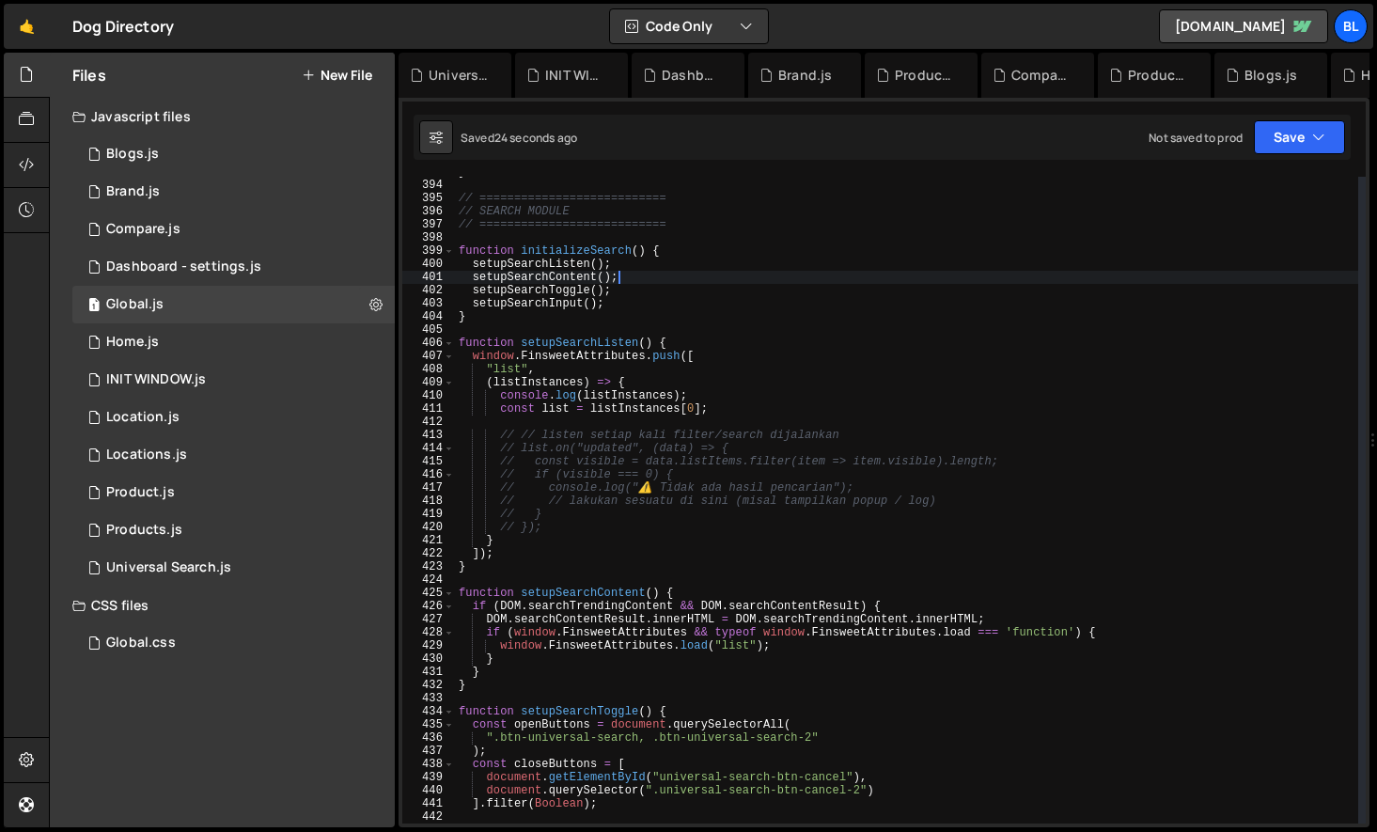
click at [586, 266] on div "} // =========================== // SEARCH MODULE // ==========================…" at bounding box center [906, 501] width 903 height 673
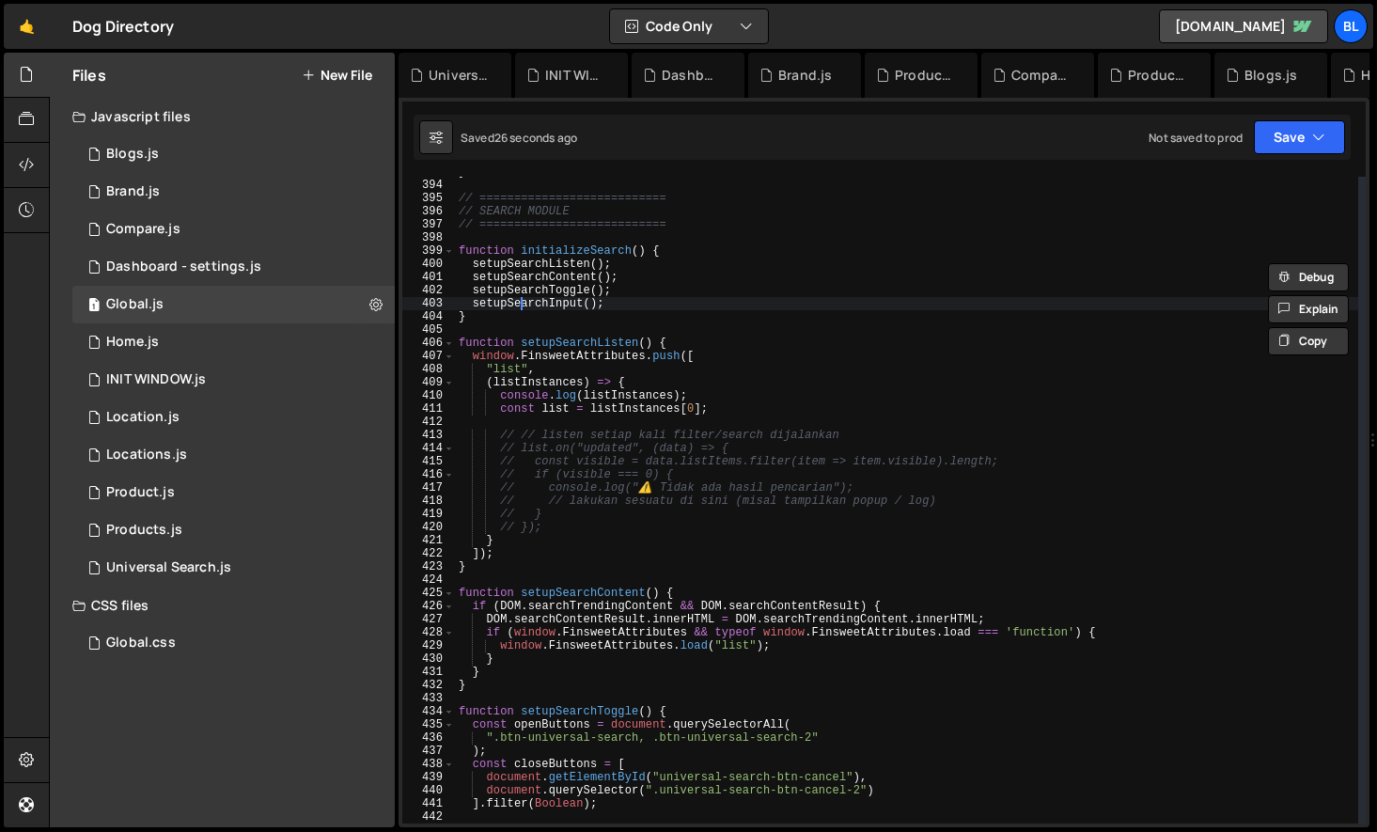
click at [524, 306] on div "} // =========================== // SEARCH MODULE // ==========================…" at bounding box center [906, 501] width 903 height 673
click at [548, 262] on div "} // =========================== // SEARCH MODULE // ==========================…" at bounding box center [906, 501] width 903 height 673
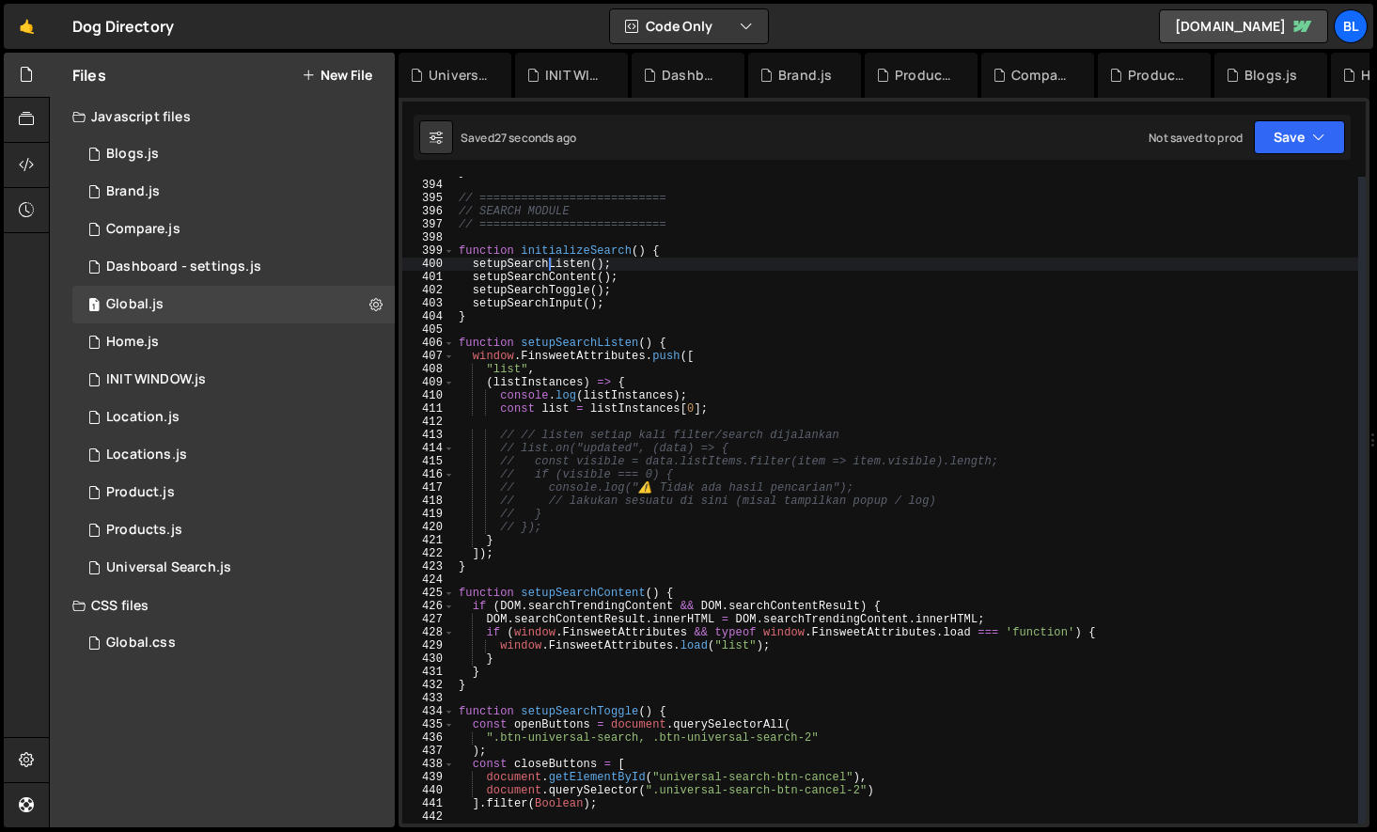
click at [548, 262] on div "} // =========================== // SEARCH MODULE // ==========================…" at bounding box center [906, 501] width 903 height 673
paste textarea "Input"
click at [578, 267] on div "} // =========================== // SEARCH MODULE // ==========================…" at bounding box center [906, 501] width 903 height 673
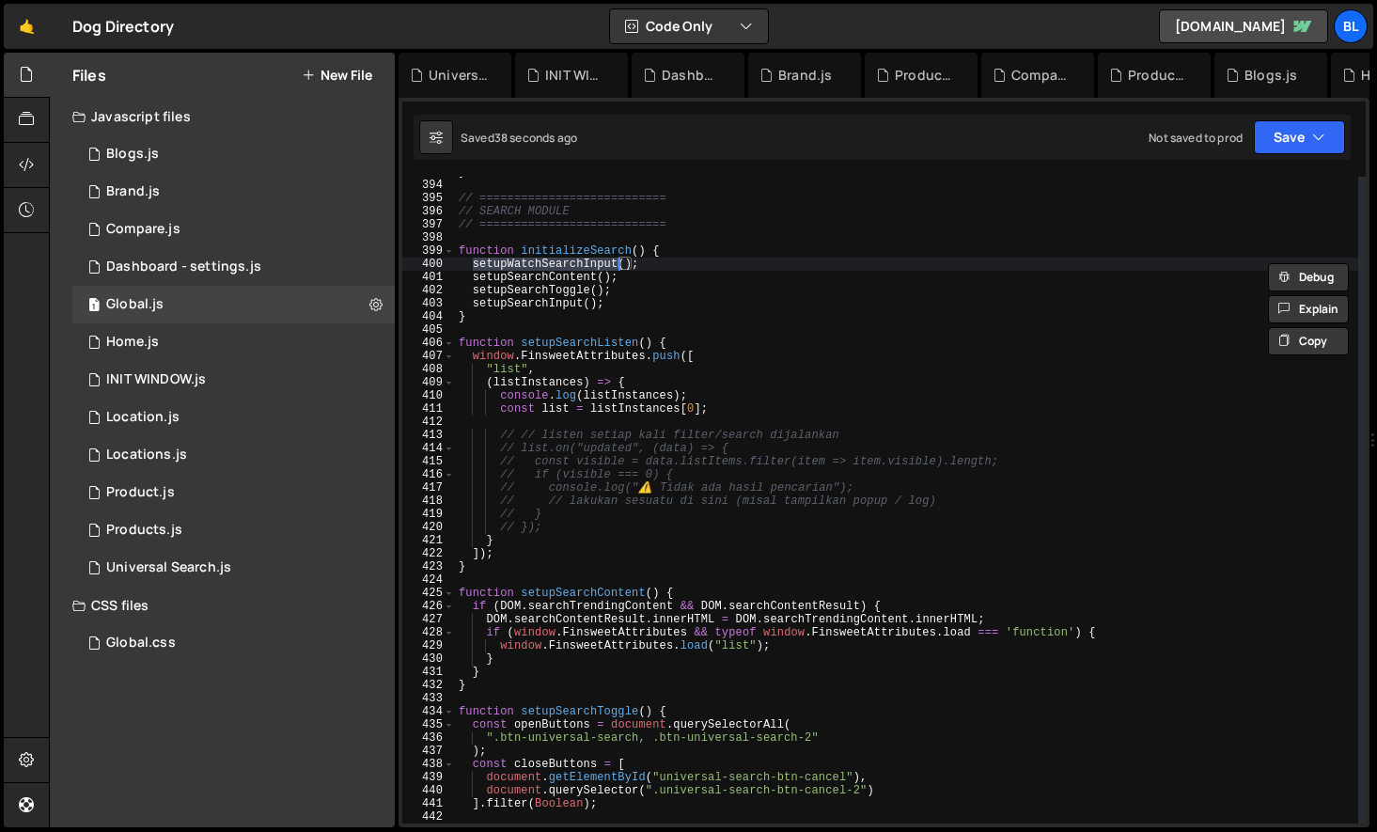
click at [574, 344] on div "} // =========================== // SEARCH MODULE // ==========================…" at bounding box center [906, 501] width 903 height 673
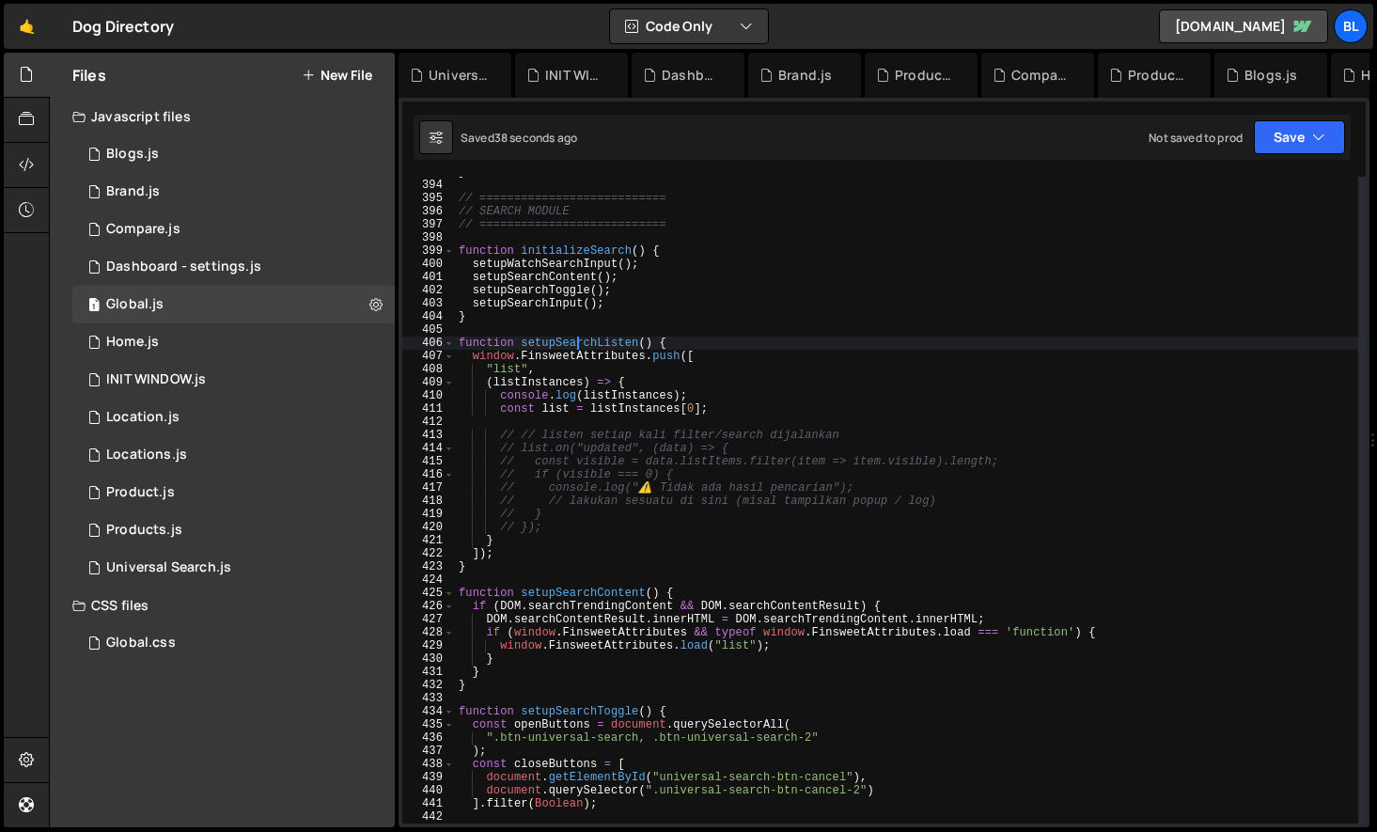
click at [574, 344] on div "} // =========================== // SEARCH MODULE // ==========================…" at bounding box center [906, 501] width 903 height 673
paste textarea "WatchSearchInput"
click at [723, 375] on div "} // =========================== // SEARCH MODULE // ==========================…" at bounding box center [906, 501] width 903 height 673
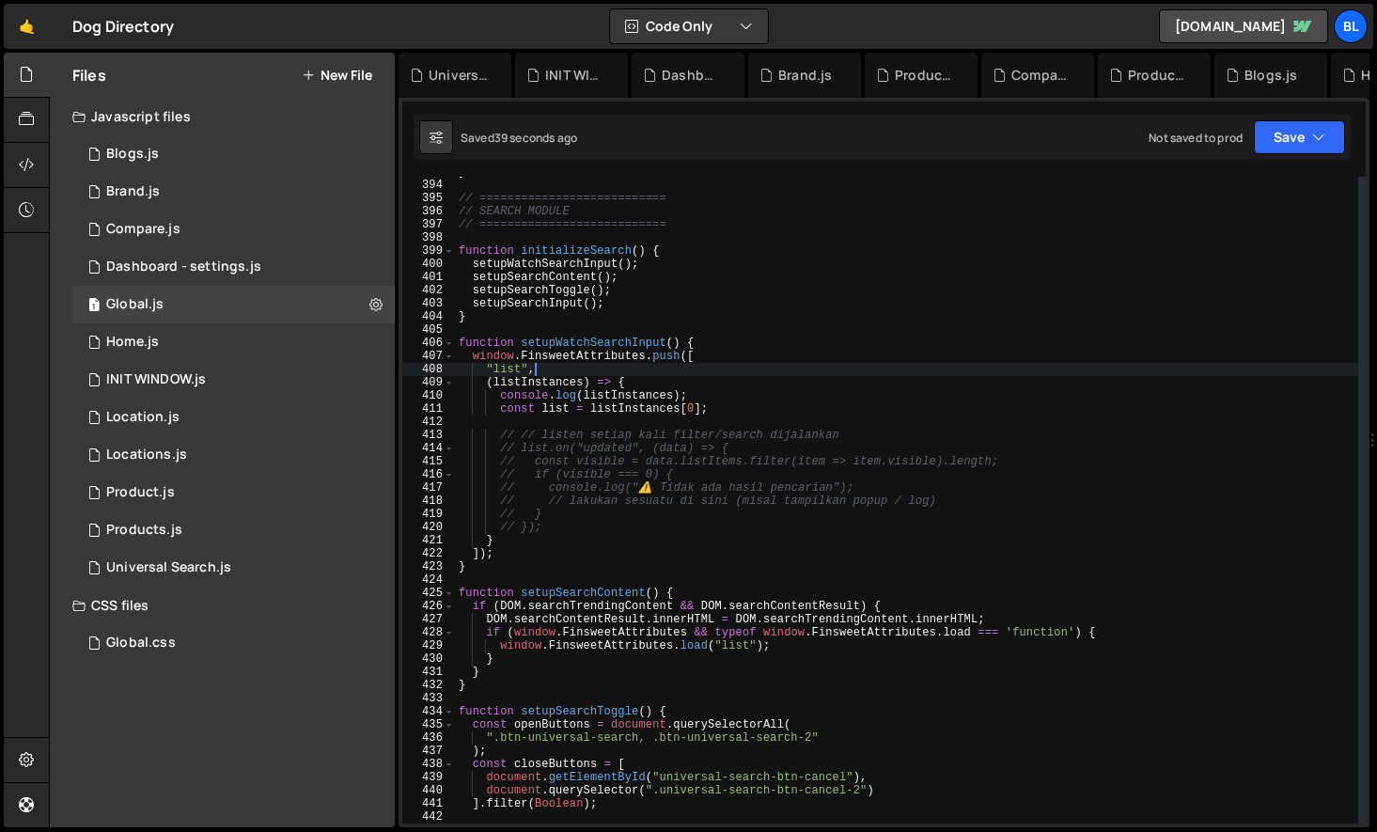
scroll to position [0, 5]
click at [745, 410] on div "} // =========================== // SEARCH MODULE // ==========================…" at bounding box center [906, 501] width 903 height 673
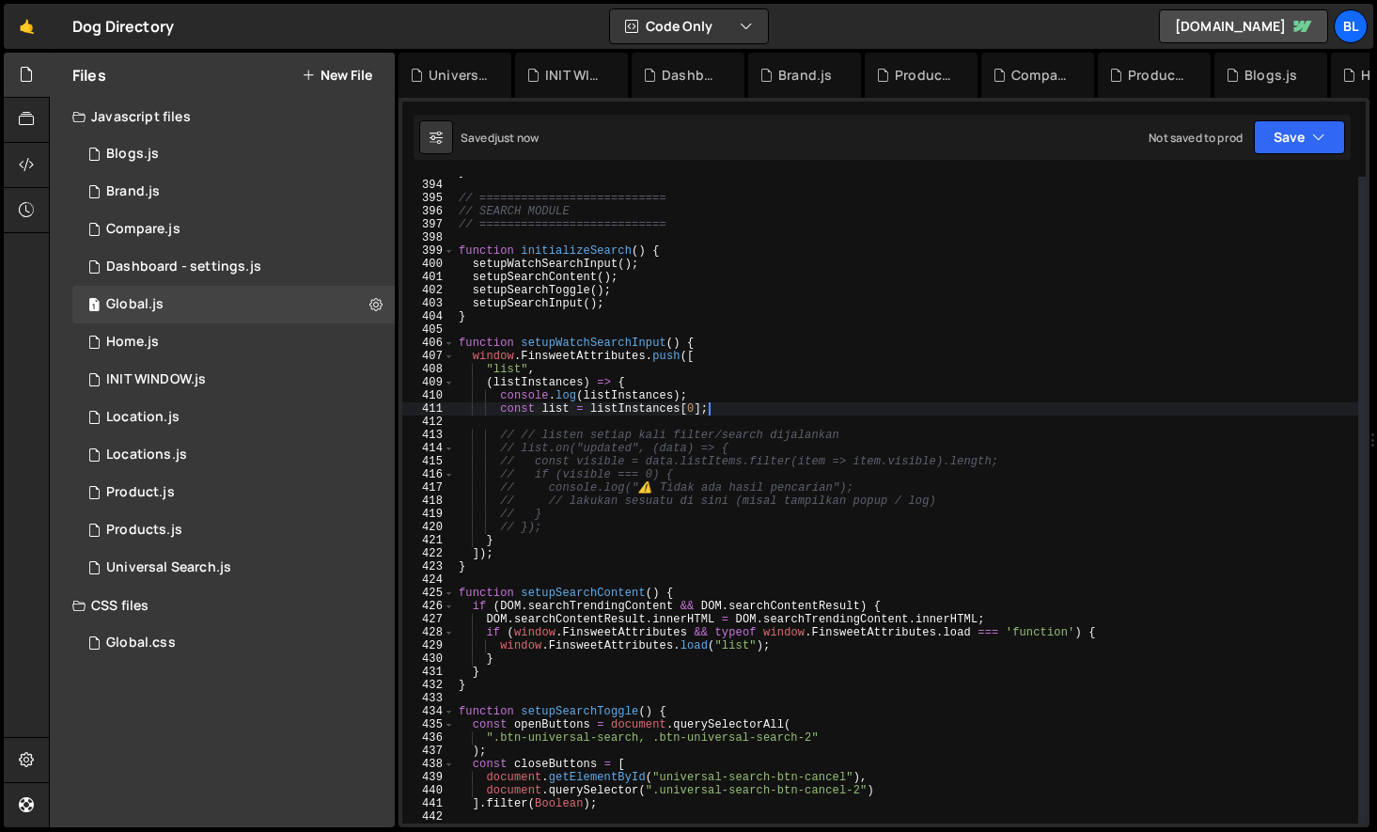
click at [744, 409] on div "} // =========================== // SEARCH MODULE // ==========================…" at bounding box center [906, 501] width 903 height 673
click at [588, 446] on div "} // =========================== // SEARCH MODULE // ==========================…" at bounding box center [906, 501] width 903 height 673
type textarea "// list.on("updated", (data) => {"
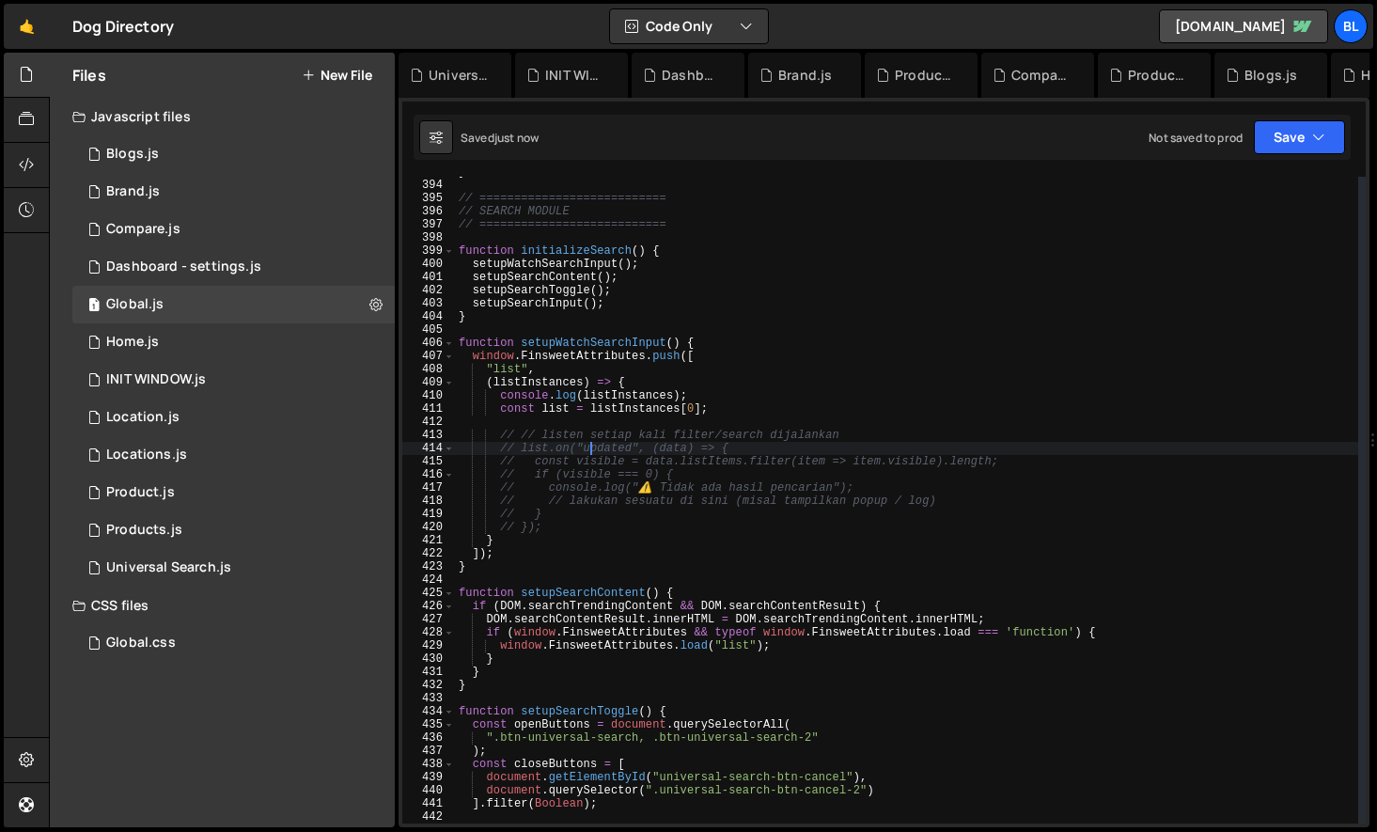
click at [584, 418] on div "} // =========================== // SEARCH MODULE // ==========================…" at bounding box center [906, 501] width 903 height 673
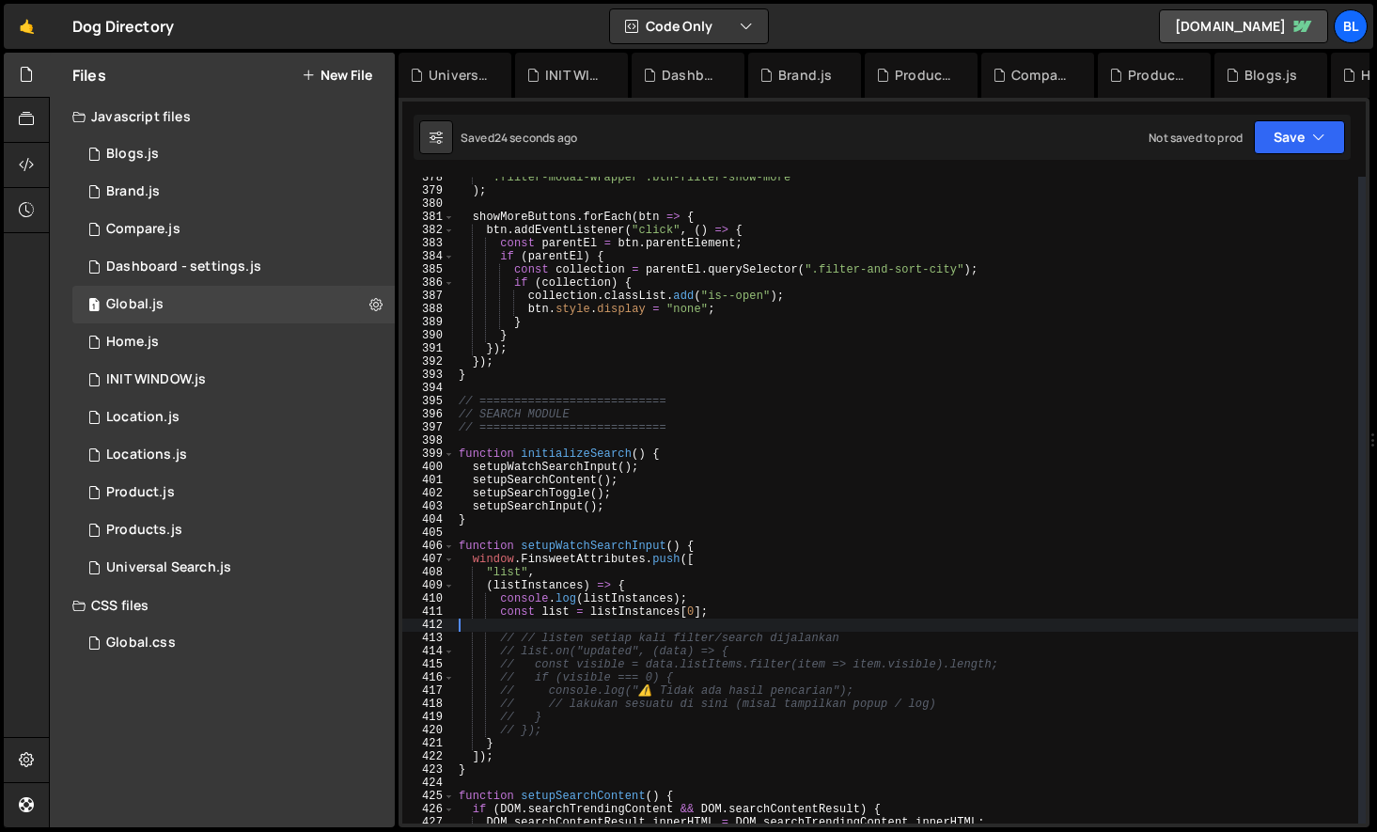
scroll to position [4965, 0]
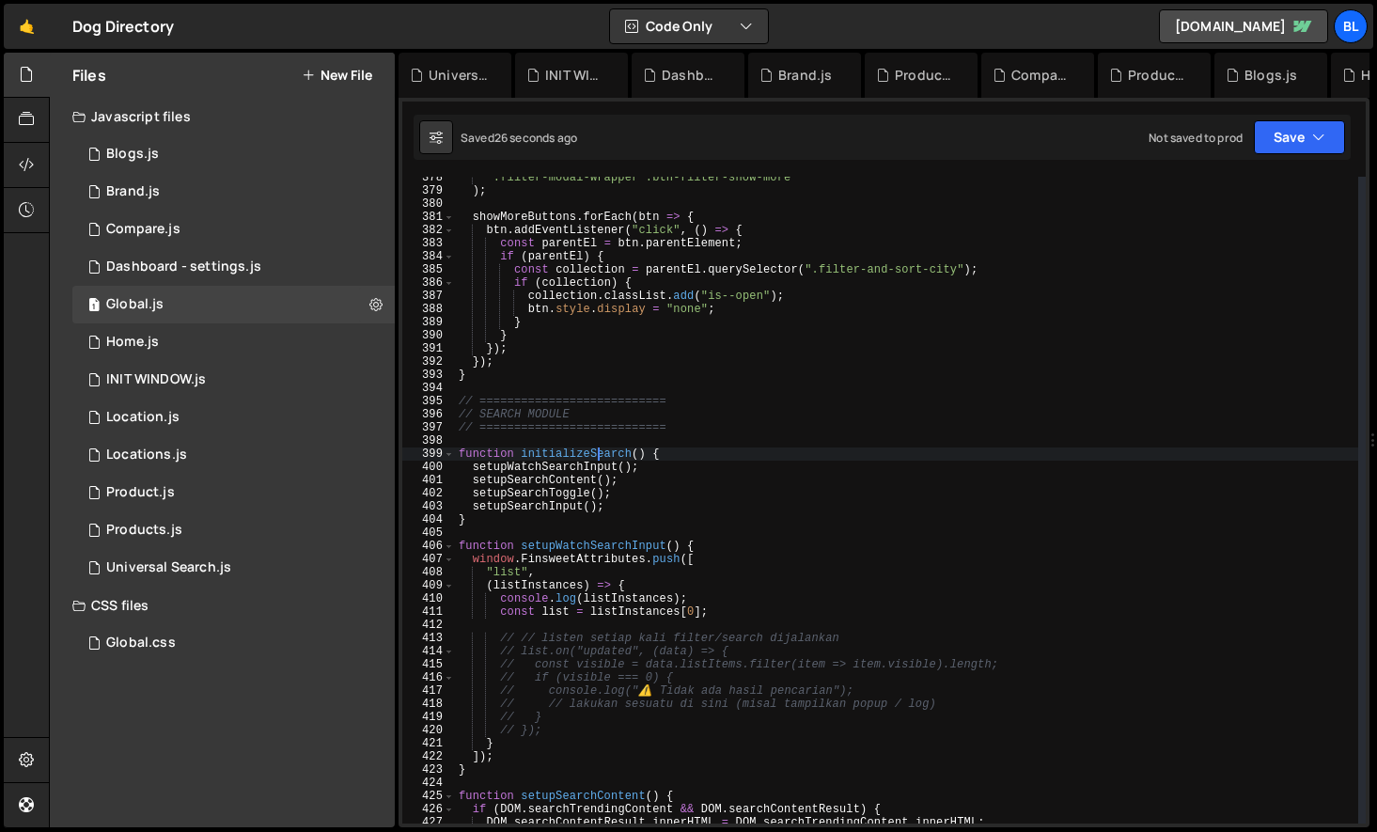
click at [597, 454] on div "".filter-modal-wrapper .btn-filter-show-more" ) ; showMoreButtons . forEach ( b…" at bounding box center [906, 507] width 903 height 673
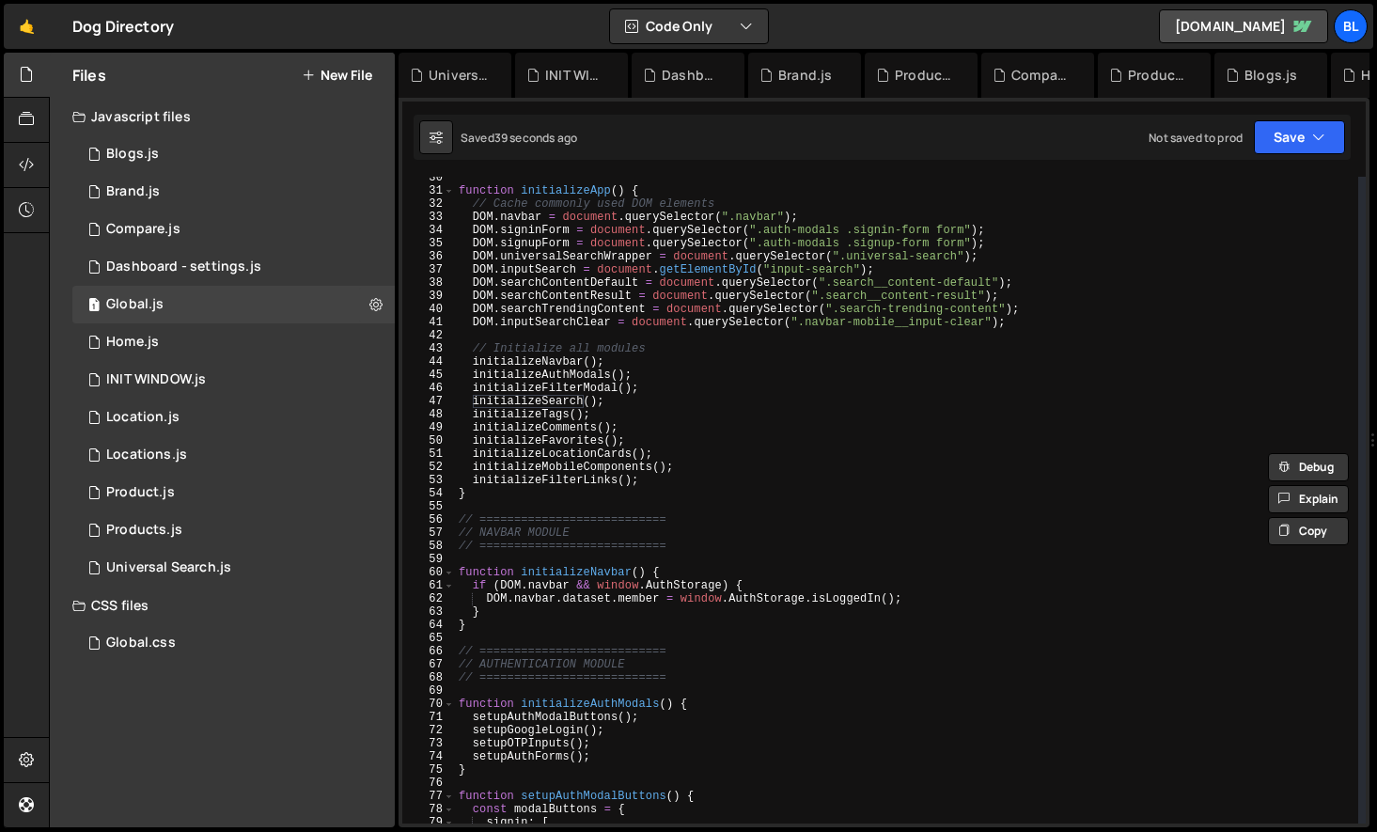
scroll to position [387, 0]
click at [529, 419] on div "function initializeApp ( ) { // Cache commonly used DOM elements DOM . navbar =…" at bounding box center [906, 507] width 903 height 673
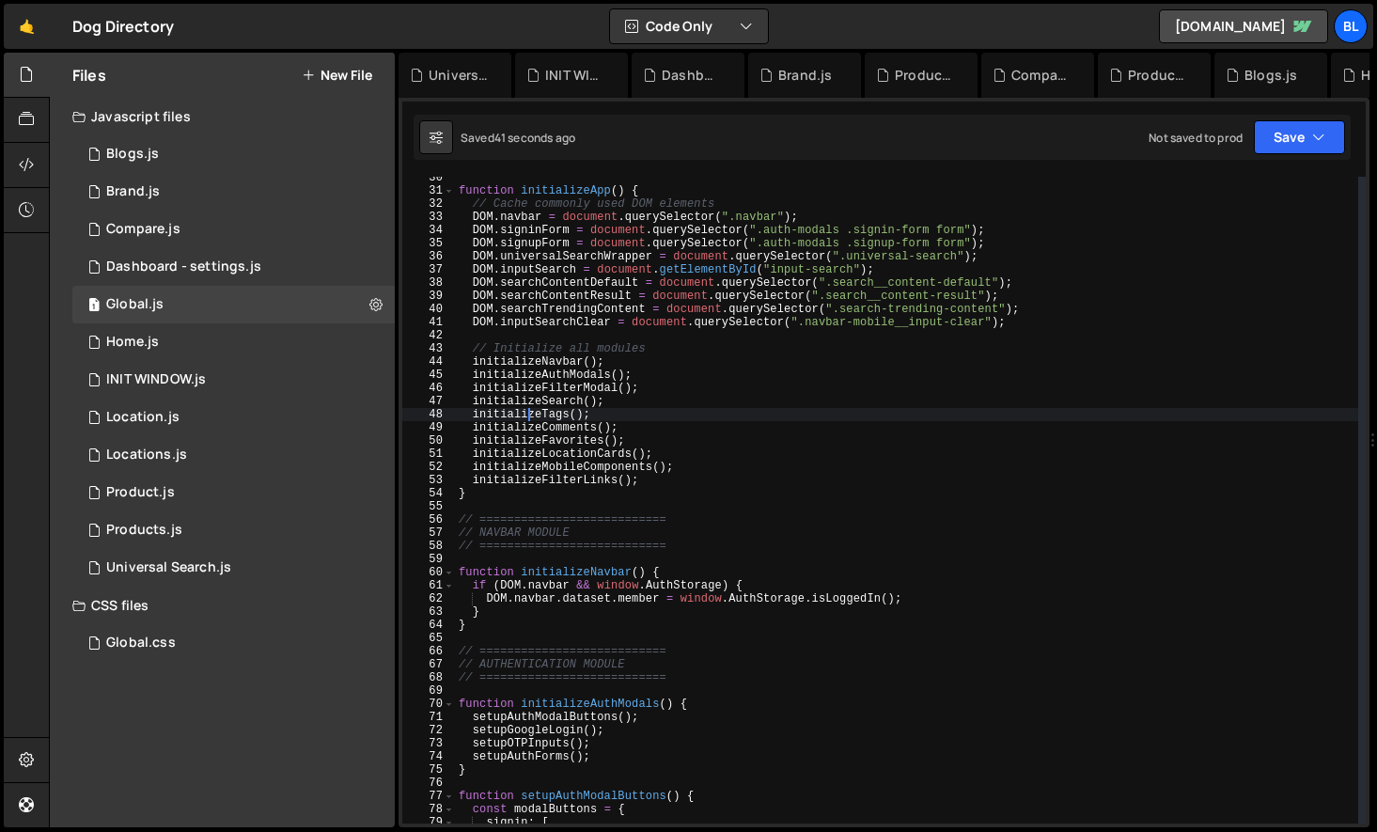
click at [533, 430] on div "function initializeApp ( ) { // Cache commonly used DOM elements DOM . navbar =…" at bounding box center [906, 507] width 903 height 673
click at [528, 435] on div "function initializeApp ( ) { // Cache commonly used DOM elements DOM . navbar =…" at bounding box center [906, 507] width 903 height 673
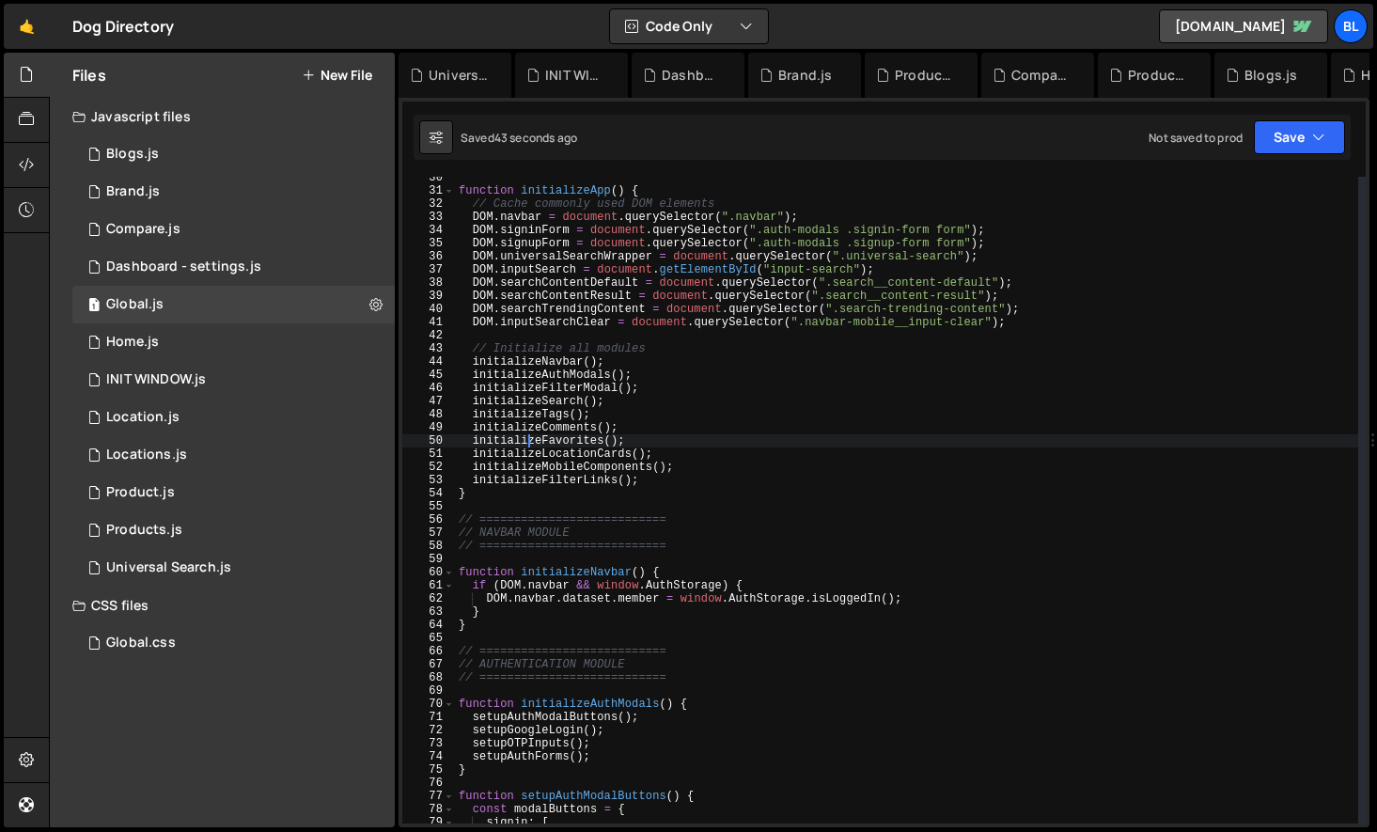
click at [522, 439] on div "function initializeApp ( ) { // Cache commonly used DOM elements DOM . navbar =…" at bounding box center [906, 507] width 903 height 673
click at [522, 454] on div "function initializeApp ( ) { // Cache commonly used DOM elements DOM . navbar =…" at bounding box center [906, 507] width 903 height 673
click at [565, 471] on div "function initializeApp ( ) { // Cache commonly used DOM elements DOM . navbar =…" at bounding box center [906, 507] width 903 height 673
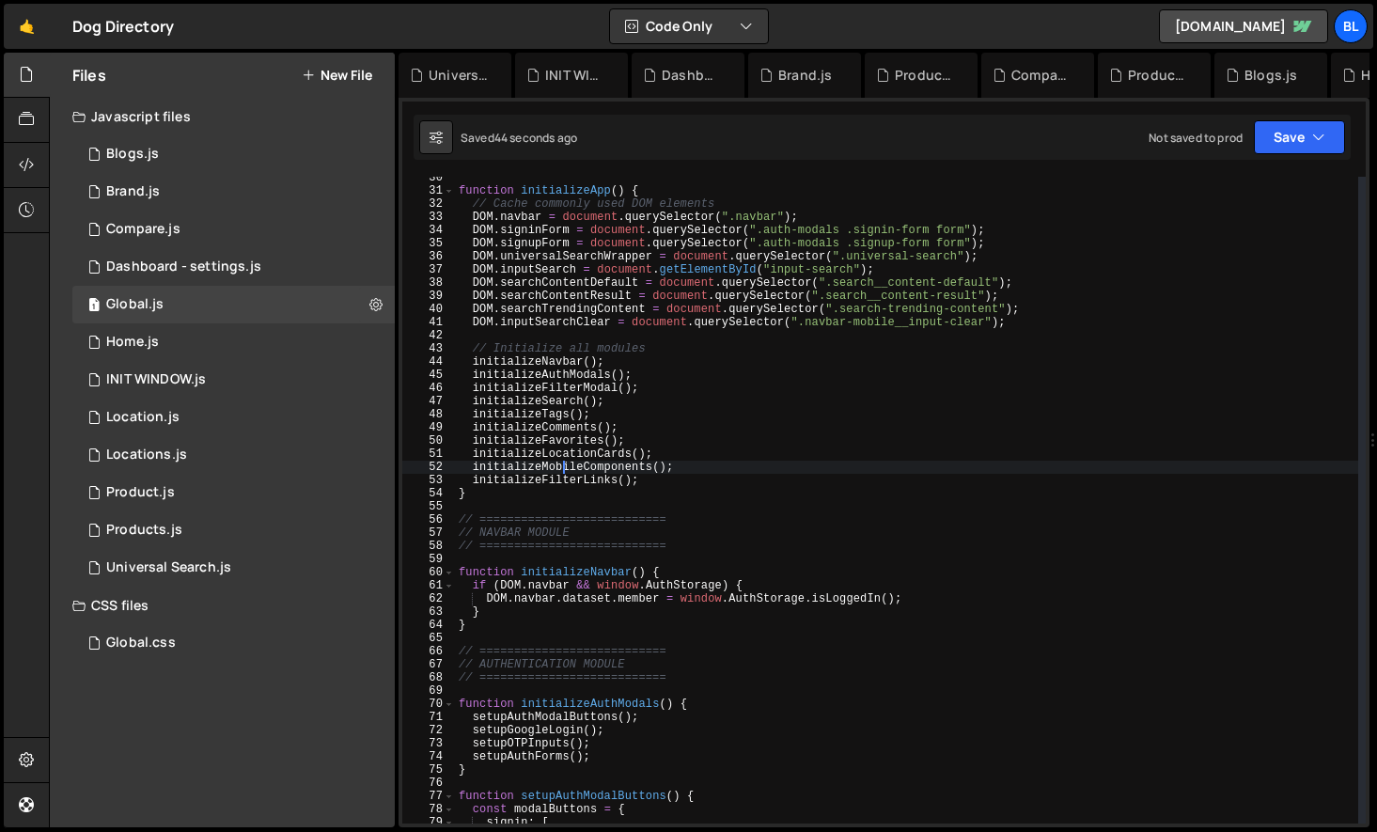
click at [558, 491] on div "function initializeApp ( ) { // Cache commonly used DOM elements DOM . navbar =…" at bounding box center [906, 507] width 903 height 673
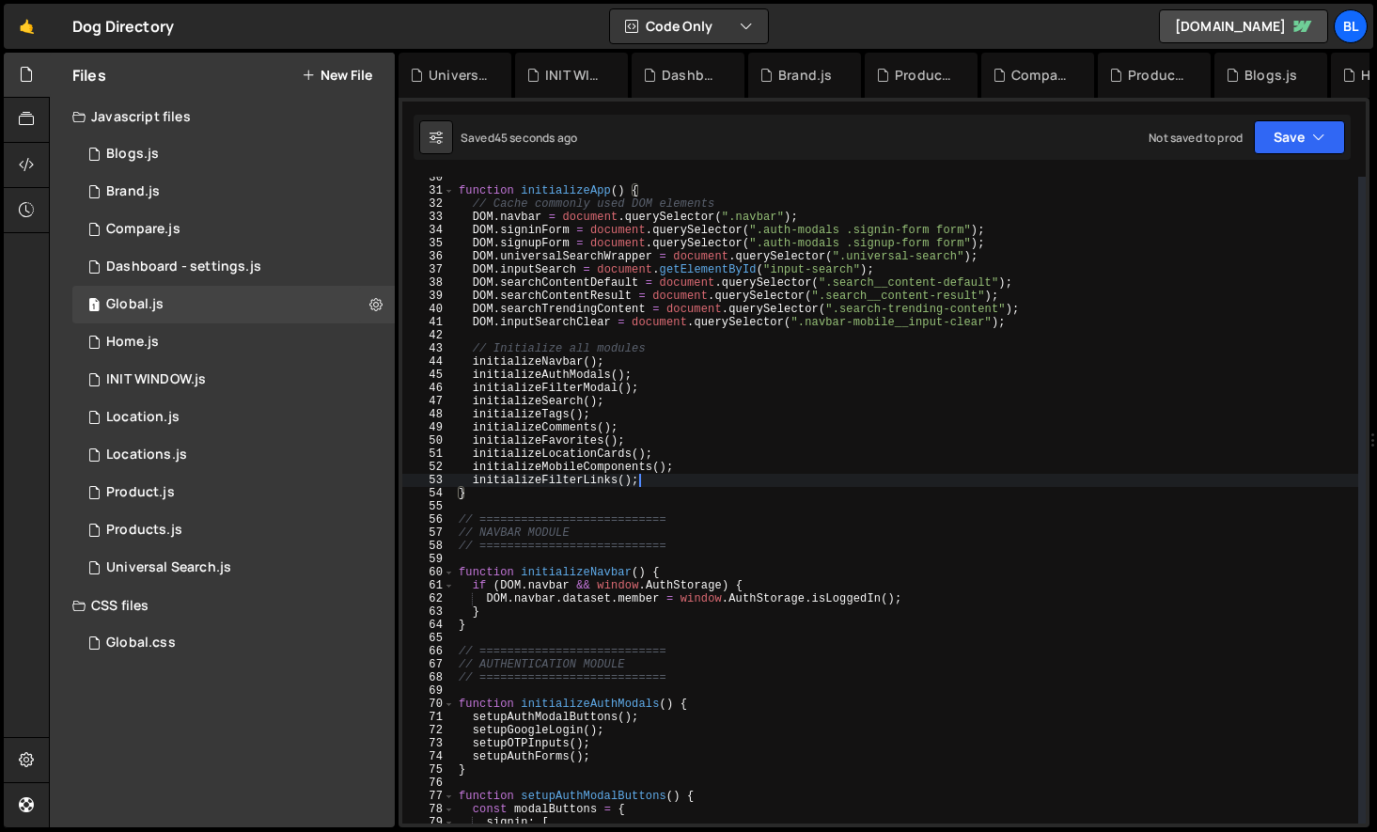
click at [721, 487] on div "function initializeApp ( ) { // Cache commonly used DOM elements DOM . navbar =…" at bounding box center [906, 507] width 903 height 673
type textarea "initializeFilterLinks();"
click at [724, 480] on div "function initializeApp ( ) { // Cache commonly used DOM elements DOM . navbar =…" at bounding box center [906, 507] width 903 height 673
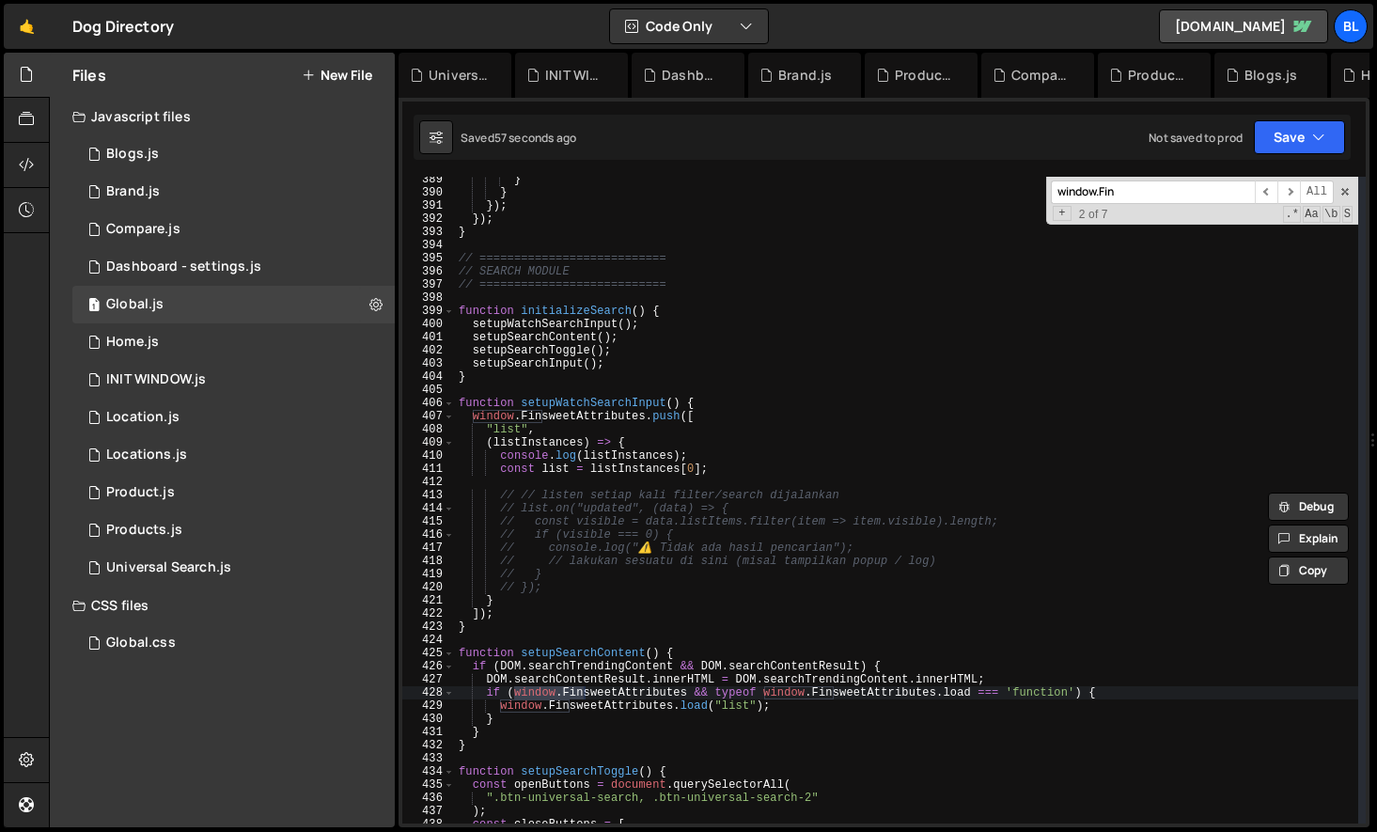
scroll to position [5108, 0]
type input "window.Fin"
click at [636, 317] on div "} } }) ; }) ; } // =========================== // SEARCH MODULE // ============…" at bounding box center [906, 509] width 903 height 673
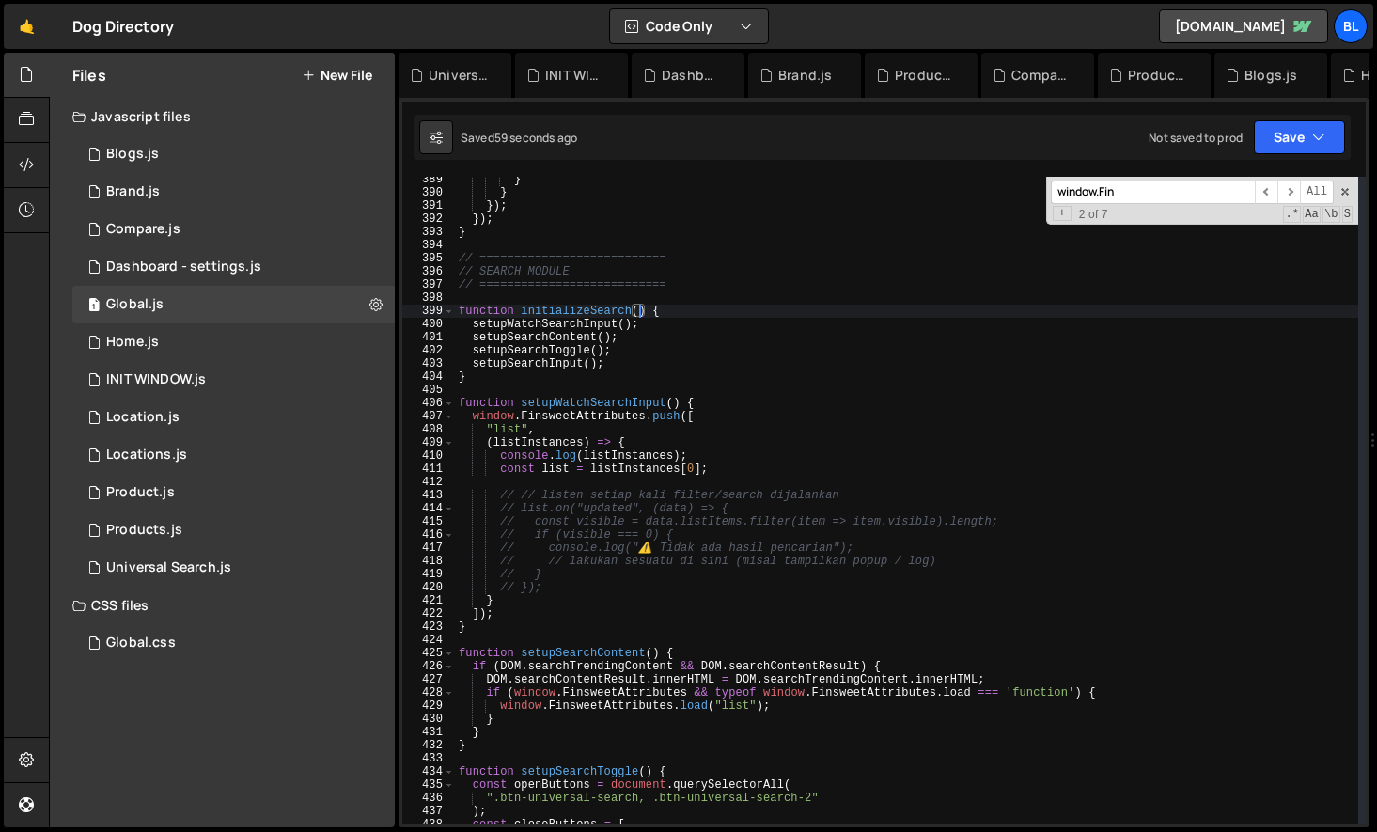
click at [652, 321] on div "} } }) ; }) ; } // =========================== // SEARCH MODULE // ============…" at bounding box center [906, 509] width 903 height 673
type textarea "setupWatchSearchInput();"
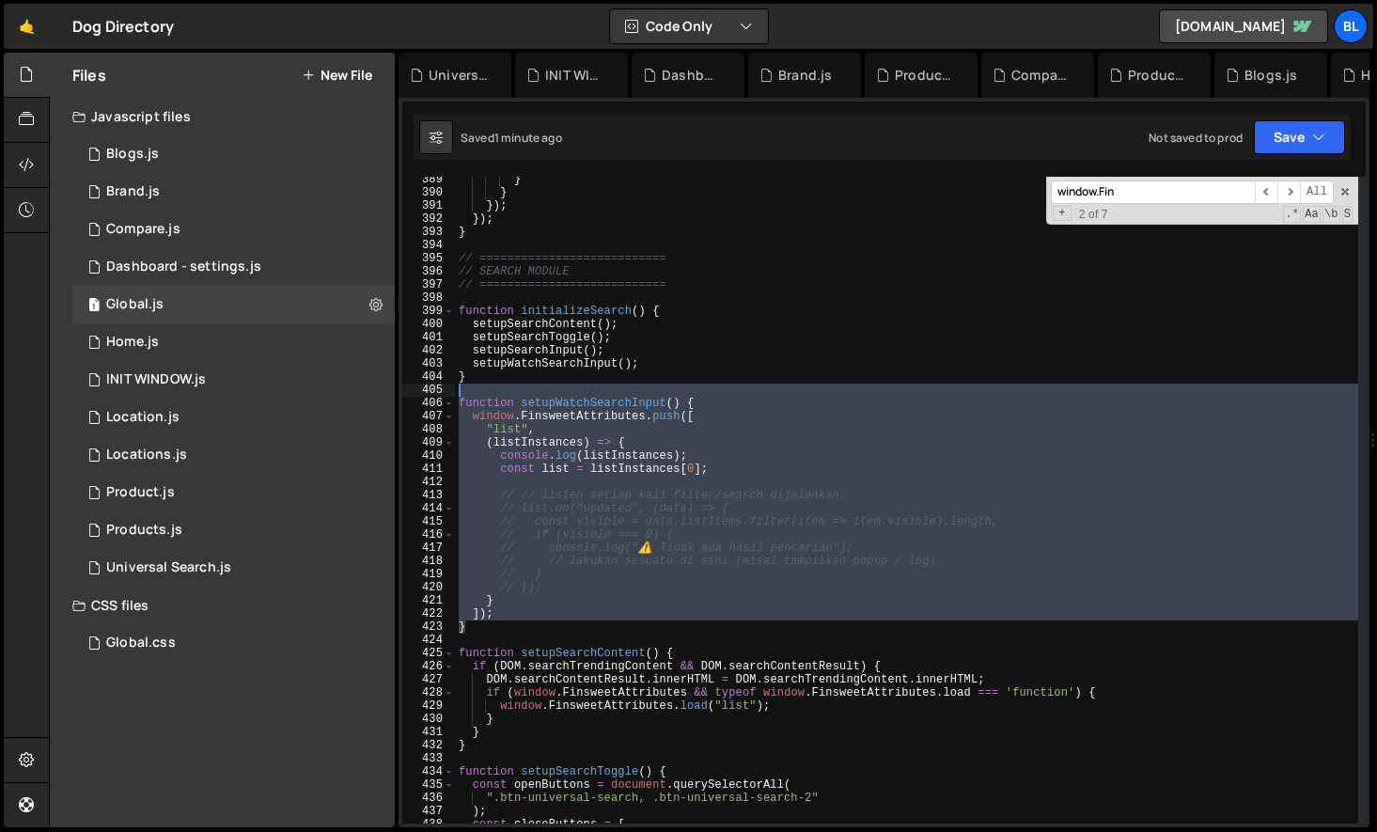
drag, startPoint x: 491, startPoint y: 623, endPoint x: 487, endPoint y: 392, distance: 231.2
click at [487, 392] on div "} } }) ; }) ; } // =========================== // SEARCH MODULE // ============…" at bounding box center [906, 509] width 903 height 673
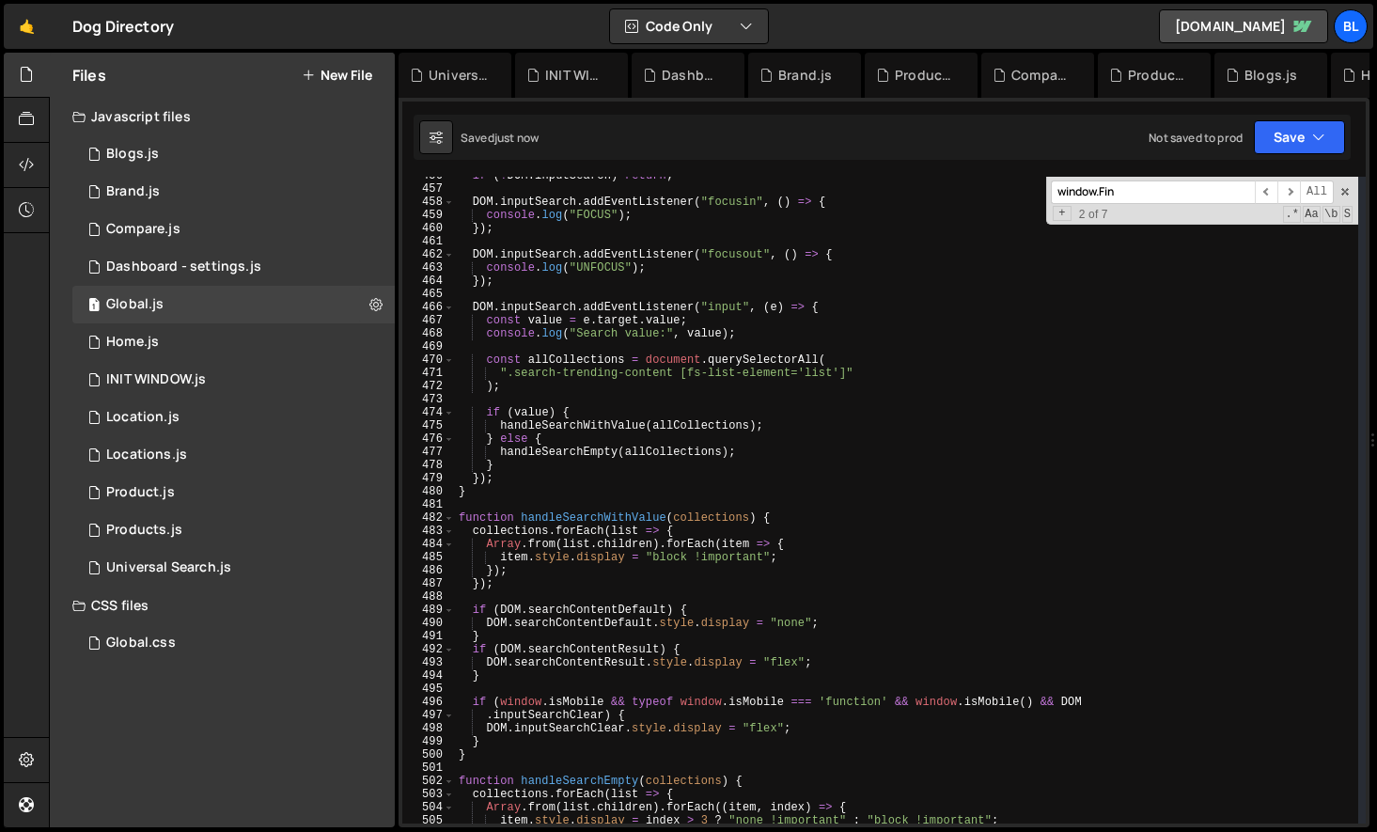
scroll to position [5987, 0]
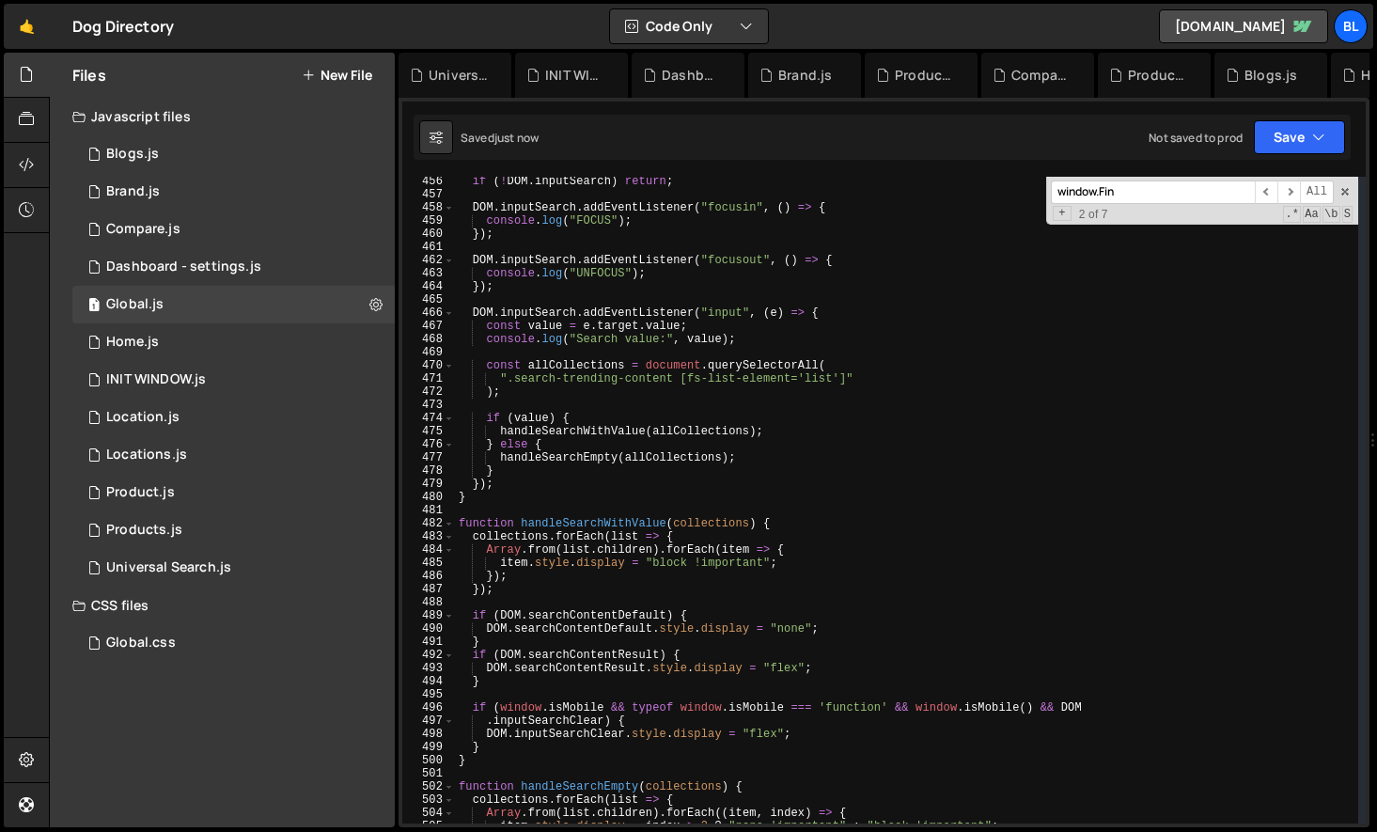
click at [552, 522] on div "if ( ! DOM . inputSearch ) return ; DOM . inputSearch . addEventListener ( "foc…" at bounding box center [906, 511] width 903 height 673
type textarea "function handleSearchWithValue(collections) {"
click at [552, 522] on div "if ( ! DOM . inputSearch ) return ; DOM . inputSearch . addEventListener ( "foc…" at bounding box center [906, 511] width 903 height 673
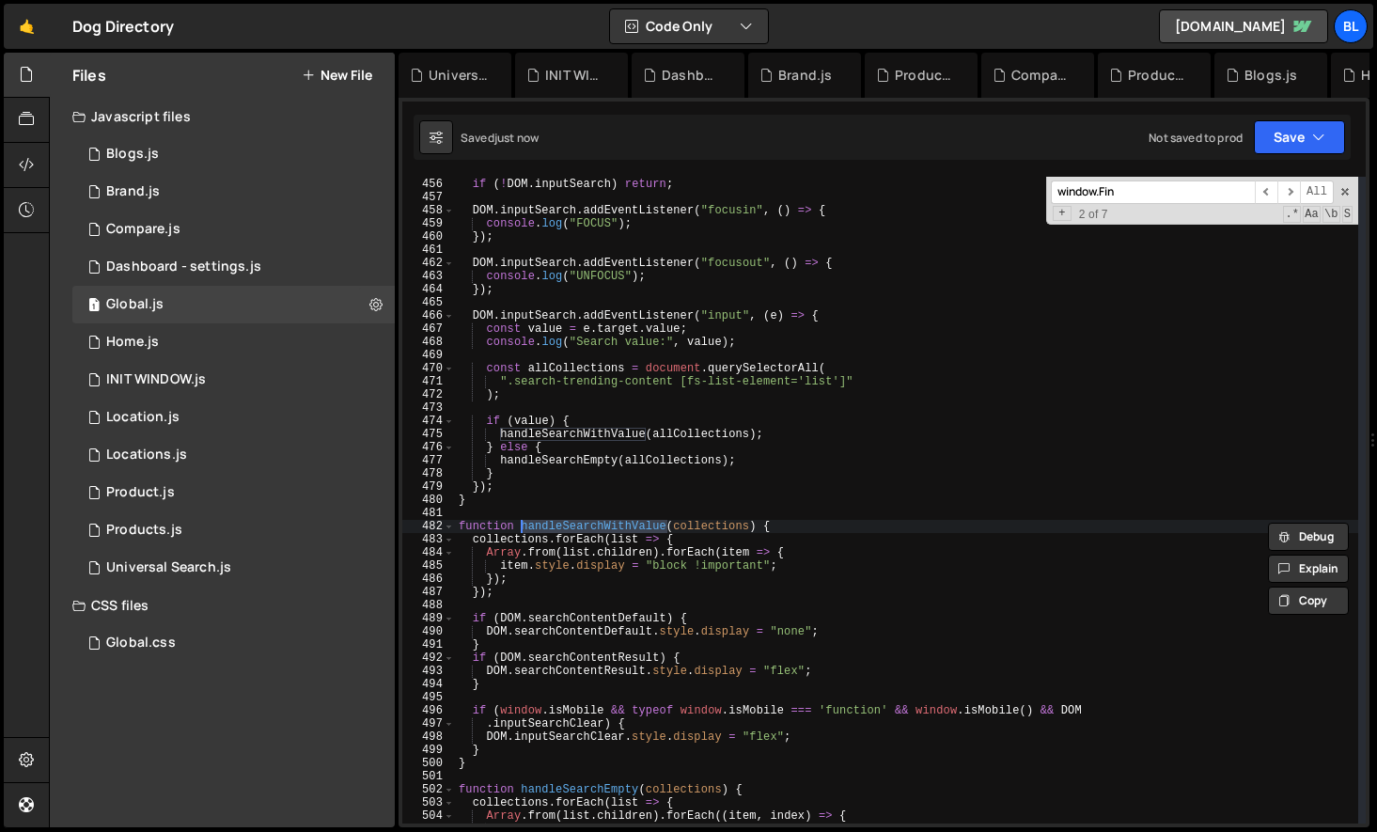
scroll to position [5968, 0]
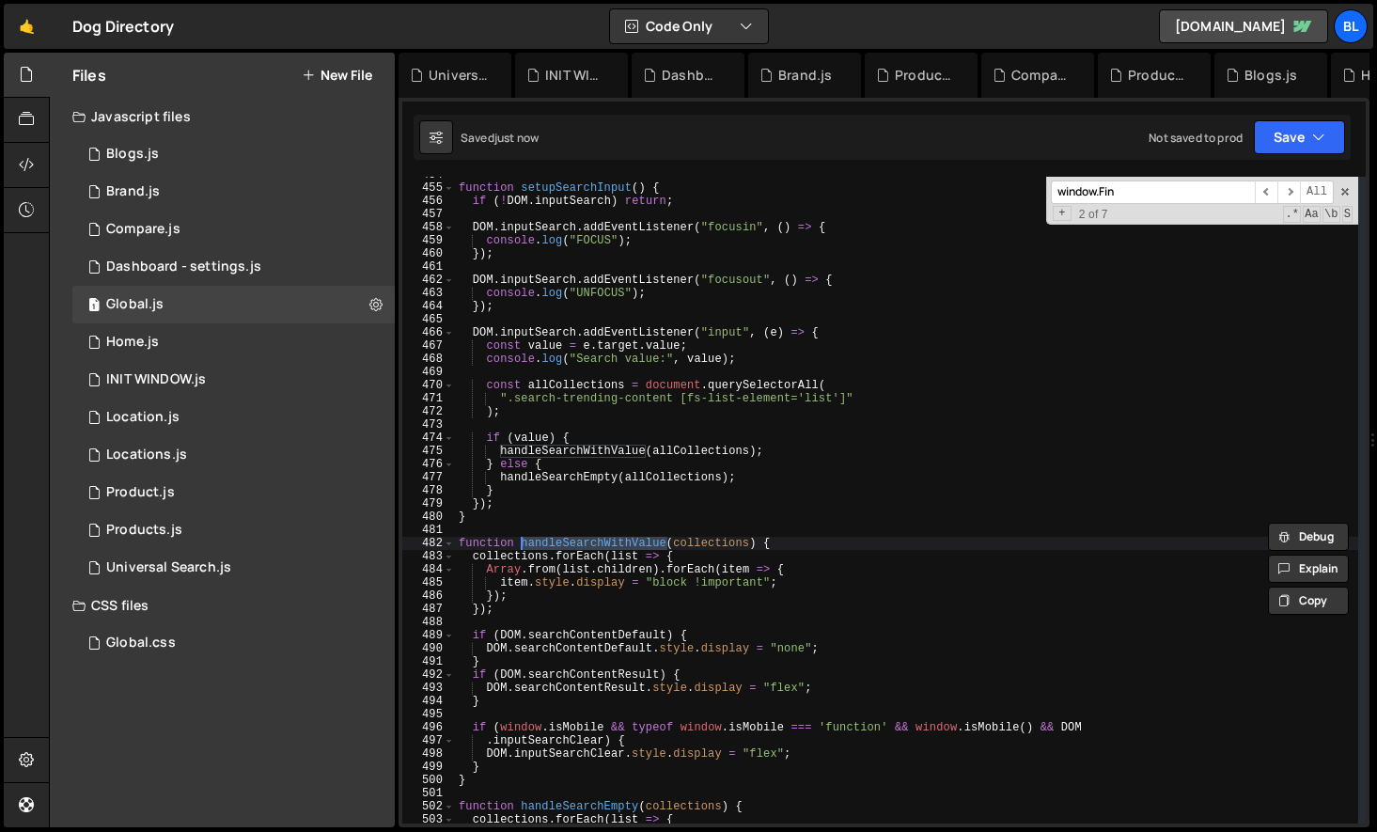
click at [507, 525] on div "function setupSearchInput ( ) { if ( ! DOM . inputSearch ) return ; DOM . input…" at bounding box center [906, 504] width 903 height 673
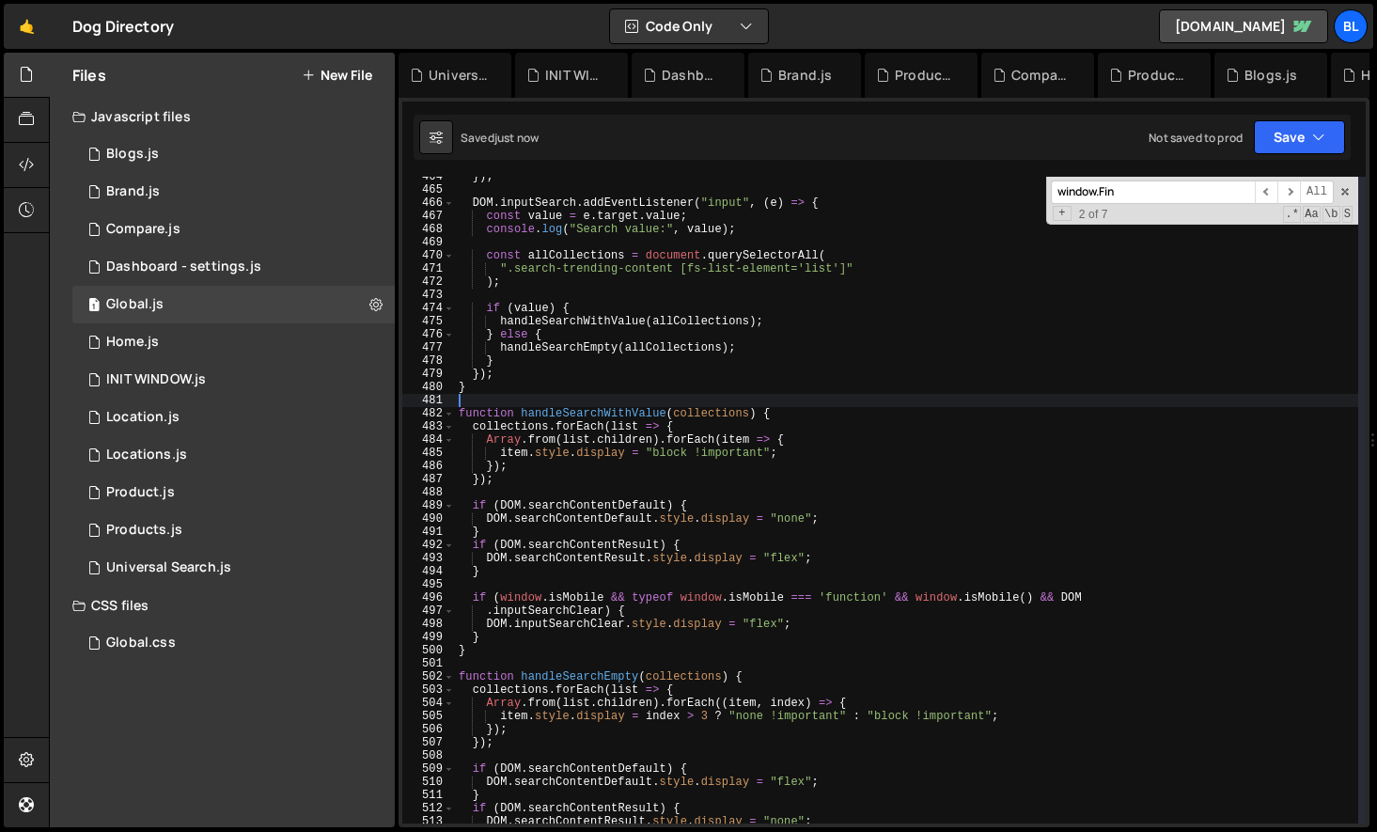
scroll to position [6095, 0]
click at [554, 690] on div "}) ; DOM . inputSearch . addEventListener ( "input" , ( e ) => { const value = …" at bounding box center [906, 509] width 903 height 673
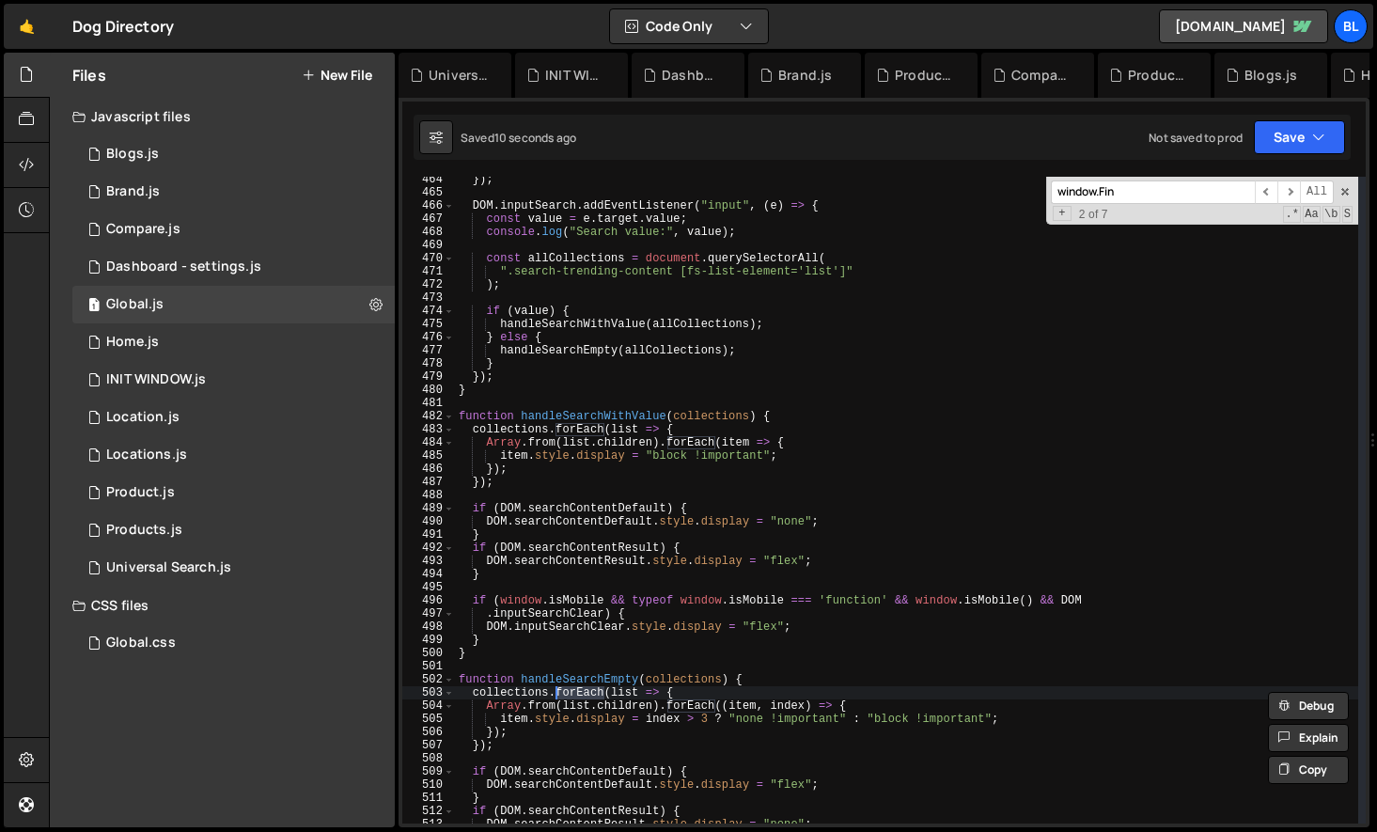
click at [581, 680] on div "}) ; DOM . inputSearch . addEventListener ( "input" , ( e ) => { const value = …" at bounding box center [906, 509] width 903 height 673
type textarea "function handleSearchEmpty(collections) {"
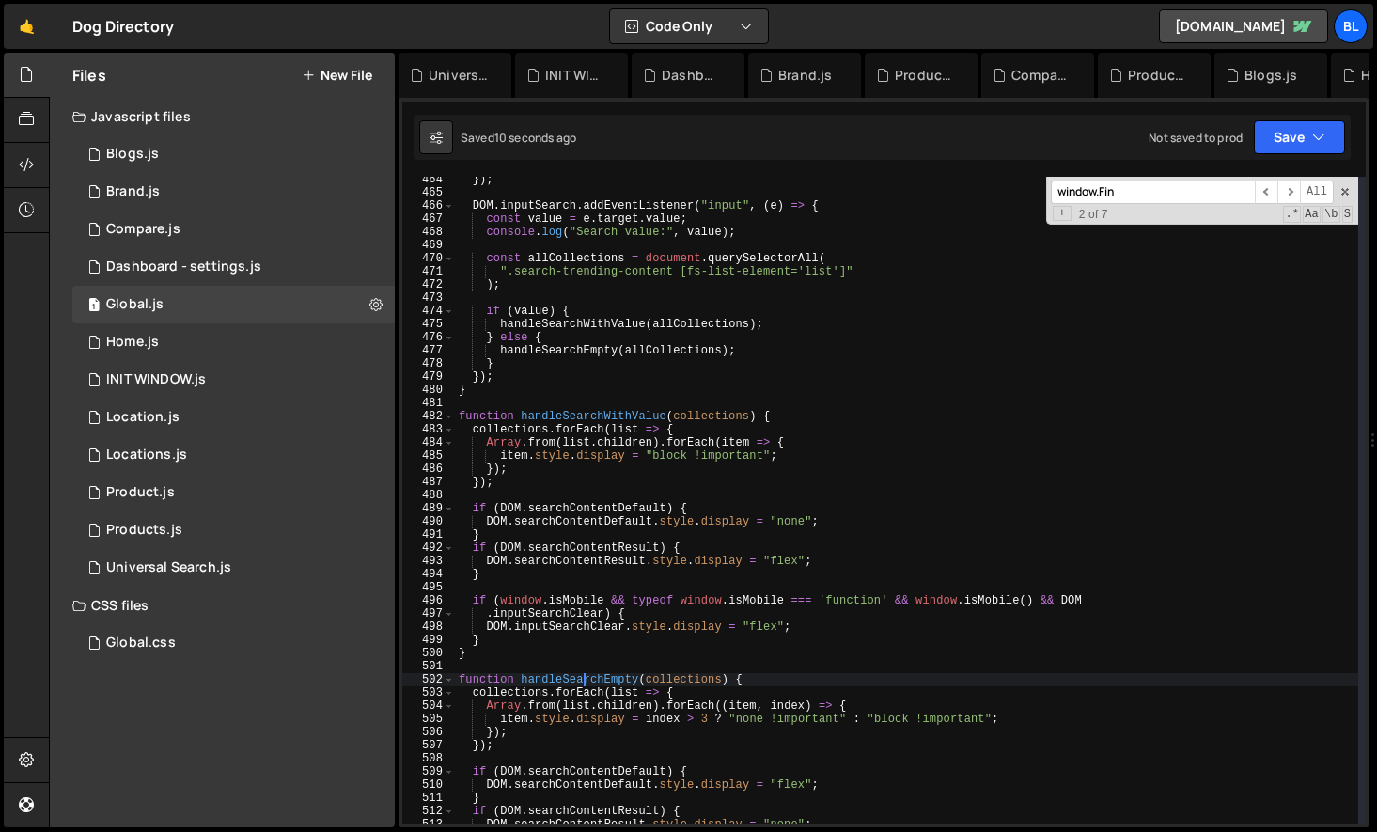
click at [581, 680] on div "}) ; DOM . inputSearch . addEventListener ( "input" , ( e ) => { const value = …" at bounding box center [906, 509] width 903 height 673
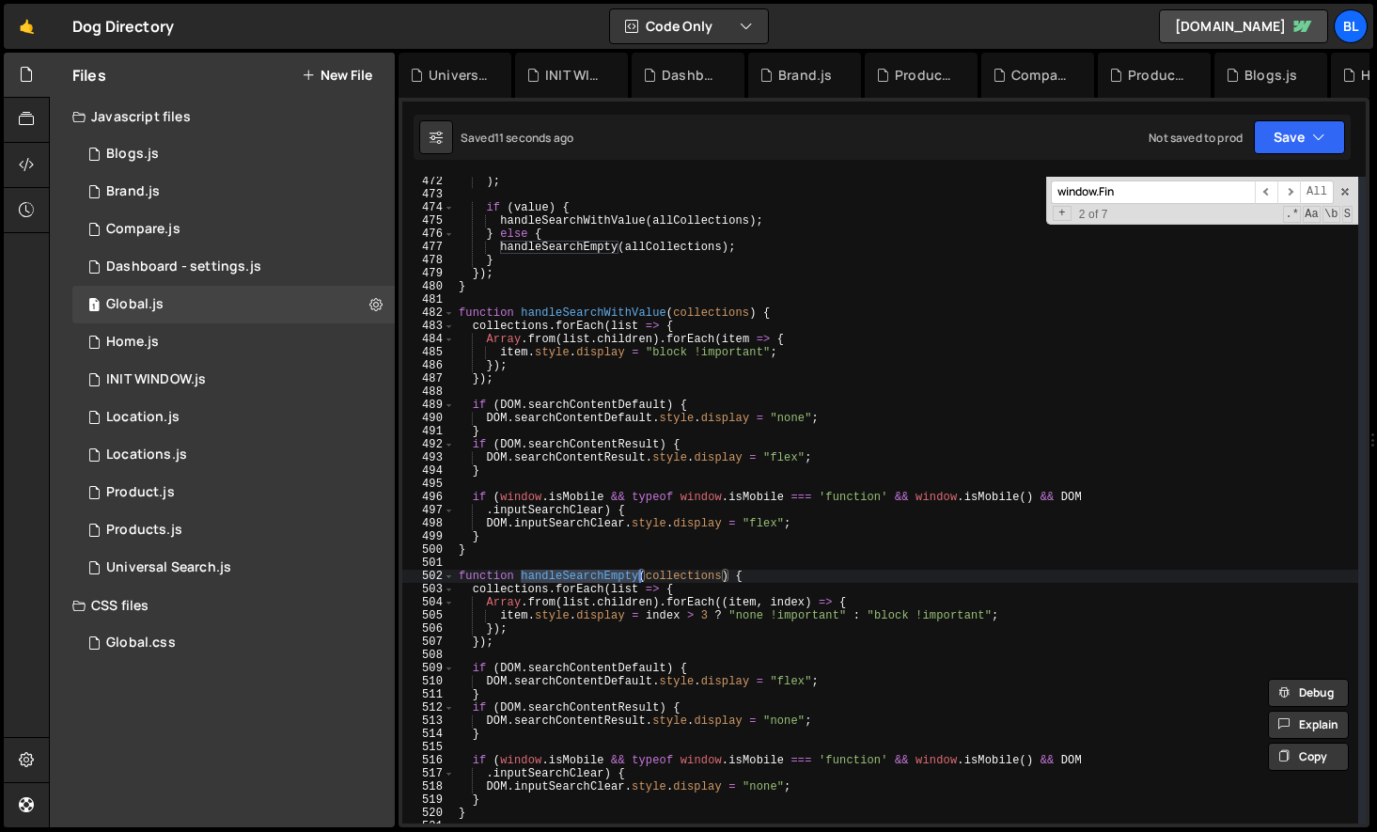
scroll to position [6198, 0]
click at [581, 652] on div ") ; if ( value ) { handleSearchWithValue ( allCollections ) ; } else { handleSe…" at bounding box center [906, 511] width 903 height 673
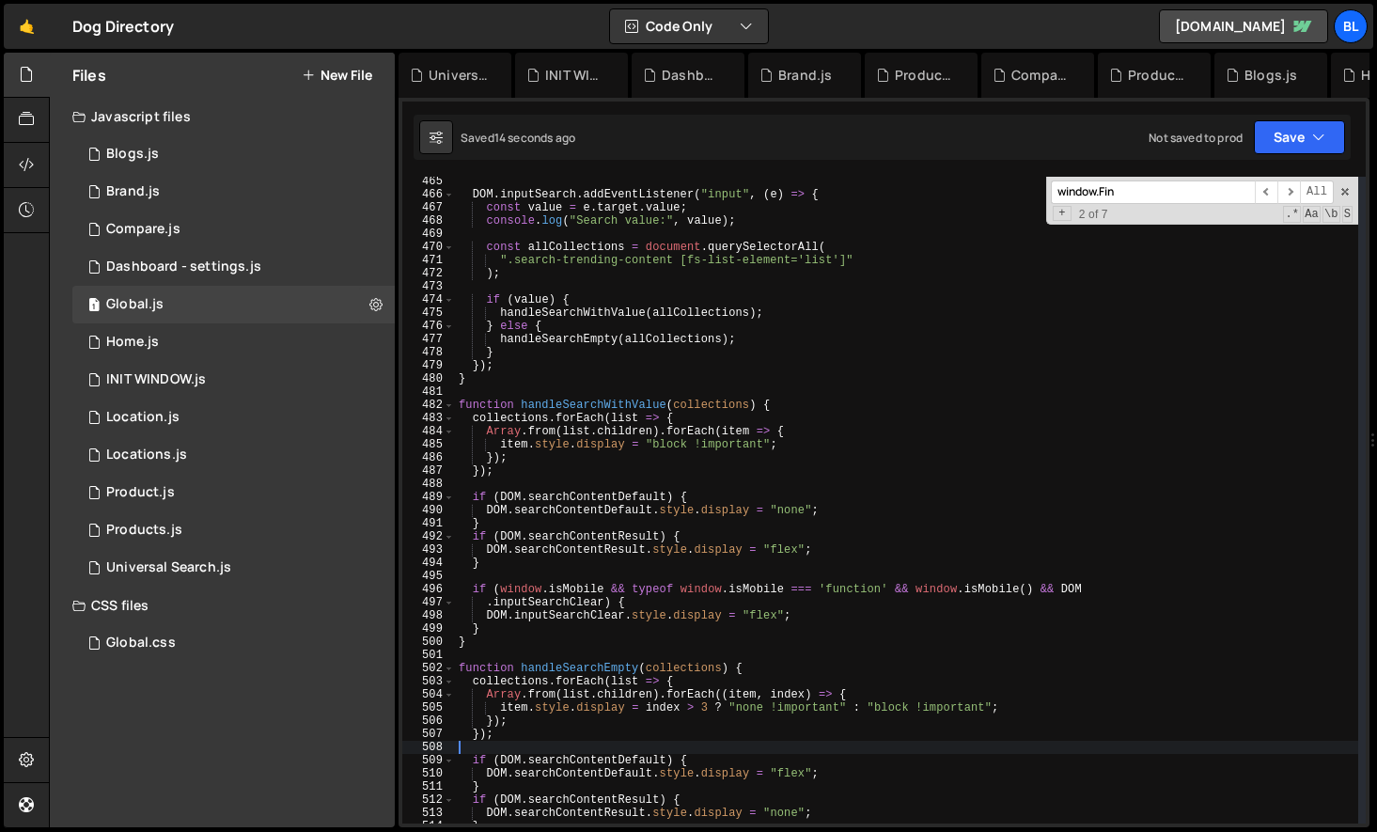
scroll to position [6073, 0]
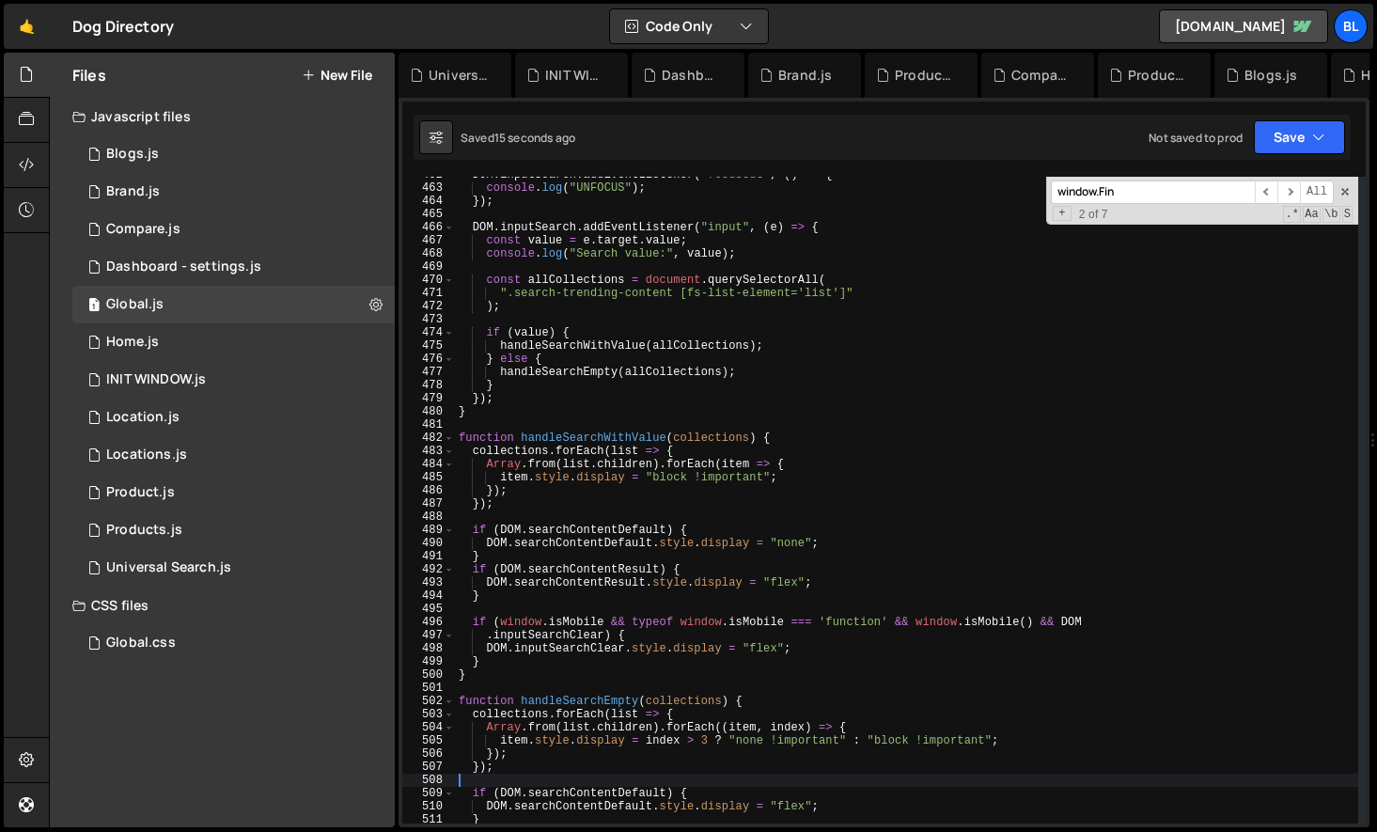
click at [499, 427] on div "DOM . inputSearch . addEventListener ( "focusout" , ( ) => { console . log ( "U…" at bounding box center [906, 504] width 903 height 673
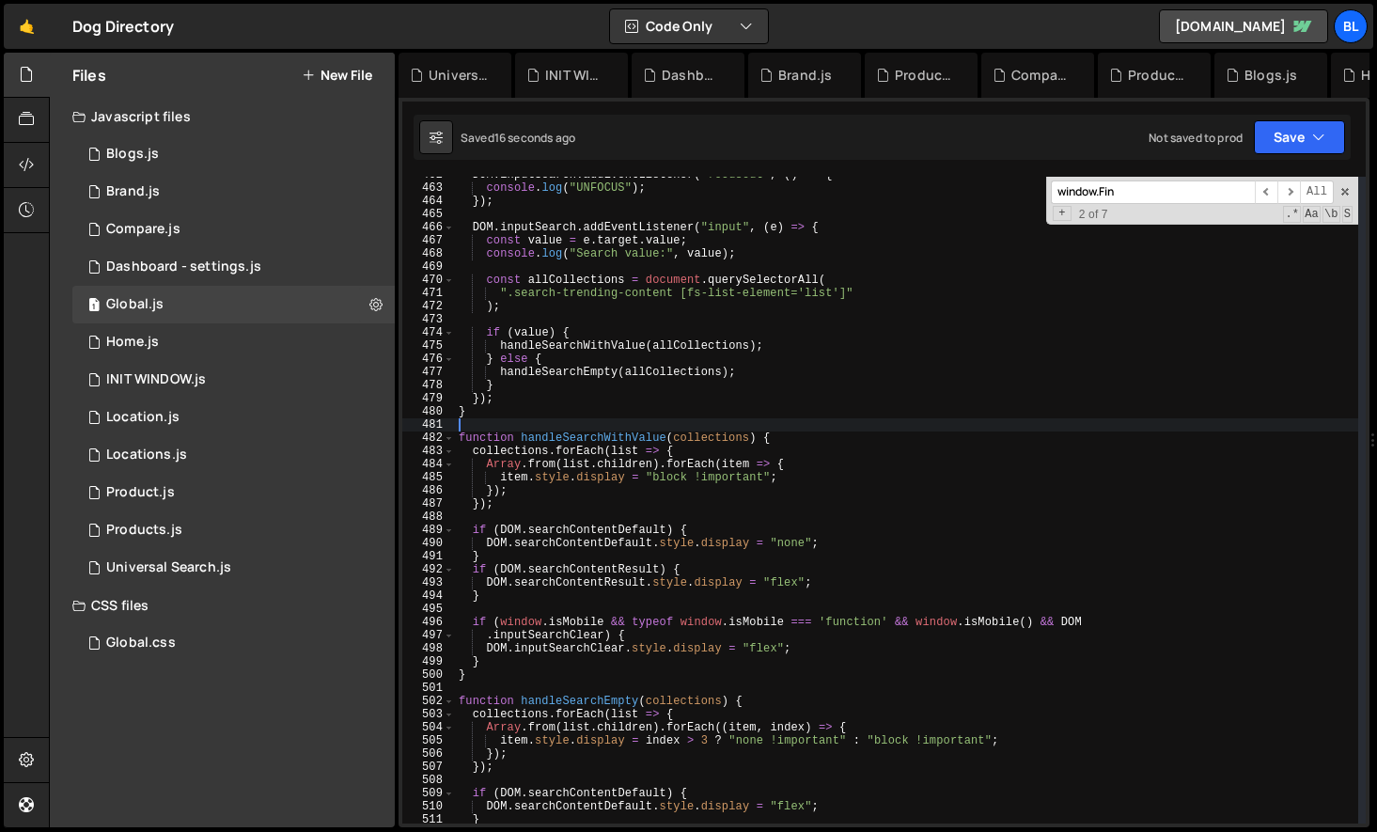
click at [522, 409] on div "DOM . inputSearch . addEventListener ( "focusout" , ( ) => { console . log ( "U…" at bounding box center [906, 504] width 903 height 673
type textarea "}"
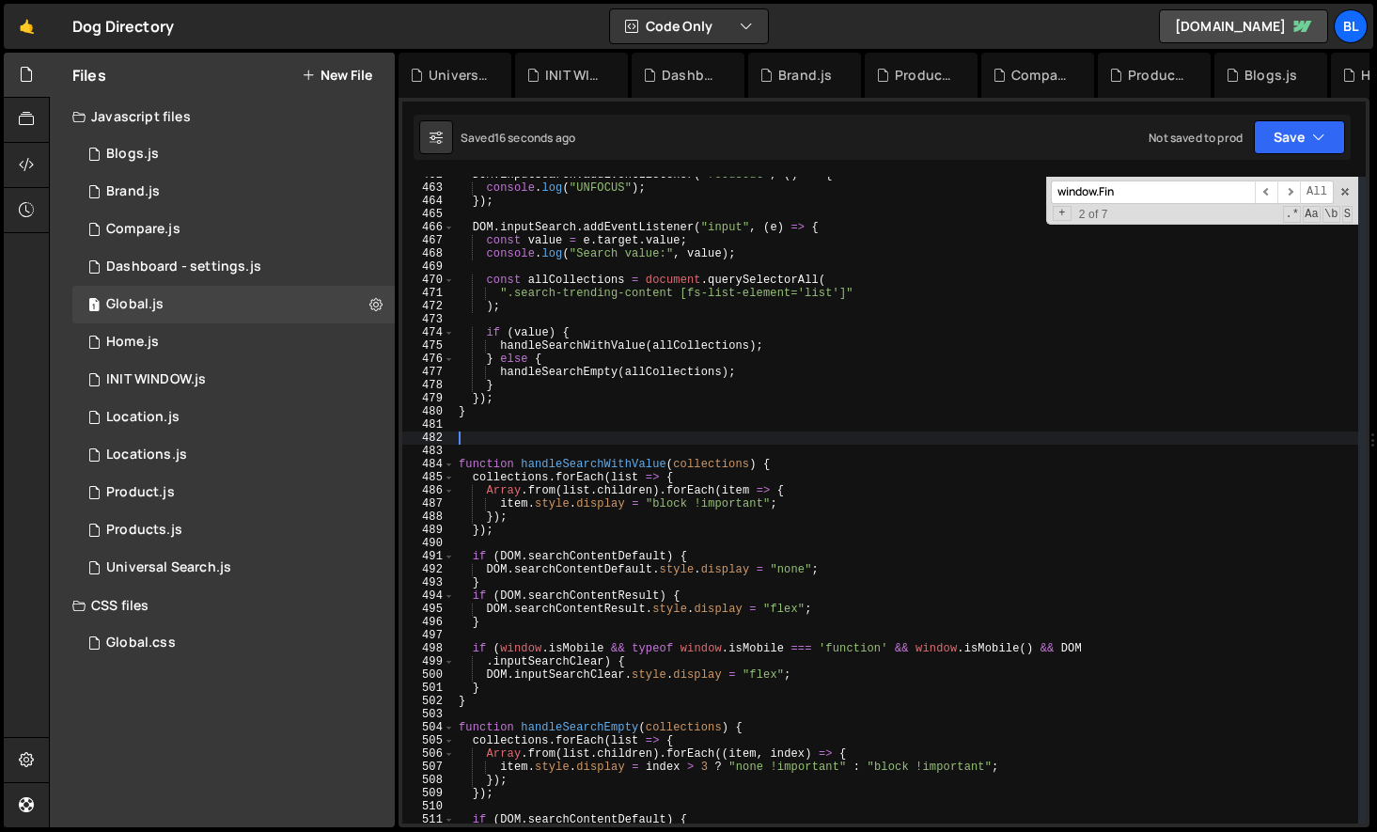
paste textarea "}"
type textarea "}"
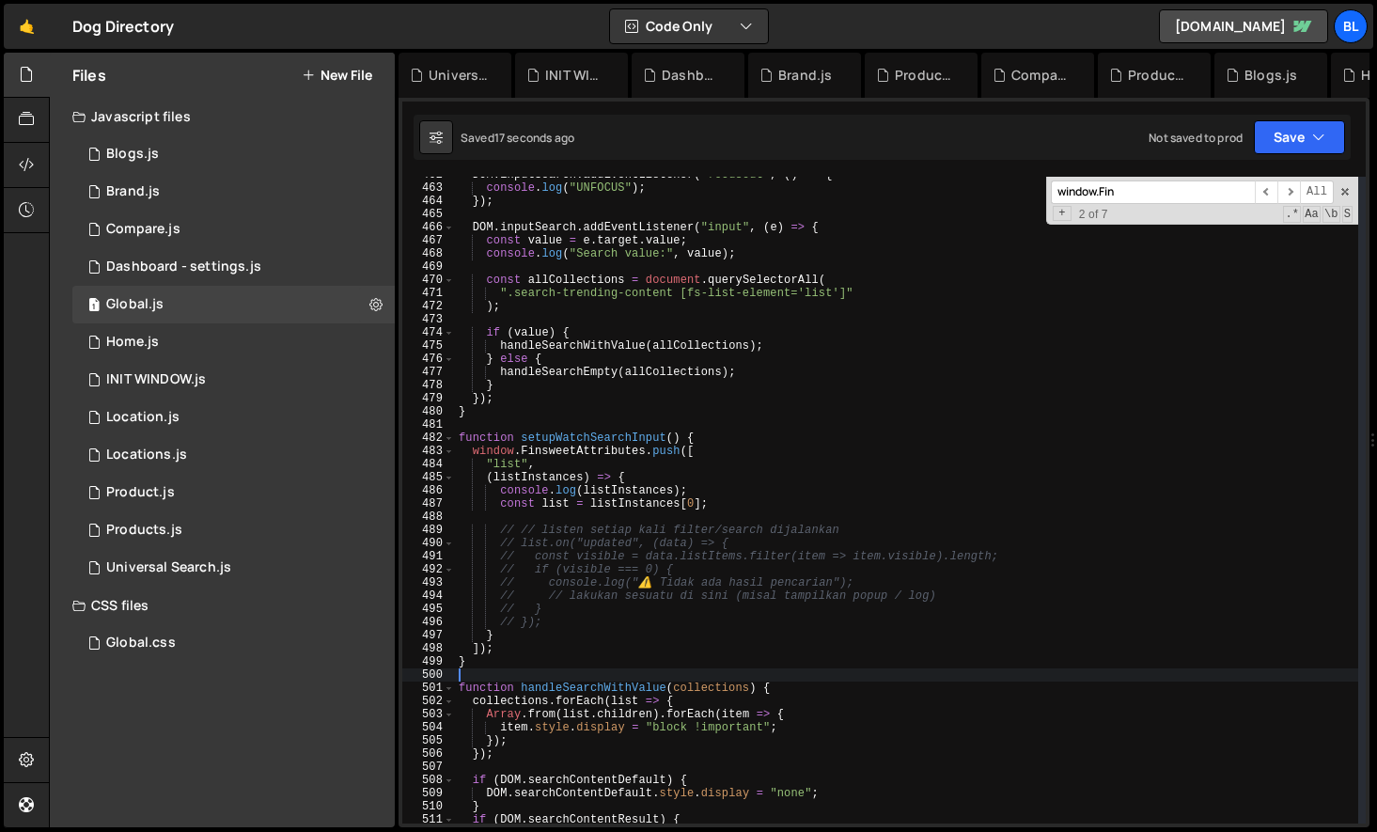
click at [588, 446] on div "DOM . inputSearch . addEventListener ( "focusout" , ( ) => { console . log ( "U…" at bounding box center [906, 504] width 903 height 673
type textarea "window.FinsweetAttributes.push(["
